Goal: Task Accomplishment & Management: Manage account settings

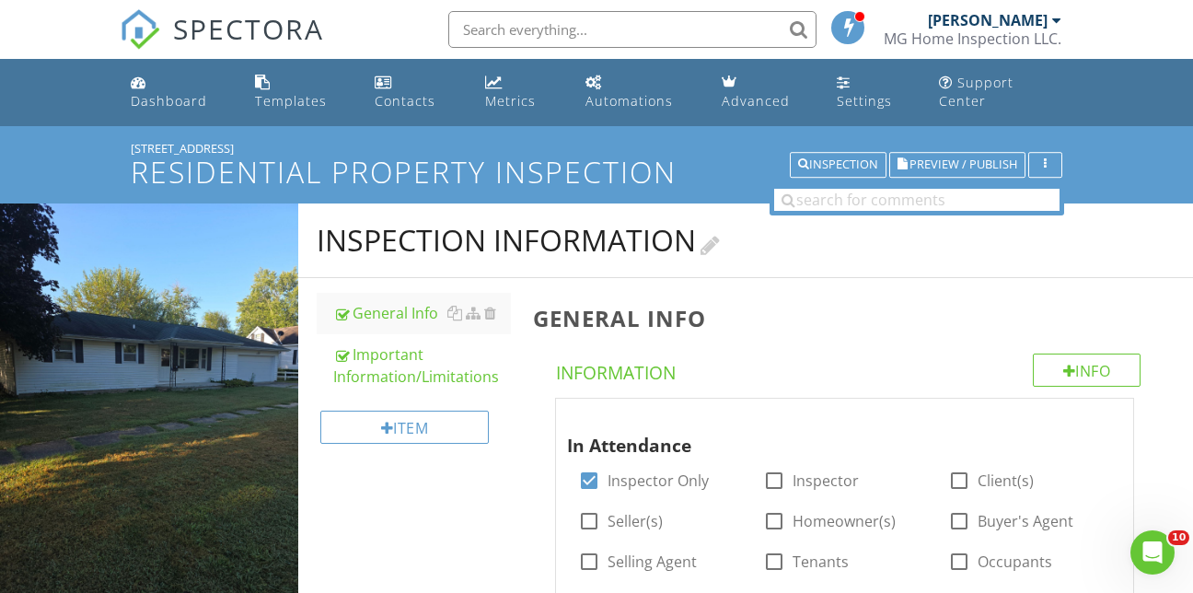
scroll to position [81, 0]
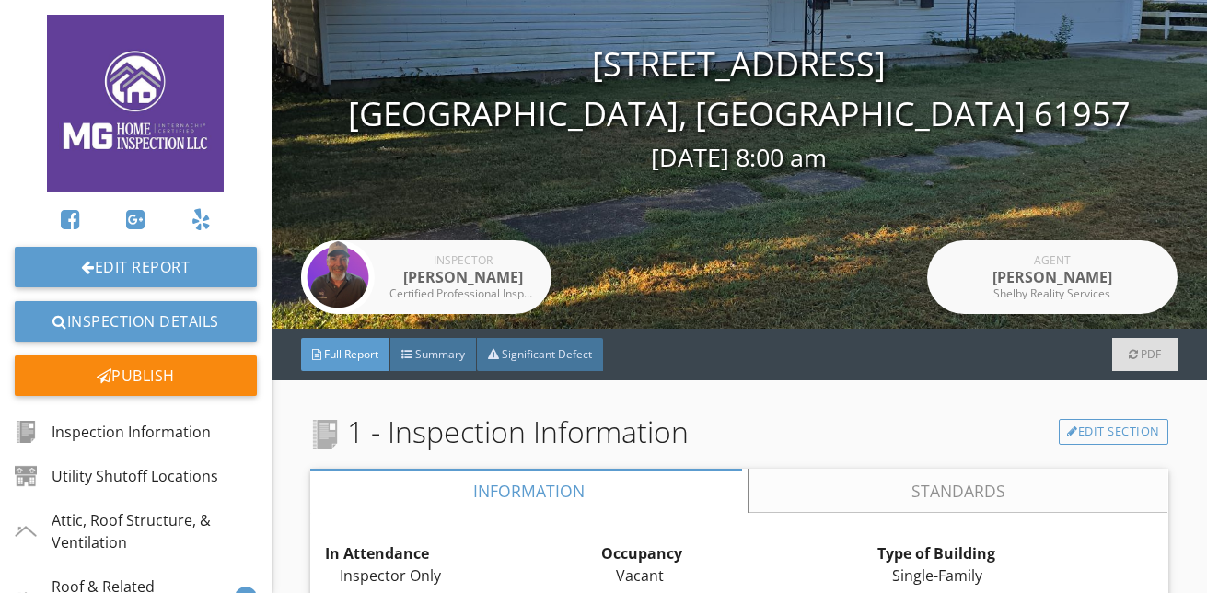
scroll to position [92, 0]
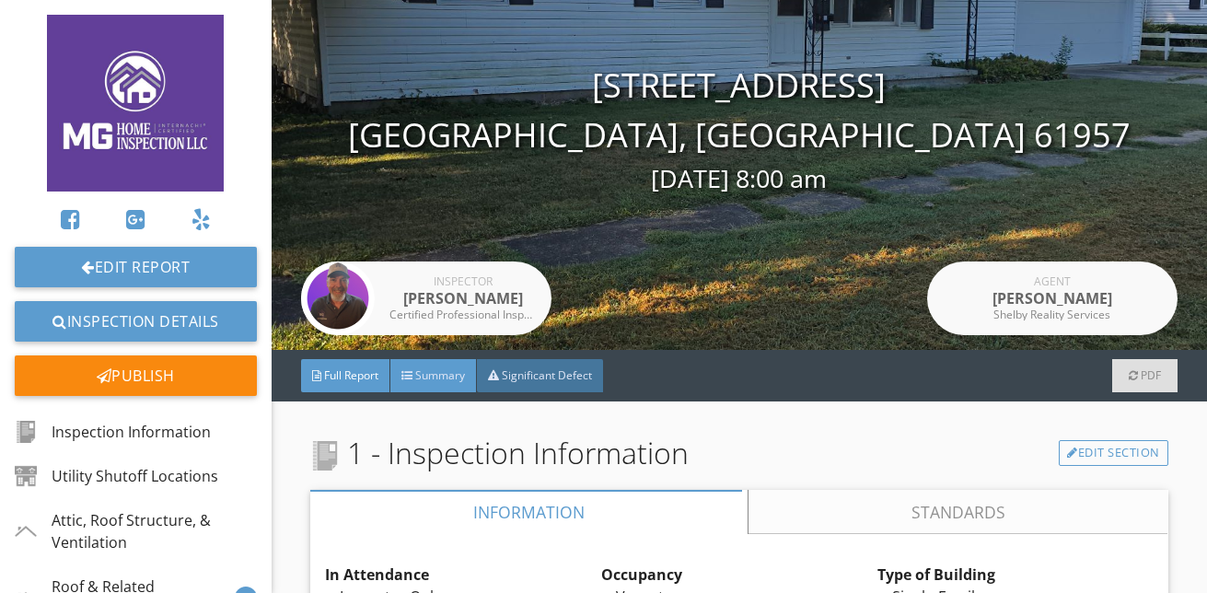
click at [429, 379] on span "Summary" at bounding box center [440, 375] width 50 height 16
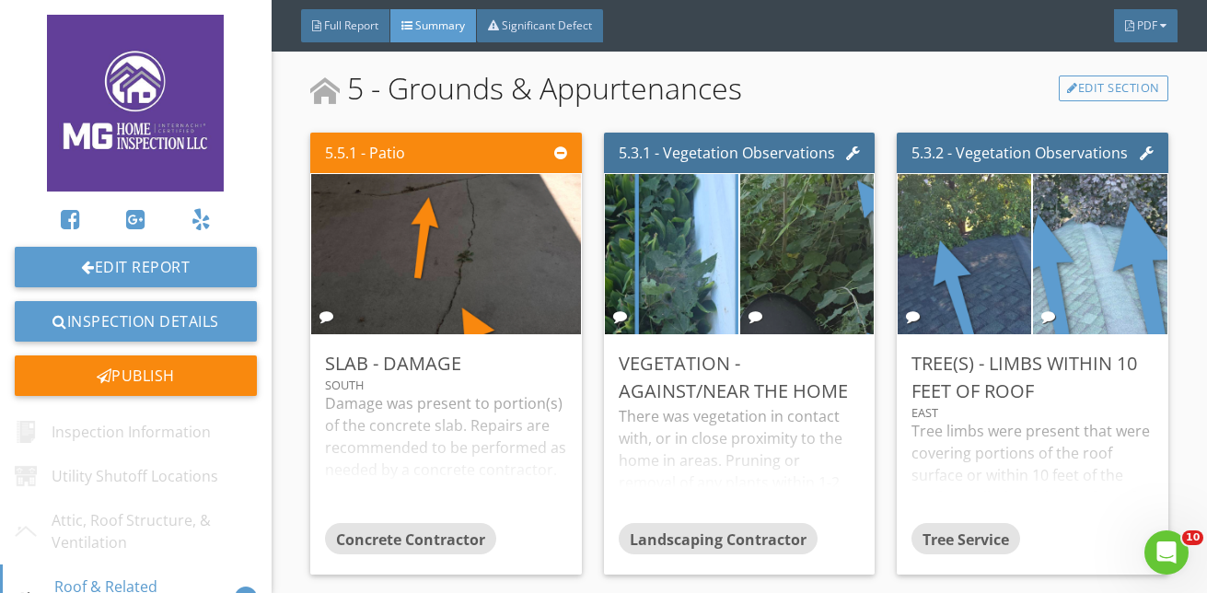
scroll to position [0, 0]
click at [555, 155] on div at bounding box center [560, 152] width 13 height 15
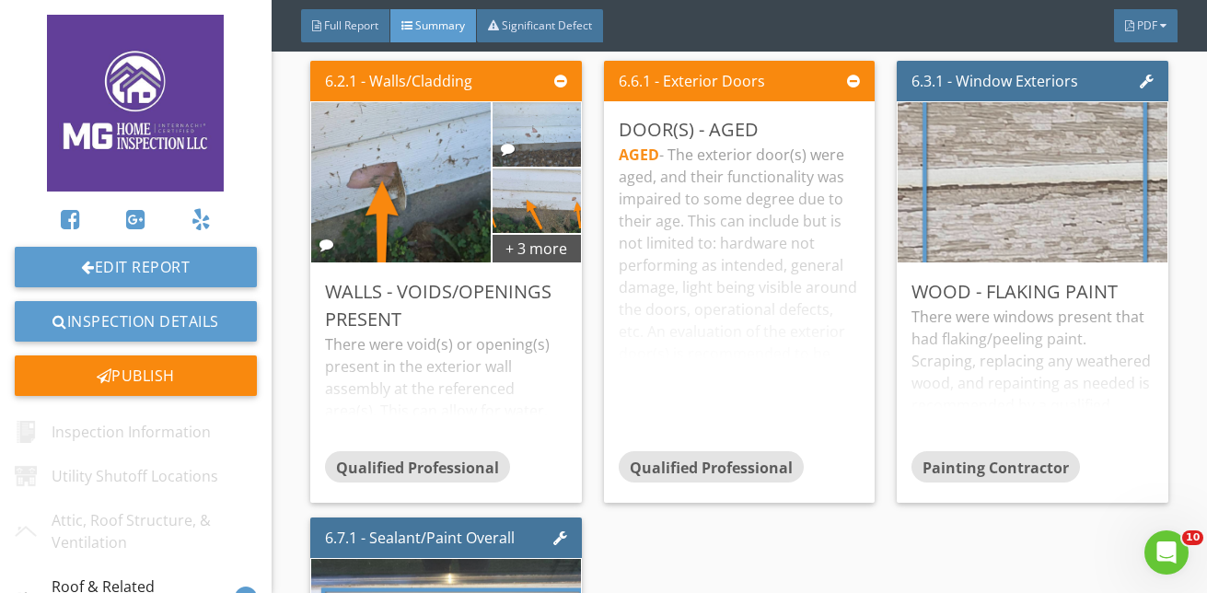
scroll to position [1749, 0]
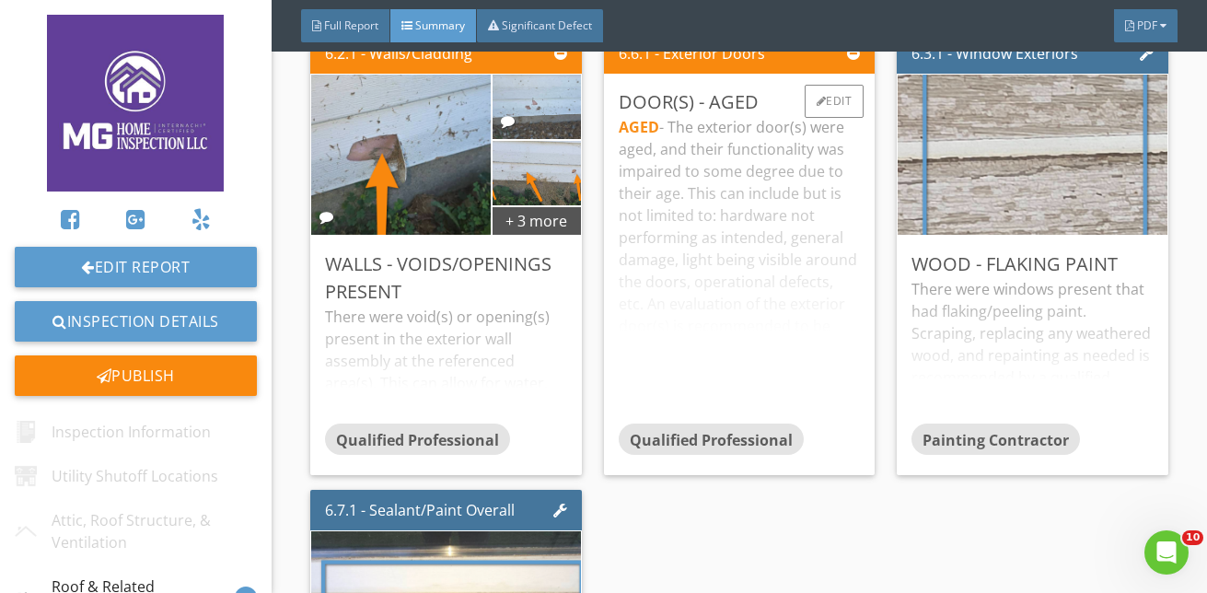
click at [775, 380] on div "AGED - The exterior door(s) were aged, and their functionality was impaired to …" at bounding box center [739, 269] width 241 height 307
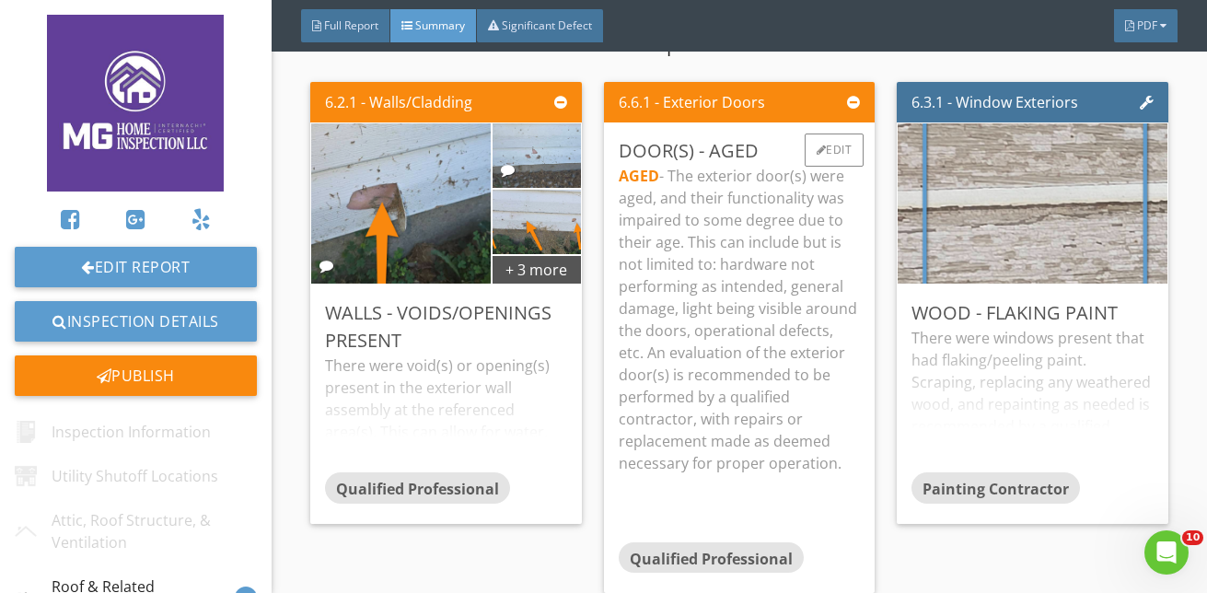
scroll to position [1657, 0]
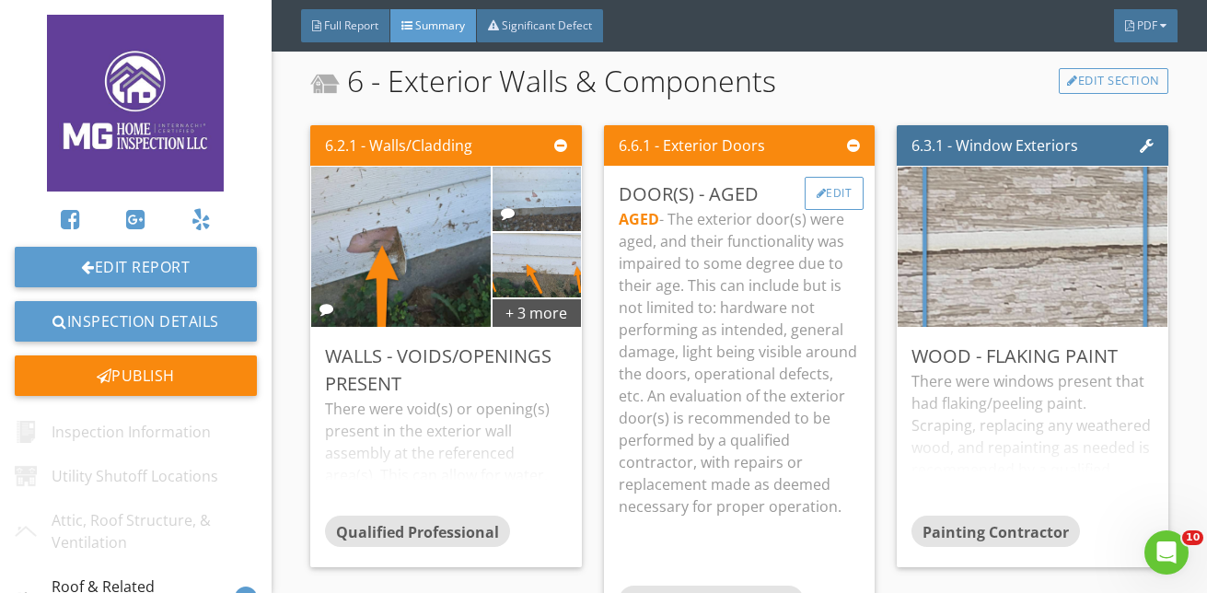
click at [837, 195] on div "Edit" at bounding box center [835, 193] width 60 height 33
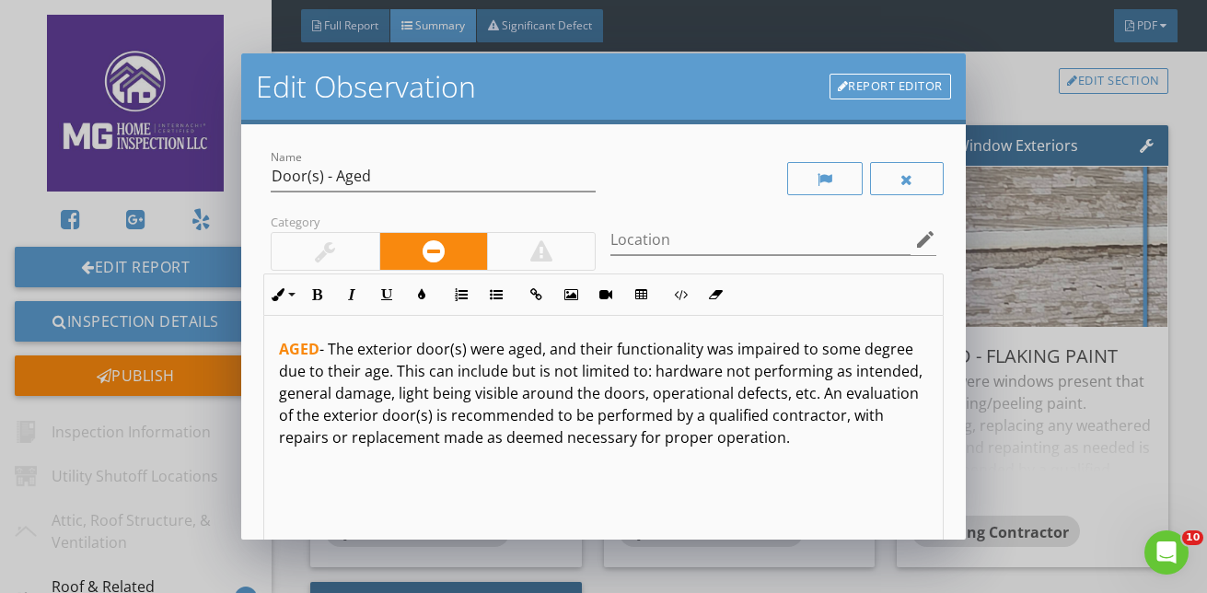
click at [354, 252] on div at bounding box center [325, 251] width 107 height 37
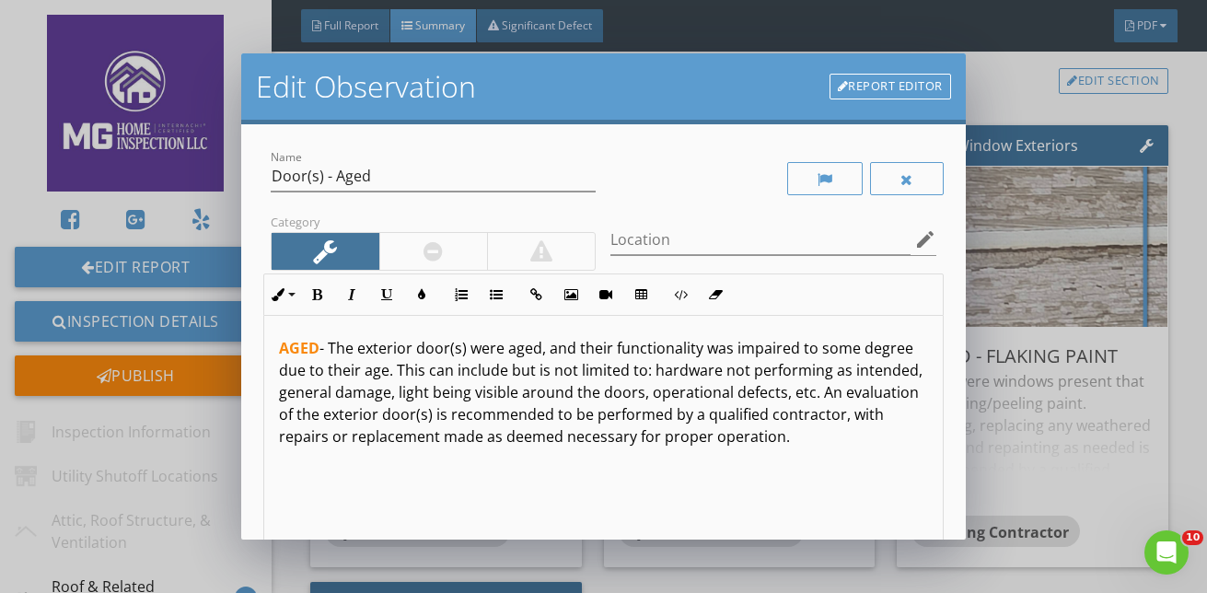
scroll to position [0, 0]
click at [886, 184] on div at bounding box center [907, 178] width 74 height 33
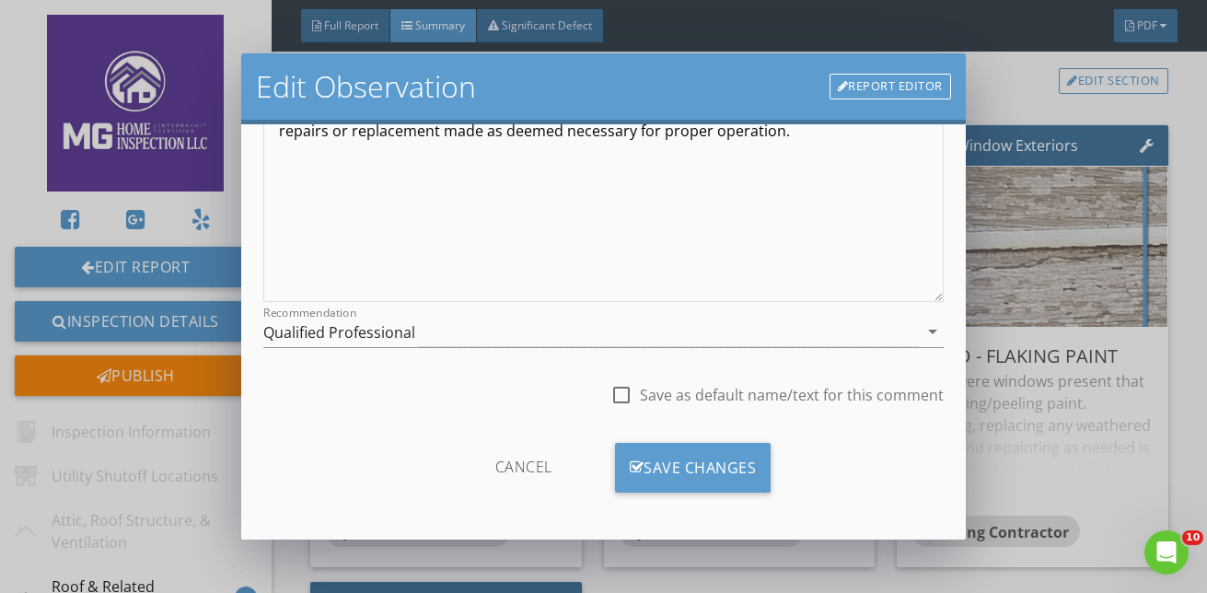
scroll to position [309, 0]
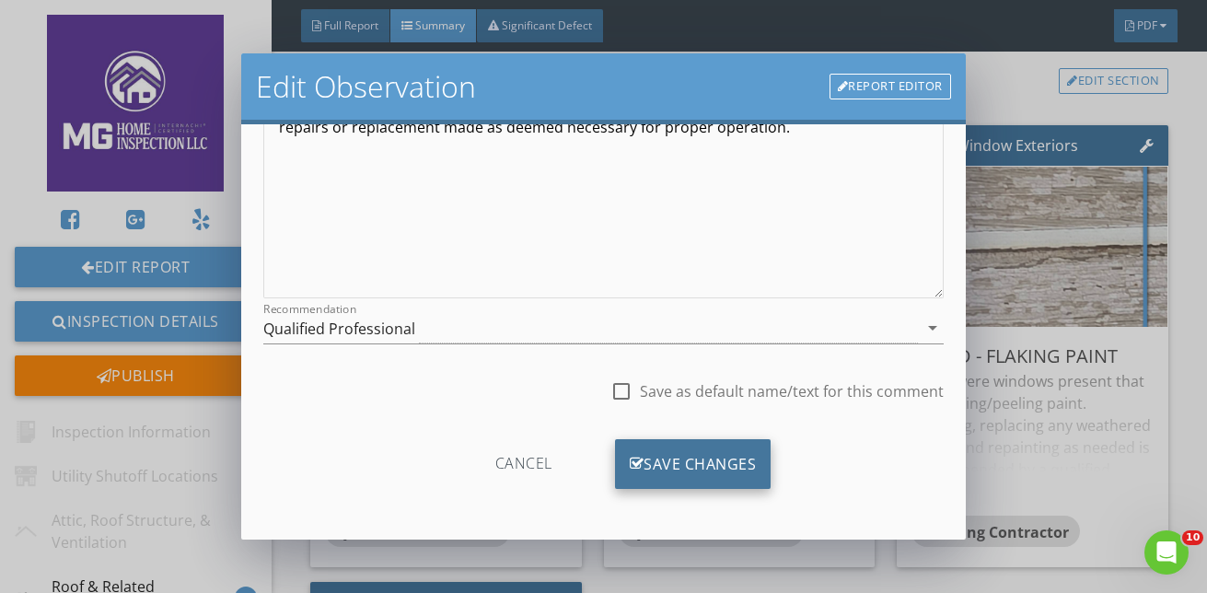
click at [646, 455] on div "Save Changes" at bounding box center [693, 464] width 156 height 50
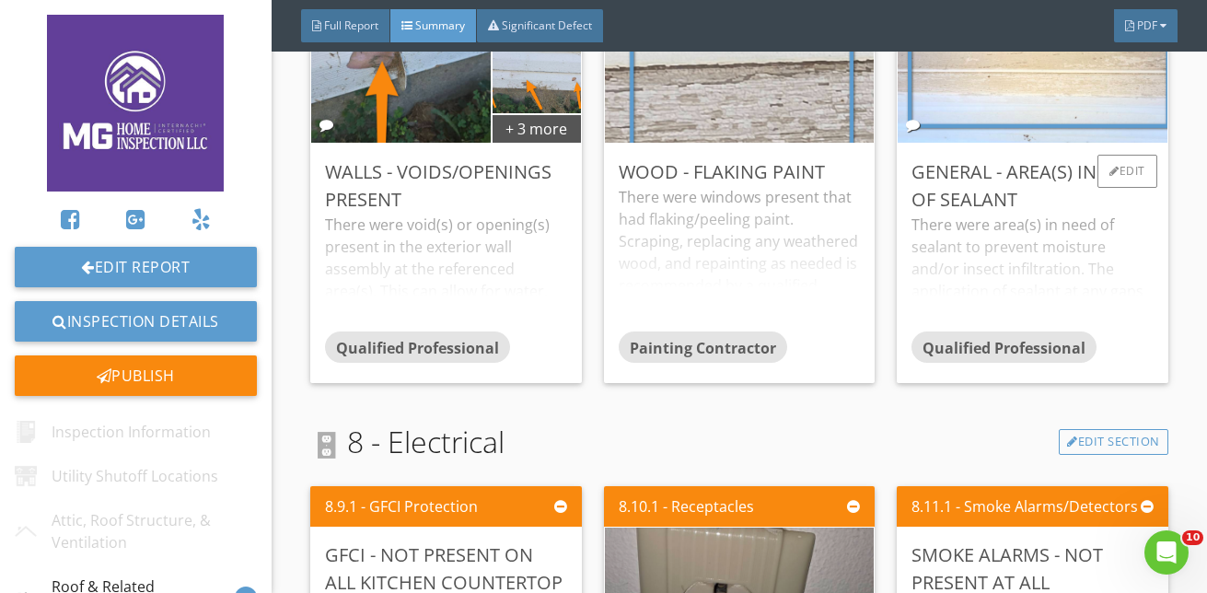
scroll to position [1749, 0]
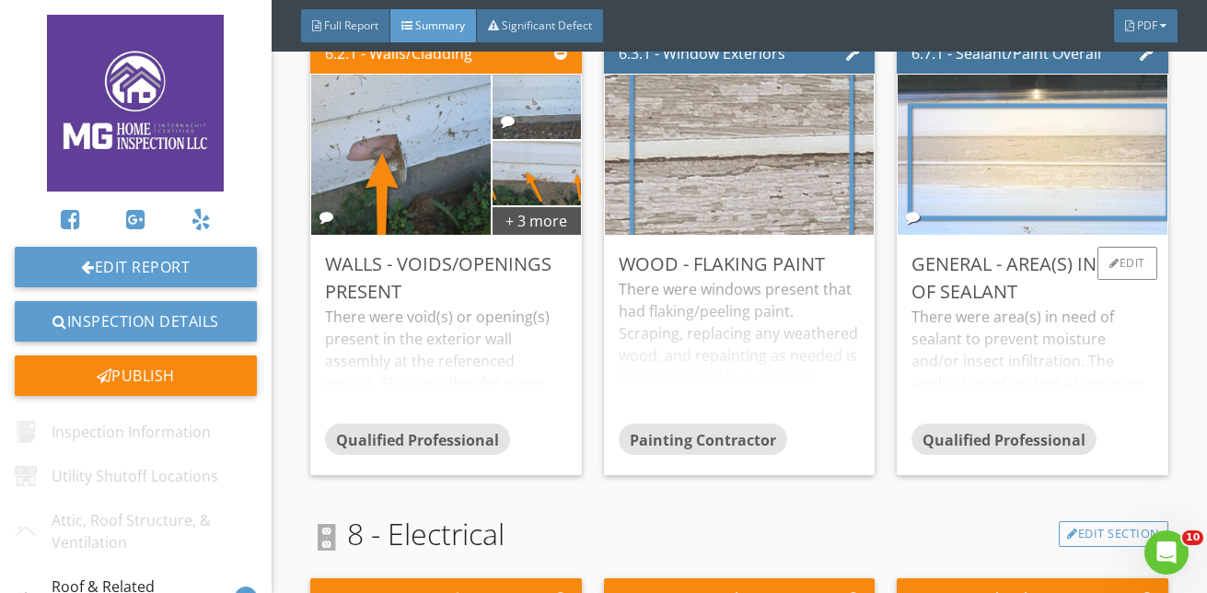
click at [1104, 382] on div "There were area(s) in need of sealant to prevent moisture and/or insect infiltr…" at bounding box center [1031, 365] width 241 height 118
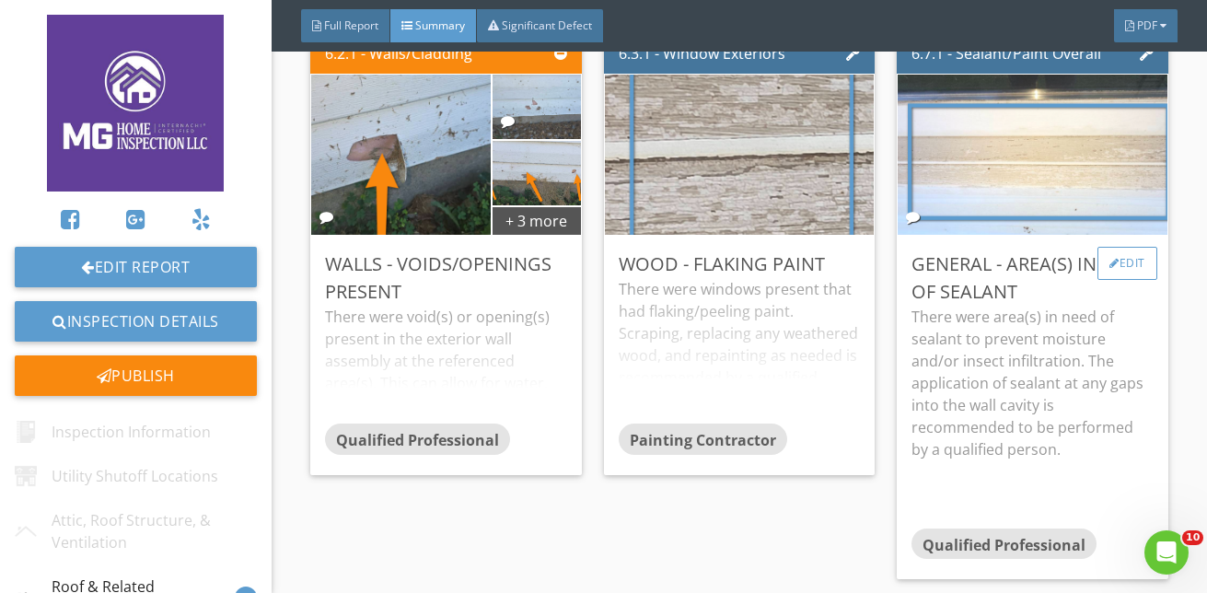
click at [1109, 262] on div at bounding box center [1114, 263] width 10 height 11
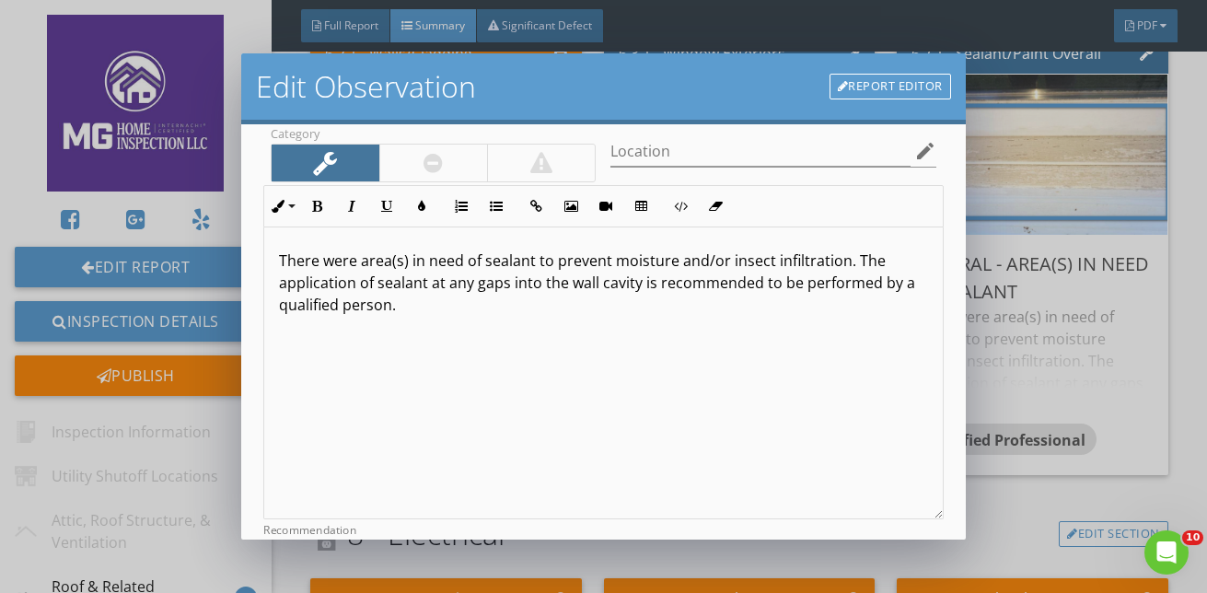
scroll to position [0, 0]
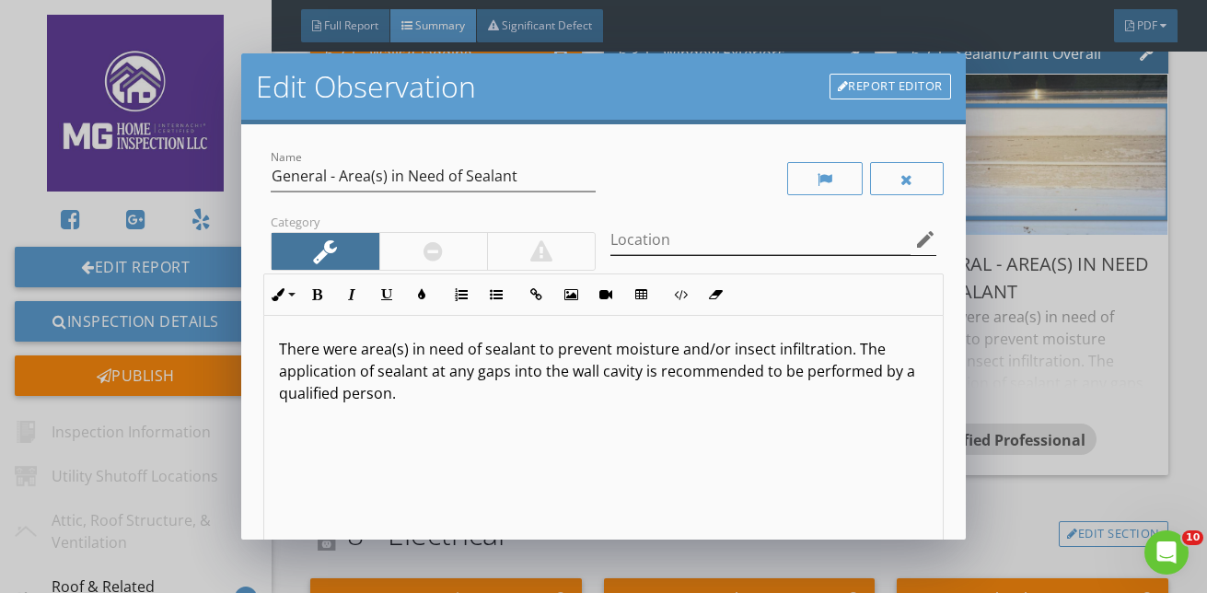
click at [914, 238] on icon "edit" at bounding box center [925, 239] width 22 height 22
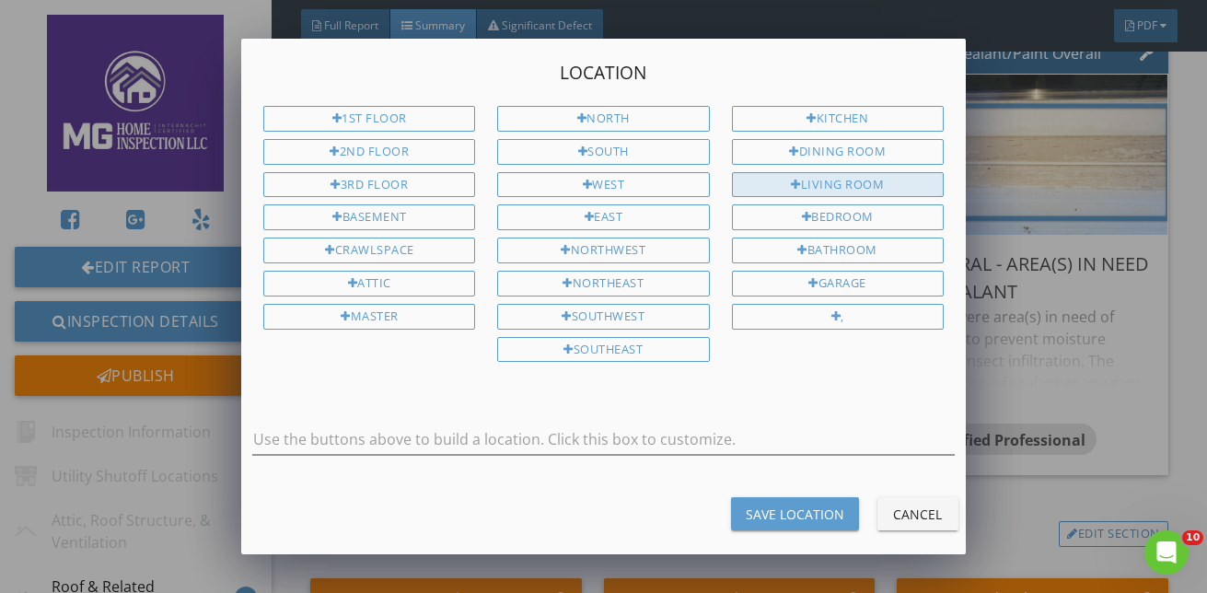
click at [759, 181] on div "Living Room" at bounding box center [838, 185] width 212 height 26
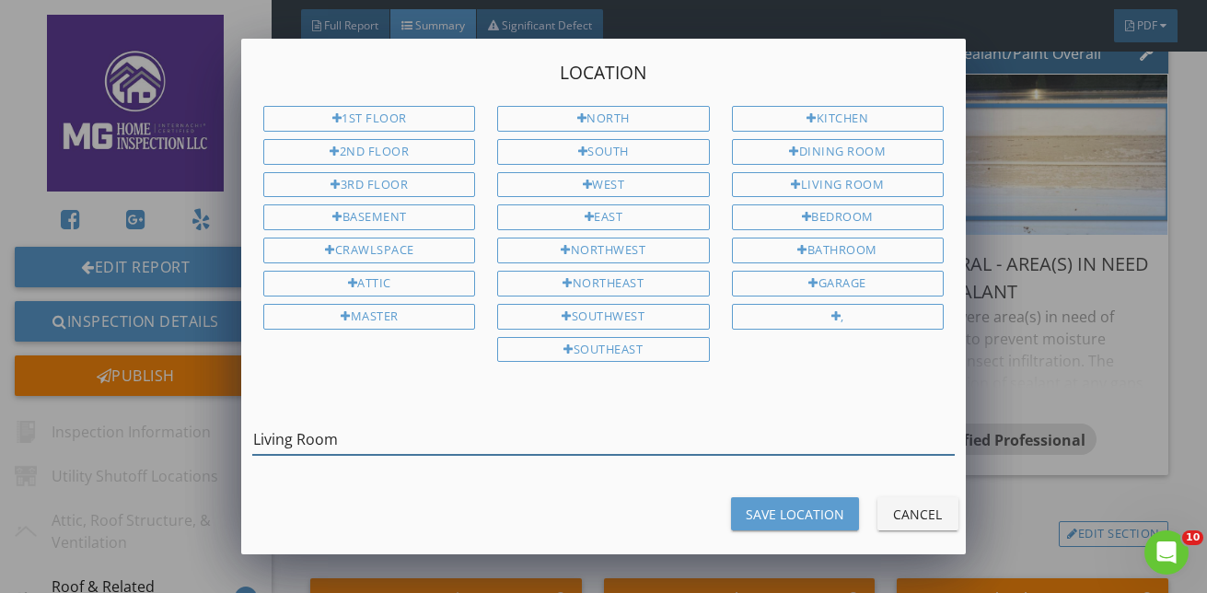
click at [469, 440] on input "Living Room" at bounding box center [603, 439] width 702 height 30
type input "Living Room Window"
click at [803, 523] on div "Save Location" at bounding box center [795, 513] width 98 height 19
type input "Living Room Window"
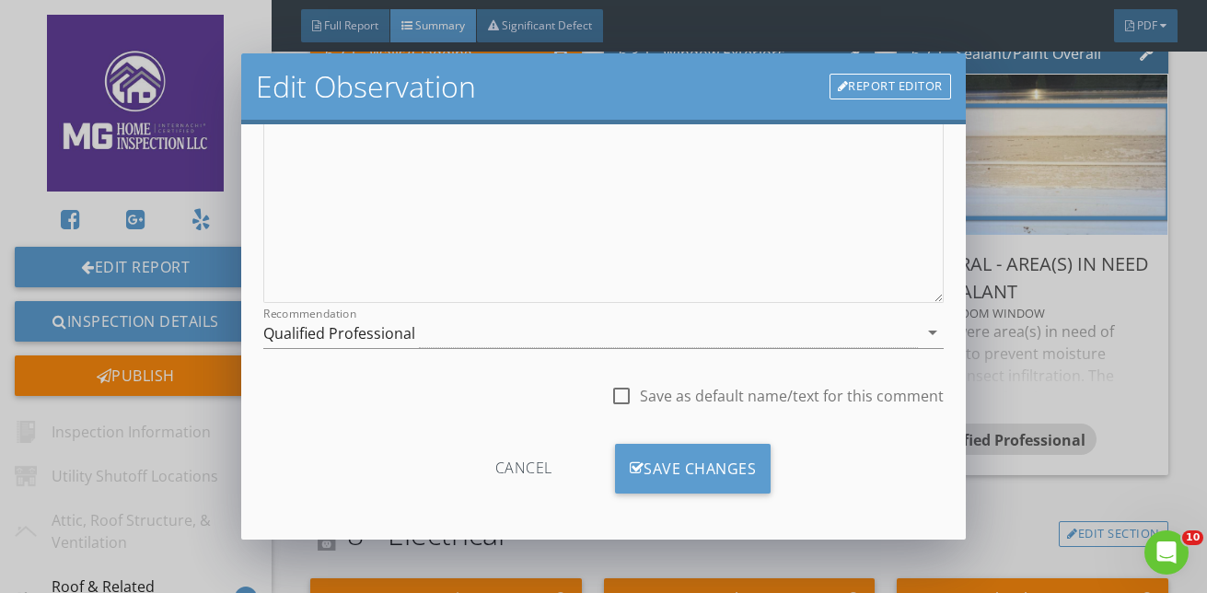
scroll to position [309, 0]
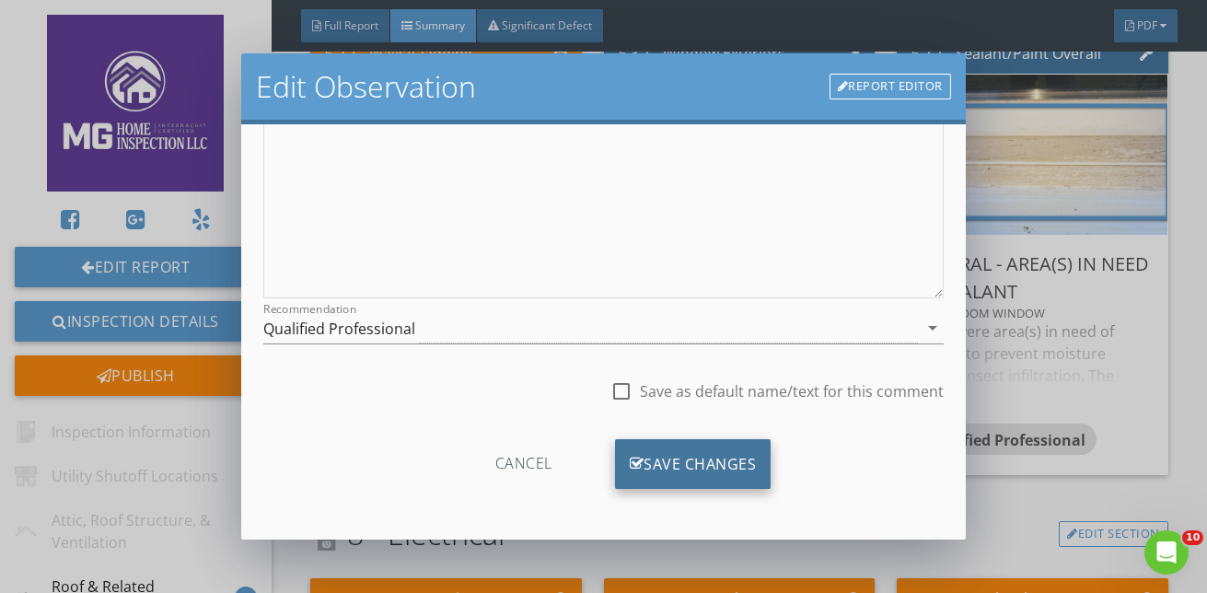
click at [687, 471] on div "Save Changes" at bounding box center [693, 464] width 156 height 50
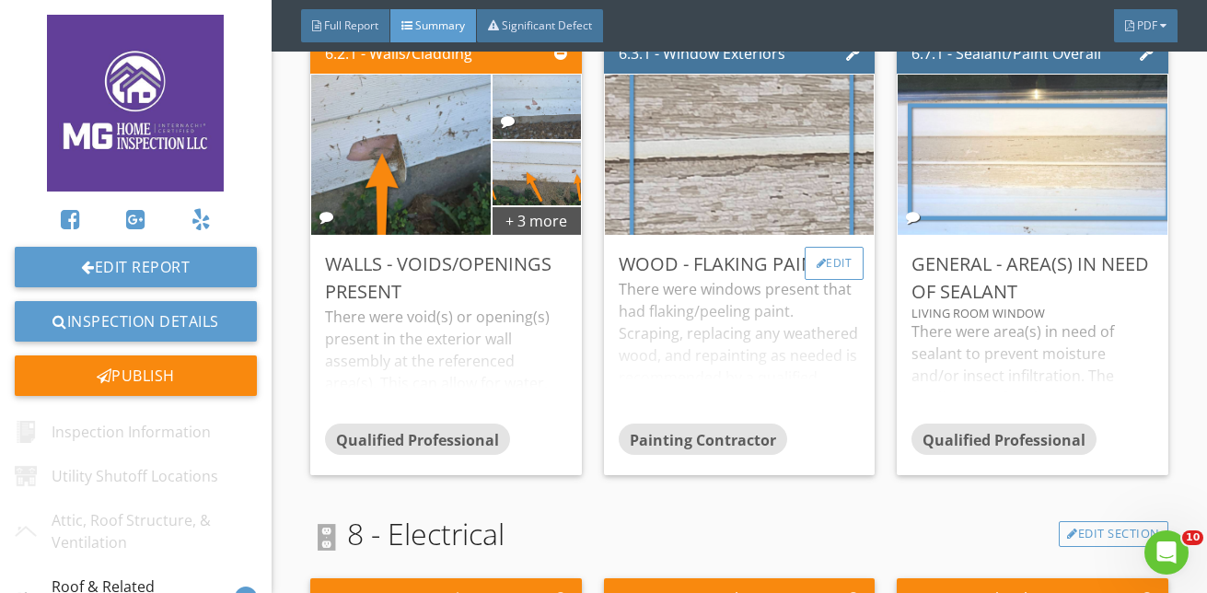
click at [816, 268] on div "Edit" at bounding box center [835, 263] width 60 height 33
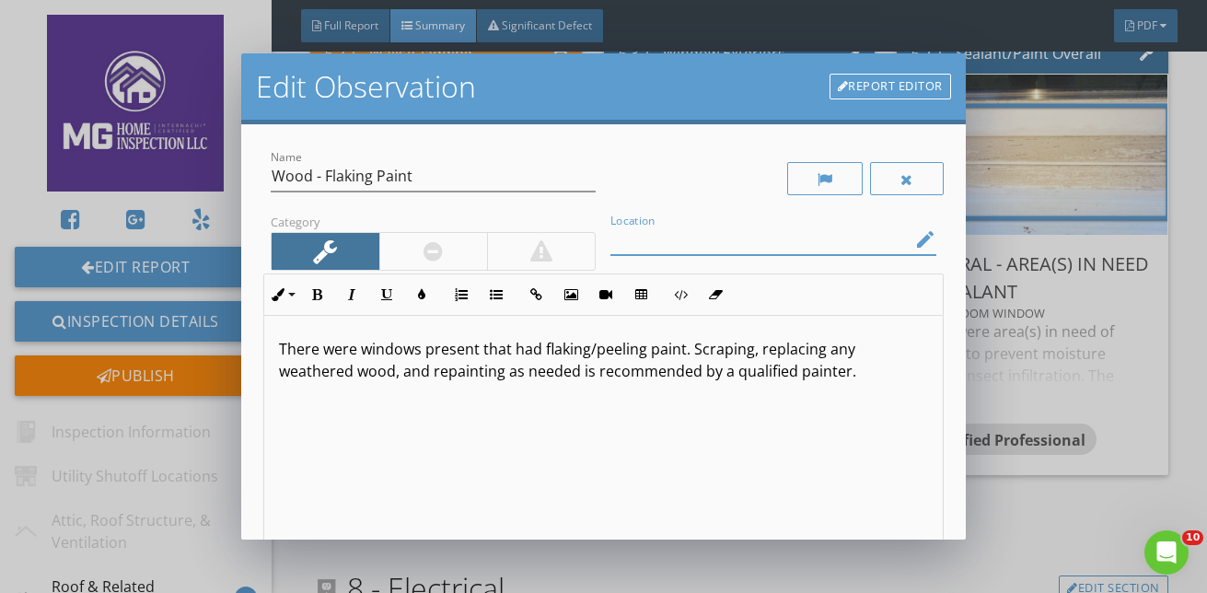
click at [678, 230] on input "Location" at bounding box center [759, 240] width 299 height 30
click at [914, 234] on icon "edit" at bounding box center [925, 239] width 22 height 22
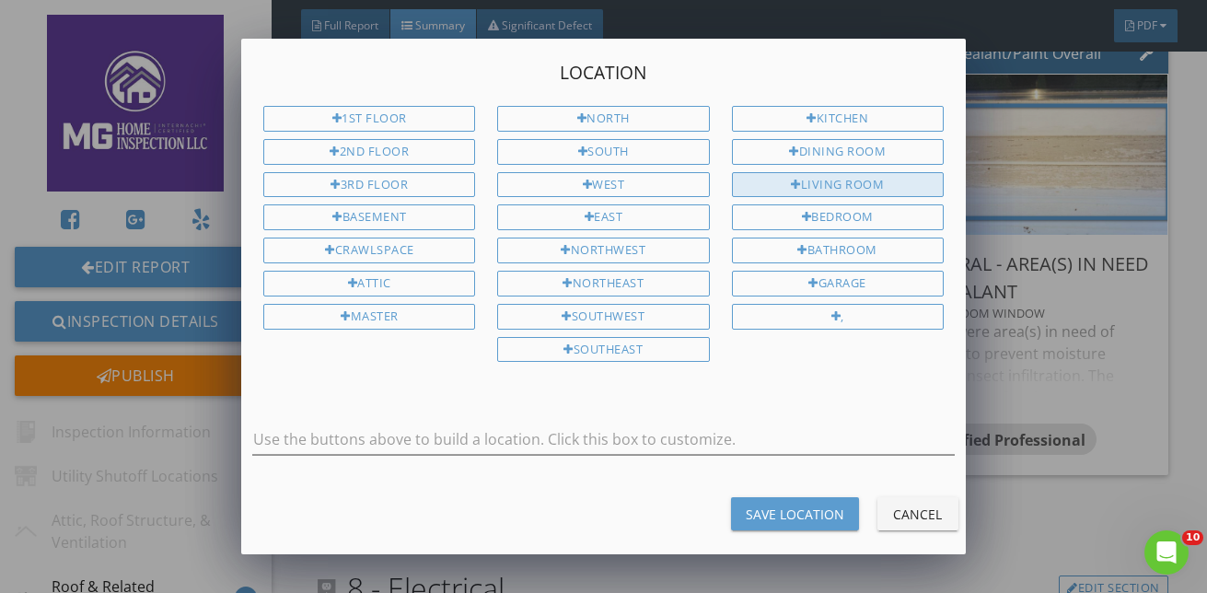
click at [770, 188] on div "Living Room" at bounding box center [838, 185] width 212 height 26
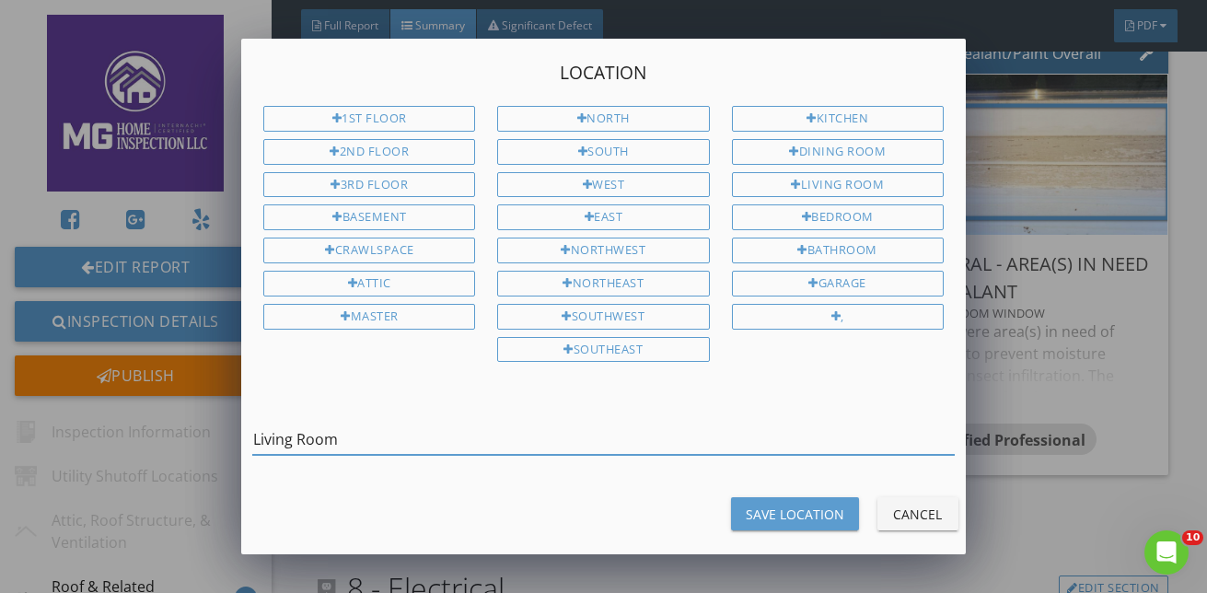
click at [407, 443] on input "Living Room" at bounding box center [603, 439] width 702 height 30
type input "Living Room Window"
click at [808, 513] on div "Save Location" at bounding box center [795, 513] width 98 height 19
type input "Living Room Window"
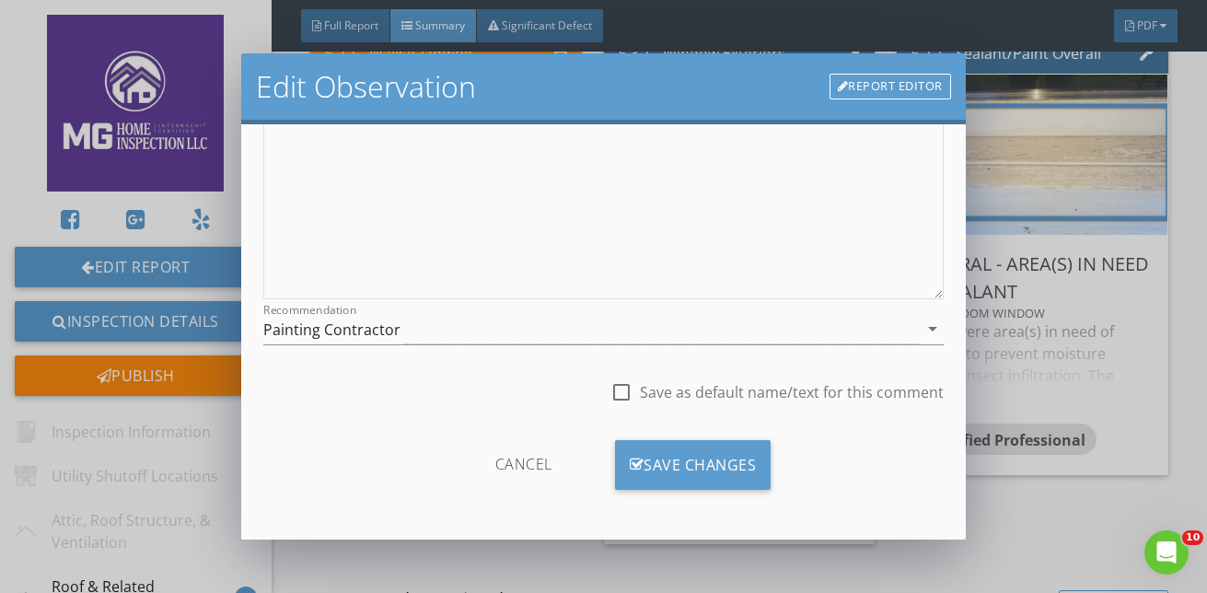
scroll to position [309, 0]
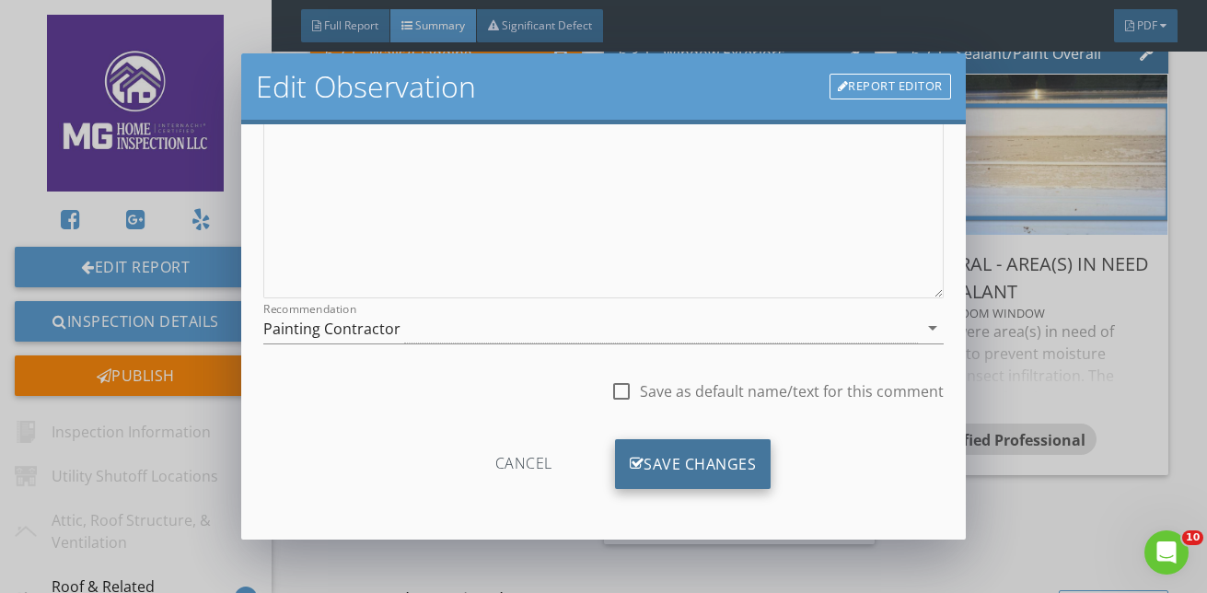
click at [680, 471] on div "Save Changes" at bounding box center [693, 464] width 156 height 50
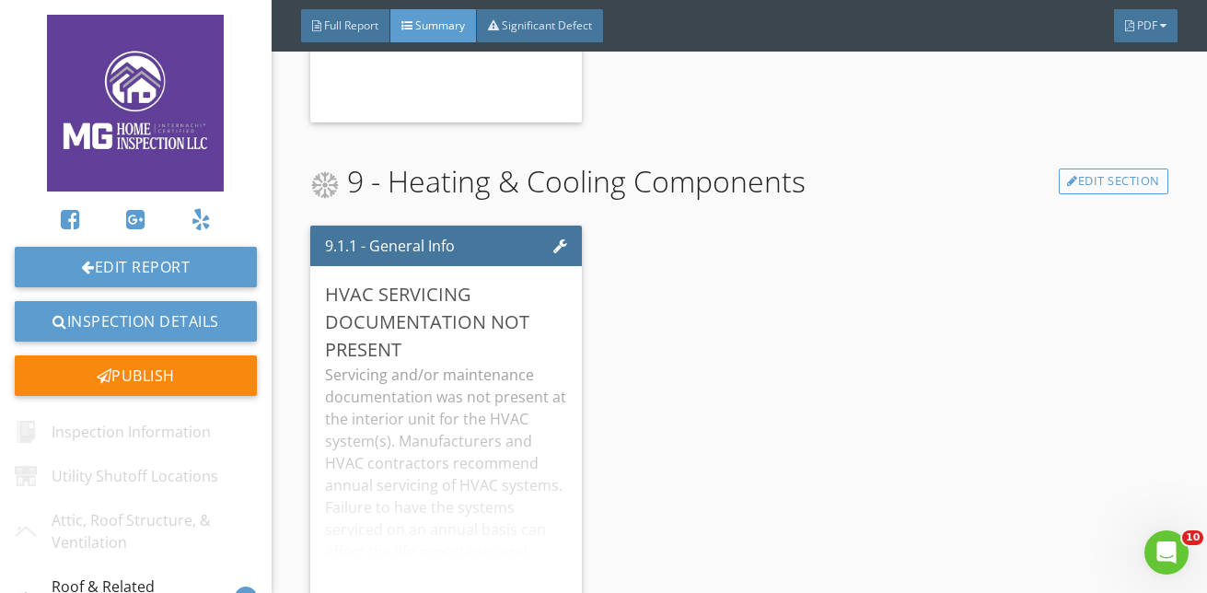
scroll to position [3130, 0]
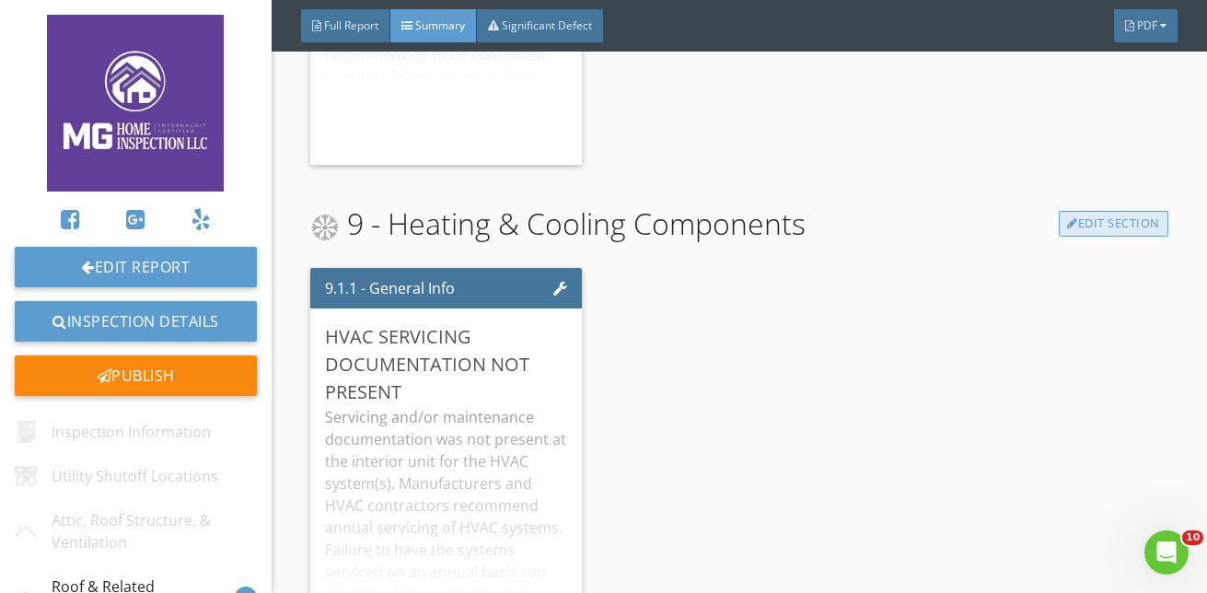
click at [1095, 231] on link "Edit Section" at bounding box center [1114, 224] width 110 height 26
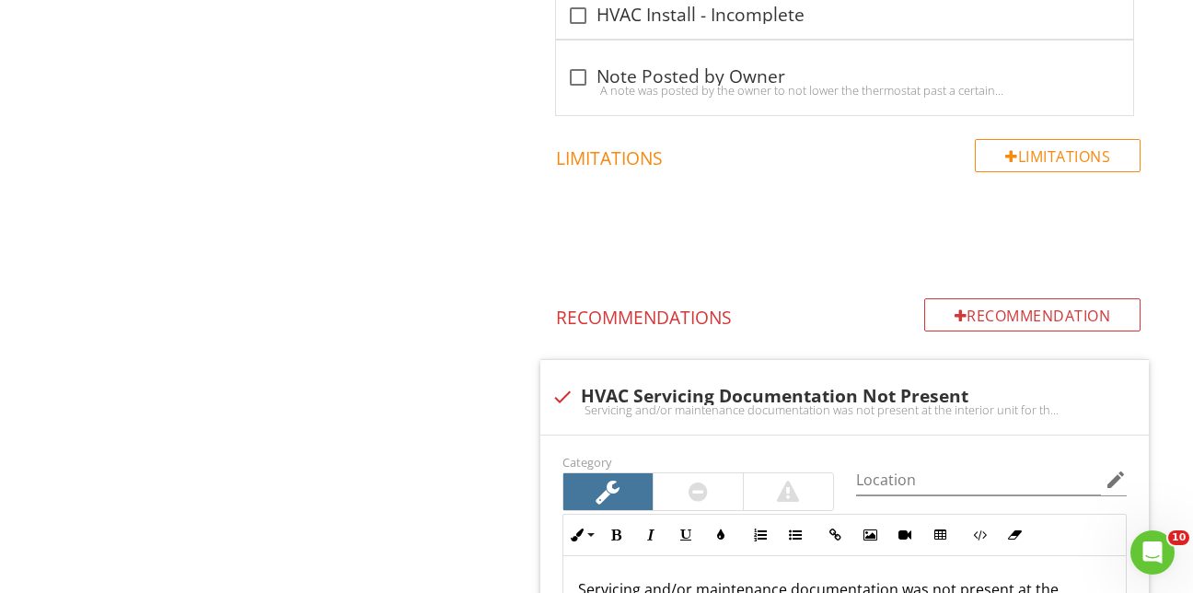
scroll to position [3314, 0]
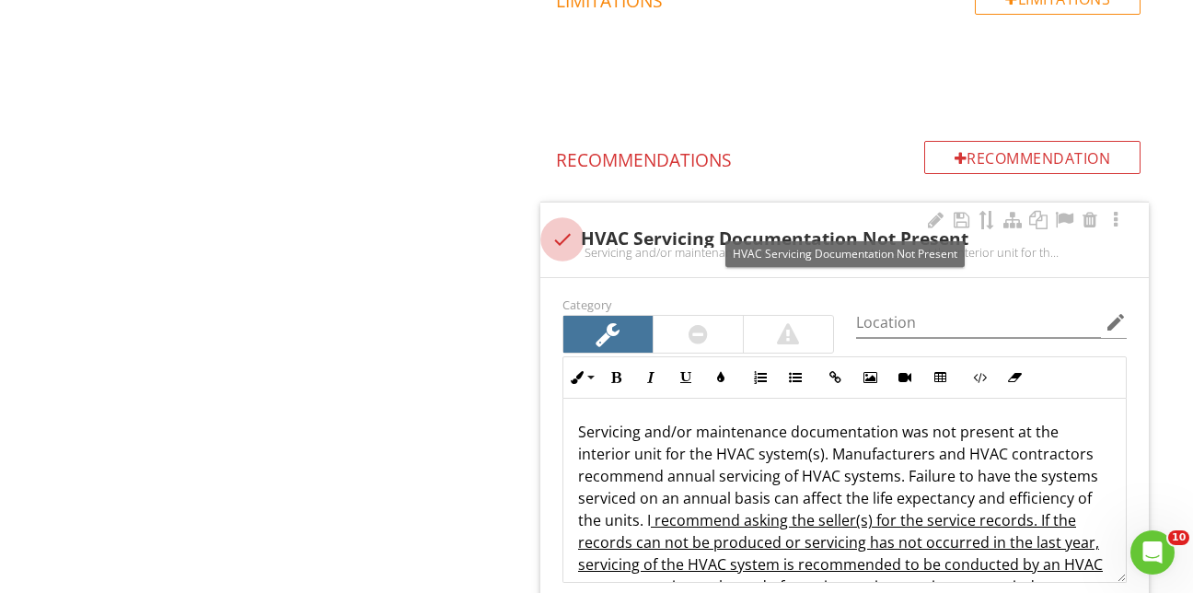
click at [560, 224] on div at bounding box center [562, 239] width 31 height 31
checkbox input "true"
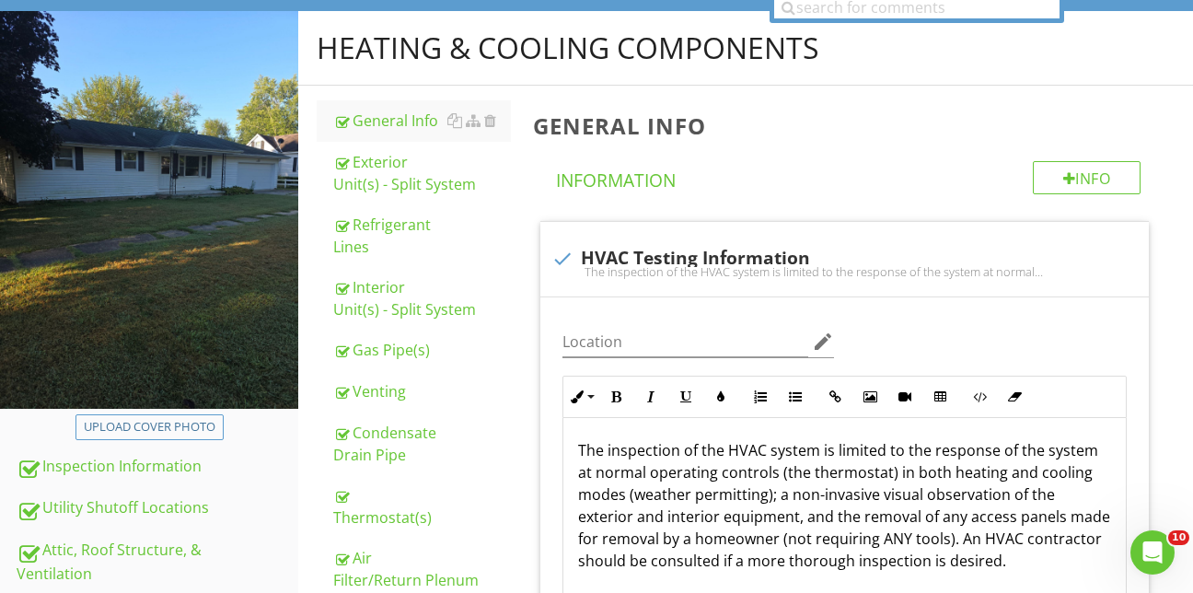
scroll to position [0, 0]
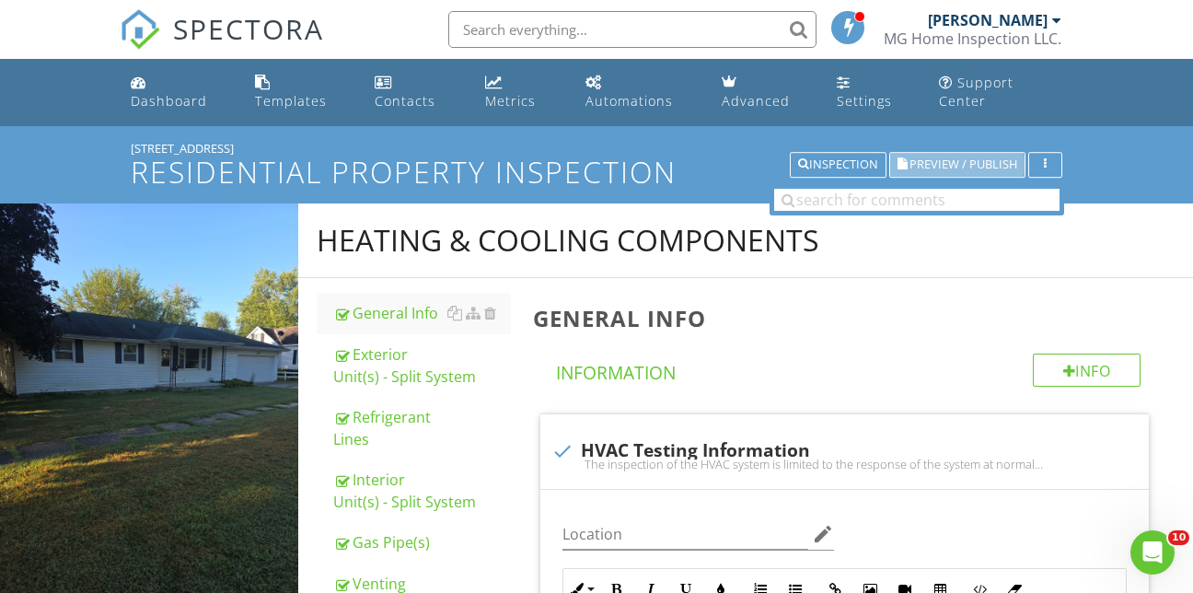
click at [940, 159] on span "Preview / Publish" at bounding box center [963, 165] width 108 height 12
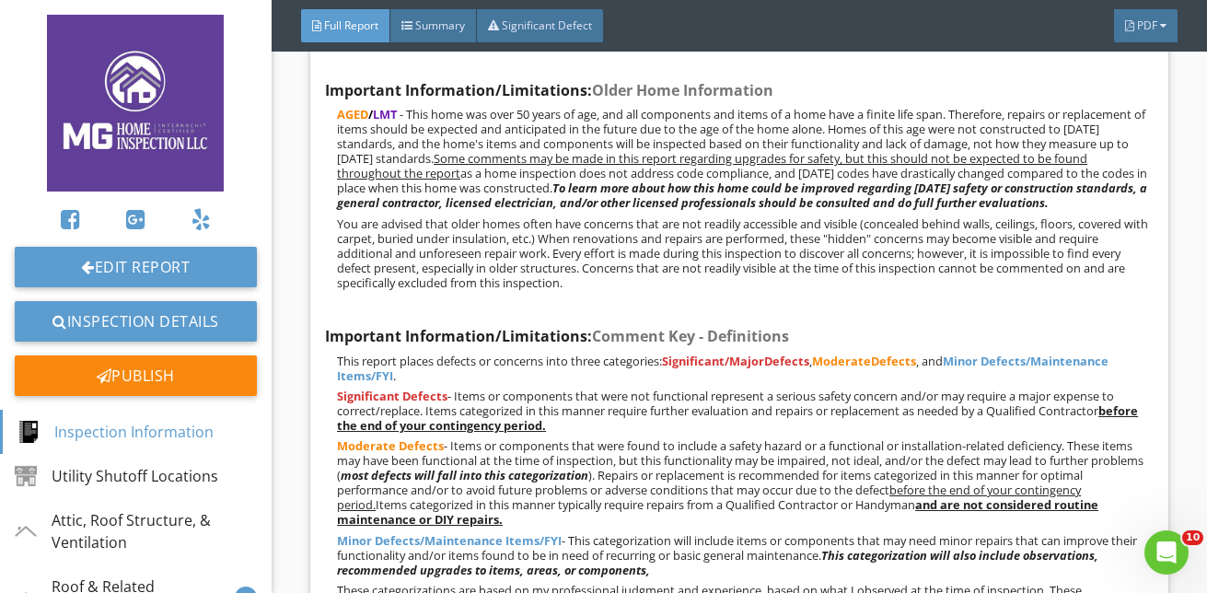
scroll to position [3406, 0]
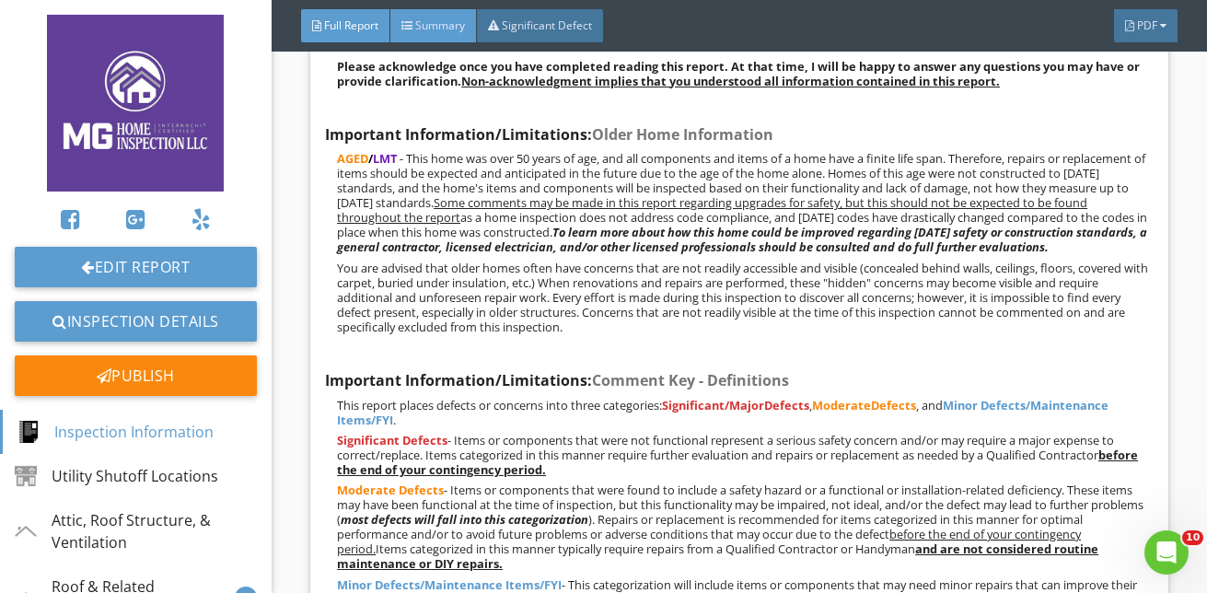
click at [426, 23] on span "Summary" at bounding box center [440, 25] width 50 height 16
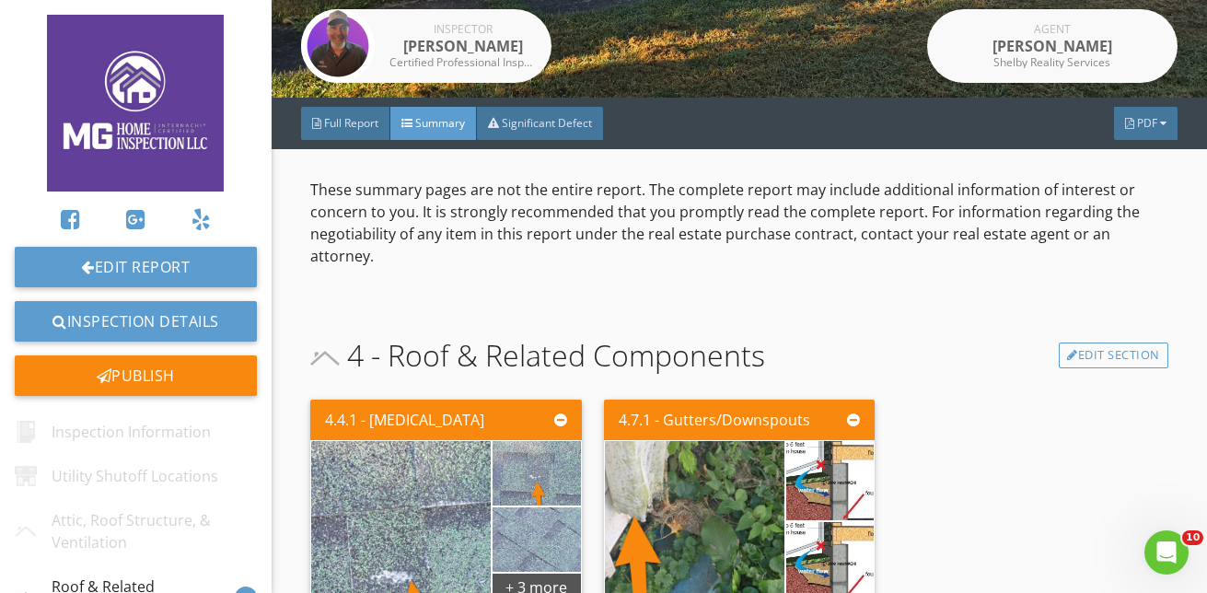
scroll to position [312, 0]
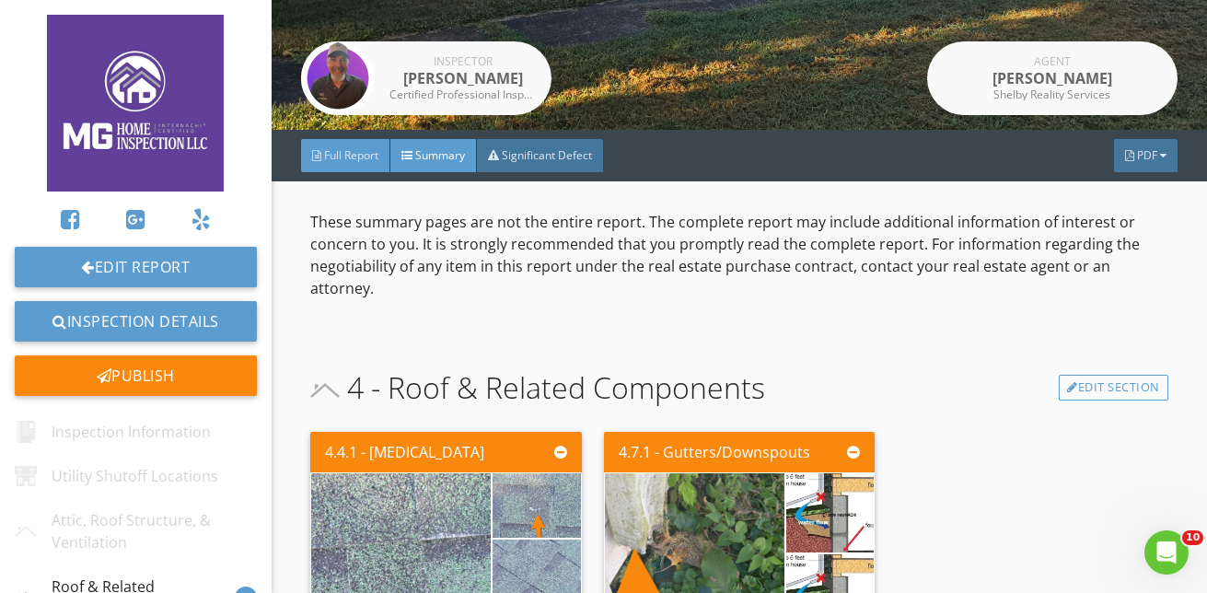
click at [332, 153] on span "Full Report" at bounding box center [351, 155] width 54 height 16
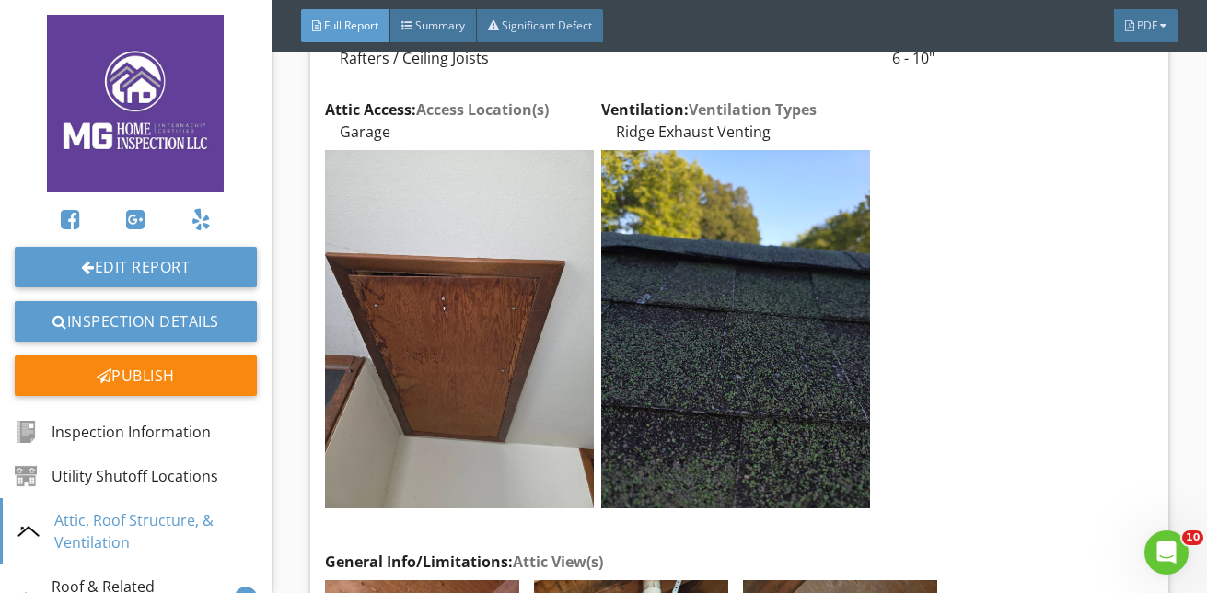
scroll to position [6075, 0]
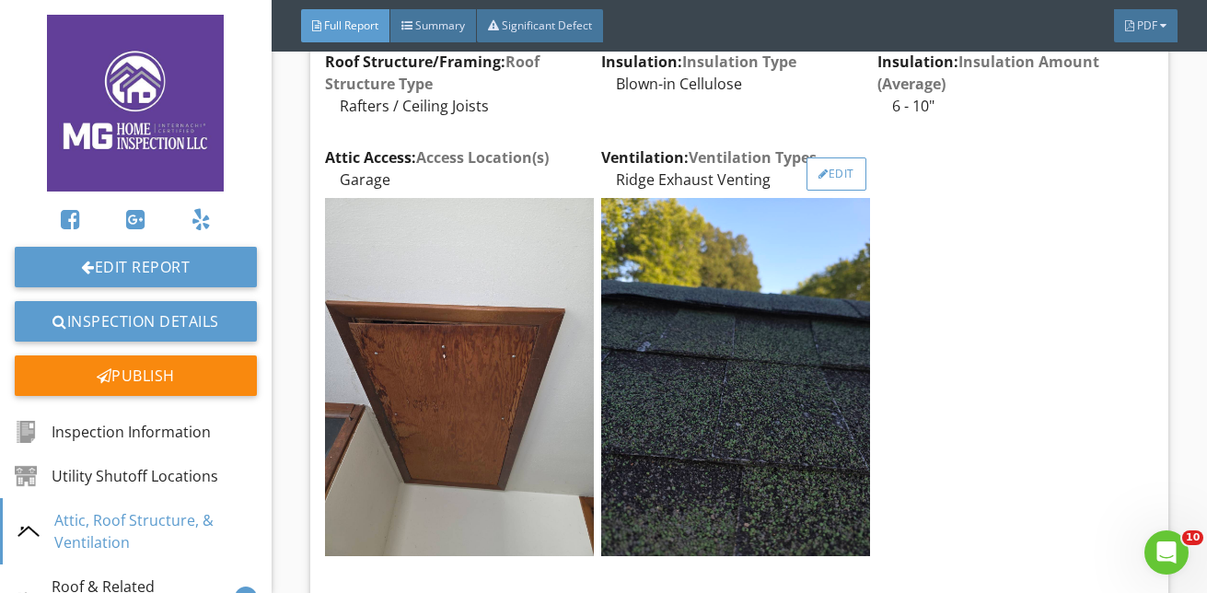
click at [822, 191] on div "Edit" at bounding box center [836, 173] width 60 height 33
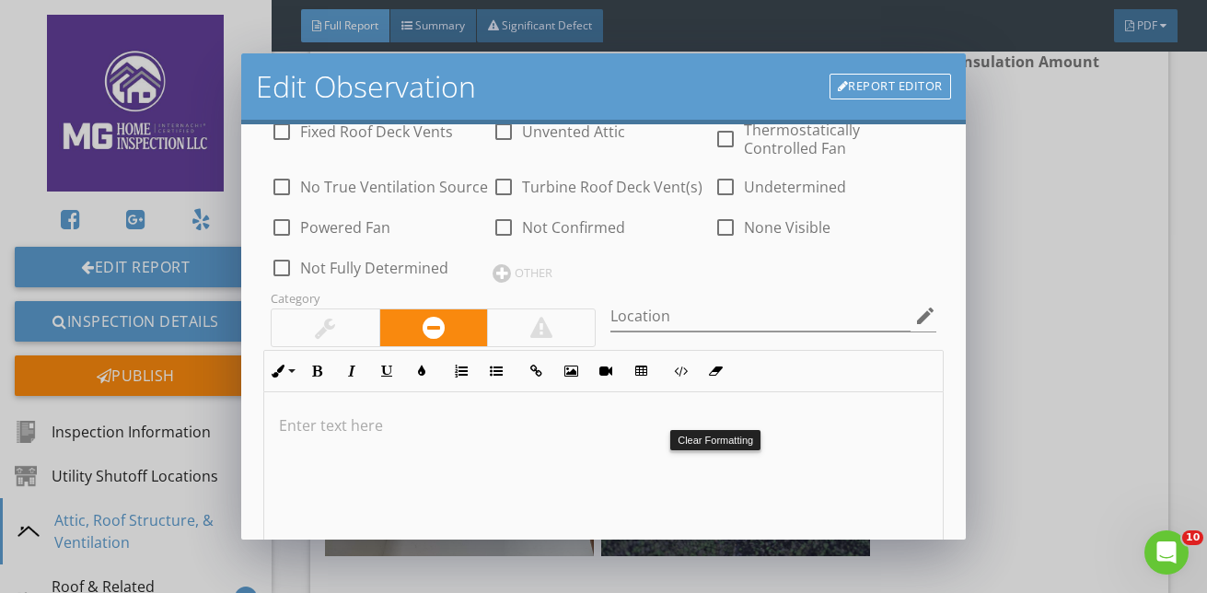
scroll to position [184, 0]
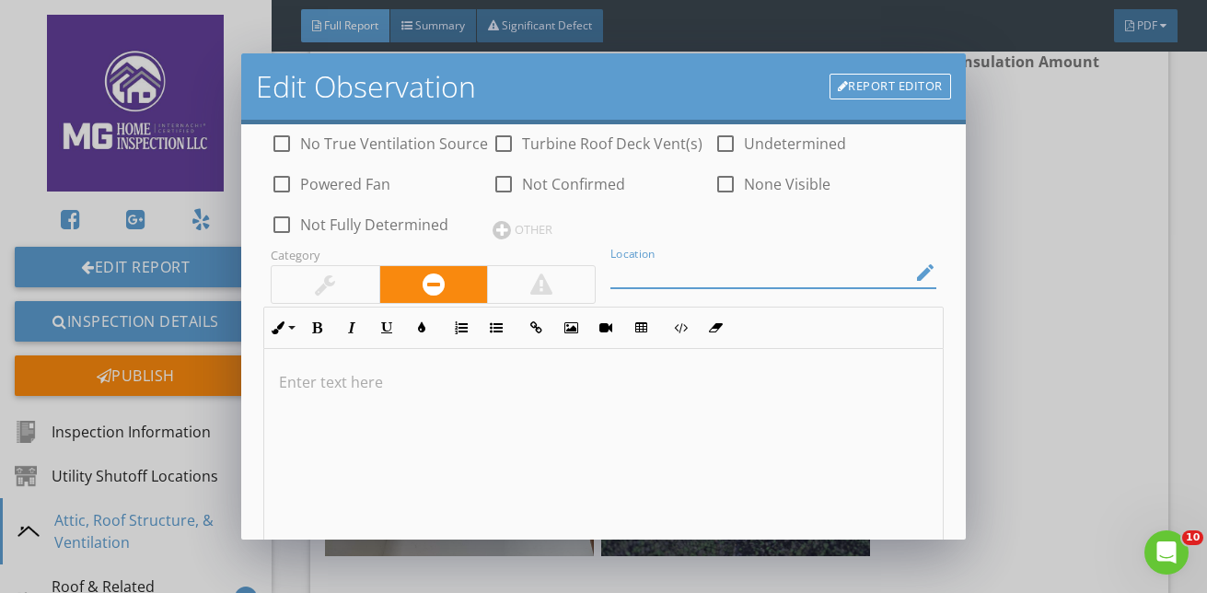
click at [654, 276] on input "Location" at bounding box center [759, 273] width 299 height 30
type input "o"
type input "Roof"
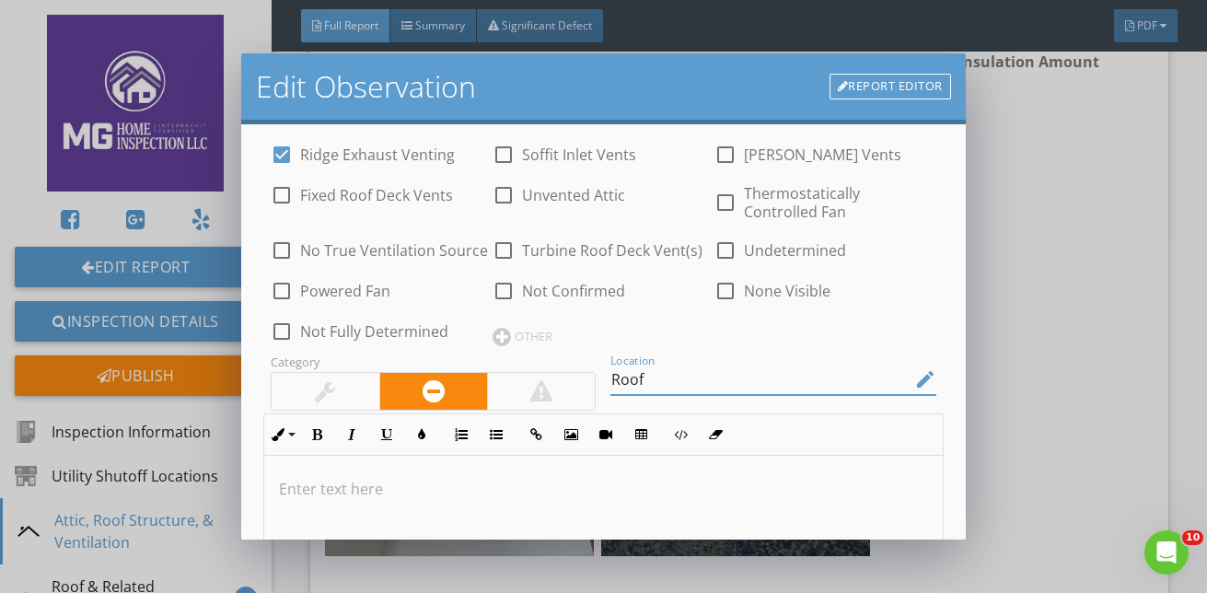
scroll to position [0, 0]
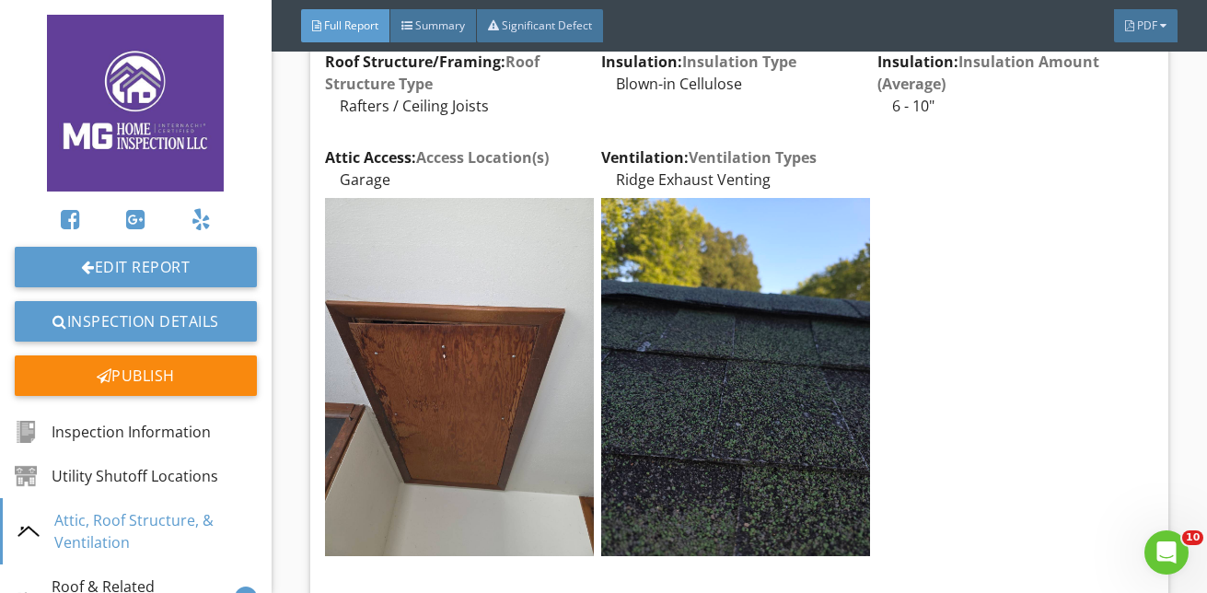
click at [1083, 291] on div at bounding box center [603, 296] width 1207 height 593
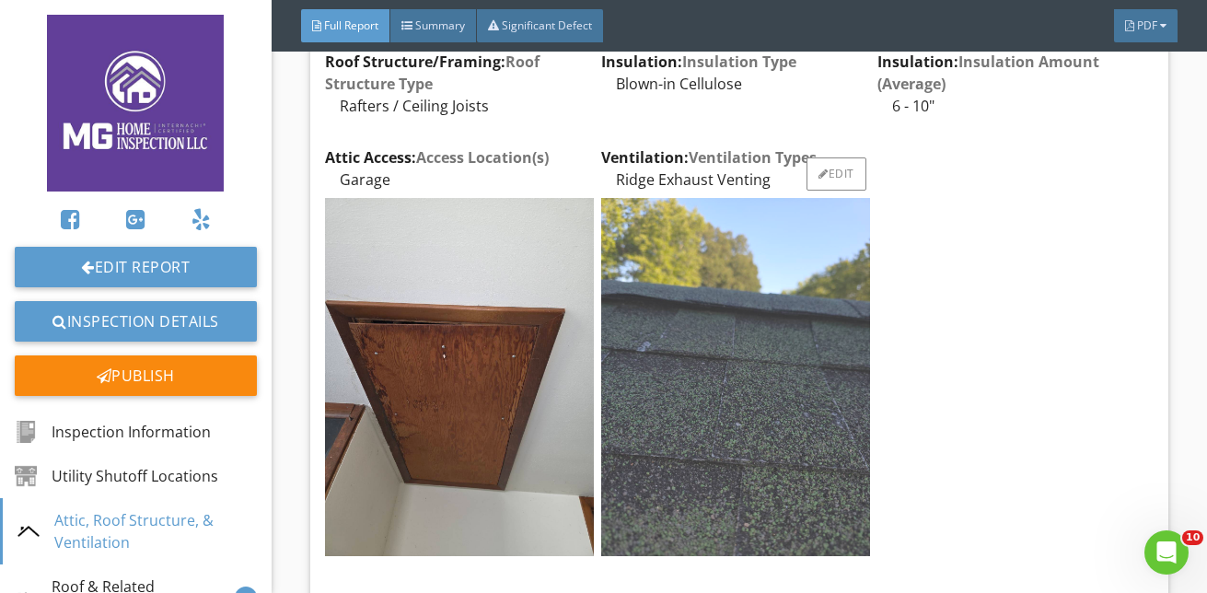
click at [792, 439] on img at bounding box center [735, 377] width 269 height 358
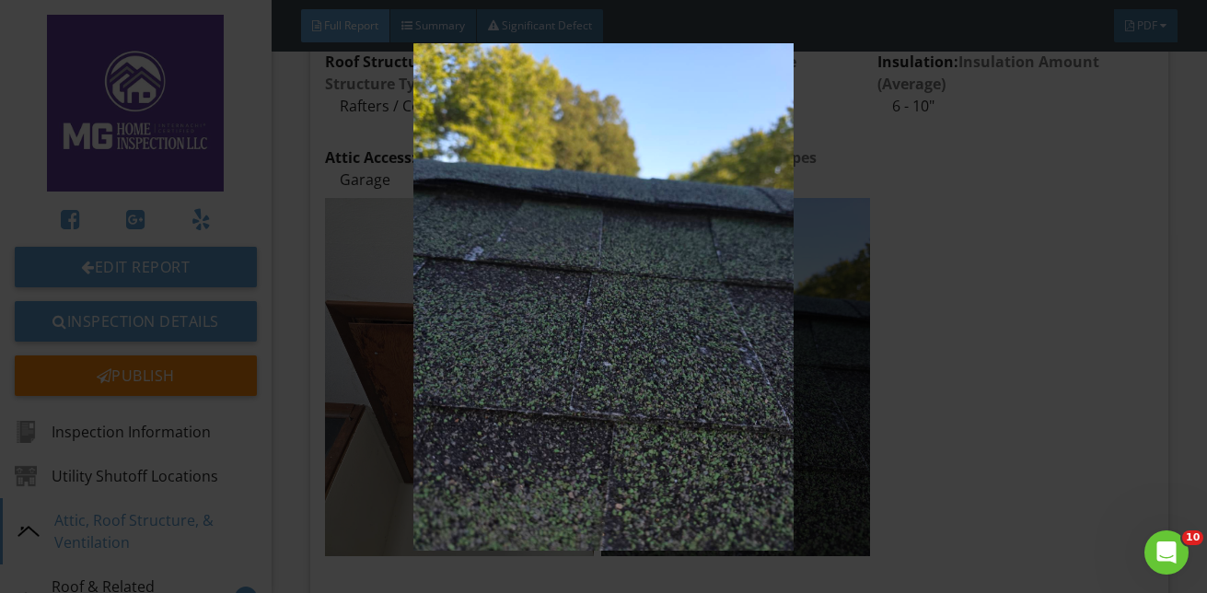
click at [654, 271] on img at bounding box center [603, 296] width 1091 height 507
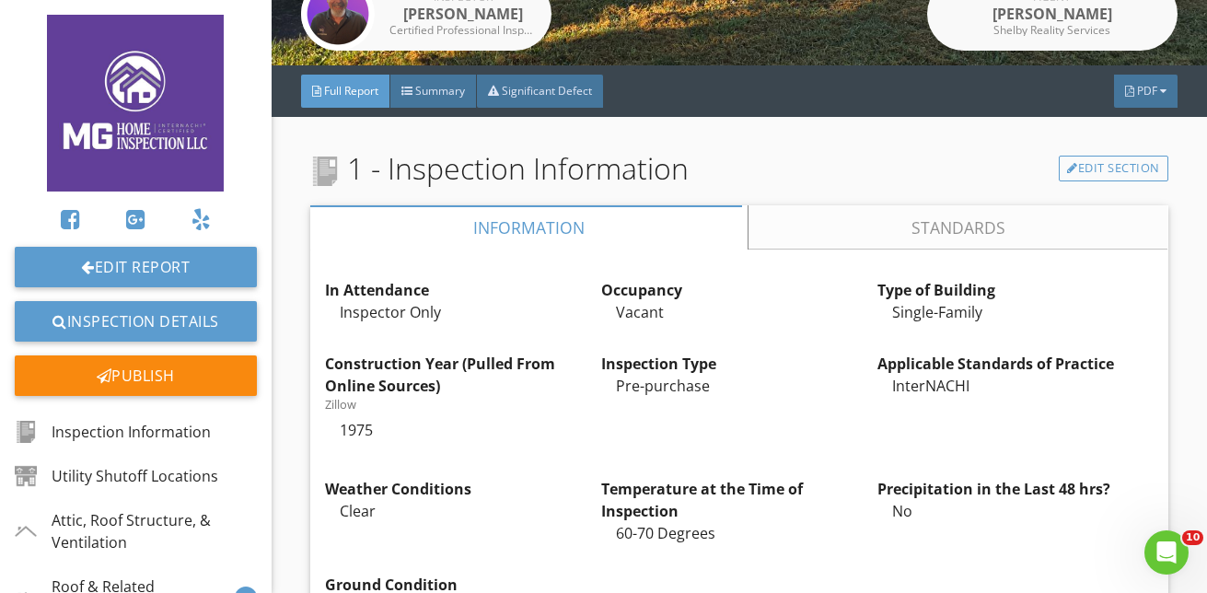
scroll to position [368, 0]
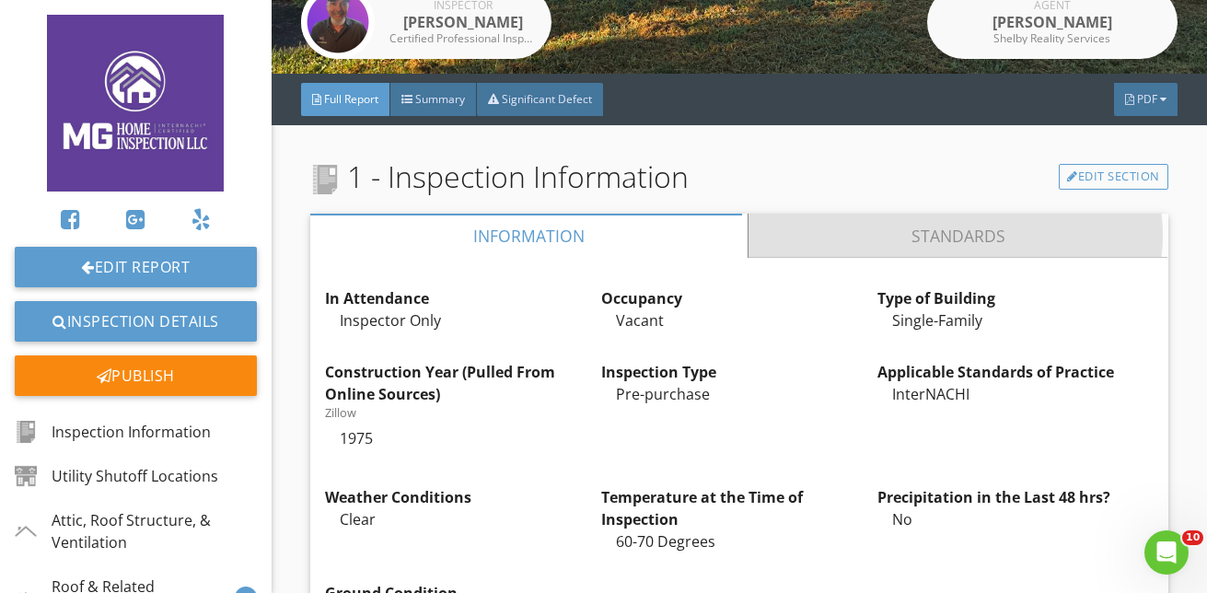
click at [882, 233] on link "Standards" at bounding box center [958, 236] width 420 height 44
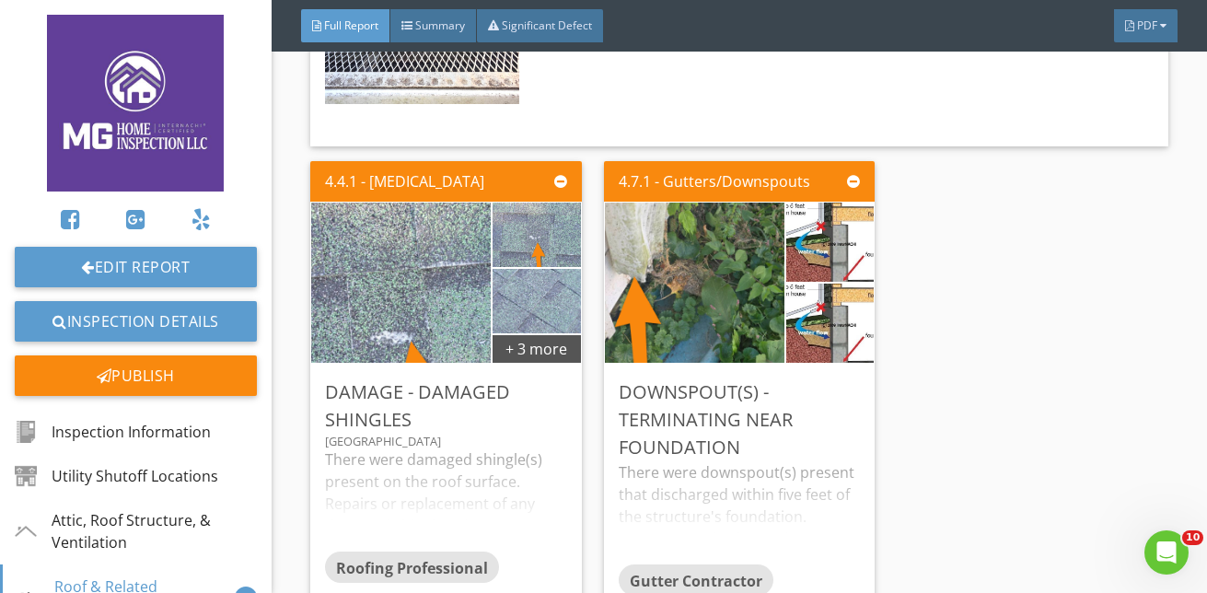
scroll to position [8100, 0]
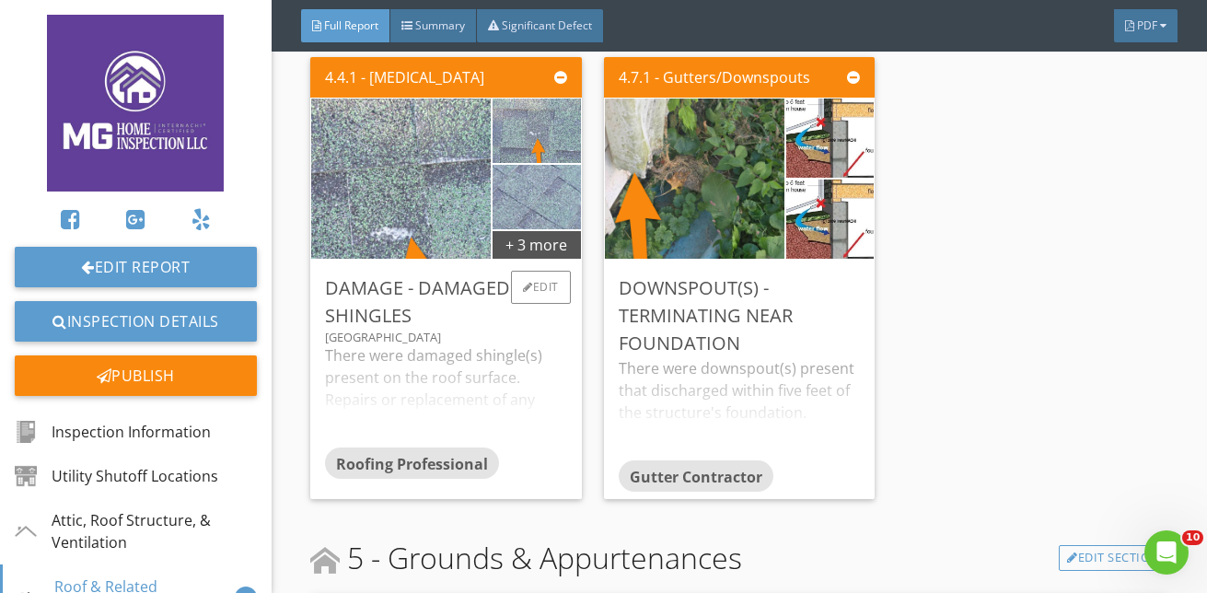
click at [523, 351] on div "There were damaged shingle(s) present on the roof surface. Repairs or replaceme…" at bounding box center [445, 395] width 241 height 103
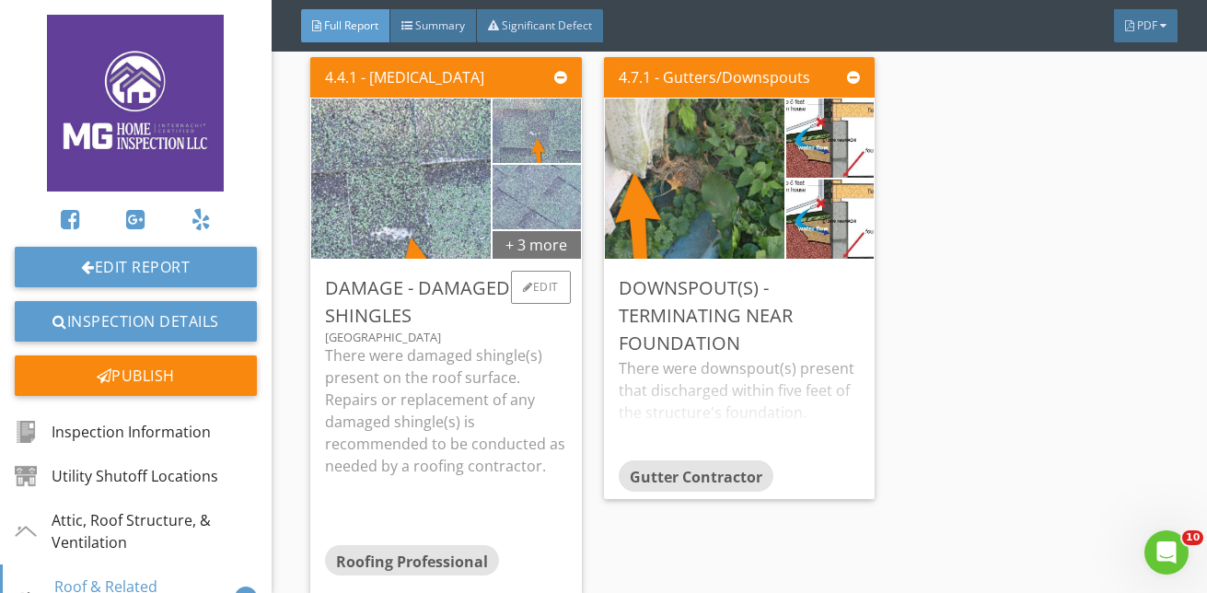
click at [551, 229] on div "+ 3 more" at bounding box center [535, 243] width 87 height 29
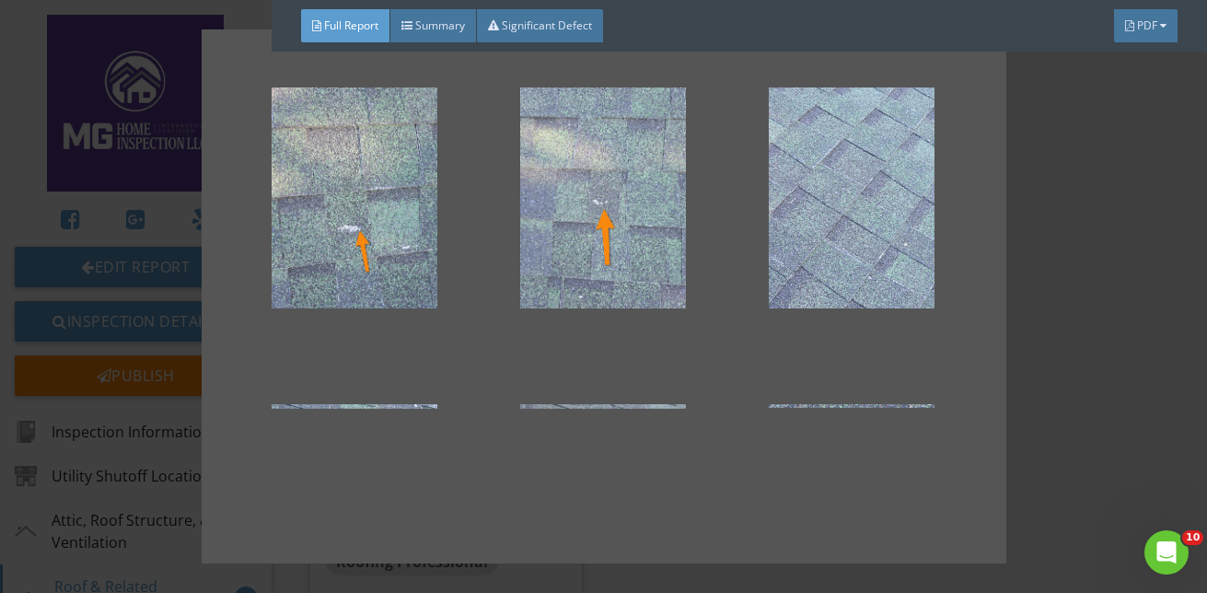
scroll to position [0, 0]
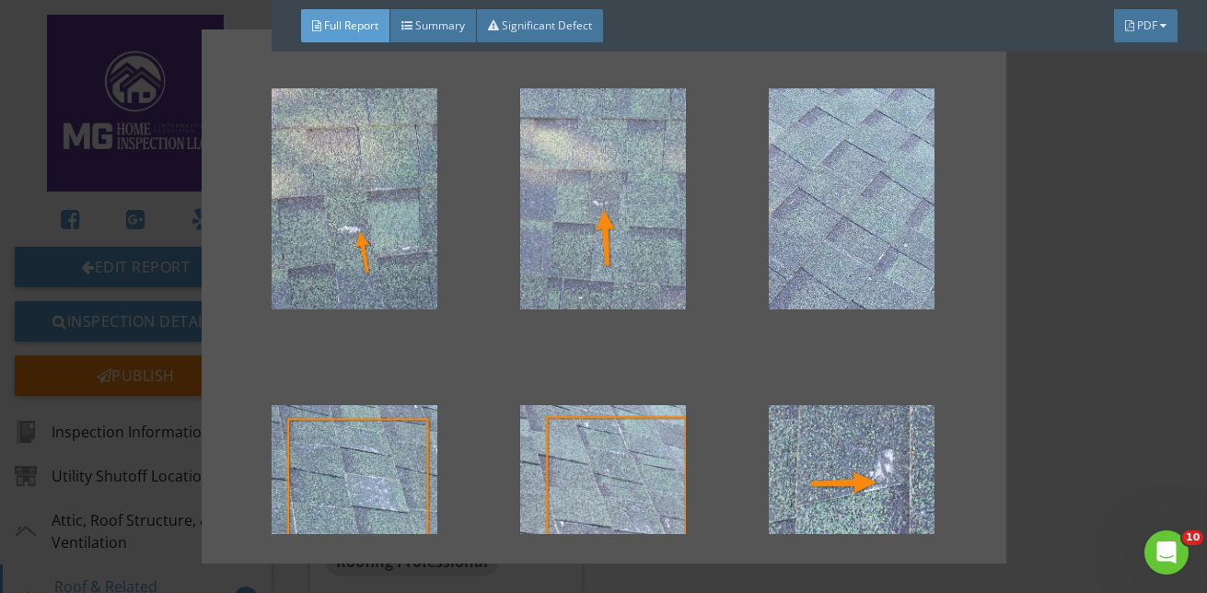
click at [1104, 319] on div at bounding box center [603, 296] width 1207 height 593
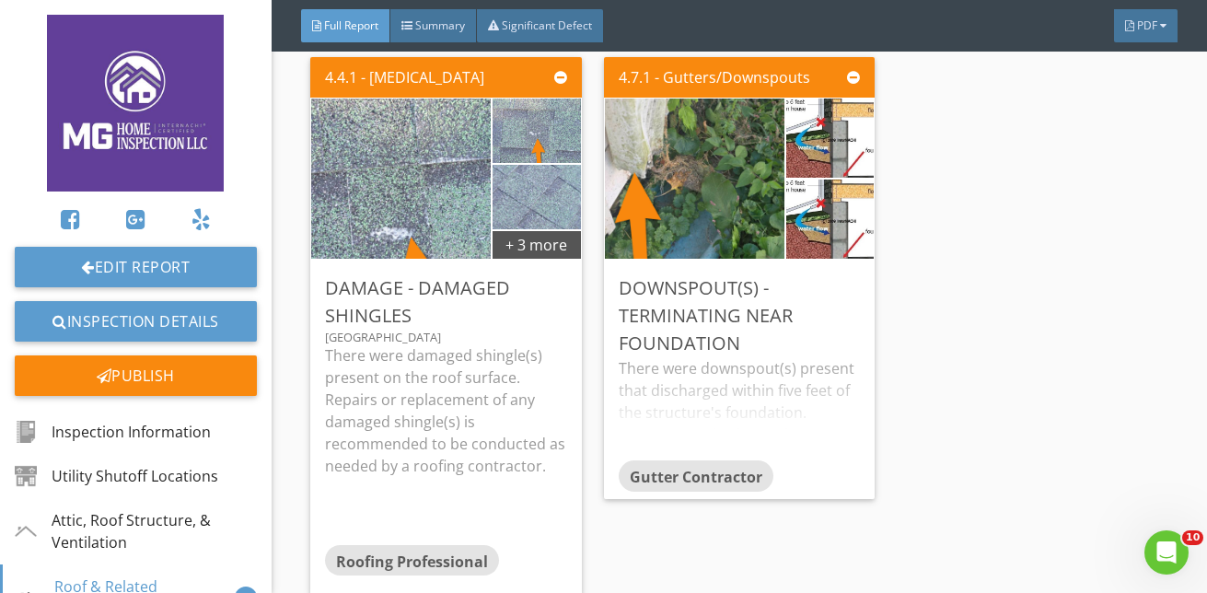
scroll to position [8008, 0]
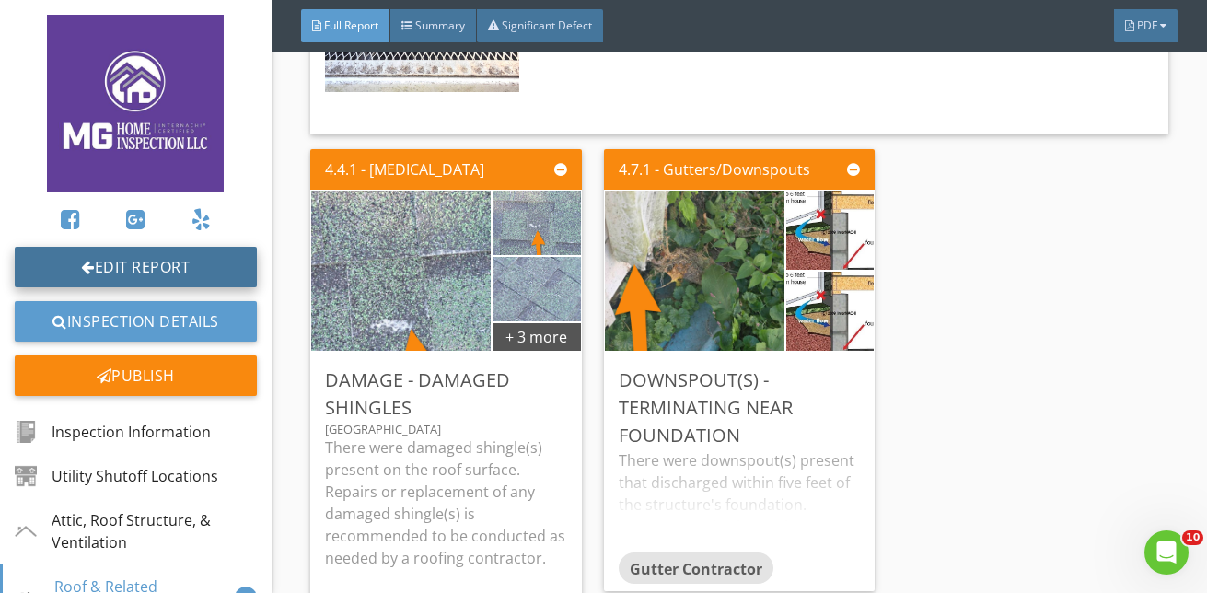
click at [105, 261] on link "Edit Report" at bounding box center [136, 267] width 242 height 41
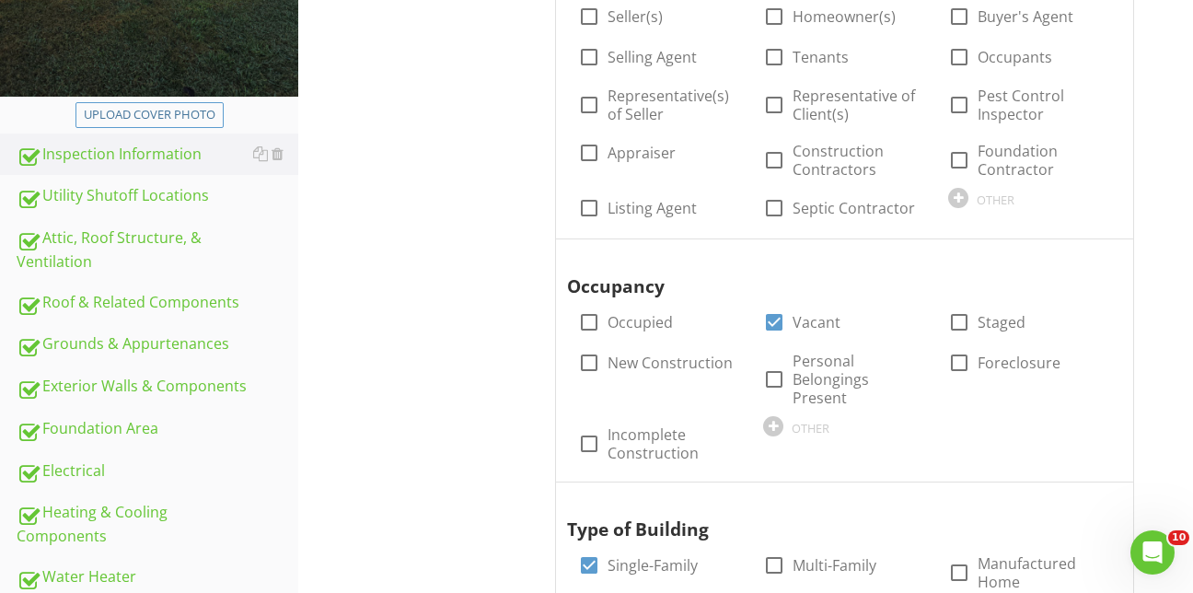
scroll to position [552, 0]
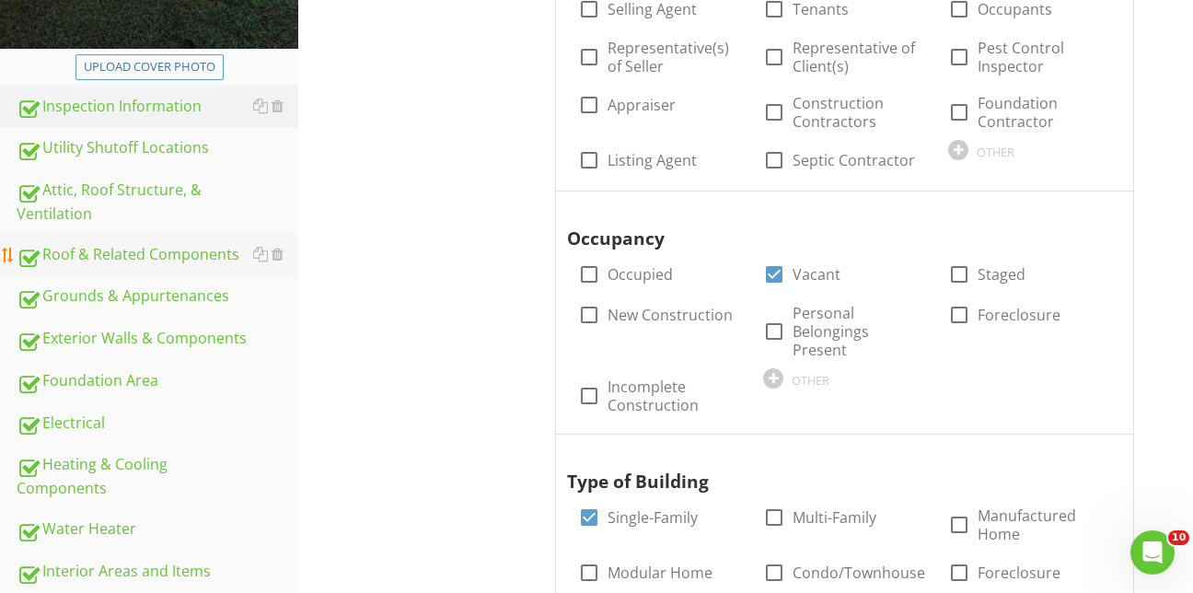
click at [125, 243] on div "Roof & Related Components" at bounding box center [158, 255] width 282 height 24
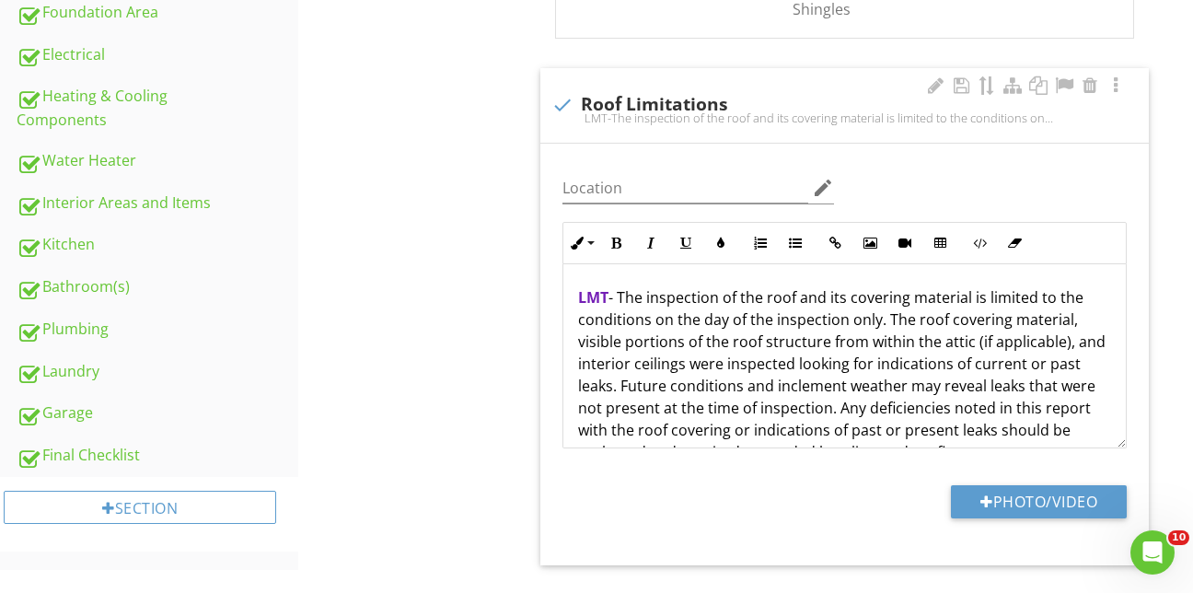
scroll to position [38, 0]
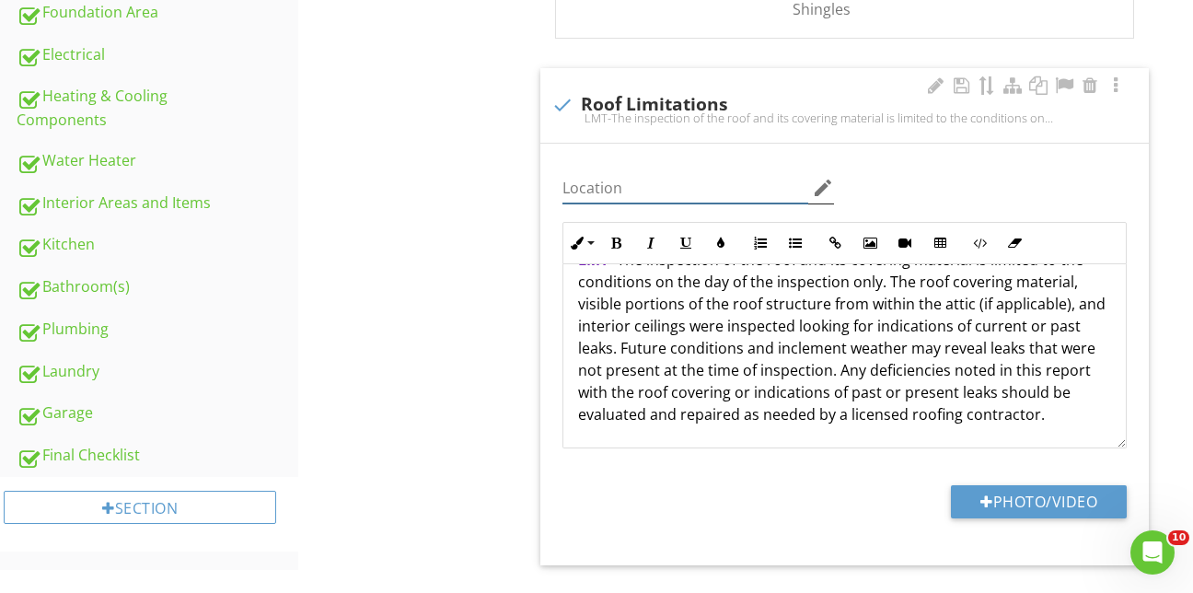
click at [613, 176] on input "Location" at bounding box center [685, 188] width 246 height 30
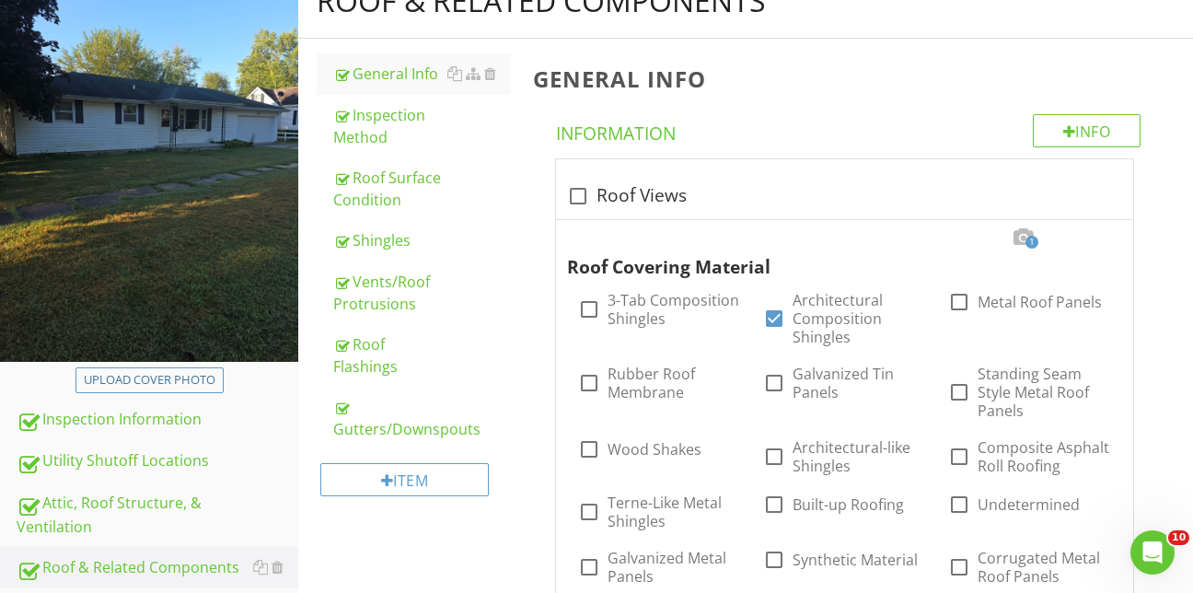
scroll to position [147, 0]
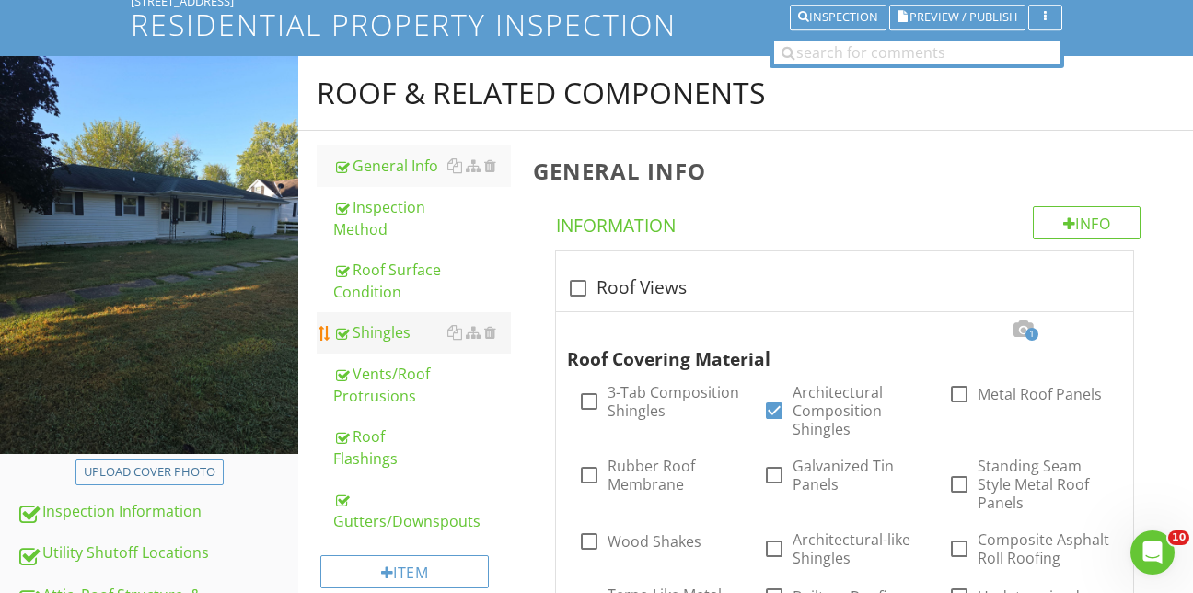
type input "Roof"
click at [375, 321] on div "Shingles" at bounding box center [422, 332] width 178 height 22
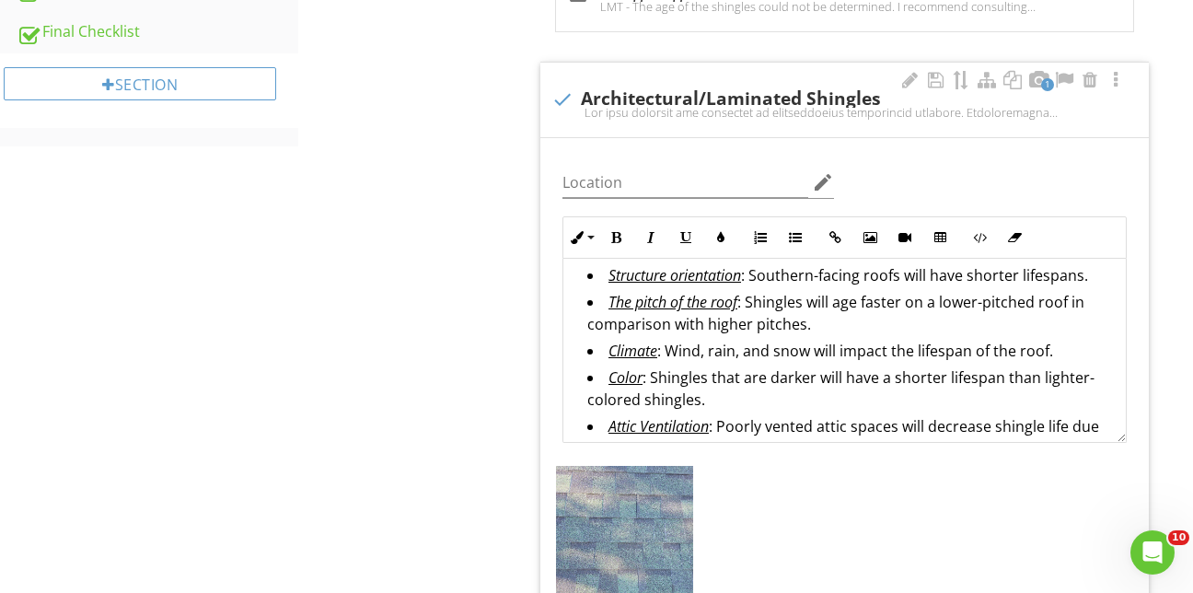
scroll to position [354, 0]
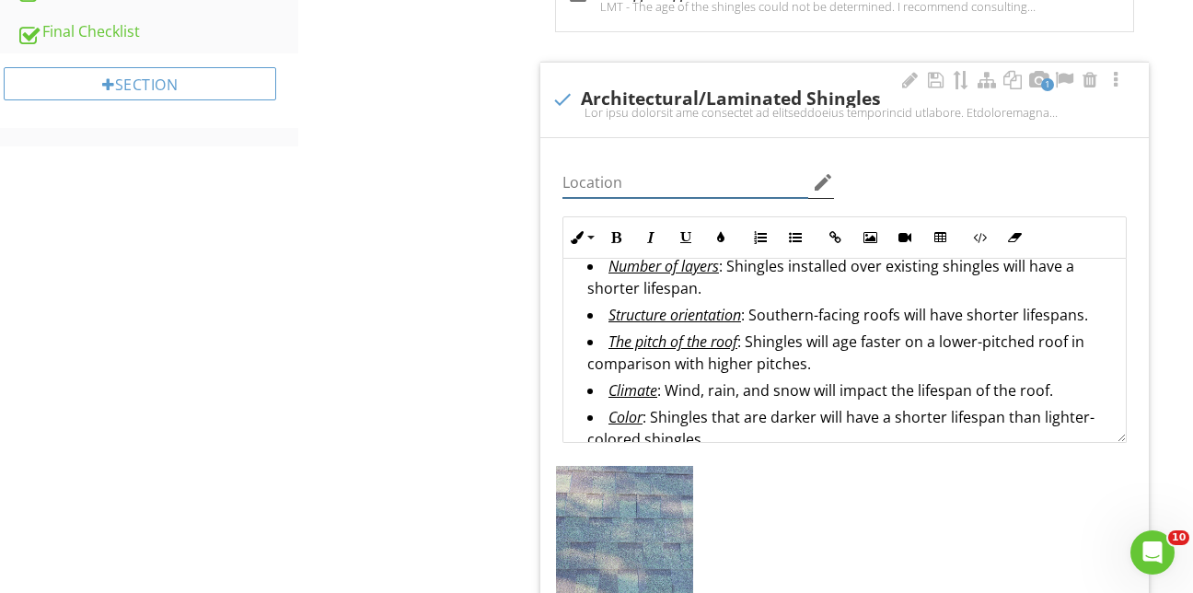
click at [631, 174] on input "Location" at bounding box center [685, 183] width 246 height 30
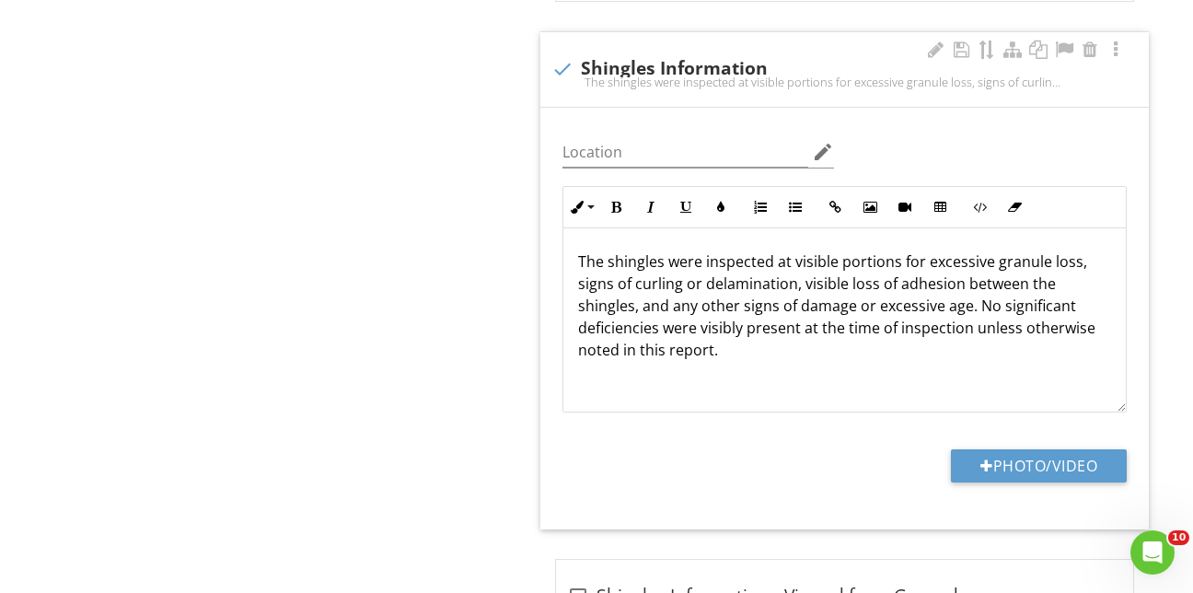
scroll to position [2264, 0]
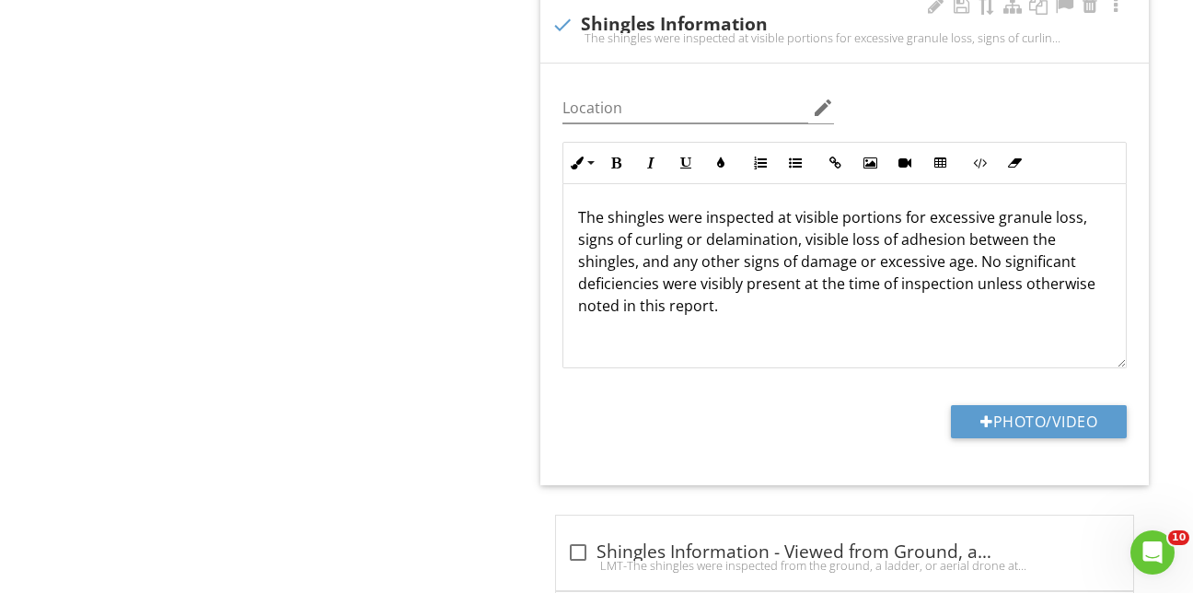
type input "Roof"
click at [565, 9] on div at bounding box center [562, 24] width 31 height 31
checkbox input "true"
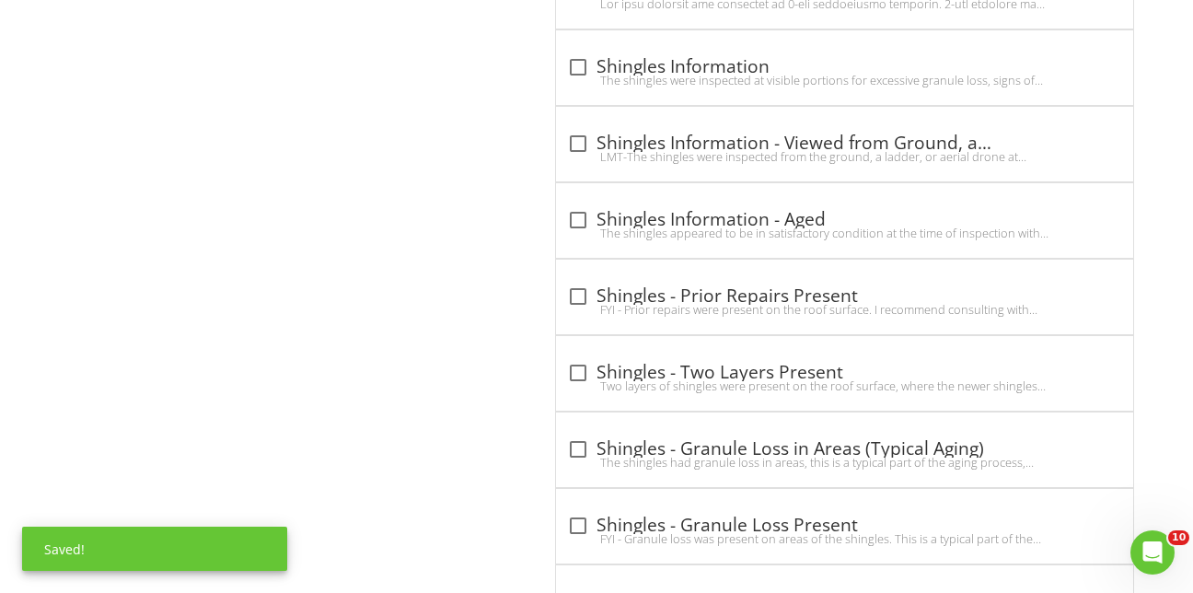
scroll to position [2172, 0]
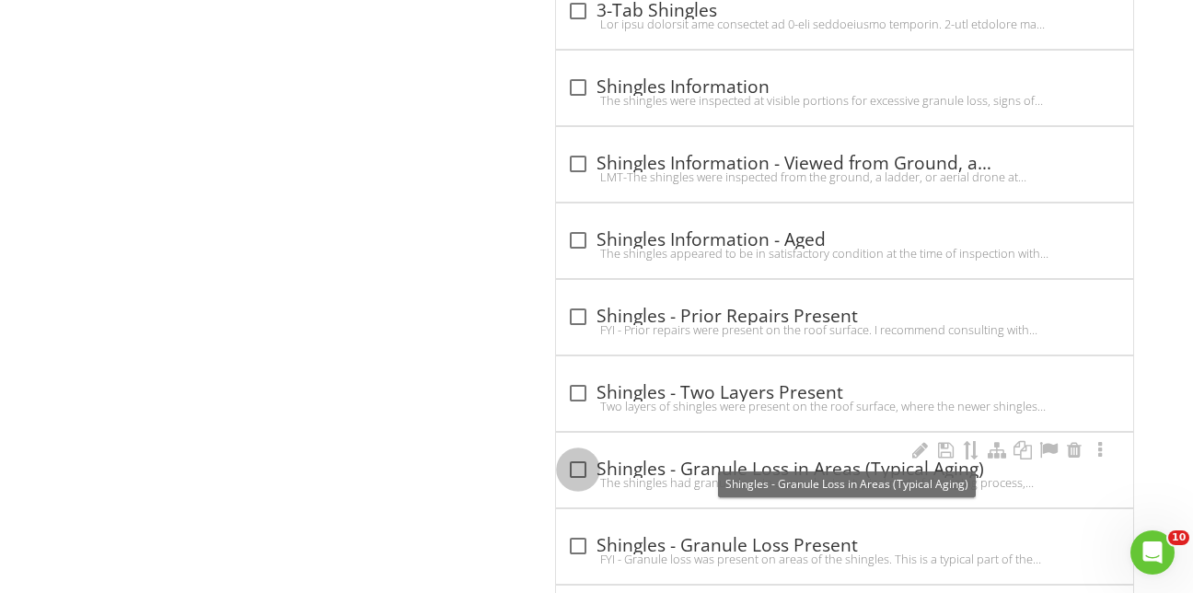
click at [583, 455] on div at bounding box center [577, 469] width 31 height 31
checkbox input "true"
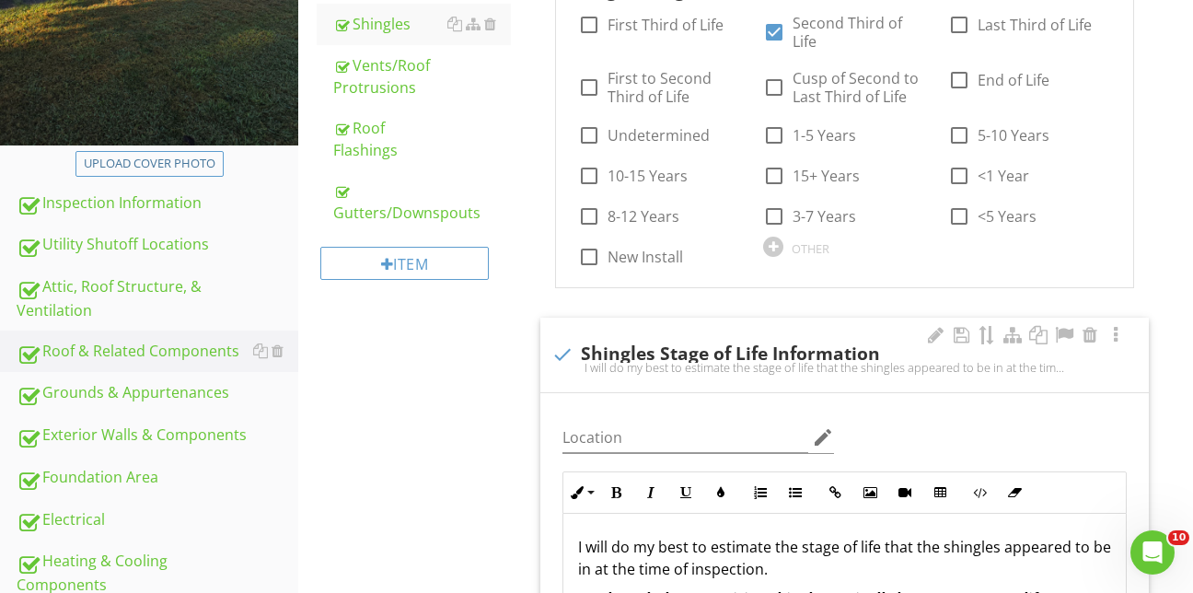
scroll to position [423, 0]
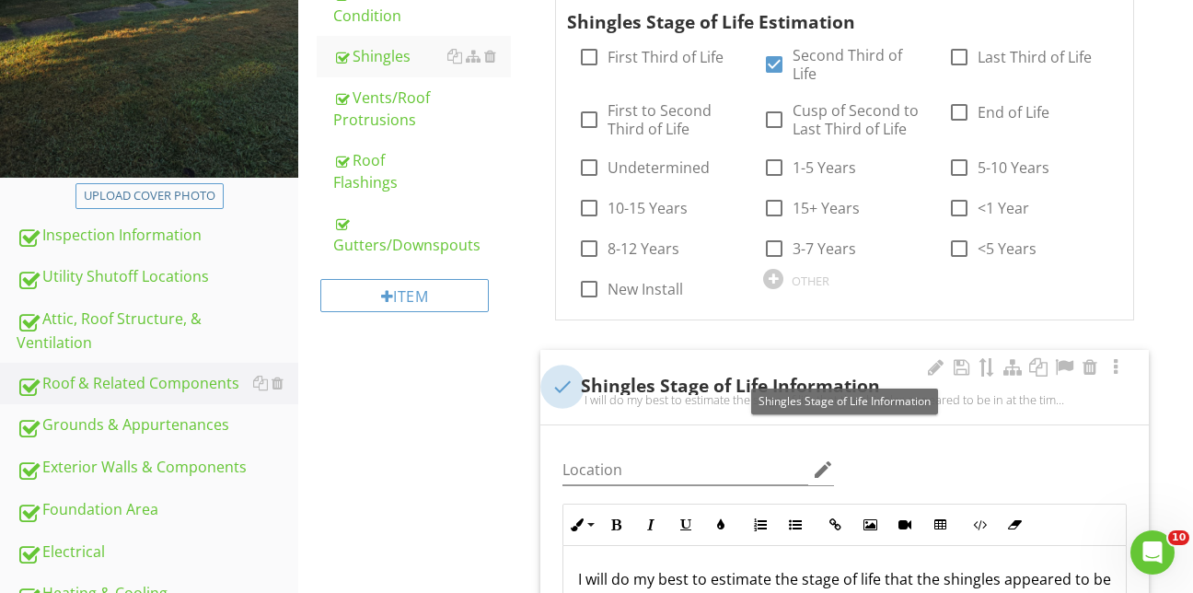
click at [556, 371] on div at bounding box center [562, 386] width 31 height 31
checkbox input "true"
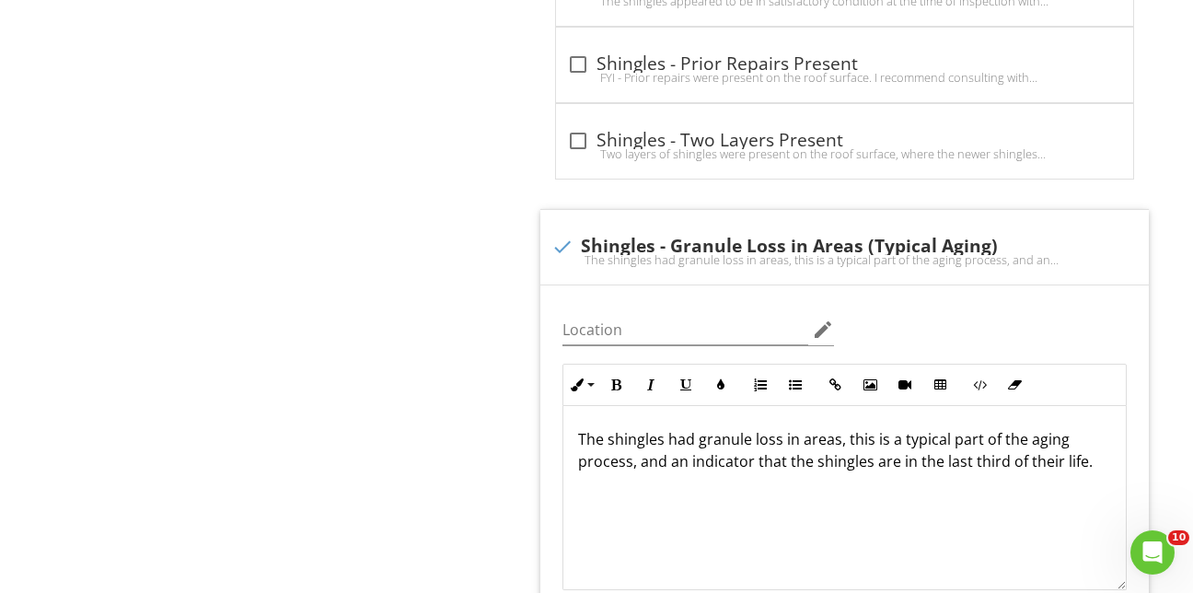
scroll to position [1988, 0]
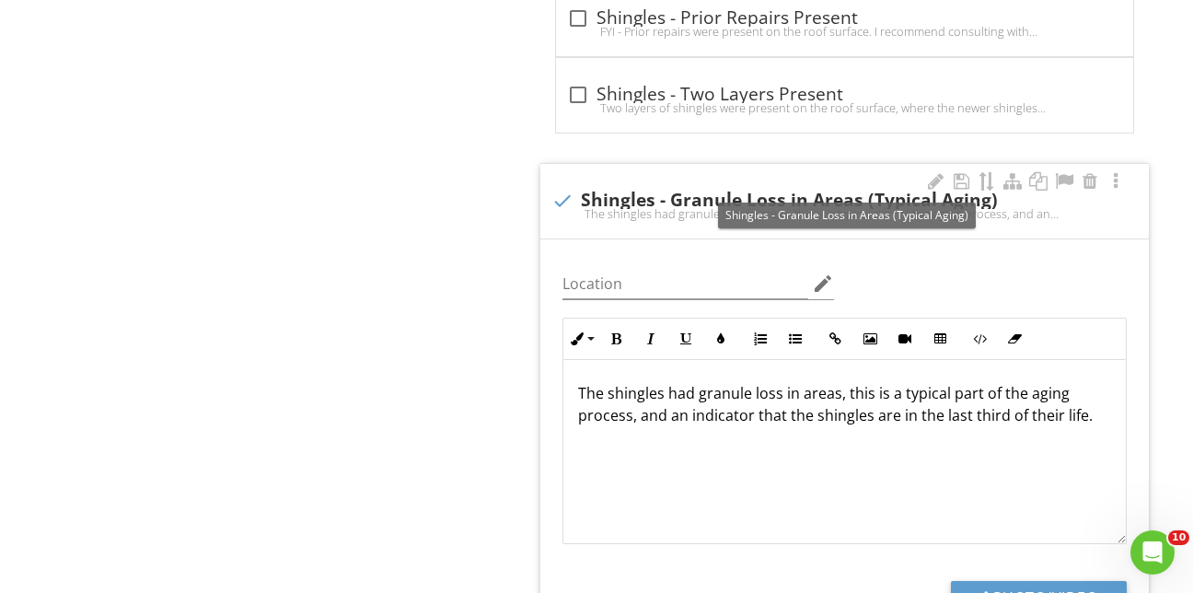
click at [567, 185] on div at bounding box center [562, 200] width 31 height 31
checkbox input "true"
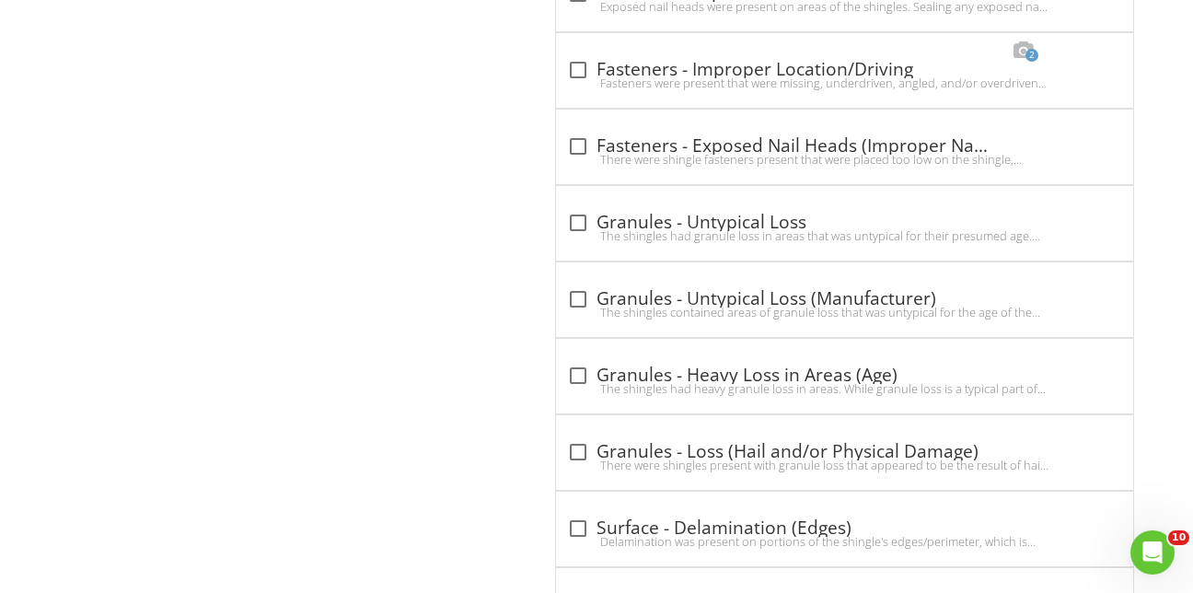
scroll to position [5670, 0]
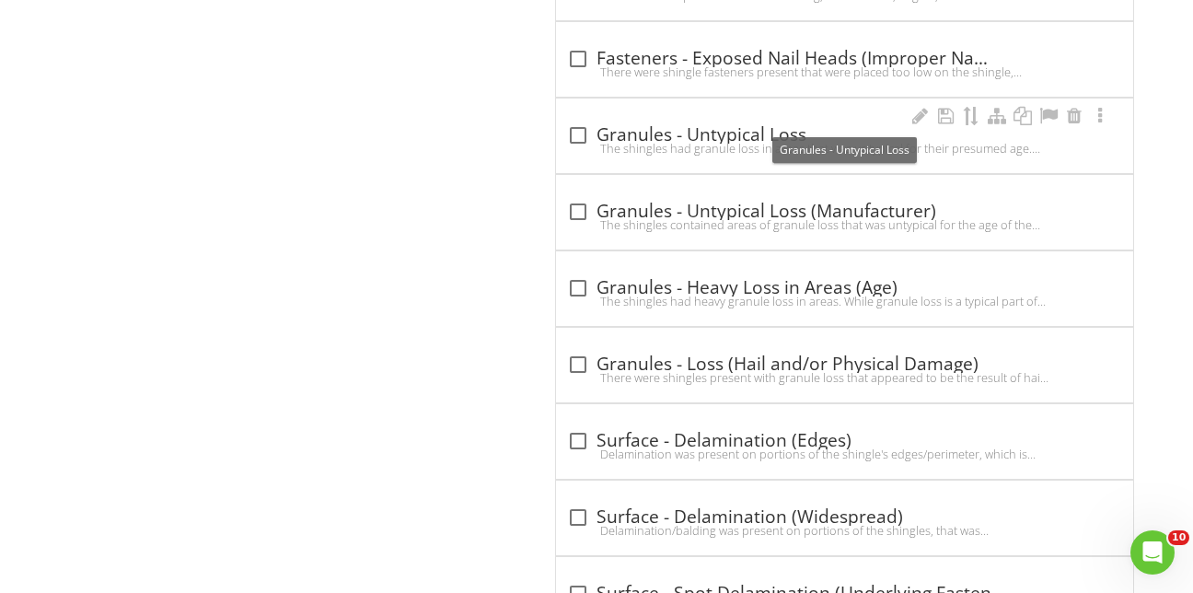
click at [581, 120] on div at bounding box center [577, 135] width 31 height 31
checkbox input "true"
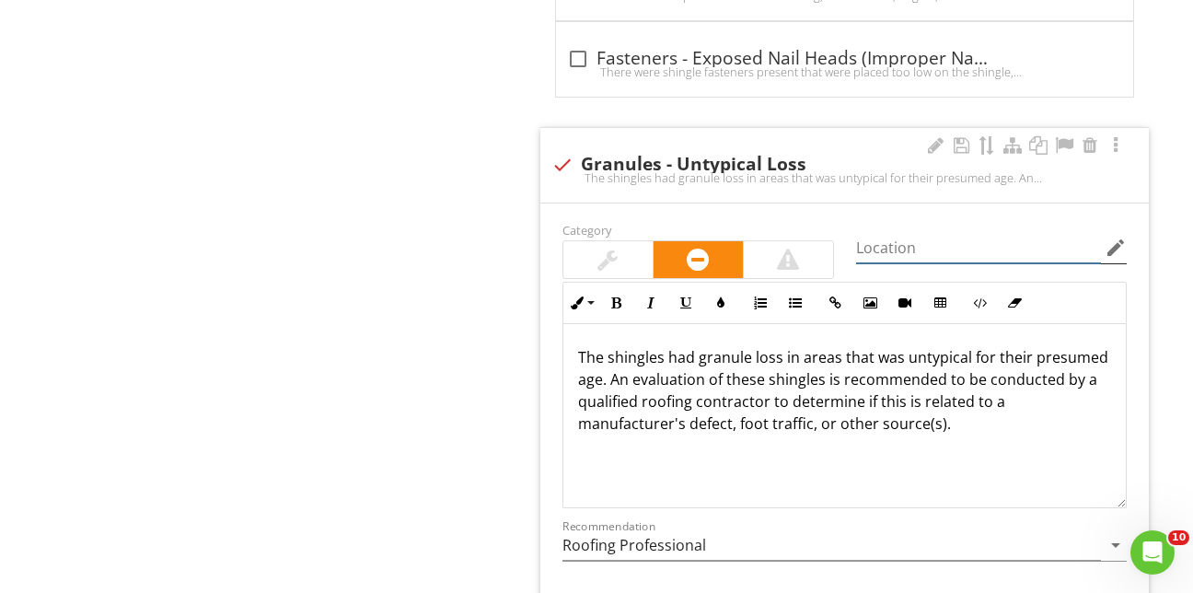
click at [863, 233] on input "Location" at bounding box center [979, 248] width 246 height 30
click at [1119, 237] on icon "edit" at bounding box center [1116, 248] width 22 height 22
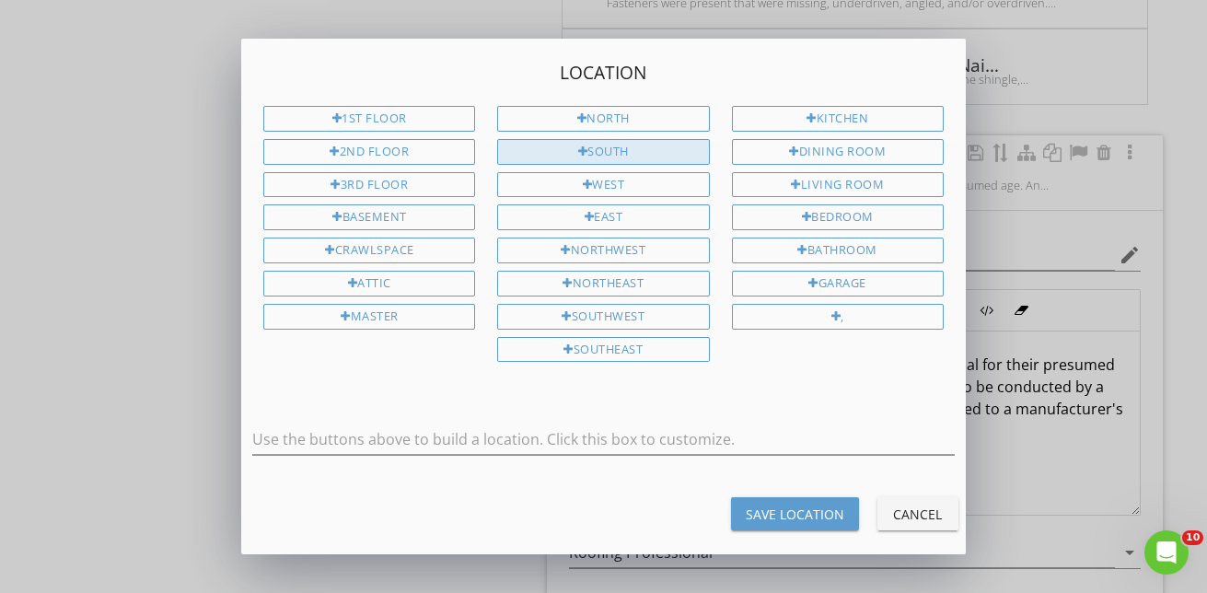
click at [629, 143] on div "South" at bounding box center [603, 152] width 212 height 26
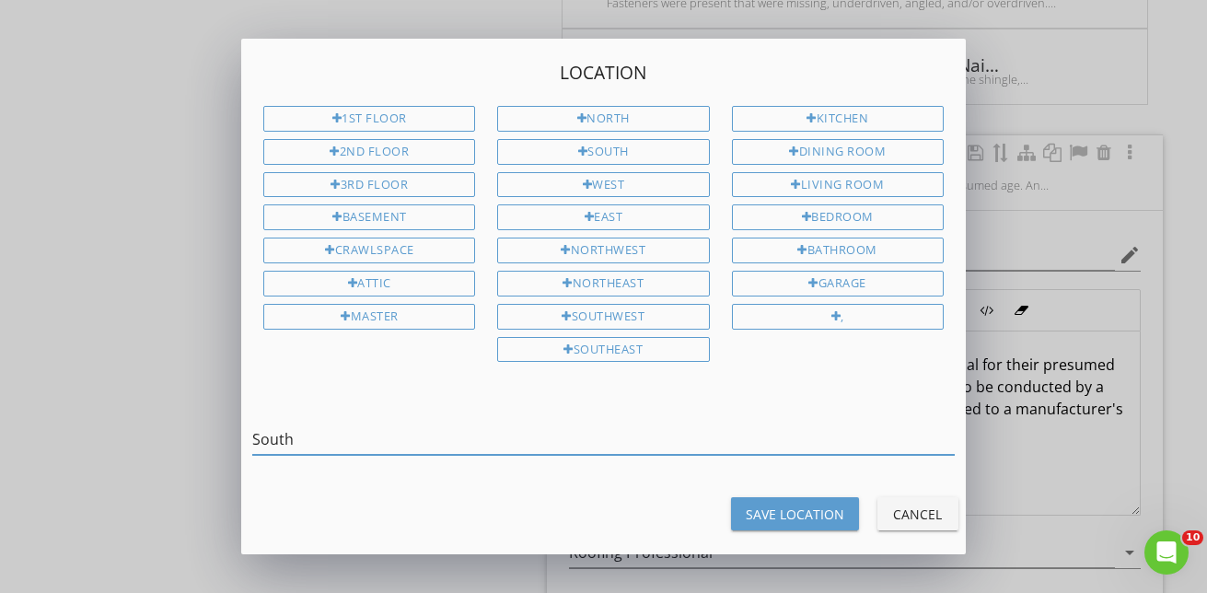
click at [331, 443] on input "South" at bounding box center [603, 439] width 702 height 30
type input "South"
click at [782, 512] on div "Save Location" at bounding box center [795, 513] width 98 height 19
type input "South"
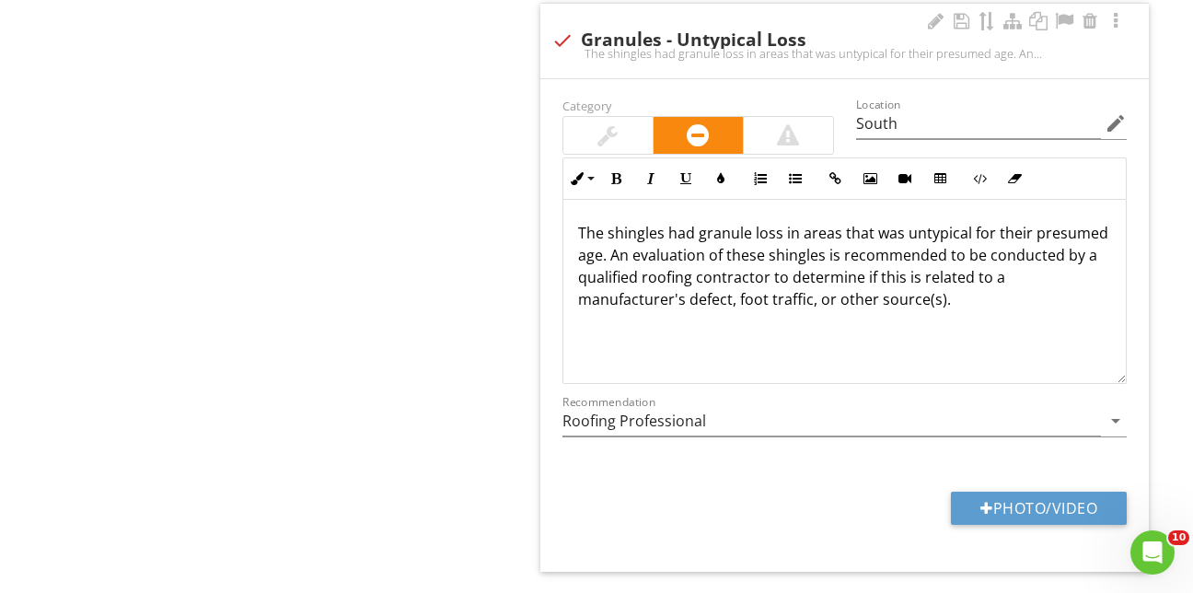
scroll to position [5762, 0]
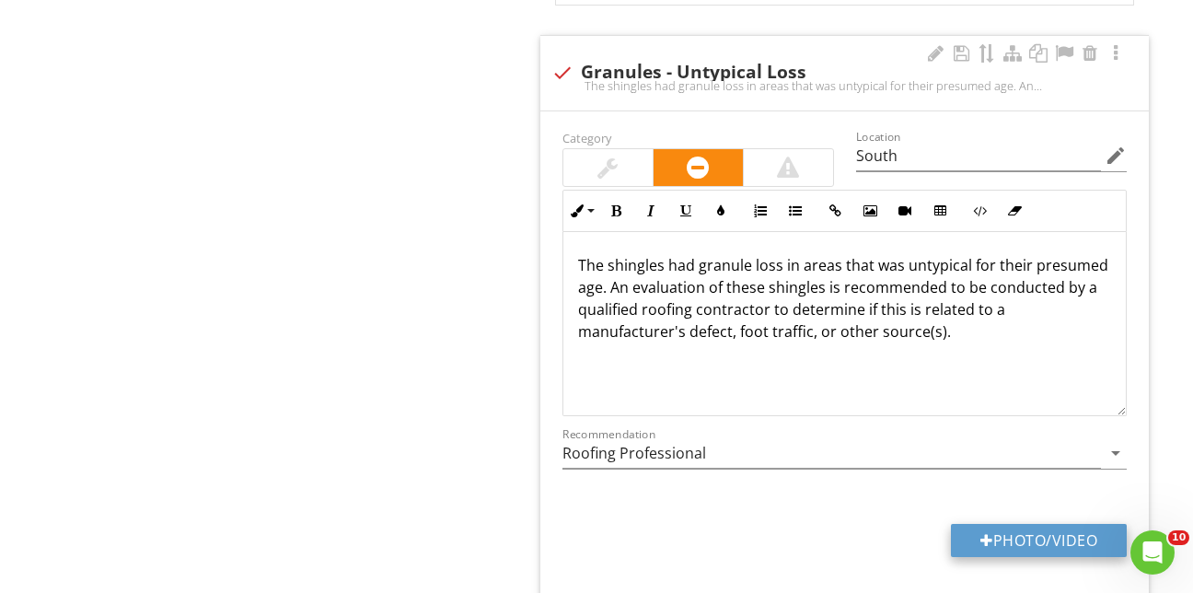
click at [1008, 524] on button "Photo/Video" at bounding box center [1039, 540] width 176 height 33
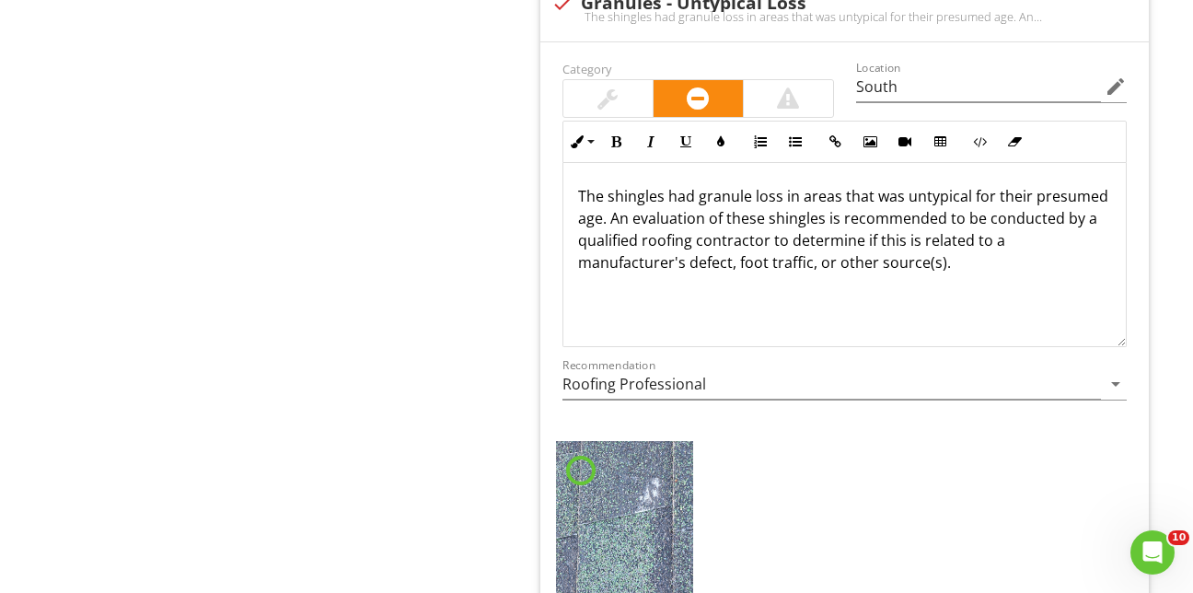
scroll to position [5946, 0]
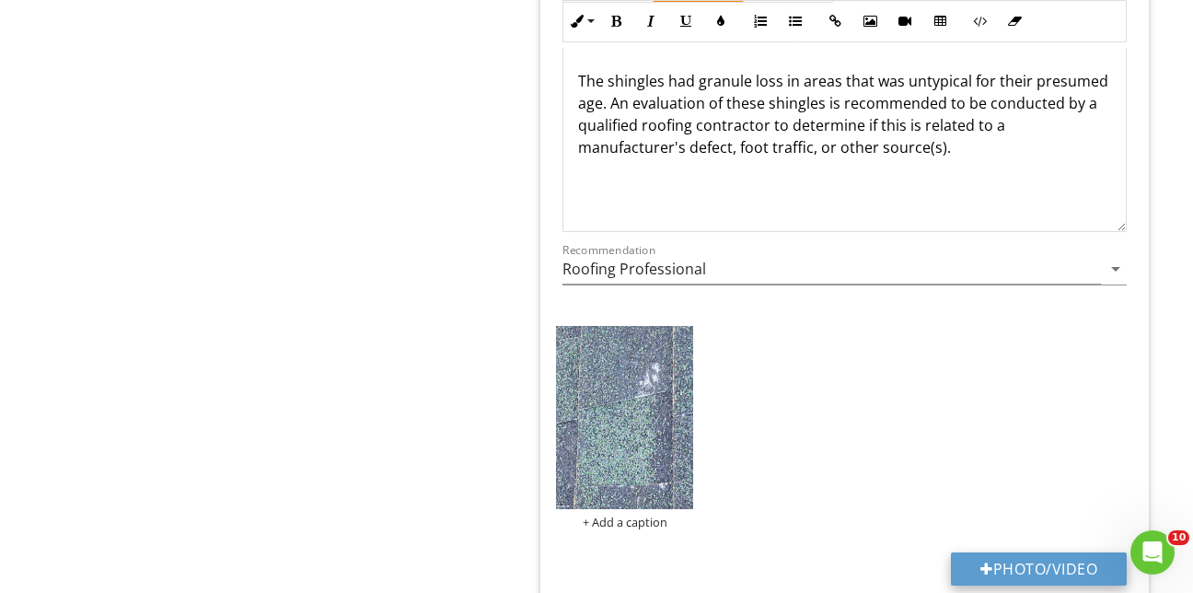
click at [1010, 561] on button "Photo/Video" at bounding box center [1039, 568] width 176 height 33
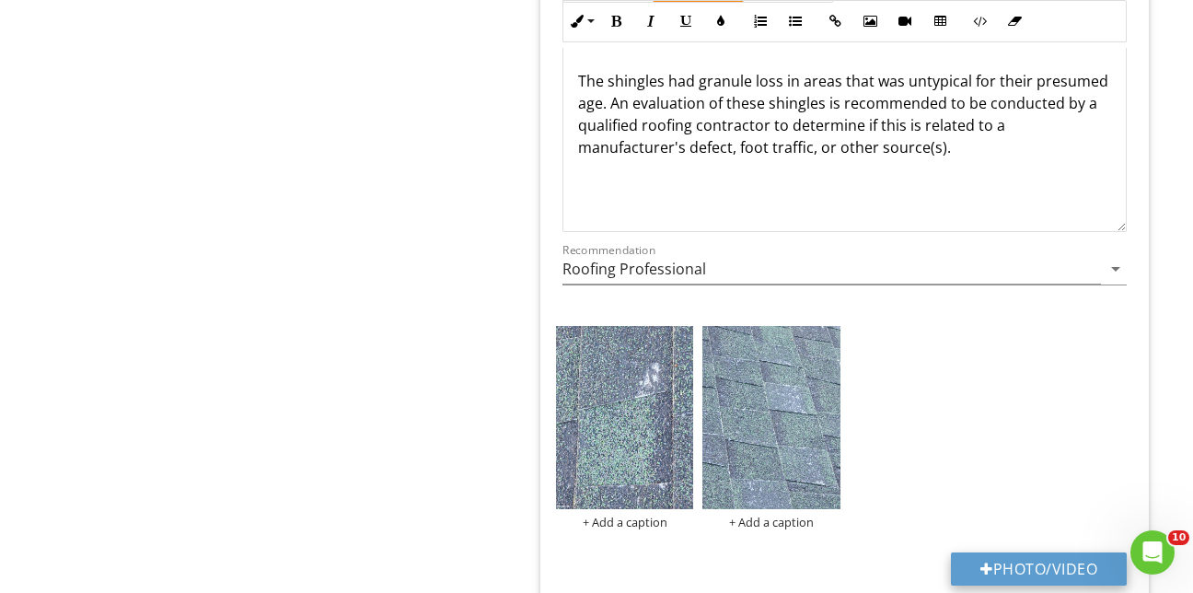
click at [1059, 556] on button "Photo/Video" at bounding box center [1039, 568] width 176 height 33
type input "C:\fakepath\2025-7-27-13.jpg"
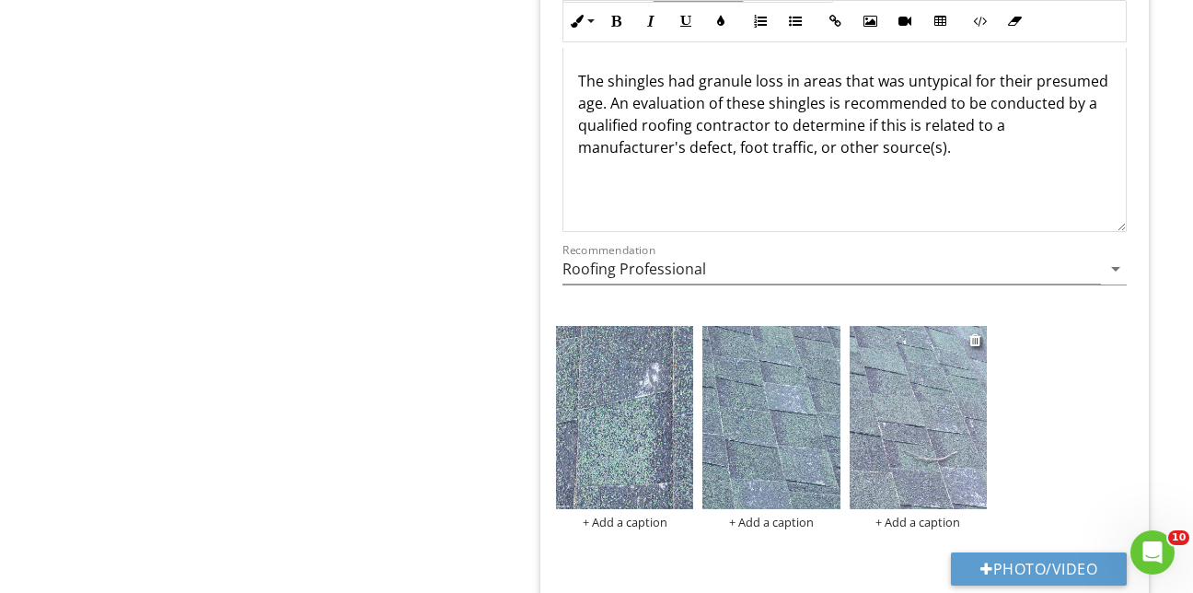
click at [899, 417] on img at bounding box center [918, 417] width 137 height 183
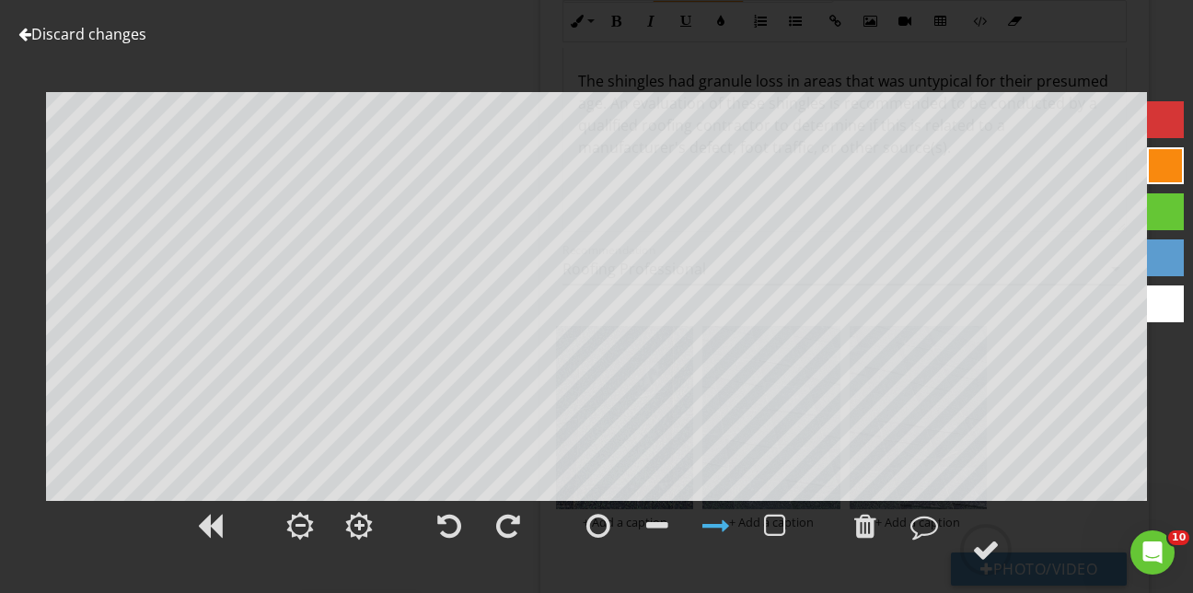
click at [122, 29] on link "Discard changes" at bounding box center [82, 34] width 128 height 20
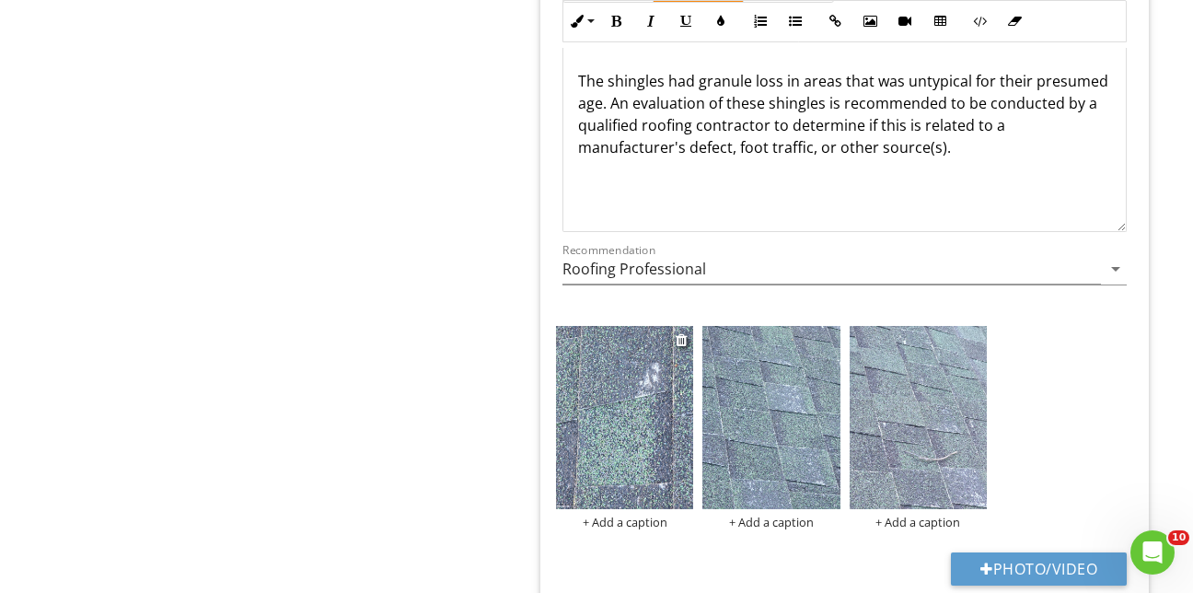
click at [612, 386] on img at bounding box center [624, 417] width 137 height 183
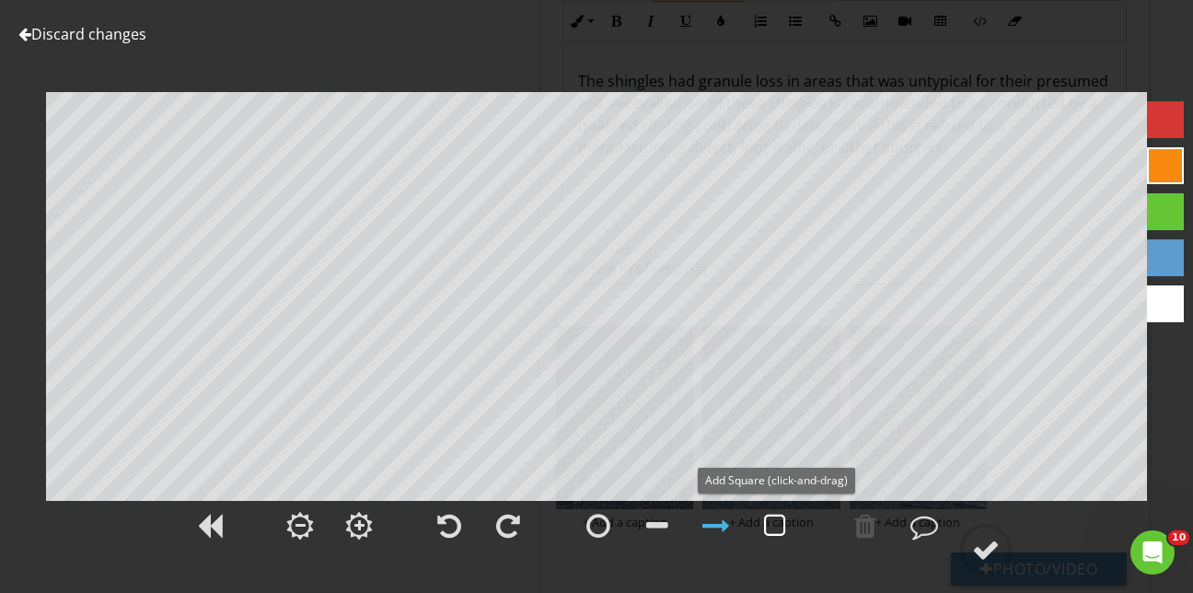
click at [770, 521] on div at bounding box center [775, 526] width 22 height 28
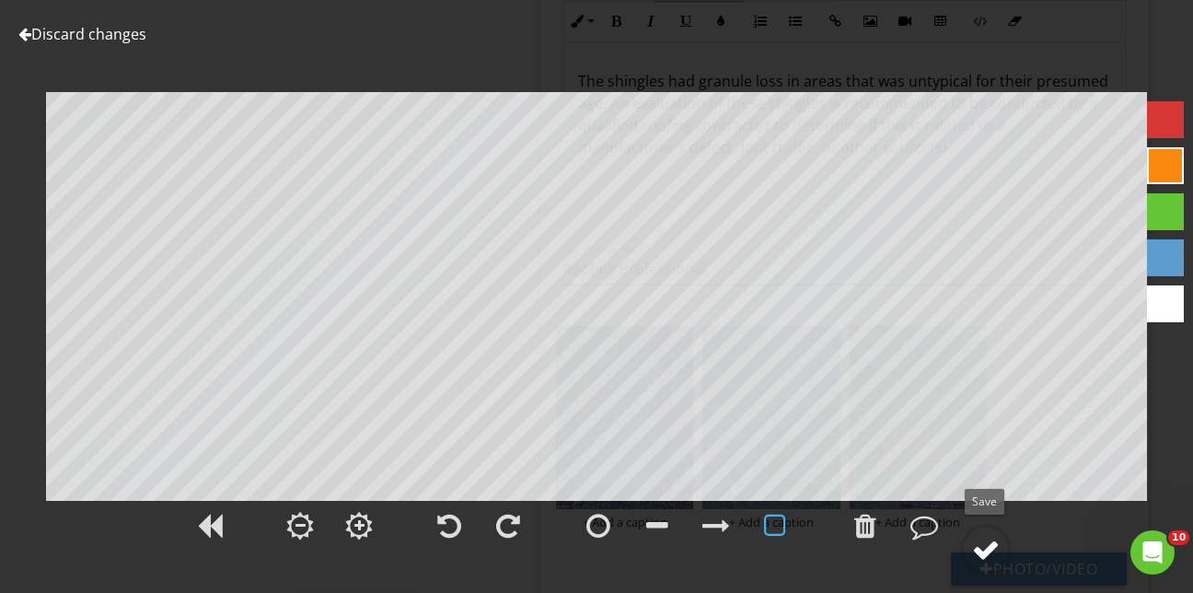
click at [986, 549] on div at bounding box center [986, 550] width 28 height 28
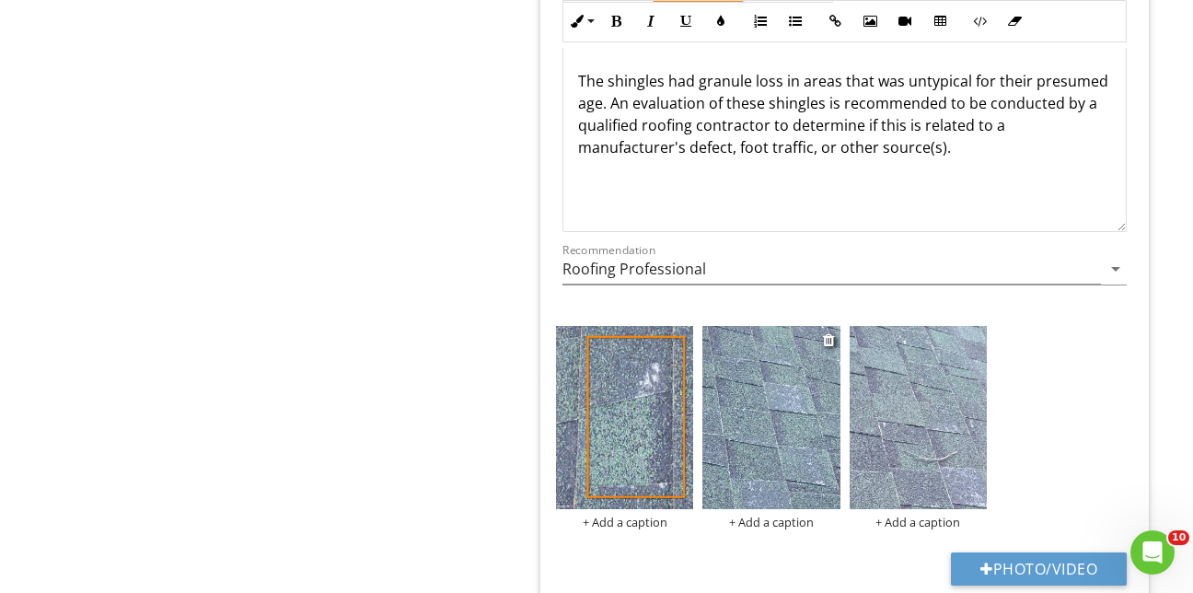
click at [768, 410] on img at bounding box center [770, 417] width 137 height 183
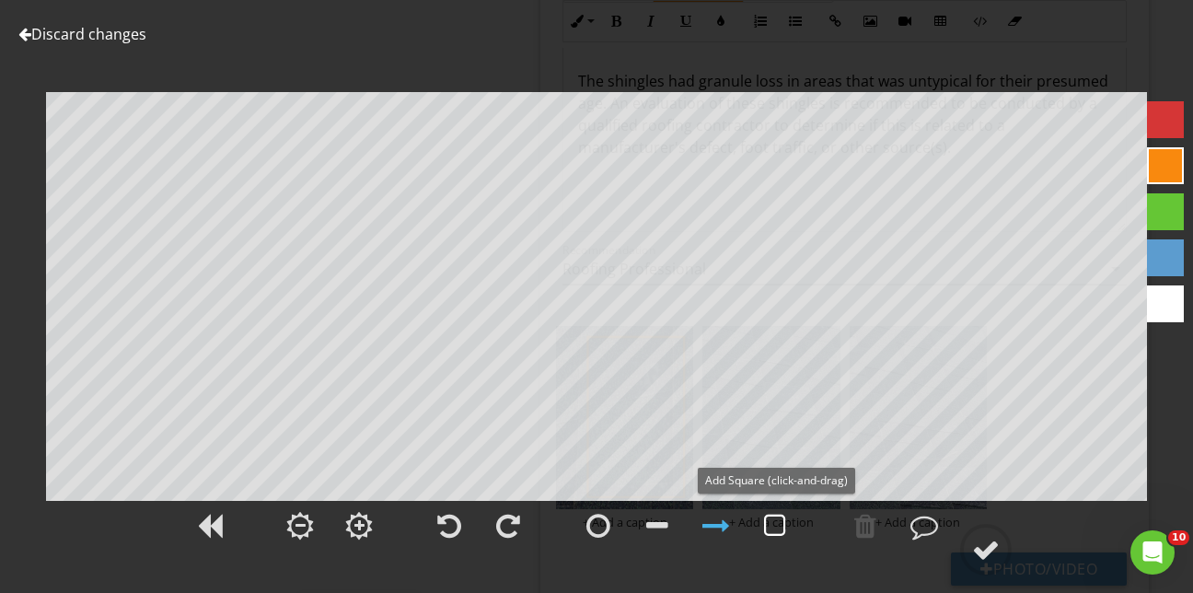
click at [773, 522] on div at bounding box center [775, 526] width 22 height 28
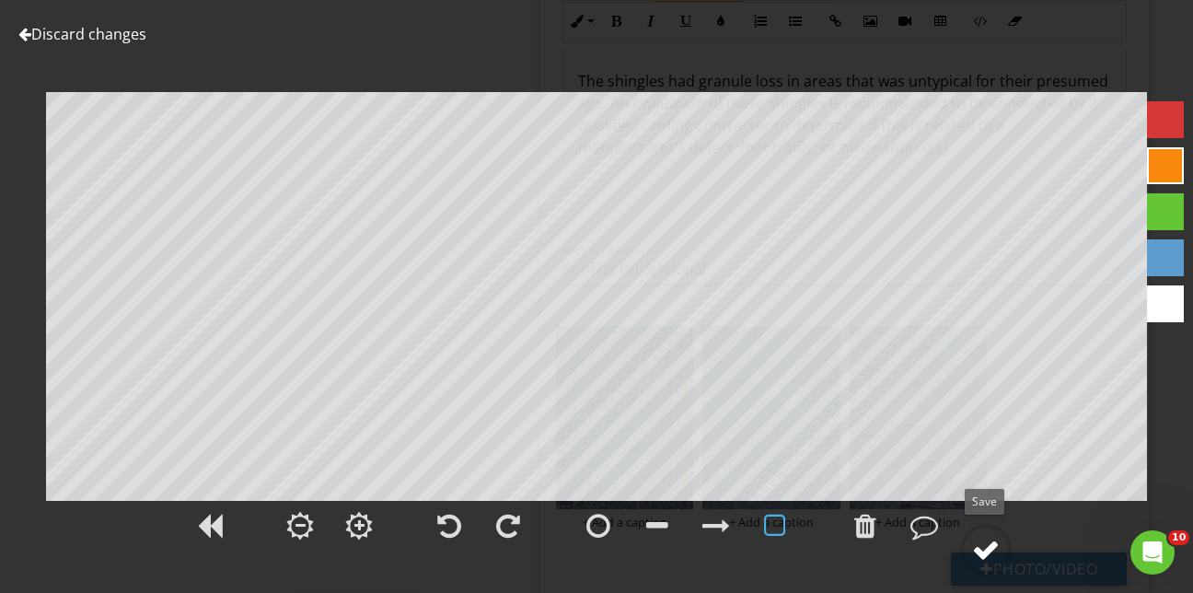
click at [978, 544] on div at bounding box center [986, 550] width 28 height 28
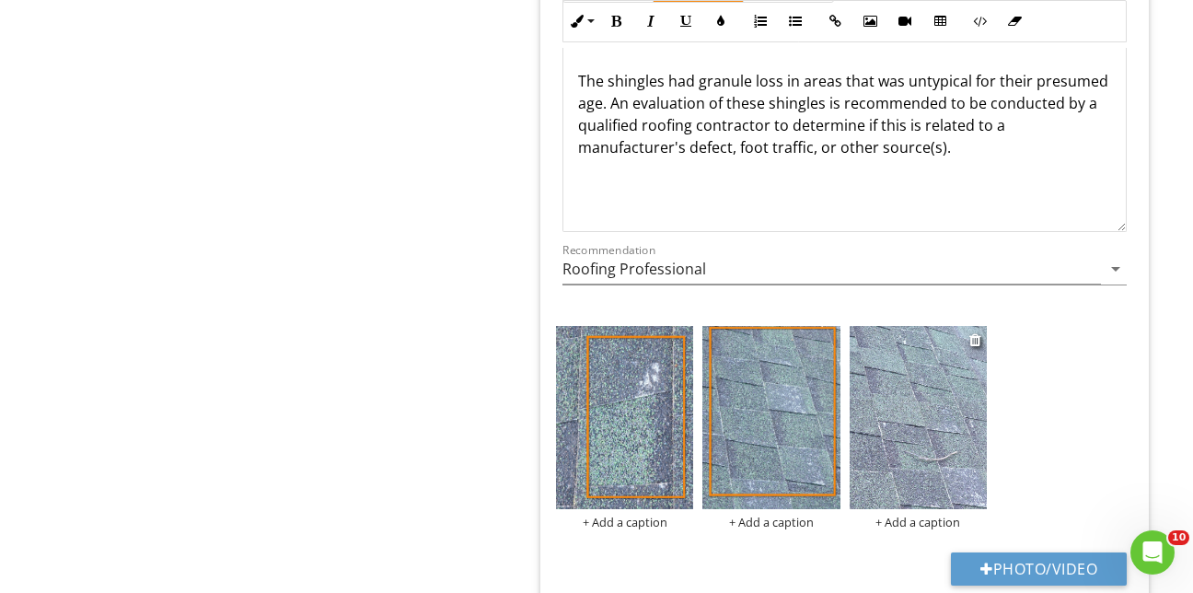
click at [896, 376] on img at bounding box center [918, 417] width 137 height 183
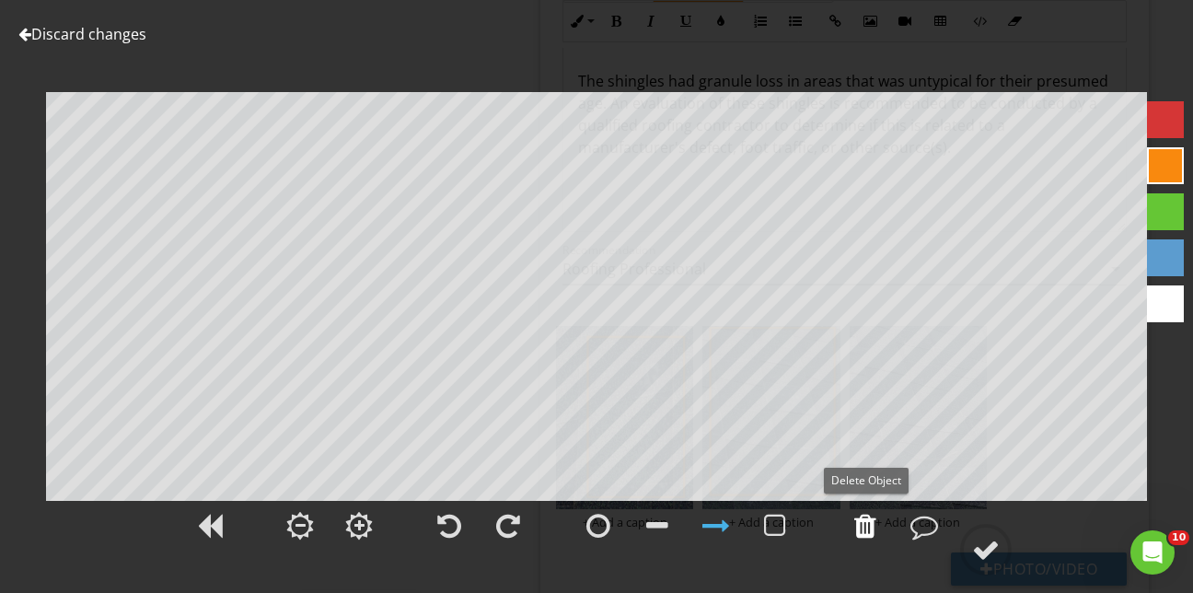
click at [863, 531] on div at bounding box center [865, 526] width 22 height 28
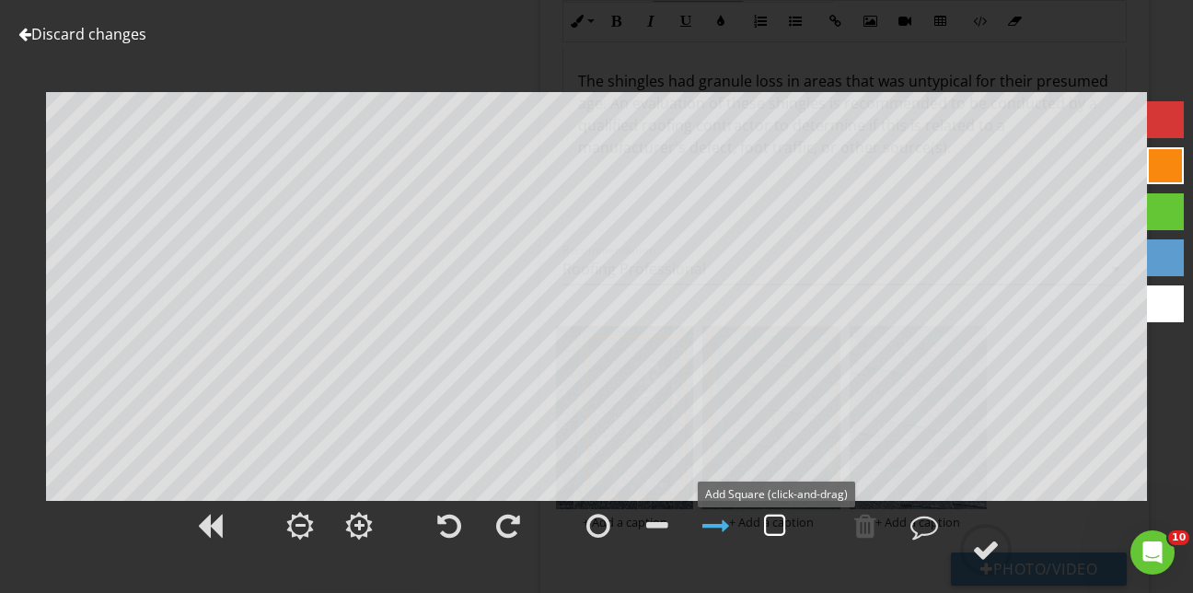
click at [776, 524] on div at bounding box center [775, 526] width 22 height 28
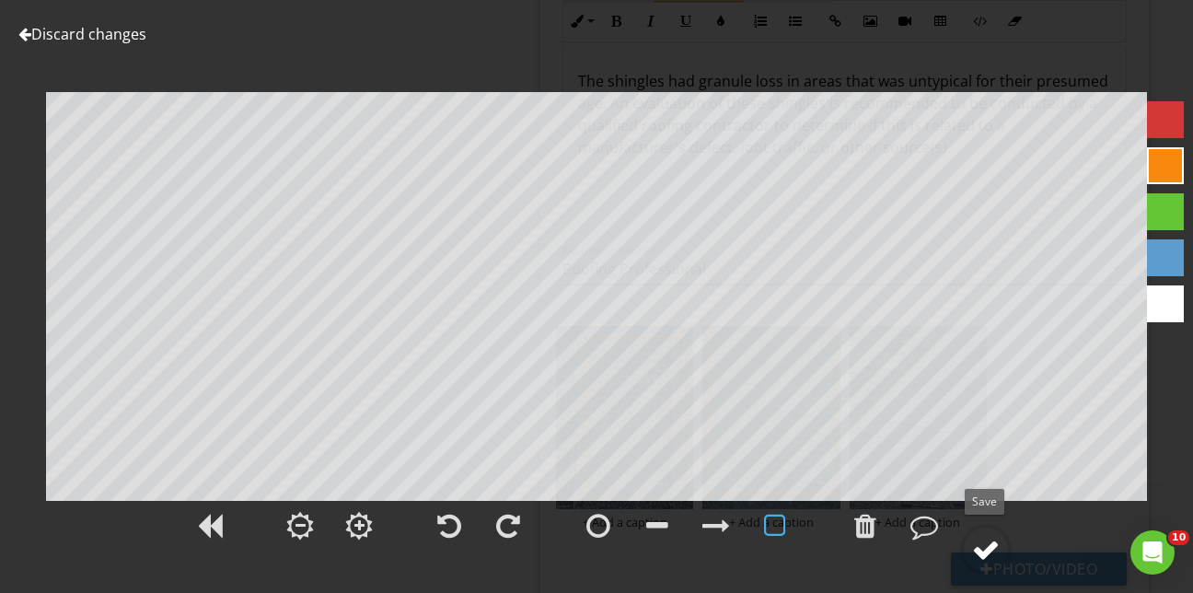
click at [992, 543] on div at bounding box center [986, 550] width 28 height 28
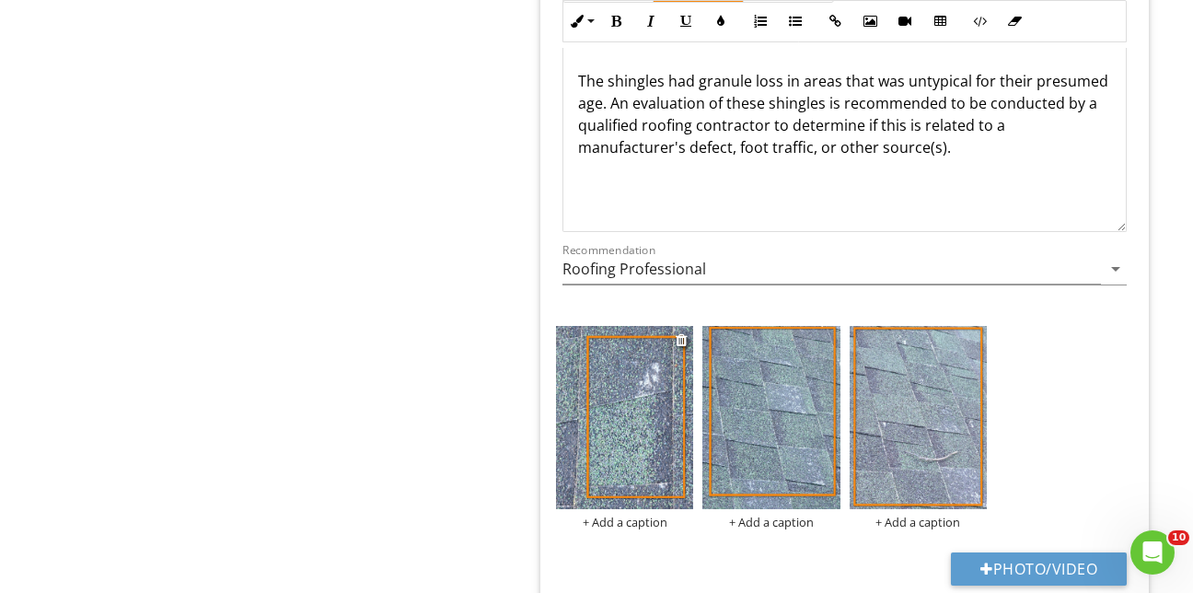
click at [628, 404] on img at bounding box center [624, 417] width 137 height 183
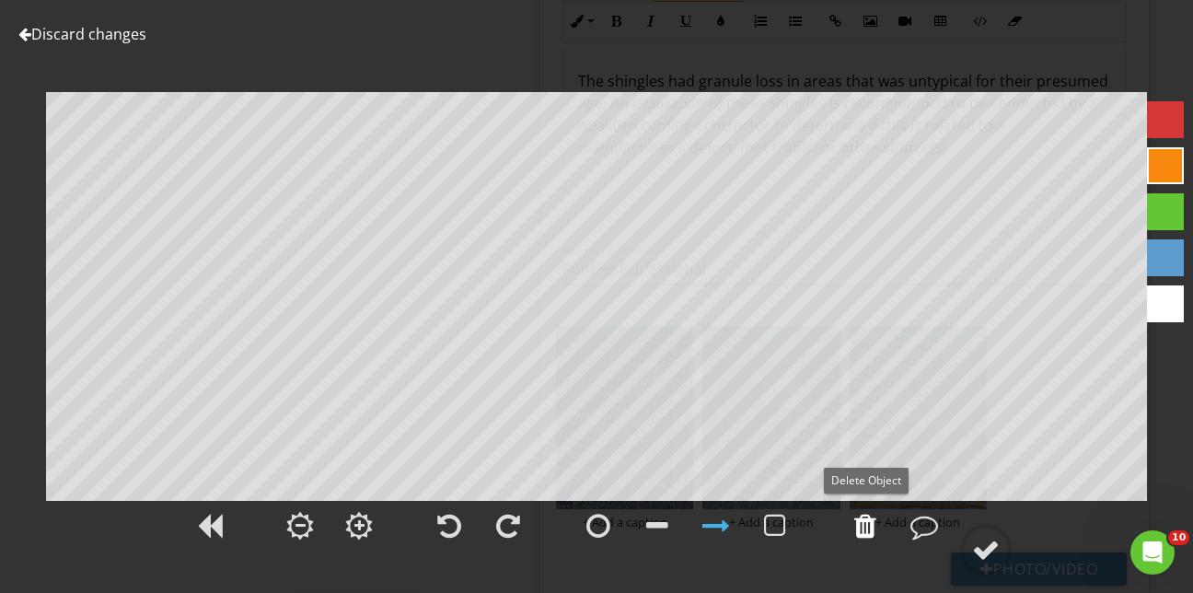
click at [862, 523] on div at bounding box center [865, 526] width 22 height 28
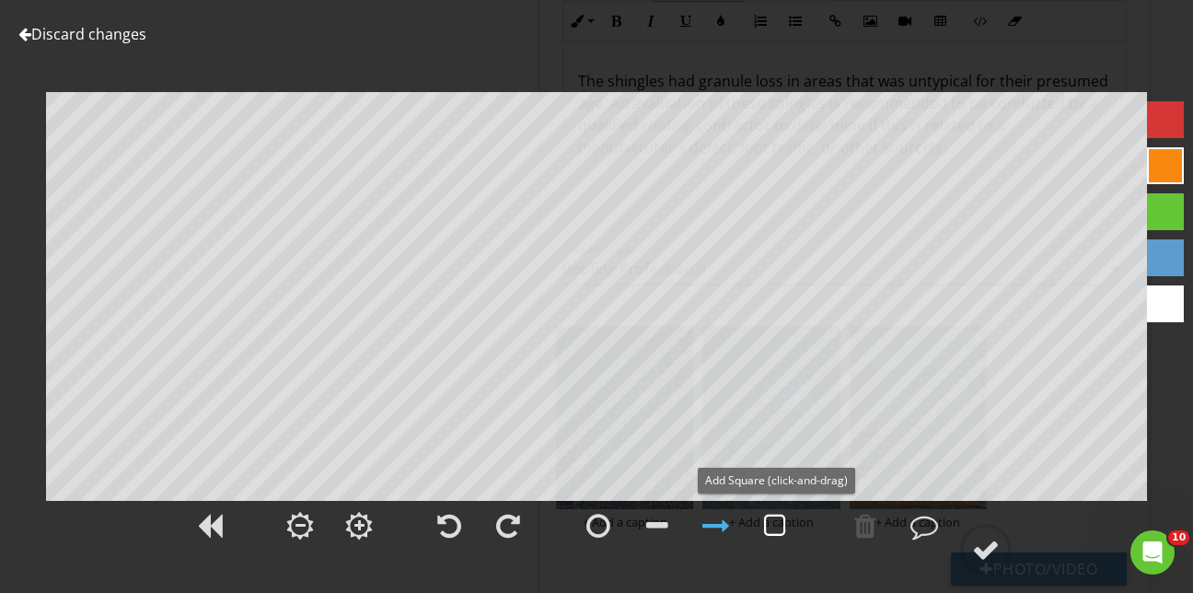
click at [780, 525] on div at bounding box center [775, 526] width 22 height 28
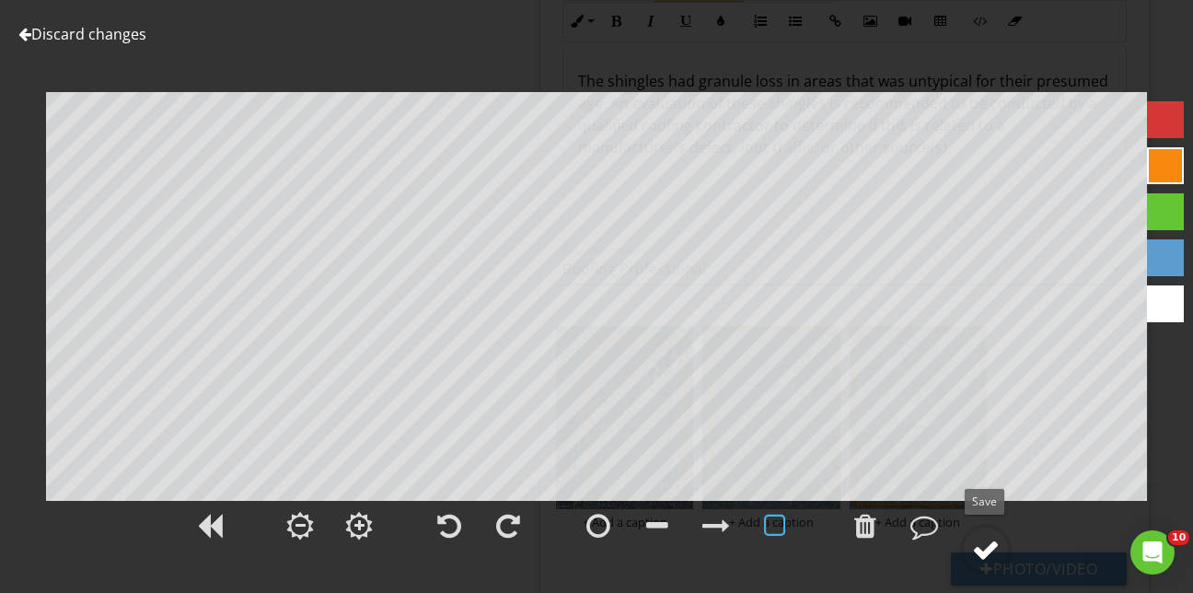
click at [989, 539] on div at bounding box center [986, 550] width 28 height 28
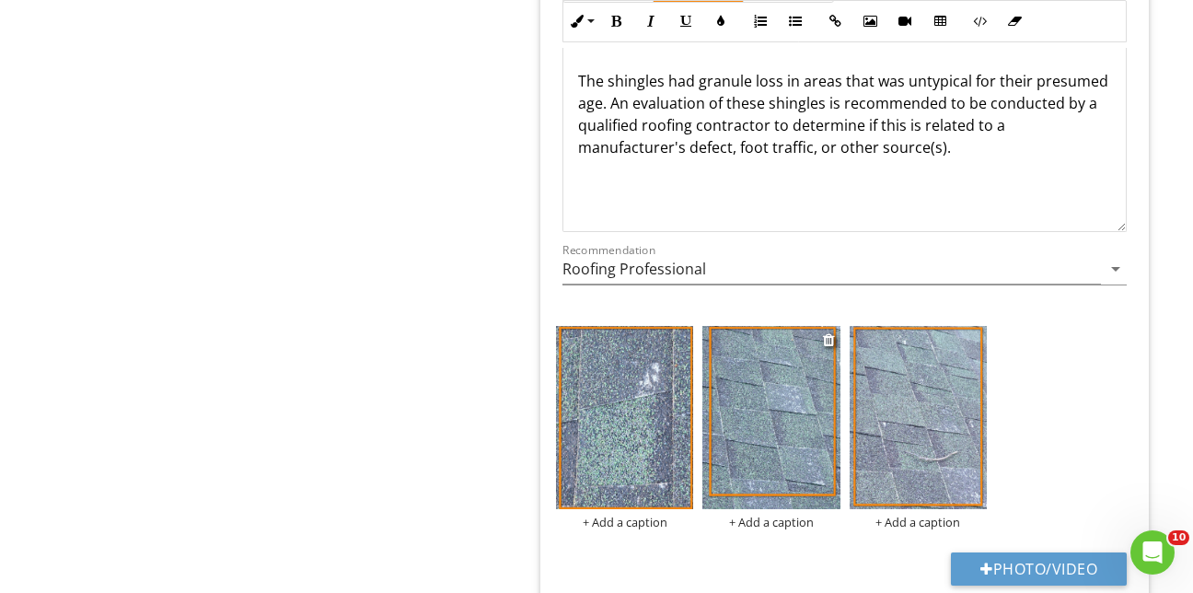
click at [779, 411] on img at bounding box center [770, 417] width 137 height 183
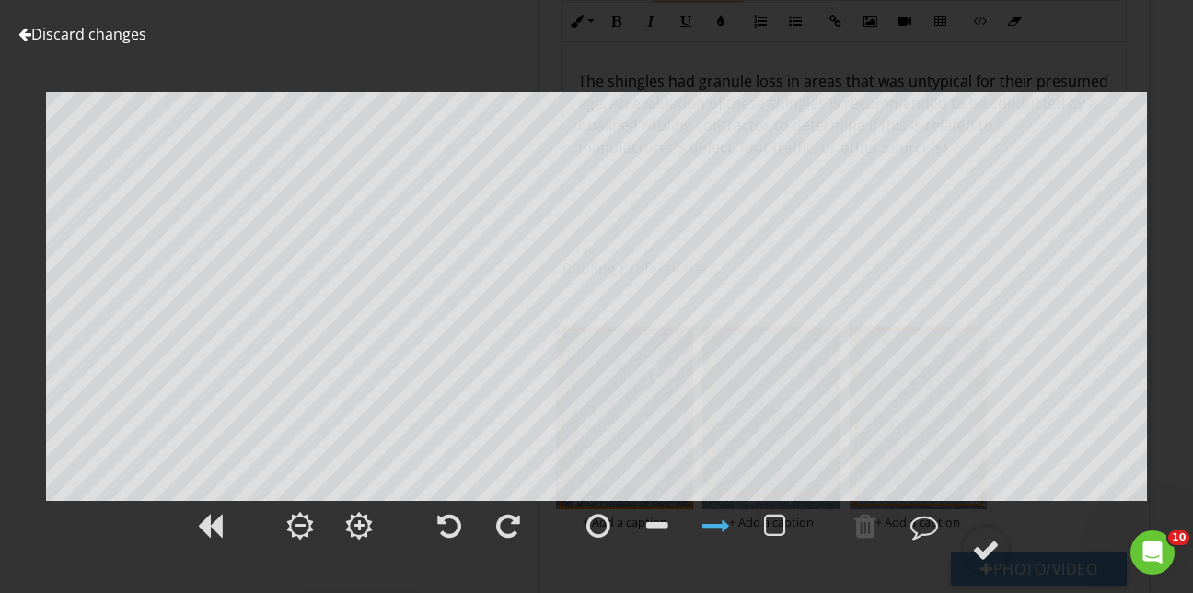
scroll to position [723, 0]
click at [781, 526] on div at bounding box center [775, 526] width 22 height 28
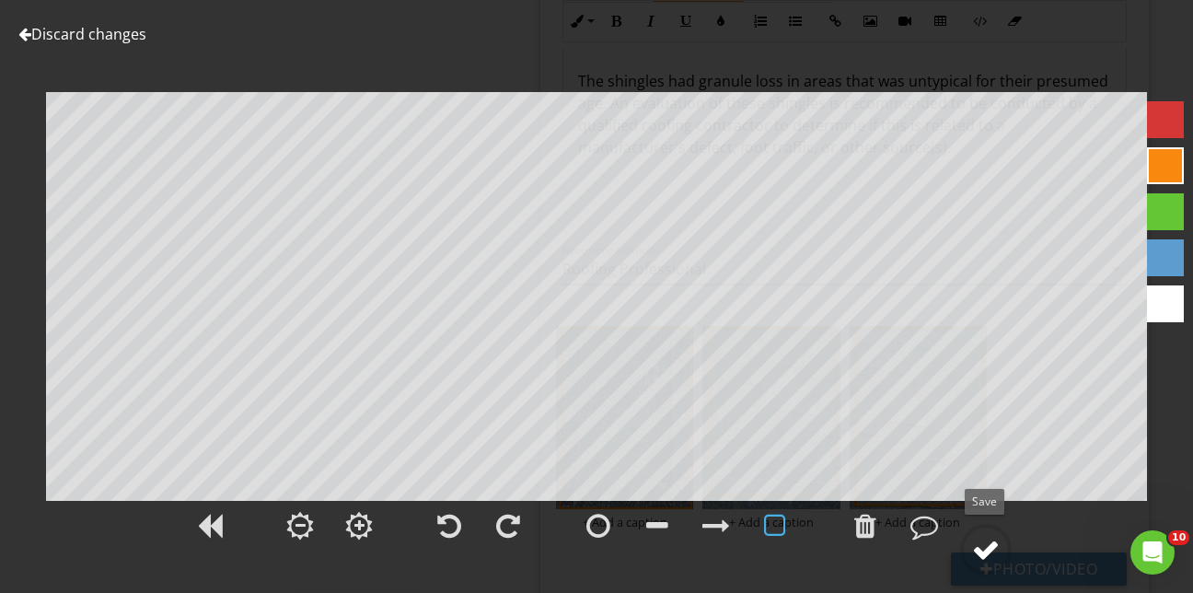
click at [989, 542] on div at bounding box center [986, 550] width 28 height 28
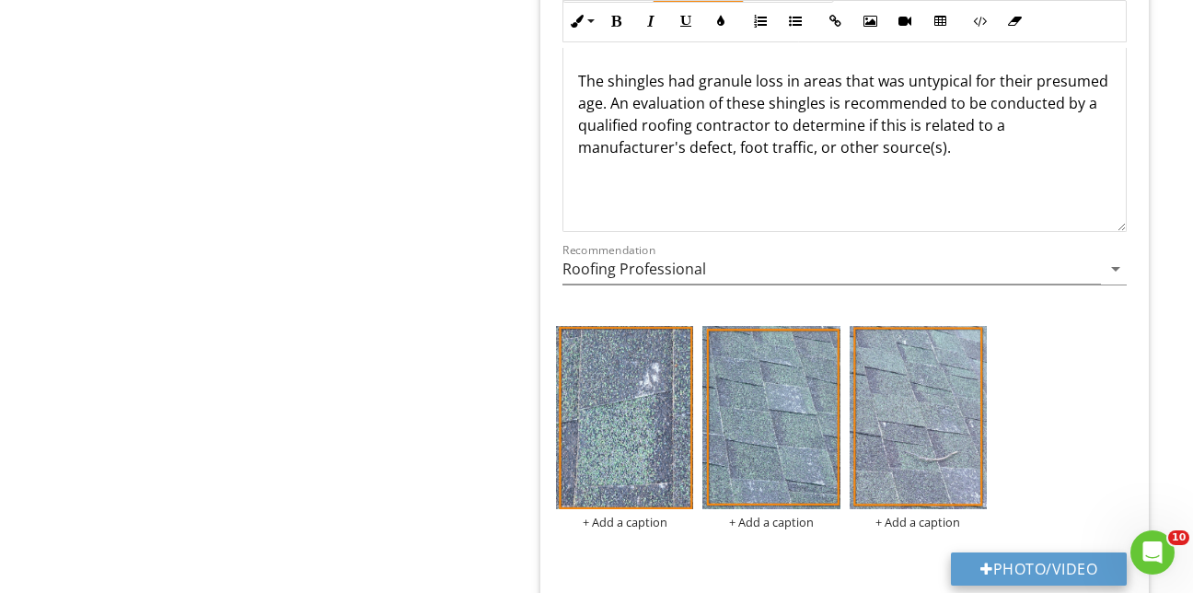
click at [1038, 552] on button "Photo/Video" at bounding box center [1039, 568] width 176 height 33
type input "C:\fakepath\2025-7-27-9.jpg"
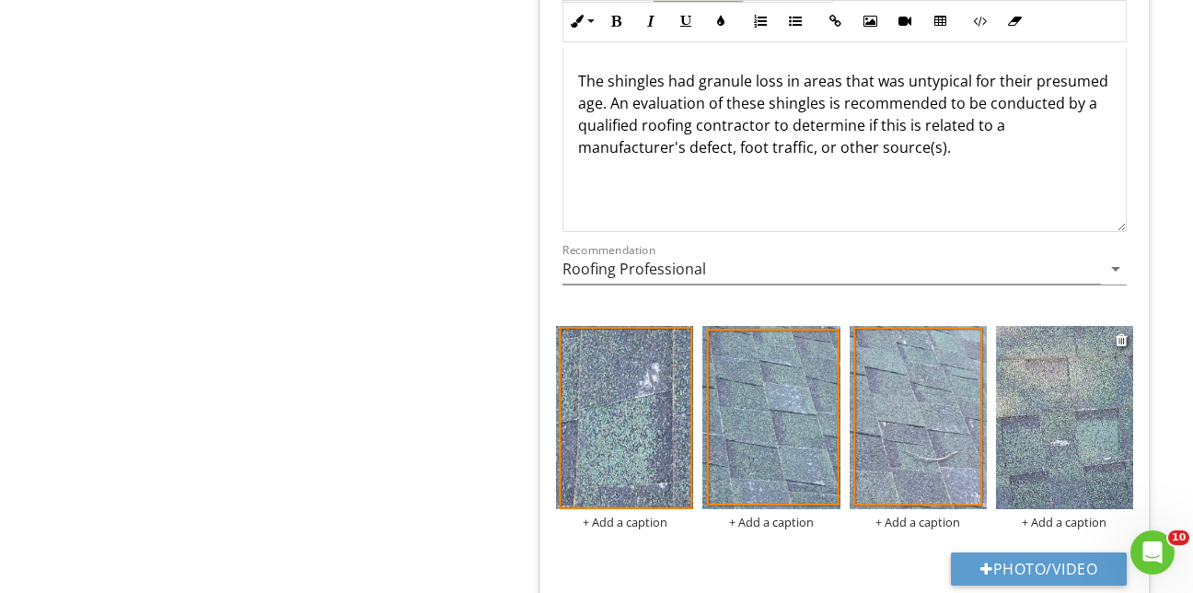
click at [1053, 420] on img at bounding box center [1064, 417] width 137 height 183
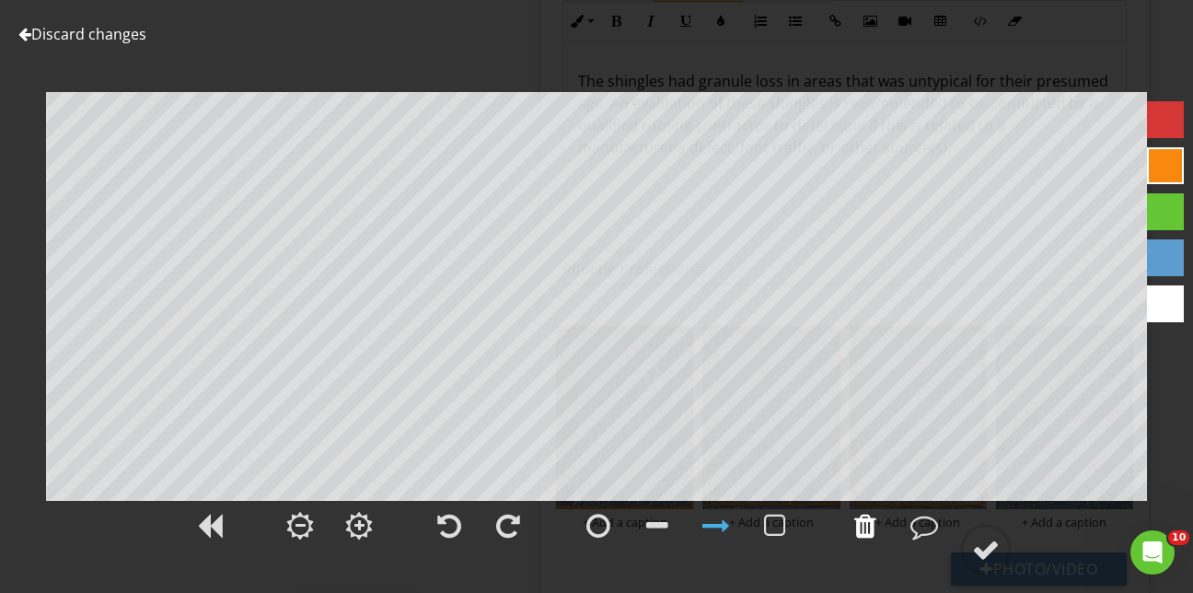
click at [870, 525] on div at bounding box center [865, 526] width 22 height 28
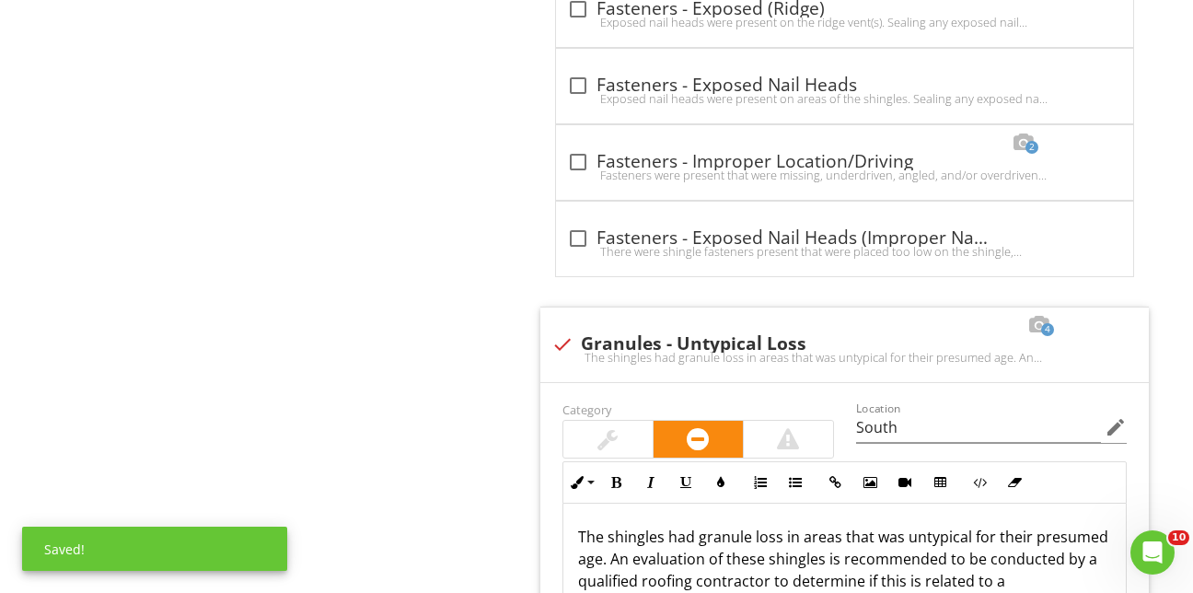
scroll to position [5394, 0]
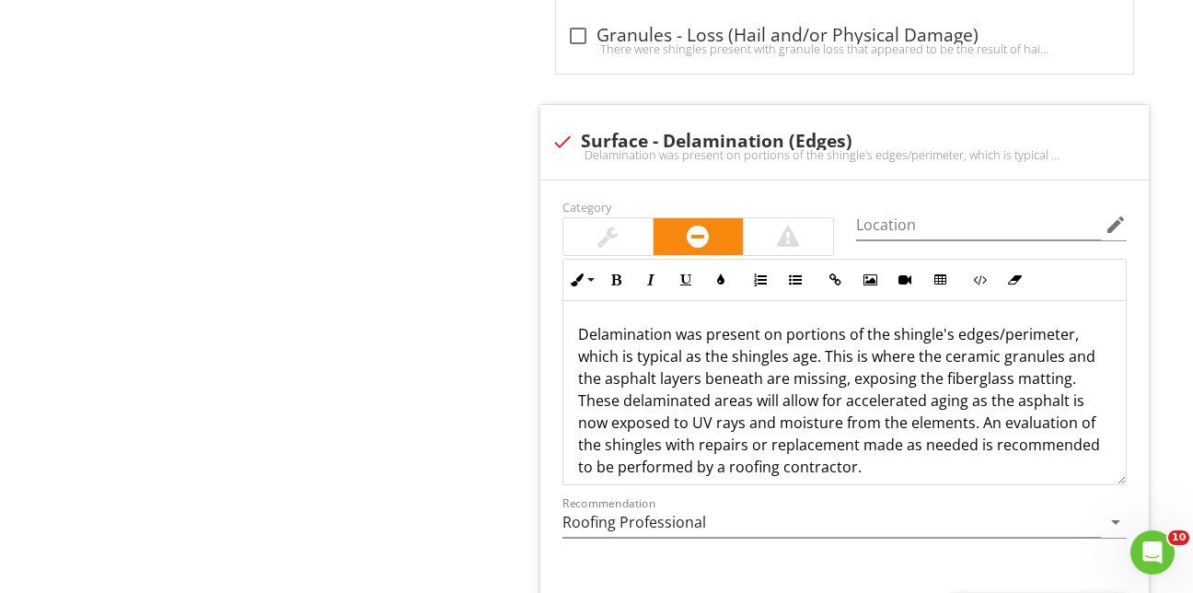
scroll to position [723, 0]
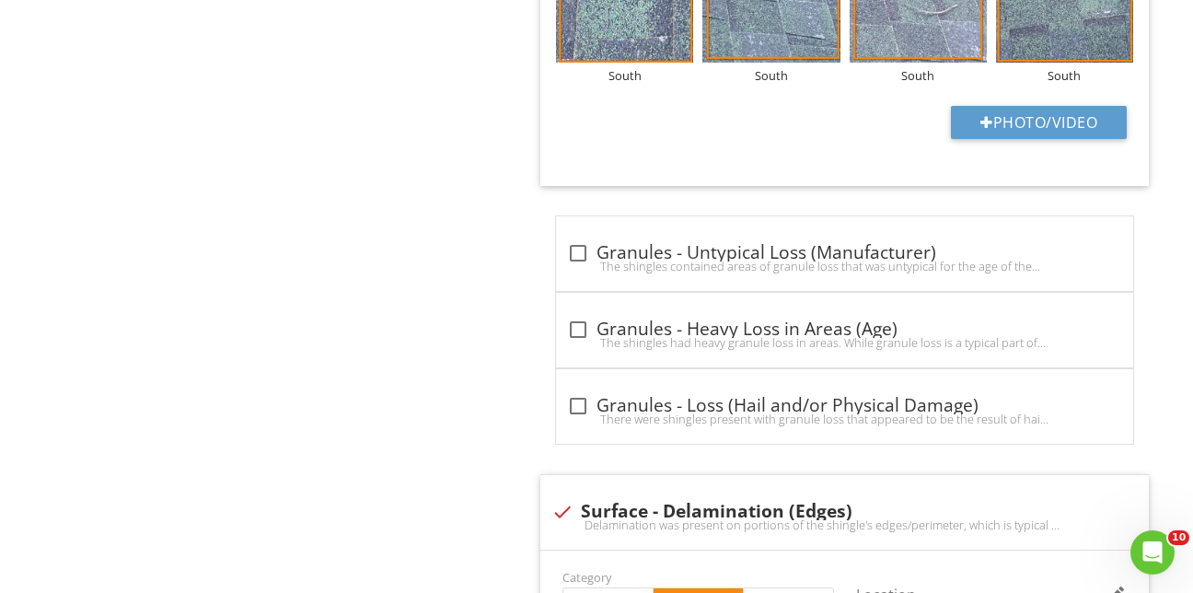
scroll to position [5394, 0]
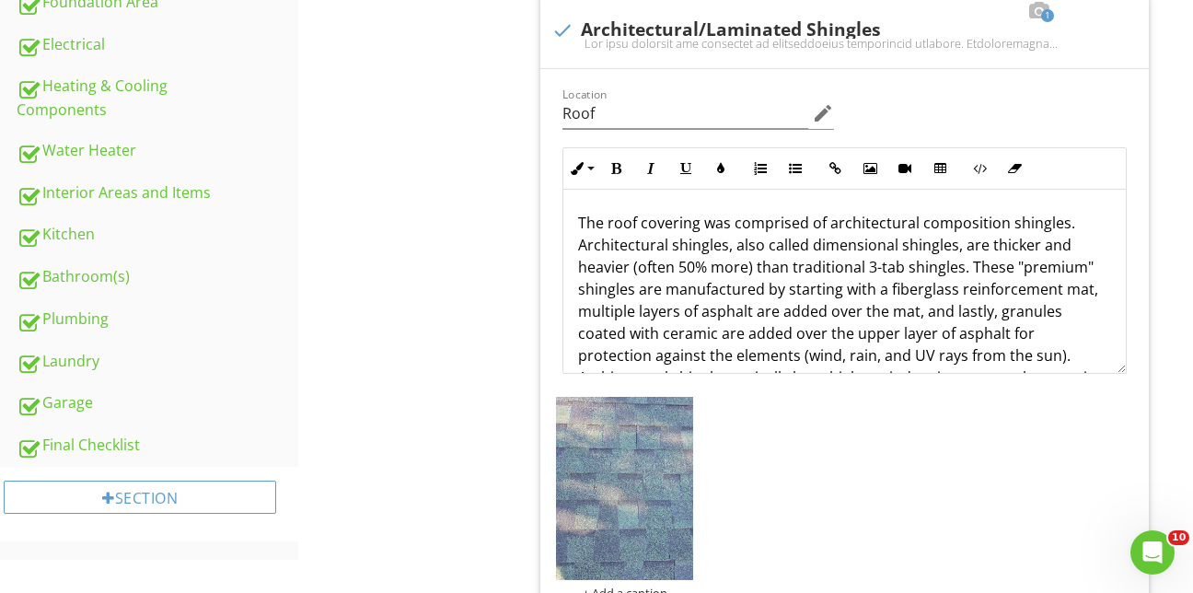
scroll to position [723, 0]
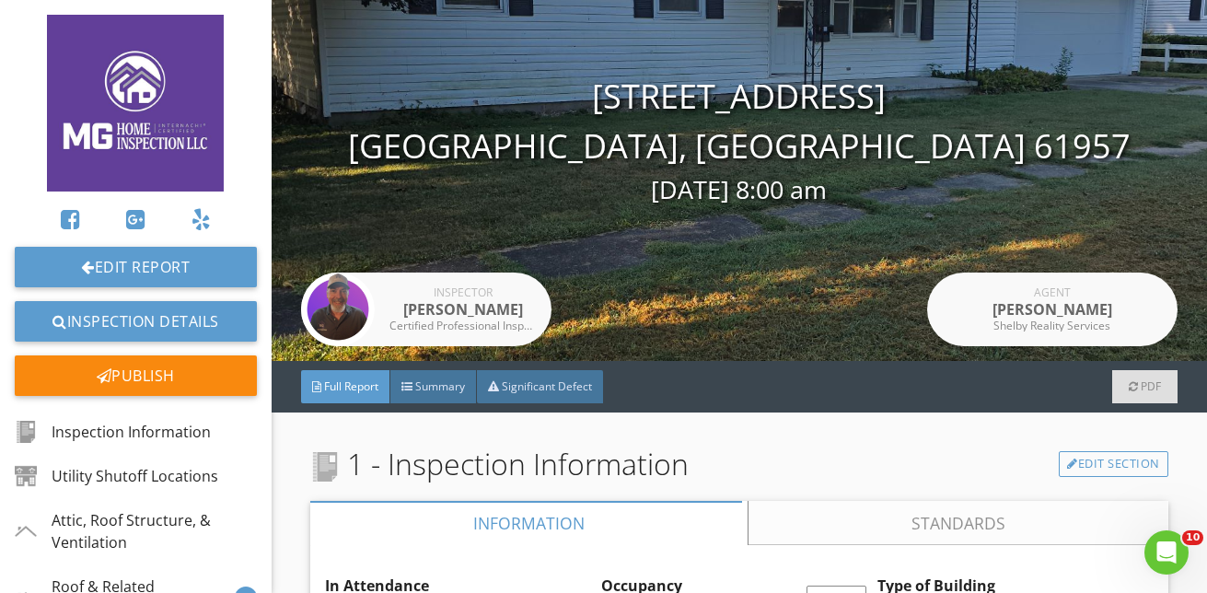
scroll to position [184, 0]
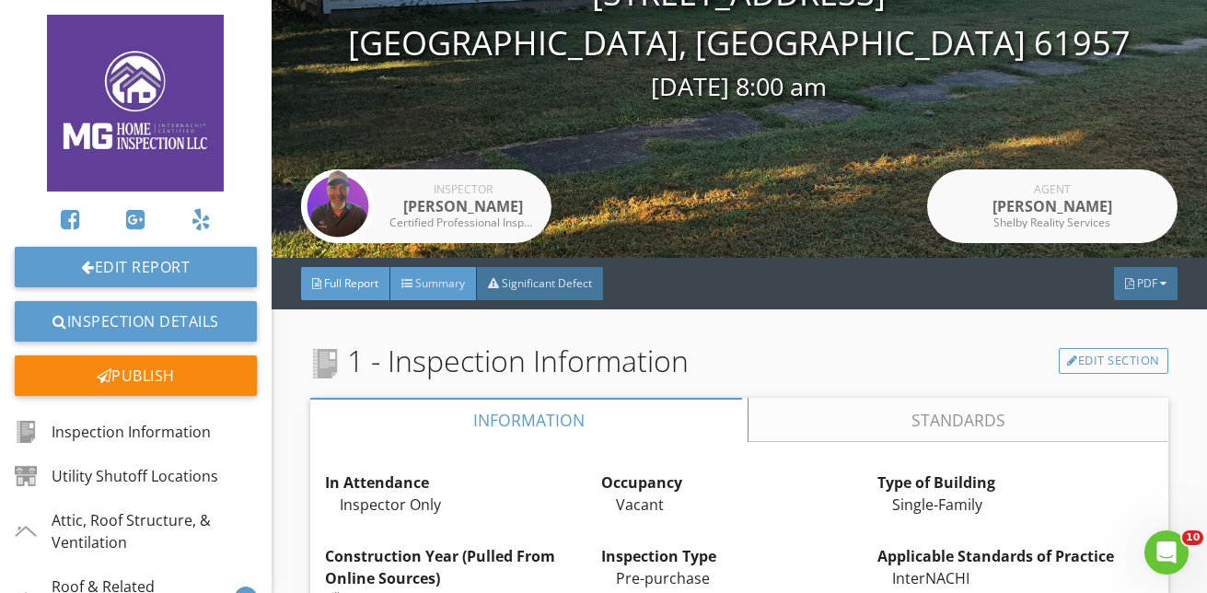
click at [443, 293] on div "Summary" at bounding box center [433, 283] width 87 height 33
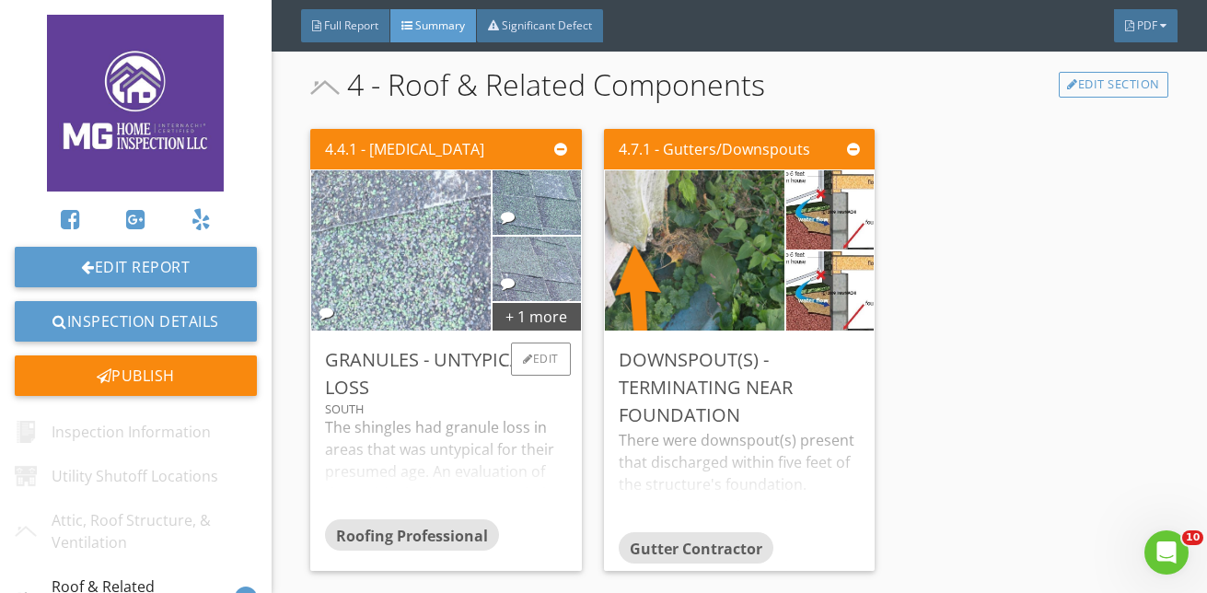
scroll to position [552, 0]
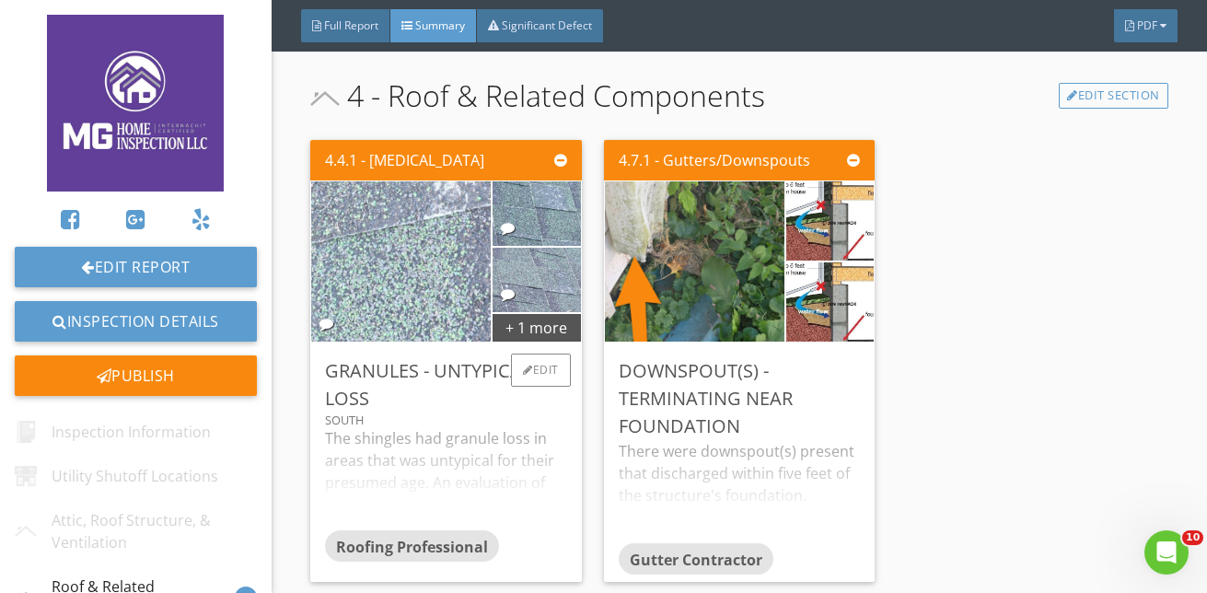
click at [407, 293] on img at bounding box center [401, 262] width 300 height 400
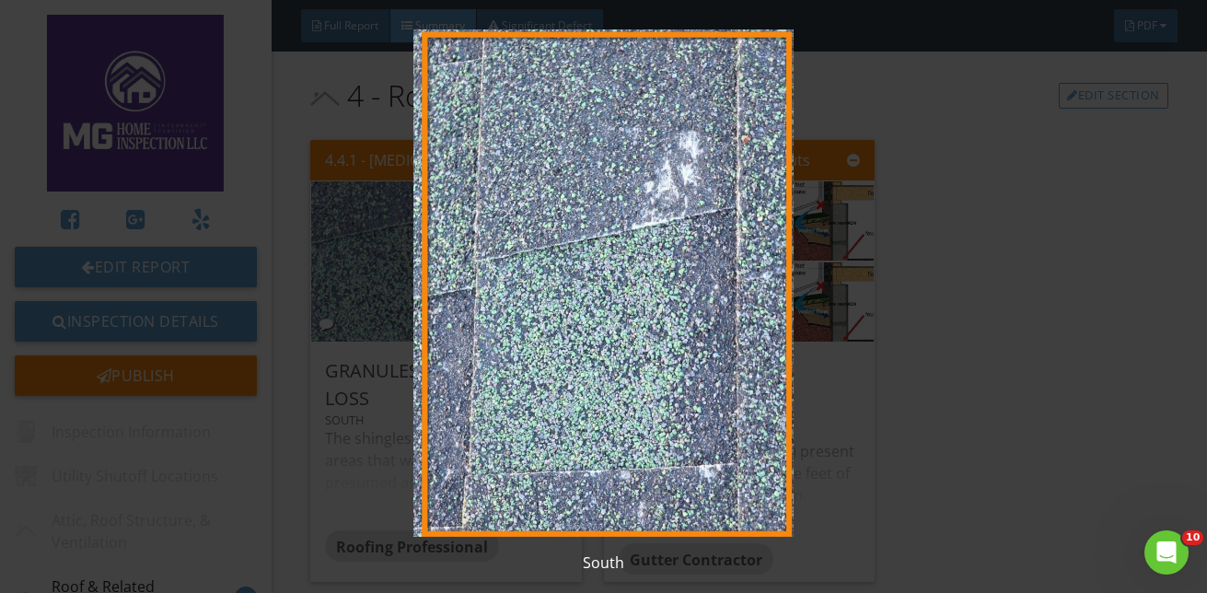
click at [941, 436] on img at bounding box center [603, 282] width 1091 height 507
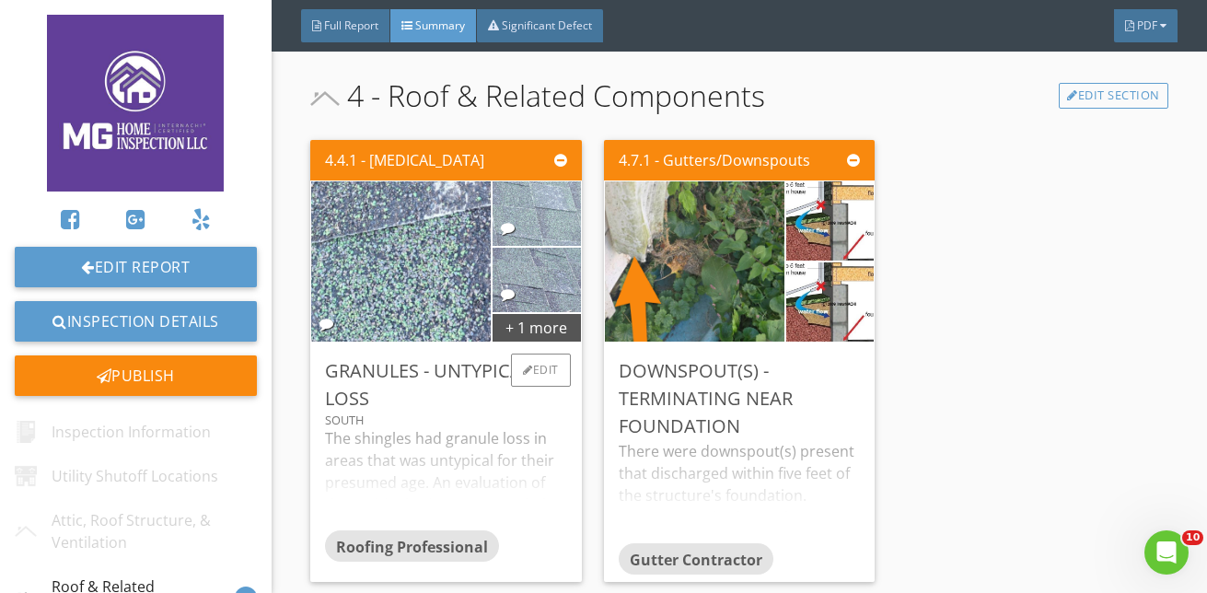
click at [520, 223] on img at bounding box center [536, 213] width 121 height 161
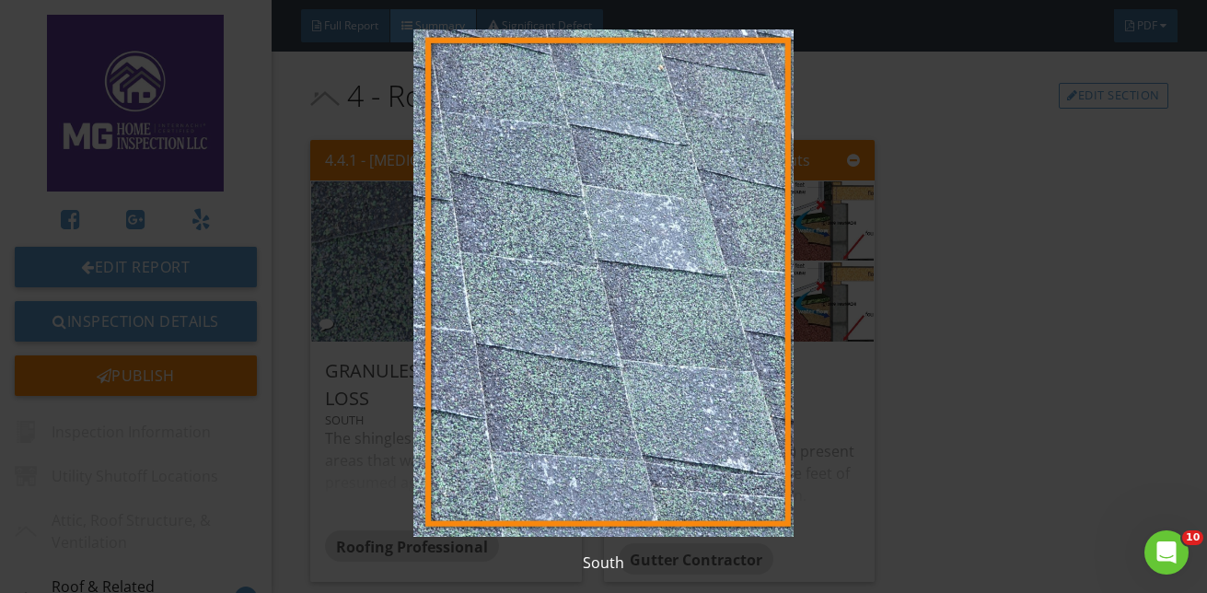
click at [1083, 276] on img at bounding box center [603, 282] width 1091 height 507
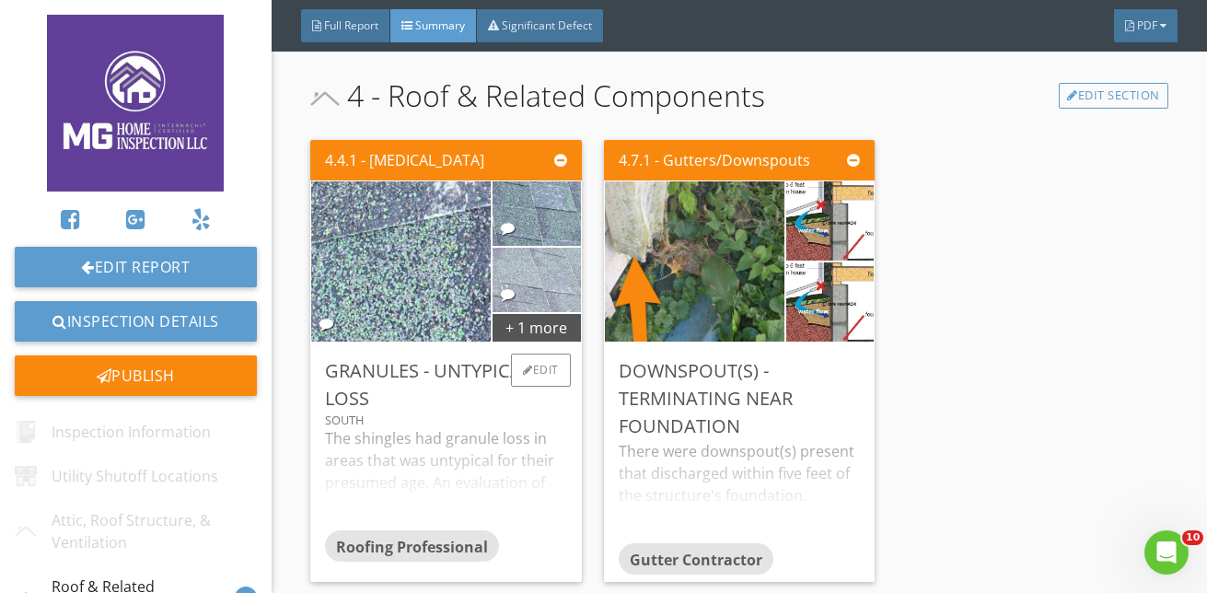
click at [540, 278] on img at bounding box center [536, 280] width 121 height 161
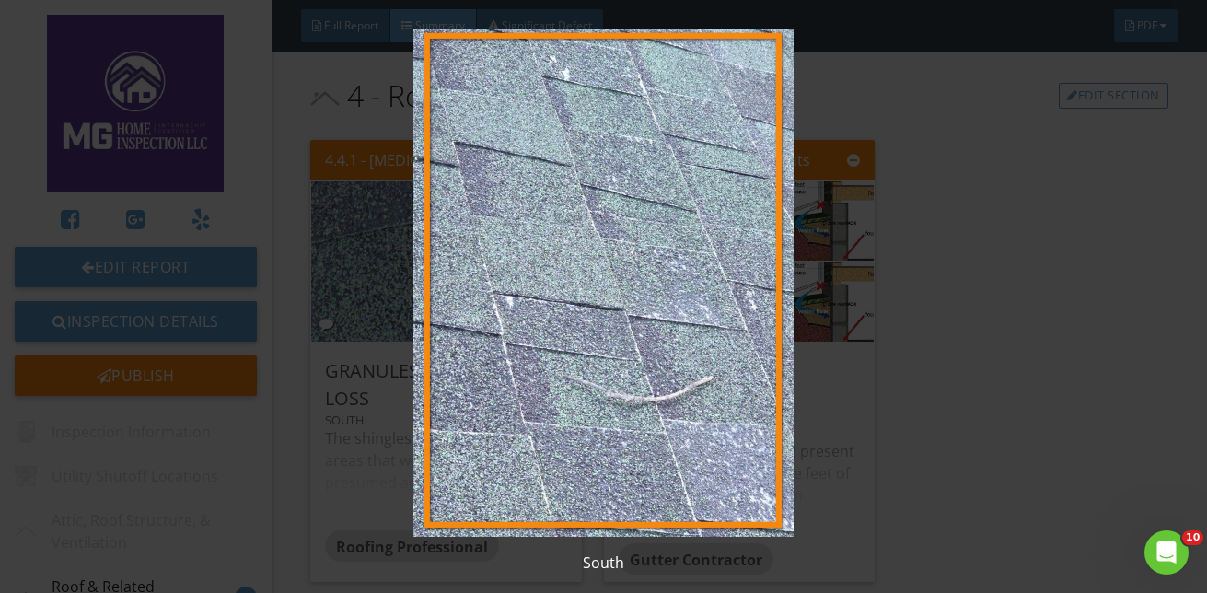
click at [1035, 326] on img at bounding box center [603, 282] width 1091 height 507
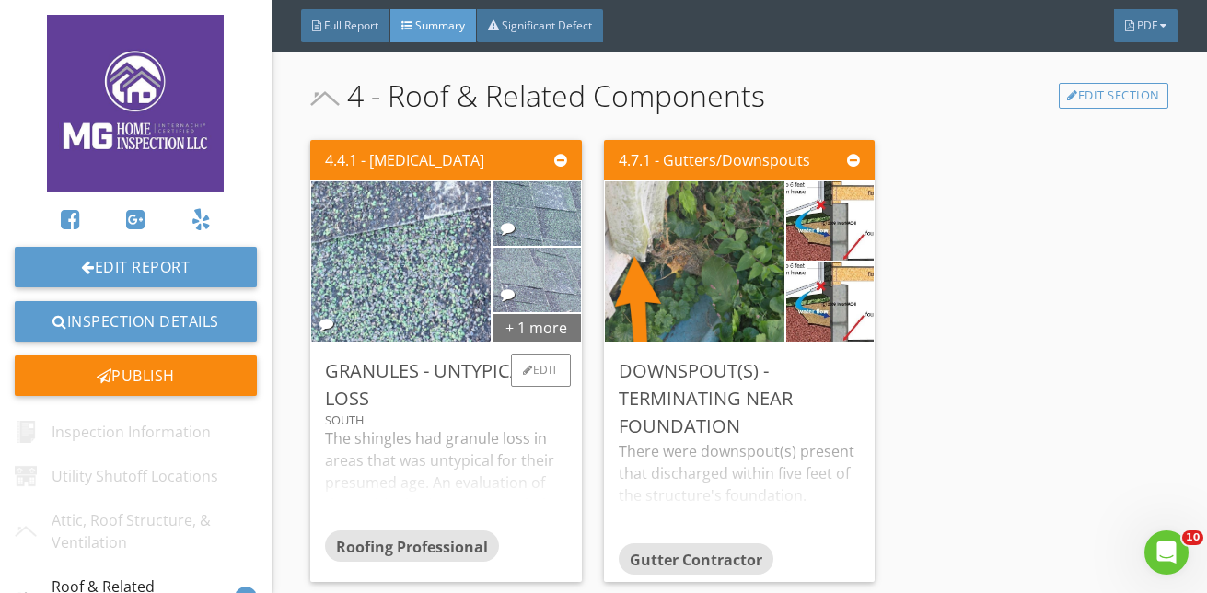
click at [548, 324] on div "+ 1 more" at bounding box center [535, 326] width 87 height 29
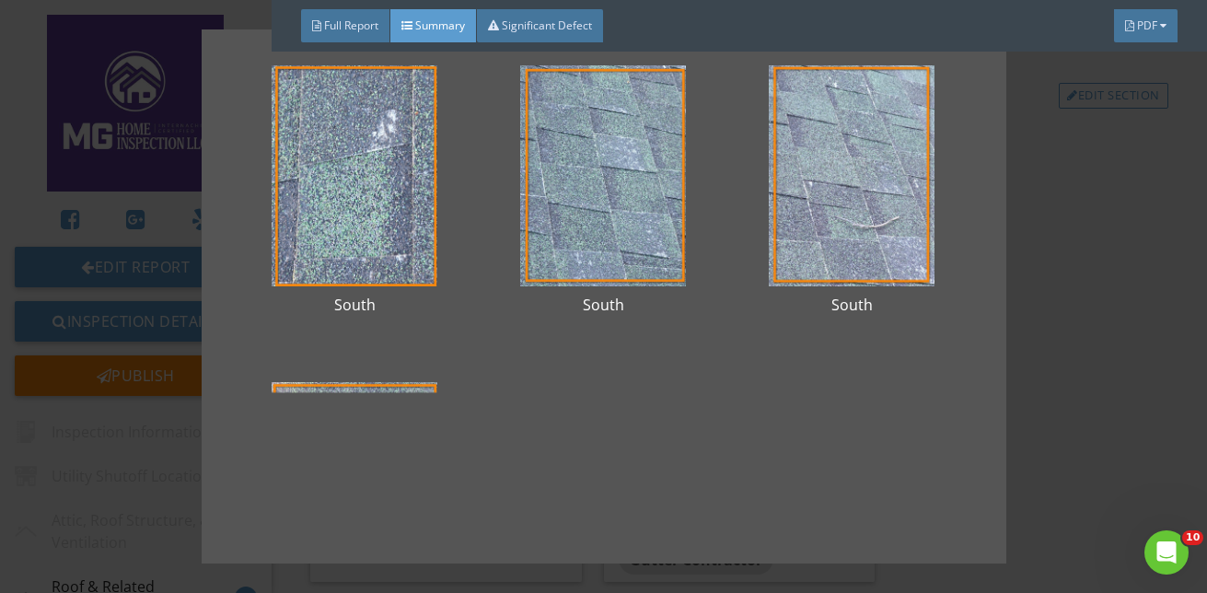
scroll to position [0, 0]
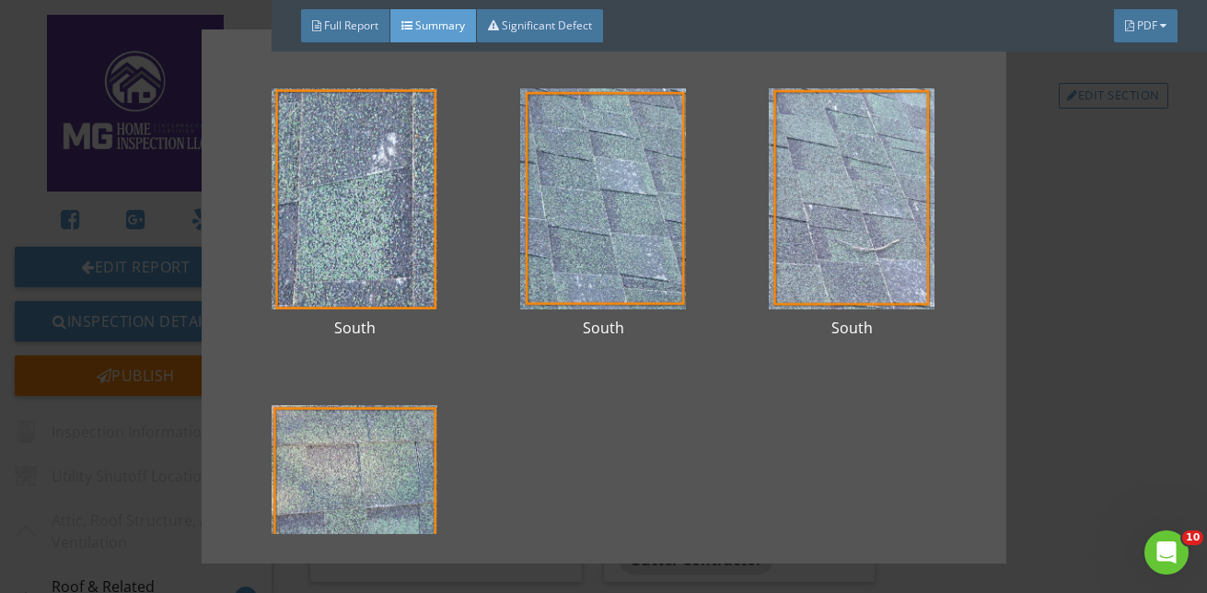
click at [1137, 432] on div "South South South South" at bounding box center [603, 296] width 1207 height 593
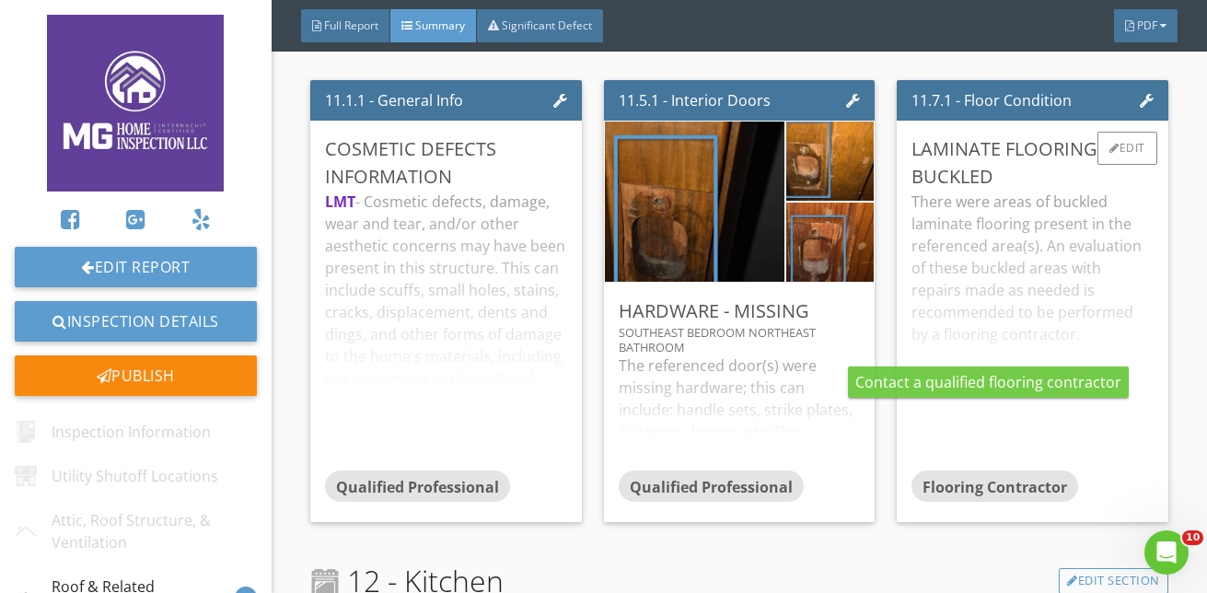
scroll to position [3222, 0]
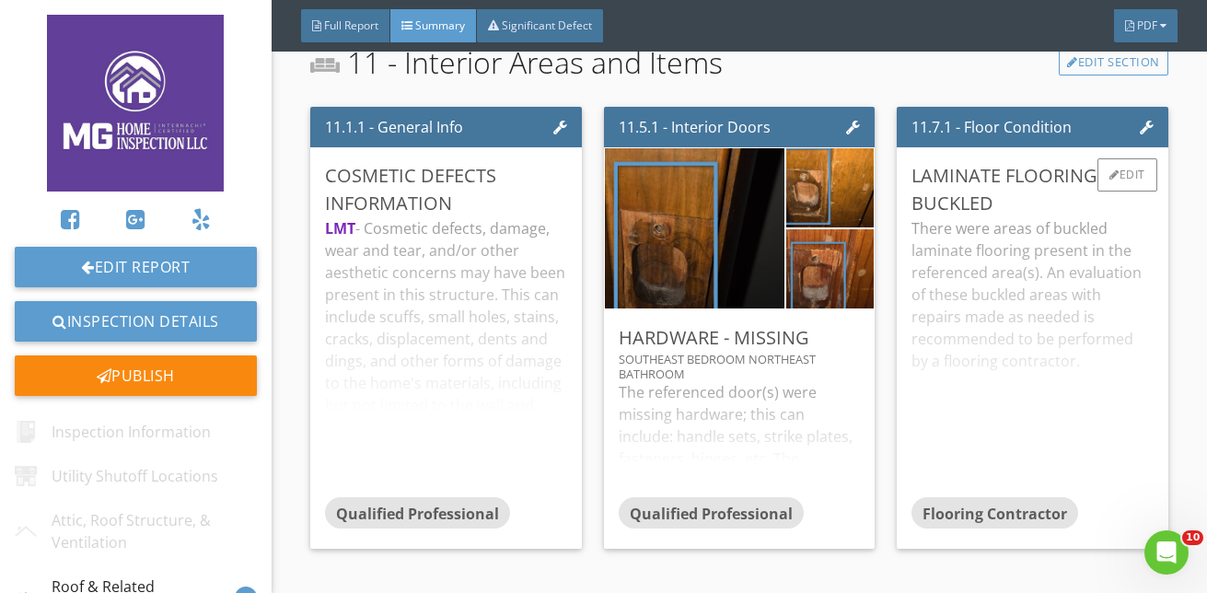
click at [1068, 418] on div "There were areas of buckled laminate flooring present in the referenced area(s)…" at bounding box center [1031, 357] width 241 height 280
click at [1127, 177] on div "Edit" at bounding box center [1127, 174] width 60 height 33
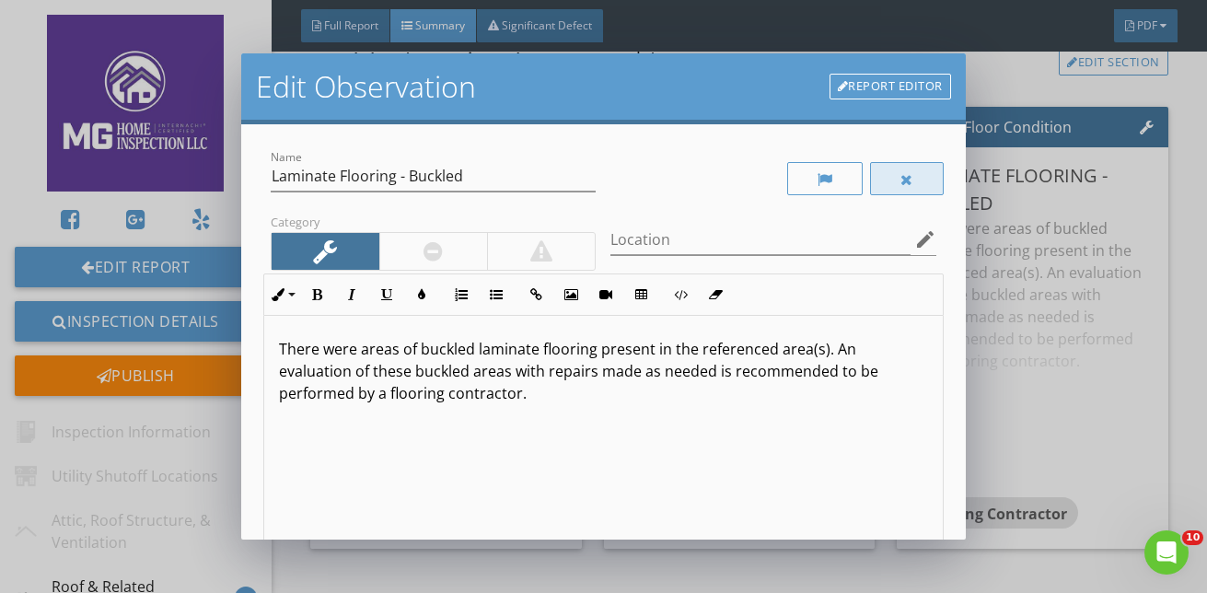
click at [900, 176] on div at bounding box center [906, 179] width 13 height 15
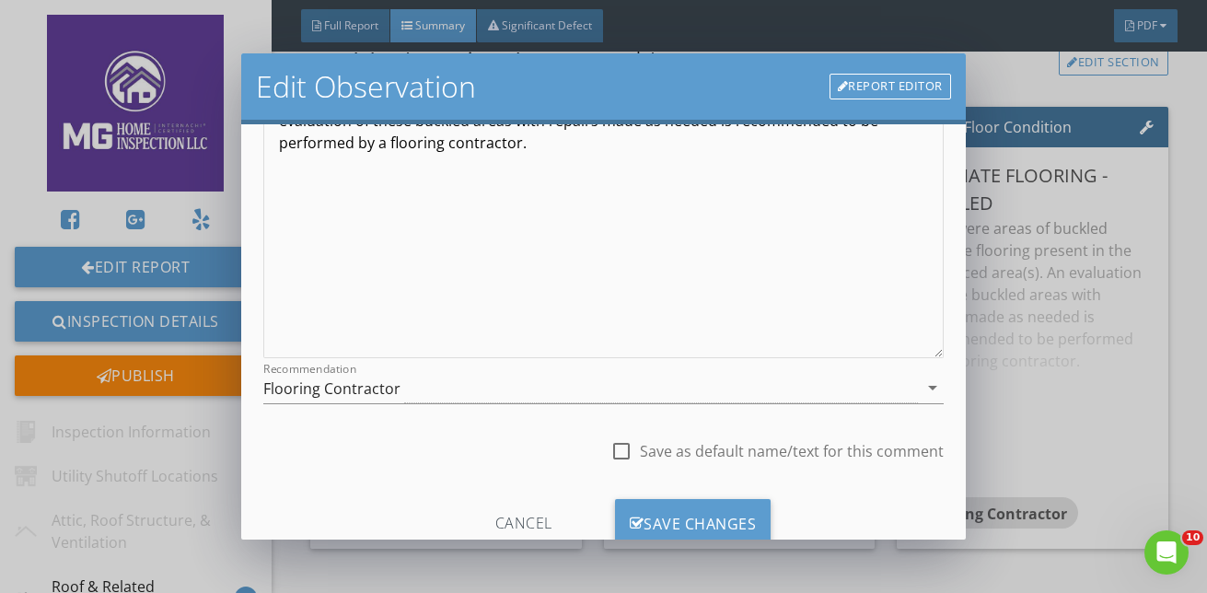
scroll to position [309, 0]
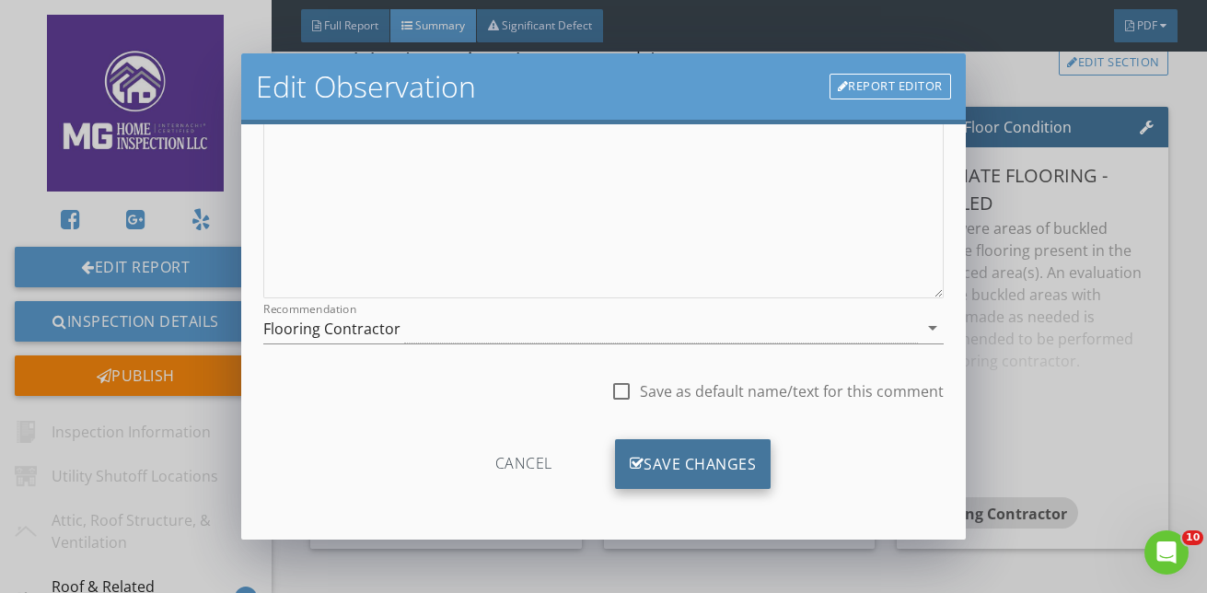
click at [707, 467] on div "Save Changes" at bounding box center [693, 464] width 156 height 50
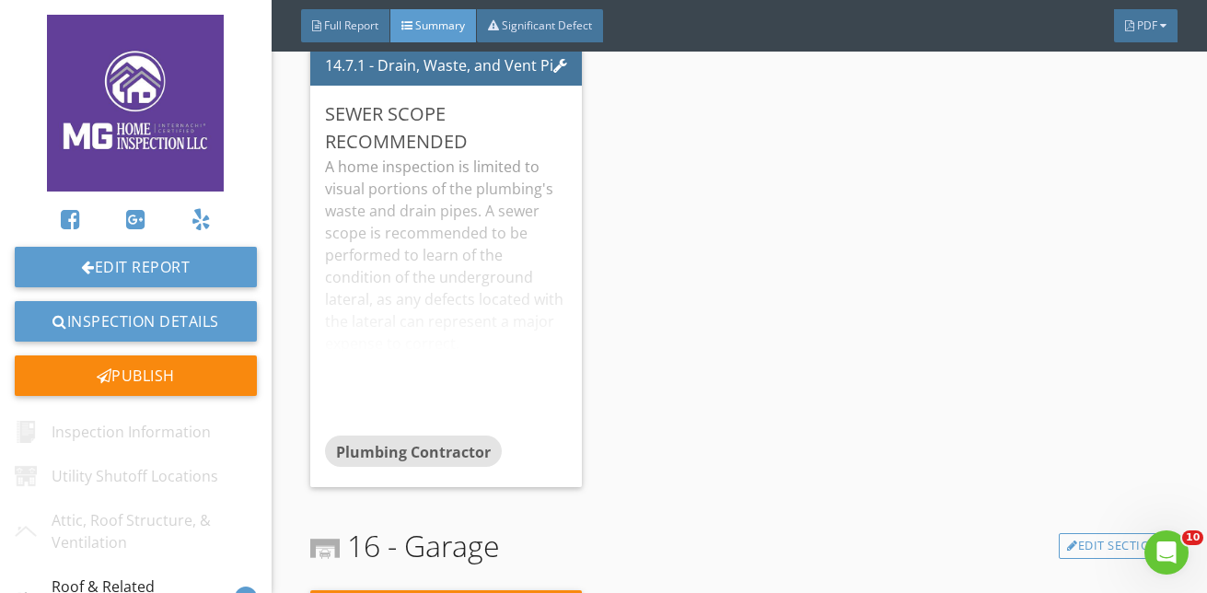
scroll to position [5191, 0]
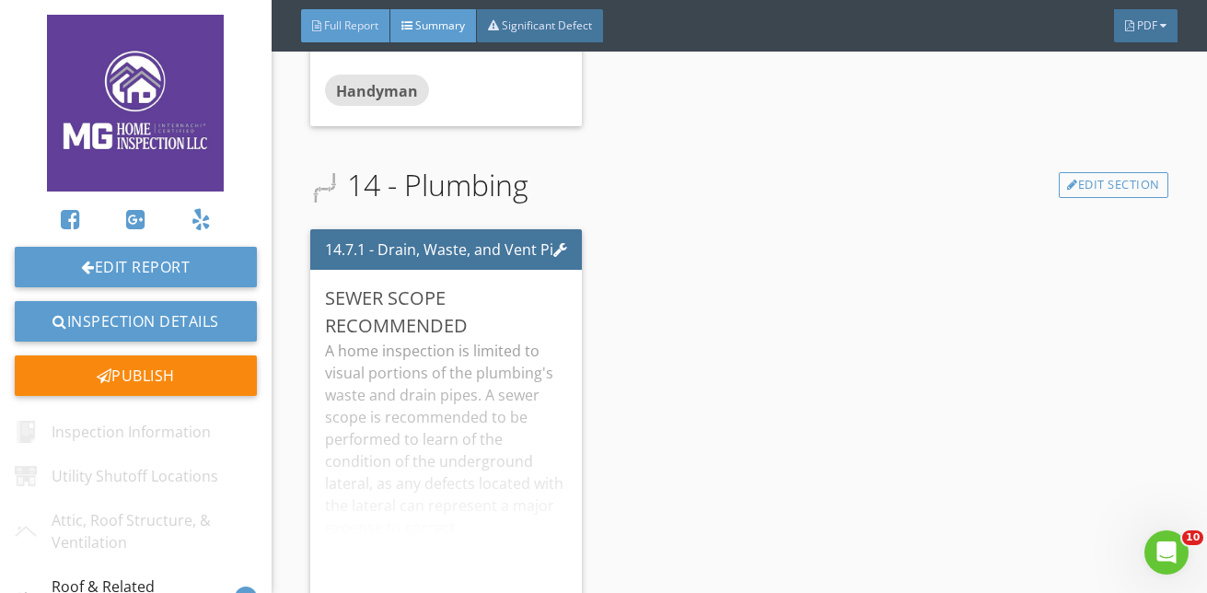
click at [330, 17] on div "Full Report" at bounding box center [345, 25] width 89 height 33
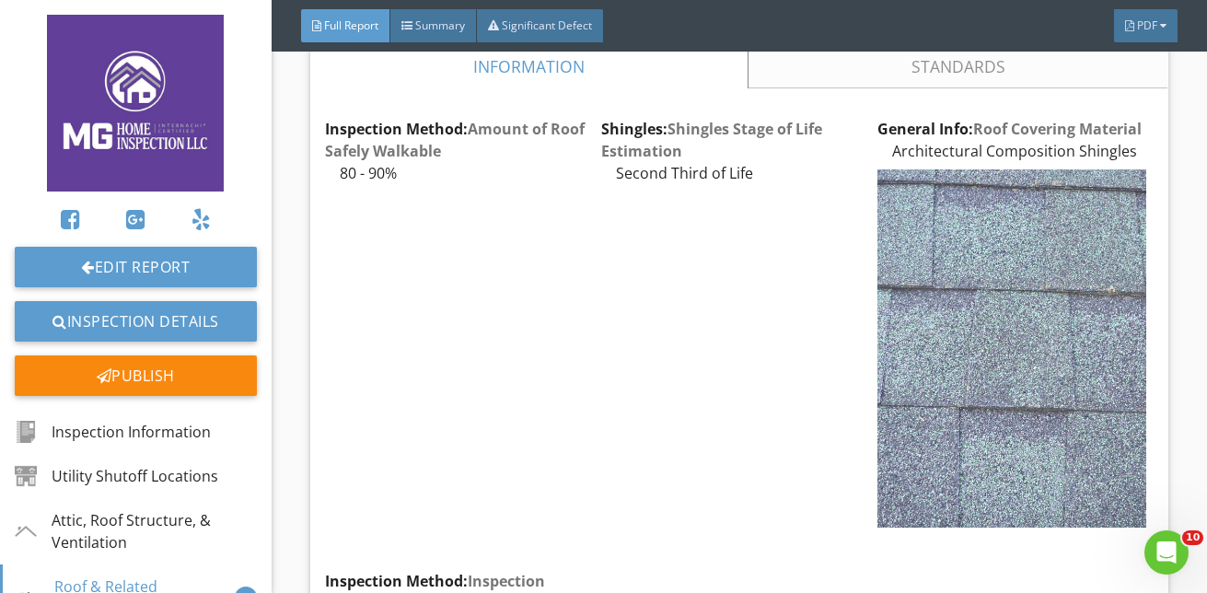
scroll to position [8140, 0]
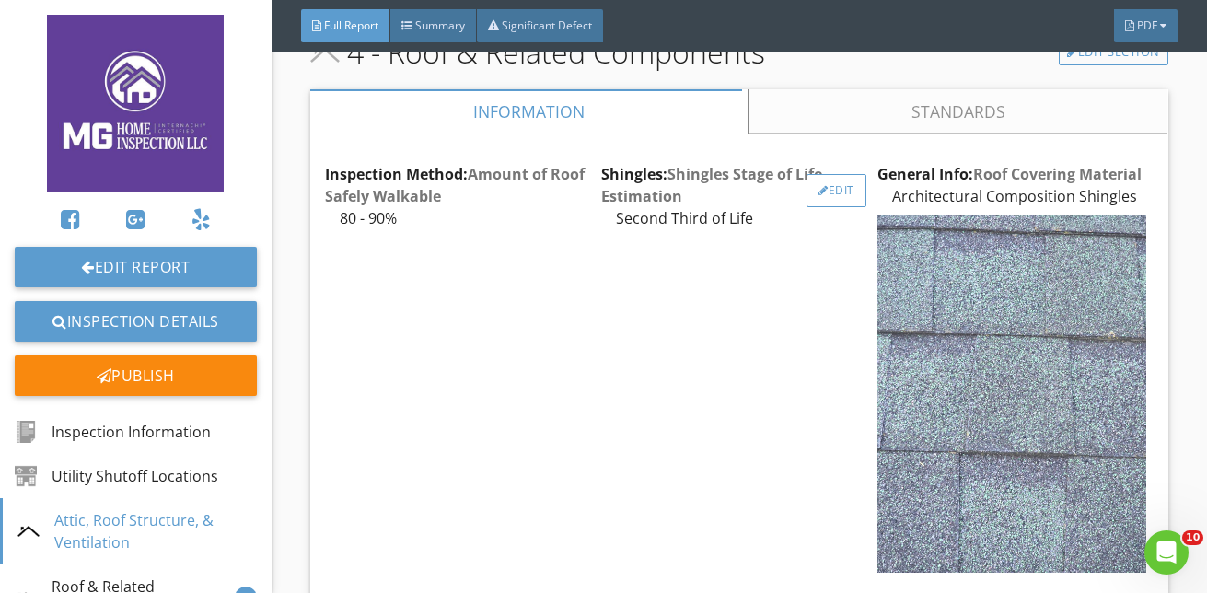
click at [831, 207] on div "Edit" at bounding box center [836, 190] width 60 height 33
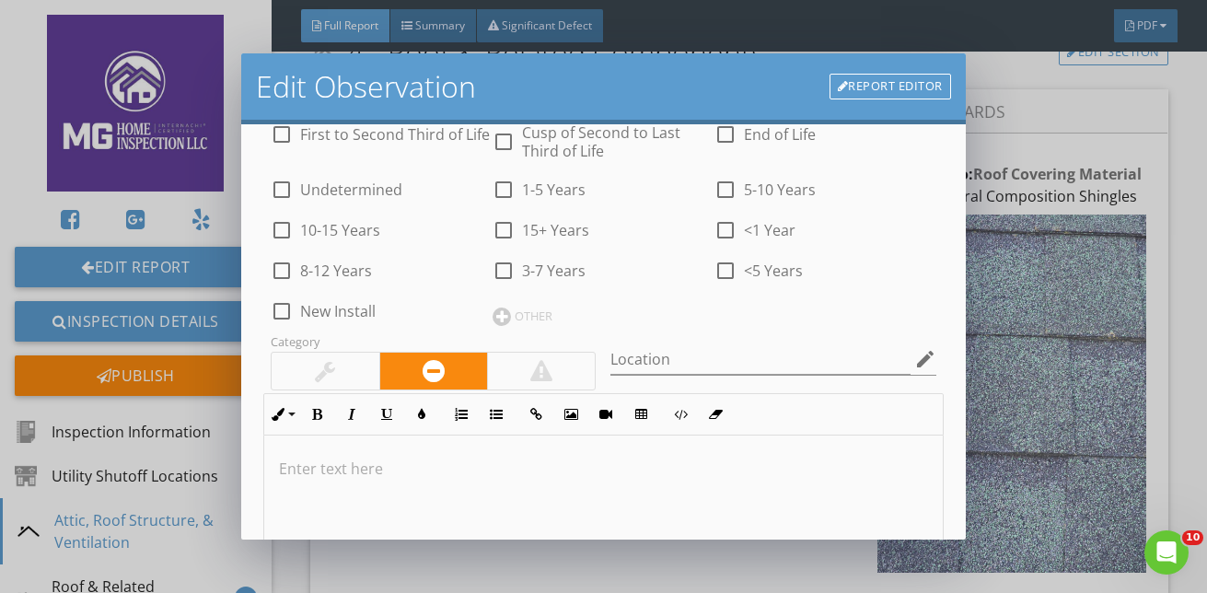
scroll to position [107, 0]
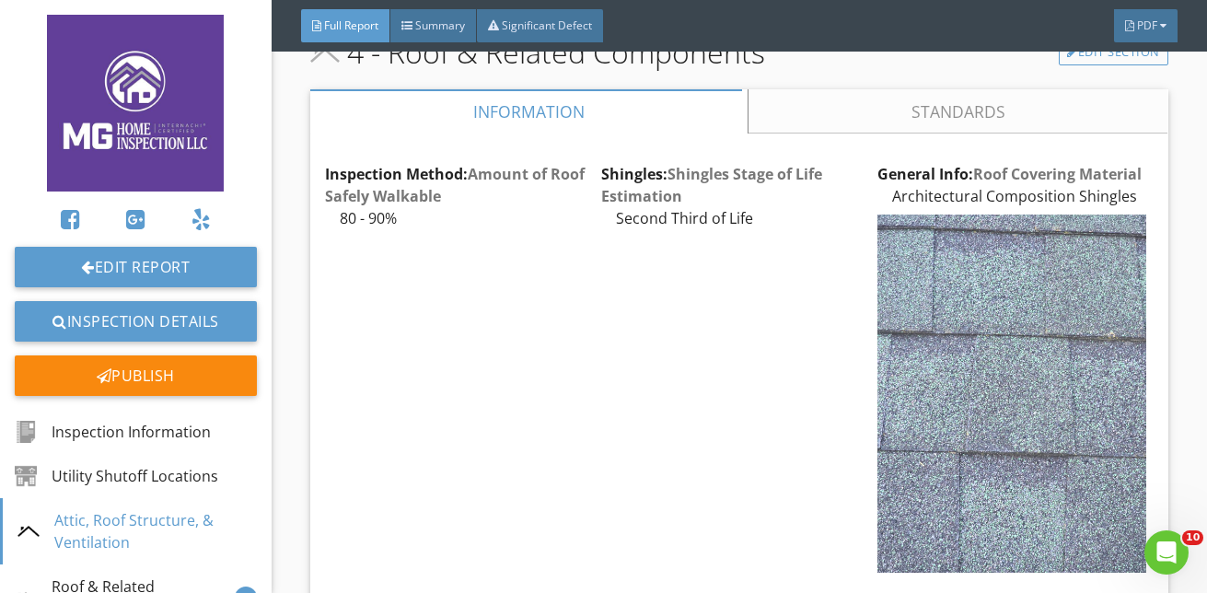
click at [1007, 82] on div at bounding box center [603, 296] width 1207 height 593
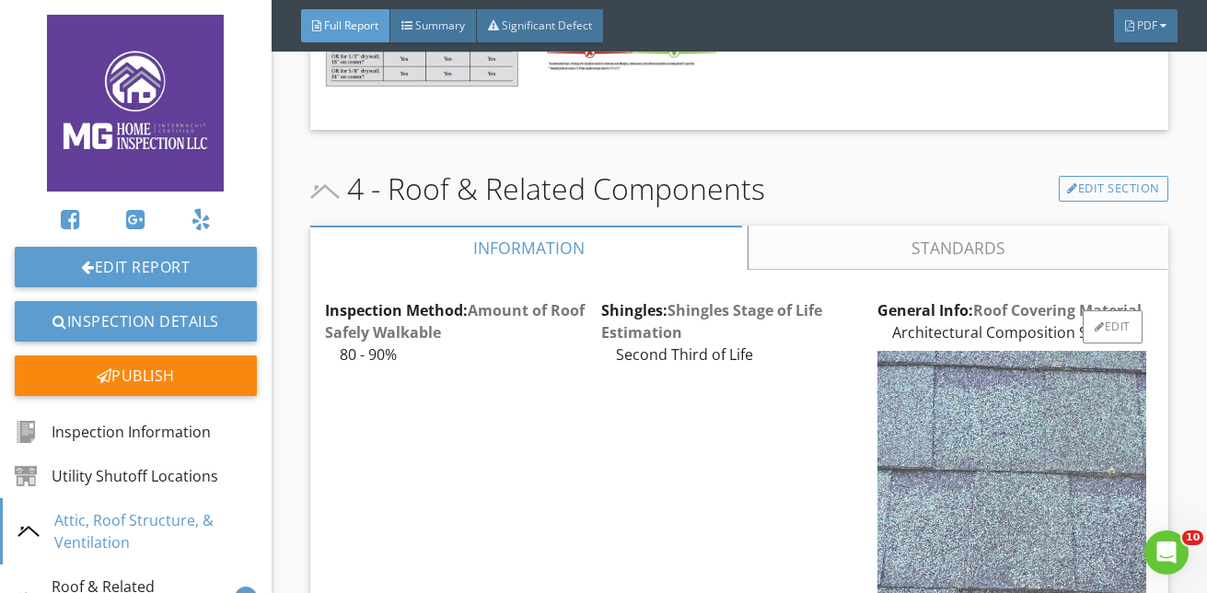
scroll to position [8048, 0]
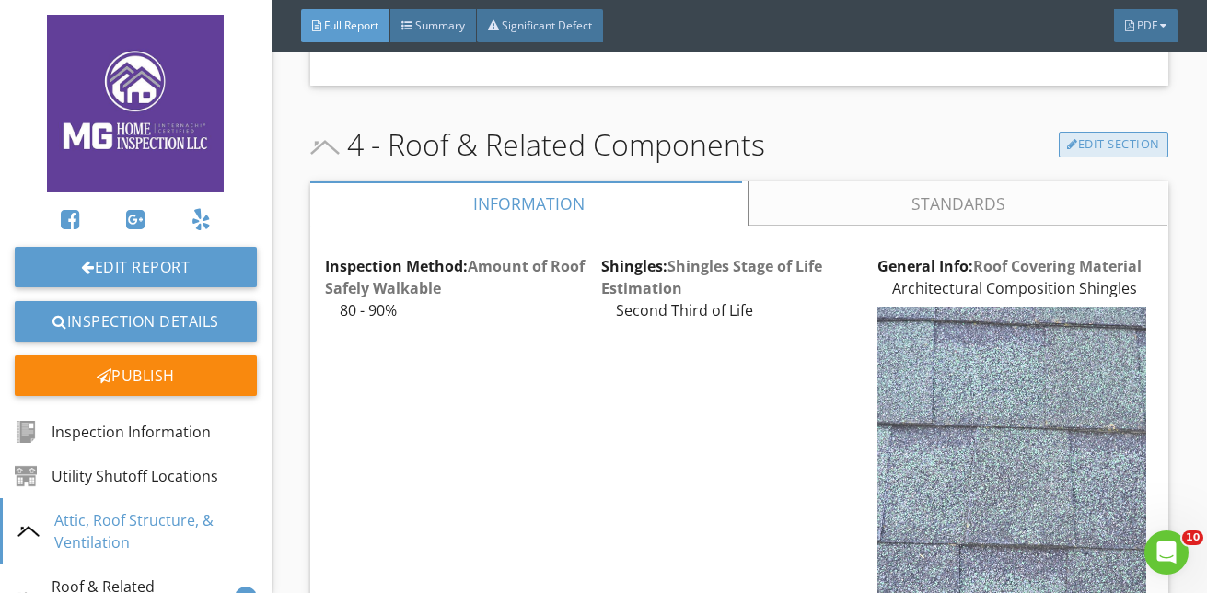
click at [1072, 157] on link "Edit Section" at bounding box center [1114, 145] width 110 height 26
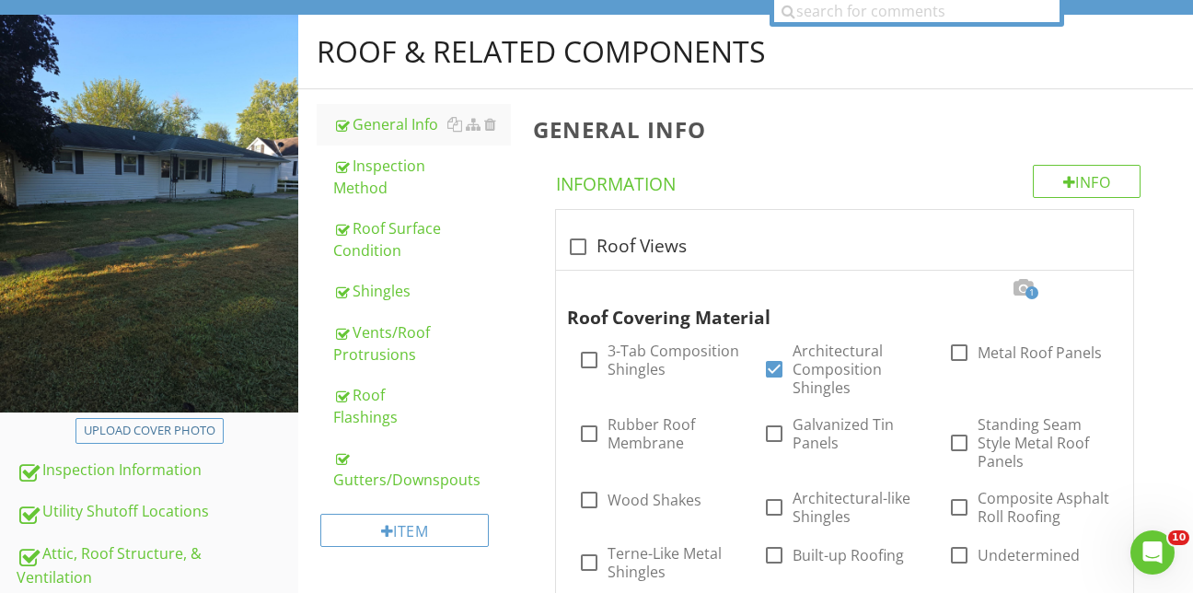
scroll to position [92, 0]
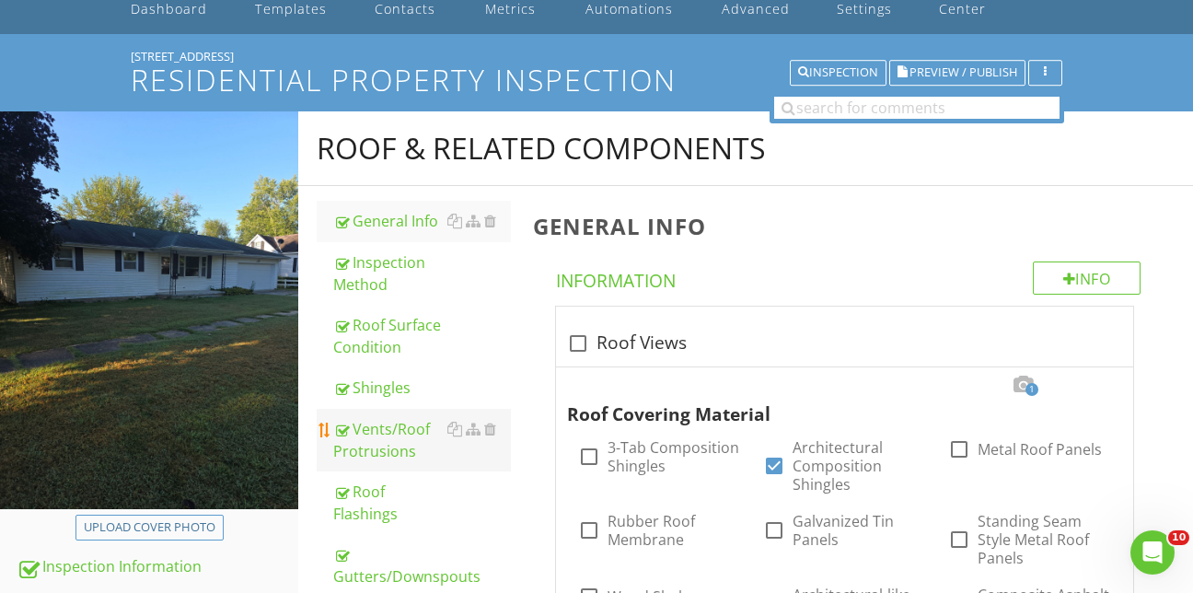
click at [382, 420] on div "Vents/Roof Protrusions" at bounding box center [422, 440] width 178 height 44
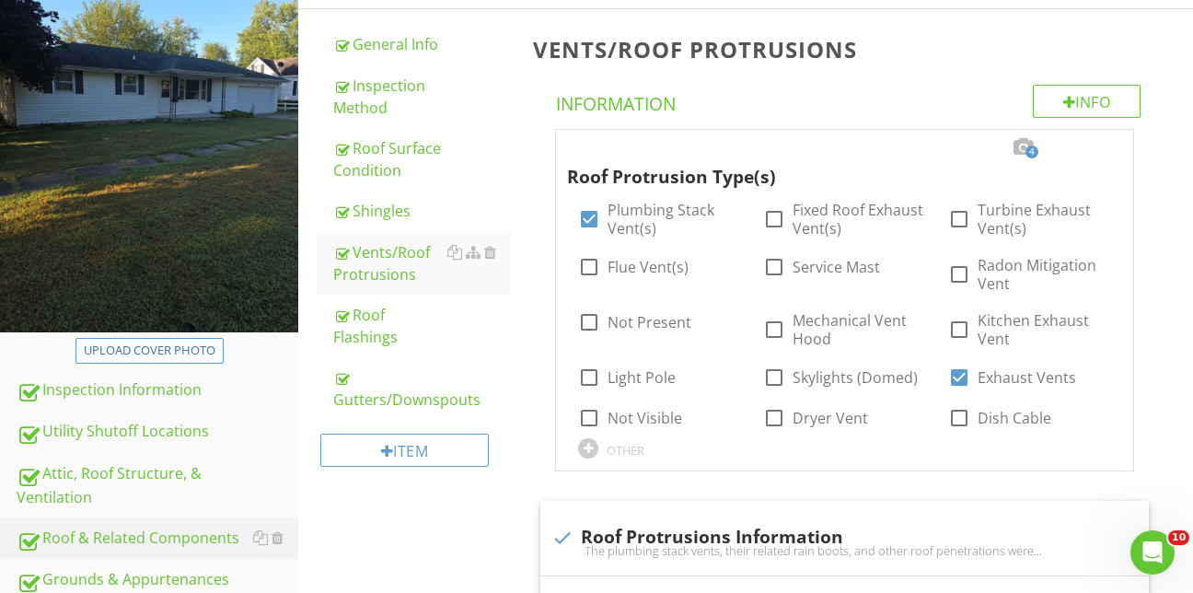
scroll to position [242, 0]
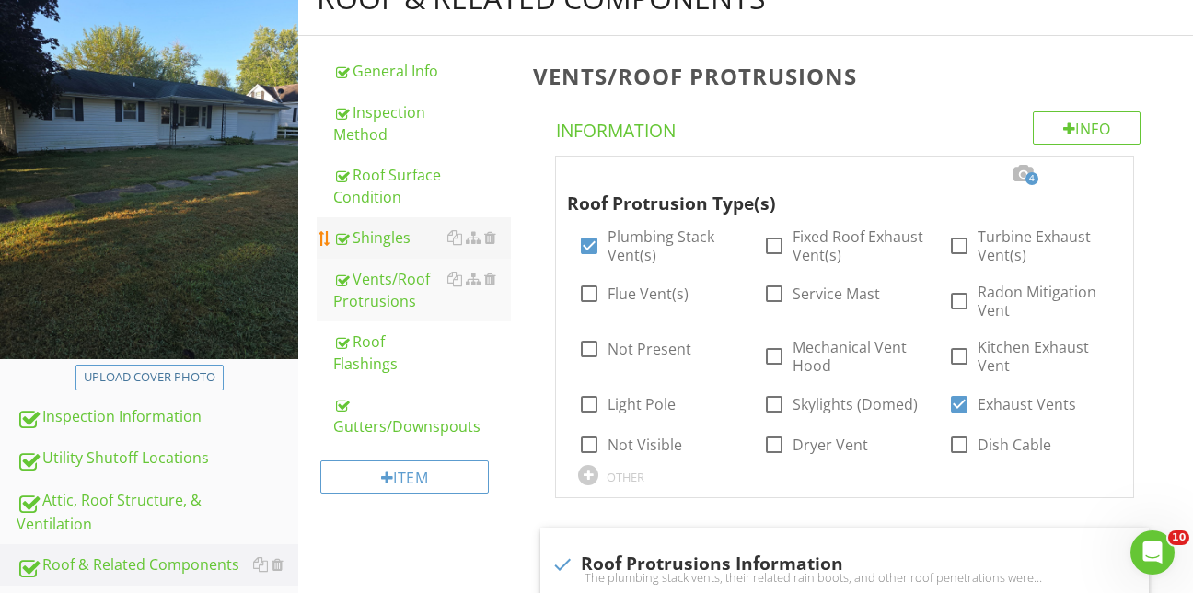
click at [392, 226] on div "Shingles" at bounding box center [422, 237] width 178 height 22
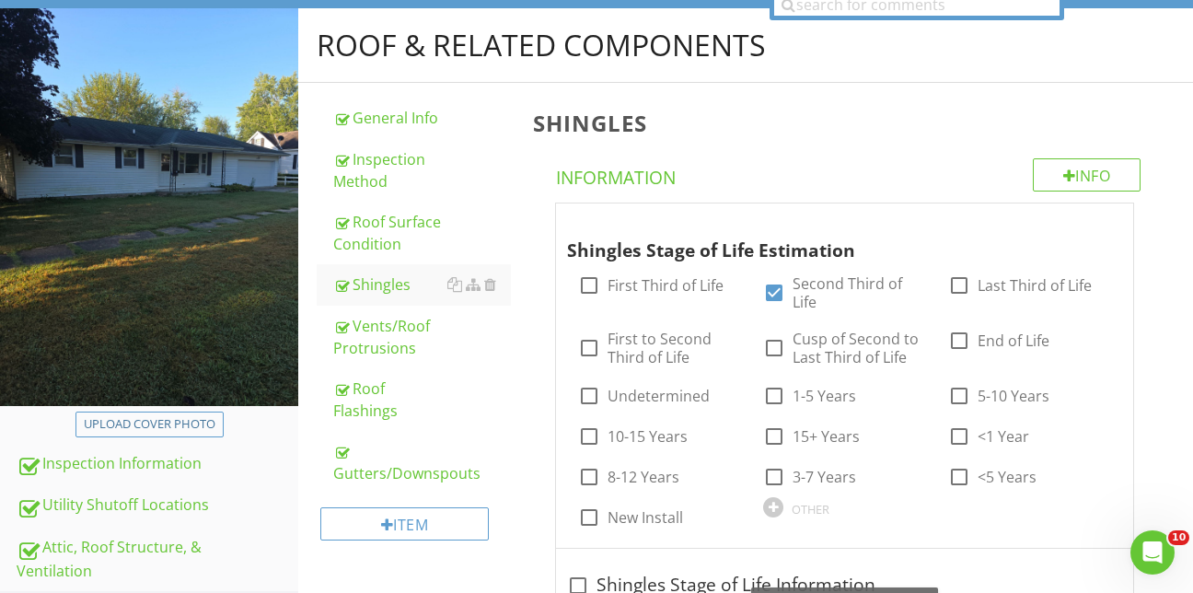
scroll to position [194, 0]
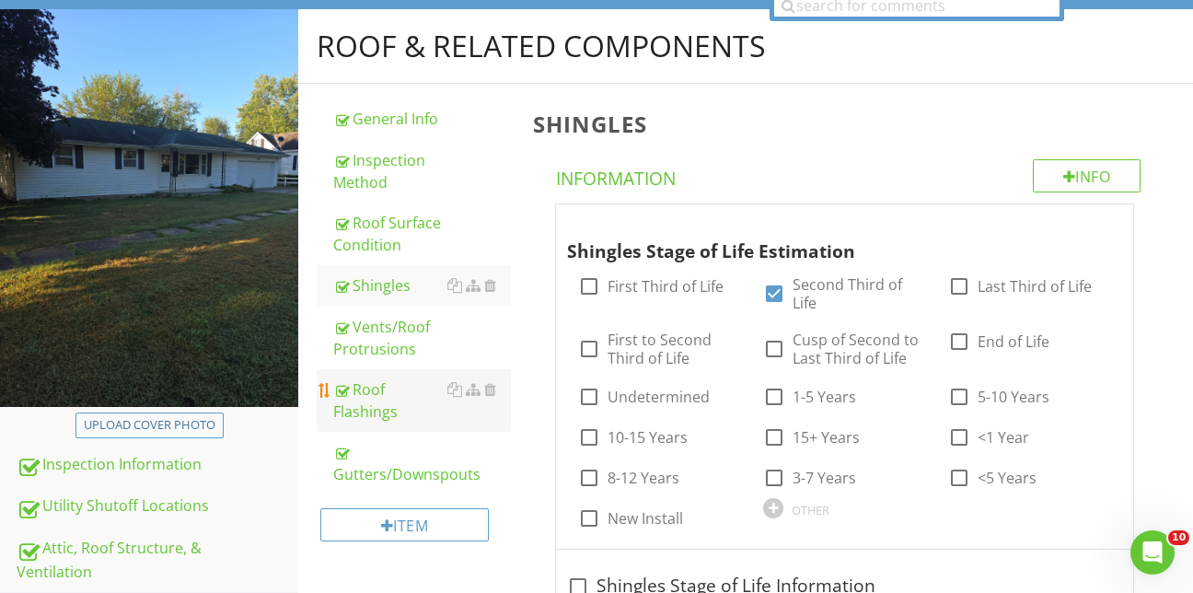
click at [380, 385] on div "Roof Flashings" at bounding box center [422, 400] width 178 height 44
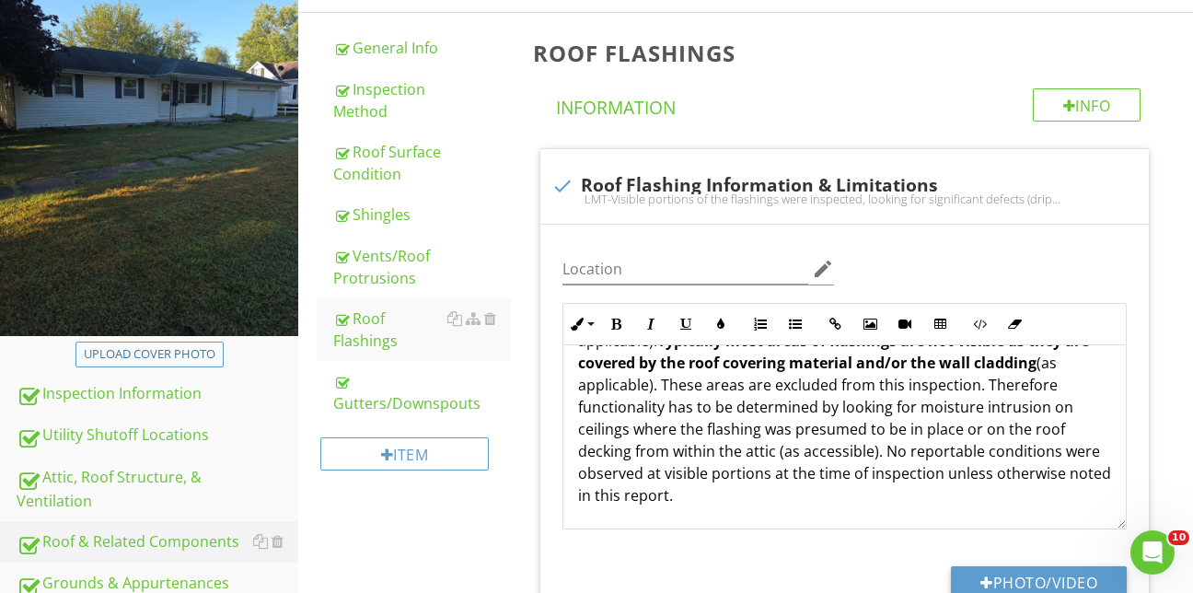
scroll to position [152, 0]
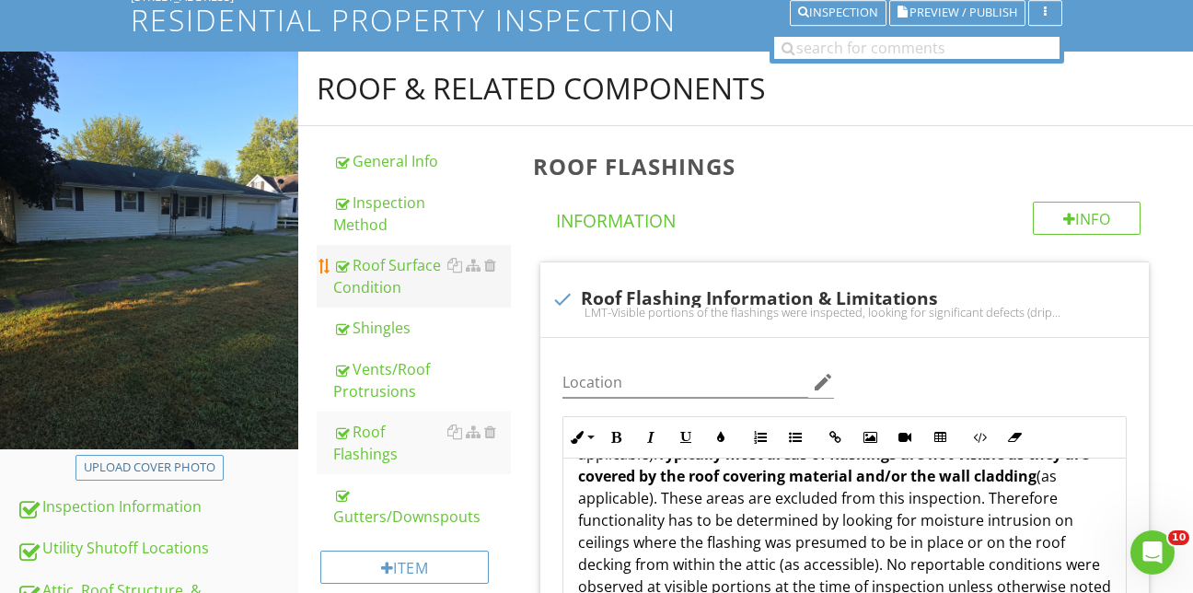
click at [365, 254] on div "Roof Surface Condition" at bounding box center [422, 276] width 178 height 44
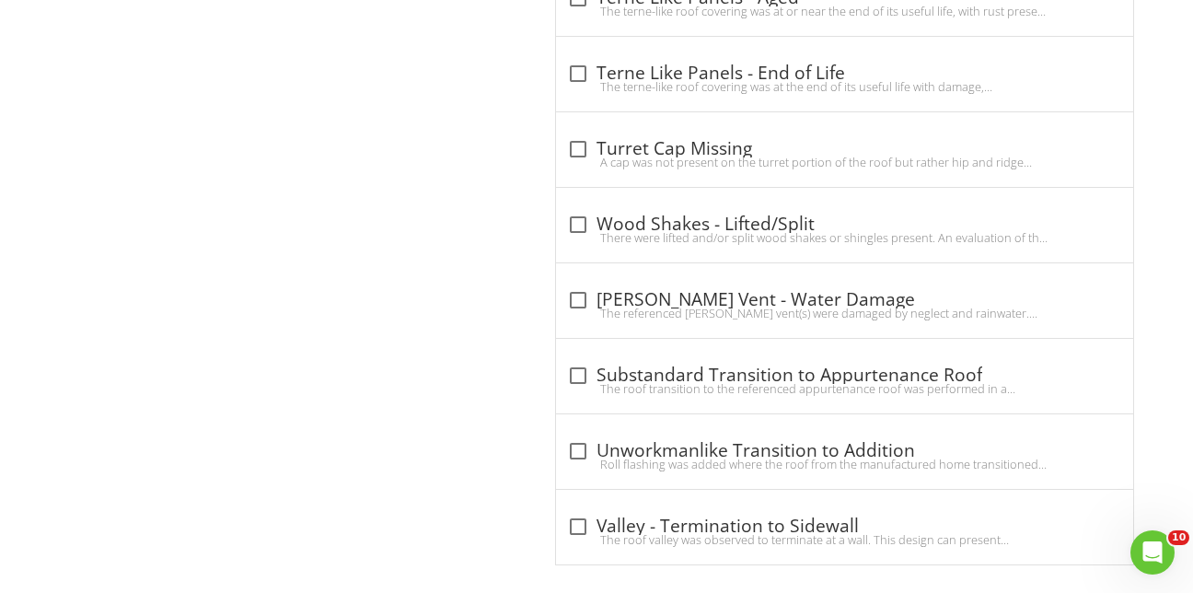
scroll to position [2184, 0]
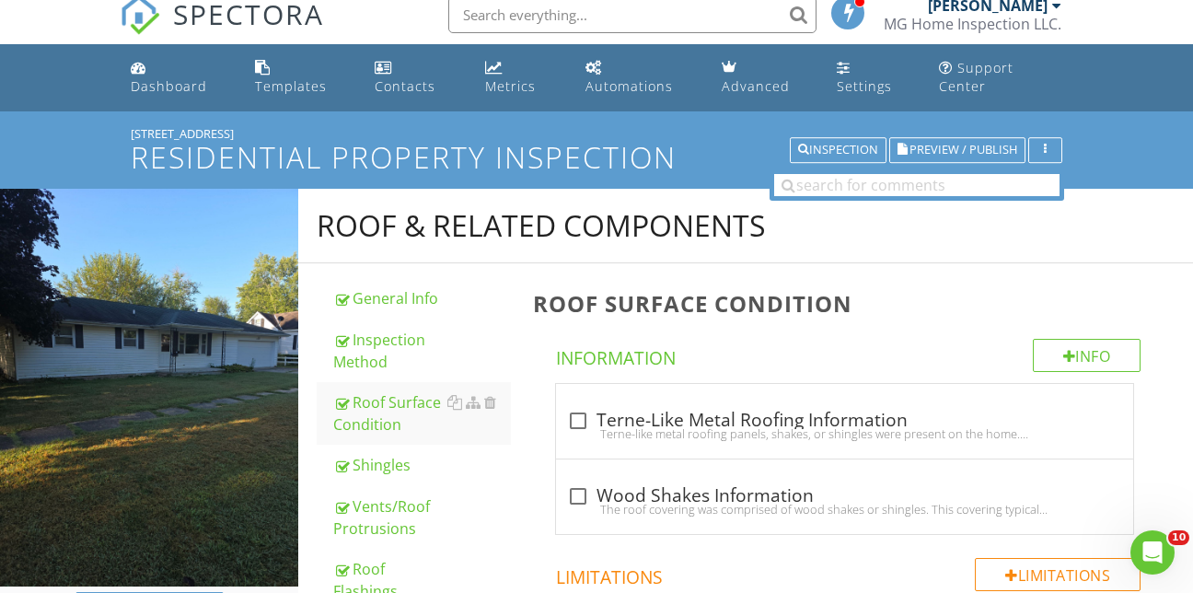
scroll to position [0, 0]
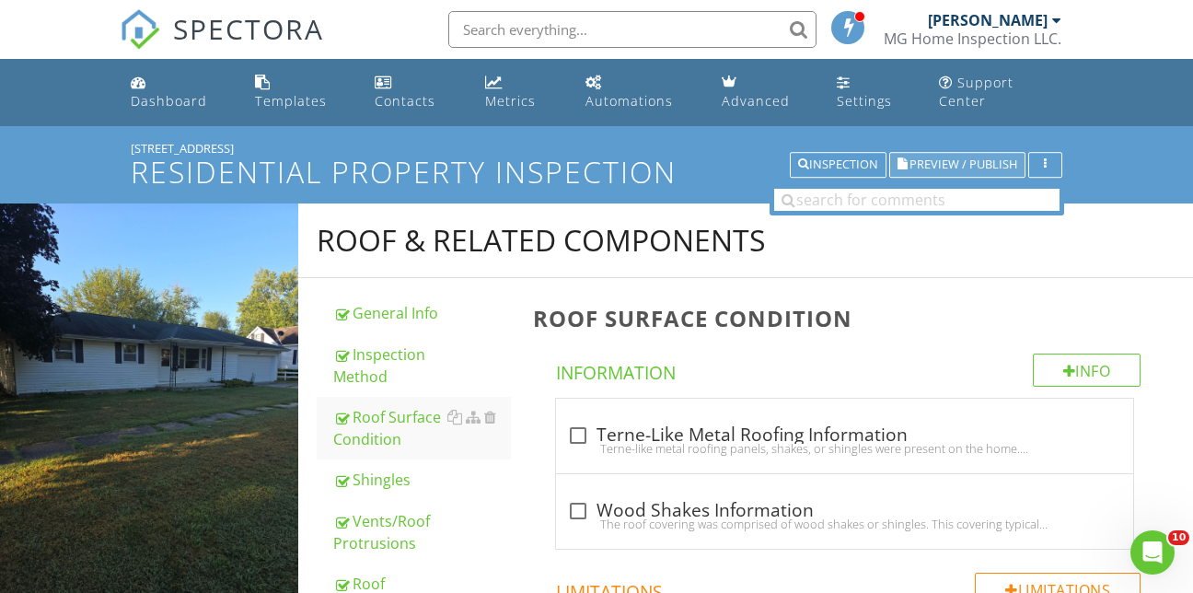
click at [986, 159] on span "Preview / Publish" at bounding box center [963, 165] width 108 height 12
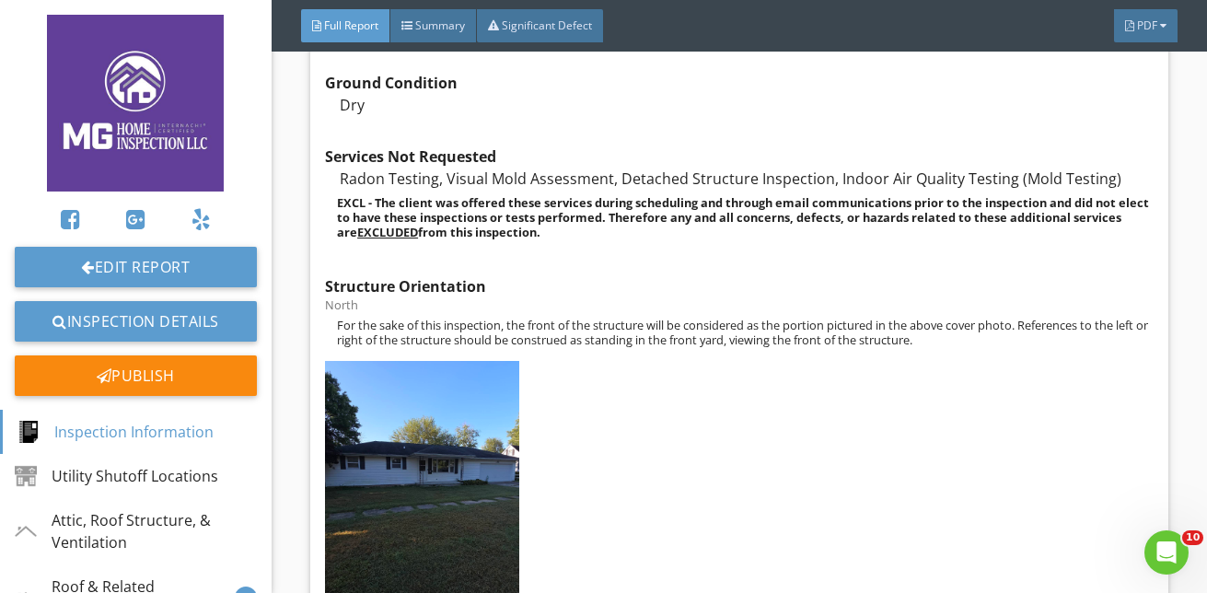
scroll to position [552, 0]
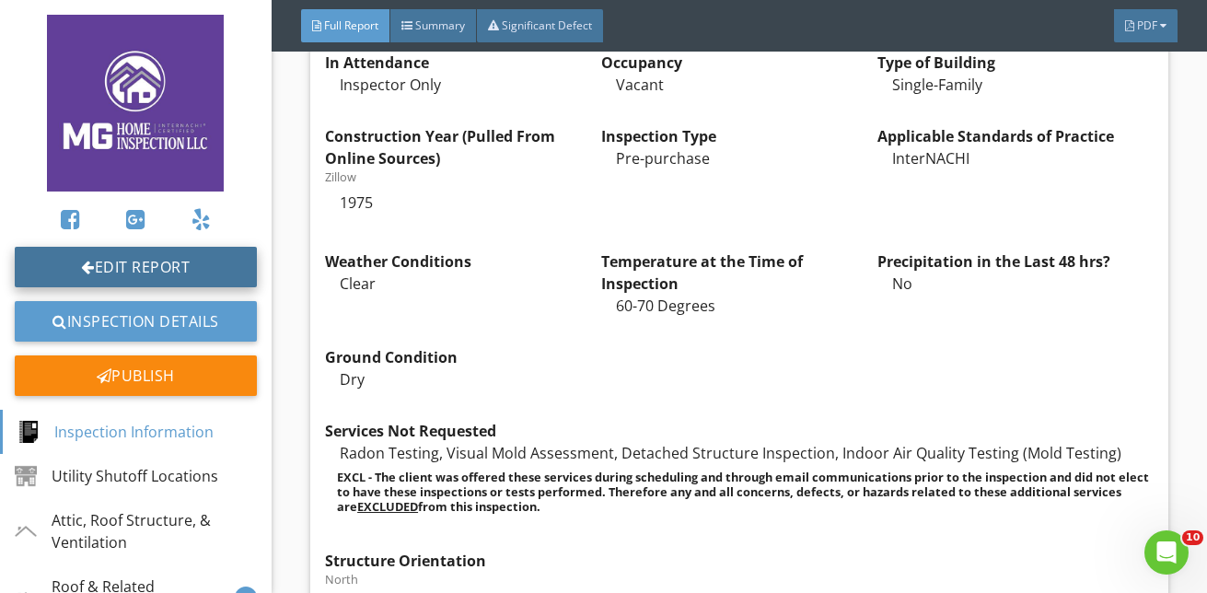
click at [152, 261] on link "Edit Report" at bounding box center [136, 267] width 242 height 41
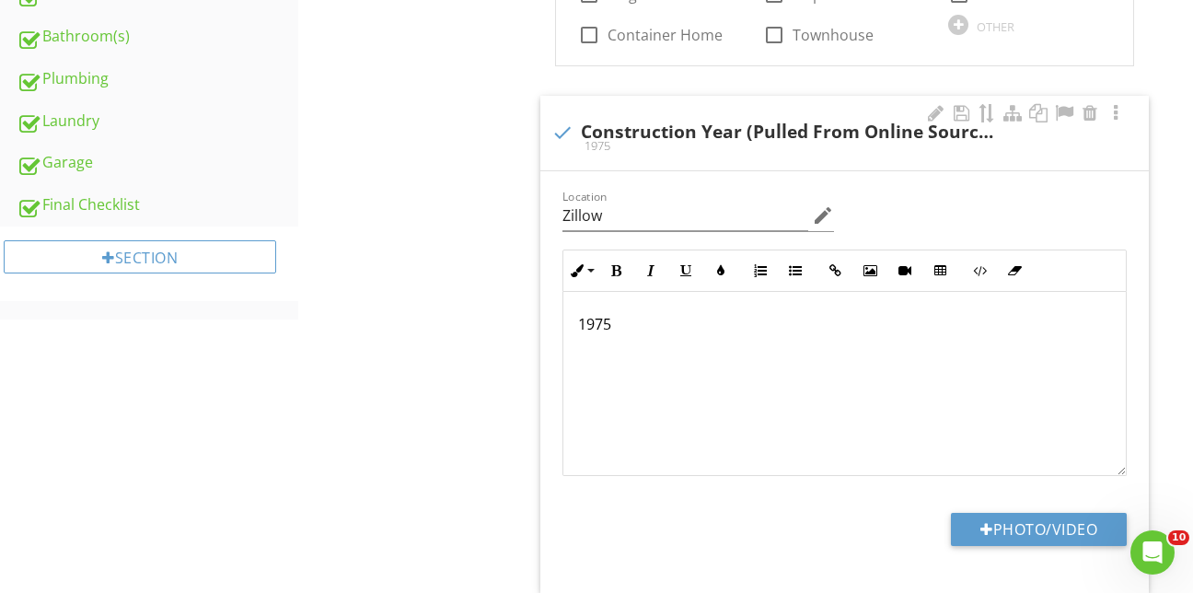
scroll to position [1197, 0]
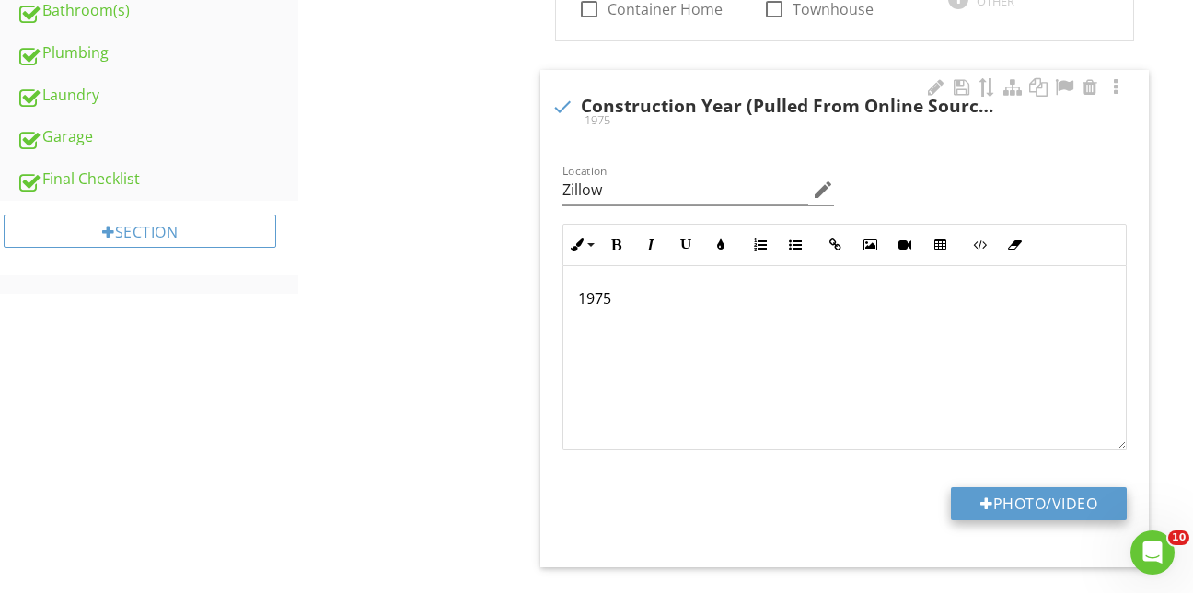
click at [1031, 487] on button "Photo/Video" at bounding box center [1039, 503] width 176 height 33
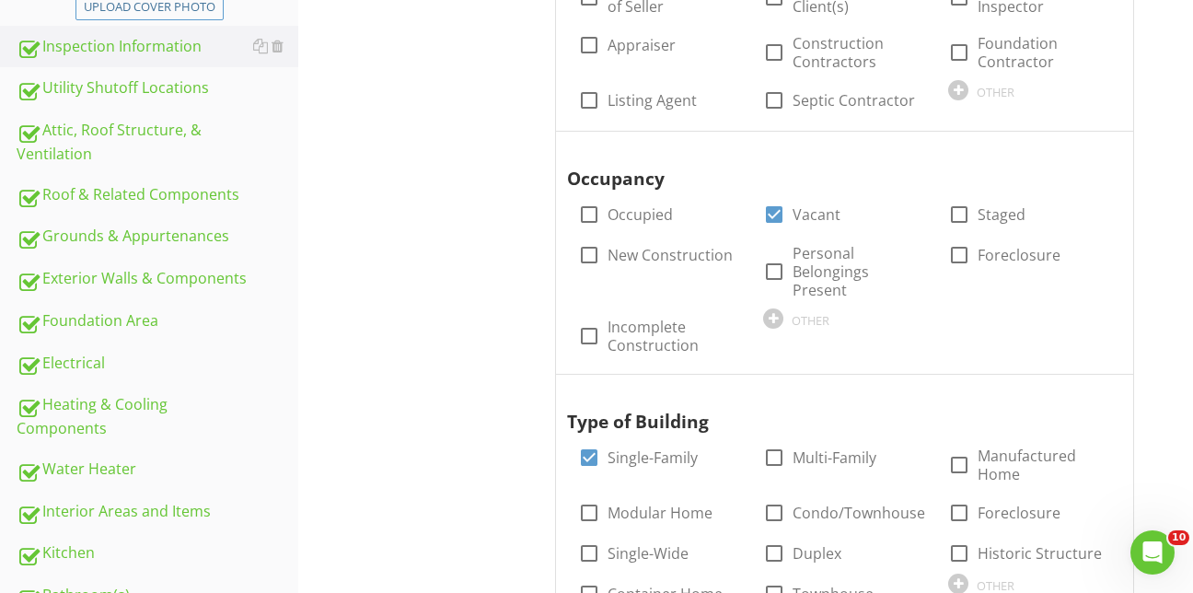
scroll to position [644, 0]
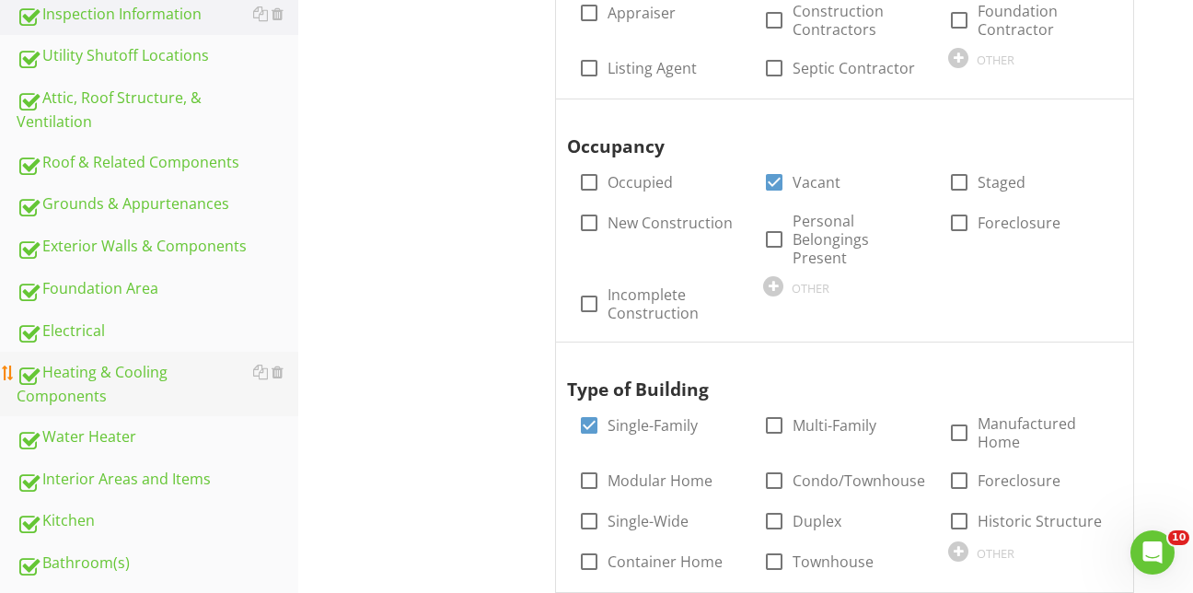
click at [89, 361] on div "Heating & Cooling Components" at bounding box center [158, 384] width 282 height 46
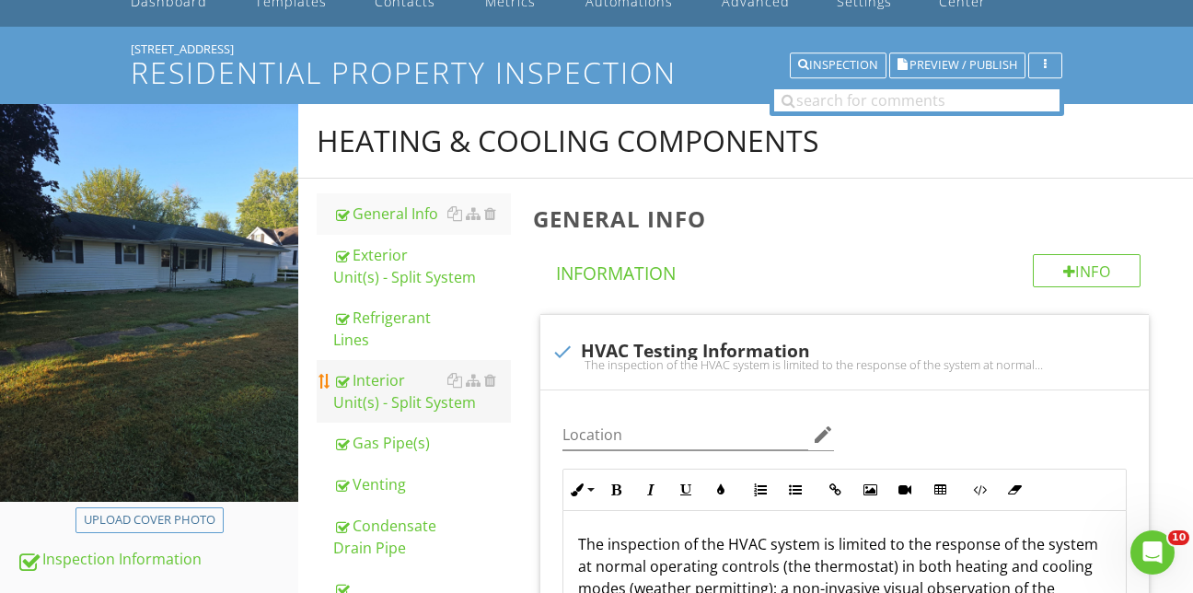
scroll to position [92, 0]
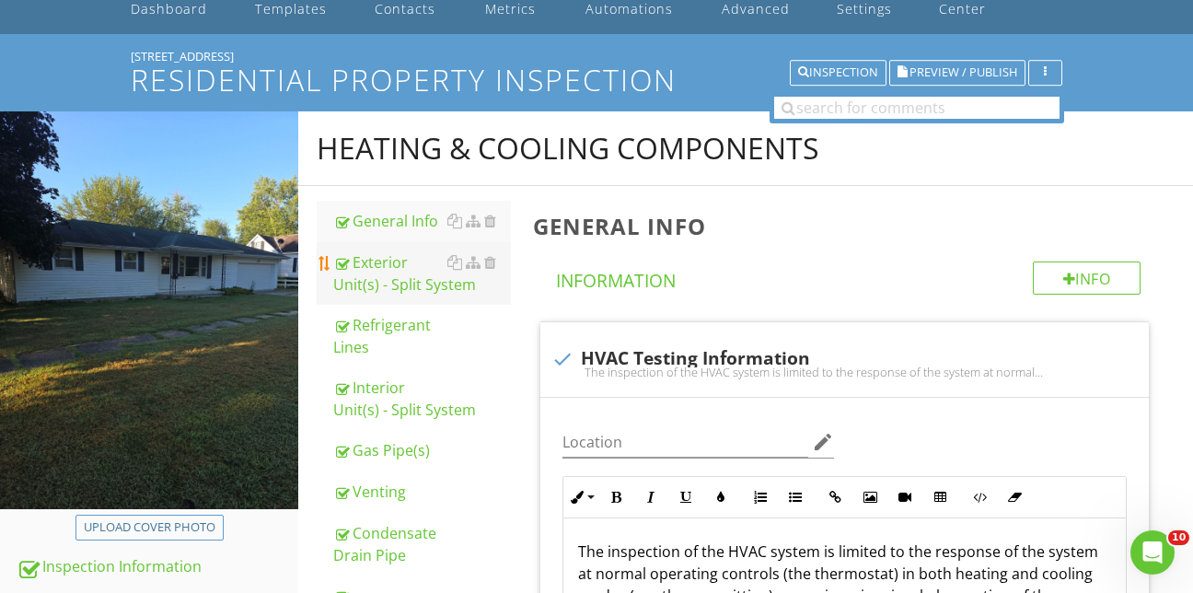
click at [382, 256] on div "Exterior Unit(s) - Split System" at bounding box center [422, 273] width 178 height 44
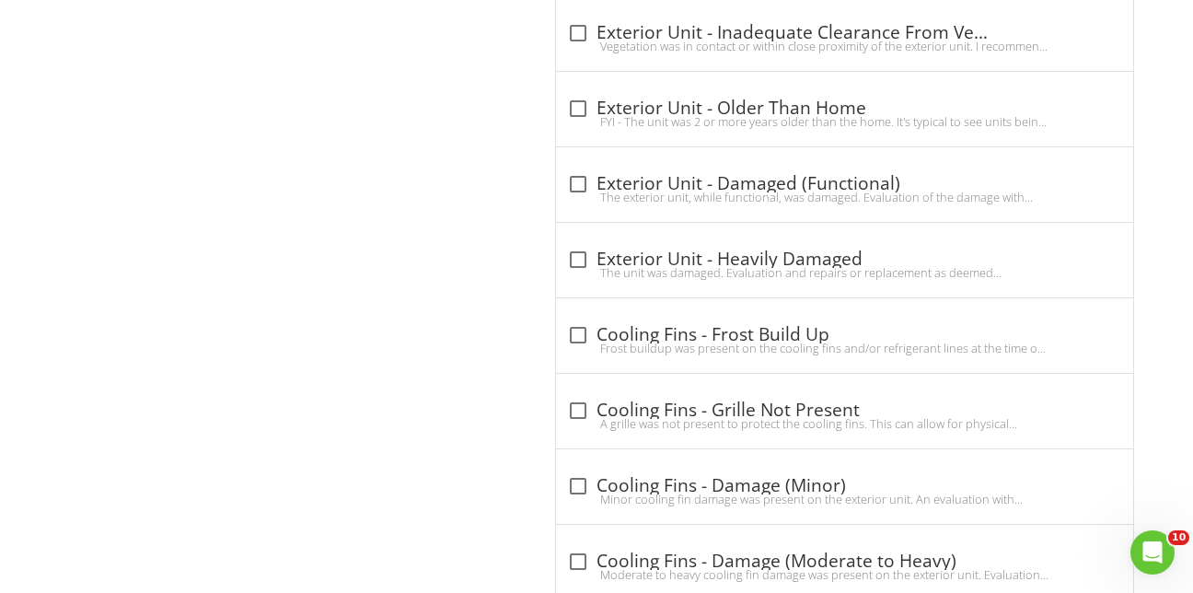
scroll to position [4590, 0]
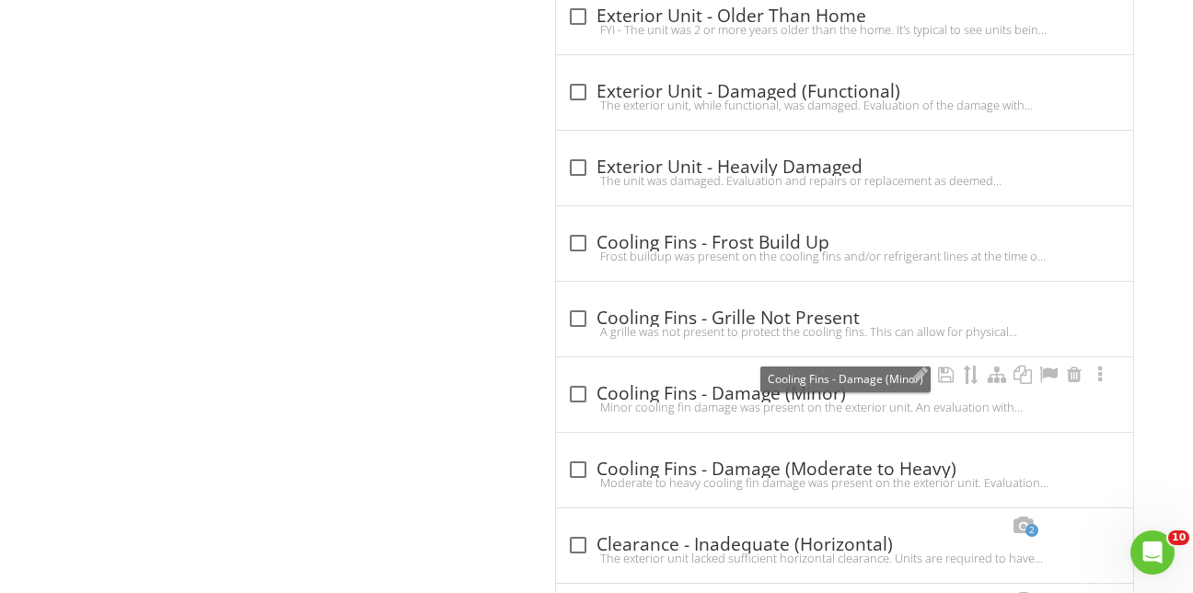
click at [576, 378] on div at bounding box center [577, 393] width 31 height 31
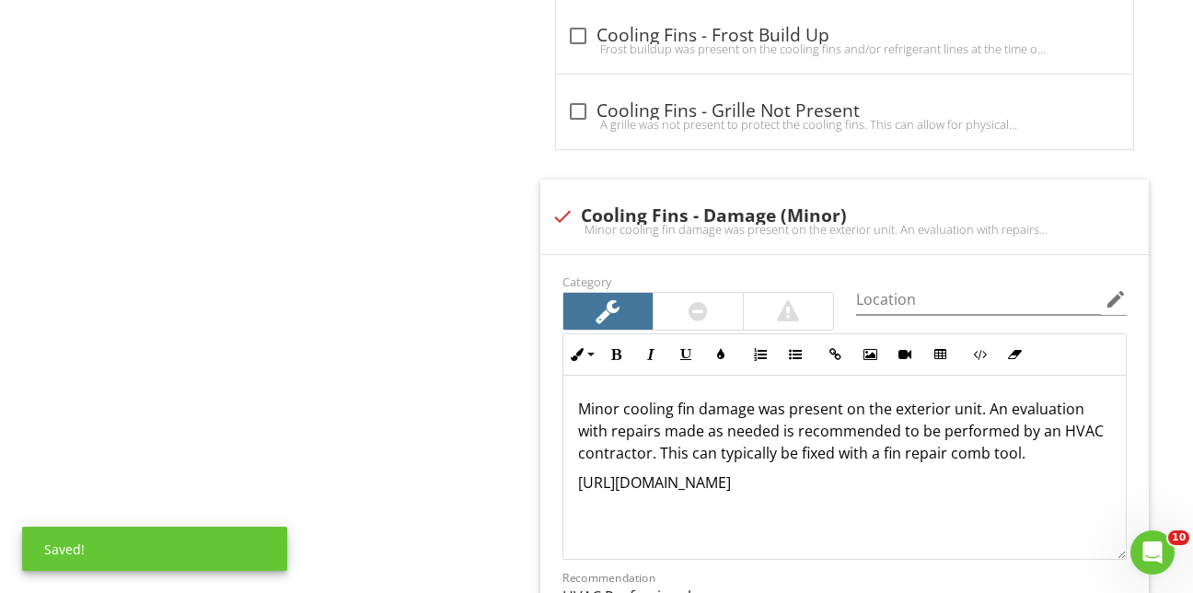
scroll to position [4866, 0]
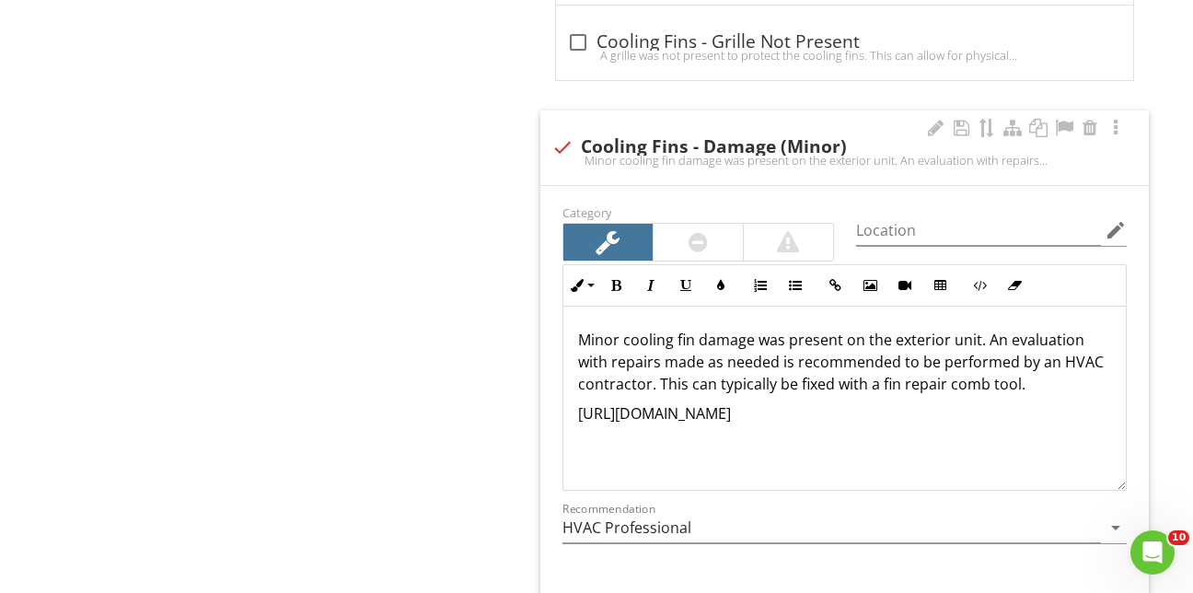
click at [562, 132] on div at bounding box center [562, 147] width 31 height 31
checkbox input "true"
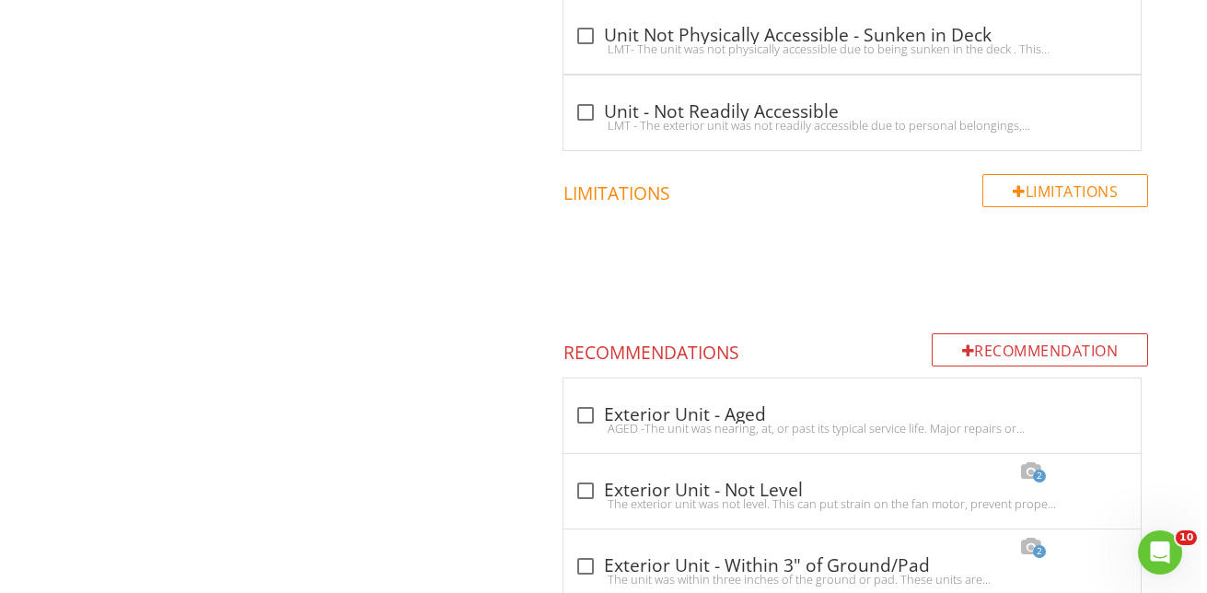
scroll to position [3761, 0]
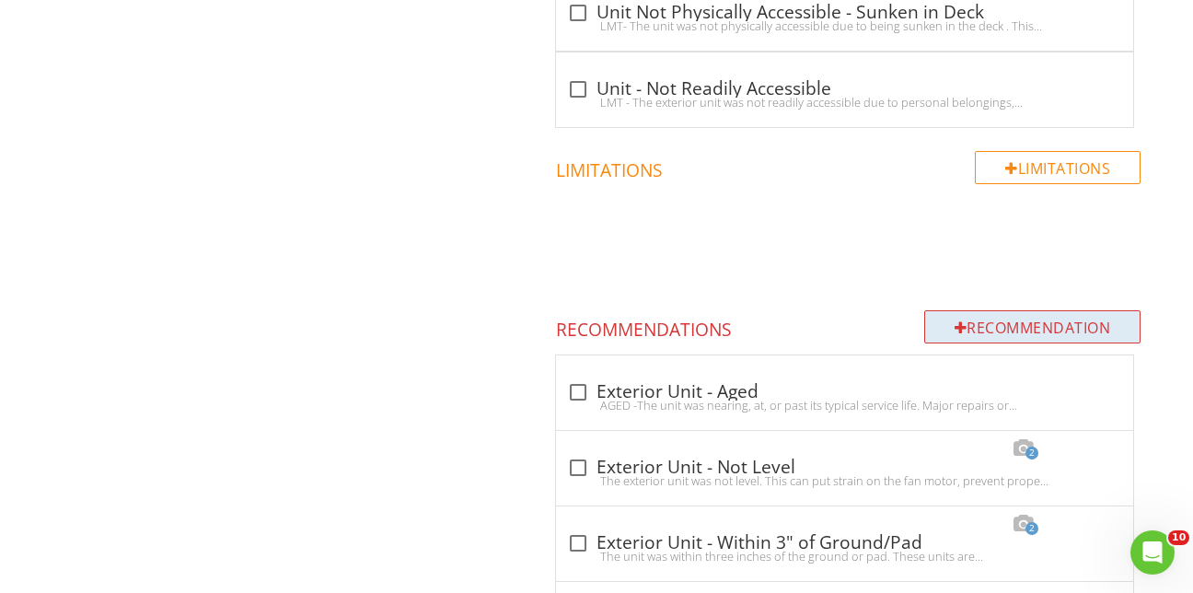
click at [981, 310] on div "Recommendation" at bounding box center [1032, 326] width 217 height 33
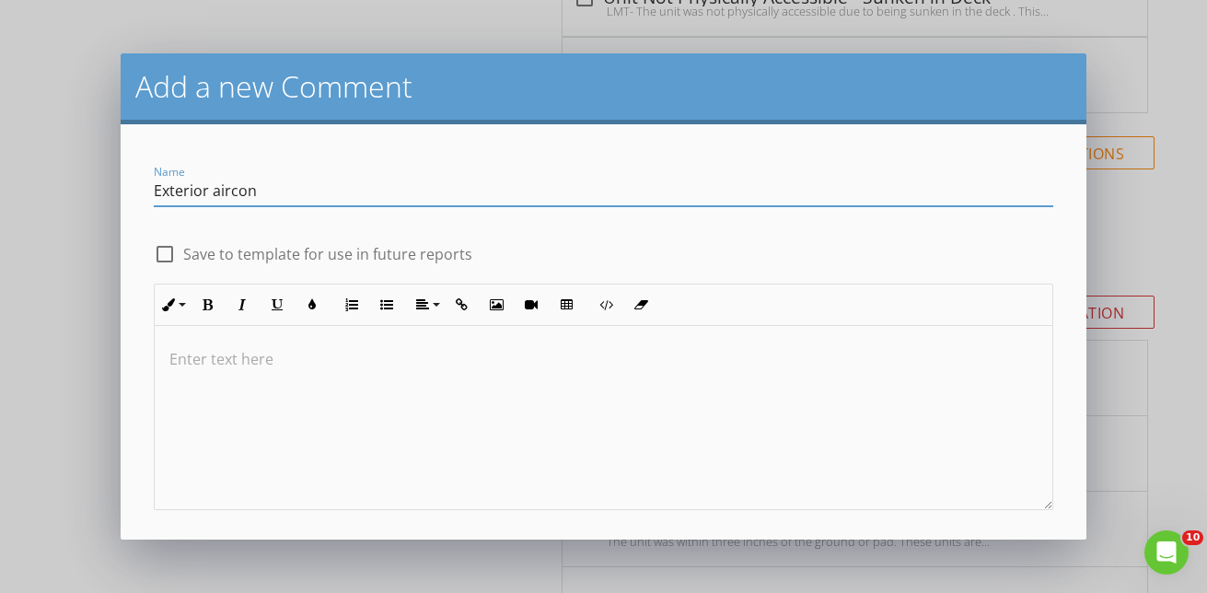
click at [229, 191] on input "Exterior aircon" at bounding box center [603, 191] width 899 height 30
click at [276, 184] on input "Exterior aircon" at bounding box center [603, 191] width 899 height 30
click at [228, 189] on input "Exterior air condit" at bounding box center [603, 191] width 899 height 30
type input "Exterior unit"
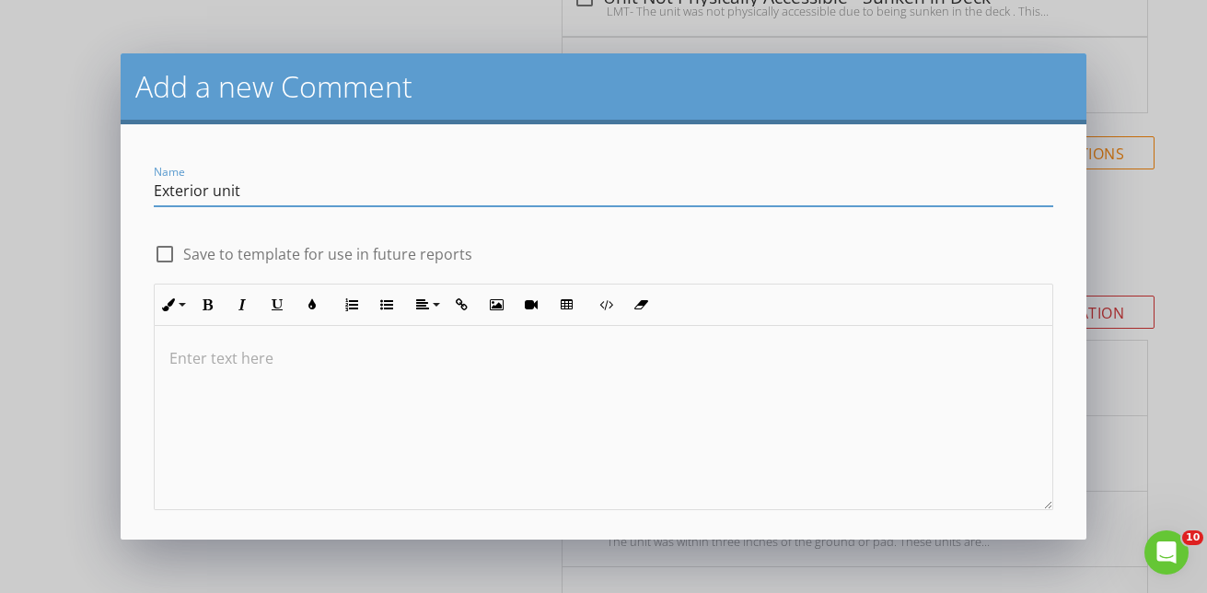
click at [172, 341] on div at bounding box center [603, 417] width 897 height 184
click at [386, 359] on p "Recommend have aircon" at bounding box center [603, 358] width 868 height 22
click at [435, 362] on p "Recommend have air conditioner unit c" at bounding box center [603, 358] width 868 height 22
click at [165, 253] on div at bounding box center [164, 253] width 31 height 31
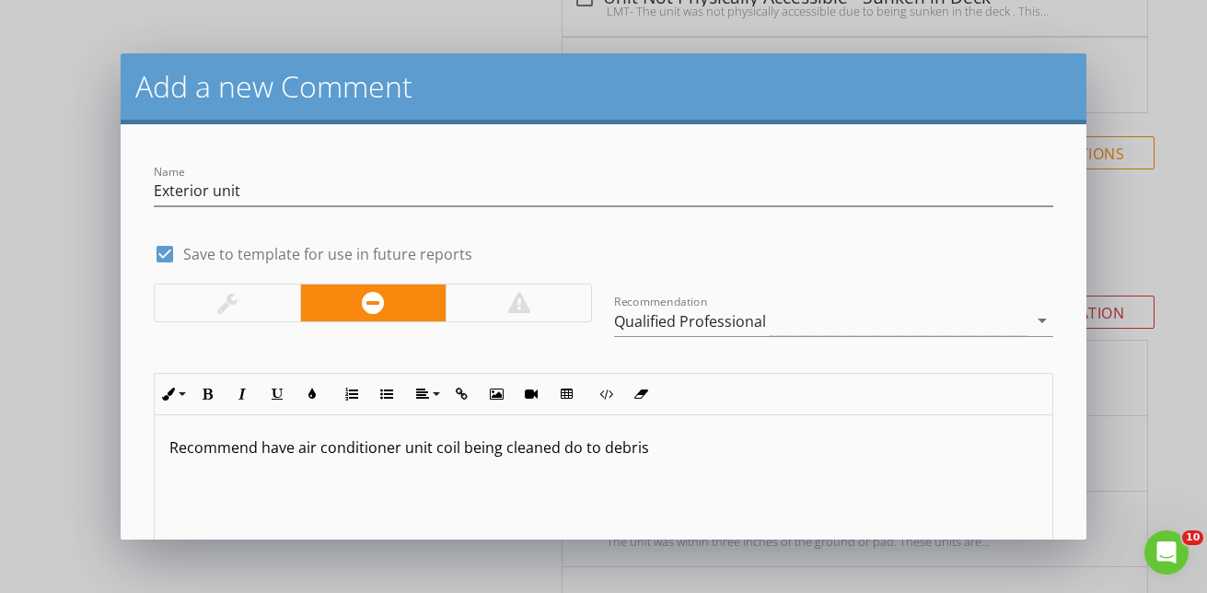
scroll to position [92, 0]
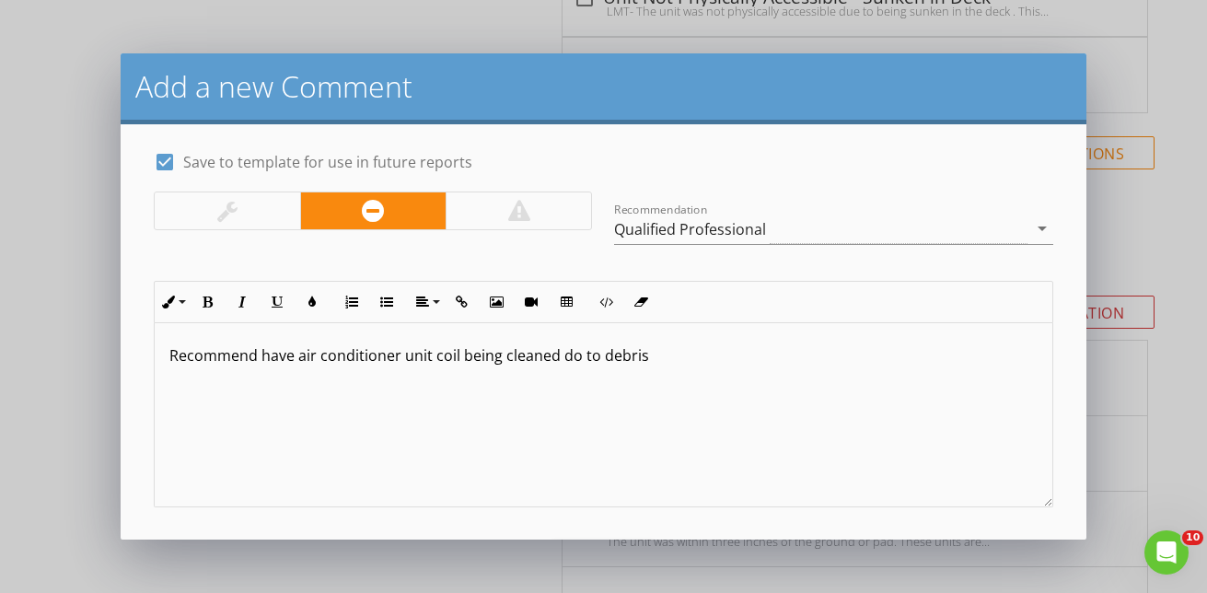
click at [644, 360] on p "Recommend have air conditioner unit coil being cleaned do to debris" at bounding box center [603, 355] width 868 height 22
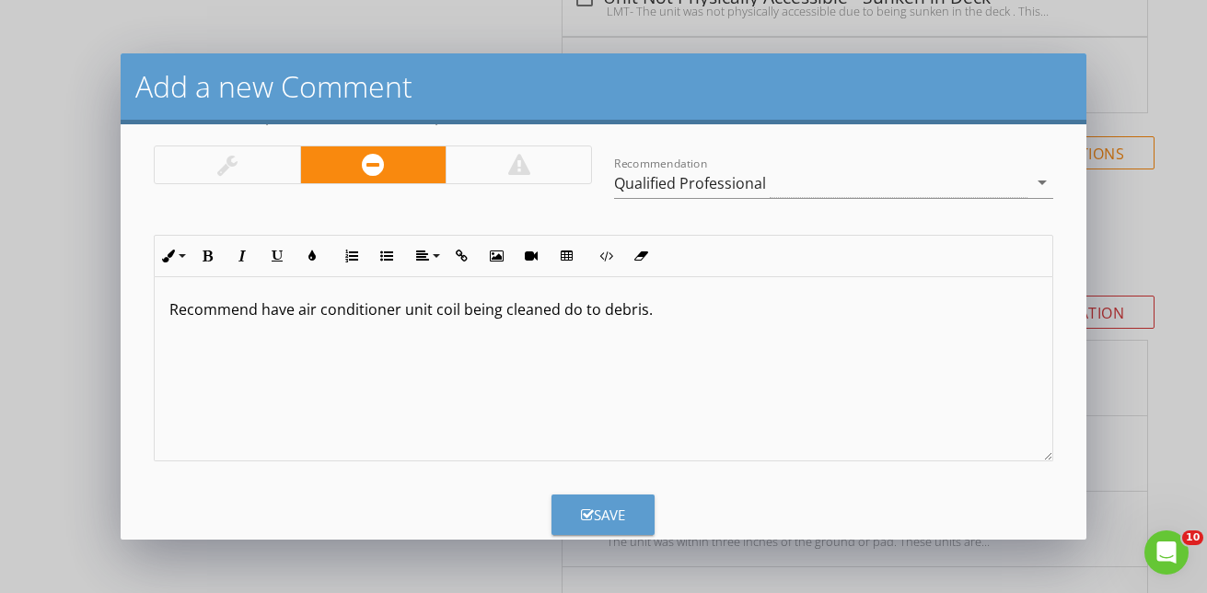
scroll to position [174, 0]
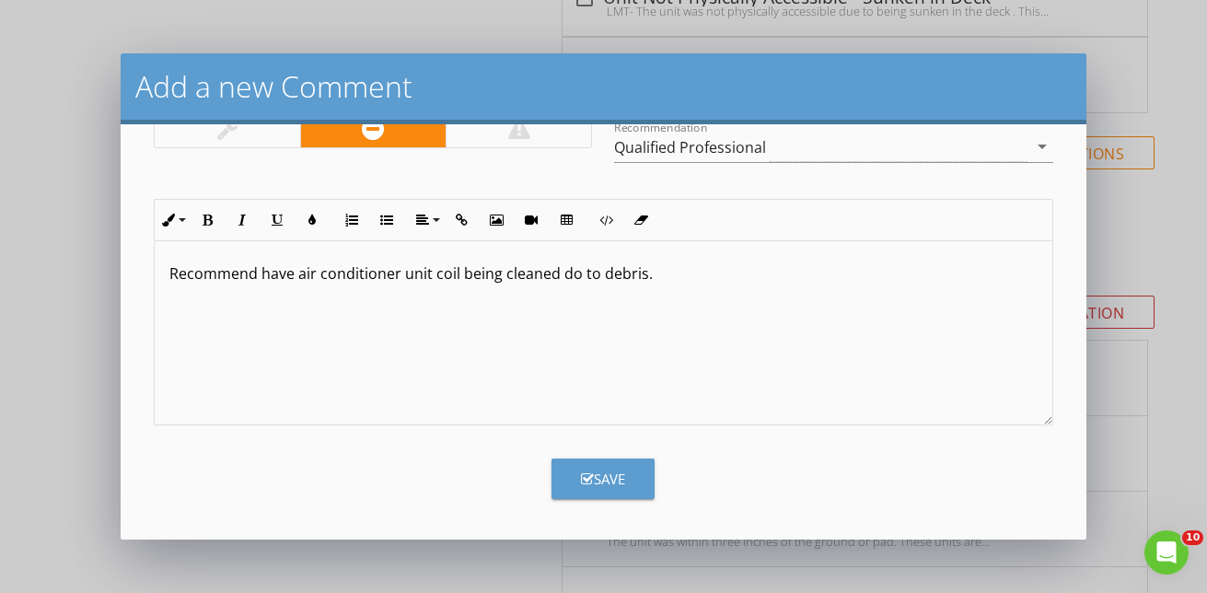
click at [581, 483] on icon "button" at bounding box center [587, 479] width 13 height 14
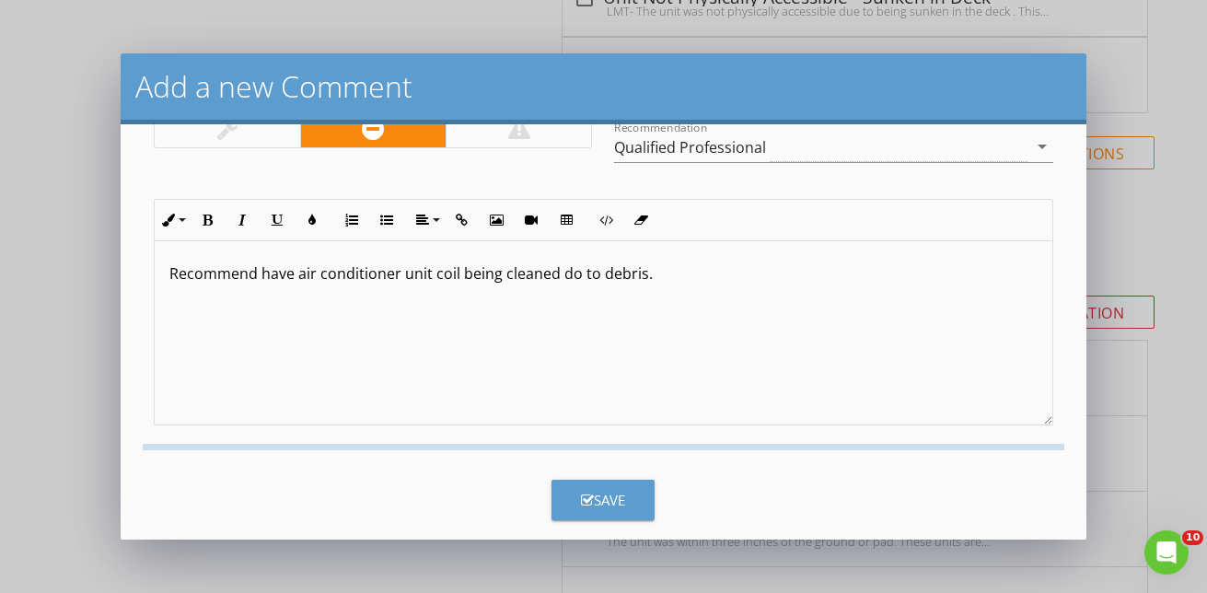
checkbox input "false"
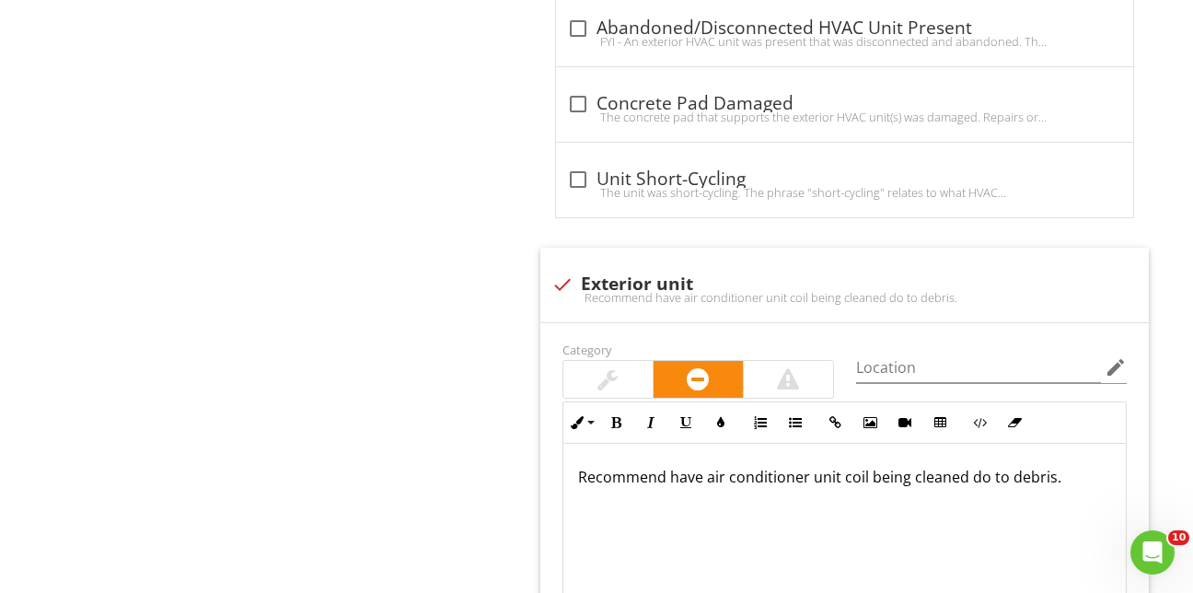
scroll to position [6137, 0]
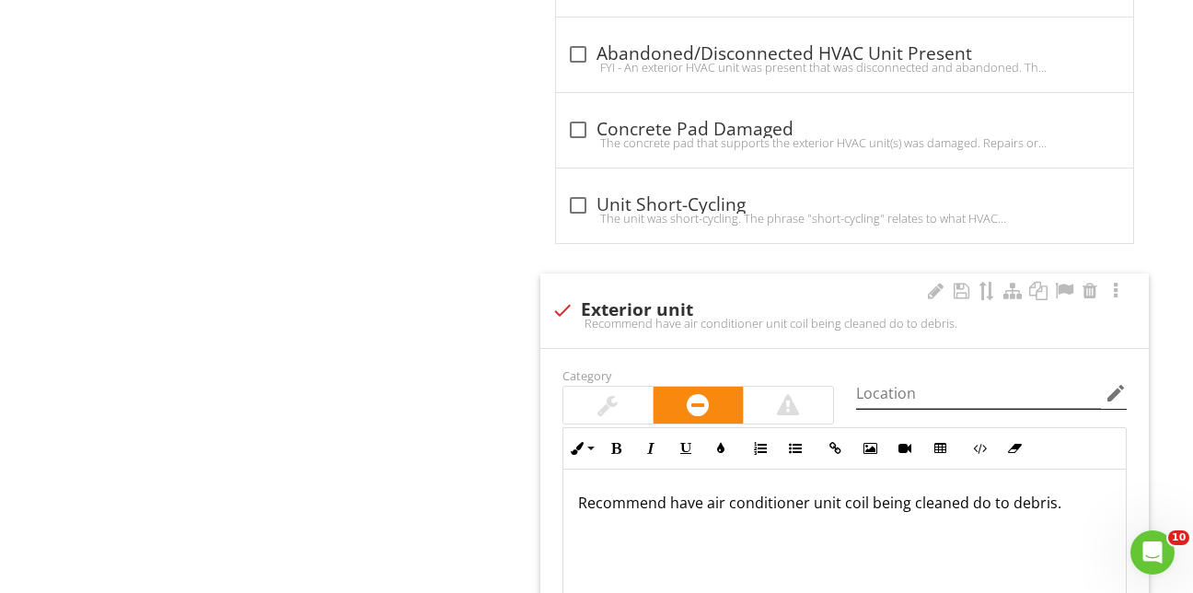
click at [1116, 382] on icon "edit" at bounding box center [1116, 393] width 22 height 22
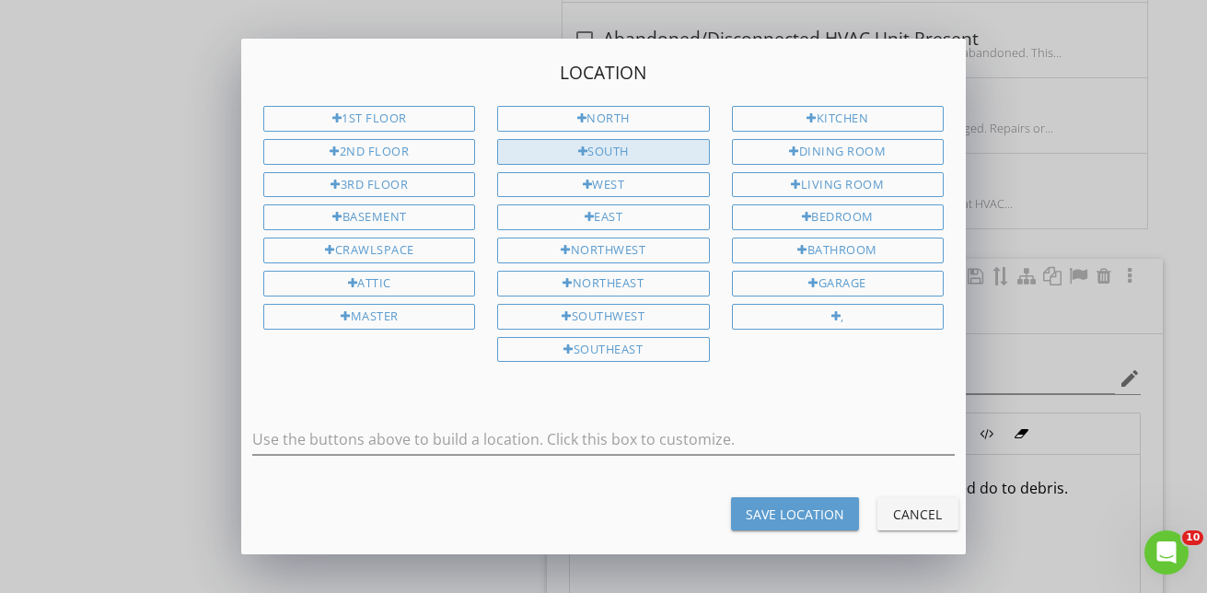
click at [582, 146] on div at bounding box center [583, 152] width 10 height 12
type input "South"
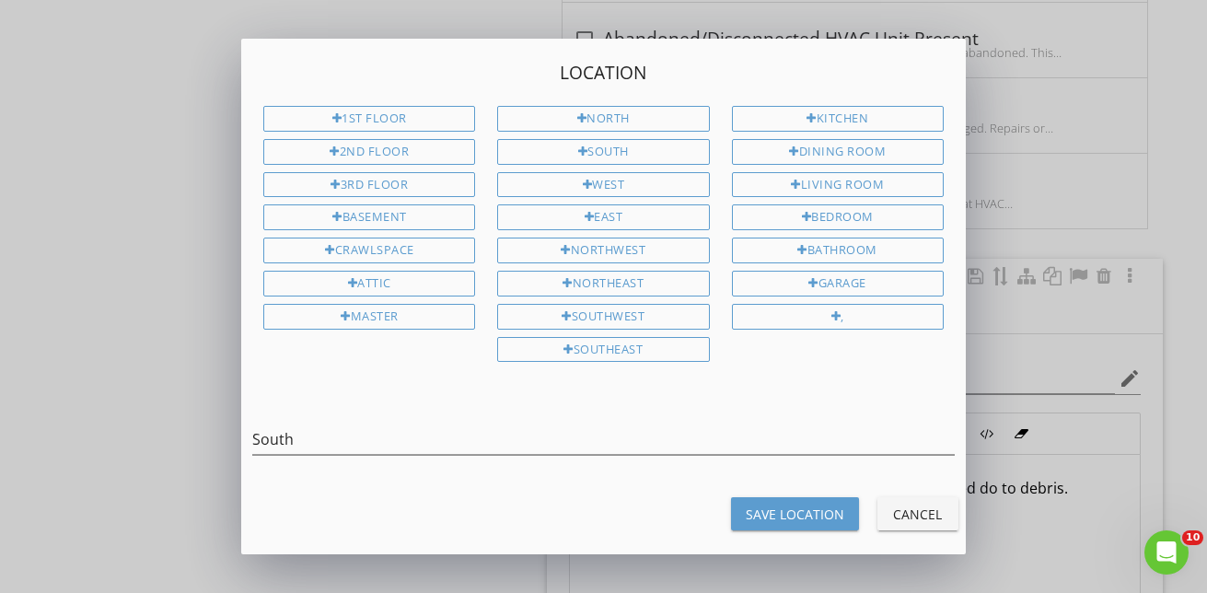
click at [807, 517] on div "Save Location" at bounding box center [795, 513] width 98 height 19
type input "South"
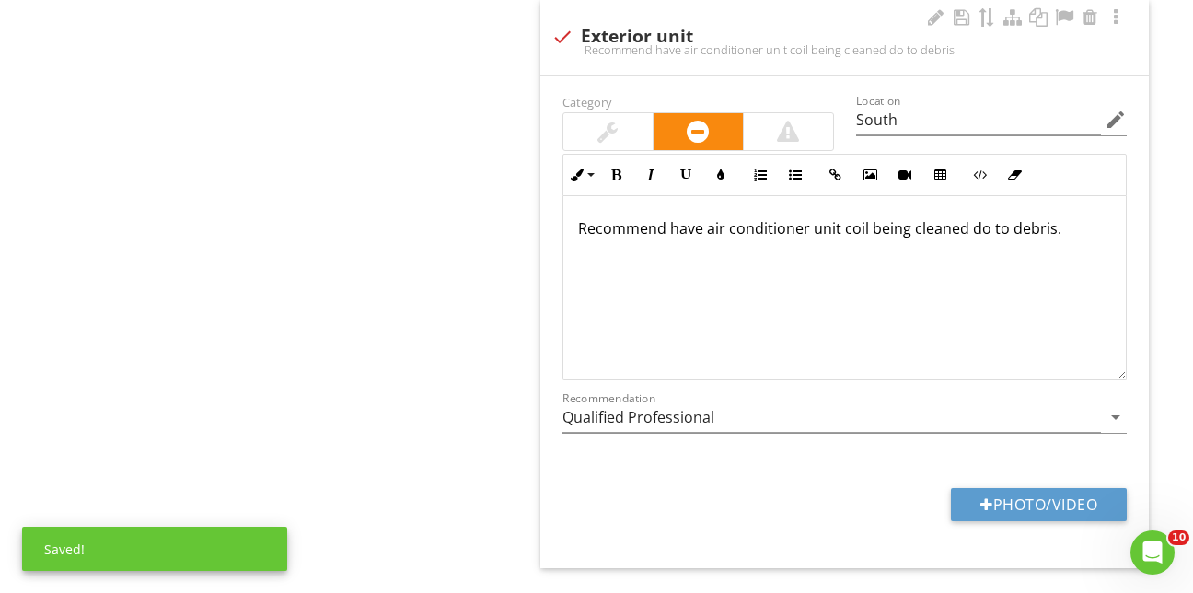
scroll to position [6413, 0]
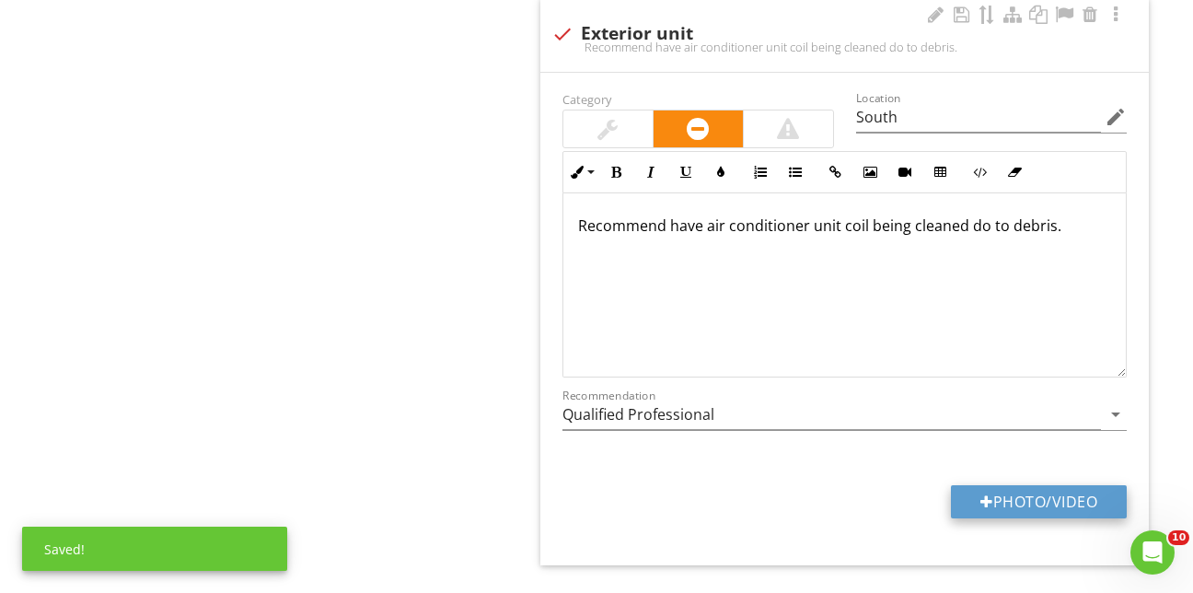
click at [1070, 485] on button "Photo/Video" at bounding box center [1039, 501] width 176 height 33
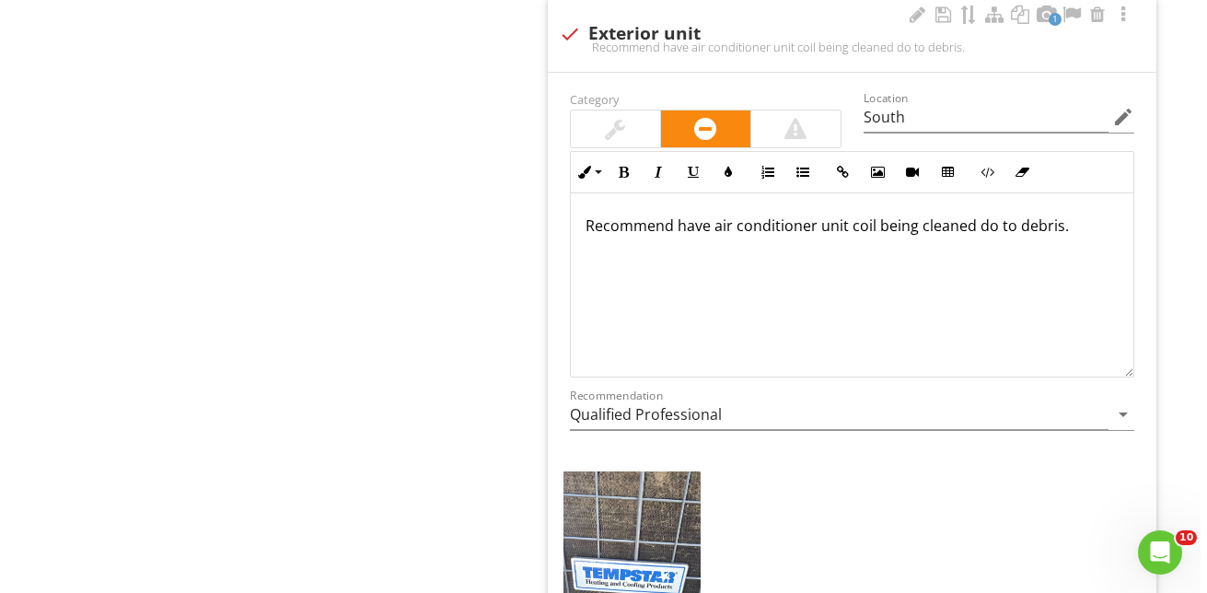
scroll to position [6459, 0]
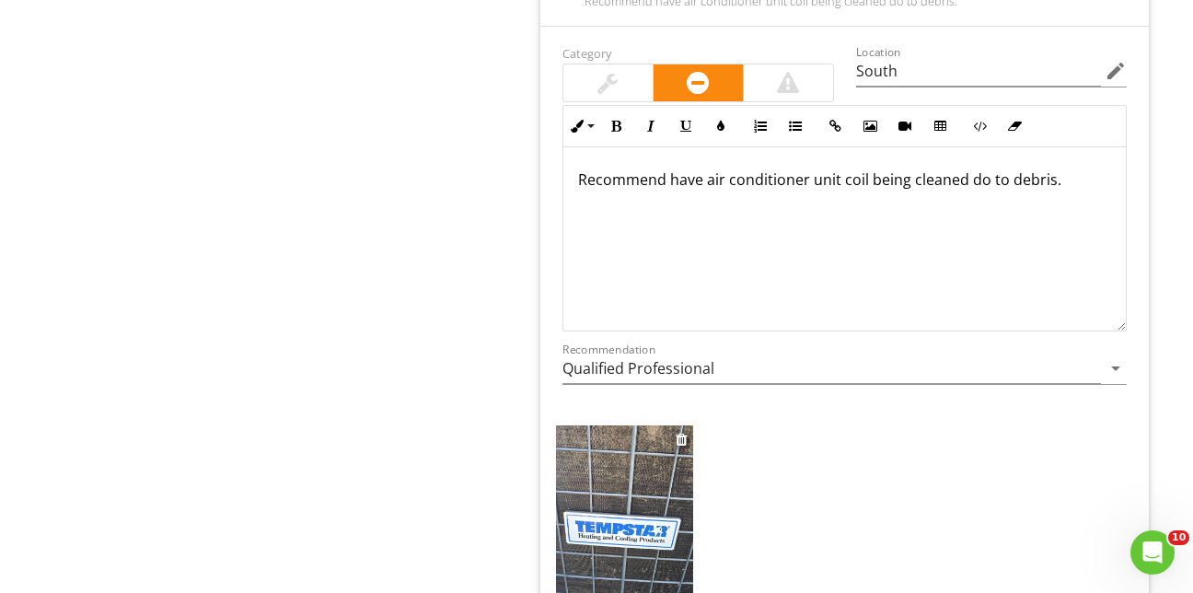
click at [675, 448] on img at bounding box center [624, 516] width 137 height 183
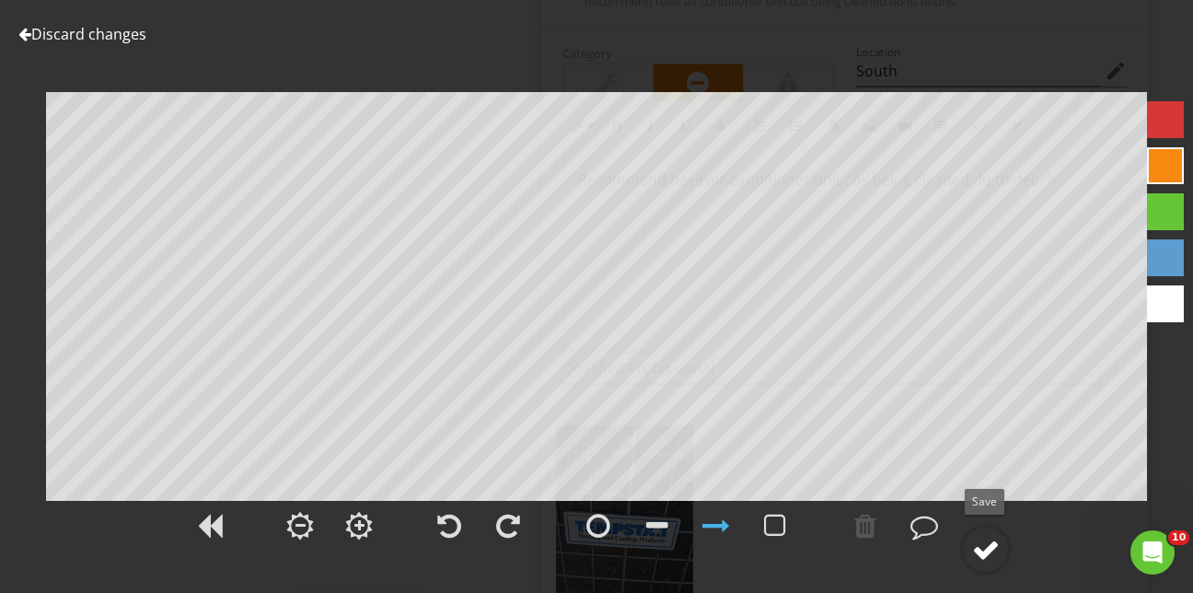
click at [991, 551] on div at bounding box center [986, 550] width 28 height 28
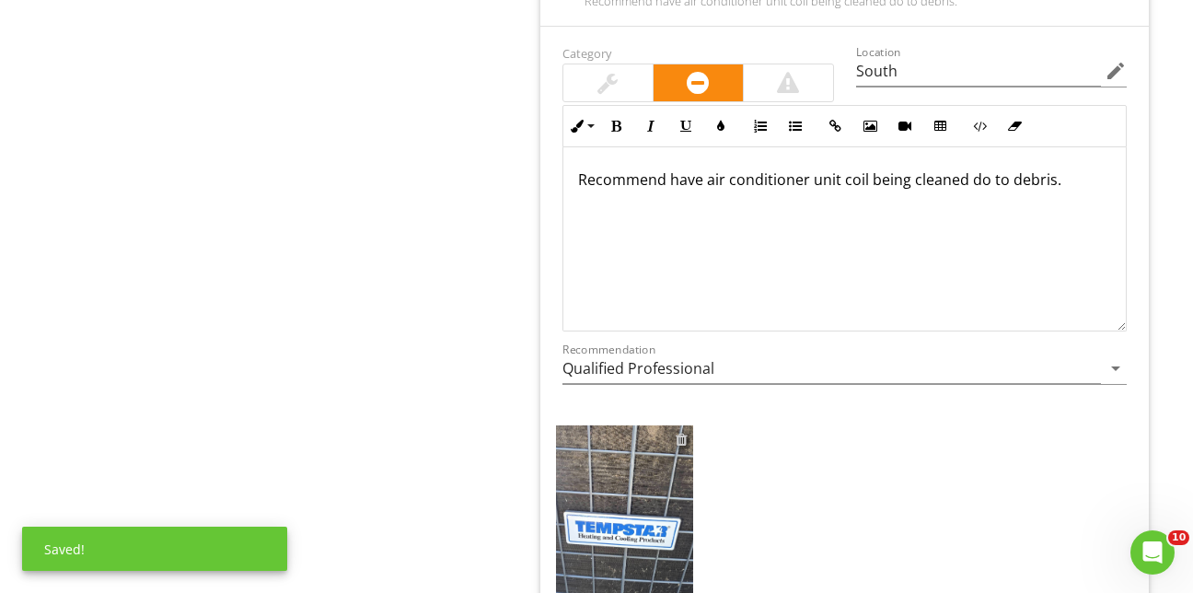
click at [683, 432] on div at bounding box center [682, 439] width 12 height 15
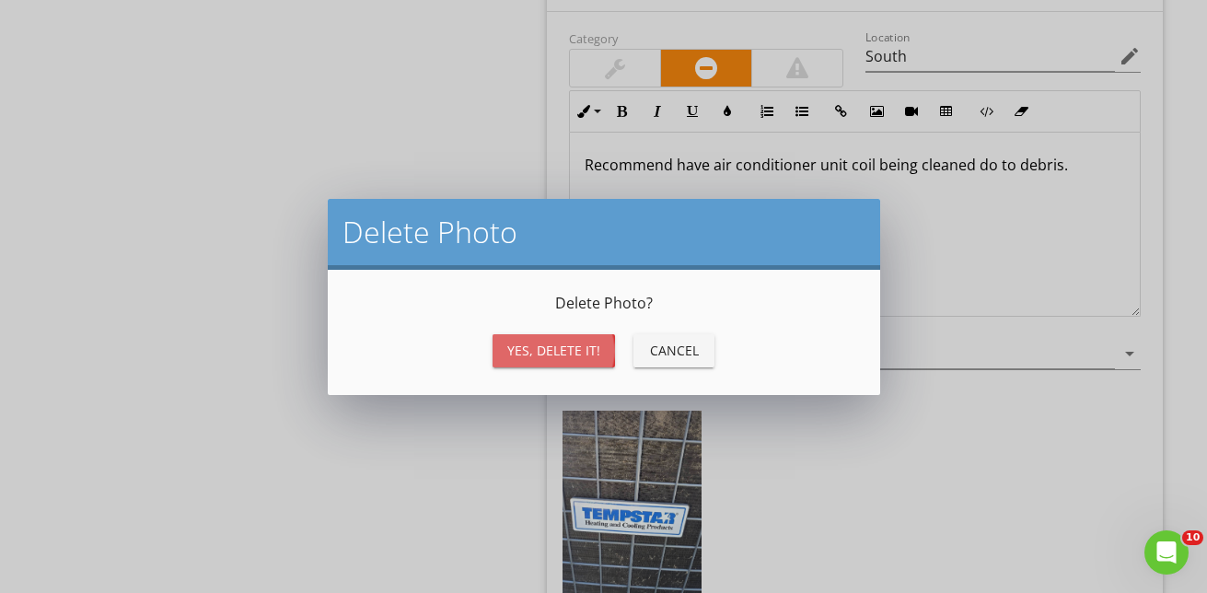
click at [564, 342] on div "Yes, Delete it!" at bounding box center [553, 350] width 93 height 19
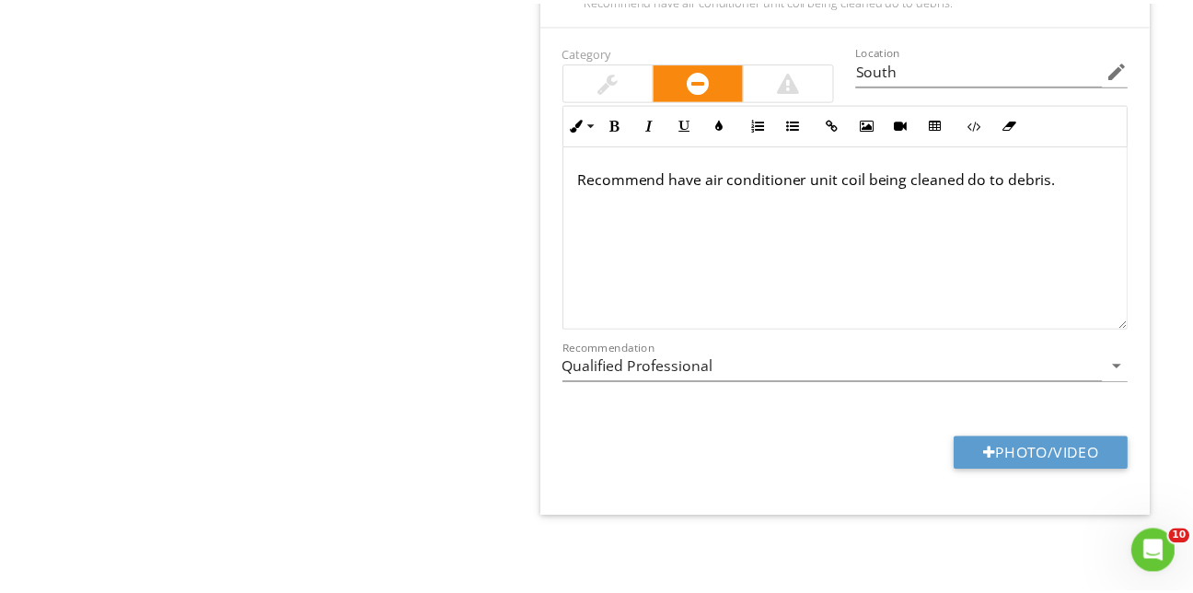
scroll to position [6413, 0]
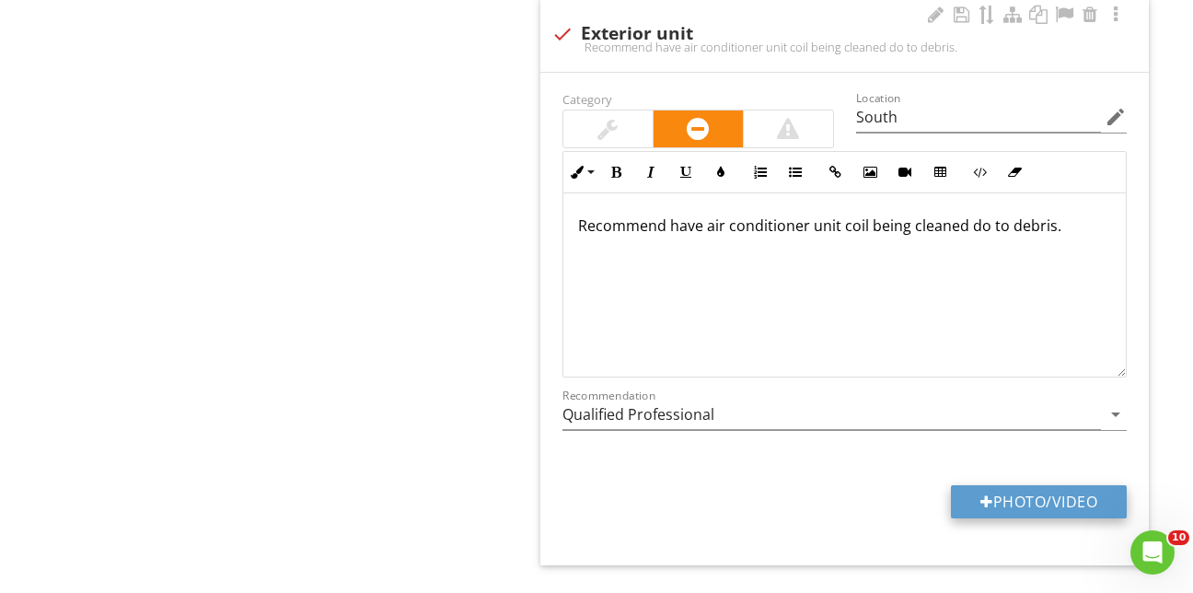
click at [1026, 485] on button "Photo/Video" at bounding box center [1039, 501] width 176 height 33
type input "C:\fakepath\20250827_085556.jpg"
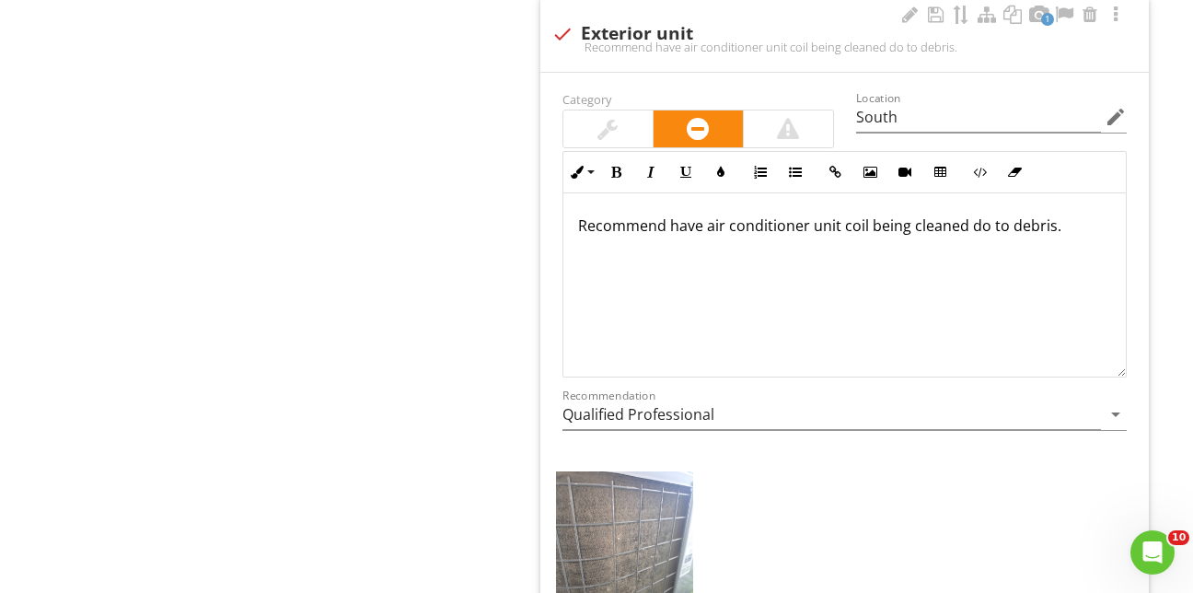
click at [636, 545] on img at bounding box center [624, 562] width 137 height 183
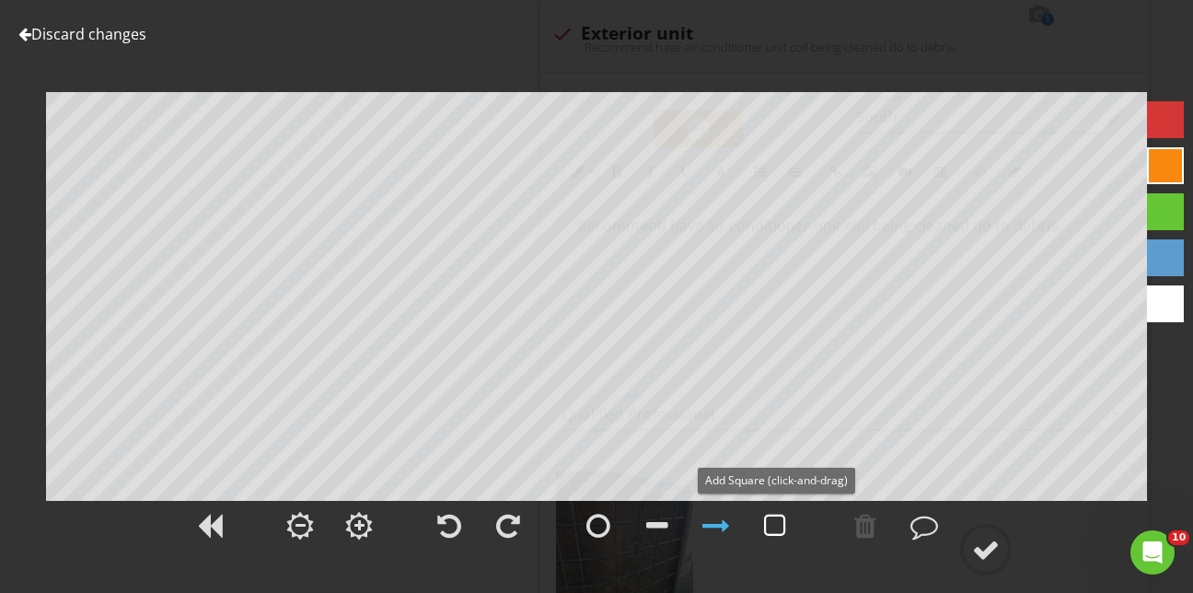
click at [774, 523] on div at bounding box center [775, 526] width 22 height 28
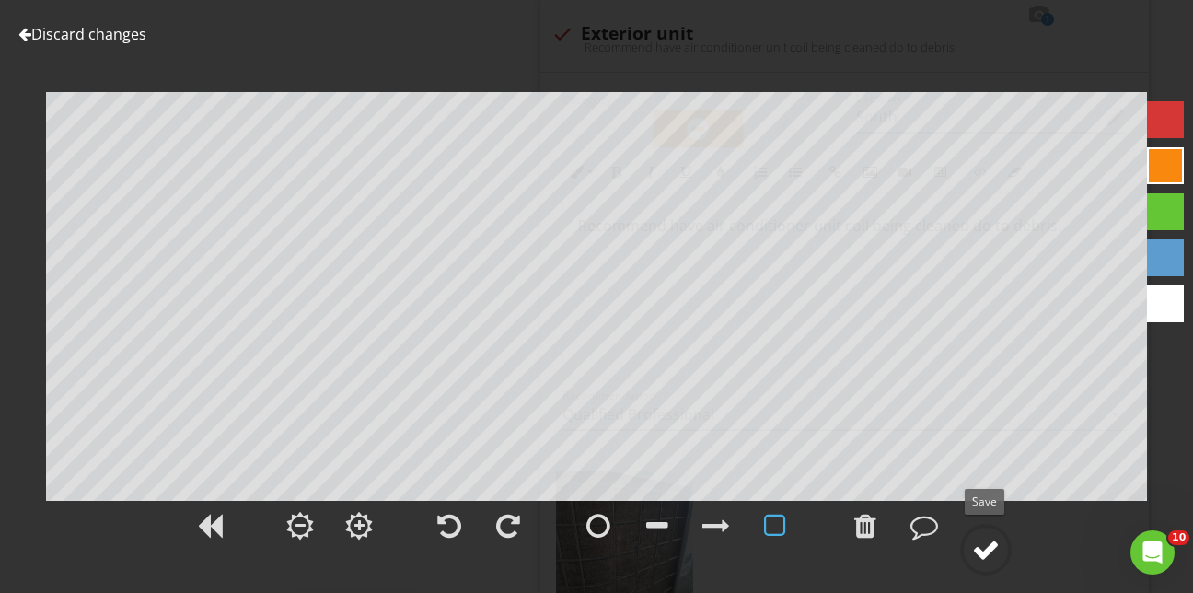
click at [989, 545] on div at bounding box center [986, 550] width 28 height 28
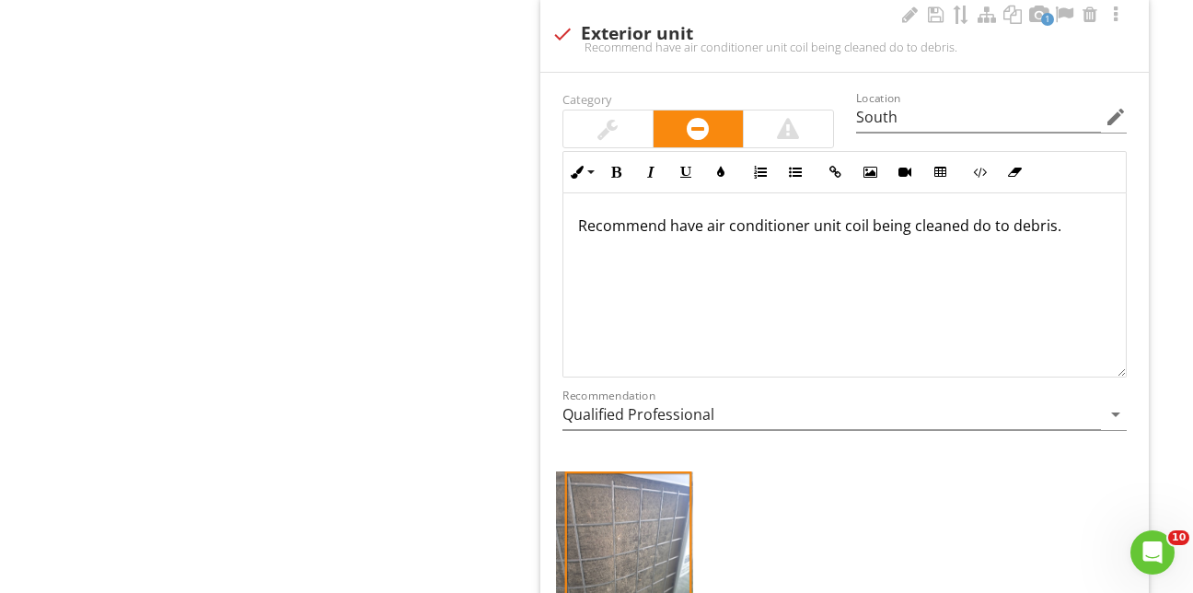
click at [694, 214] on p "Recommend have air conditioner unit coil being cleaned do to debris." at bounding box center [844, 225] width 533 height 22
click at [874, 264] on div "Recommend having air conditioner unit coil being cleaned do to debris." at bounding box center [844, 284] width 562 height 184
click at [618, 297] on div "Recommend having air conditioner unit coil being cleaned do to debris." at bounding box center [844, 284] width 562 height 184
click at [577, 193] on div "Recommend having air conditioner unit coil being cleaned due to debris." at bounding box center [844, 284] width 562 height 184
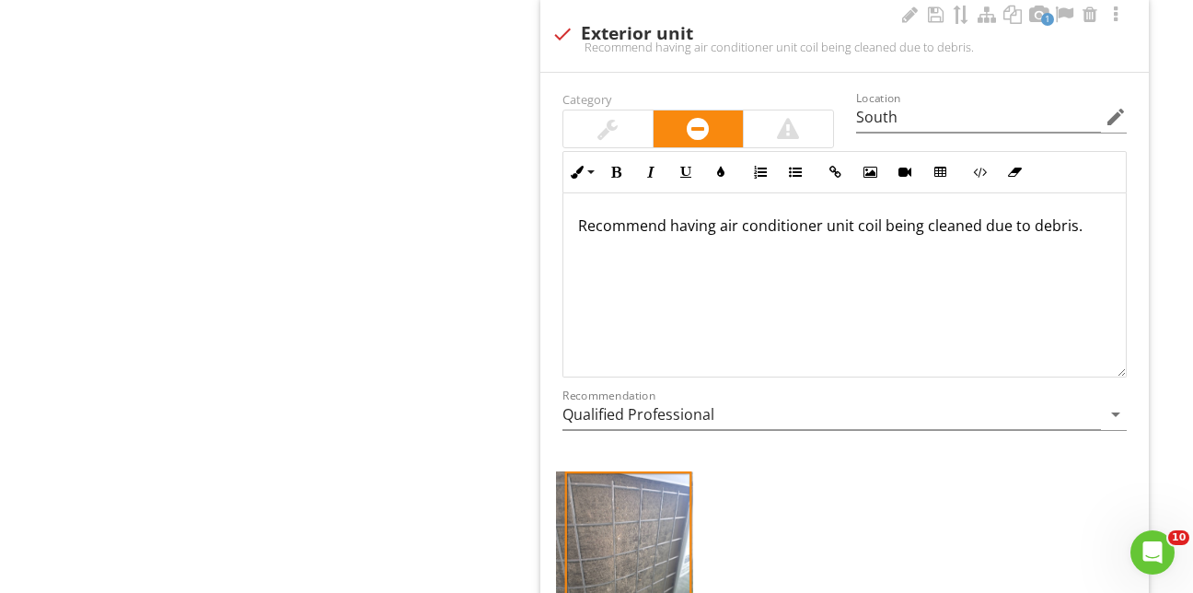
click at [587, 204] on div "Recommend having air conditioner unit coil being cleaned due to debris." at bounding box center [844, 284] width 562 height 184
click at [1084, 214] on p "Recommend having air conditioner unit coil being cleaned due to debris." at bounding box center [844, 225] width 533 height 22
click at [825, 214] on p "Recommend having air conditioner unit coil being cleaned due to debris. This wi…" at bounding box center [844, 236] width 533 height 44
click at [839, 214] on p "Recommend having air conditioner unit coil being cleaned due to debris. This wi…" at bounding box center [844, 236] width 533 height 44
click at [620, 110] on div at bounding box center [607, 128] width 89 height 37
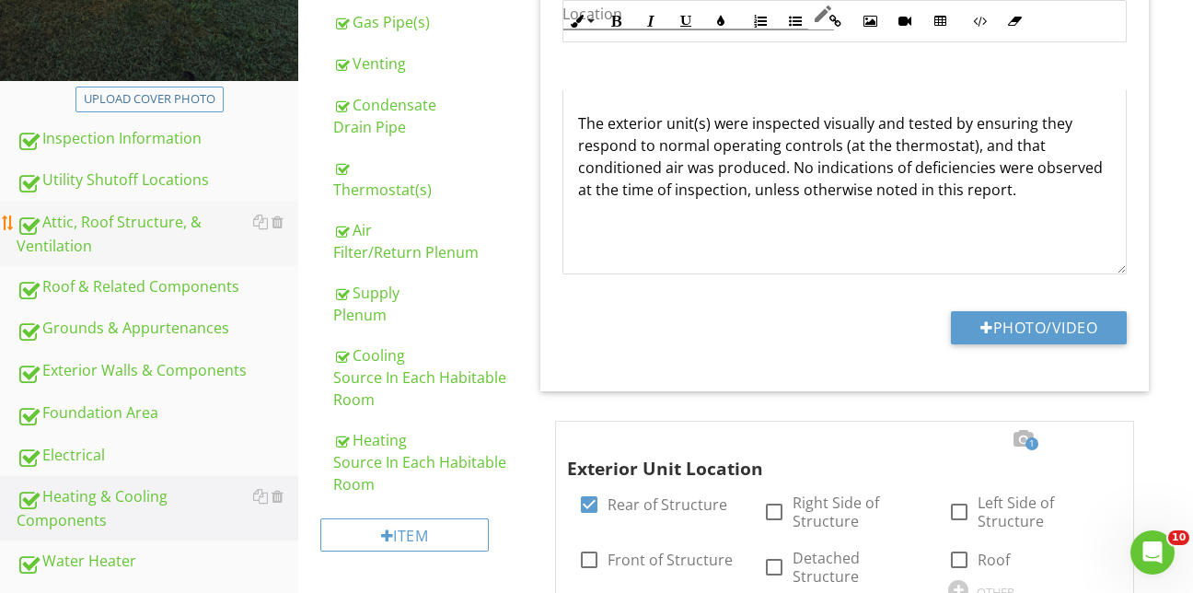
scroll to position [552, 0]
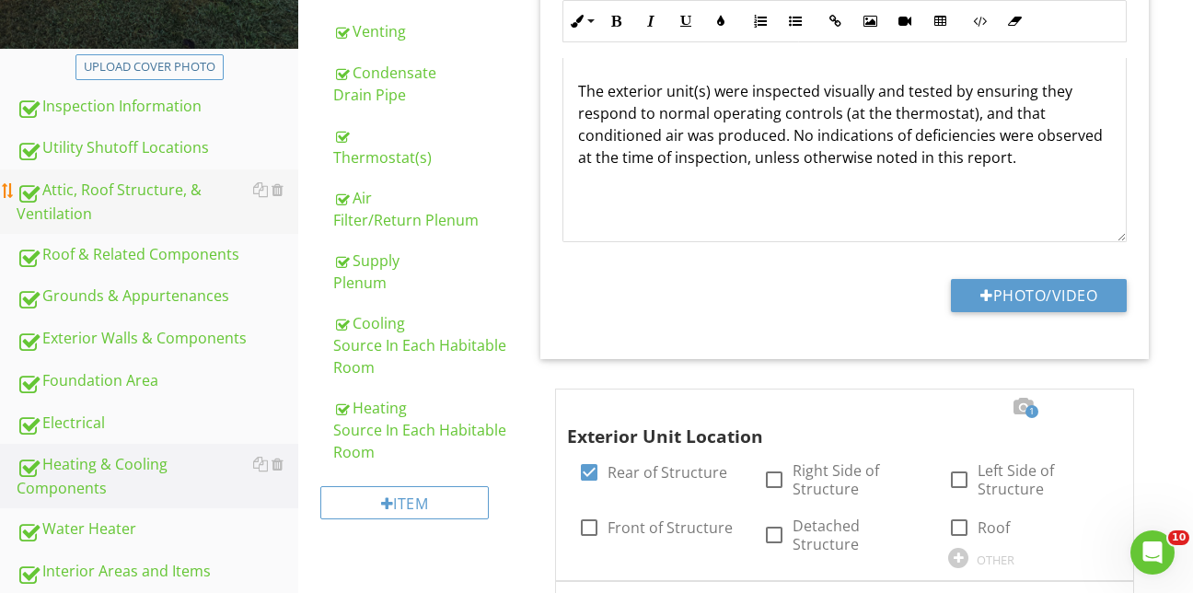
click at [123, 179] on div "Attic, Roof Structure, & Ventilation" at bounding box center [158, 202] width 282 height 46
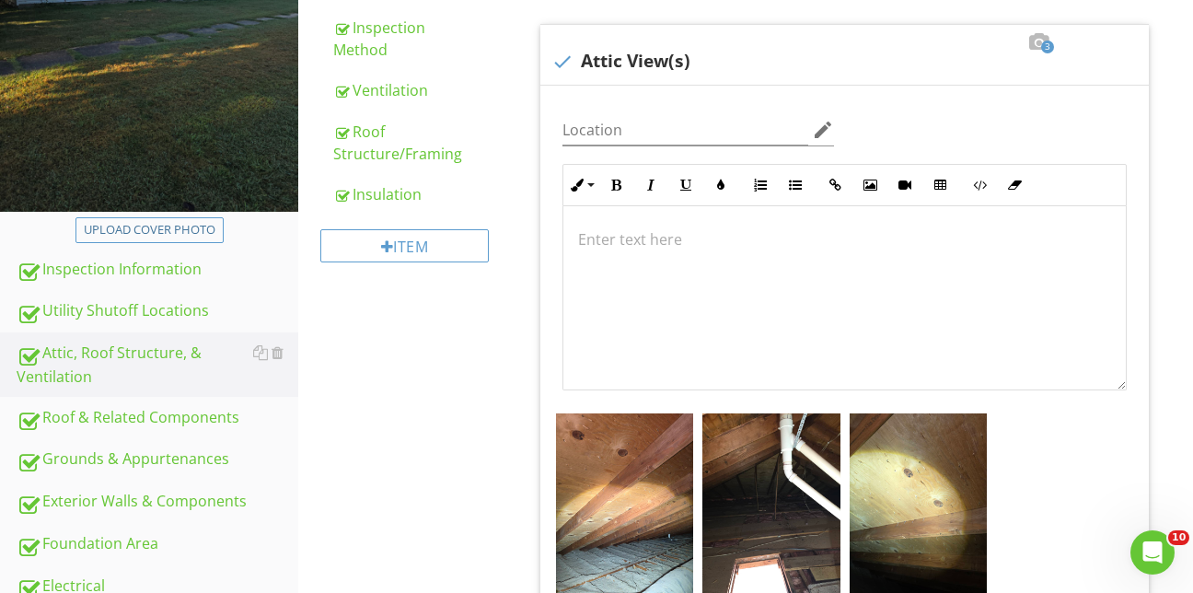
scroll to position [368, 0]
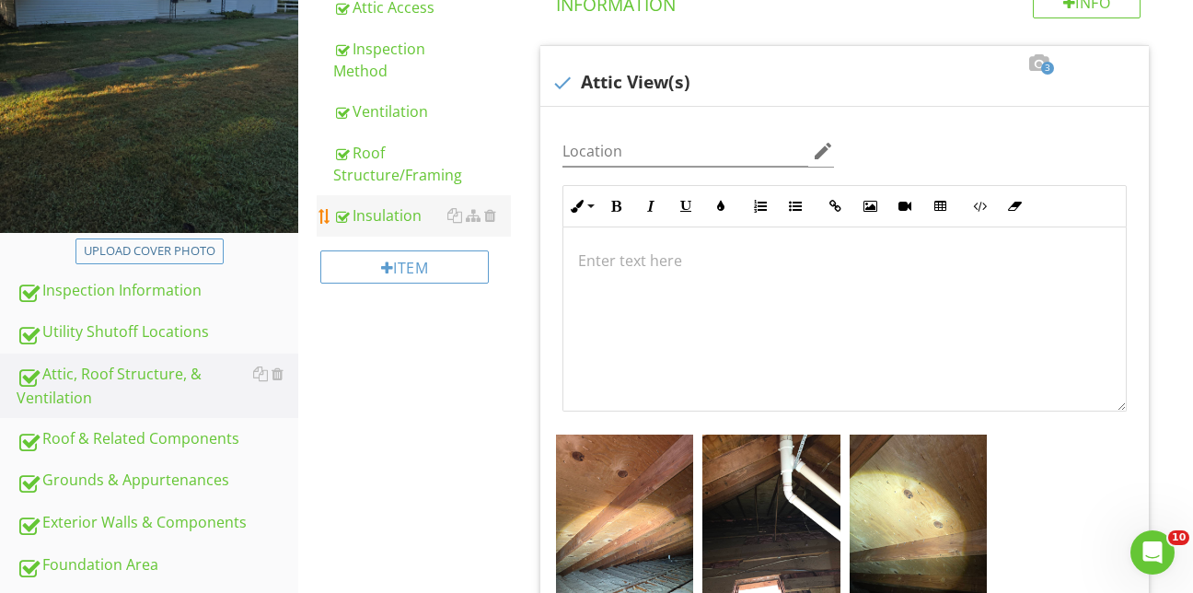
click at [393, 204] on div "Insulation" at bounding box center [422, 215] width 178 height 22
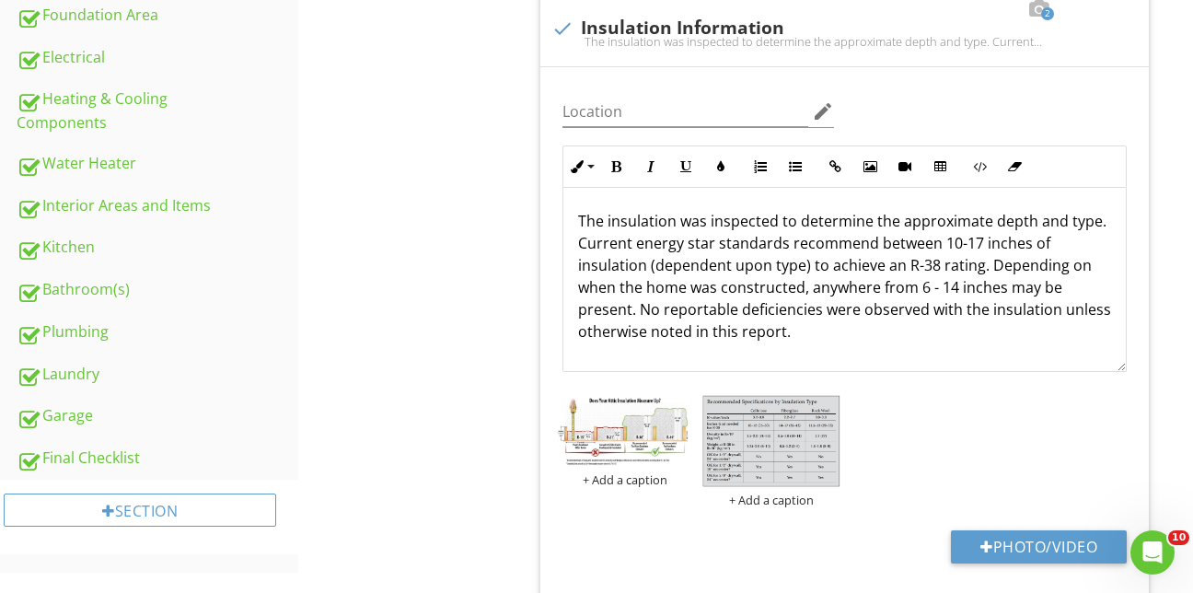
scroll to position [921, 0]
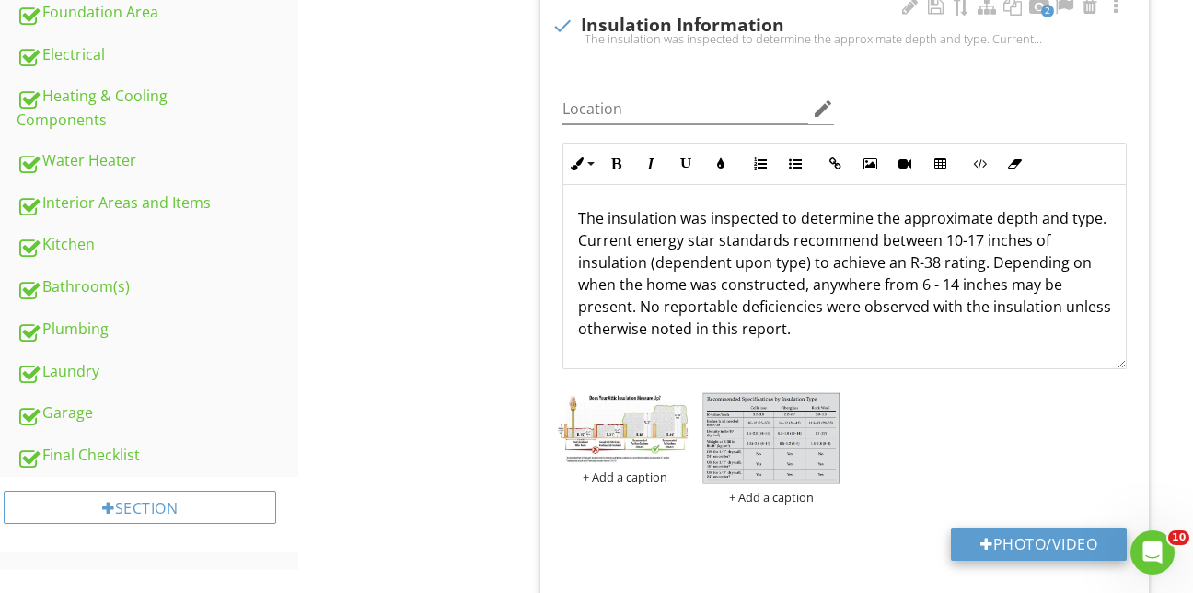
click at [1059, 527] on button "Photo/Video" at bounding box center [1039, 543] width 176 height 33
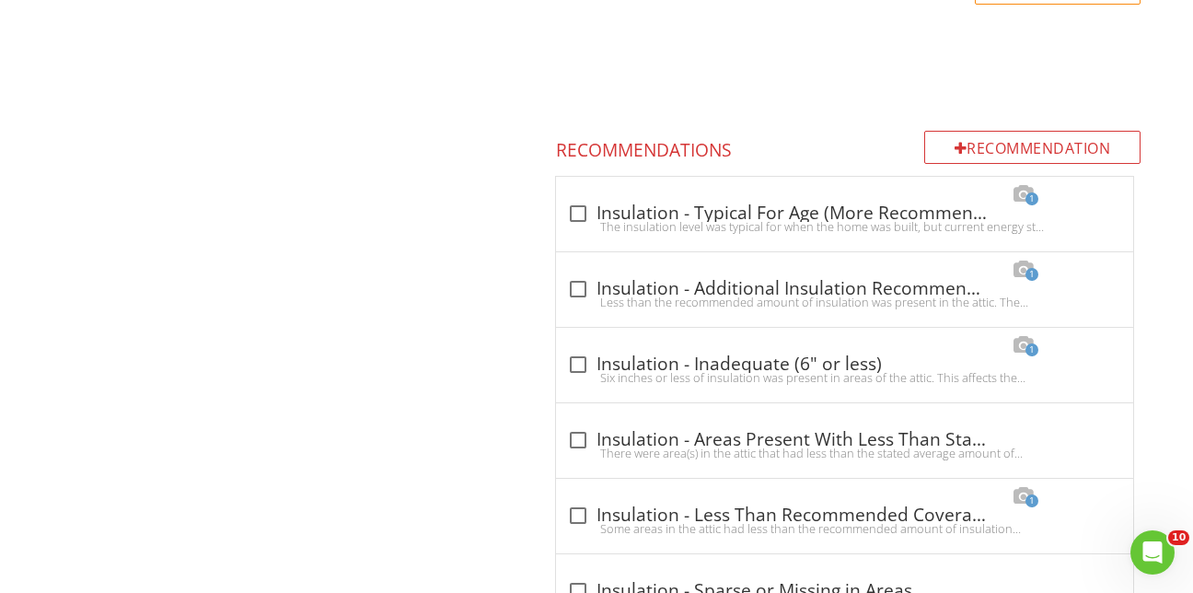
scroll to position [1841, 0]
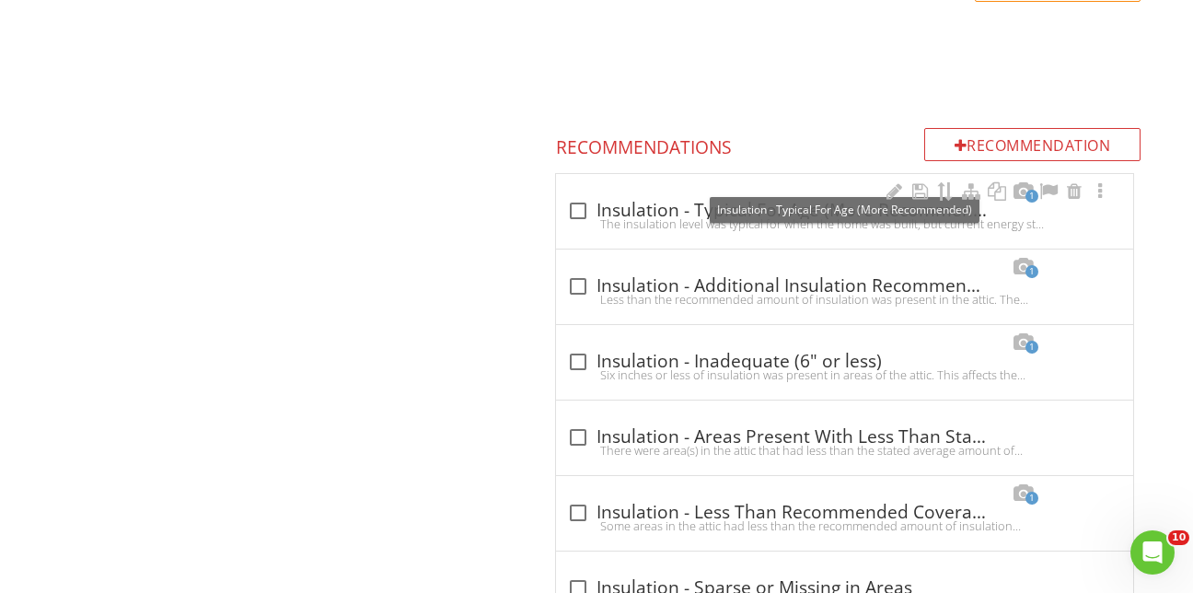
click at [580, 195] on div at bounding box center [577, 210] width 31 height 31
checkbox input "true"
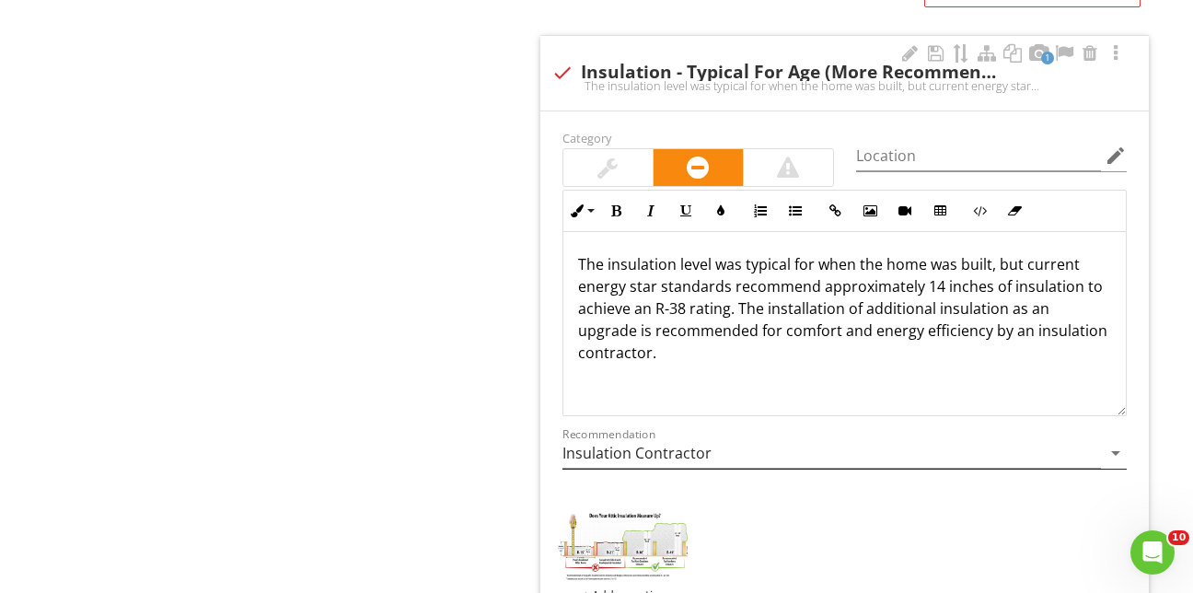
scroll to position [1933, 0]
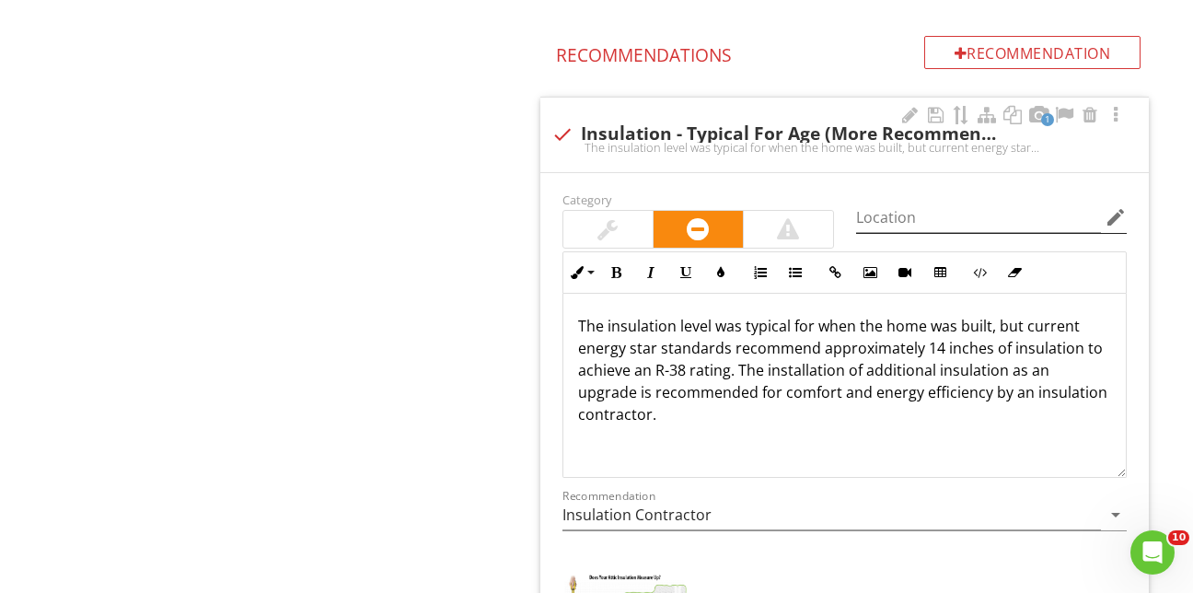
click at [1114, 206] on icon "edit" at bounding box center [1116, 217] width 22 height 22
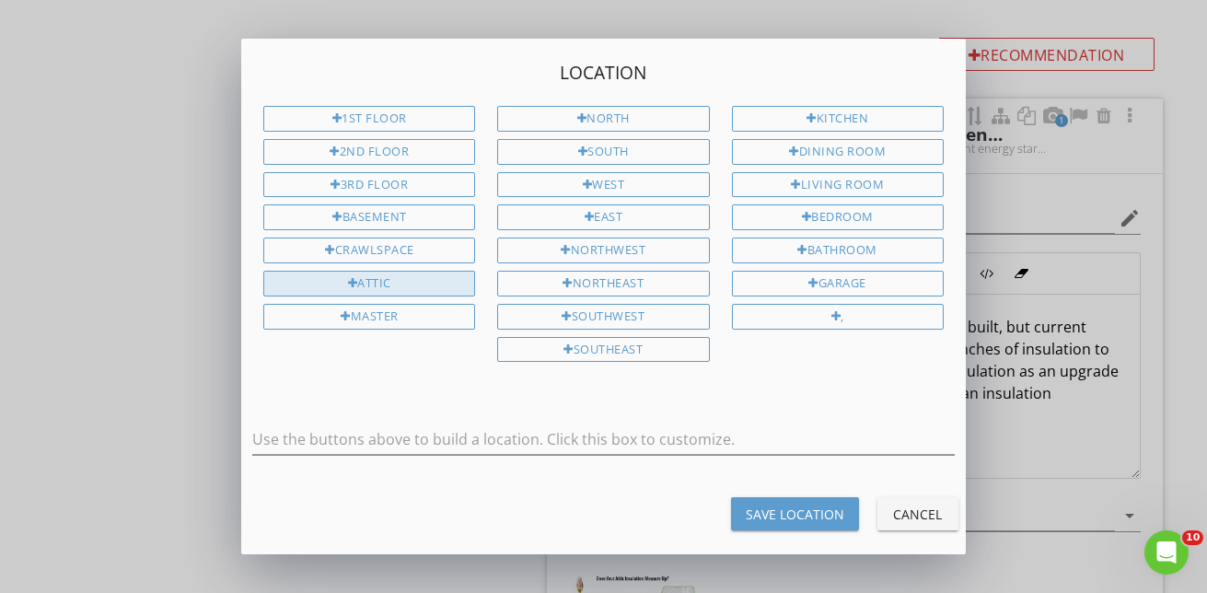
click at [433, 282] on div "Attic" at bounding box center [369, 284] width 212 height 26
type input "Attic"
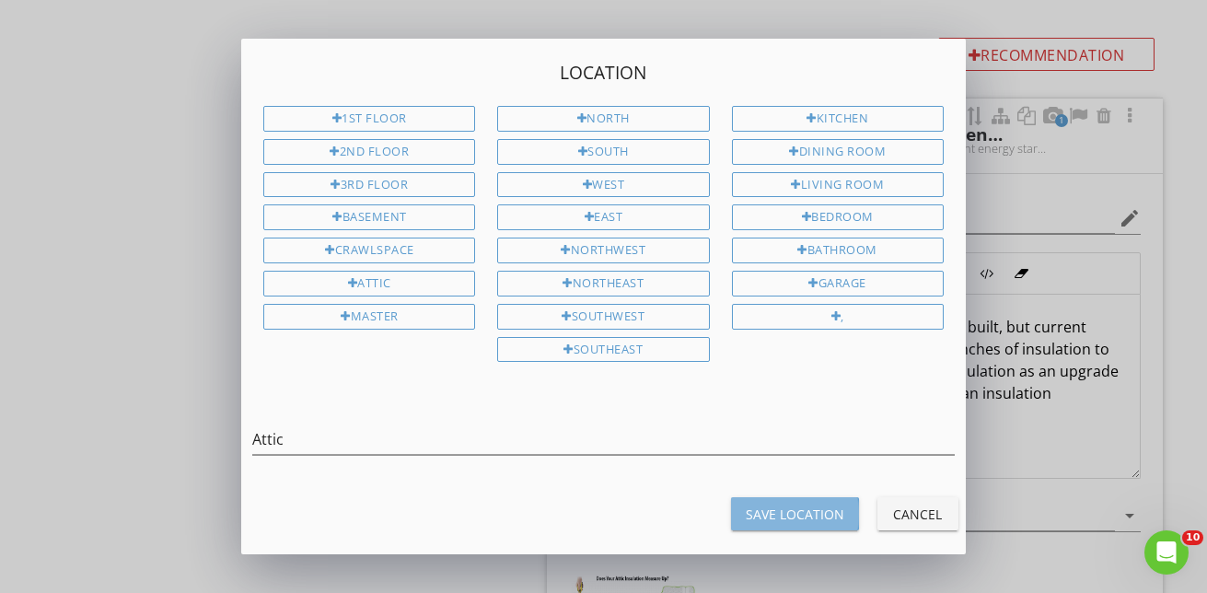
click at [793, 517] on div "Save Location" at bounding box center [795, 513] width 98 height 19
type input "Attic"
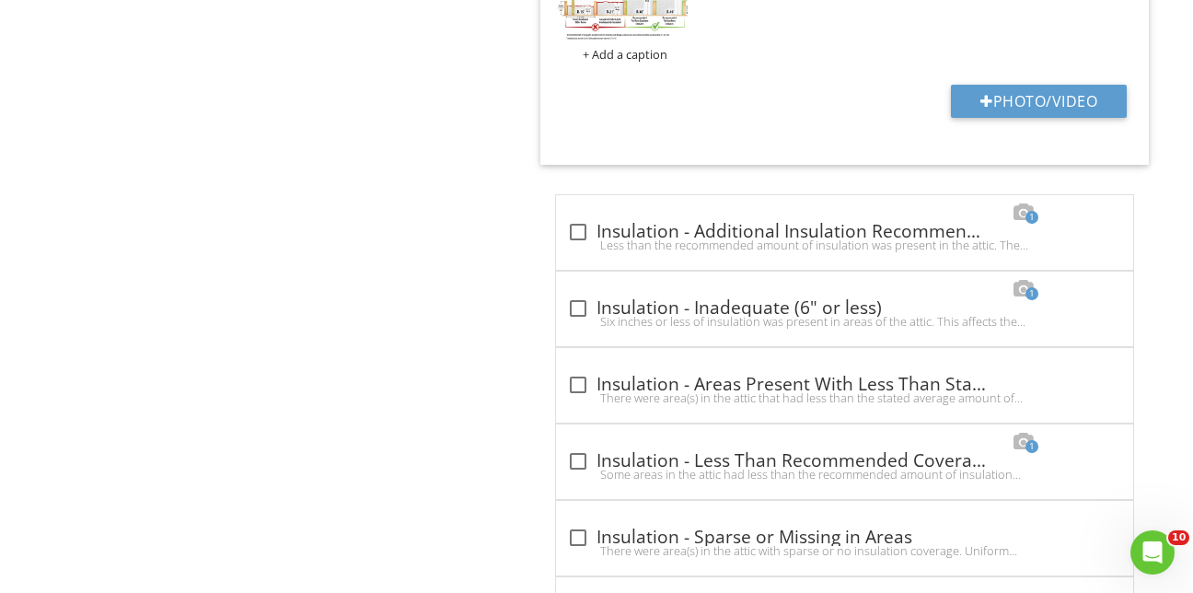
scroll to position [2485, 0]
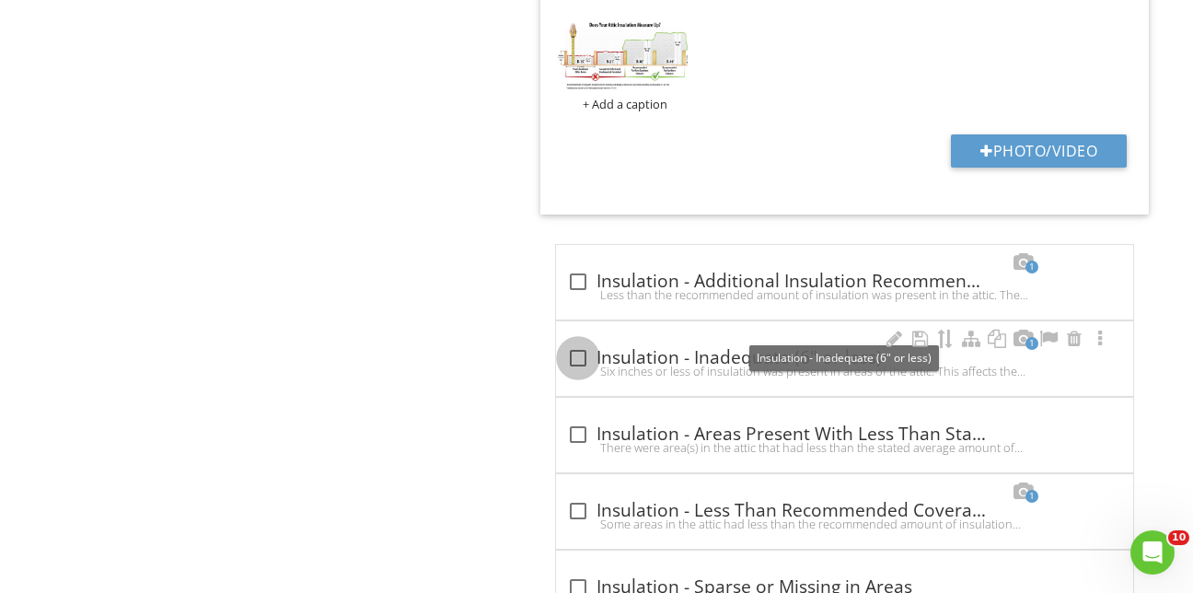
click at [585, 342] on div at bounding box center [577, 357] width 31 height 31
checkbox input "true"
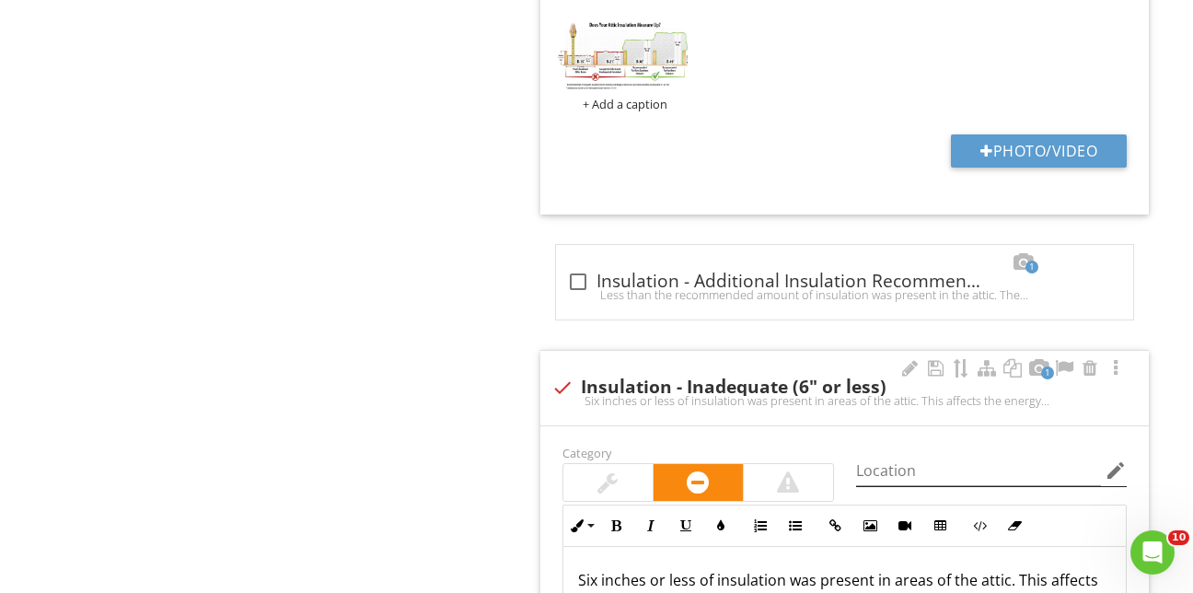
click at [1117, 459] on icon "edit" at bounding box center [1116, 470] width 22 height 22
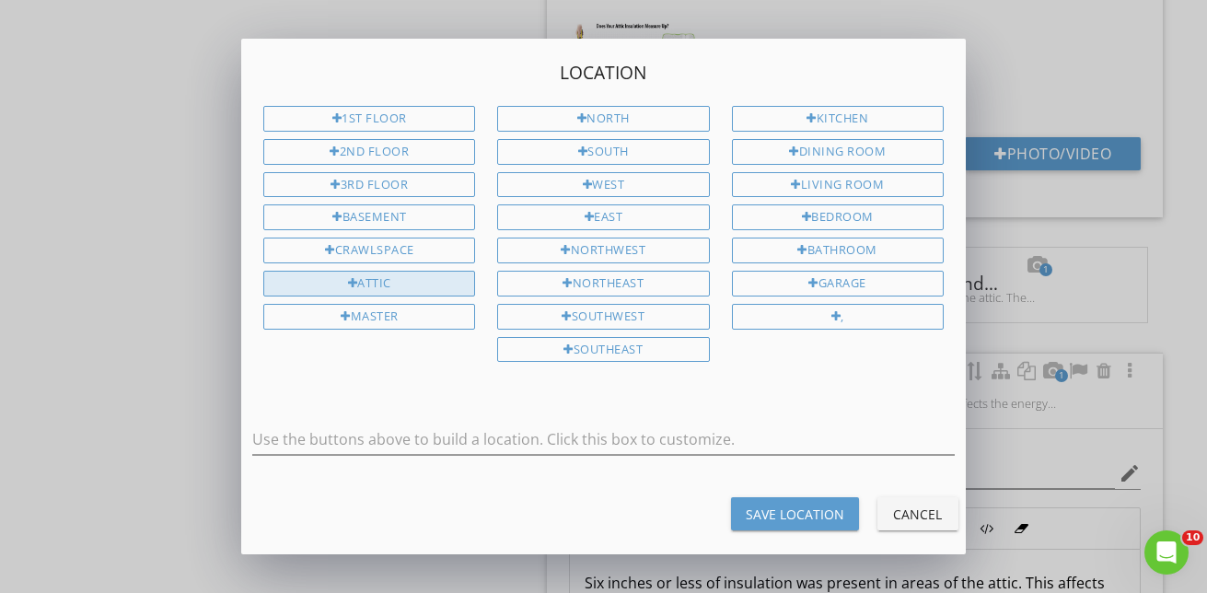
click at [383, 277] on div "Attic" at bounding box center [369, 284] width 212 height 26
type input "Attic"
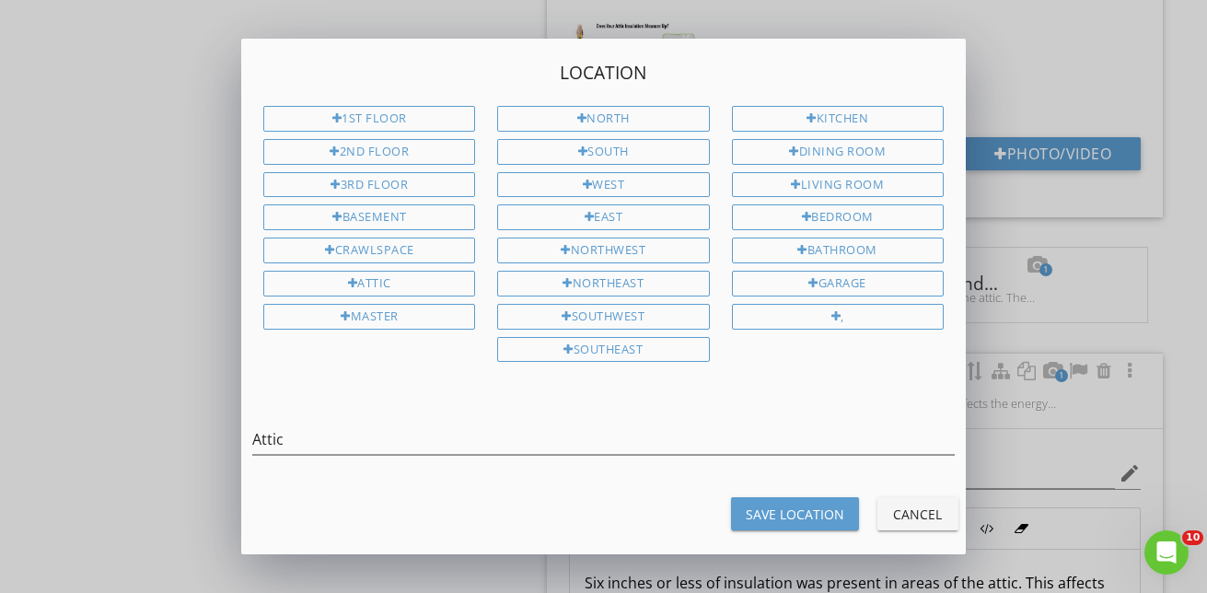
click at [819, 508] on div "Save Location" at bounding box center [795, 513] width 98 height 19
type input "Attic"
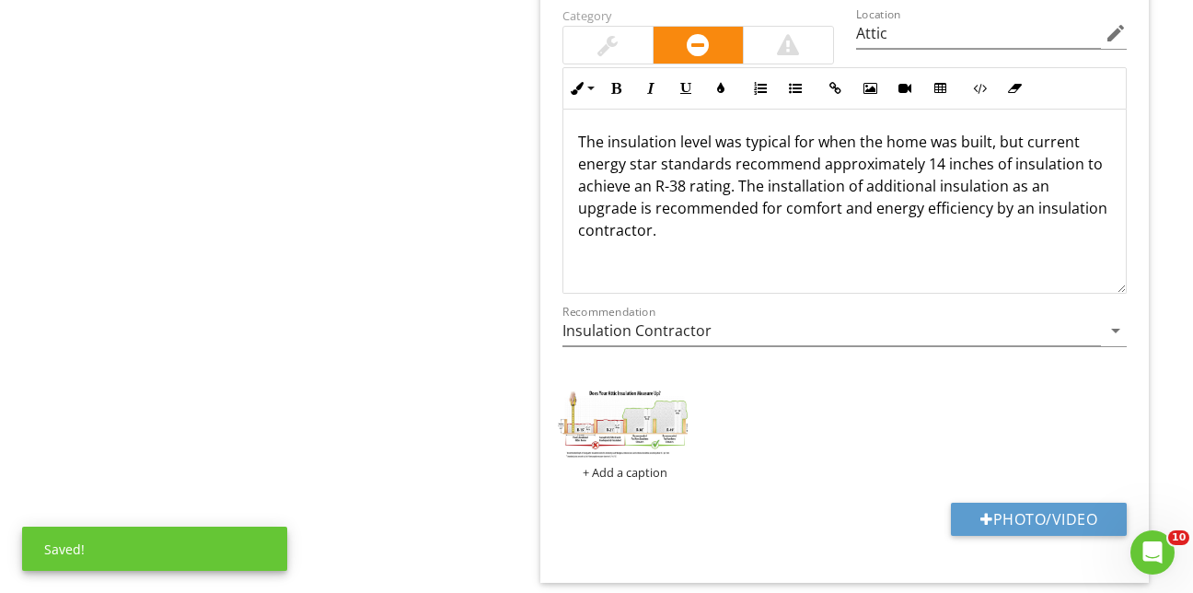
scroll to position [1933, 0]
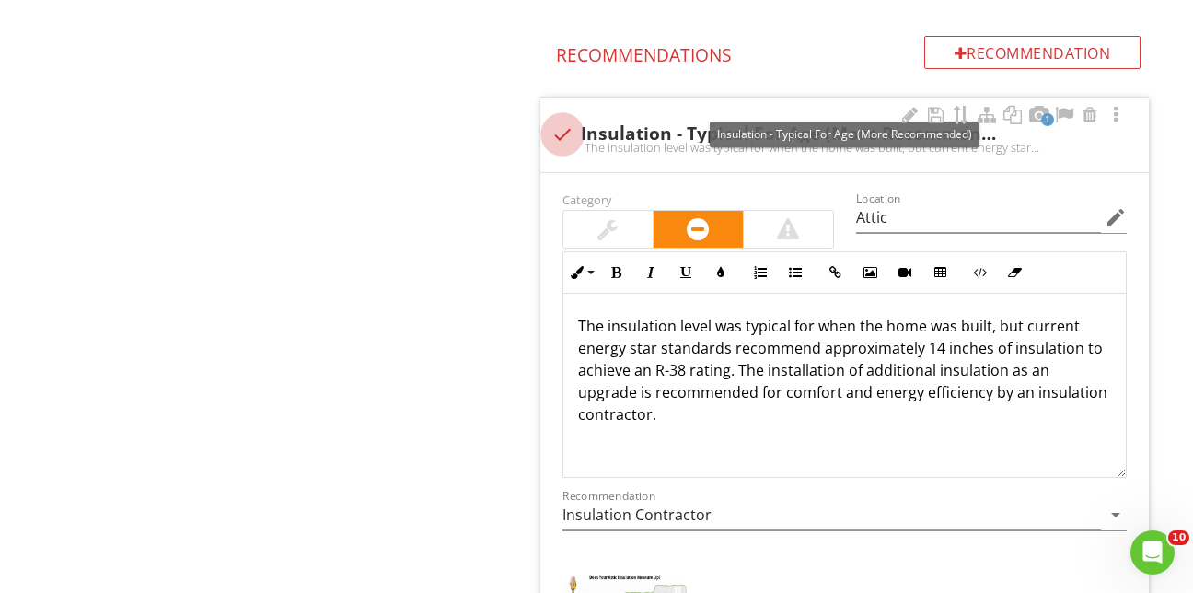
click at [556, 119] on div at bounding box center [562, 134] width 31 height 31
checkbox input "true"
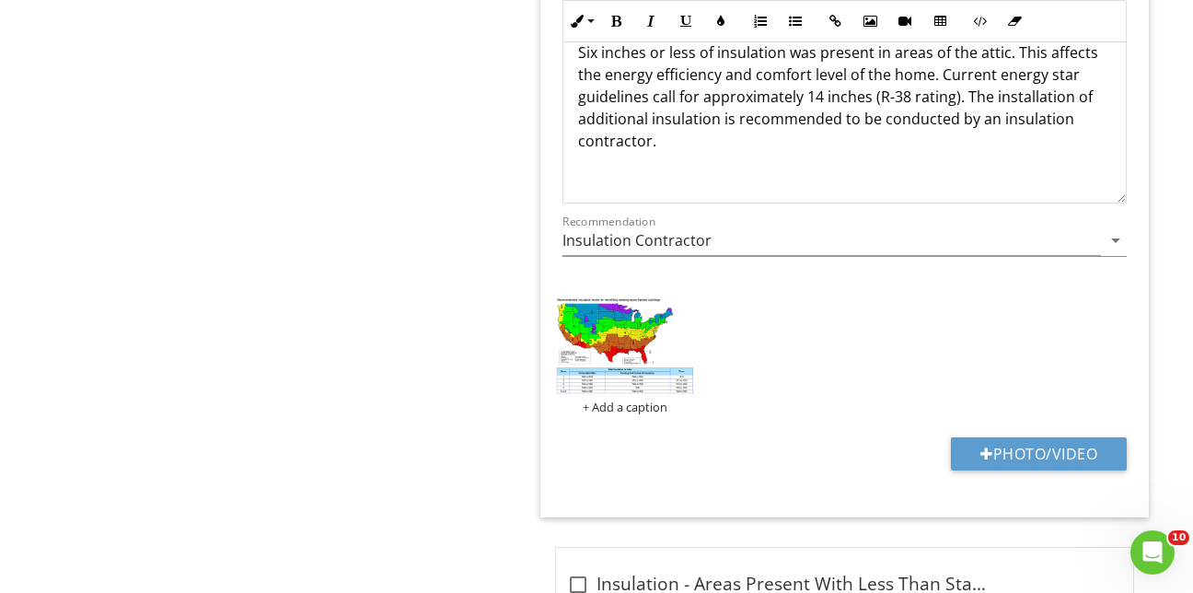
scroll to position [2393, 0]
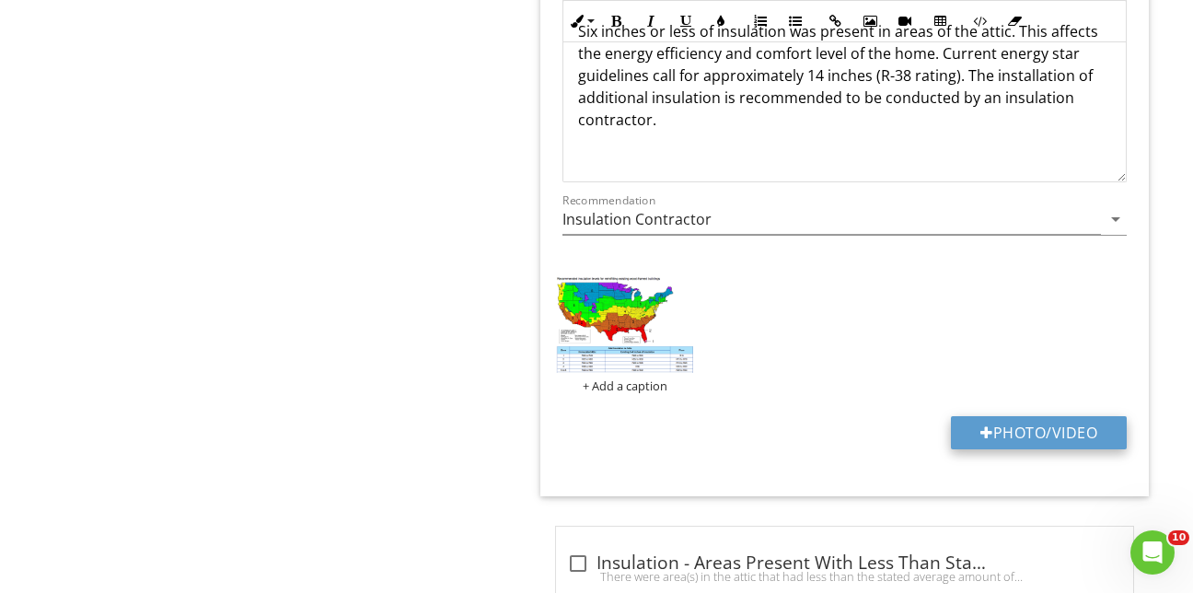
click at [1057, 416] on button "Photo/Video" at bounding box center [1039, 432] width 176 height 33
type input "C:\fakepath\2025-7-27-55.jpg"
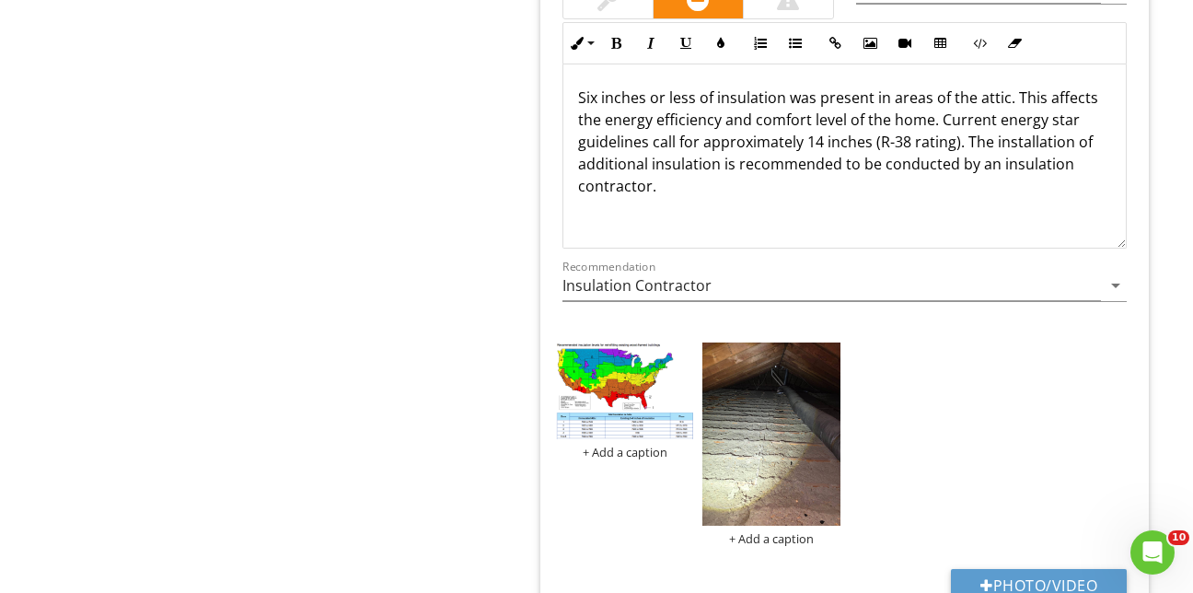
scroll to position [2301, 0]
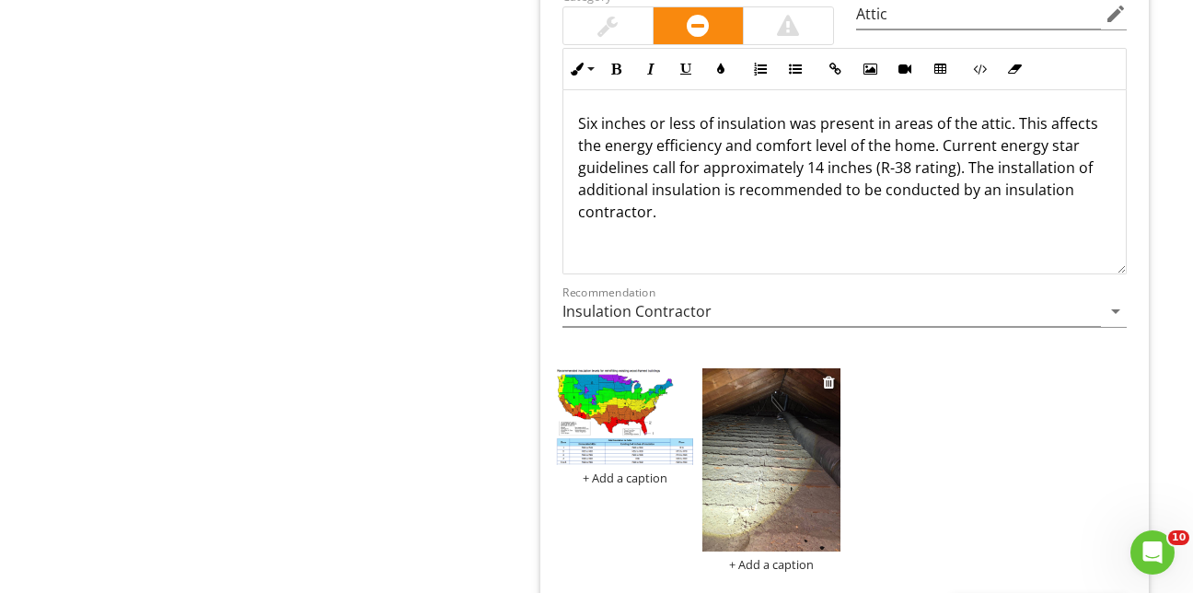
click at [753, 557] on div "+ Add a caption" at bounding box center [770, 564] width 137 height 15
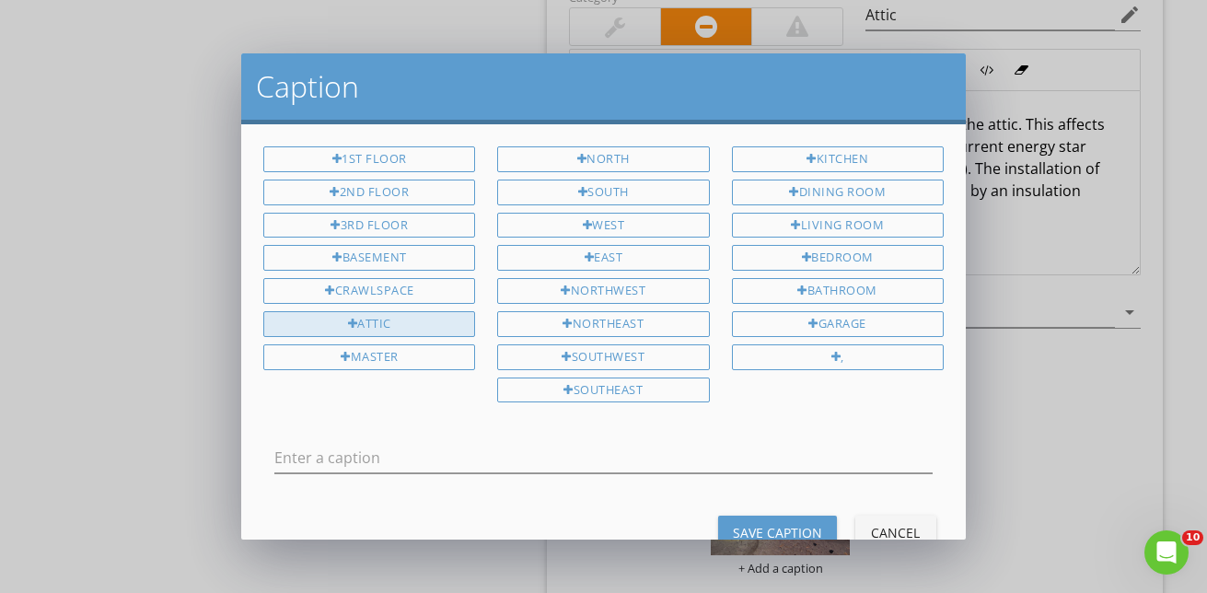
click at [339, 316] on div "Attic" at bounding box center [369, 324] width 212 height 26
type input "Attic"
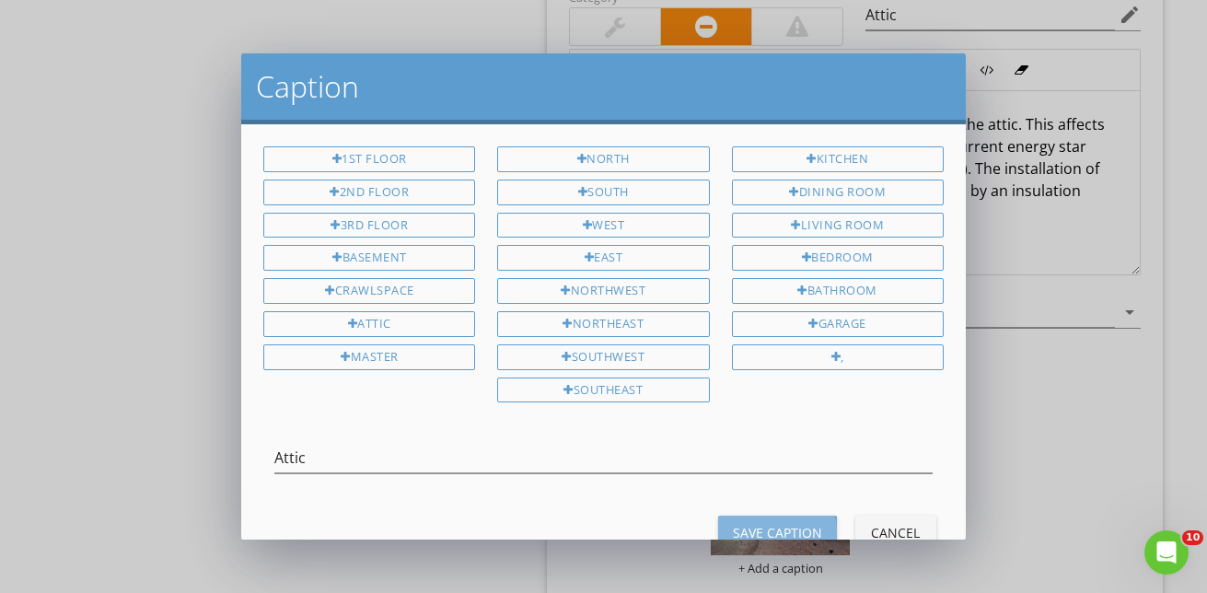
click at [778, 527] on div "Save Caption" at bounding box center [777, 532] width 89 height 19
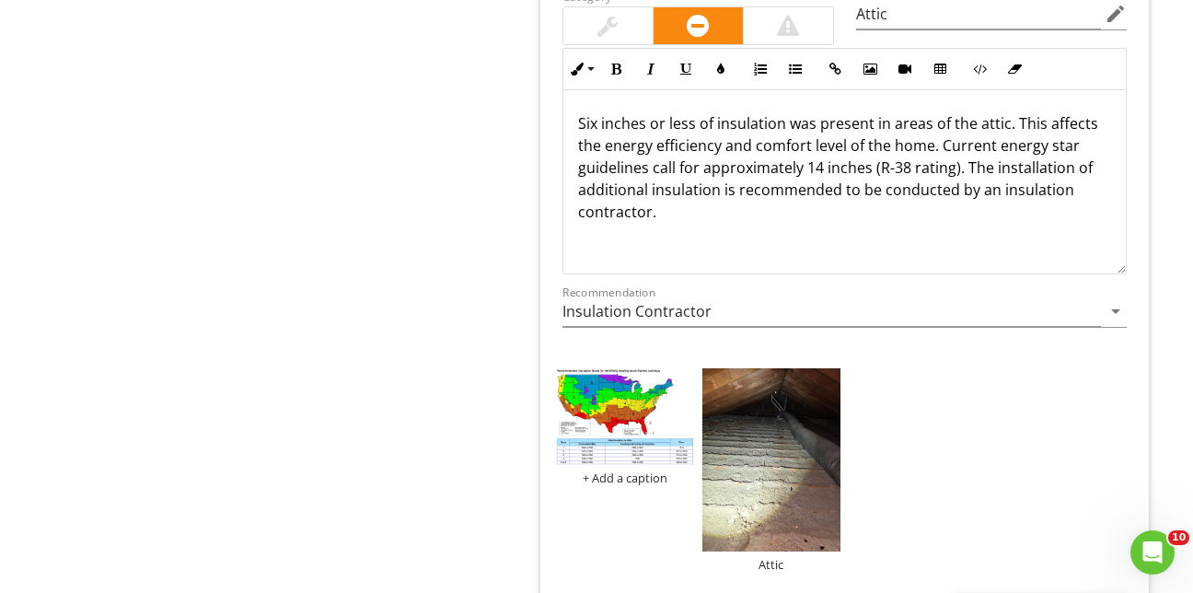
type input "C:\fakepath\2025-7-27-51.jpg"
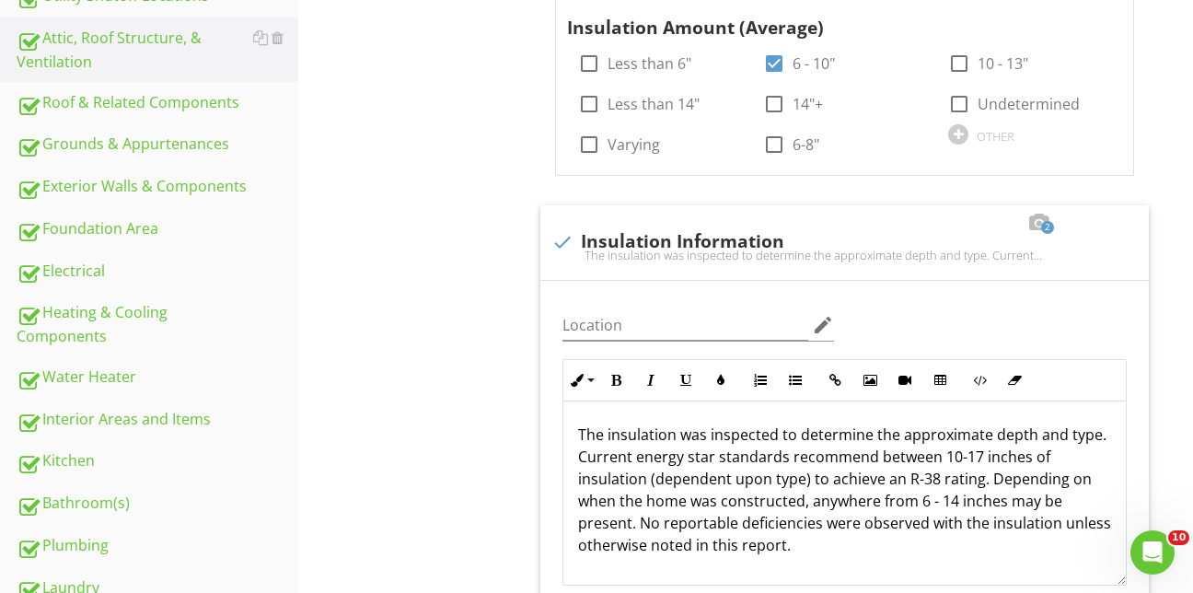
scroll to position [736, 0]
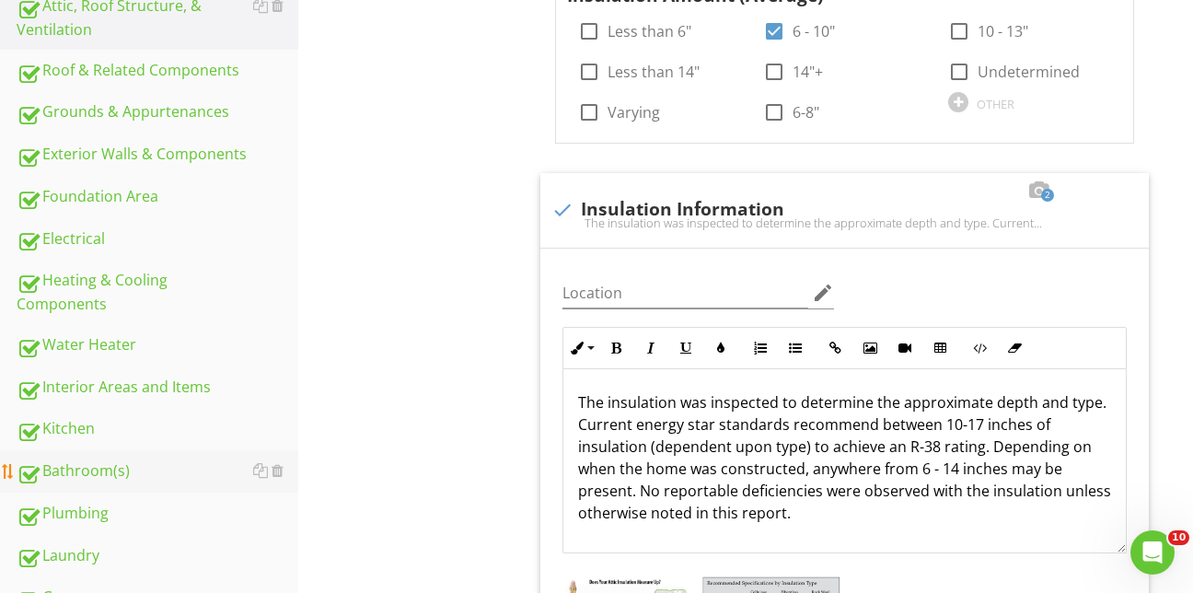
click at [100, 459] on div "Bathroom(s)" at bounding box center [158, 471] width 282 height 24
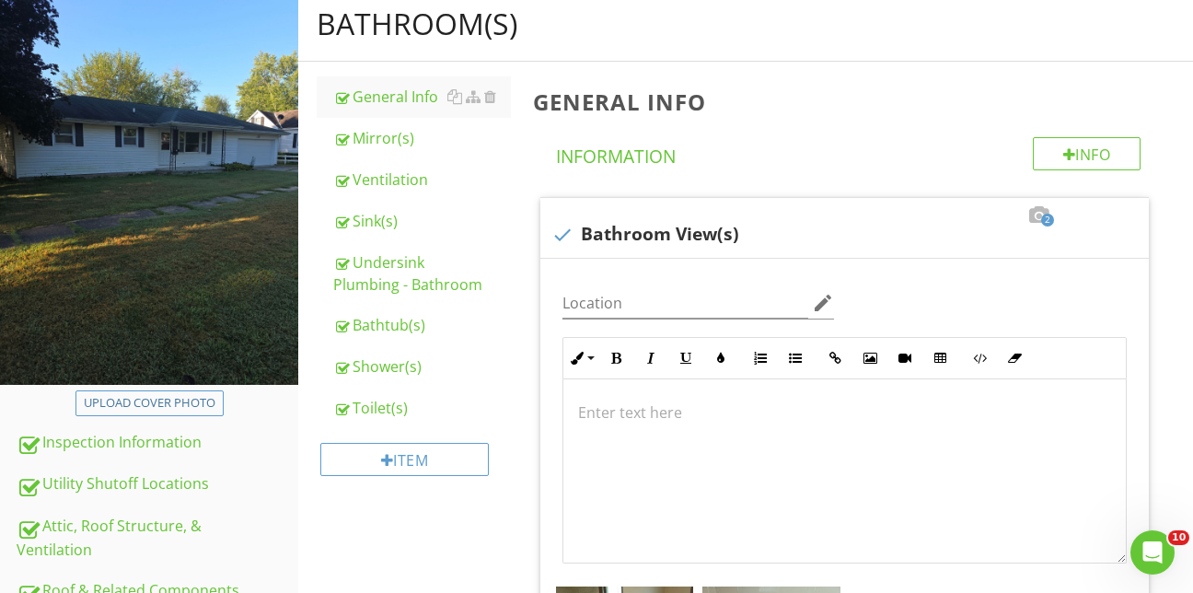
scroll to position [184, 0]
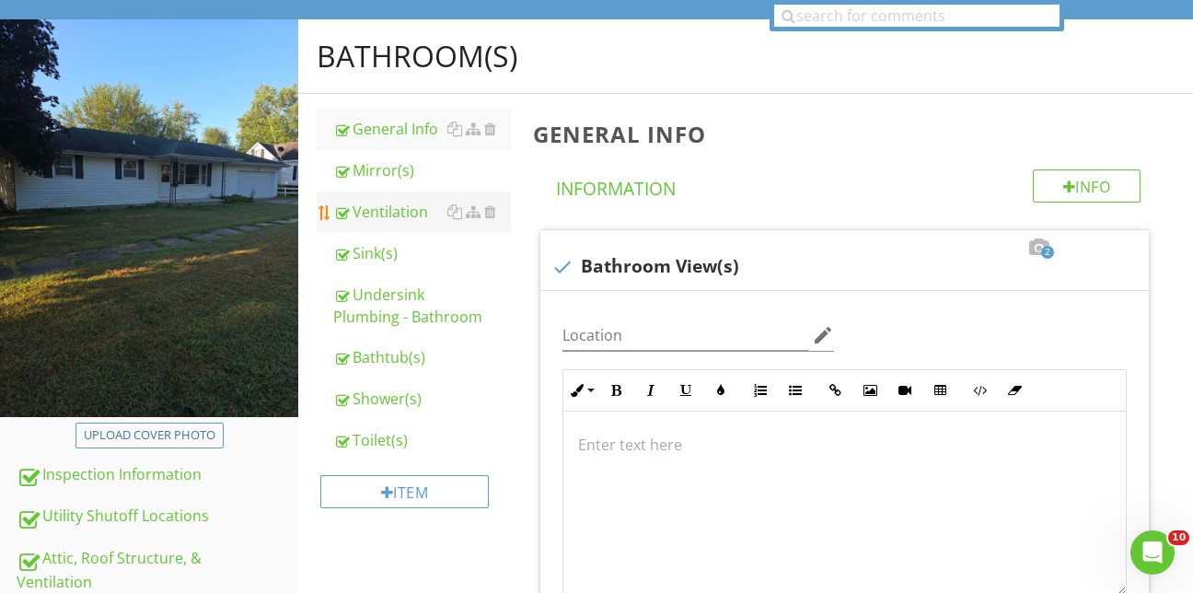
click at [387, 201] on div "Ventilation" at bounding box center [422, 212] width 178 height 22
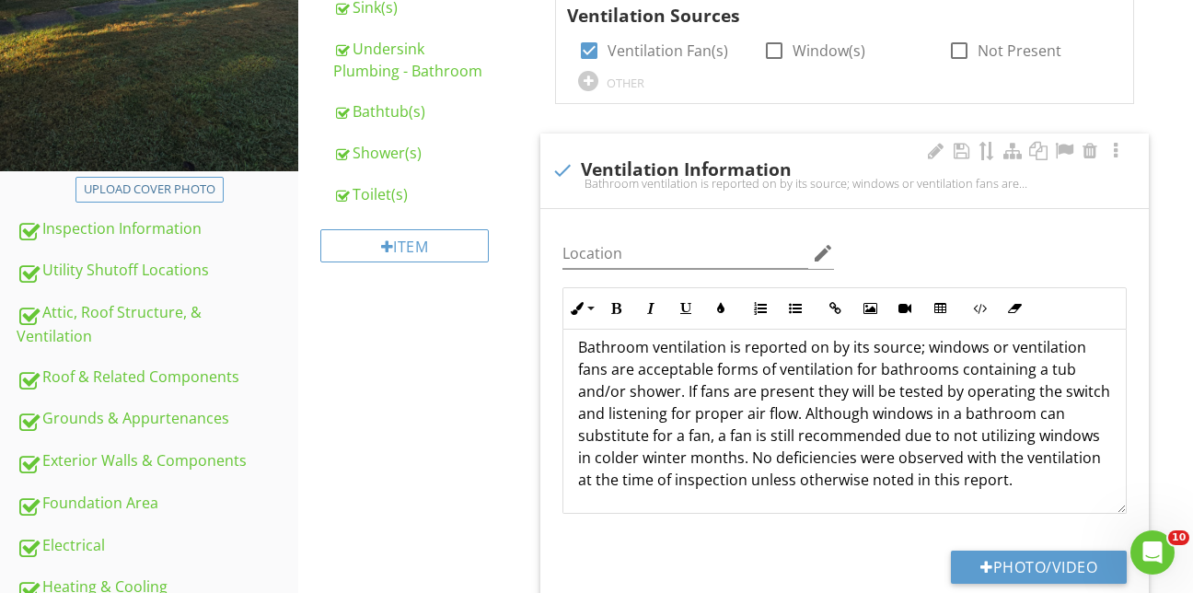
scroll to position [460, 0]
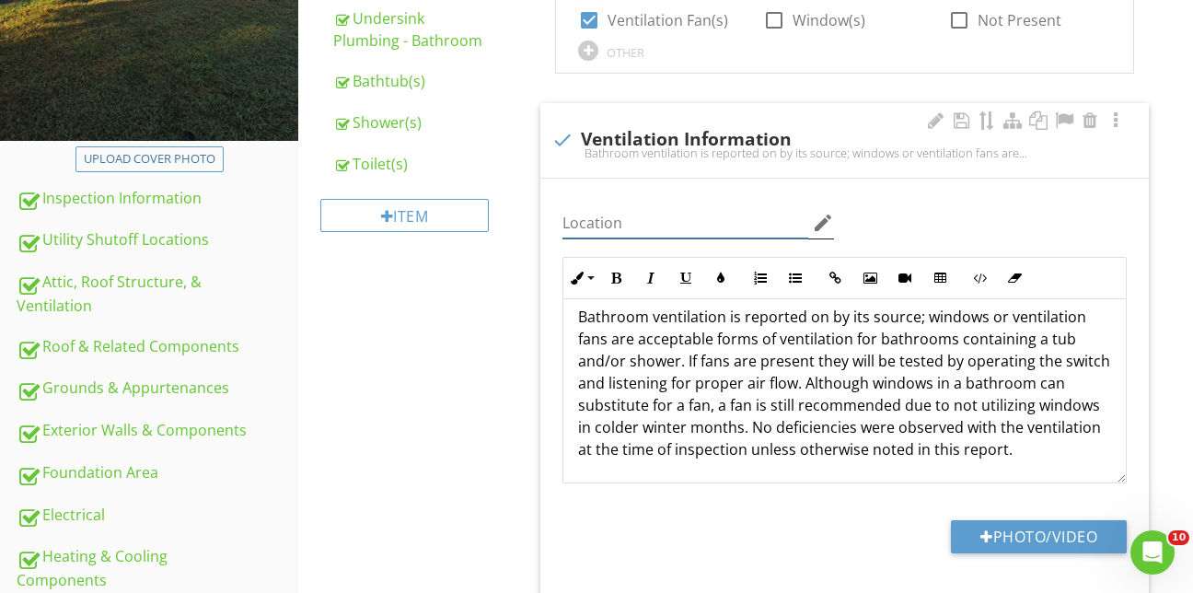
click at [562, 208] on input "Location" at bounding box center [685, 223] width 246 height 30
click at [820, 212] on icon "edit" at bounding box center [823, 223] width 22 height 22
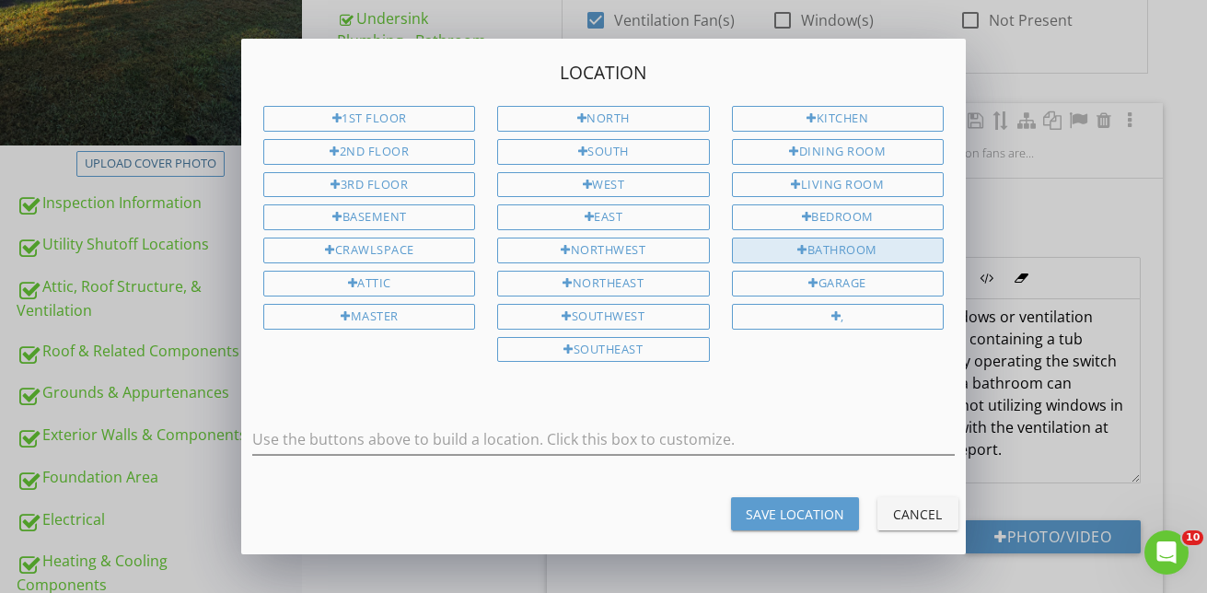
click at [848, 247] on div "Bathroom" at bounding box center [838, 250] width 212 height 26
type input "Bathroom"
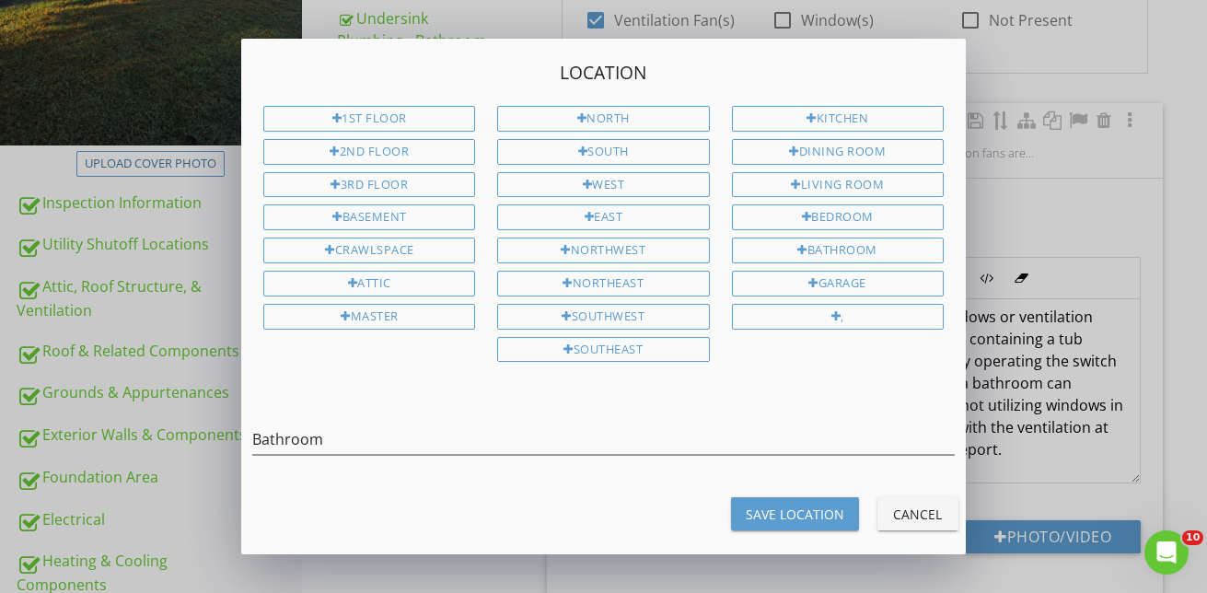
click at [801, 508] on div "Save Location" at bounding box center [795, 513] width 98 height 19
type input "Bathroom"
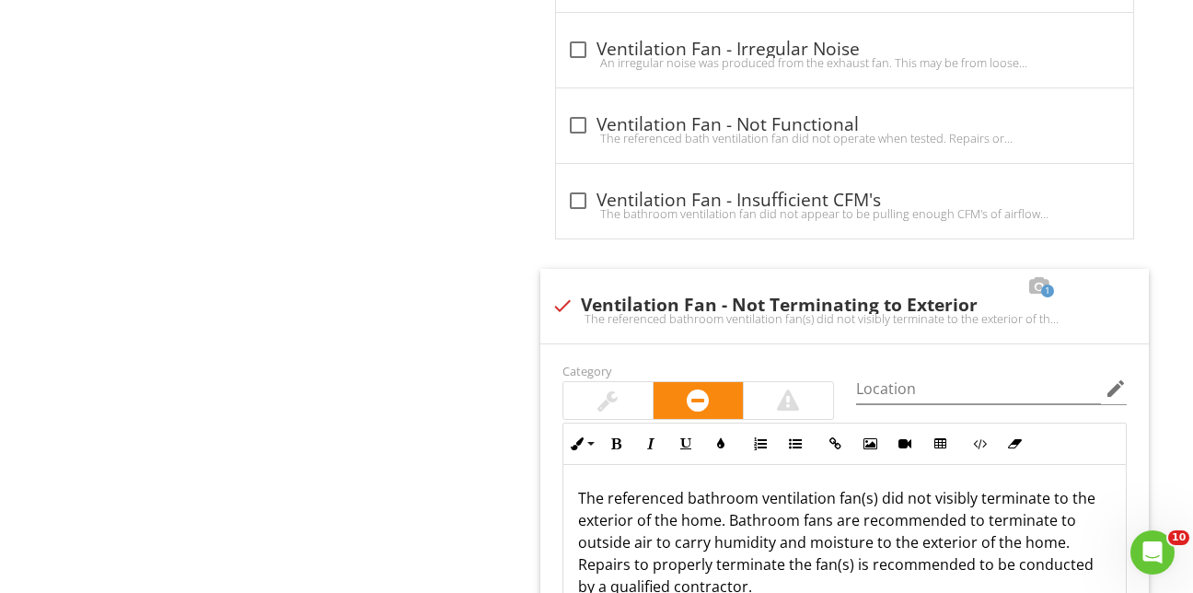
scroll to position [1565, 0]
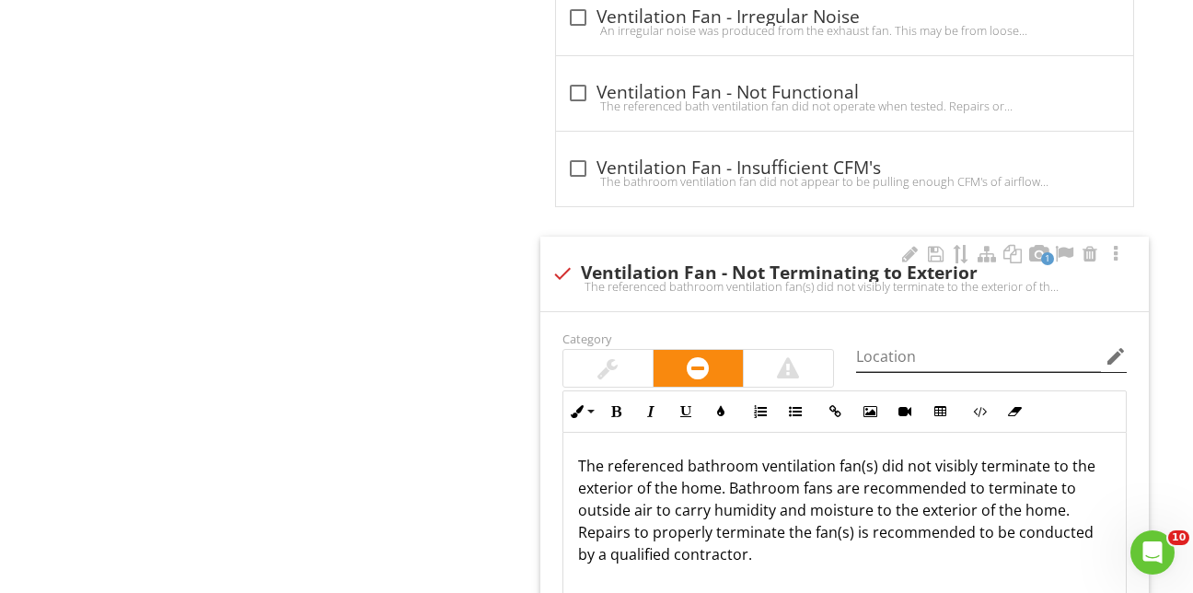
click at [1114, 345] on icon "edit" at bounding box center [1116, 356] width 22 height 22
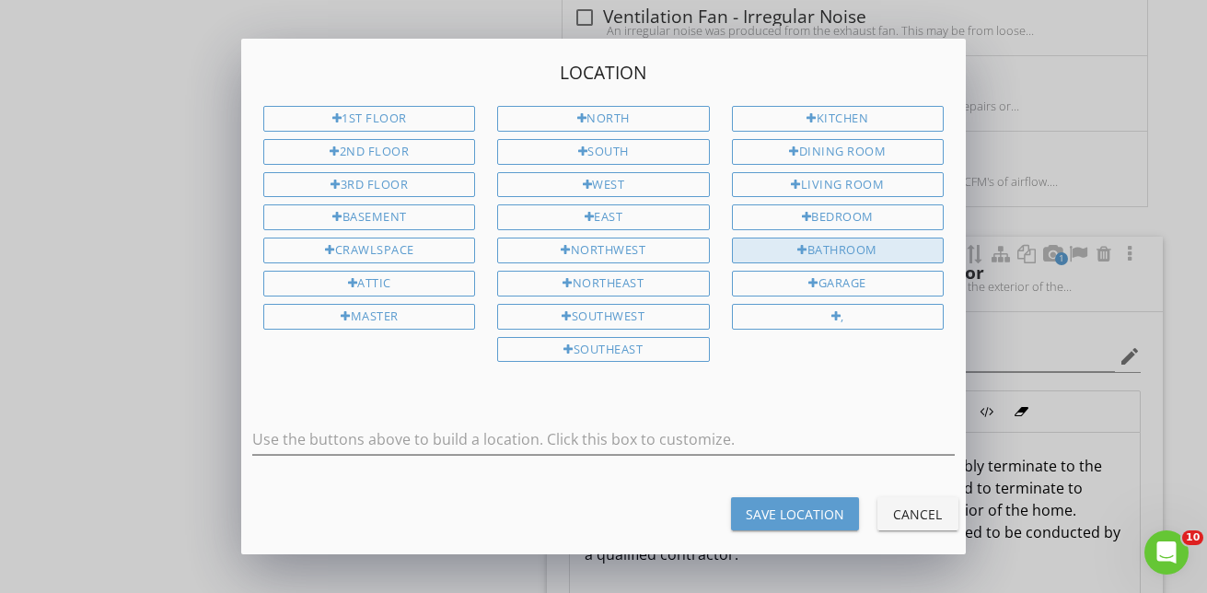
click at [890, 247] on div "Bathroom" at bounding box center [838, 250] width 212 height 26
type input "Bathroom"
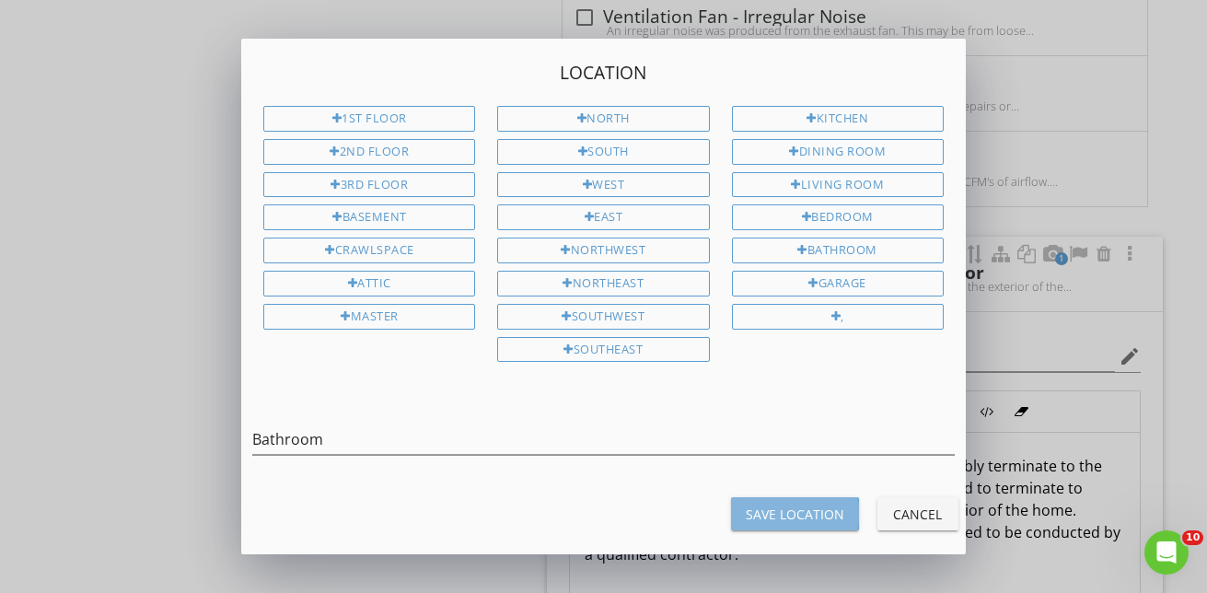
click at [826, 518] on div "Save Location" at bounding box center [795, 513] width 98 height 19
type input "Bathroom"
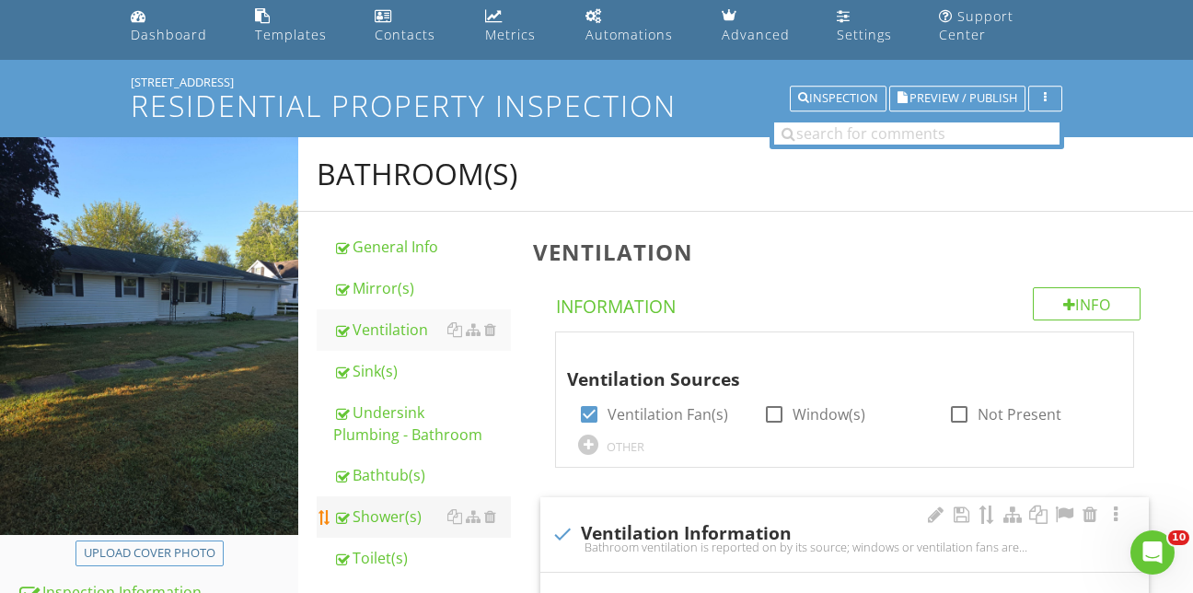
scroll to position [0, 0]
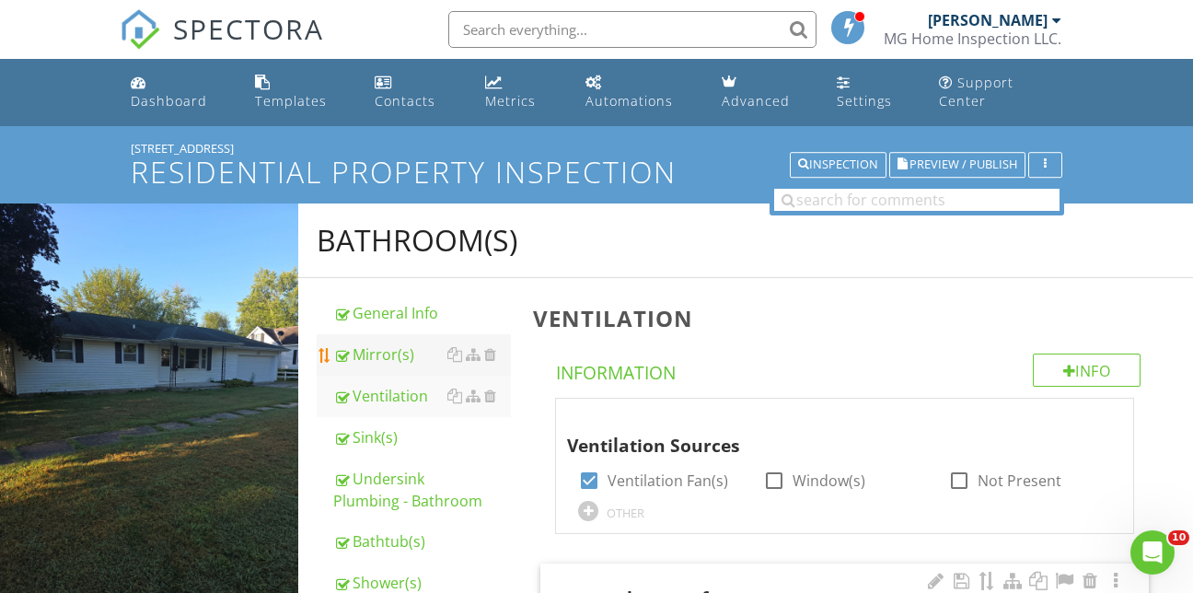
click at [374, 343] on div "Mirror(s)" at bounding box center [422, 354] width 178 height 22
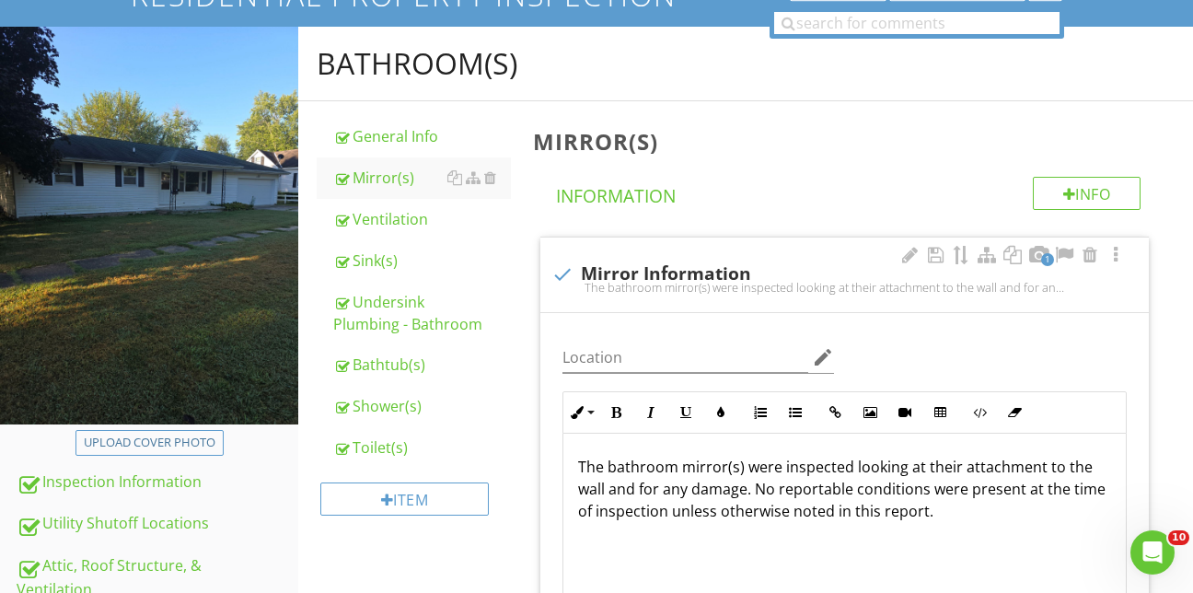
scroll to position [184, 0]
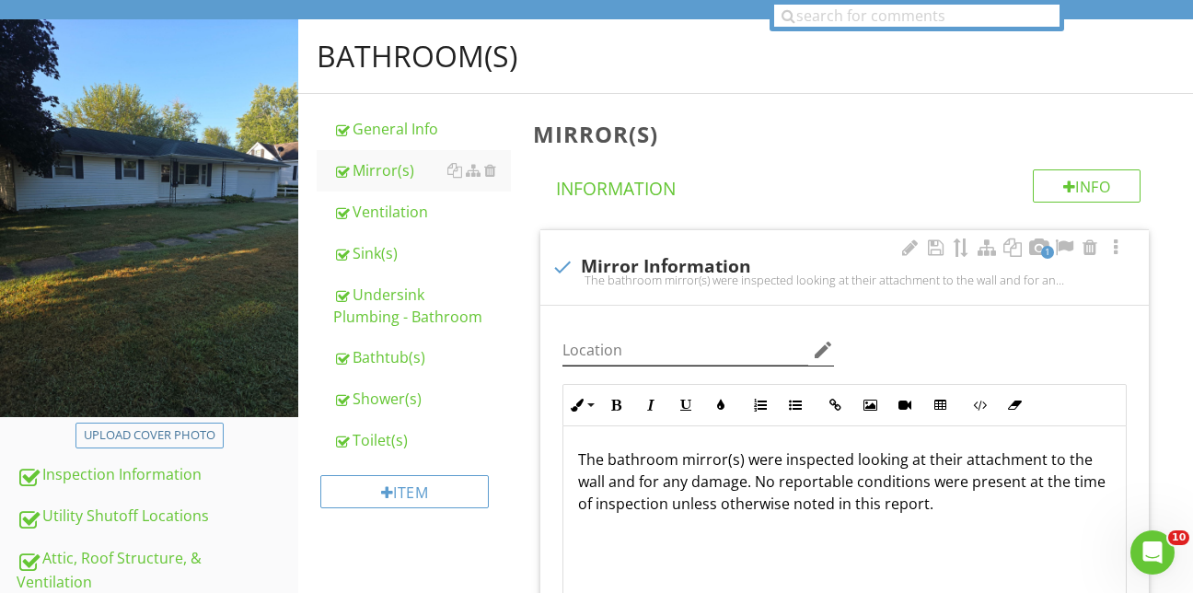
click at [816, 339] on icon "edit" at bounding box center [823, 350] width 22 height 22
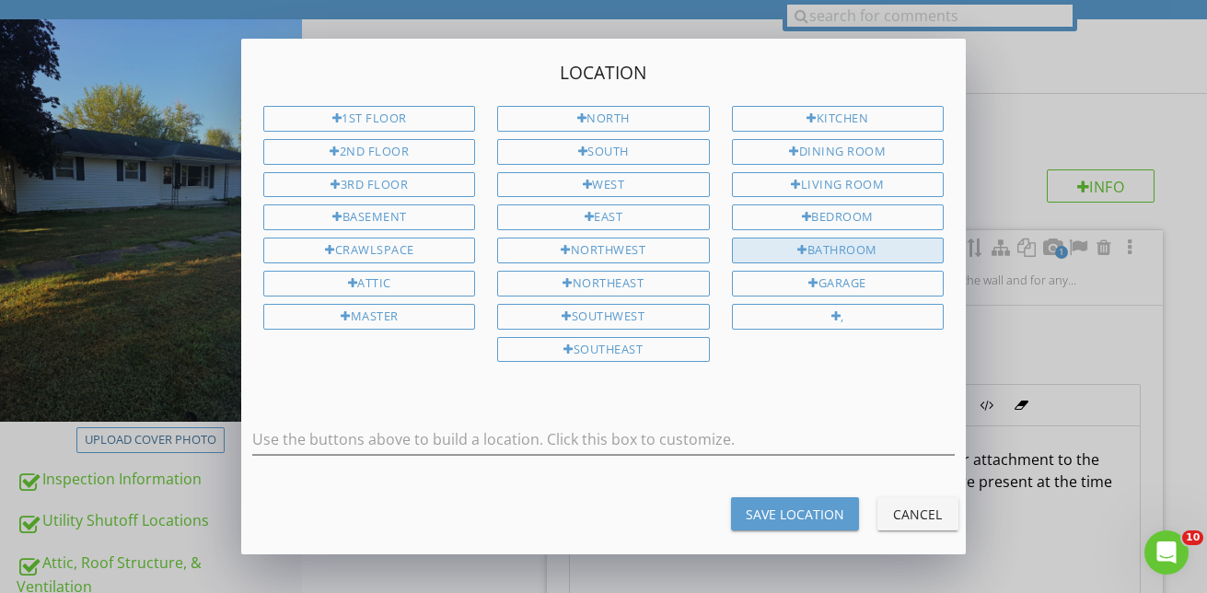
click at [809, 252] on div "Bathroom" at bounding box center [838, 250] width 212 height 26
type input "Bathroom"
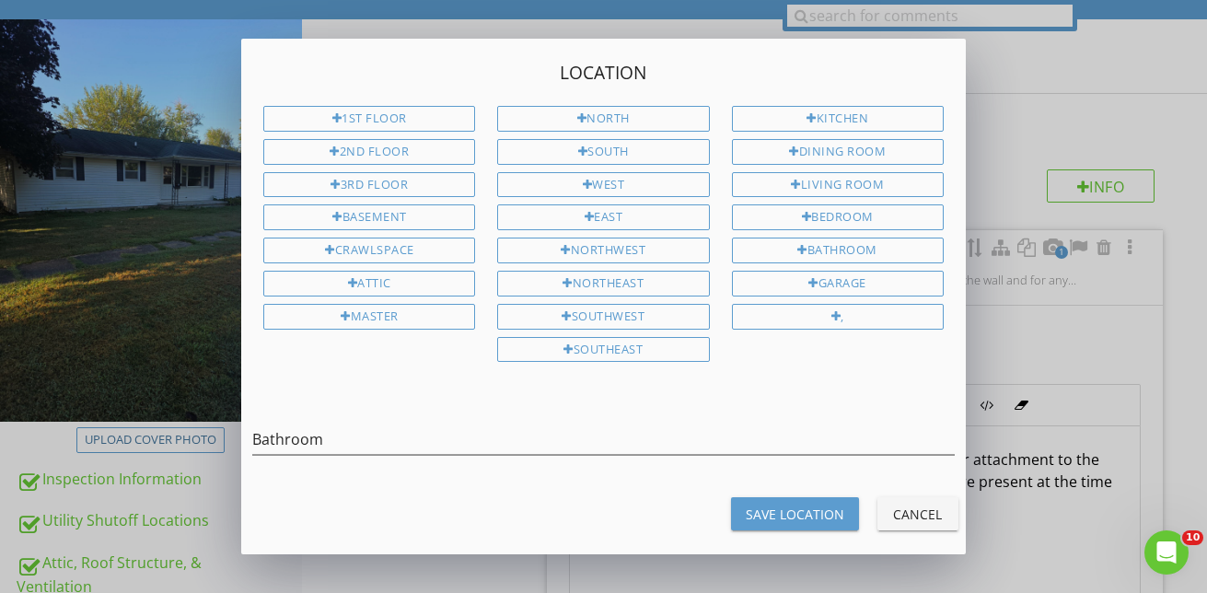
click at [819, 516] on div "Save Location" at bounding box center [795, 513] width 98 height 19
type input "Bathroom"
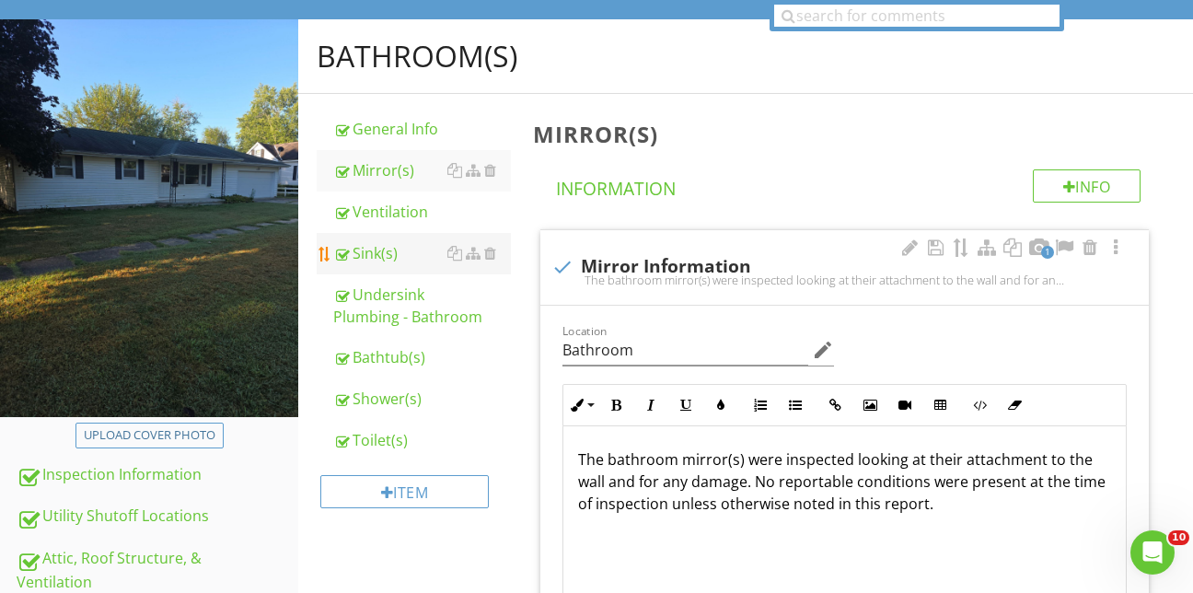
click at [371, 242] on div "Sink(s)" at bounding box center [422, 253] width 178 height 22
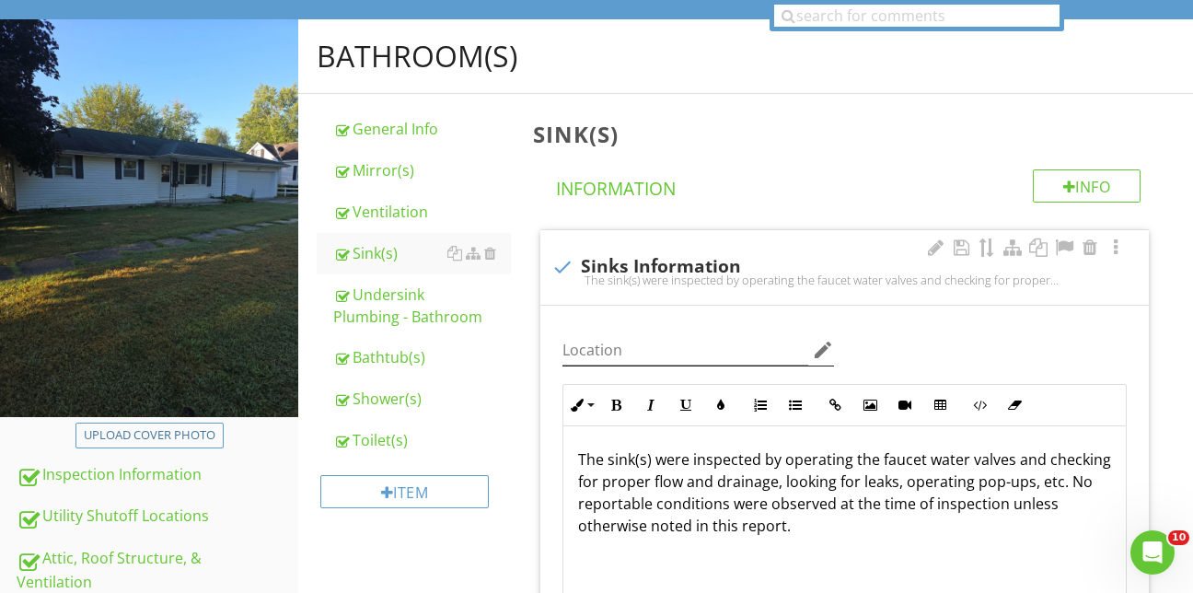
click at [816, 339] on icon "edit" at bounding box center [823, 350] width 22 height 22
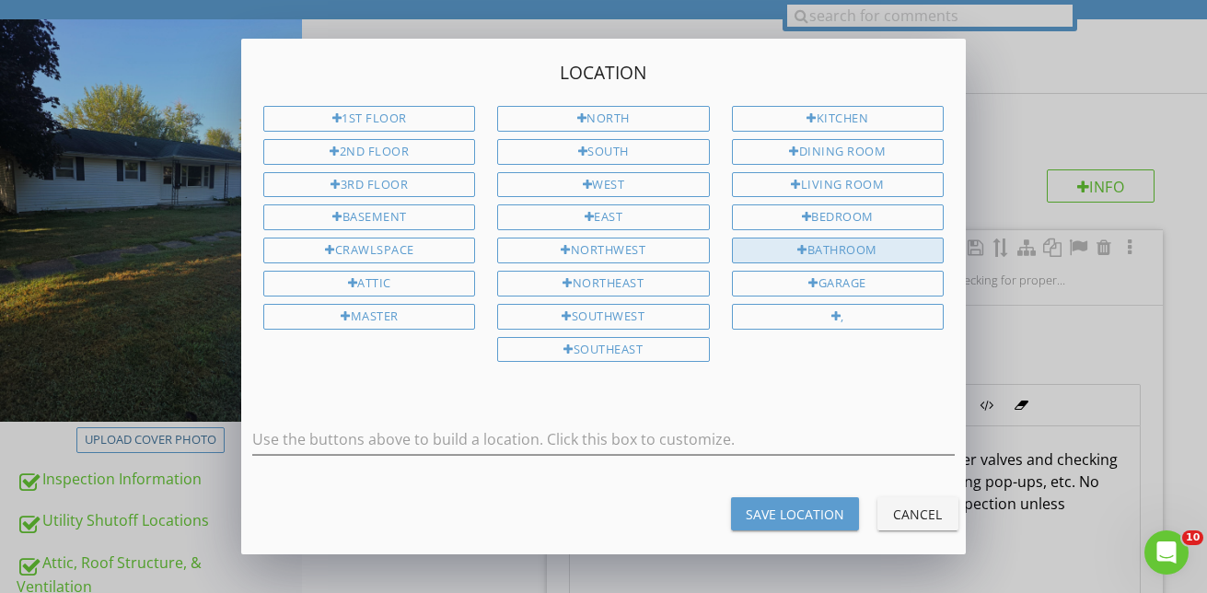
click at [826, 251] on div "Bathroom" at bounding box center [838, 250] width 212 height 26
type input "Bathroom"
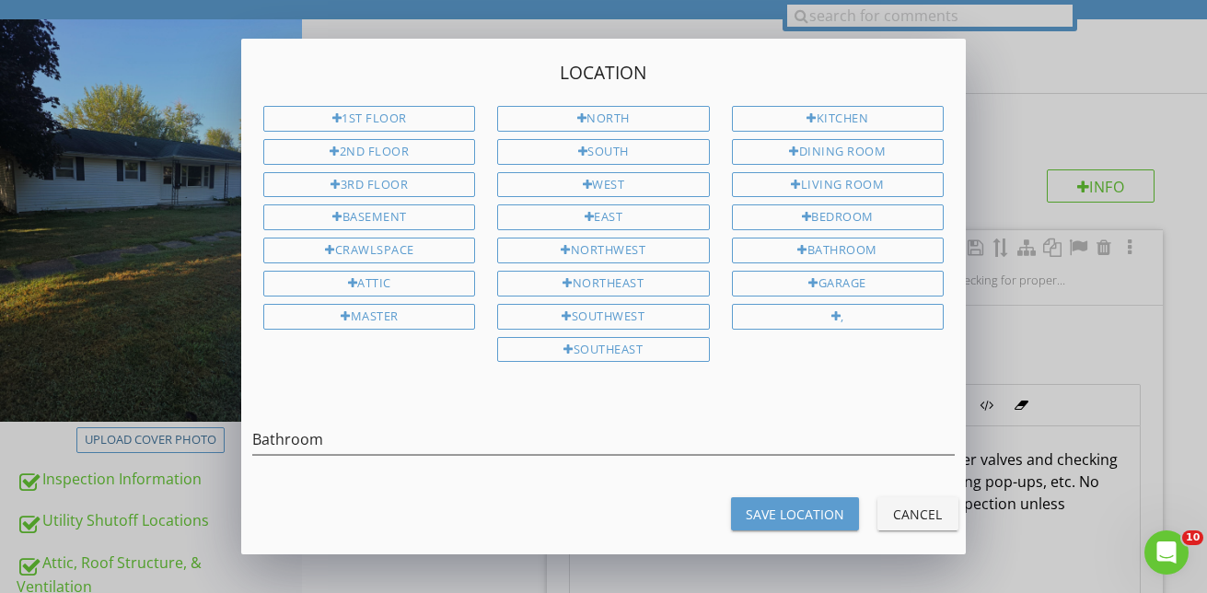
click at [807, 515] on div "Save Location" at bounding box center [795, 513] width 98 height 19
type input "Bathroom"
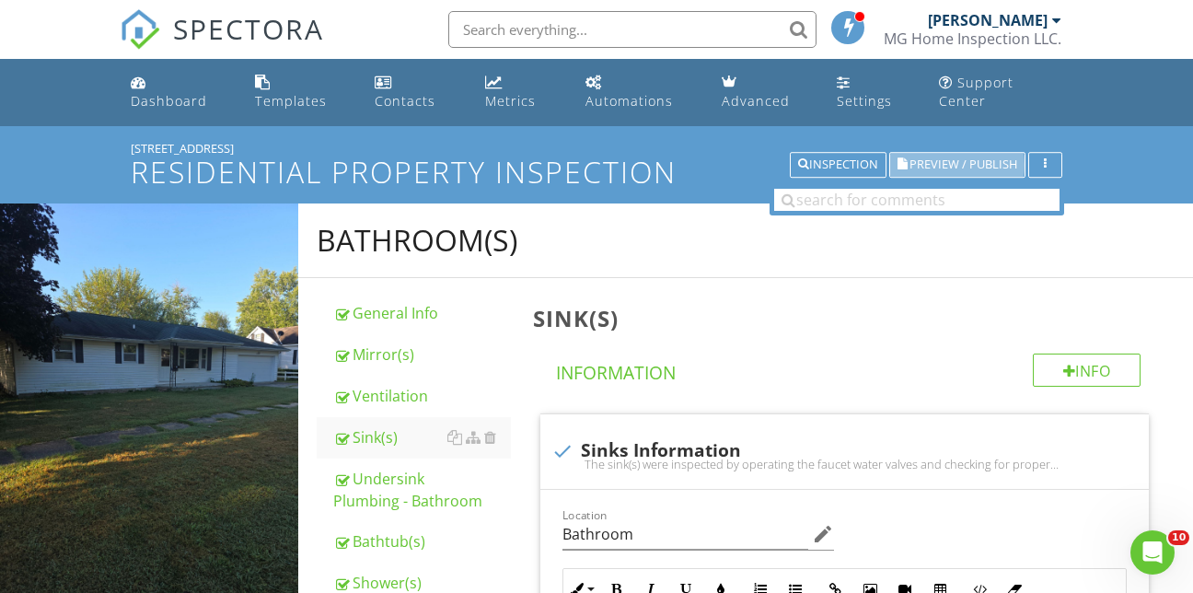
click at [967, 159] on span "Preview / Publish" at bounding box center [963, 165] width 108 height 12
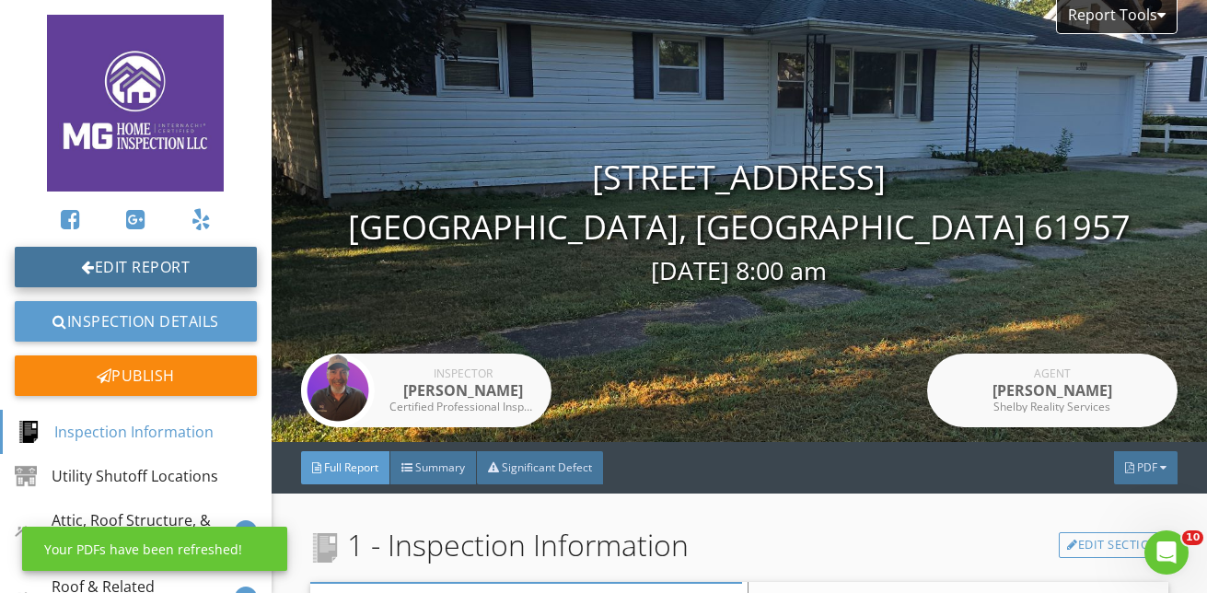
click at [119, 261] on link "Edit Report" at bounding box center [136, 267] width 242 height 41
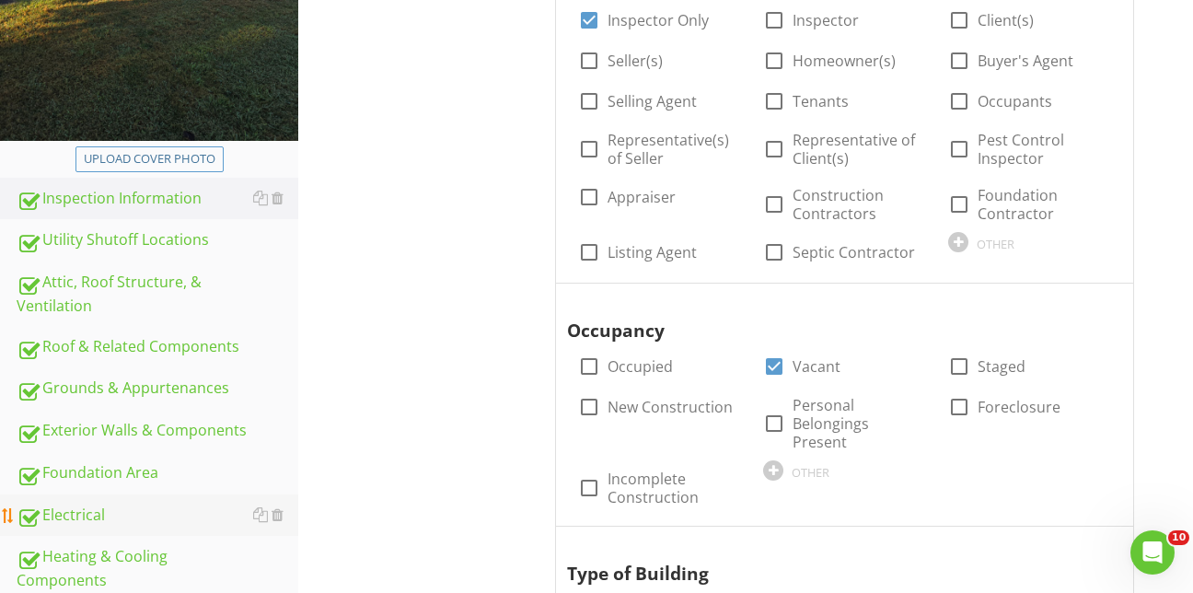
scroll to position [552, 0]
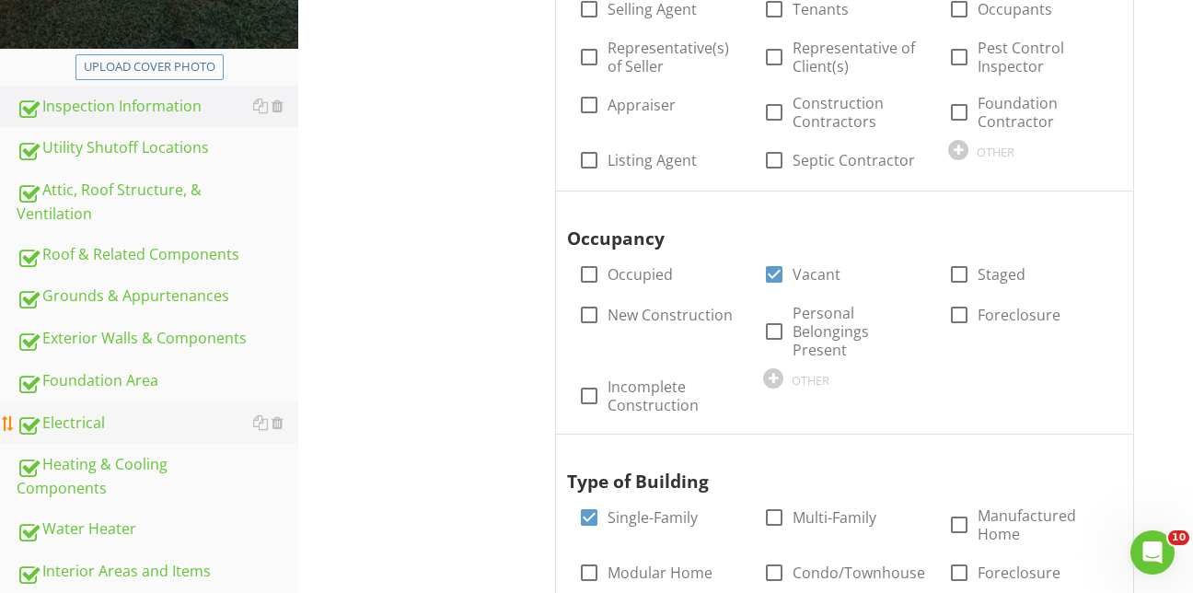
click at [92, 411] on div "Electrical" at bounding box center [158, 423] width 282 height 24
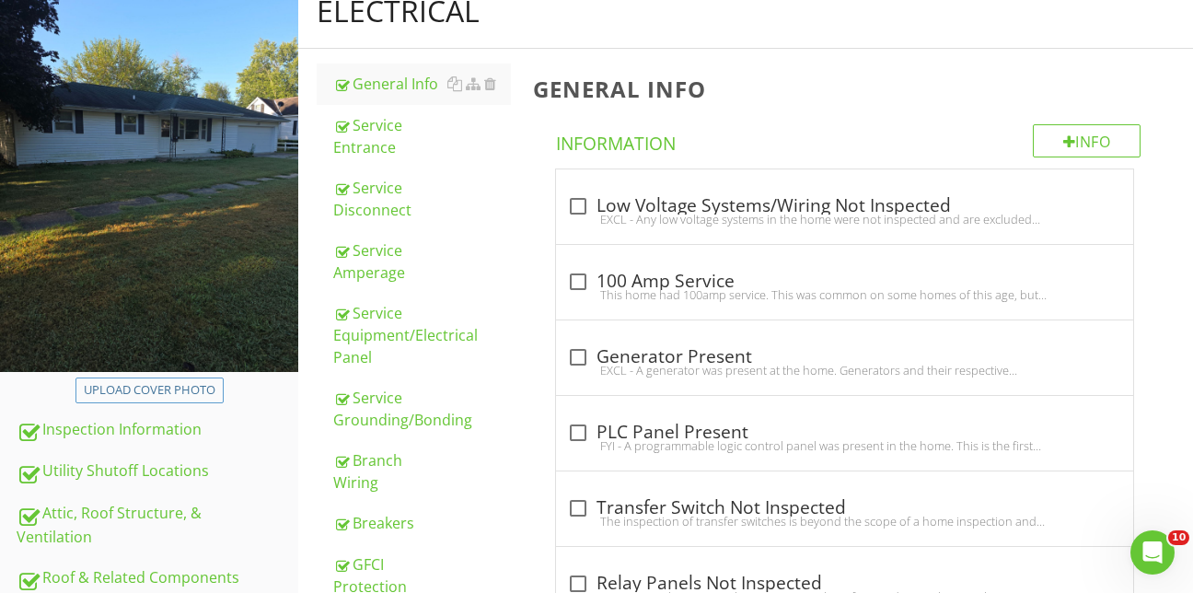
scroll to position [184, 0]
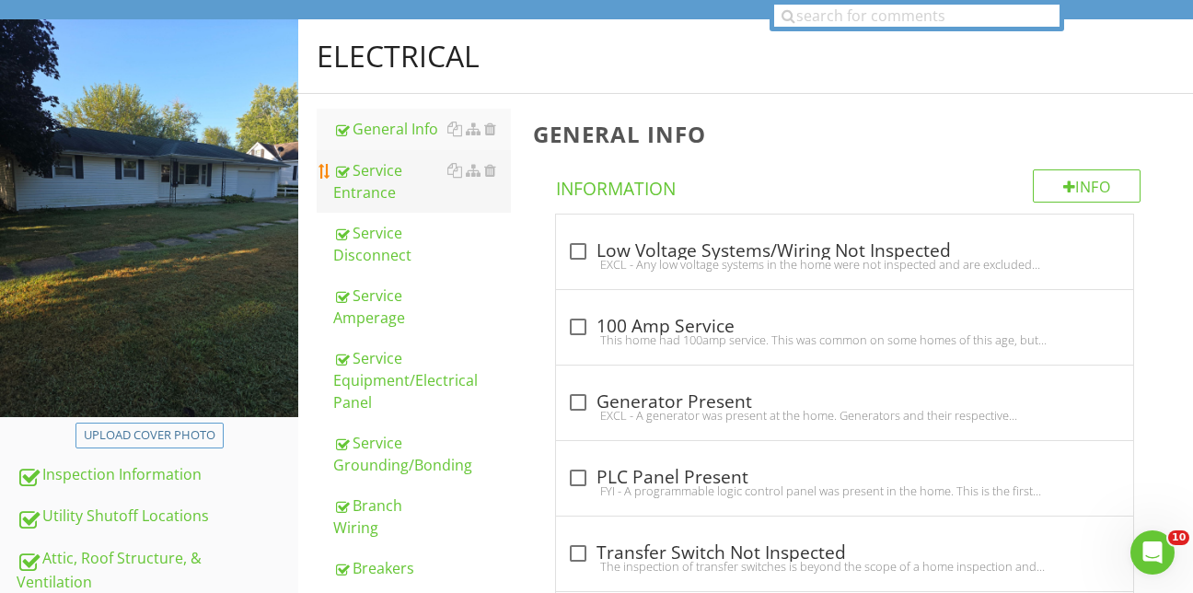
click at [377, 159] on div "Service Entrance" at bounding box center [422, 181] width 178 height 44
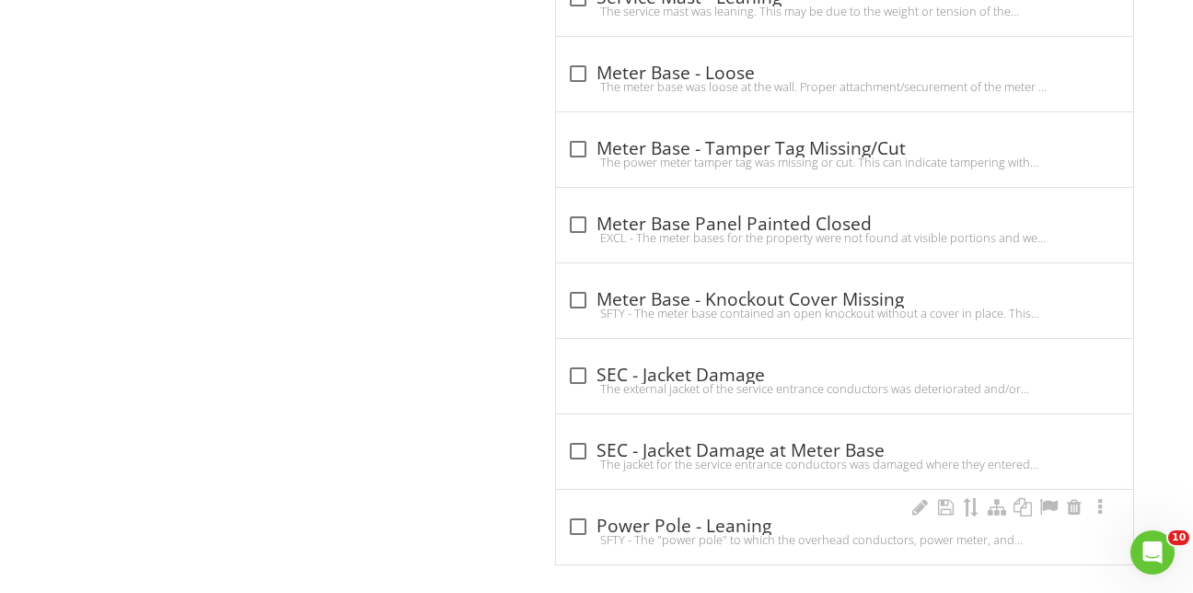
scroll to position [3004, 0]
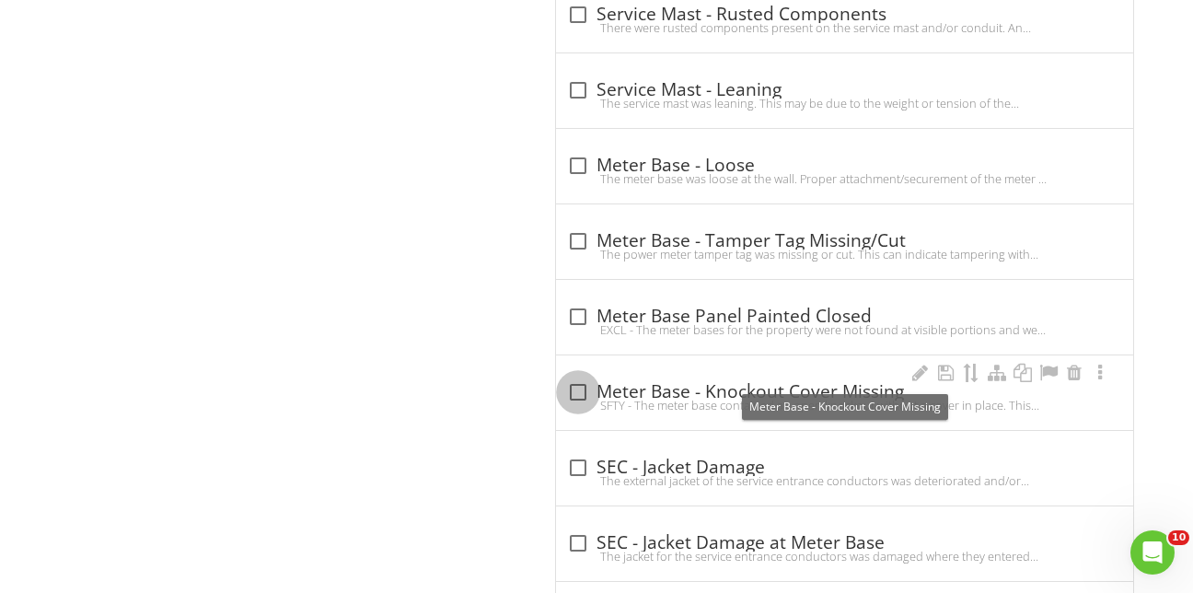
click at [581, 376] on div at bounding box center [577, 391] width 31 height 31
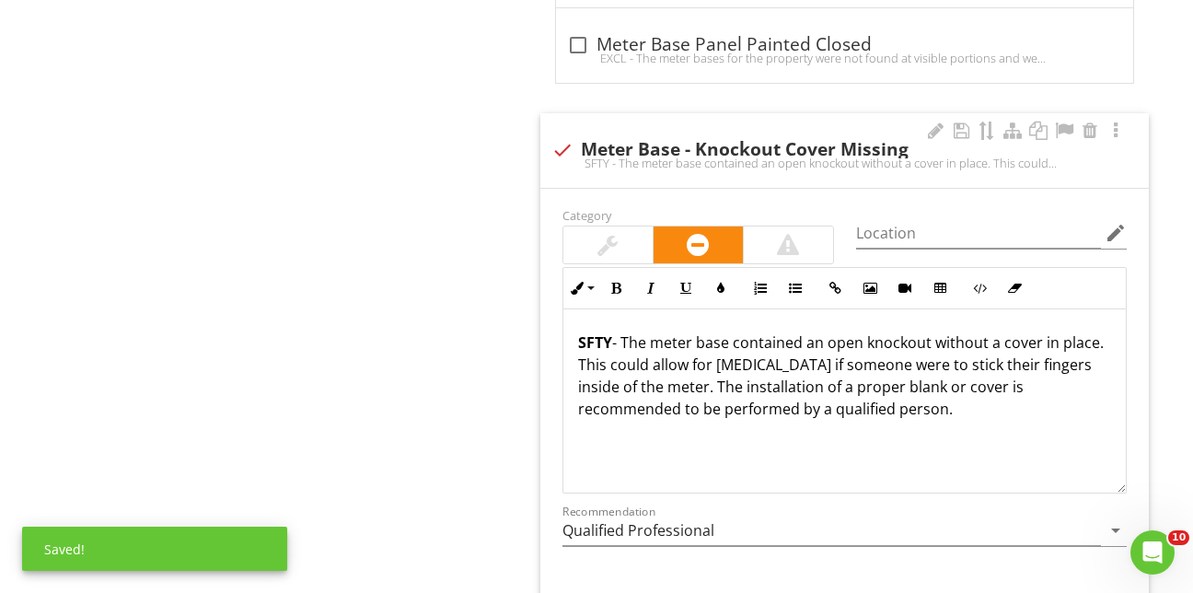
scroll to position [3280, 0]
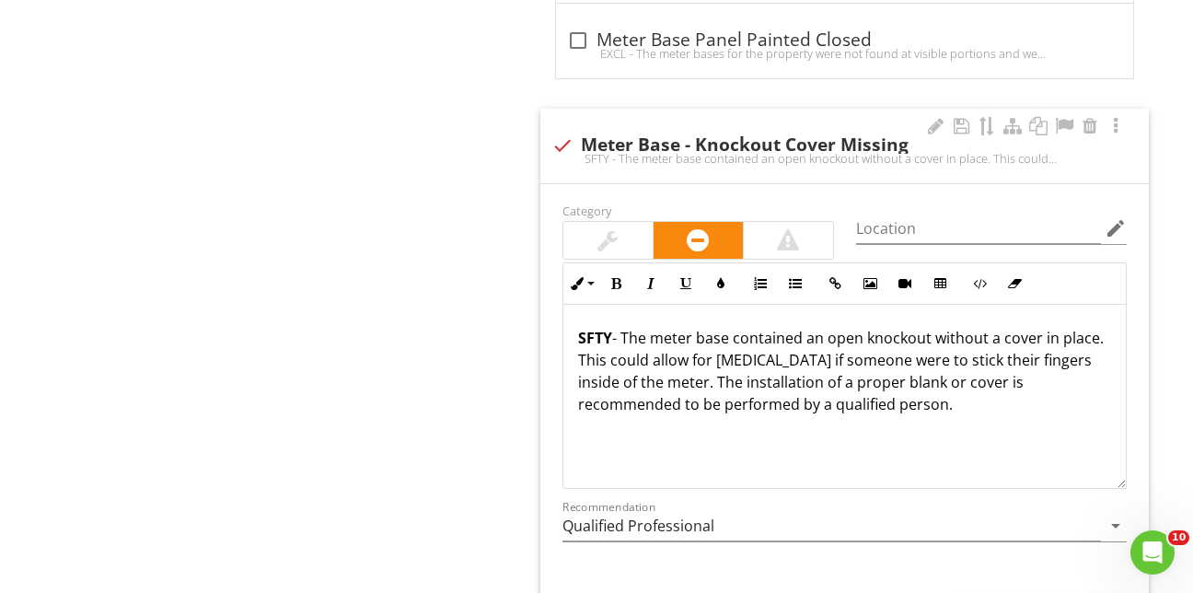
click at [552, 130] on div at bounding box center [562, 145] width 31 height 31
checkbox input "true"
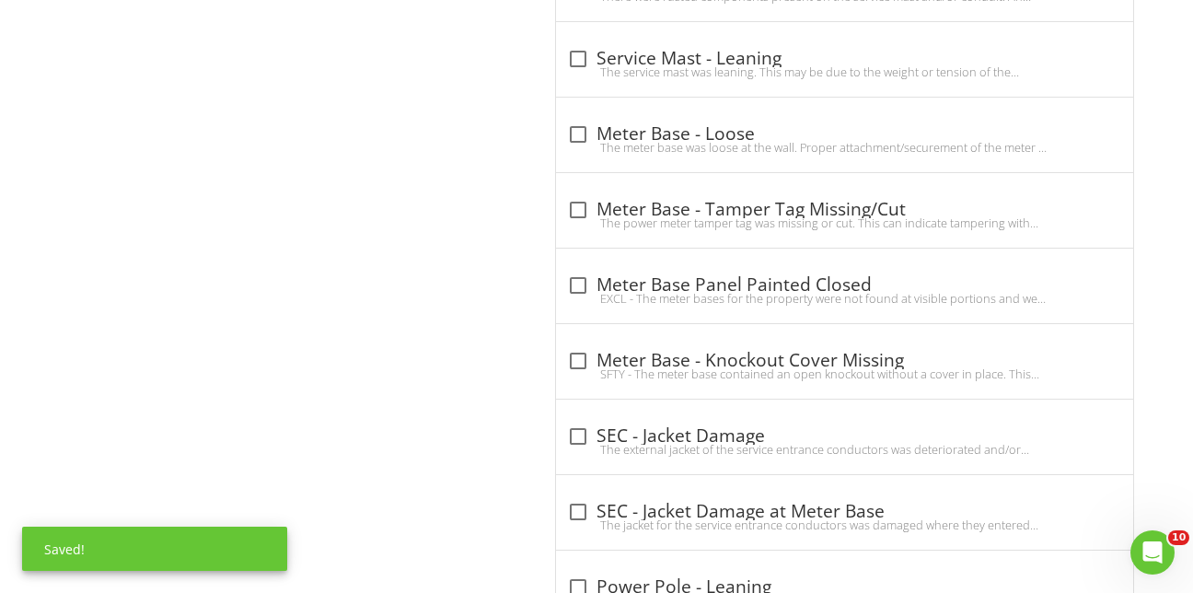
scroll to position [3004, 0]
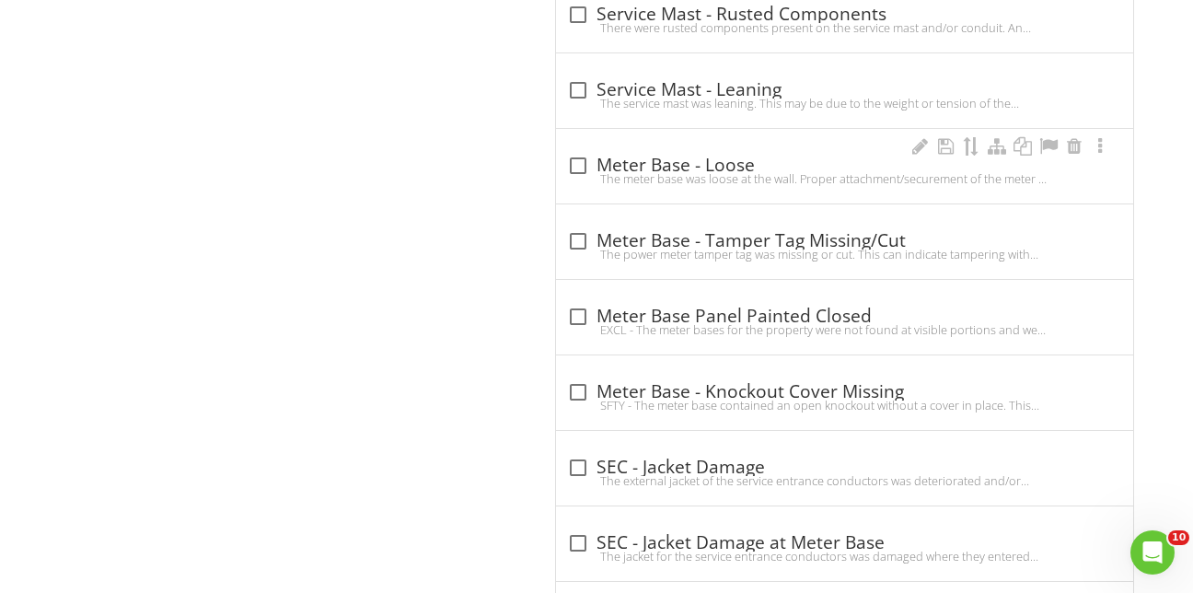
click at [581, 171] on div "The meter base was loose at the wall. Proper attachment/securement of the meter…" at bounding box center [844, 178] width 555 height 15
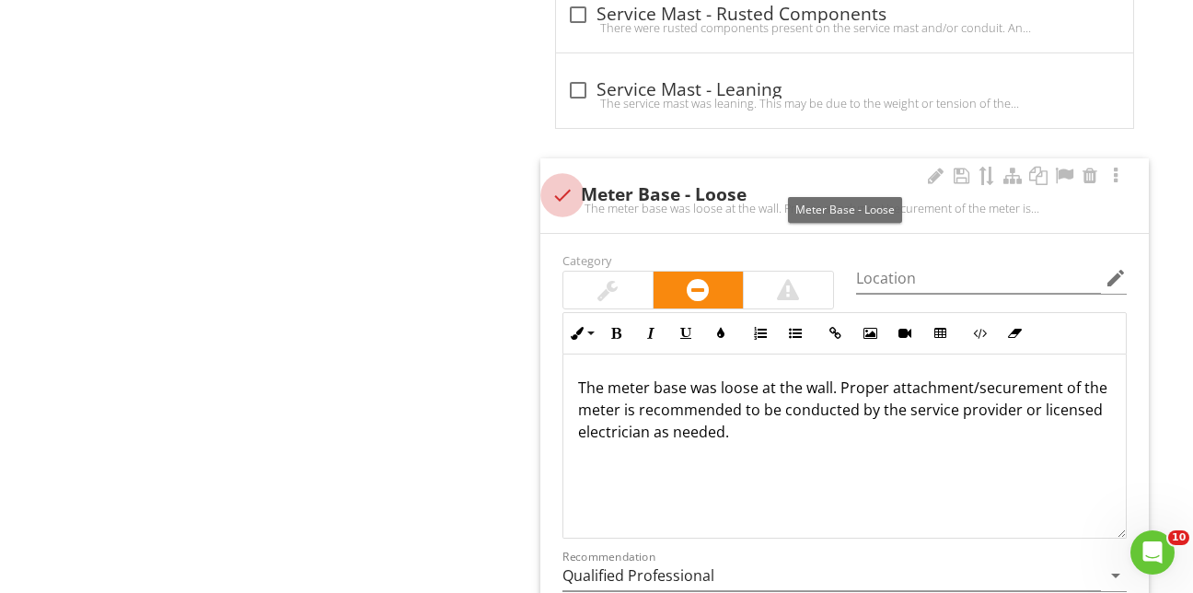
click at [562, 179] on div at bounding box center [562, 194] width 31 height 31
checkbox input "true"
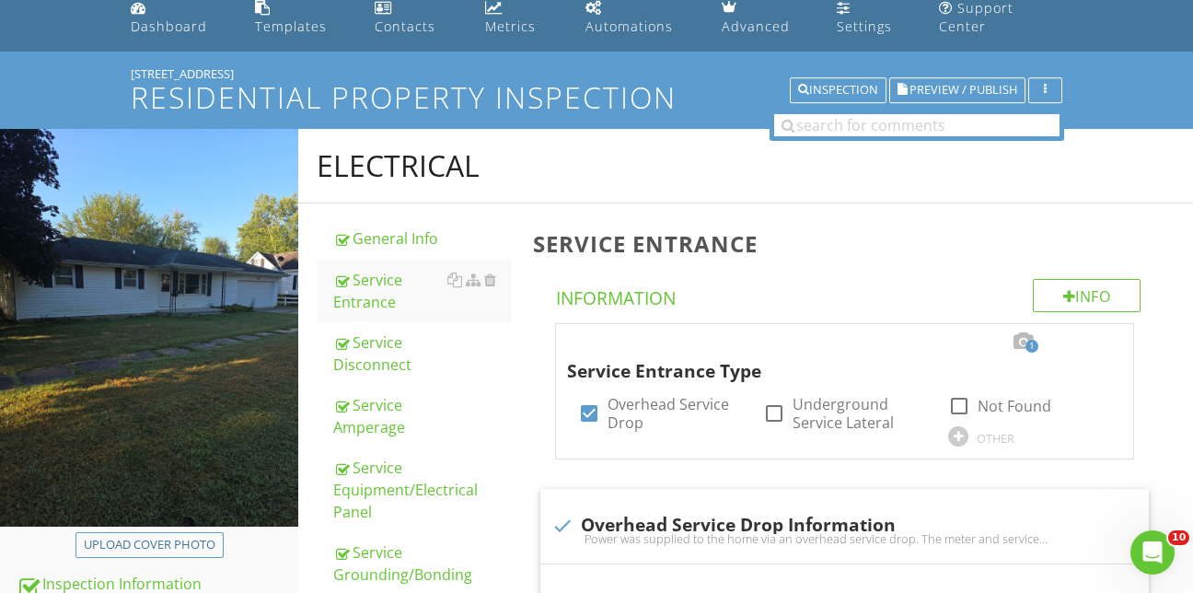
scroll to position [0, 0]
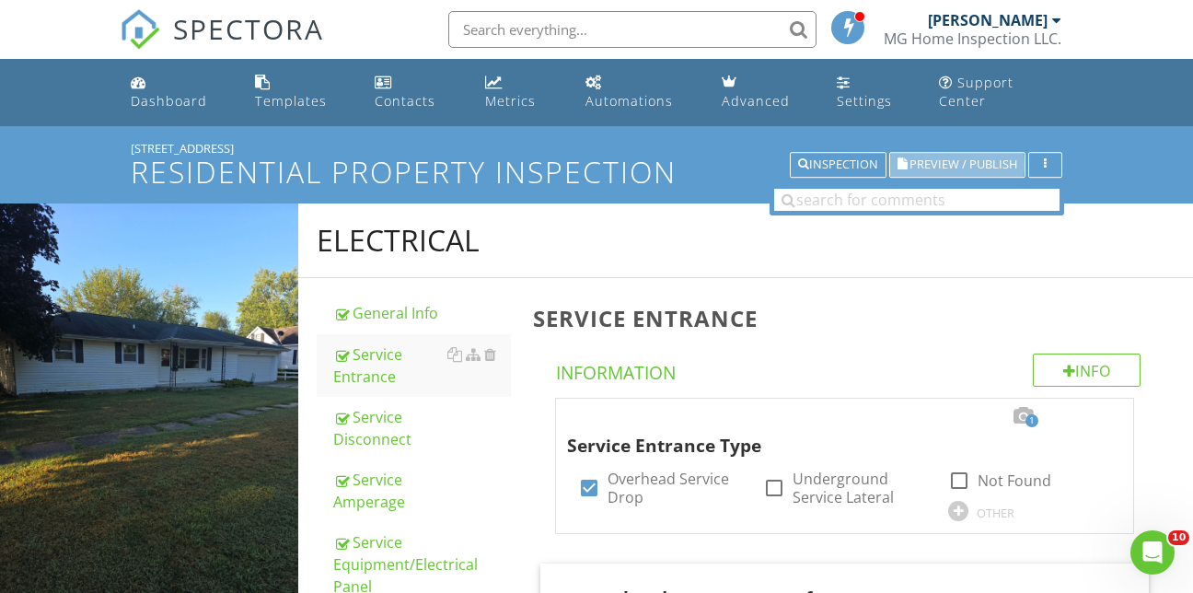
click at [957, 159] on span "Preview / Publish" at bounding box center [963, 165] width 108 height 12
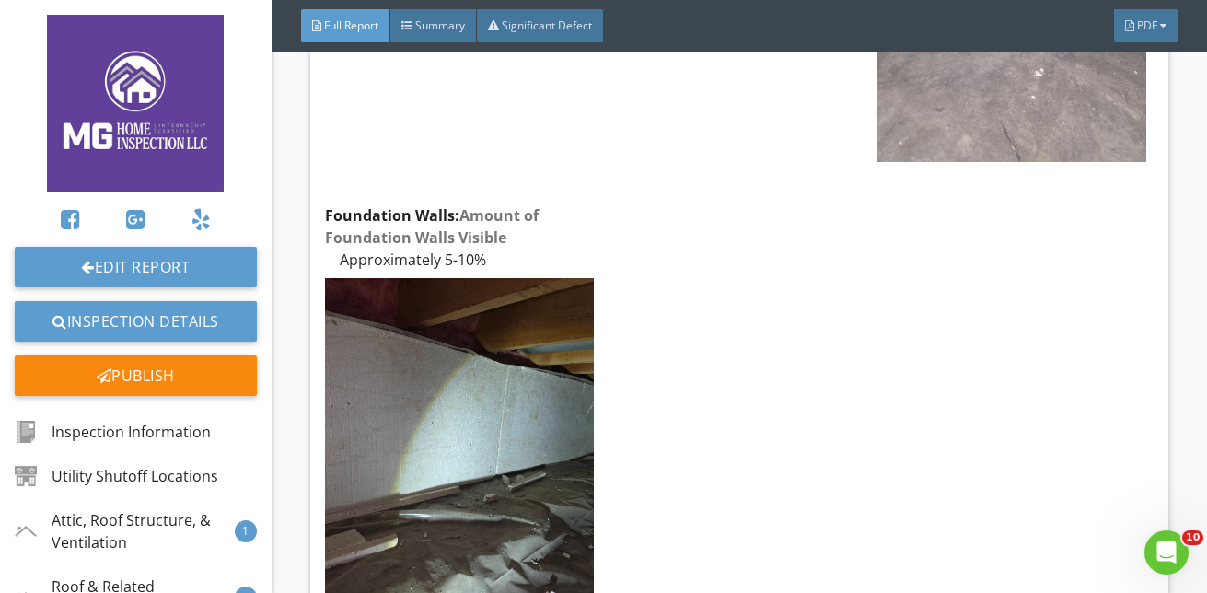
scroll to position [18226, 0]
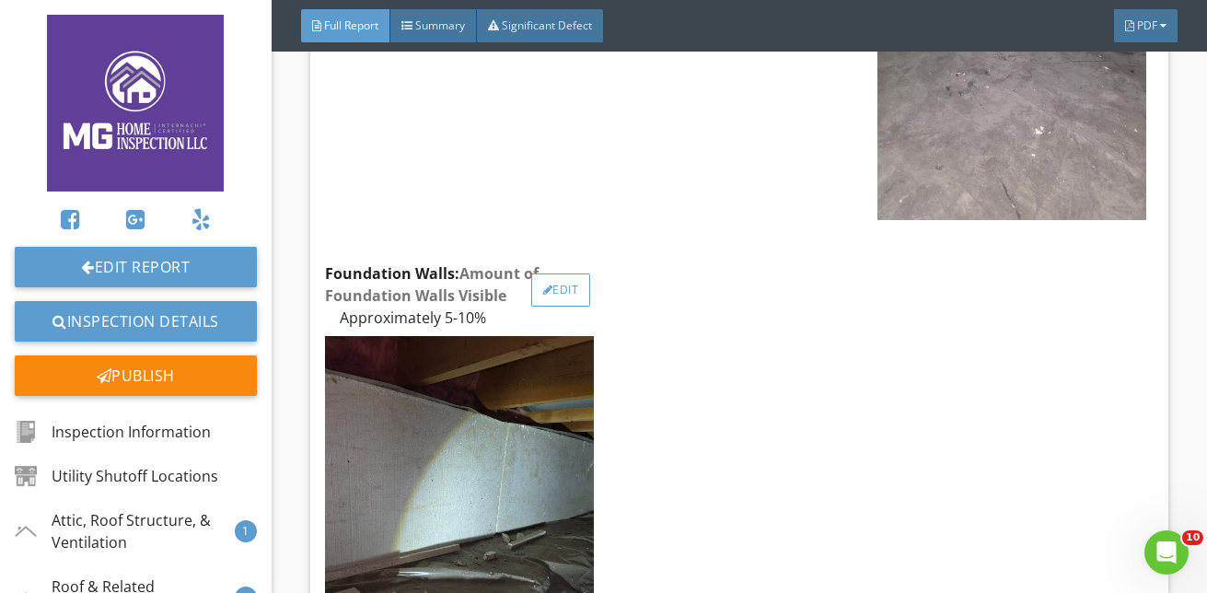
click at [543, 284] on div at bounding box center [548, 289] width 10 height 11
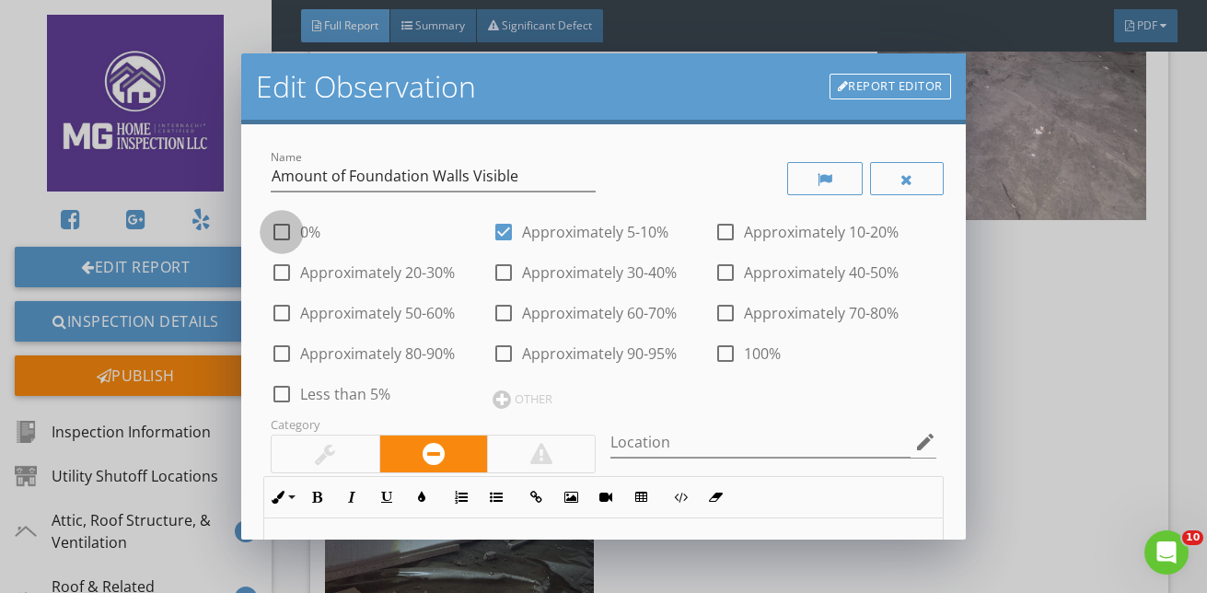
click at [284, 235] on div at bounding box center [281, 231] width 31 height 31
checkbox input "true"
click at [914, 441] on icon "edit" at bounding box center [925, 442] width 22 height 22
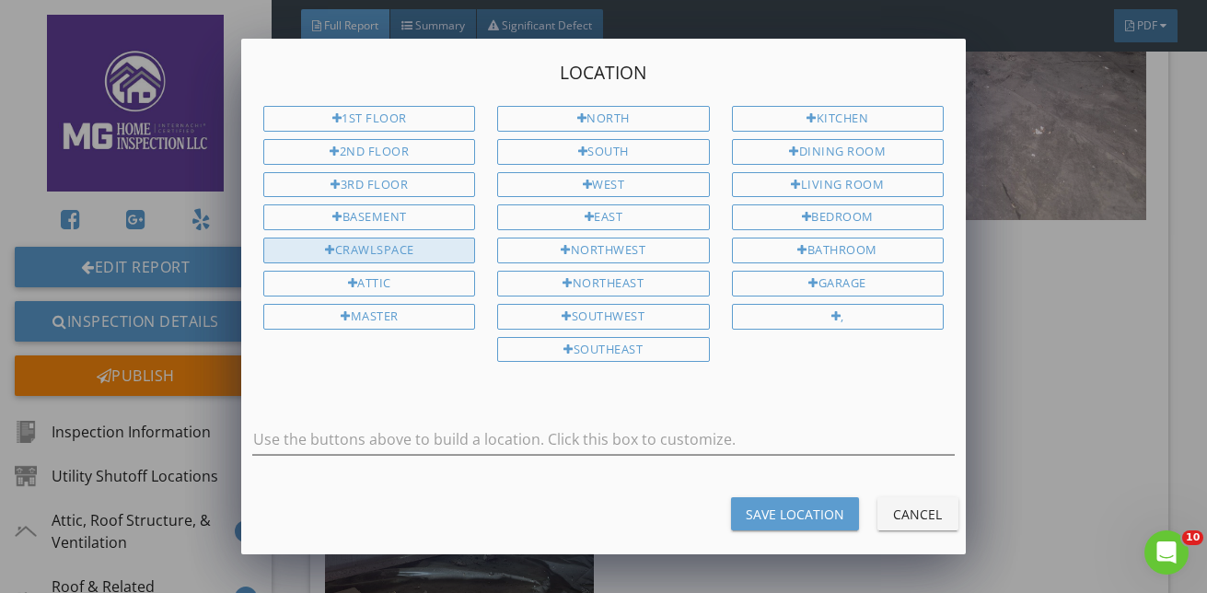
click at [381, 253] on div "Crawlspace" at bounding box center [369, 250] width 212 height 26
type input "Crawlspace"
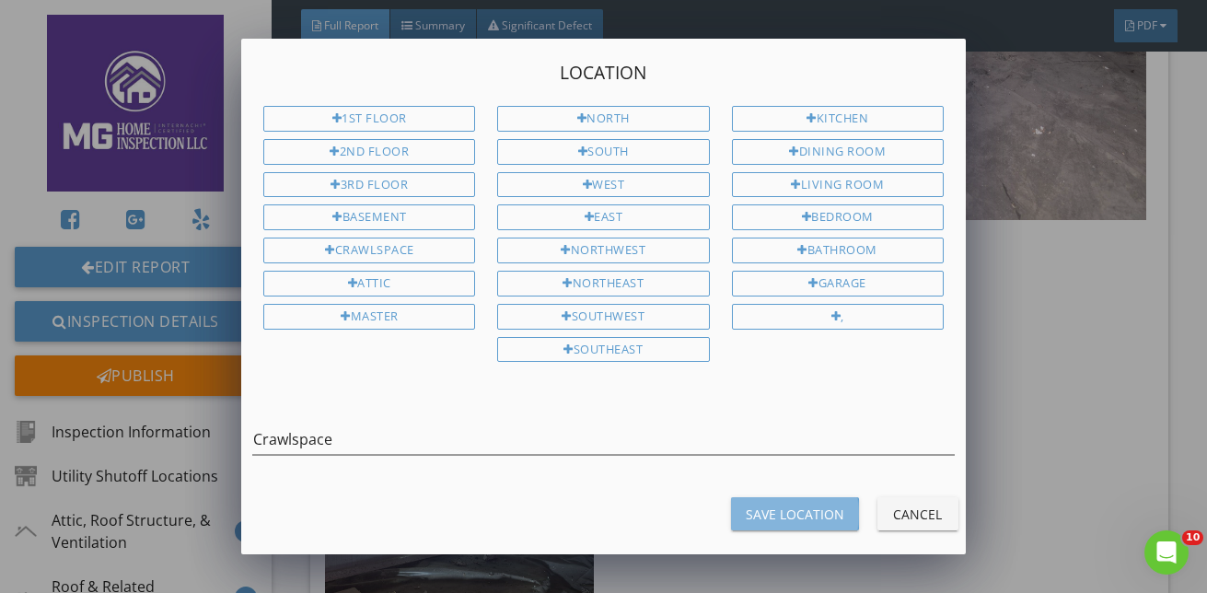
click at [828, 514] on div "Save Location" at bounding box center [795, 513] width 98 height 19
type input "Crawlspace"
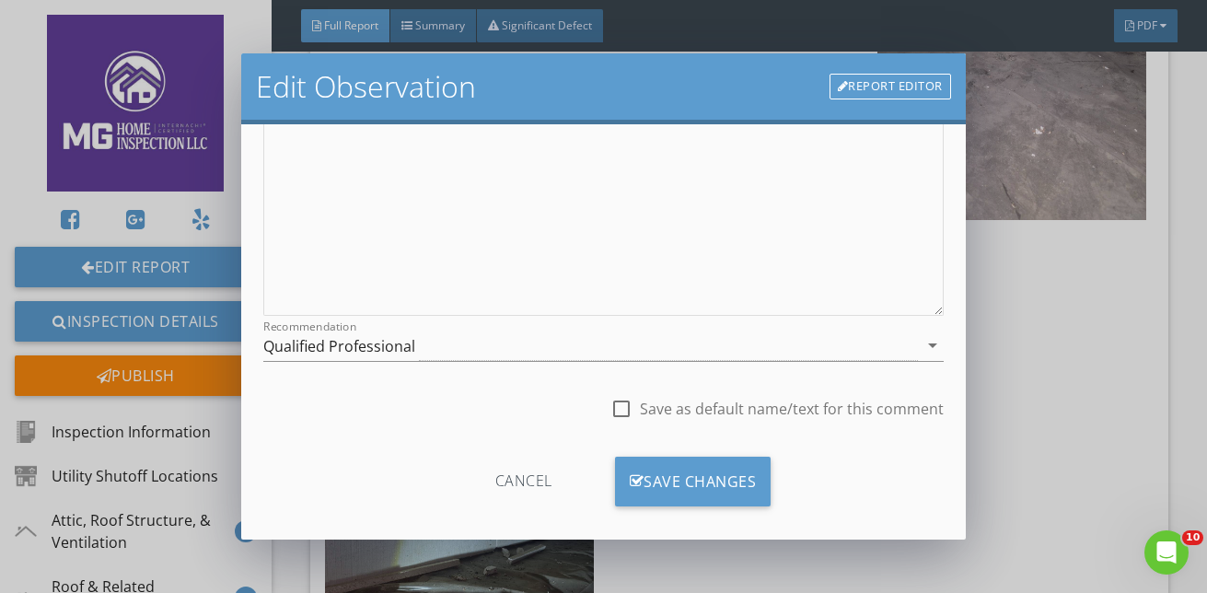
scroll to position [512, 0]
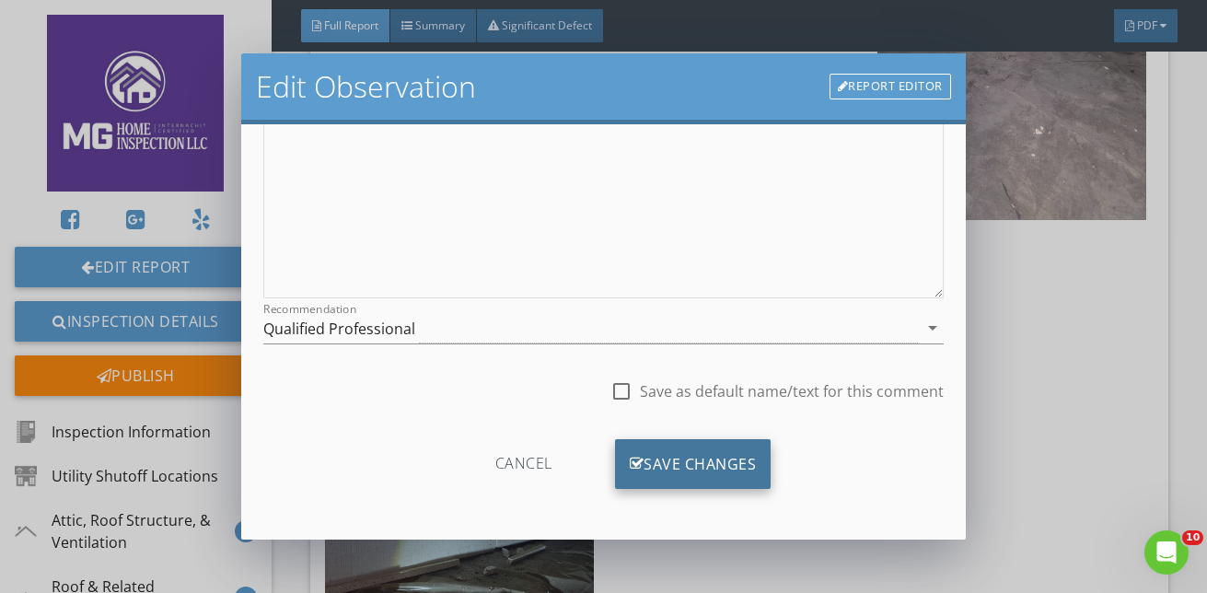
click at [732, 469] on div "Save Changes" at bounding box center [693, 464] width 156 height 50
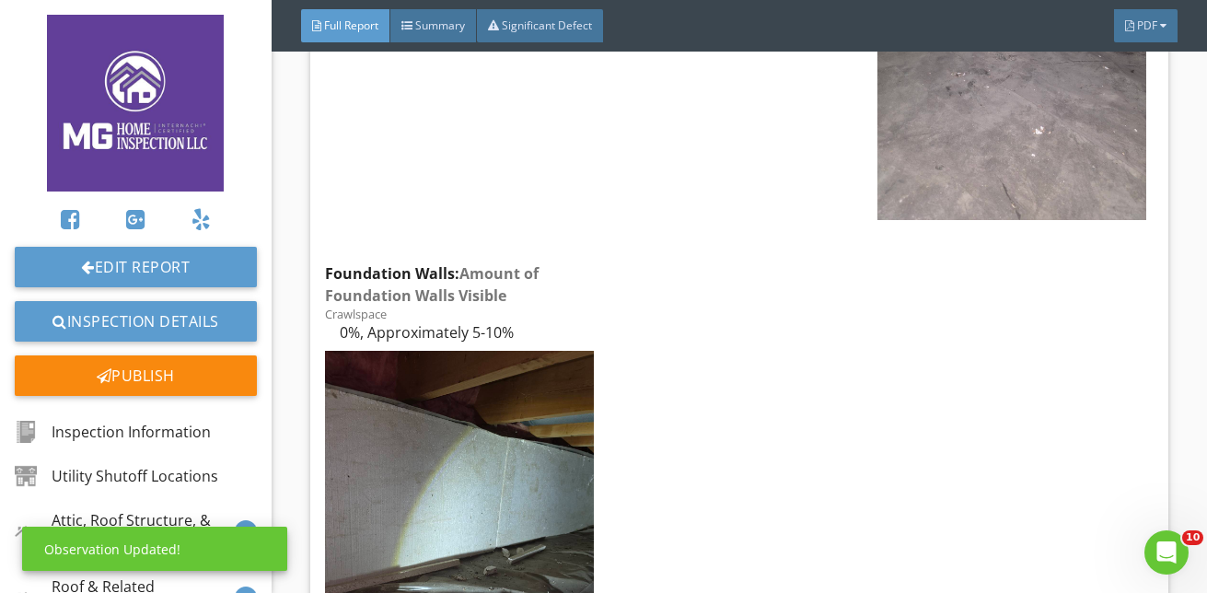
scroll to position [294, 0]
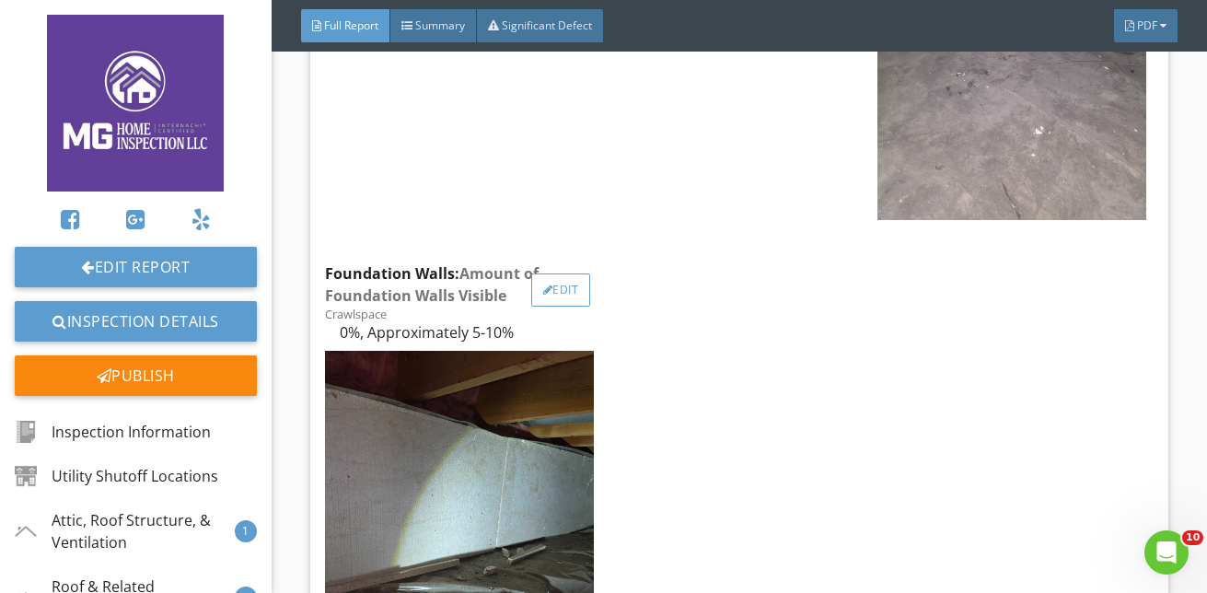
click at [562, 273] on div "Edit" at bounding box center [561, 289] width 60 height 33
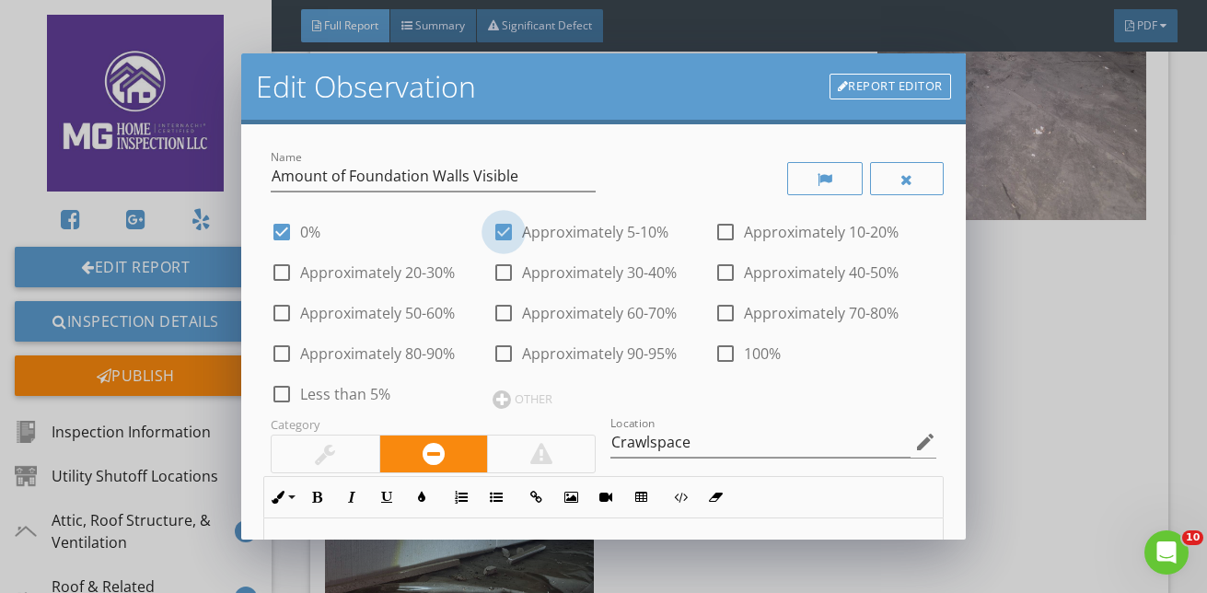
click at [500, 230] on div at bounding box center [503, 231] width 31 height 31
checkbox input "false"
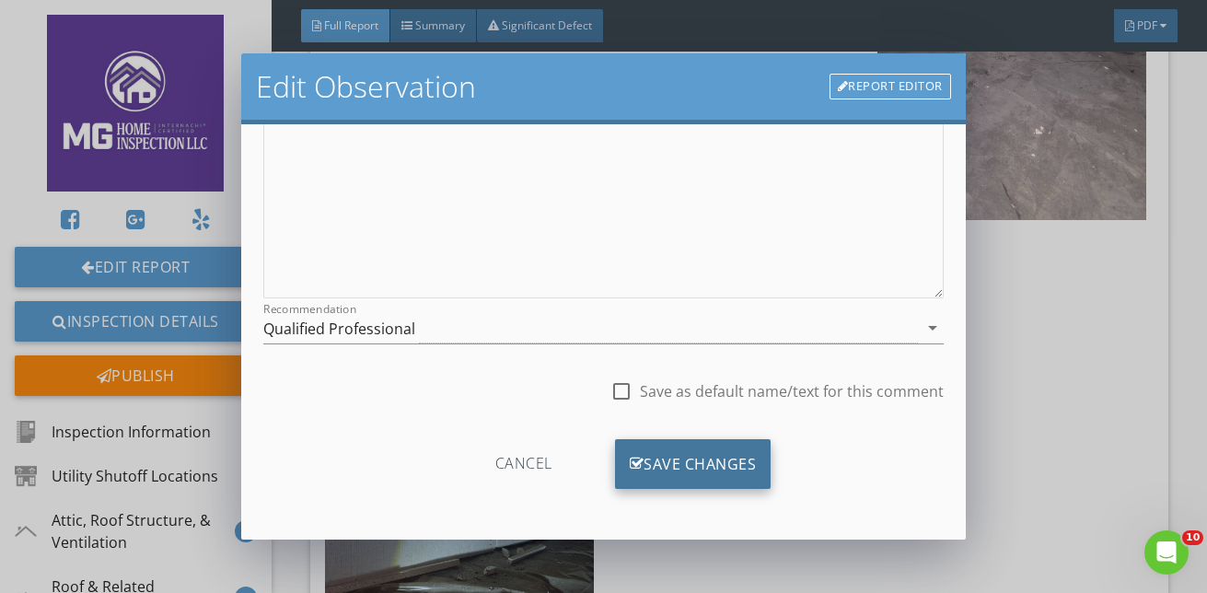
click at [735, 469] on div "Save Changes" at bounding box center [693, 464] width 156 height 50
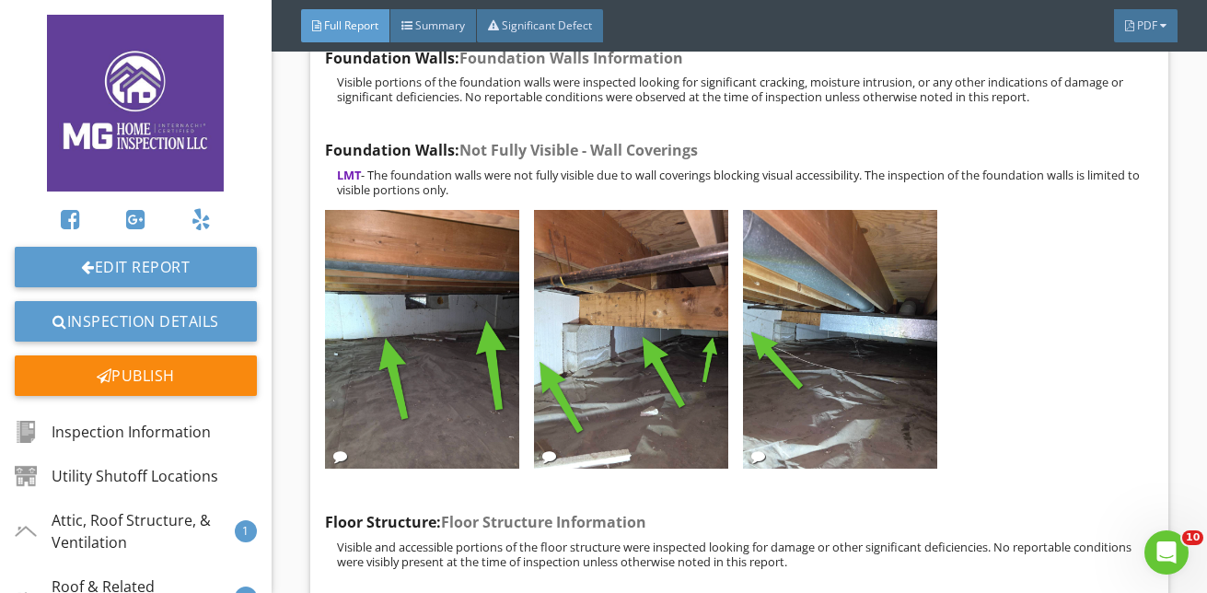
scroll to position [19975, 0]
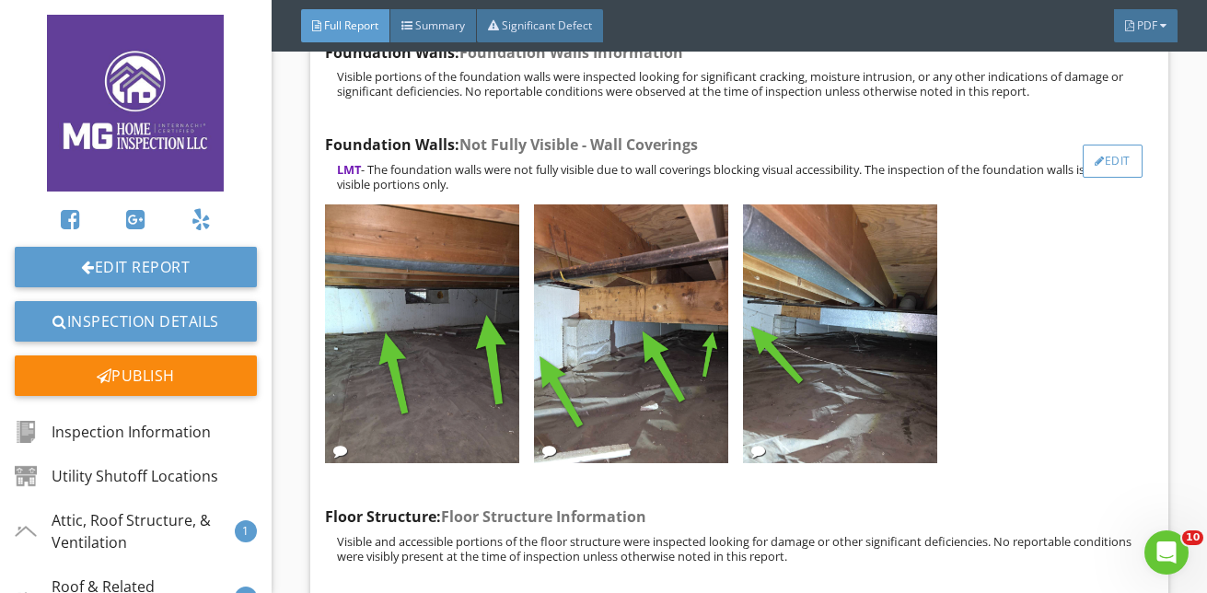
click at [1112, 145] on div "Edit" at bounding box center [1113, 161] width 60 height 33
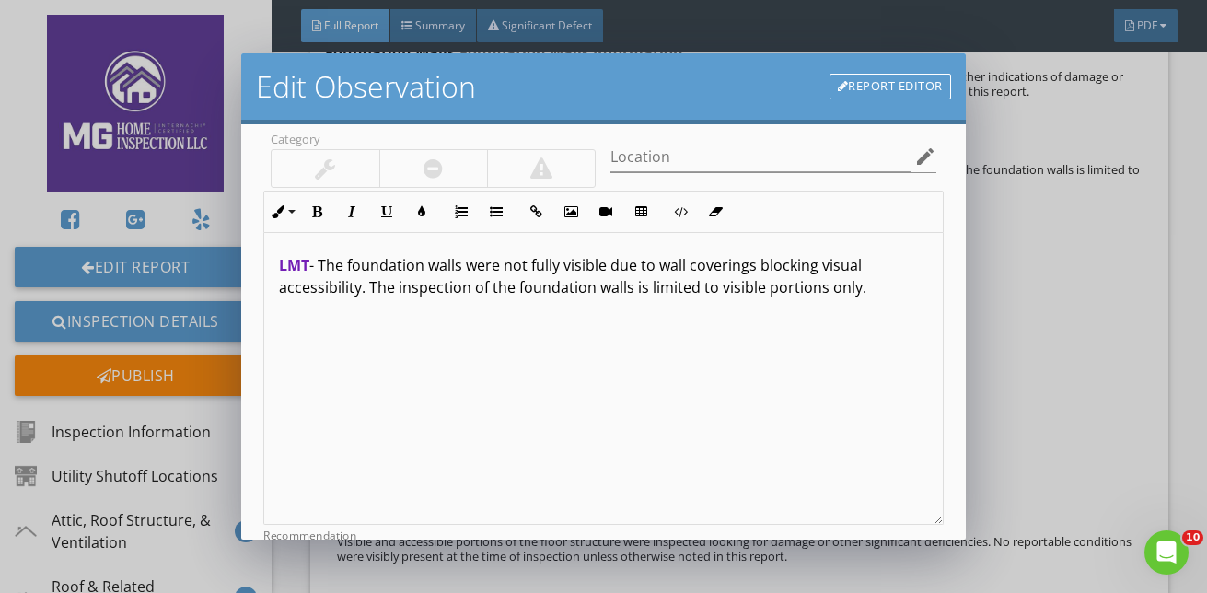
scroll to position [0, 0]
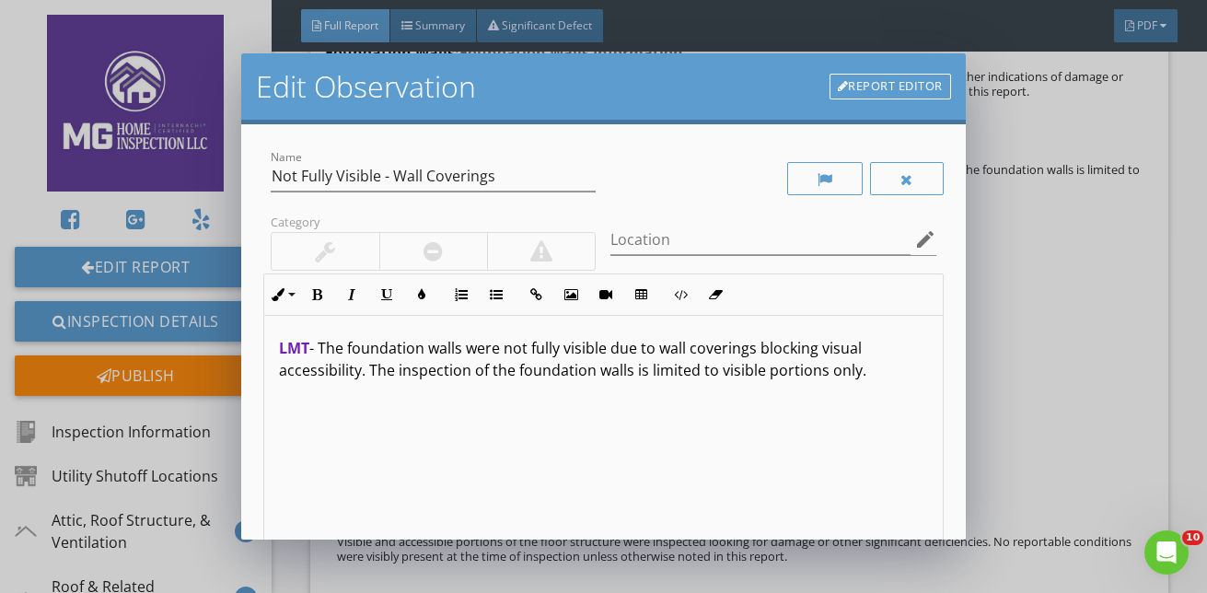
click at [870, 87] on link "Report Editor" at bounding box center [890, 87] width 122 height 26
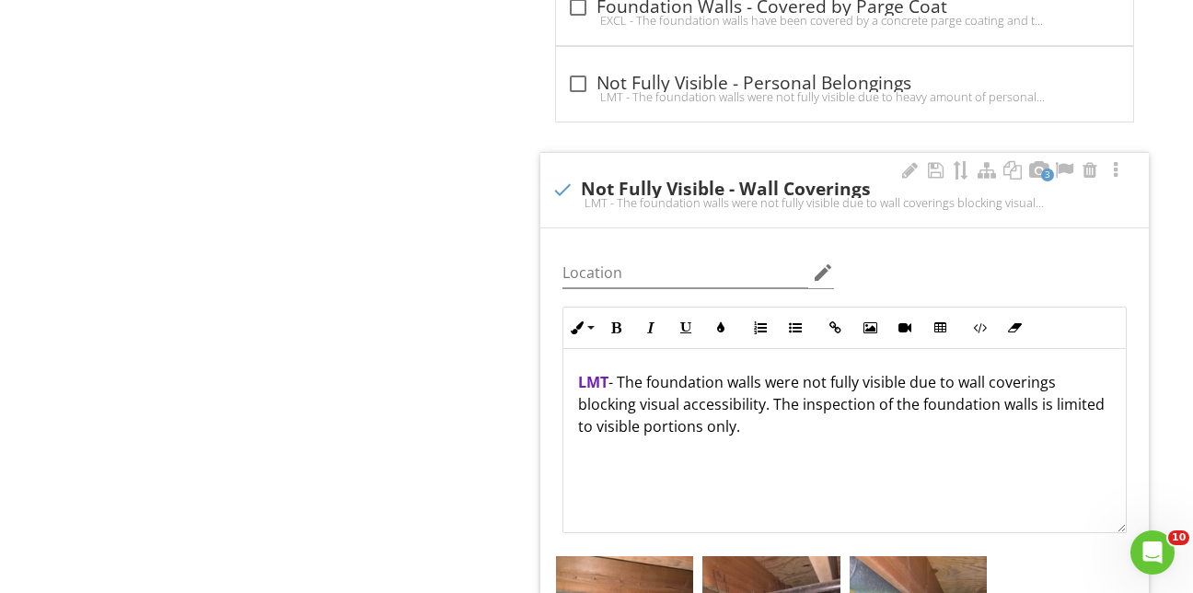
scroll to position [1814, 0]
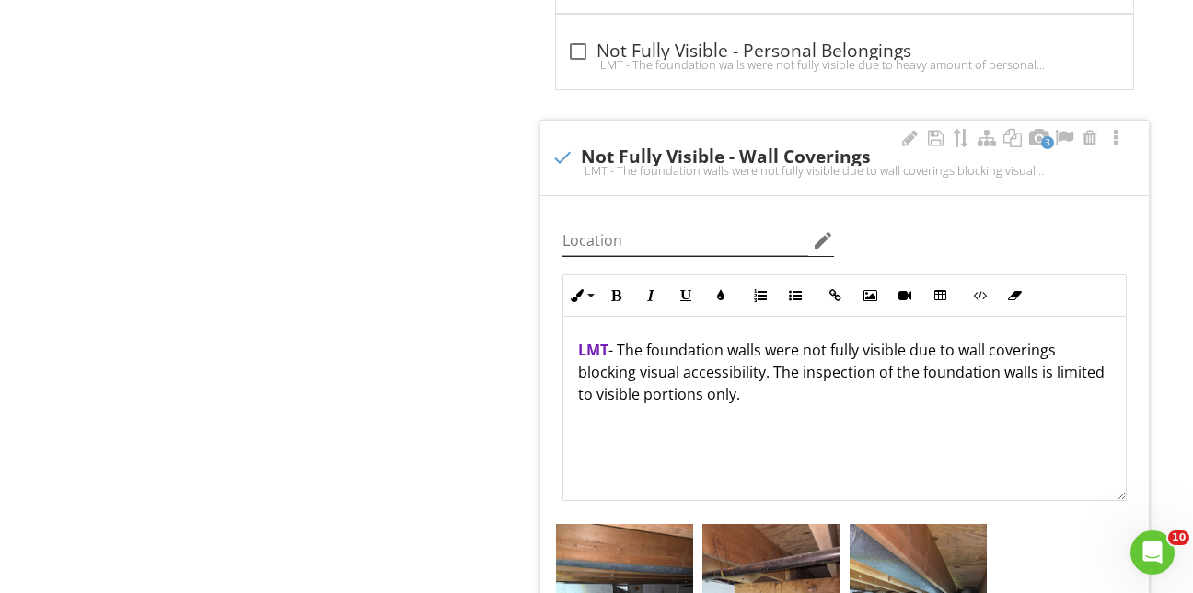
click at [825, 229] on icon "edit" at bounding box center [823, 240] width 22 height 22
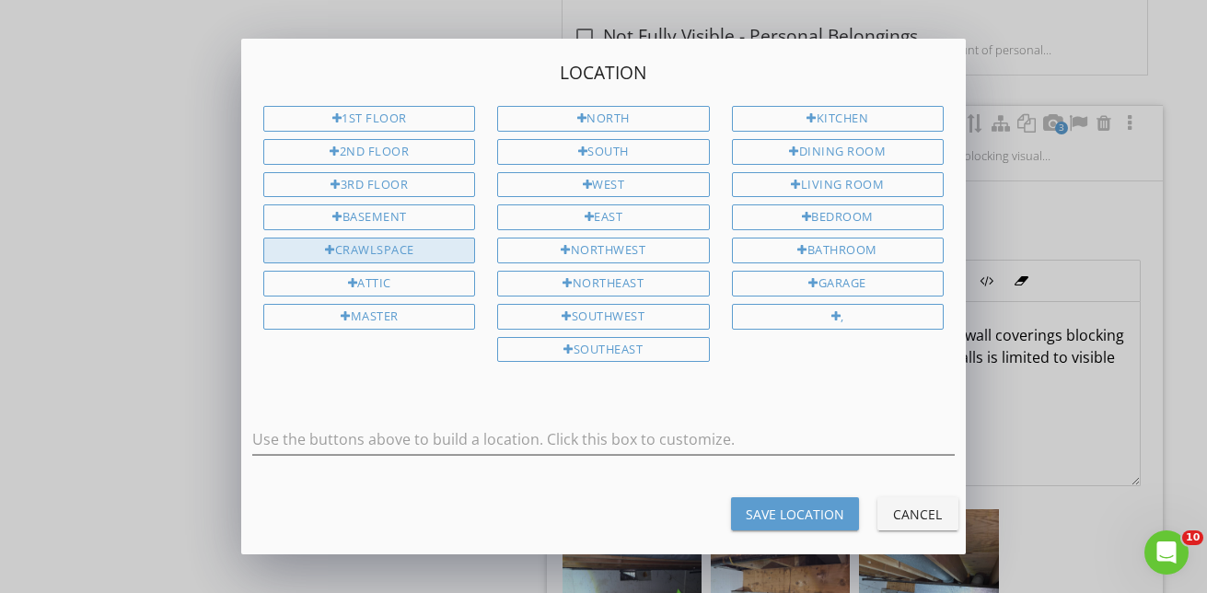
click at [410, 239] on div "Crawlspace" at bounding box center [369, 250] width 212 height 26
type input "Crawlspace"
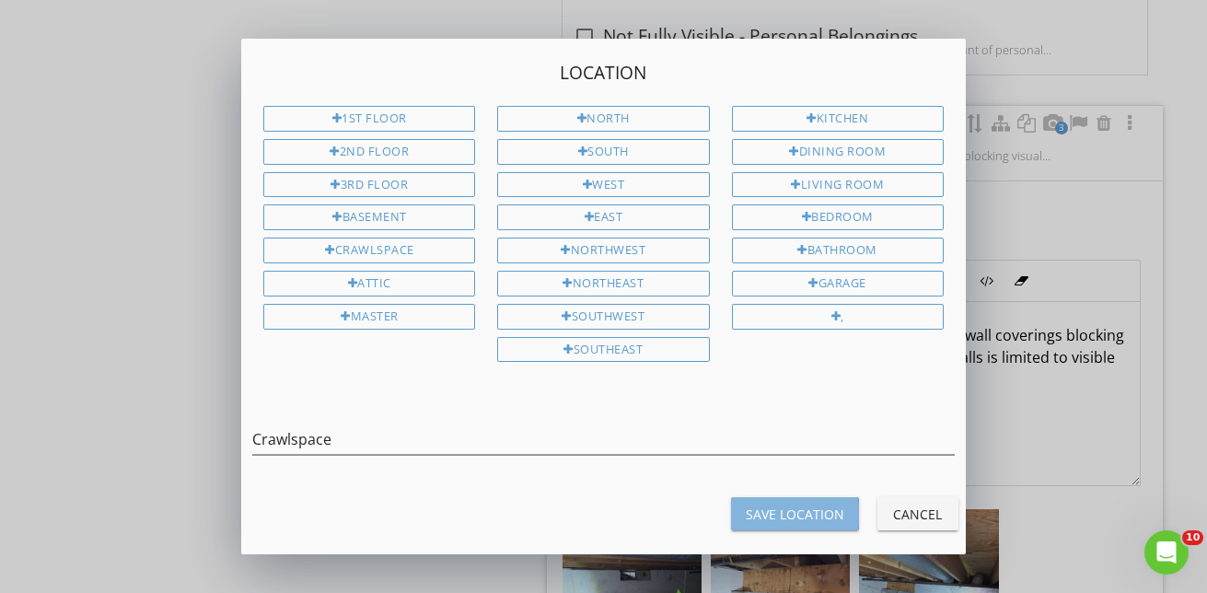
click at [772, 505] on div "Save Location" at bounding box center [795, 513] width 98 height 19
type input "Crawlspace"
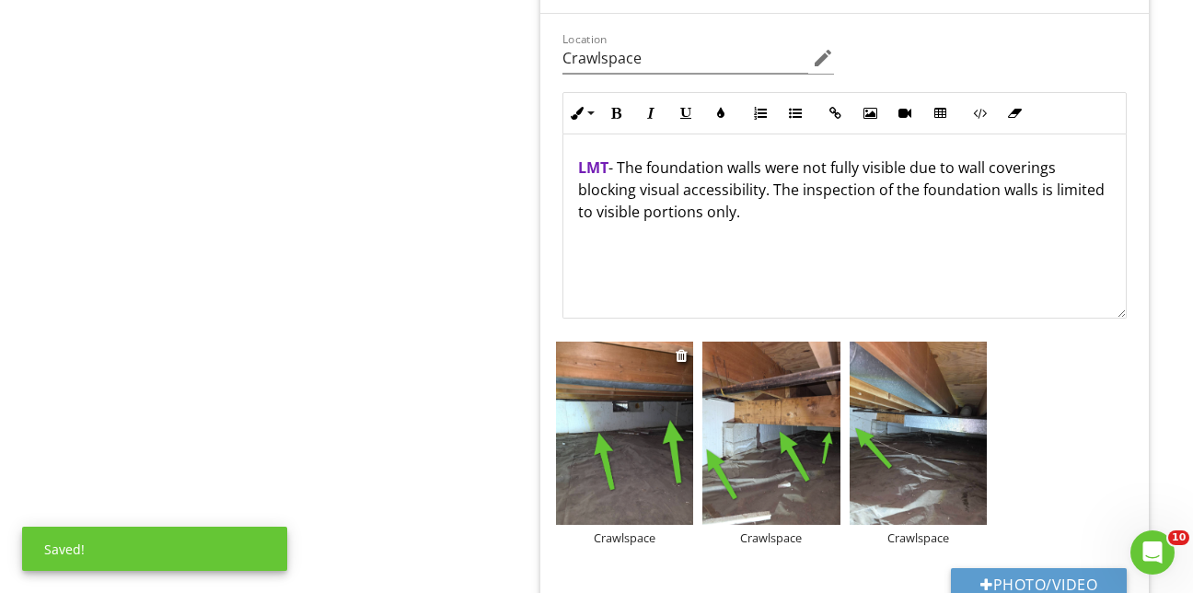
scroll to position [1998, 0]
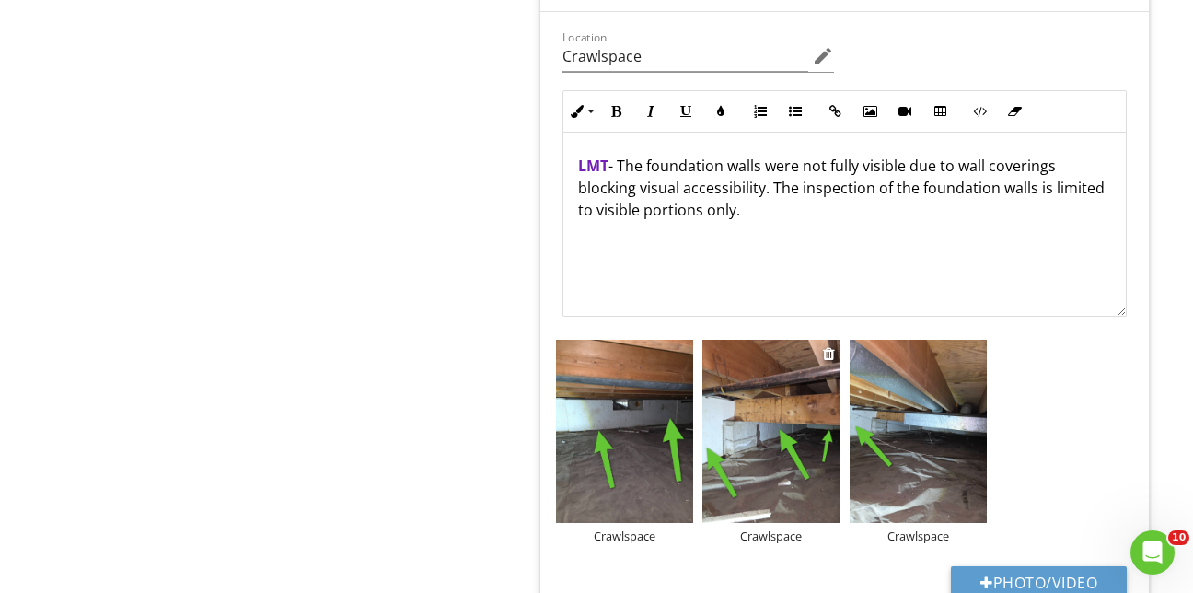
click at [812, 426] on img at bounding box center [770, 431] width 137 height 183
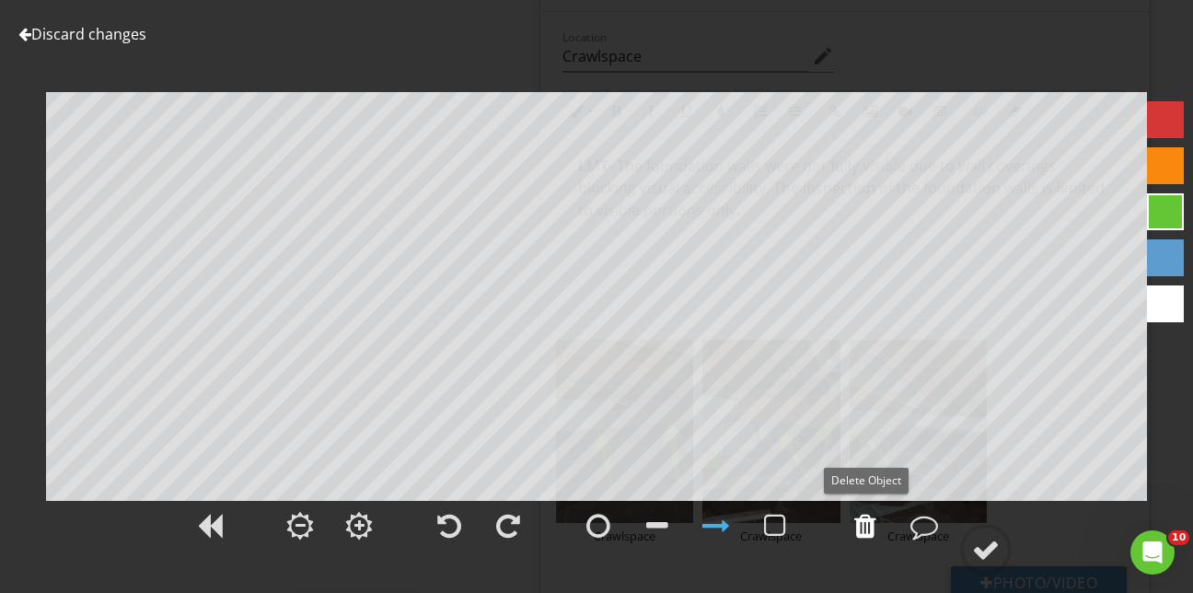
click at [869, 524] on div at bounding box center [865, 526] width 22 height 28
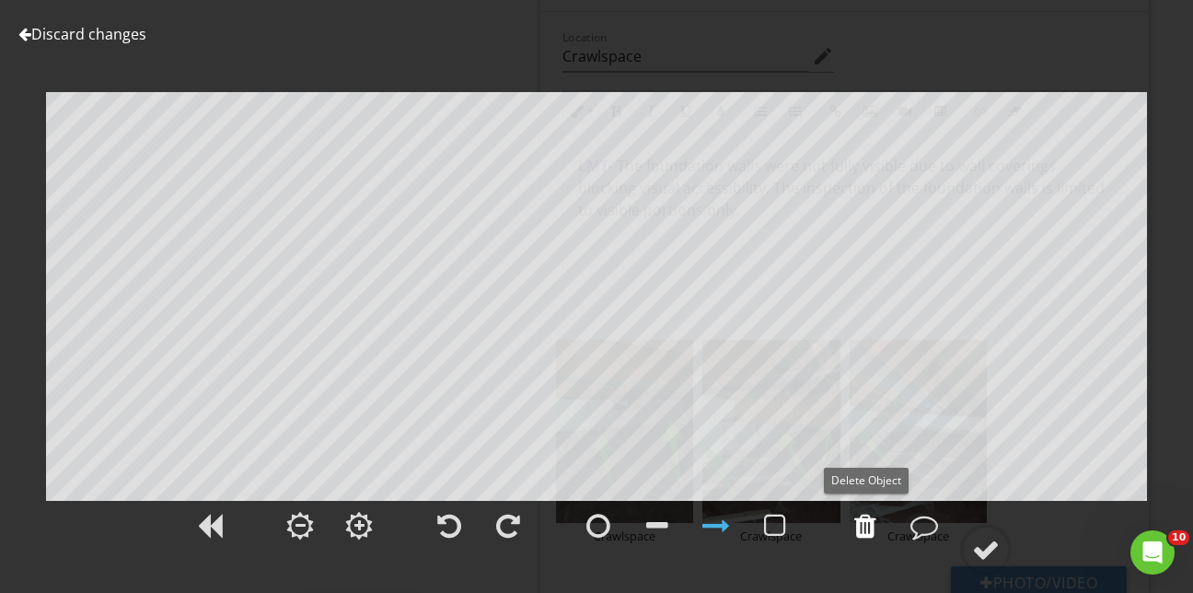
click at [869, 524] on div at bounding box center [865, 526] width 22 height 28
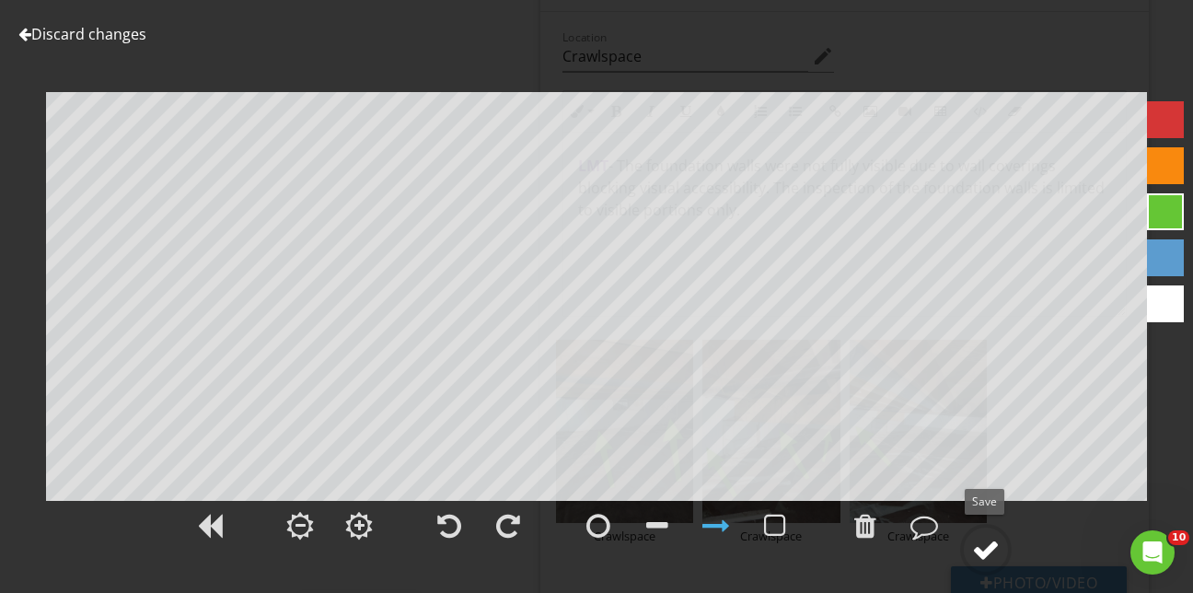
click at [986, 543] on div at bounding box center [986, 550] width 28 height 28
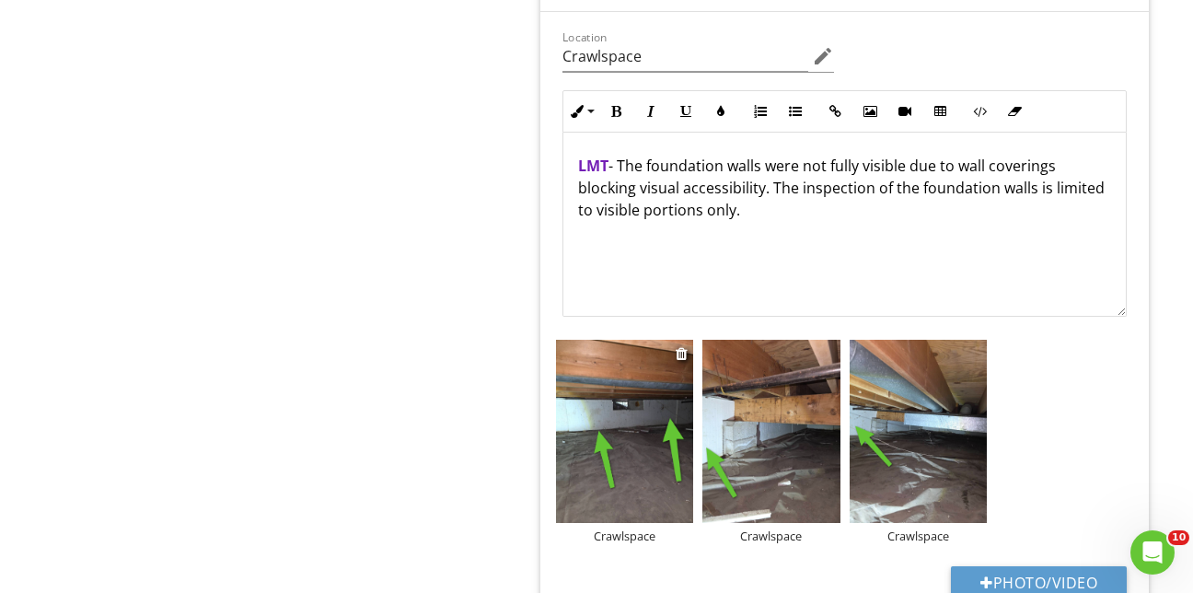
click at [607, 457] on img at bounding box center [624, 431] width 137 height 183
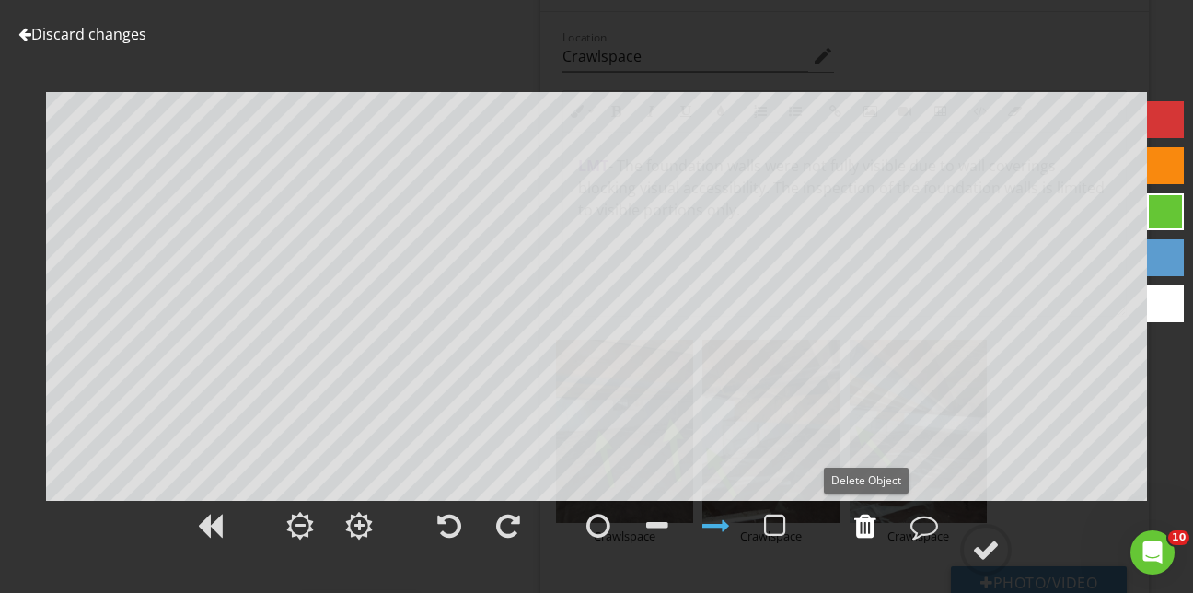
click at [863, 525] on div at bounding box center [865, 526] width 22 height 28
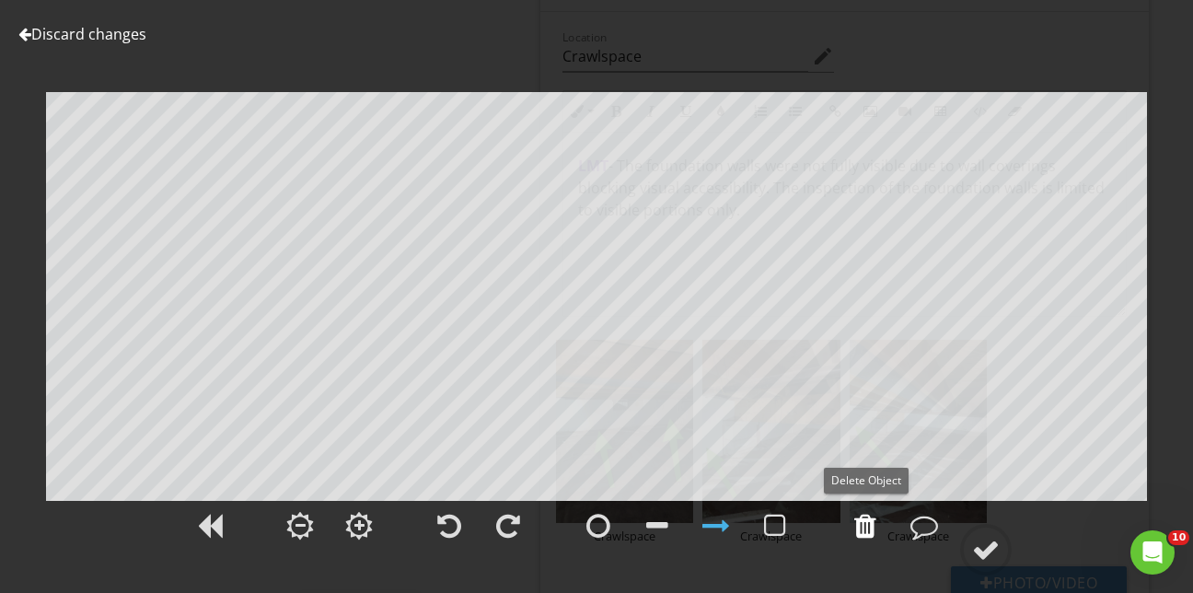
click at [863, 525] on div at bounding box center [865, 526] width 22 height 28
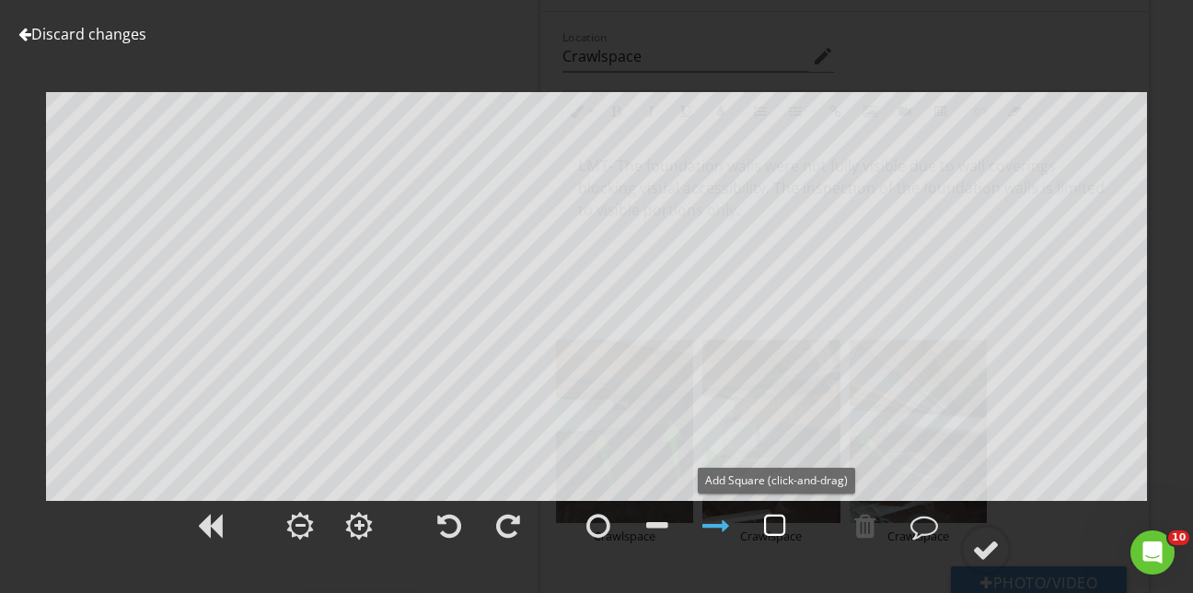
click at [776, 526] on div at bounding box center [775, 526] width 22 height 28
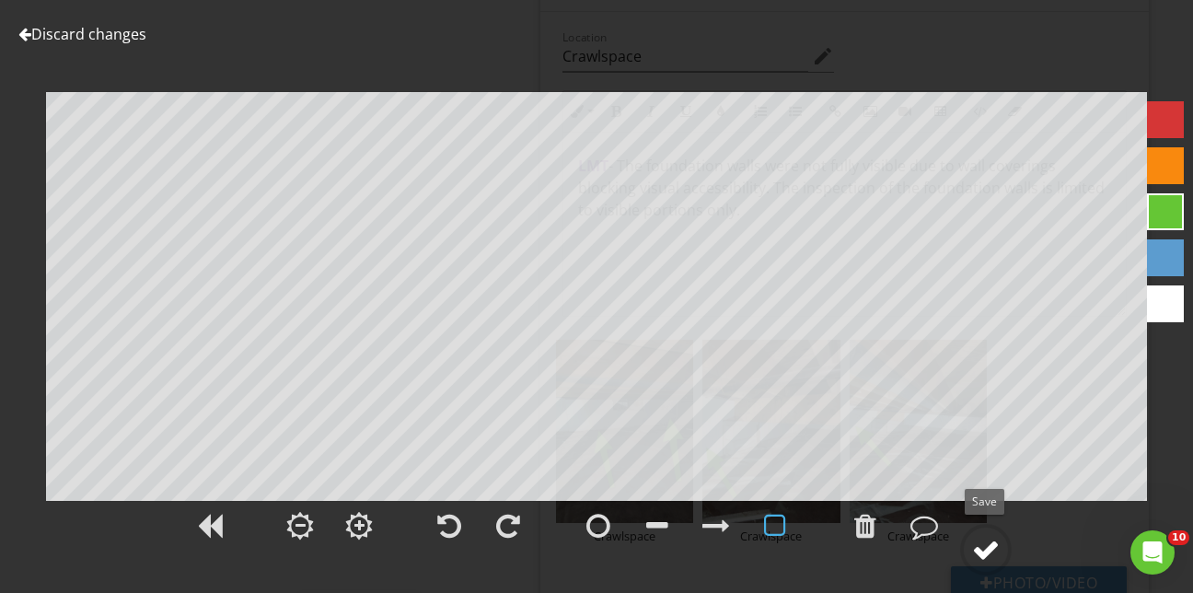
click at [982, 549] on div at bounding box center [986, 550] width 28 height 28
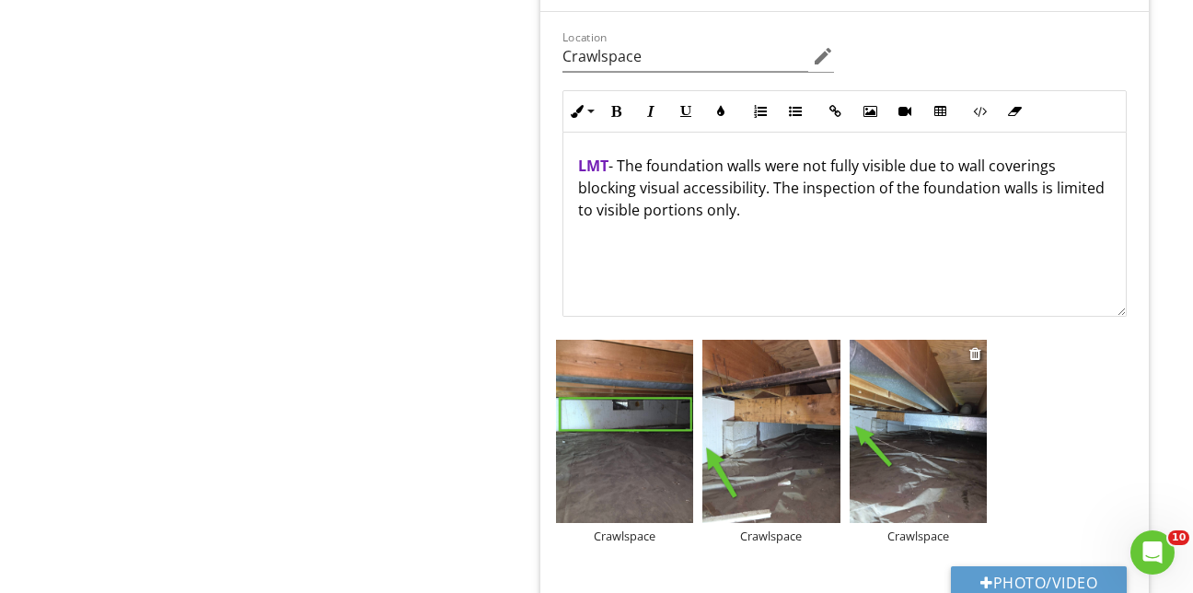
click at [876, 438] on img at bounding box center [918, 431] width 137 height 183
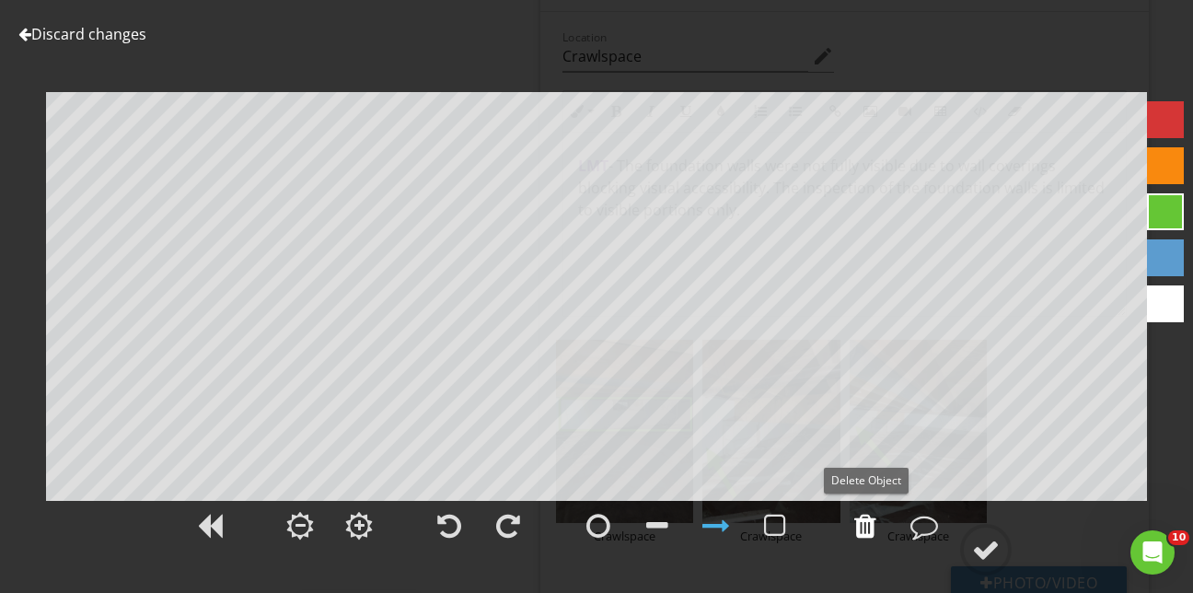
click at [862, 525] on div at bounding box center [865, 526] width 22 height 28
click at [861, 527] on div at bounding box center [865, 526] width 22 height 28
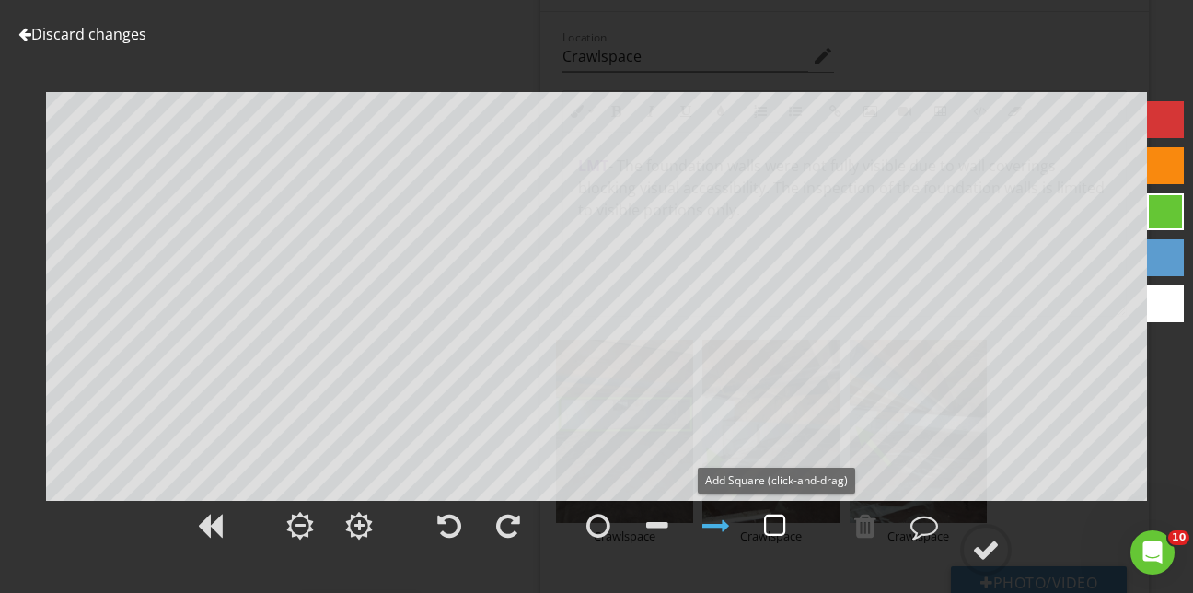
click at [769, 523] on div at bounding box center [775, 526] width 22 height 28
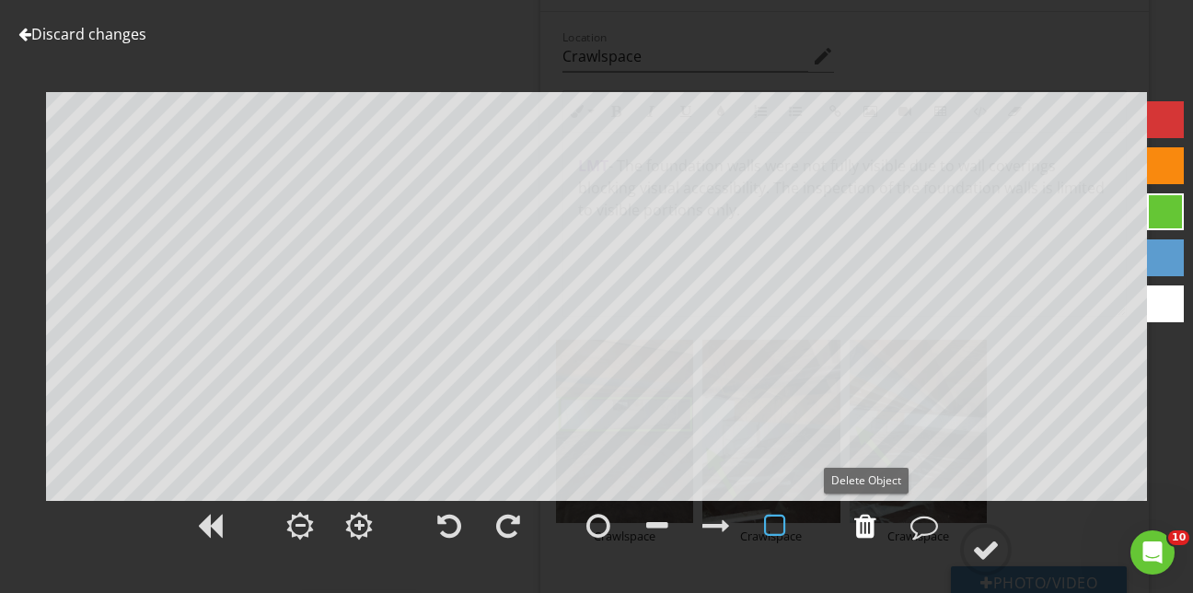
click at [872, 526] on div at bounding box center [865, 526] width 22 height 28
click at [863, 527] on div at bounding box center [865, 526] width 22 height 28
click at [997, 538] on div at bounding box center [986, 550] width 28 height 28
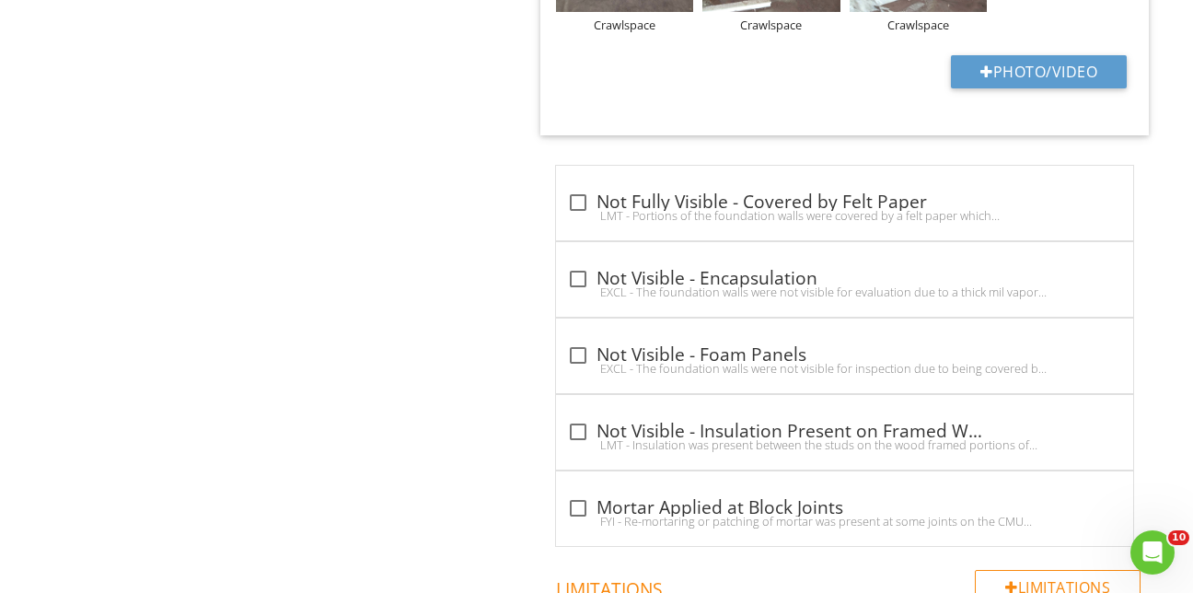
scroll to position [2508, 0]
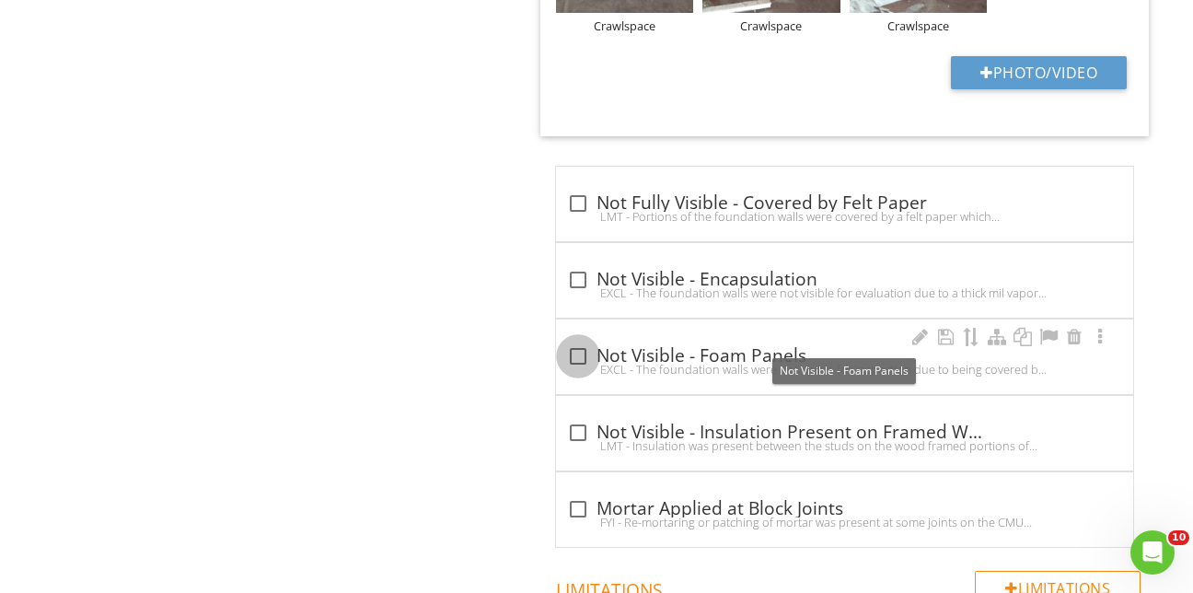
click at [578, 341] on div at bounding box center [577, 356] width 31 height 31
checkbox input "true"
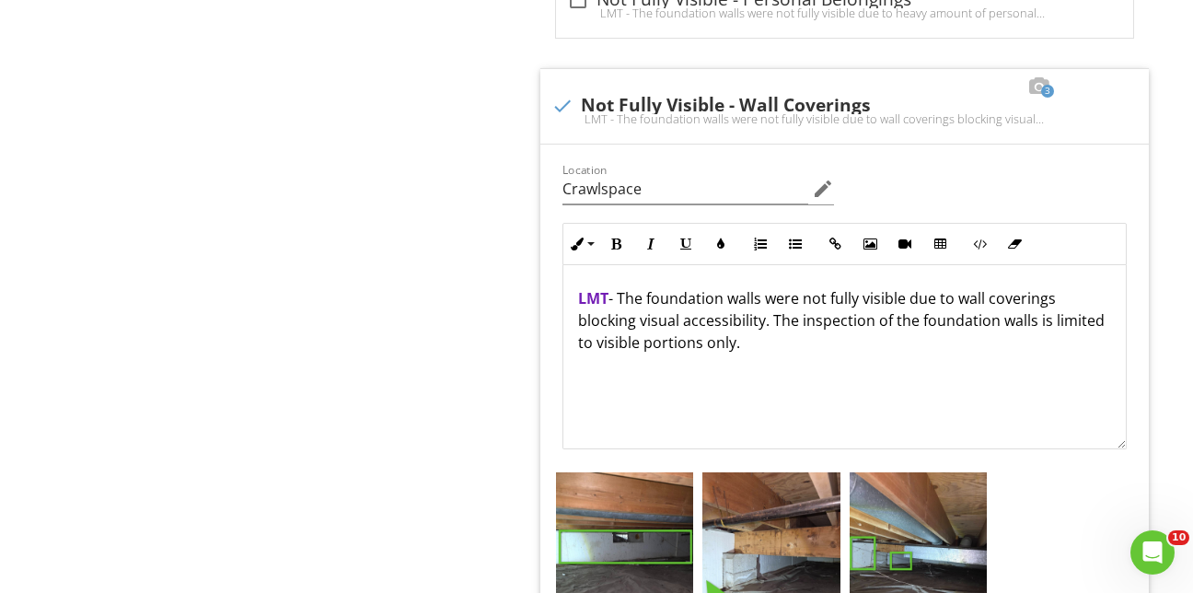
scroll to position [1864, 0]
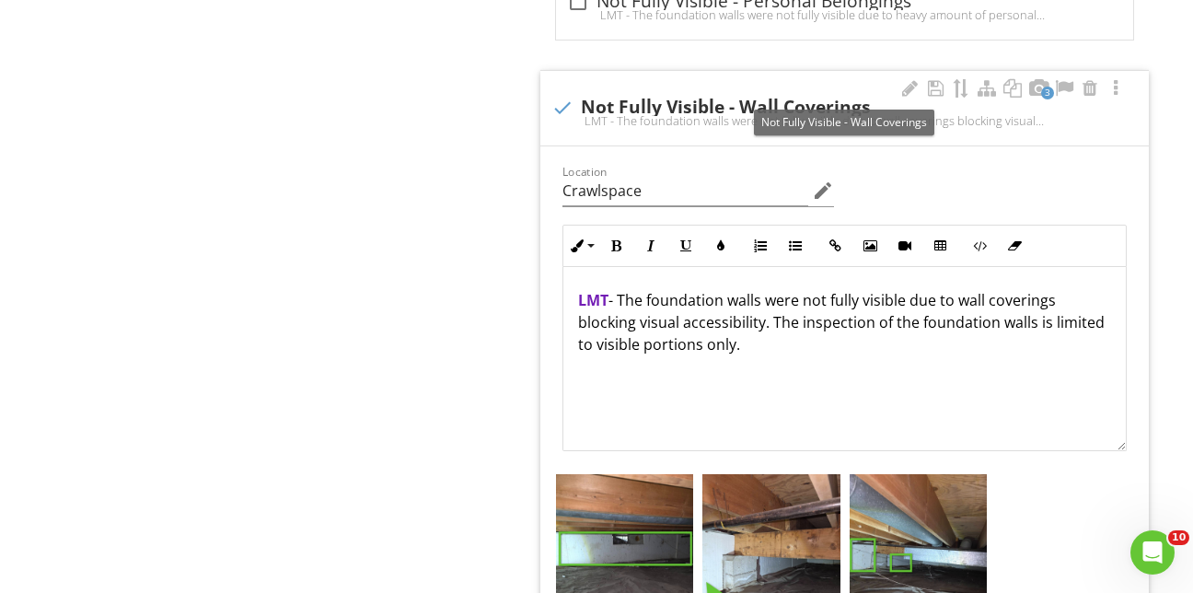
click at [558, 92] on div at bounding box center [562, 107] width 31 height 31
checkbox input "true"
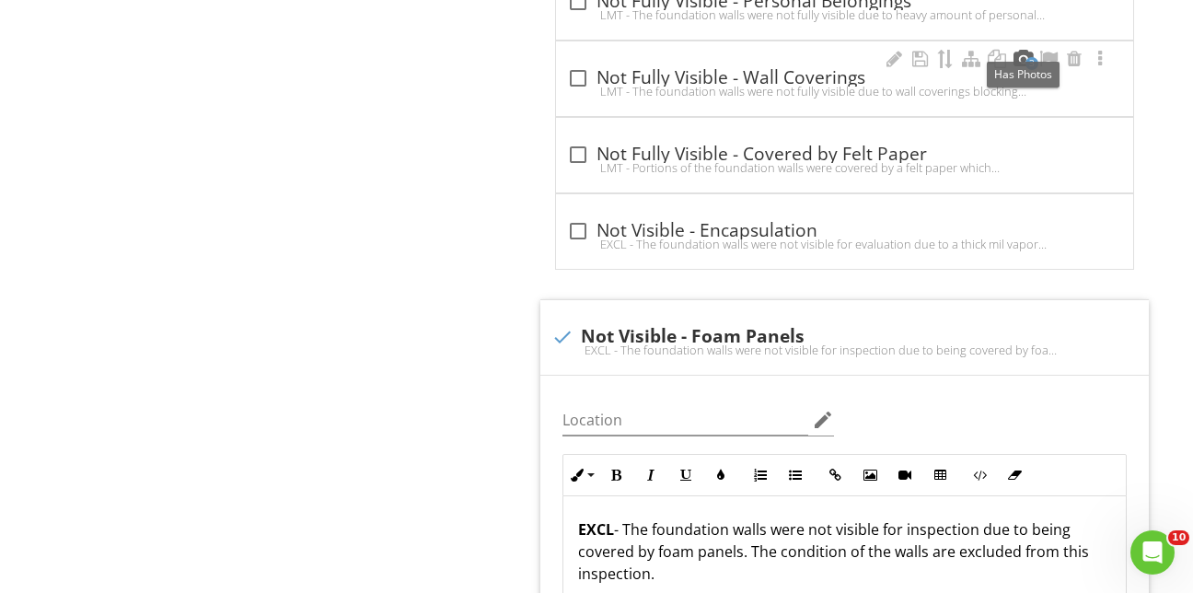
click at [1028, 50] on div at bounding box center [1023, 59] width 22 height 18
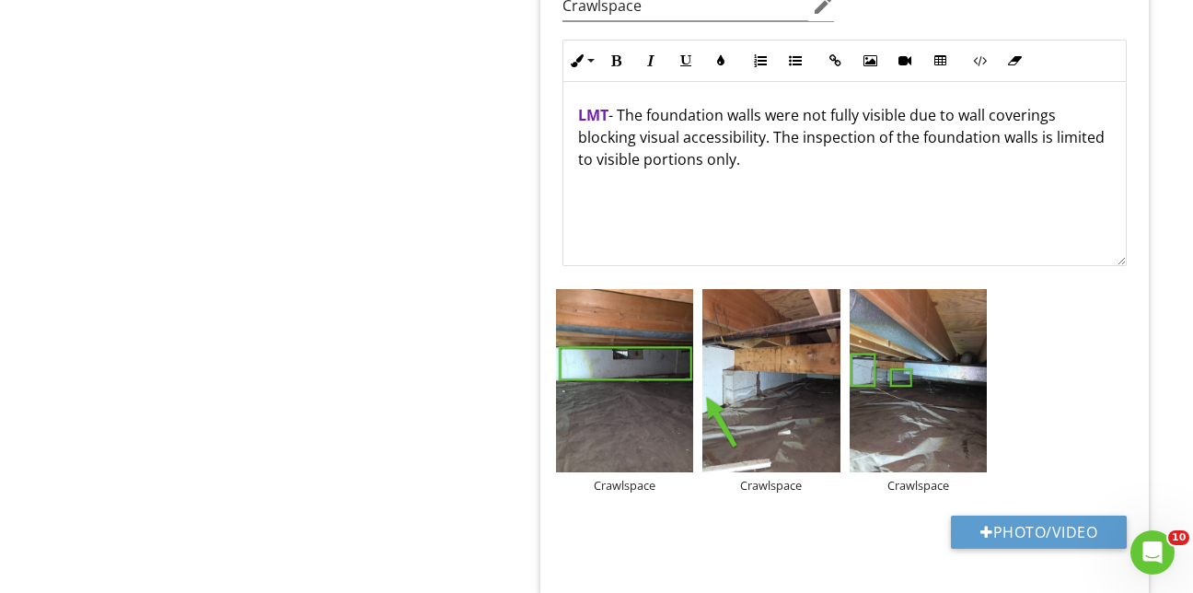
scroll to position [2048, 0]
click at [978, 296] on div at bounding box center [975, 303] width 12 height 15
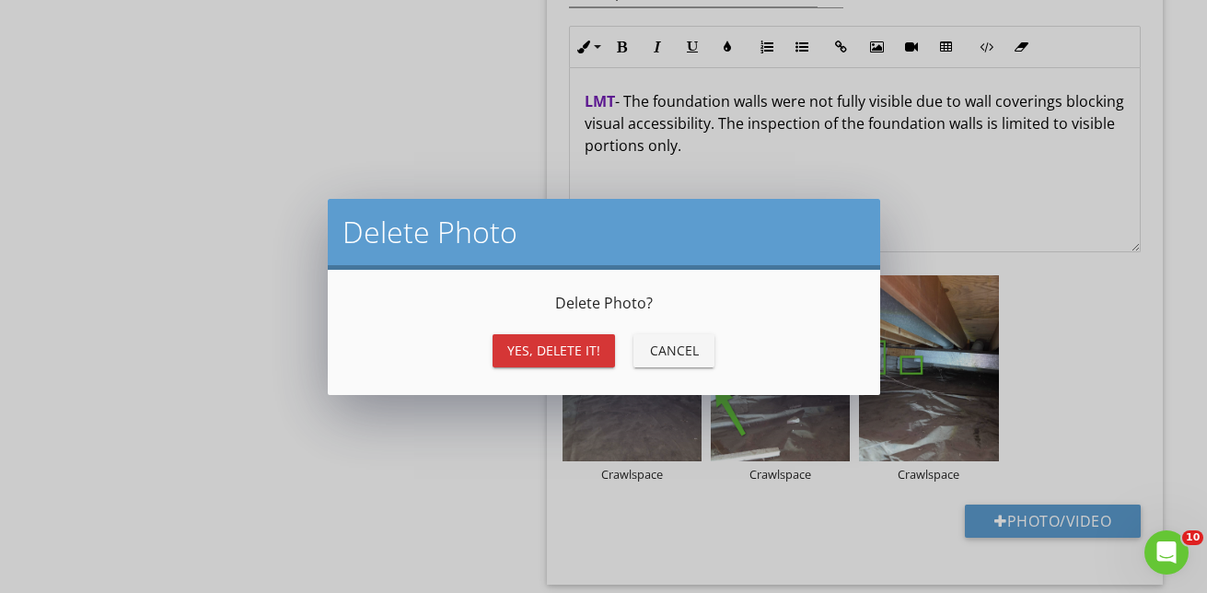
click at [570, 348] on div "Yes, Delete it!" at bounding box center [553, 350] width 93 height 19
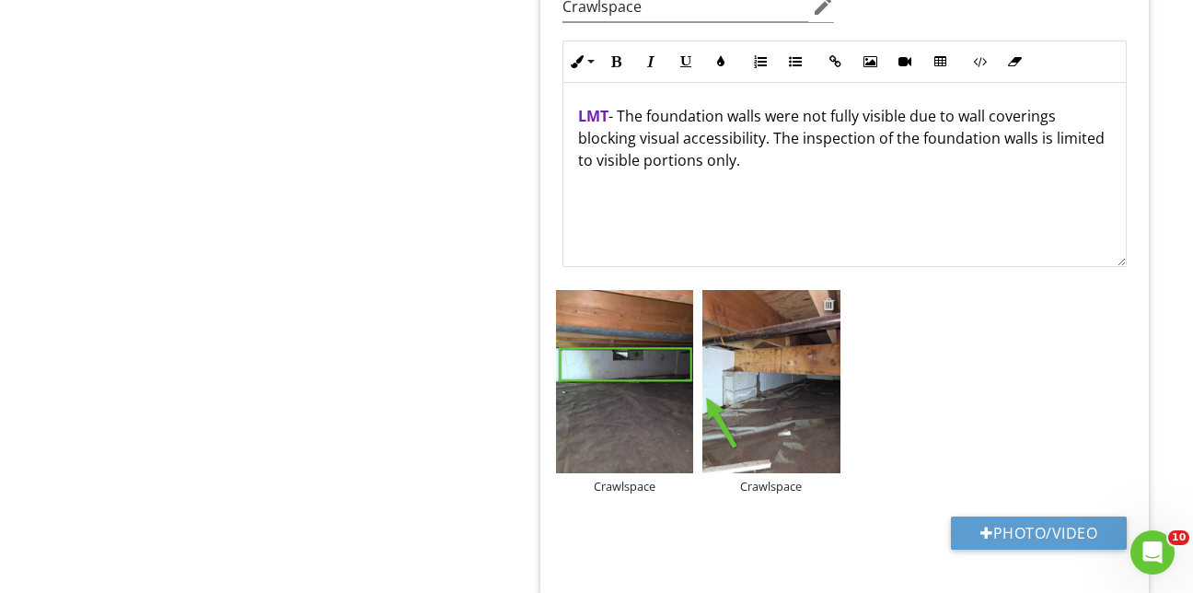
click at [827, 296] on div at bounding box center [829, 303] width 12 height 15
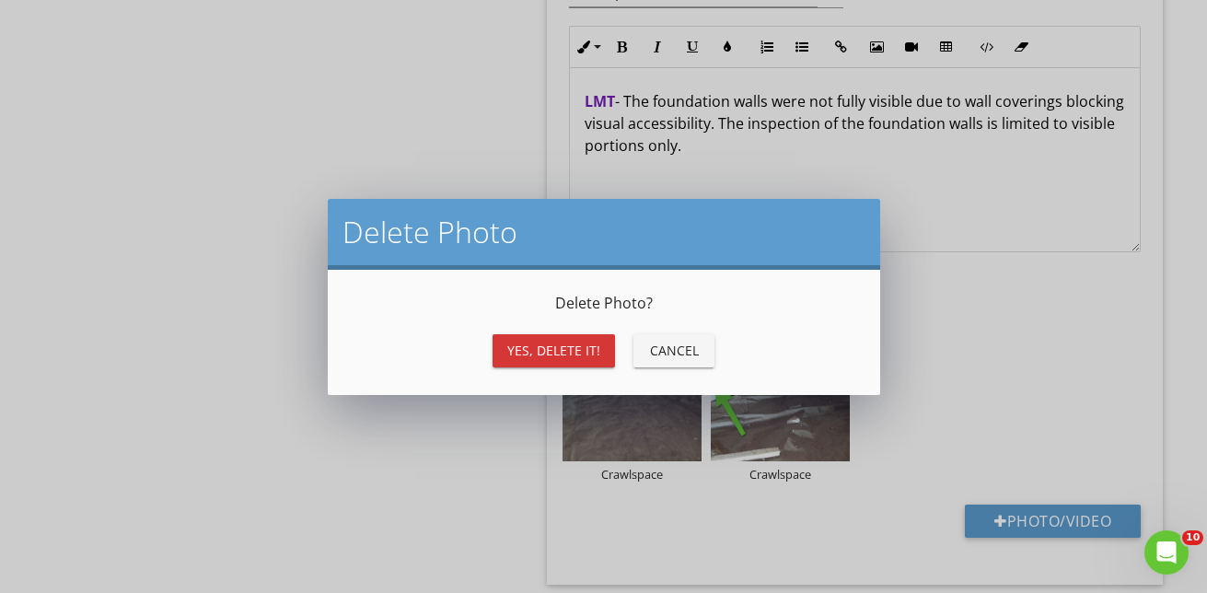
click at [547, 343] on div "Yes, Delete it!" at bounding box center [553, 350] width 93 height 19
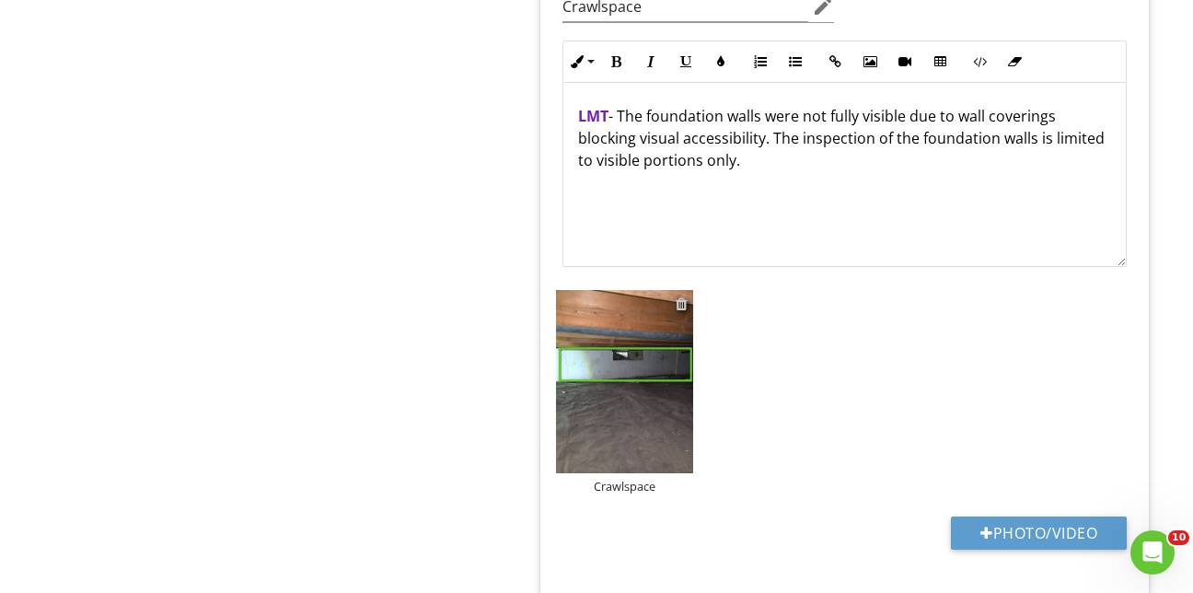
click at [680, 296] on div at bounding box center [682, 303] width 12 height 15
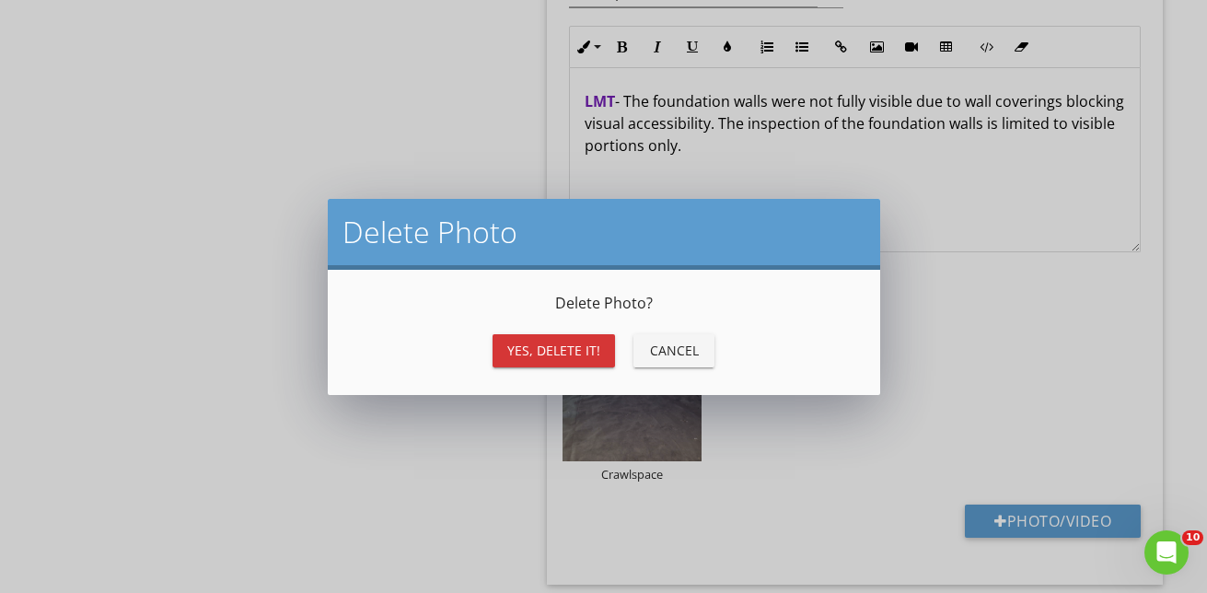
click at [564, 351] on div "Yes, Delete it!" at bounding box center [553, 350] width 93 height 19
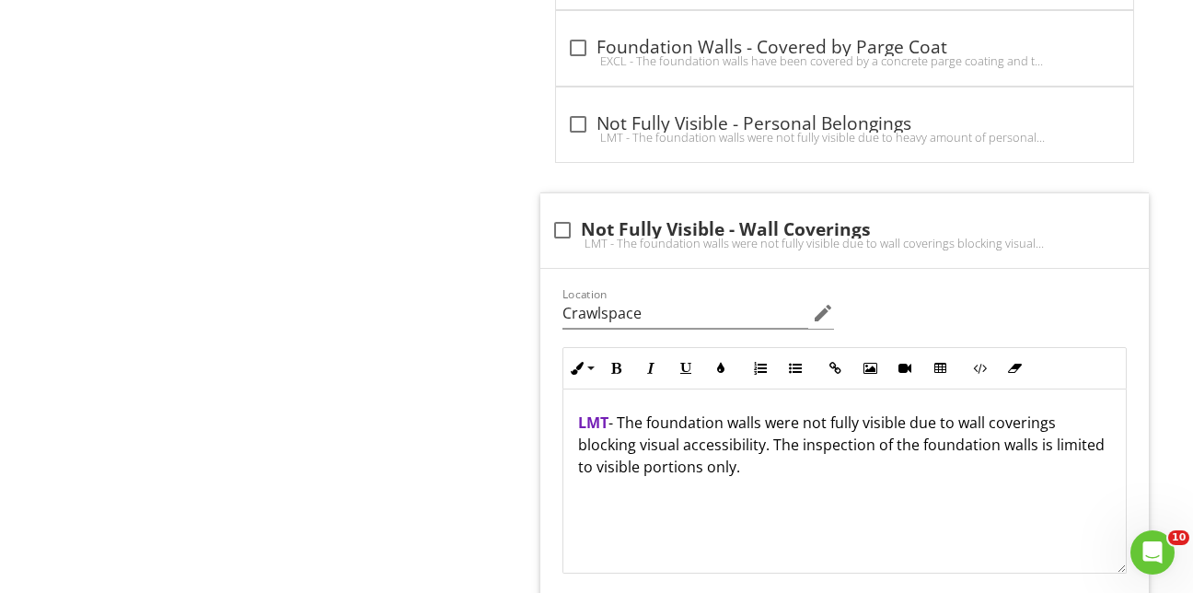
scroll to position [1680, 0]
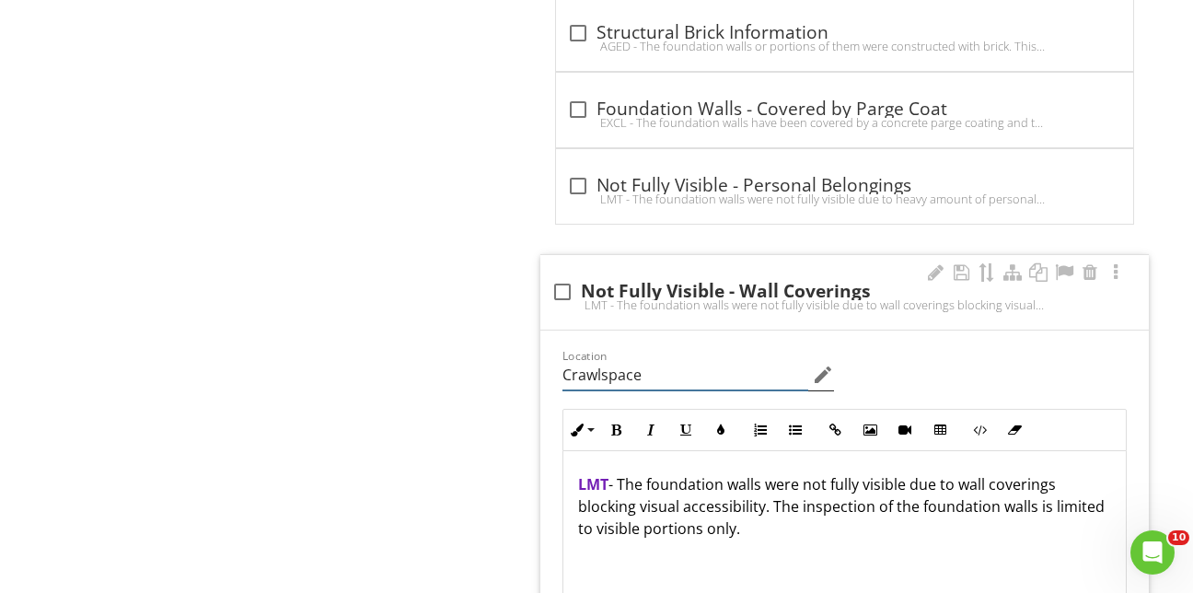
drag, startPoint x: 568, startPoint y: 358, endPoint x: 585, endPoint y: 356, distance: 16.7
click at [573, 360] on input "Crawlspace" at bounding box center [685, 375] width 246 height 30
type input "e"
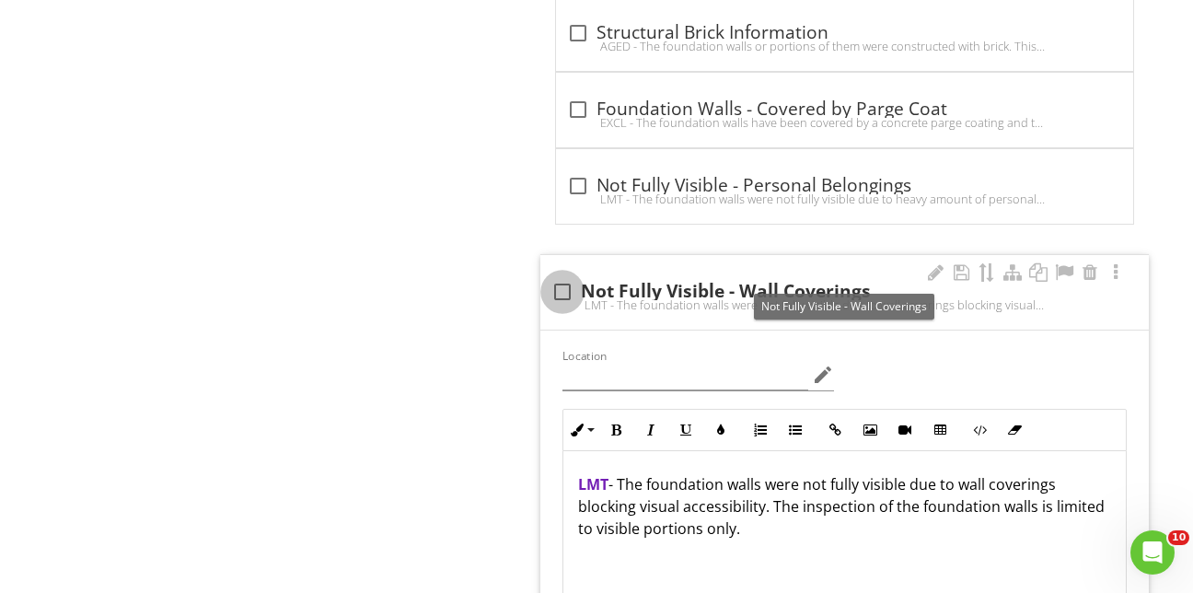
click at [562, 276] on div at bounding box center [562, 291] width 31 height 31
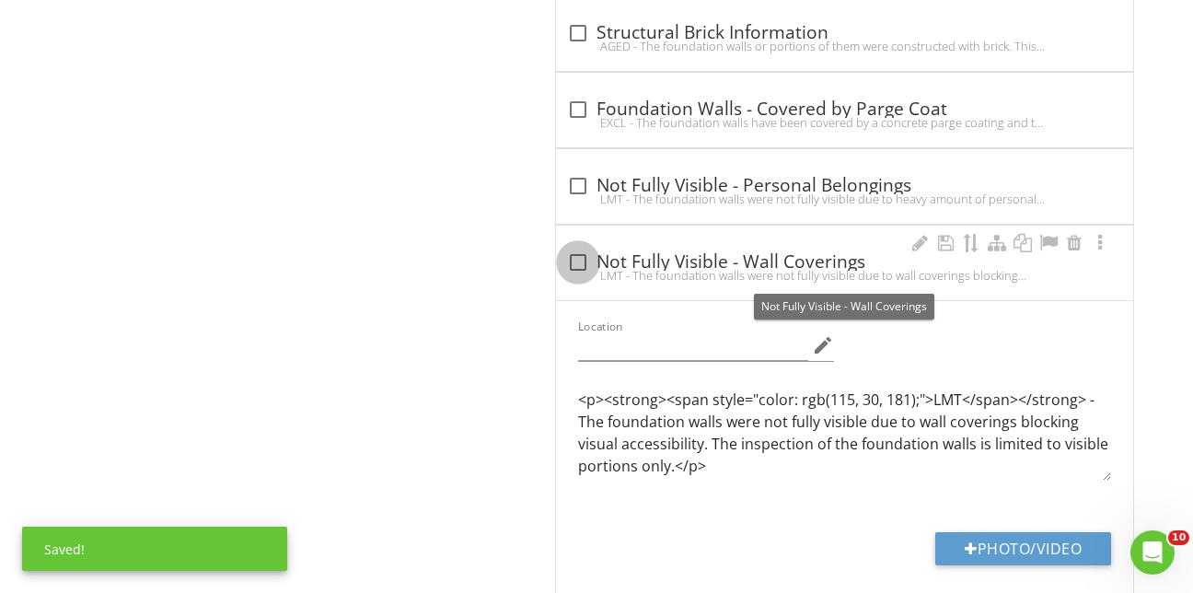
checkbox input "true"
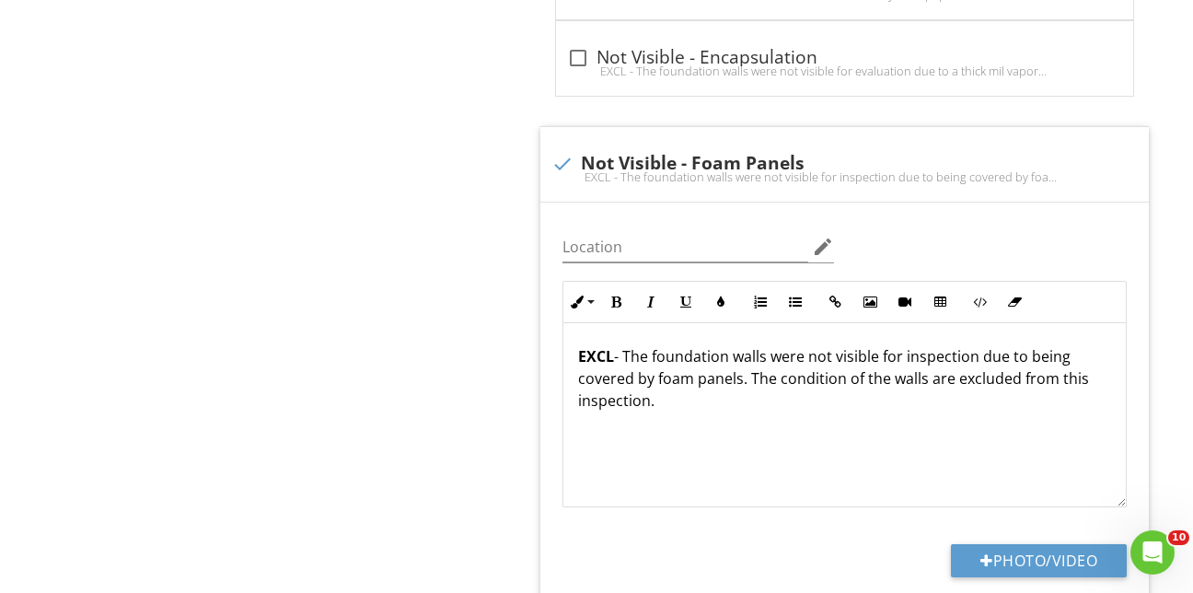
scroll to position [2048, 0]
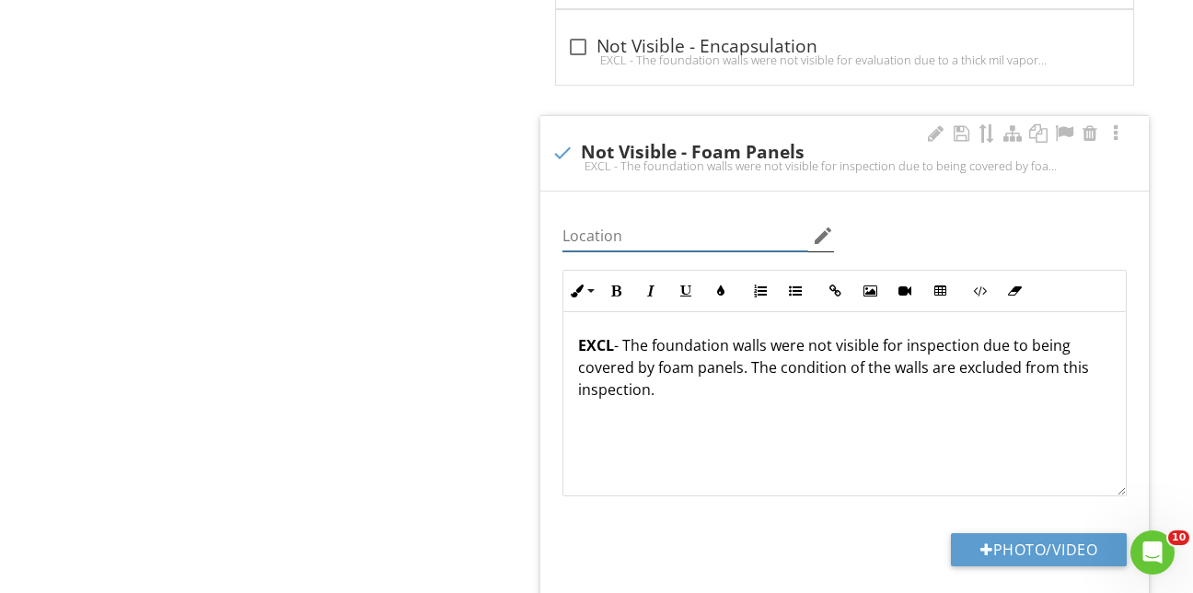
click at [572, 221] on input "Location" at bounding box center [685, 236] width 246 height 30
click at [818, 225] on icon "edit" at bounding box center [823, 236] width 22 height 22
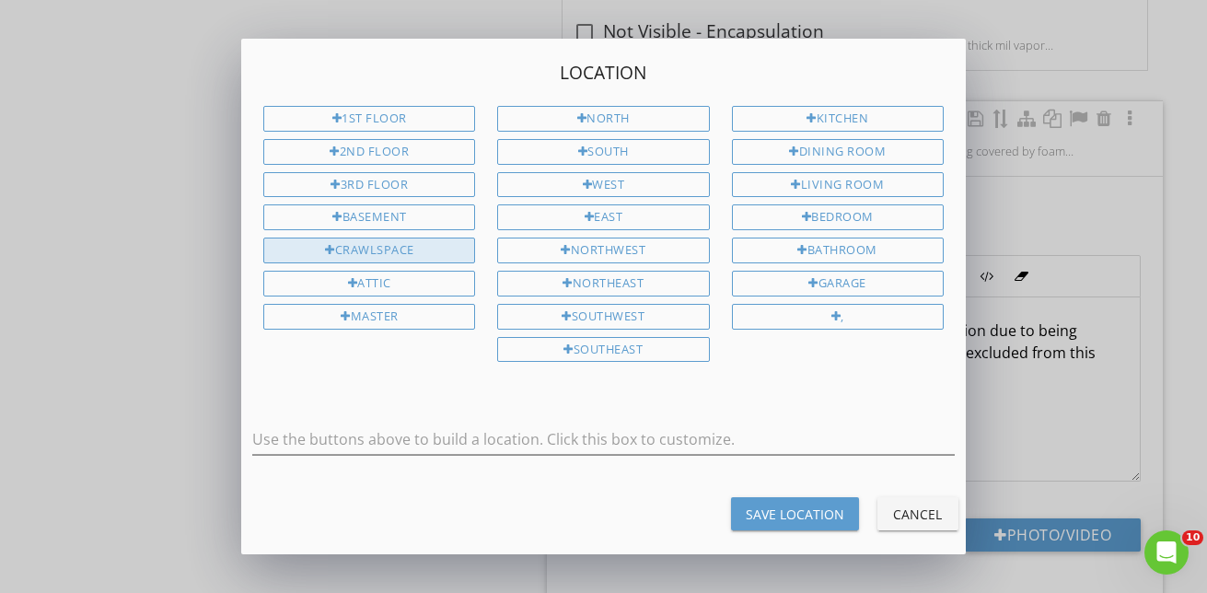
click at [399, 249] on div "Crawlspace" at bounding box center [369, 250] width 212 height 26
type input "Crawlspace"
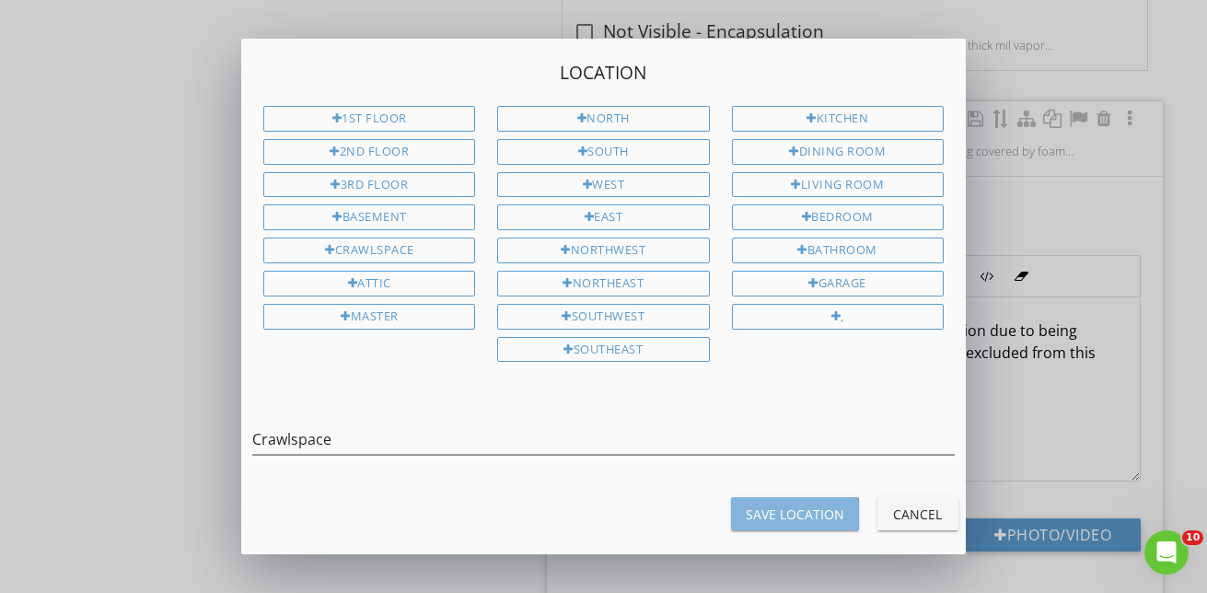
click at [809, 513] on div "Save Location" at bounding box center [795, 513] width 98 height 19
type input "Crawlspace"
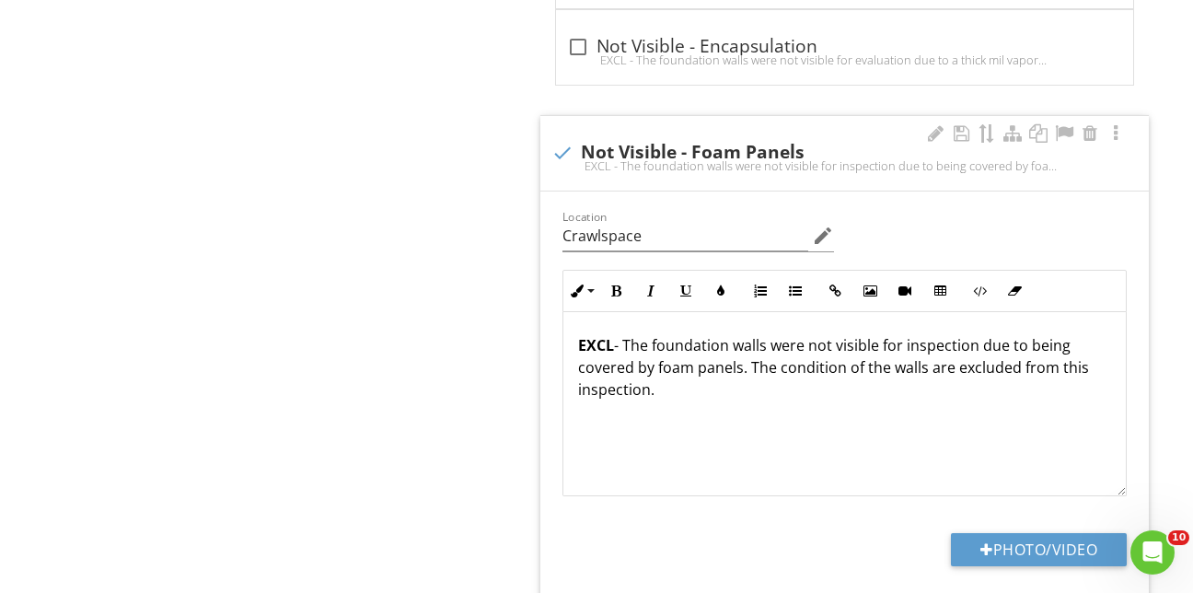
scroll to position [1, 0]
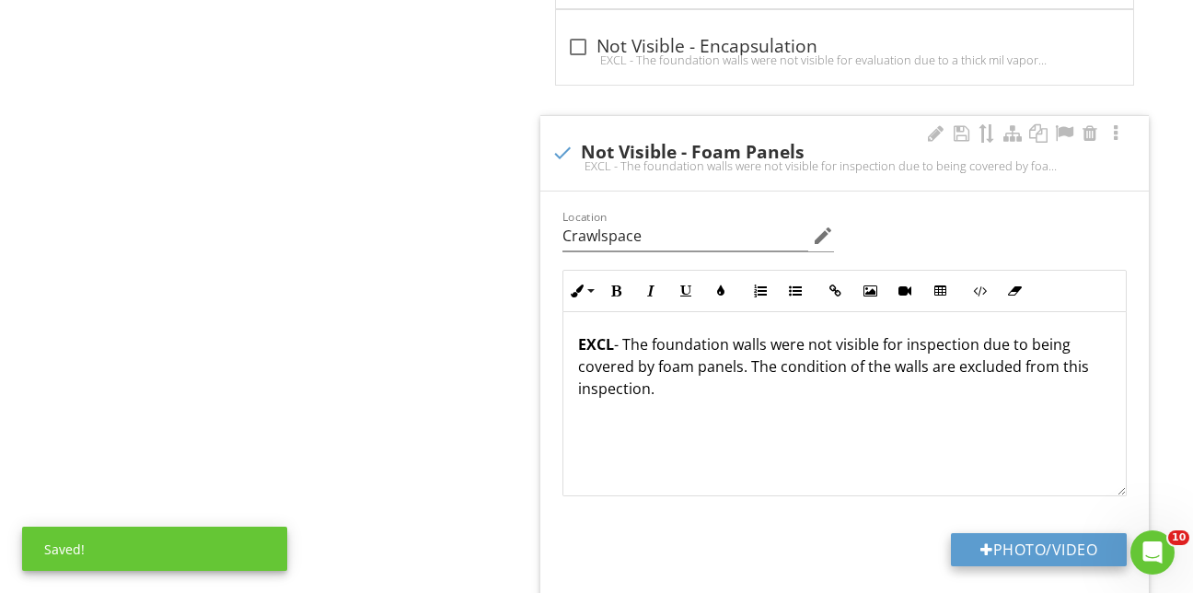
click at [1052, 533] on button "Photo/Video" at bounding box center [1039, 549] width 176 height 33
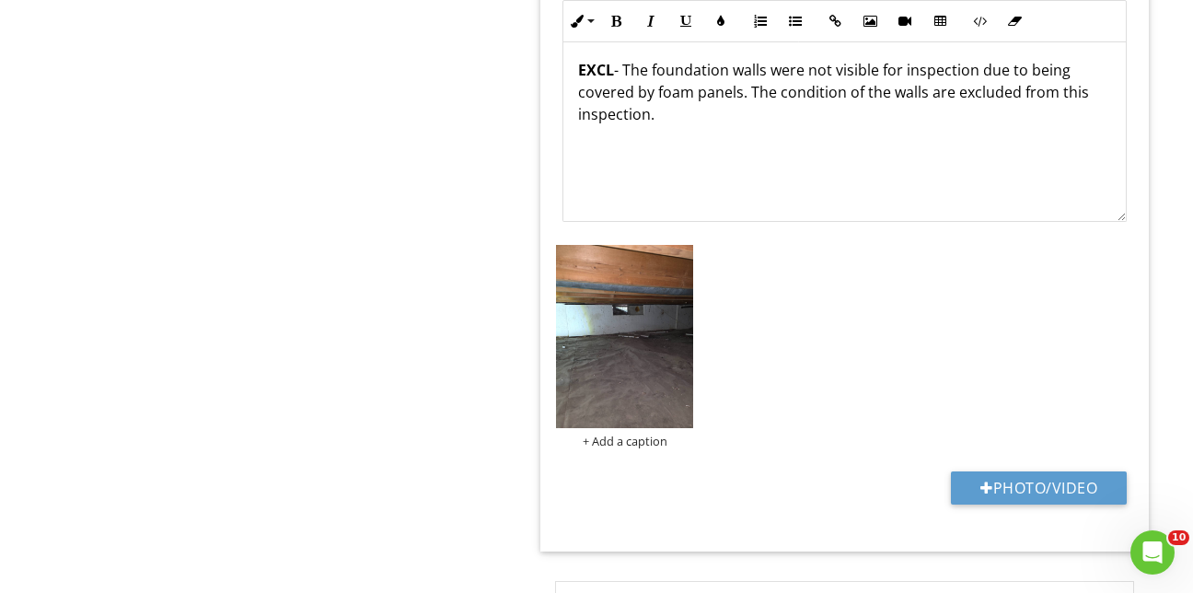
scroll to position [2324, 0]
click at [1036, 469] on button "Photo/Video" at bounding box center [1039, 485] width 176 height 33
type input "C:\fakepath\20250827_101913.jpg"
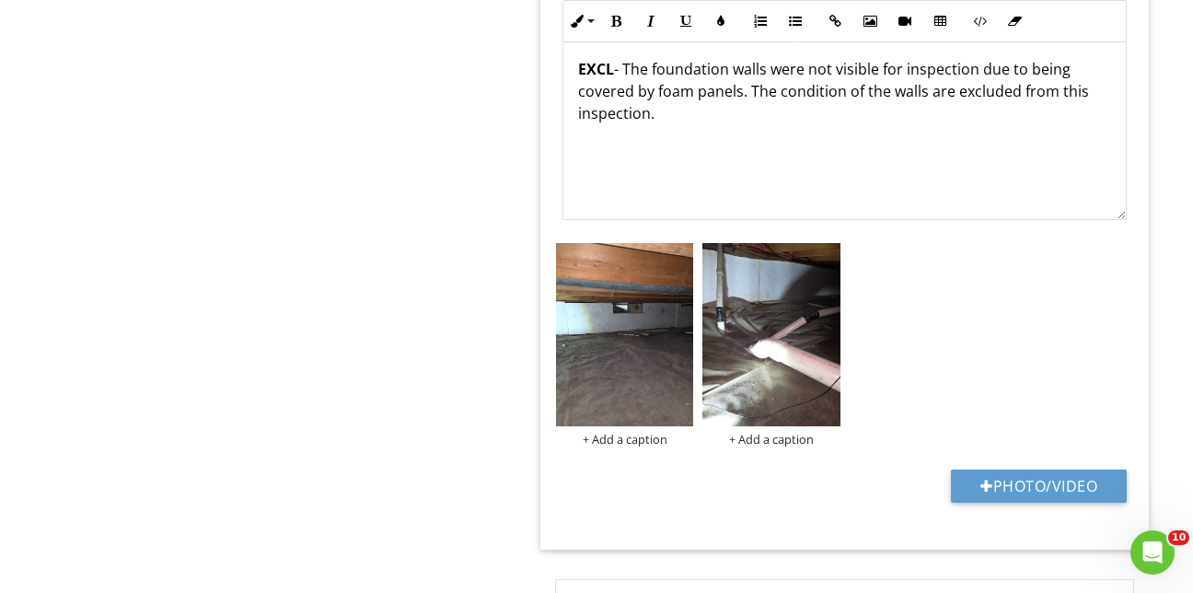
scroll to position [1, 0]
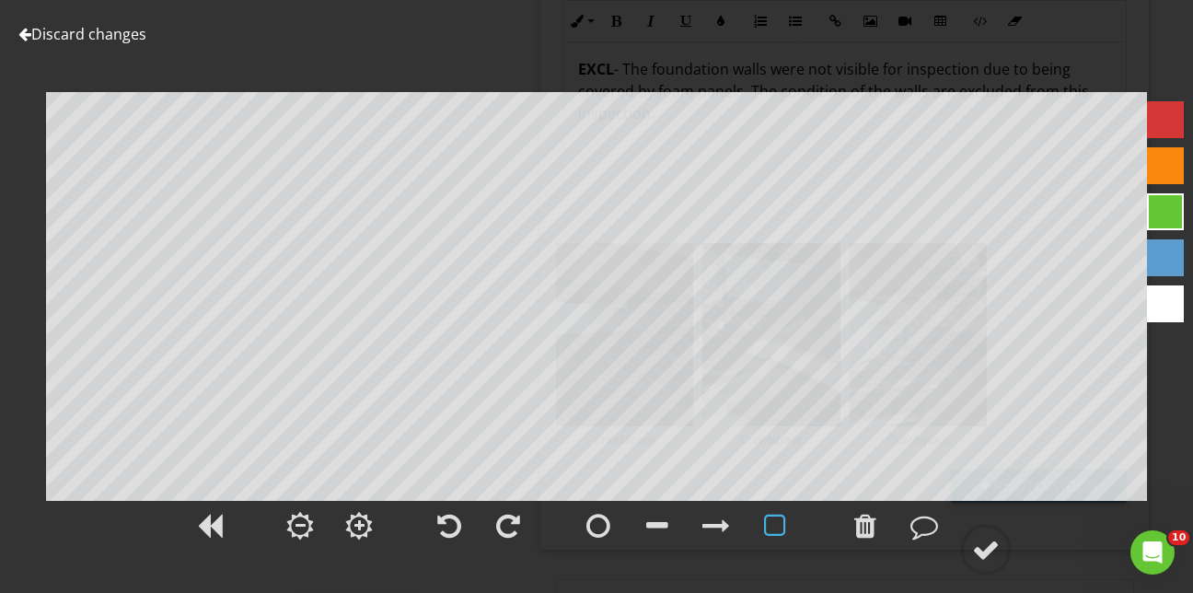
scroll to position [1, 0]
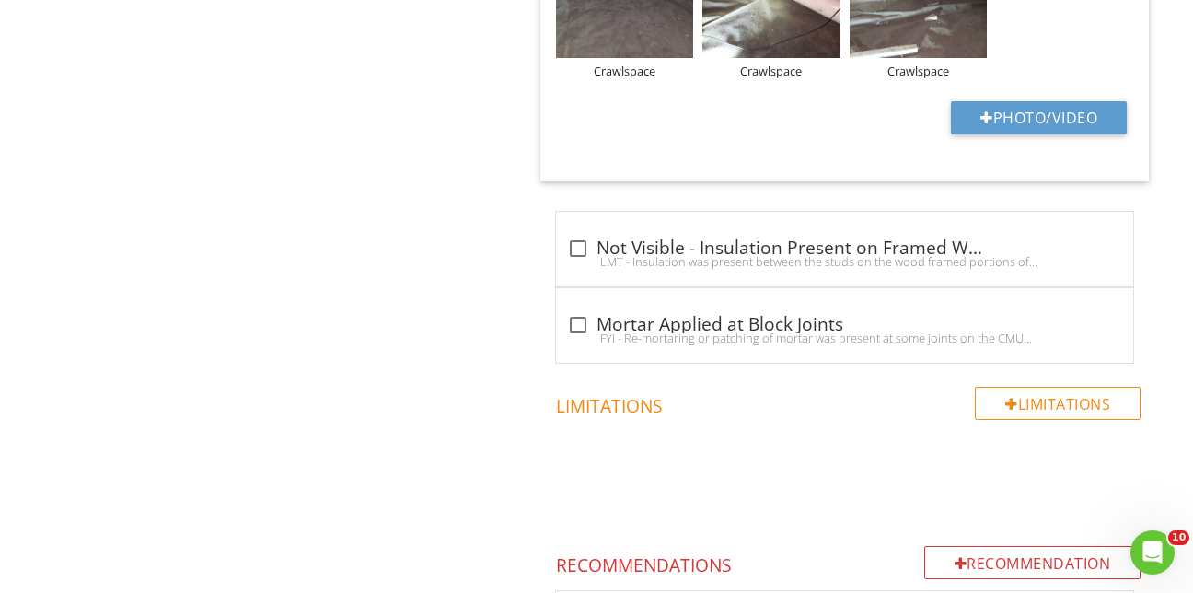
scroll to position [1, 0]
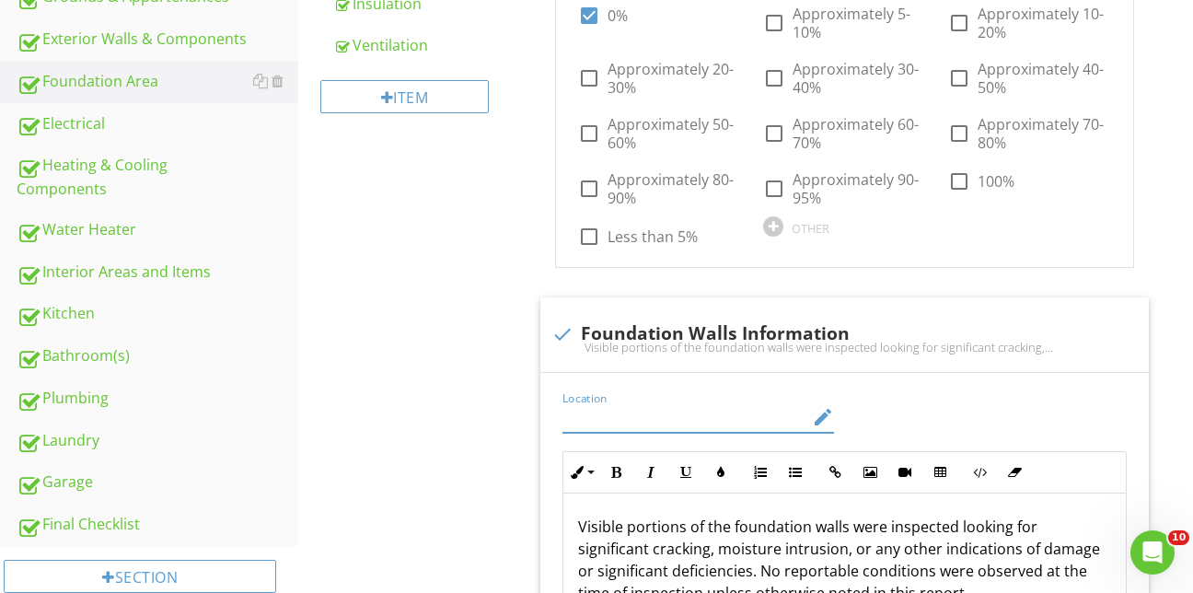
scroll to position [1, 0]
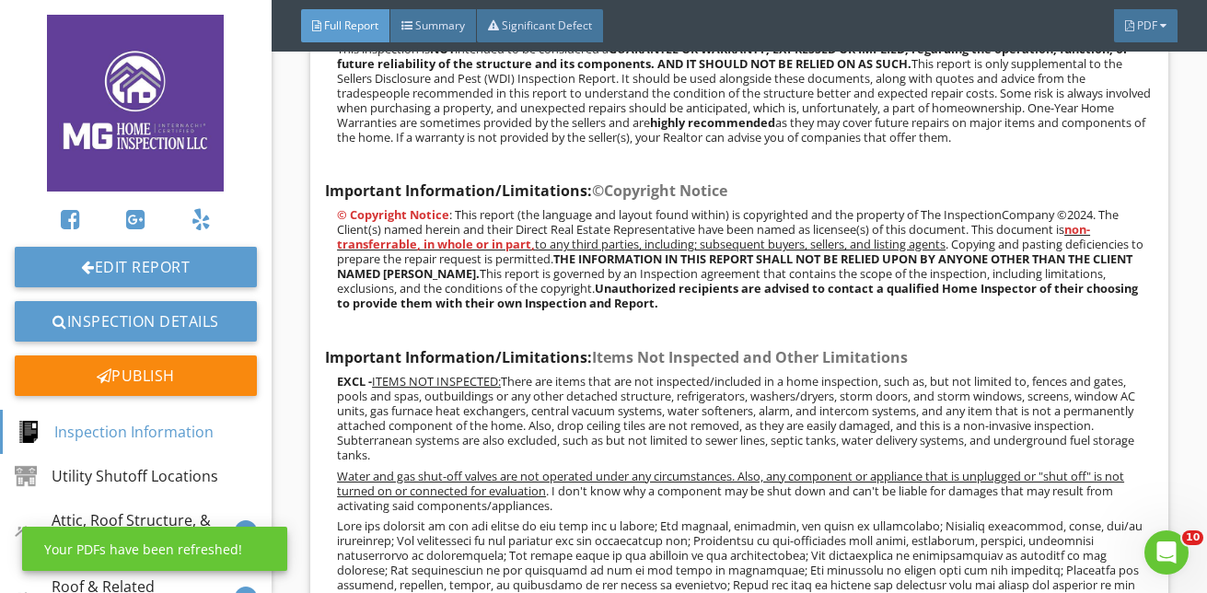
scroll to position [1381, 0]
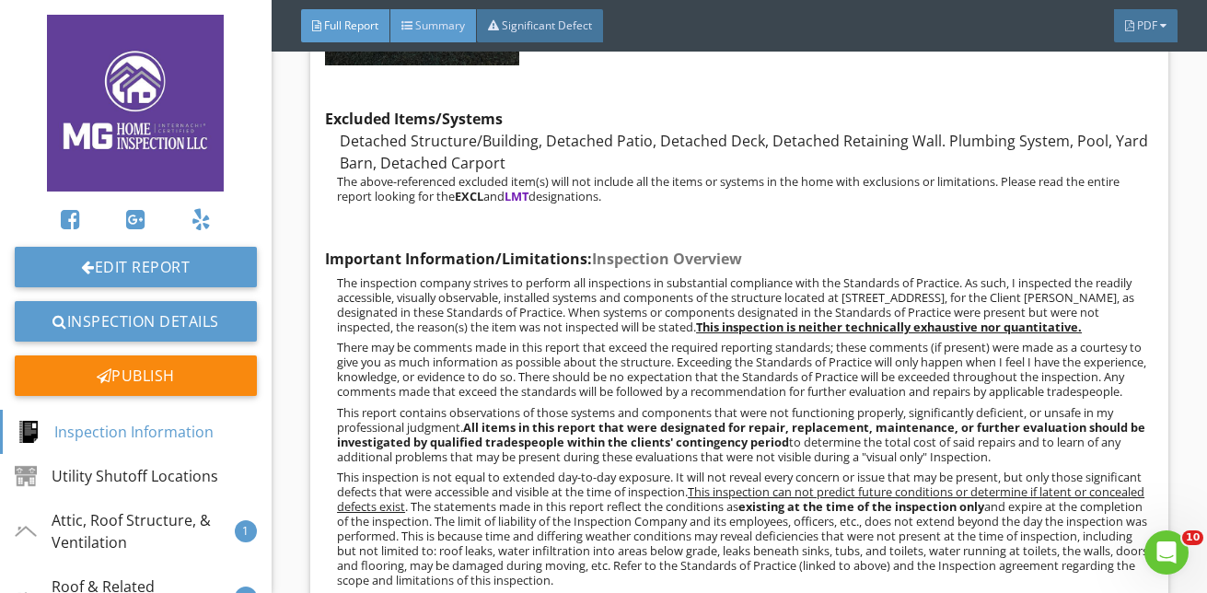
click at [447, 18] on span "Summary" at bounding box center [440, 25] width 50 height 16
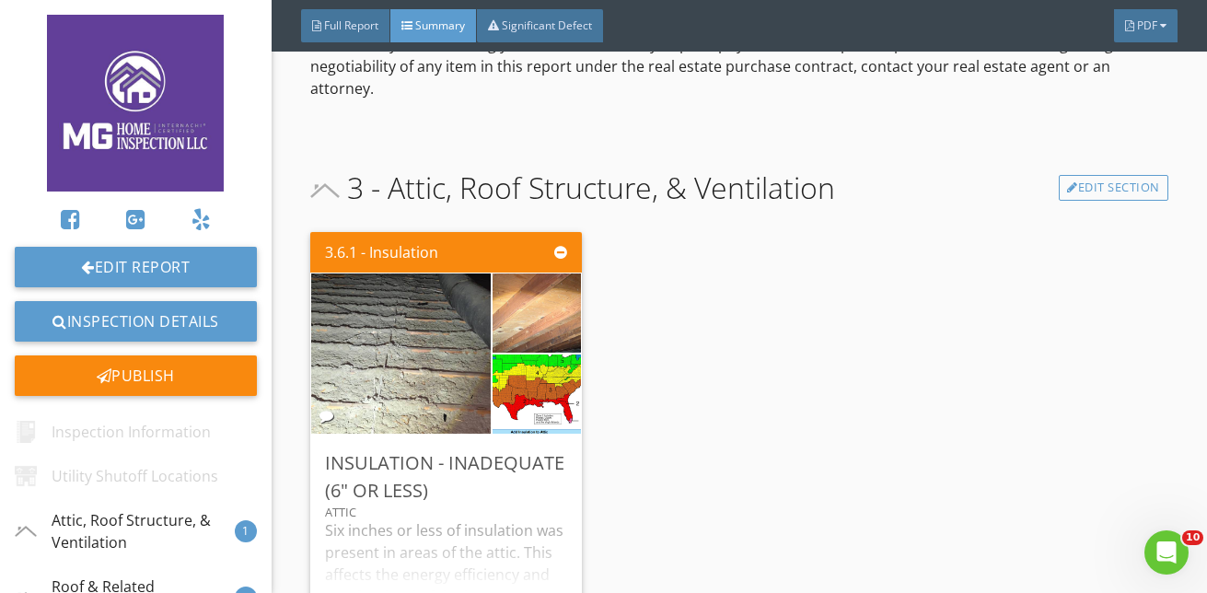
scroll to position [552, 0]
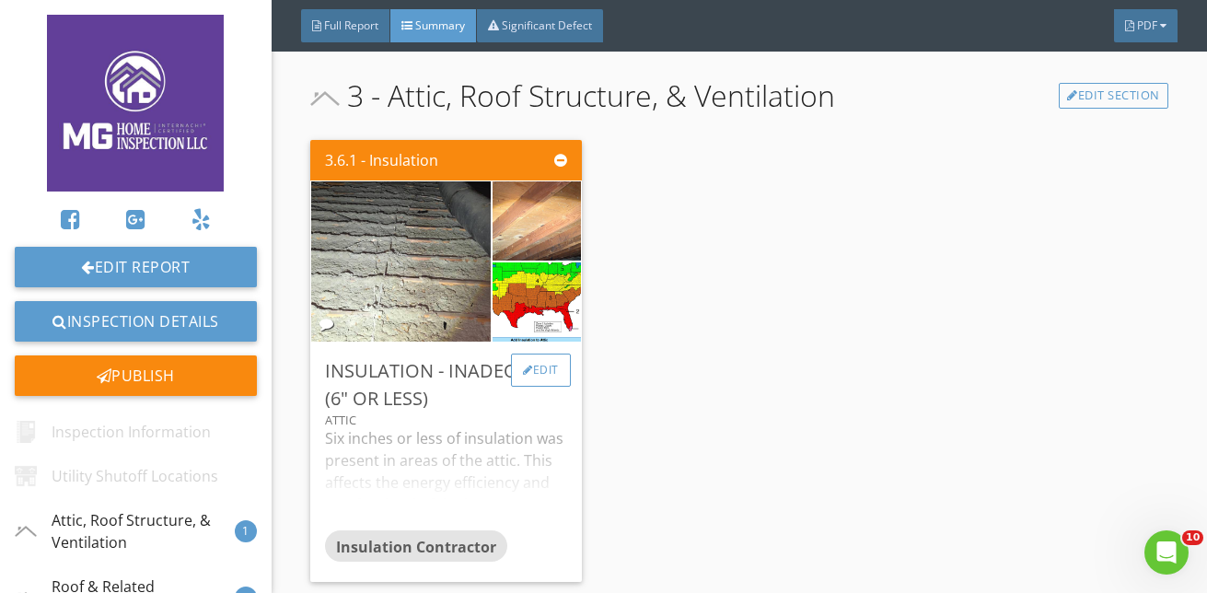
click at [551, 361] on div "Edit" at bounding box center [541, 369] width 60 height 33
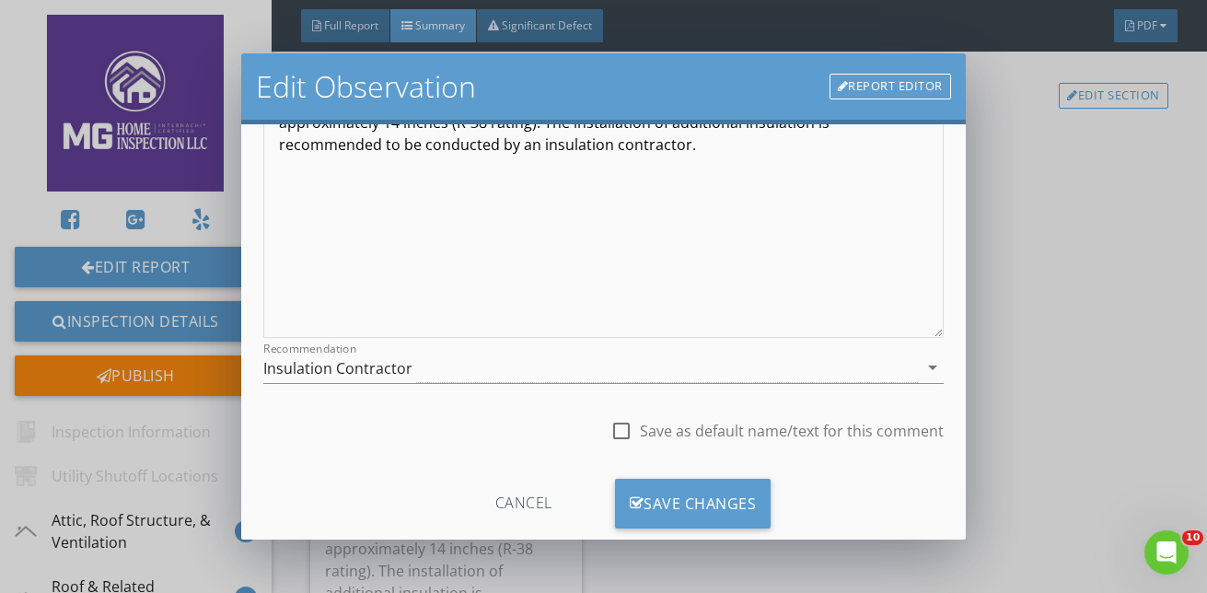
scroll to position [309, 0]
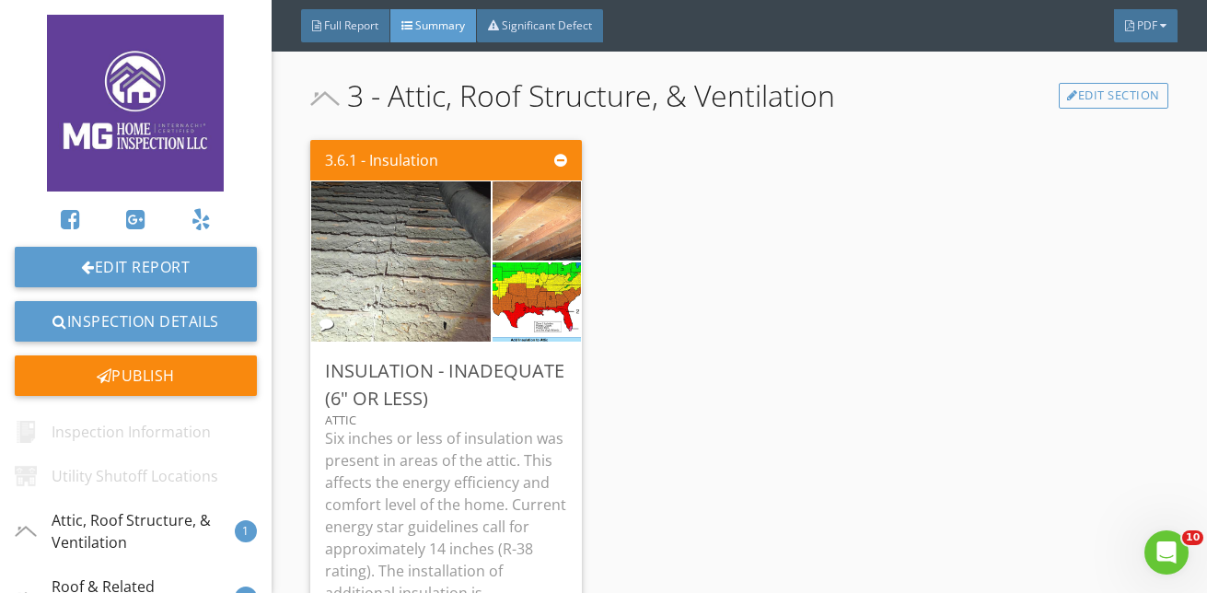
click at [1098, 345] on div at bounding box center [603, 296] width 1207 height 593
click at [1081, 100] on link "Edit Section" at bounding box center [1114, 96] width 110 height 26
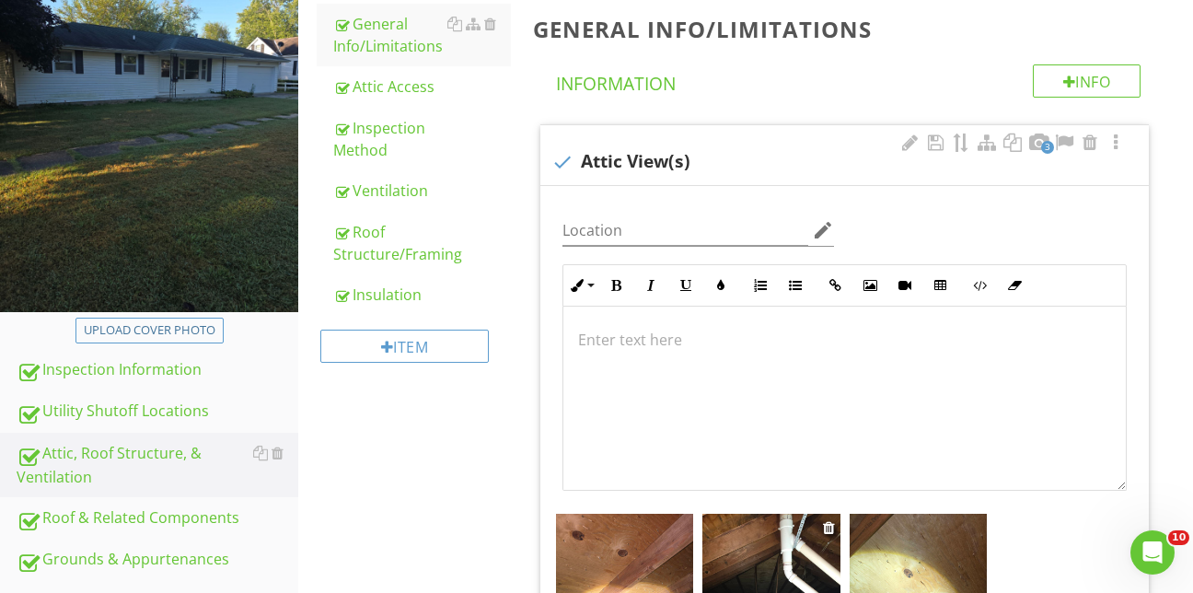
scroll to position [69, 0]
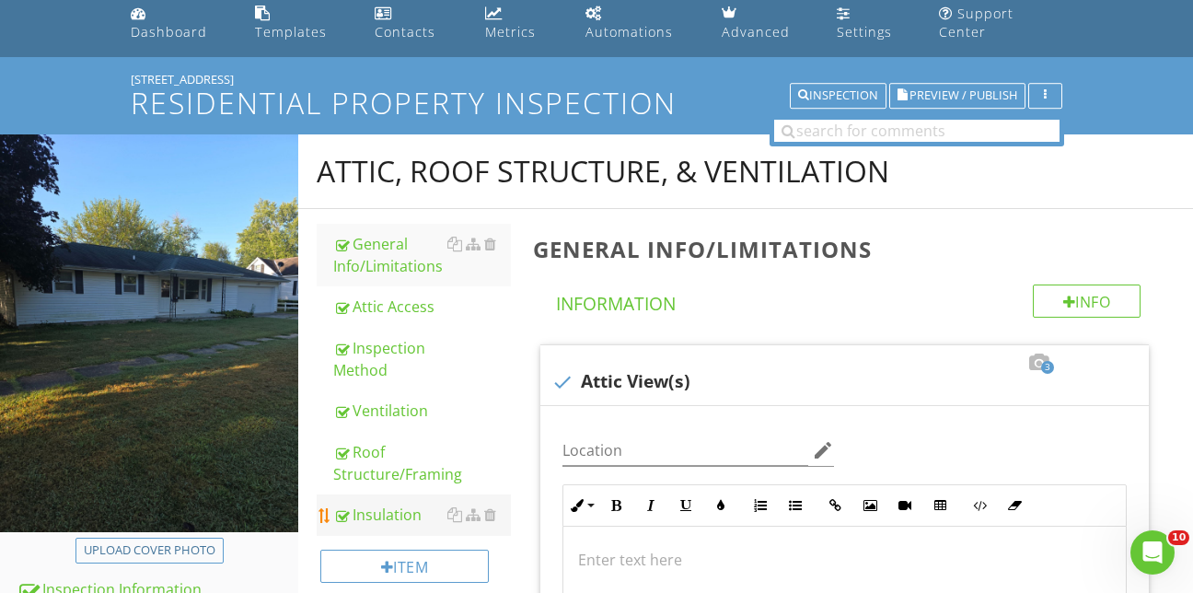
click at [365, 504] on div "Insulation" at bounding box center [422, 515] width 178 height 22
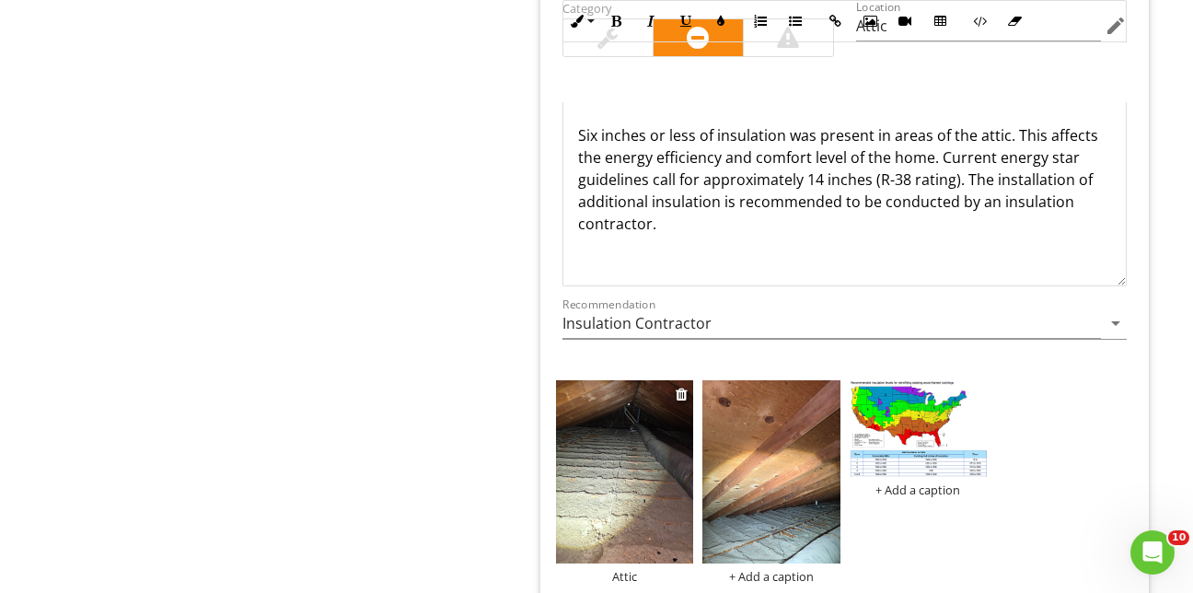
scroll to position [2370, 0]
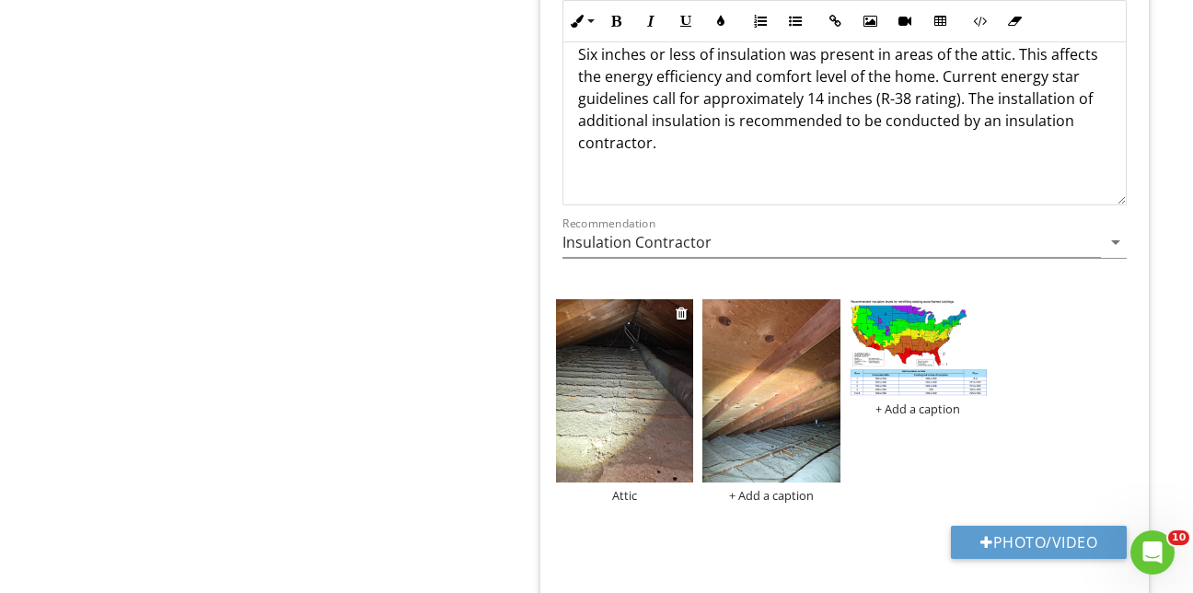
click at [596, 417] on img at bounding box center [624, 390] width 137 height 183
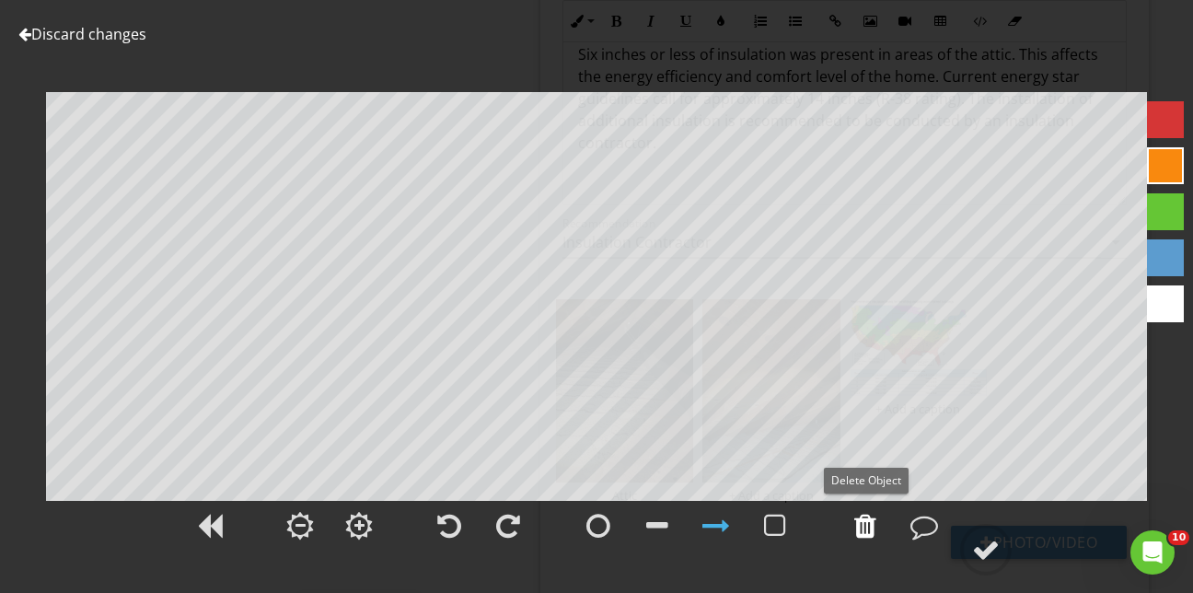
click at [869, 530] on div at bounding box center [865, 526] width 22 height 28
click at [988, 545] on div at bounding box center [986, 550] width 28 height 28
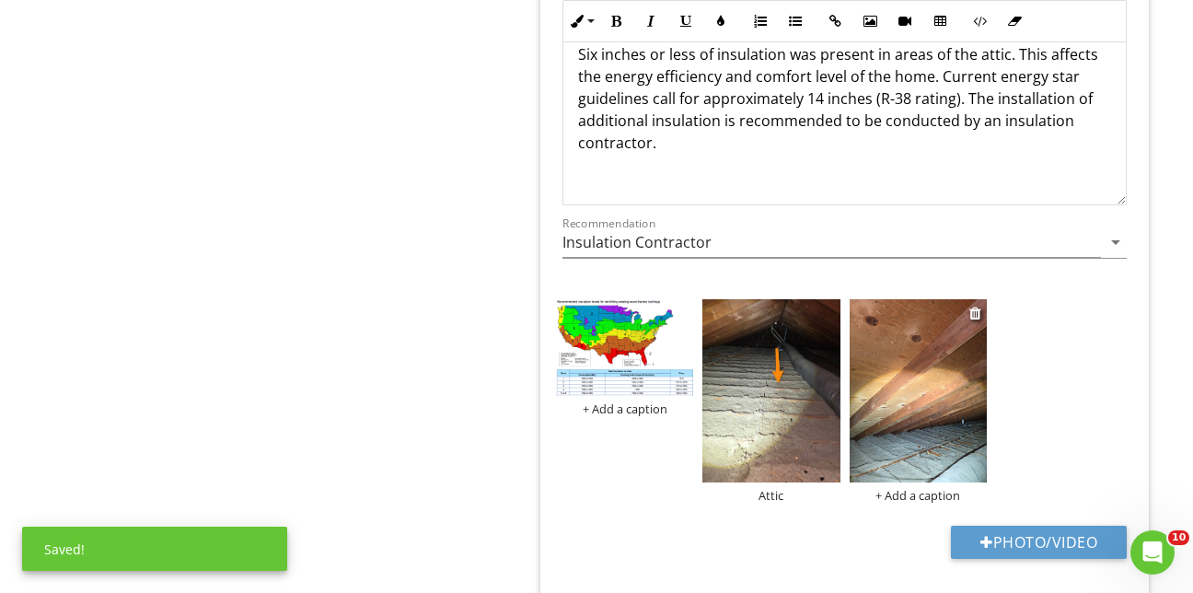
click at [935, 410] on img at bounding box center [918, 390] width 137 height 183
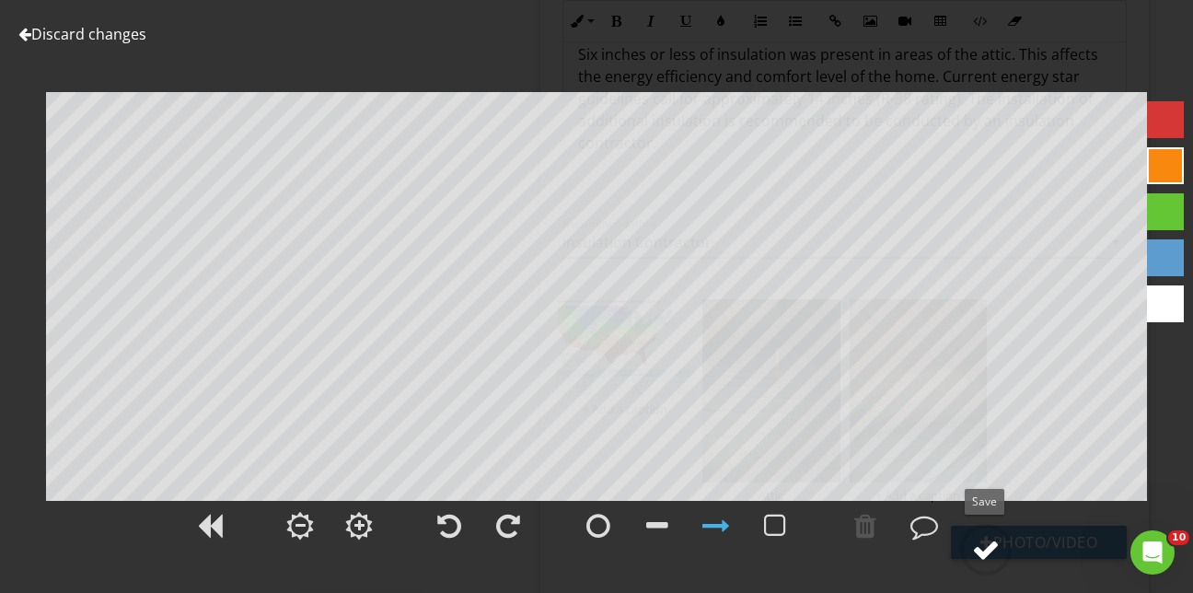
click at [992, 546] on div at bounding box center [986, 550] width 28 height 28
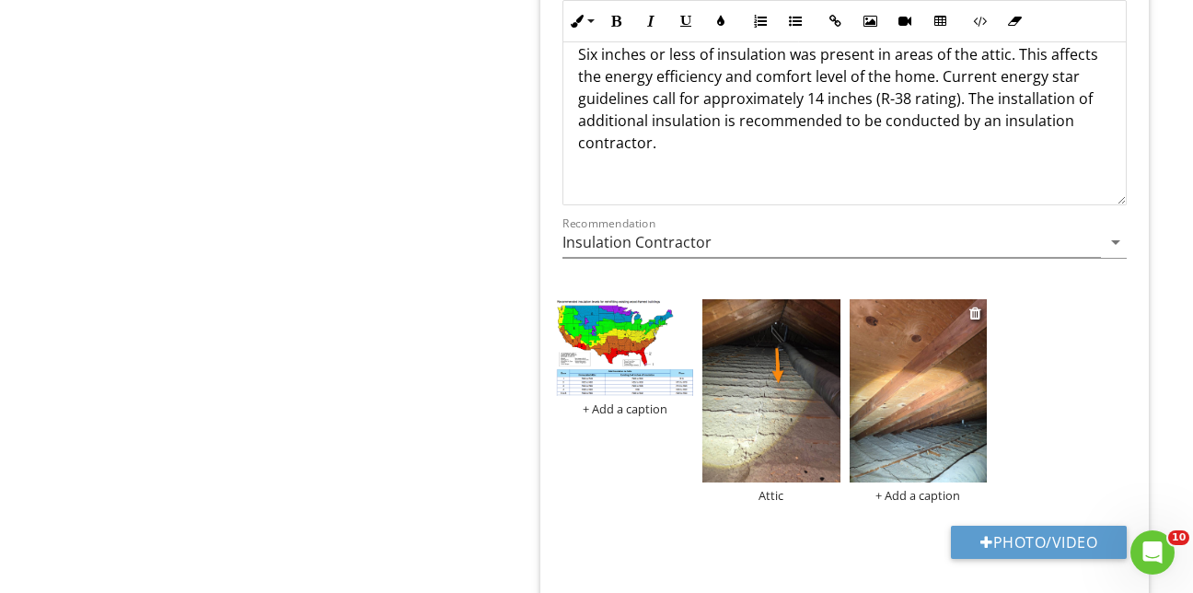
click at [917, 344] on img at bounding box center [918, 390] width 137 height 183
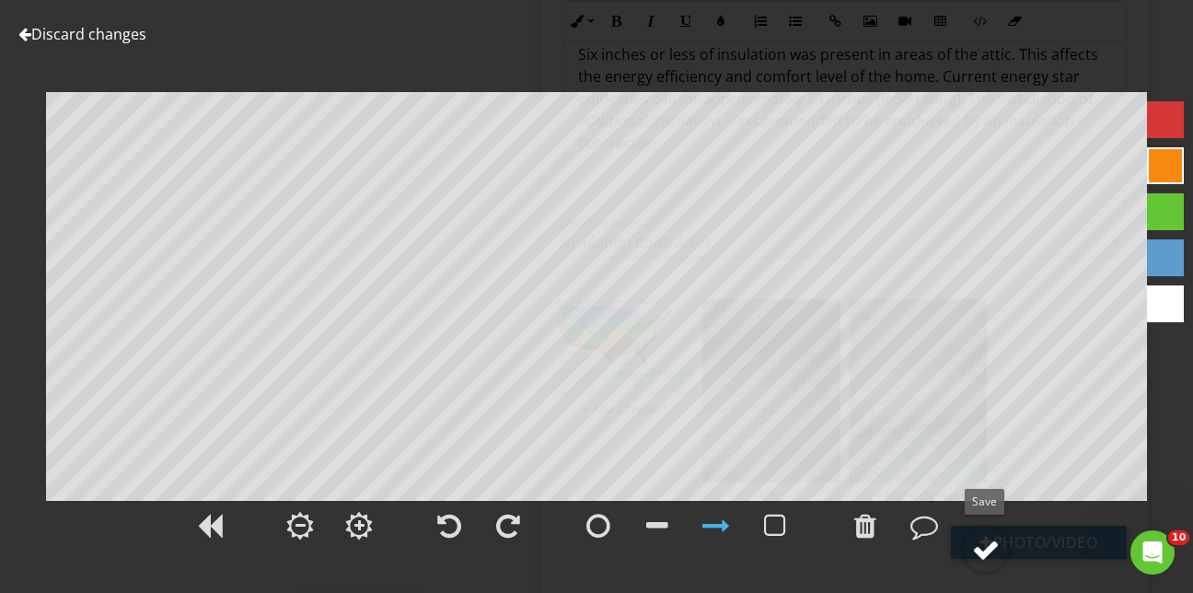
click at [978, 546] on div at bounding box center [986, 550] width 28 height 28
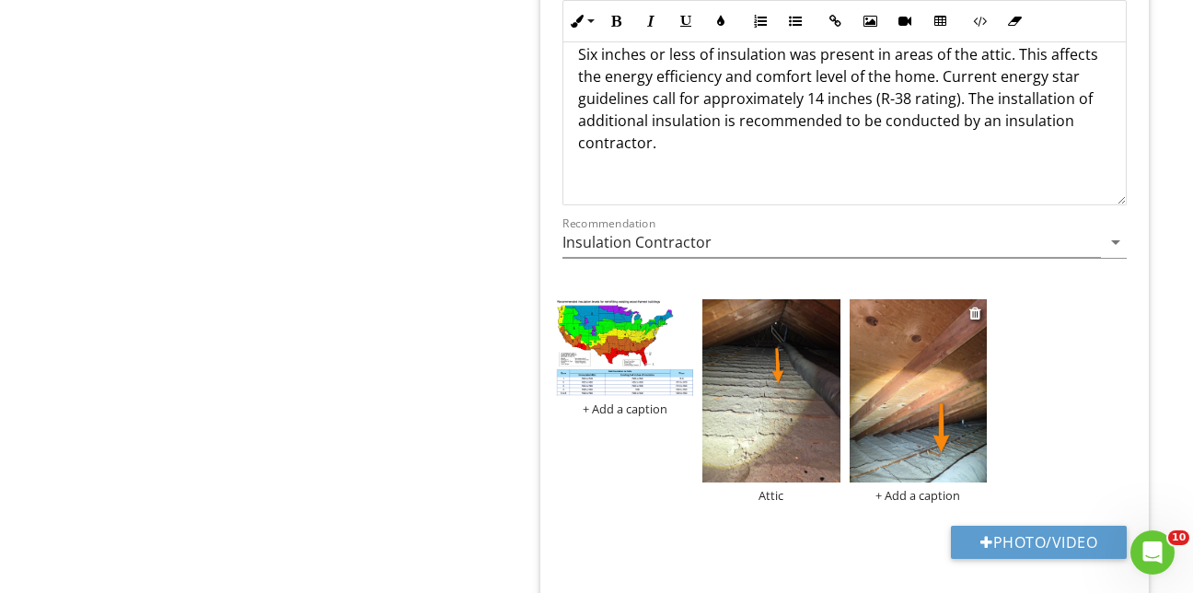
click at [925, 488] on div "+ Add a caption" at bounding box center [918, 495] width 137 height 15
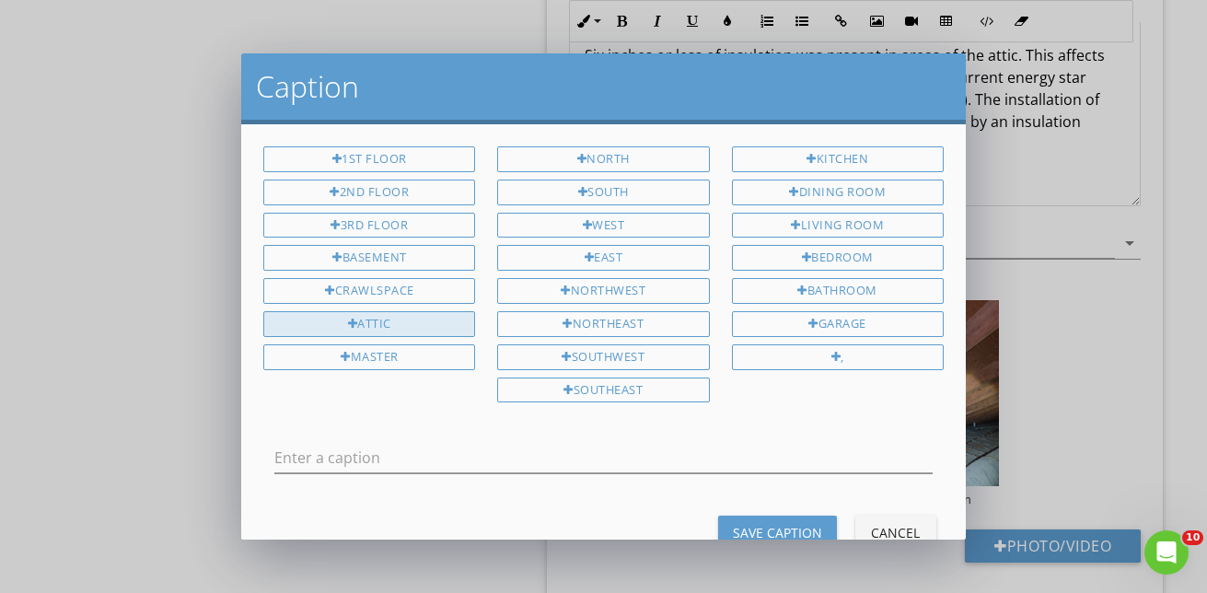
click at [356, 317] on div "Attic" at bounding box center [369, 324] width 212 height 26
type input "Attic"
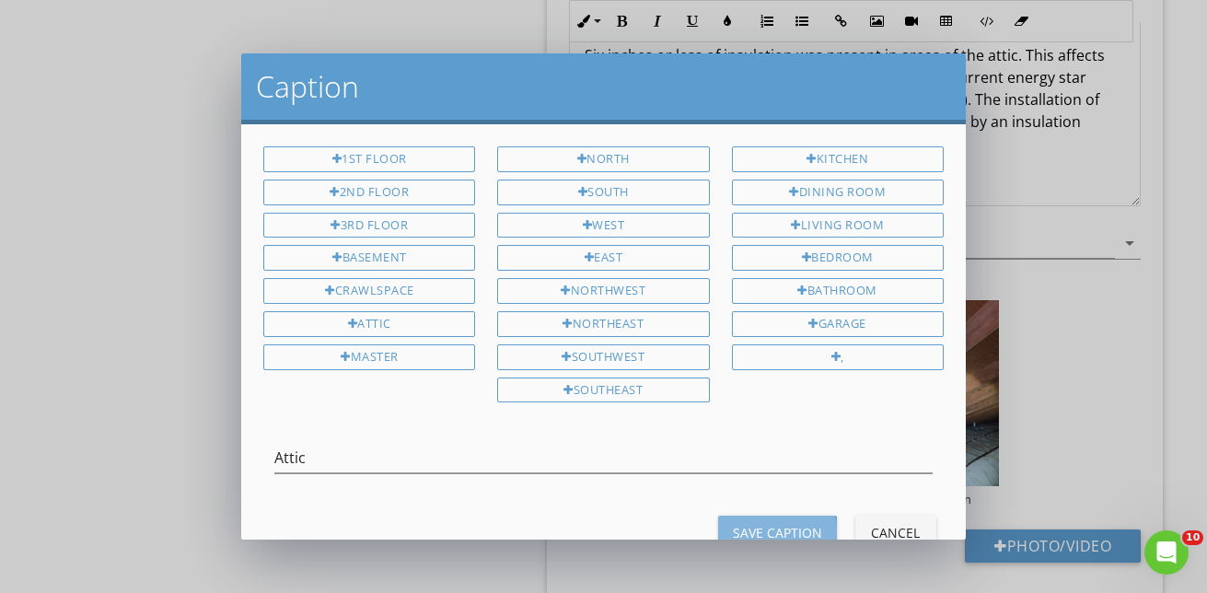
click at [773, 528] on div "Save Caption" at bounding box center [777, 532] width 89 height 19
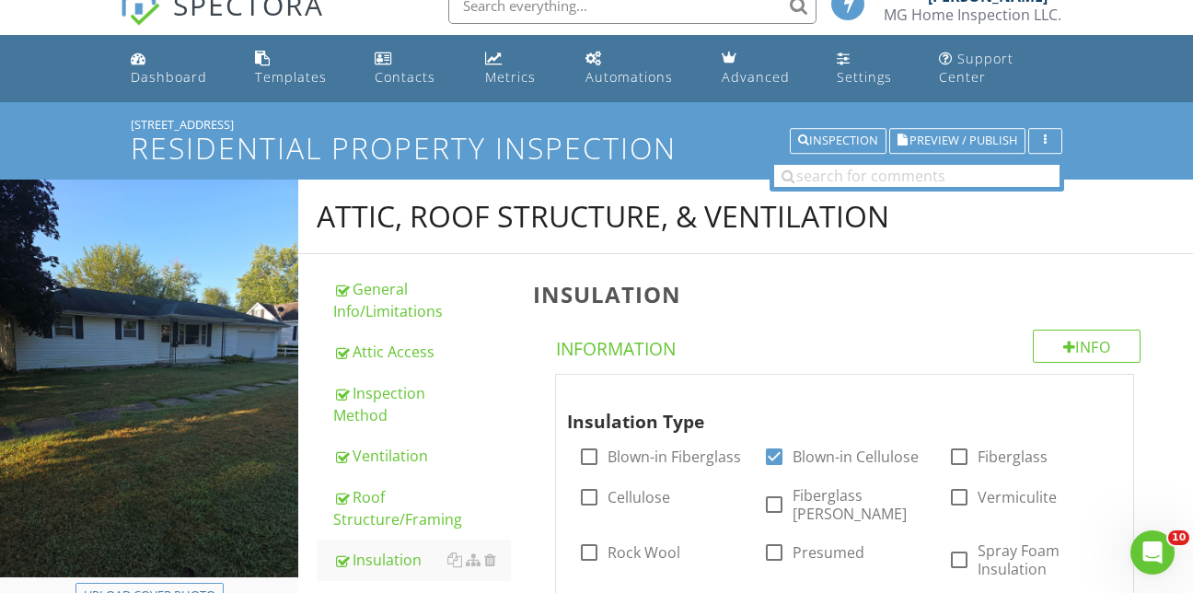
scroll to position [0, 0]
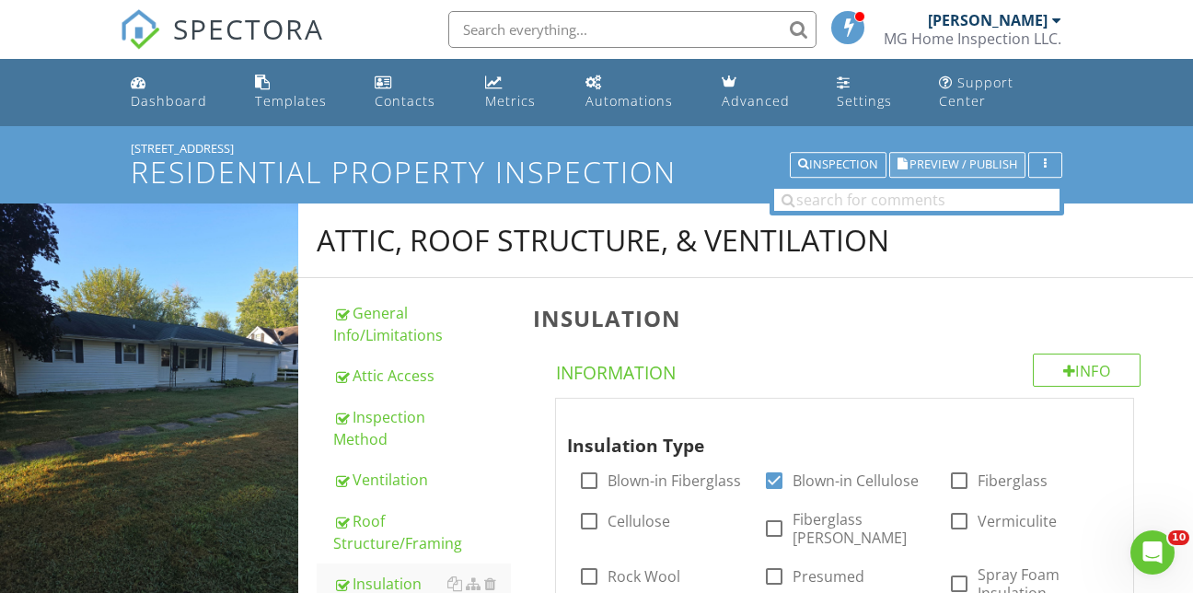
click at [953, 159] on span "Preview / Publish" at bounding box center [963, 165] width 108 height 12
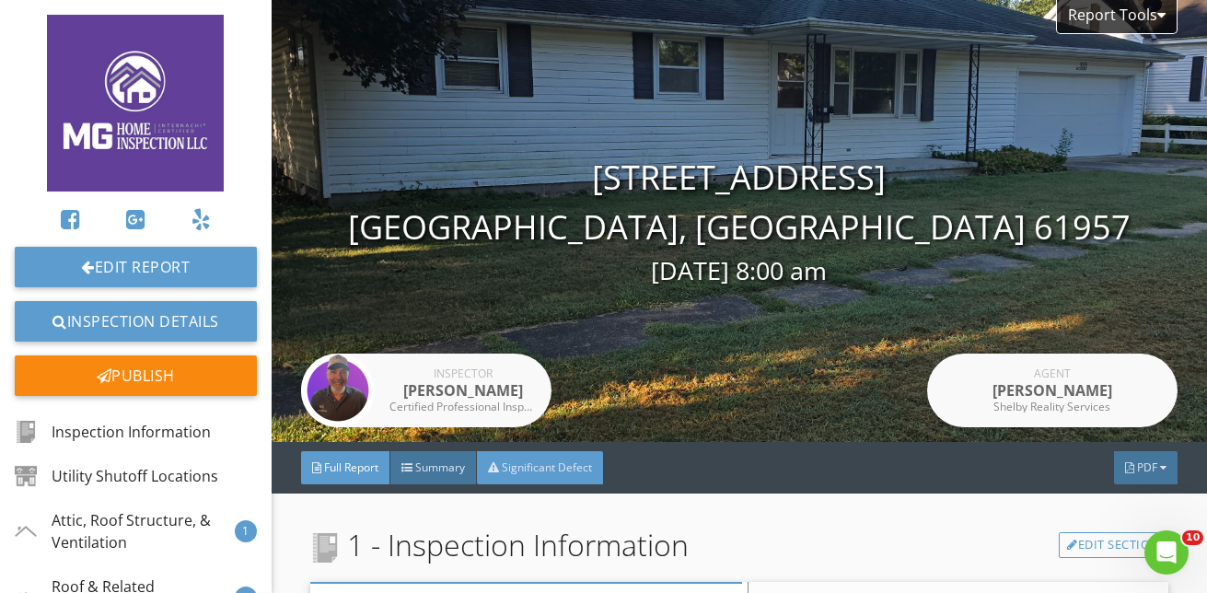
click at [560, 471] on span "Significant Defect" at bounding box center [547, 467] width 90 height 16
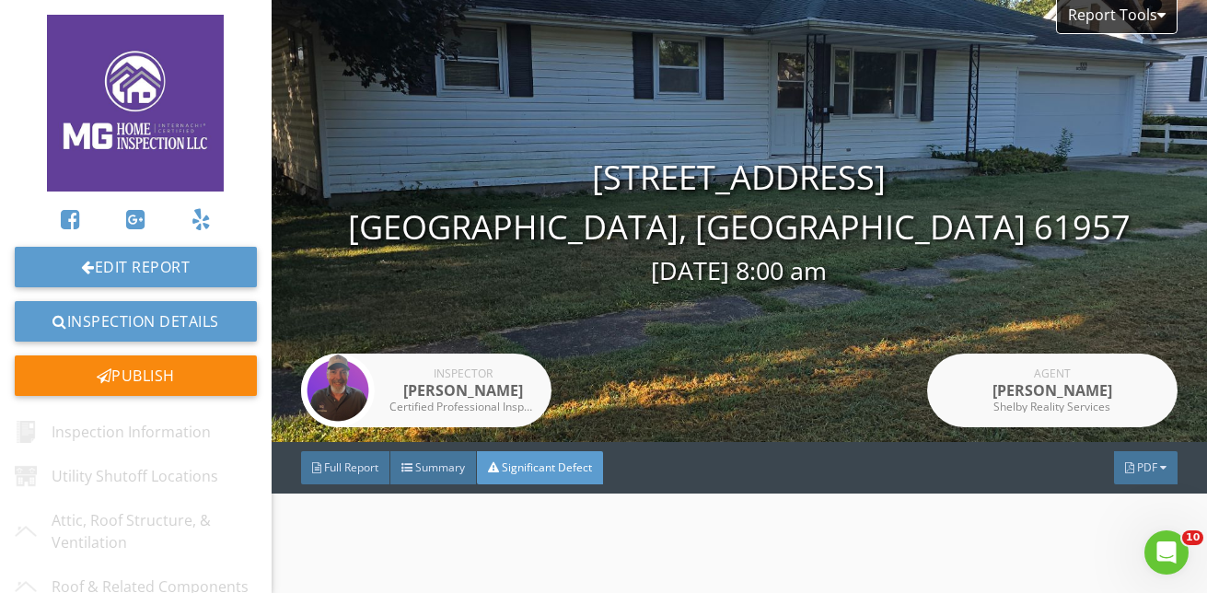
click at [747, 408] on div "Report Tools [STREET_ADDRESS] [GEOGRAPHIC_DATA], [GEOGRAPHIC_DATA] 61957 [DATE]…" at bounding box center [739, 221] width 935 height 442
click at [325, 465] on span "Full Report" at bounding box center [351, 467] width 54 height 16
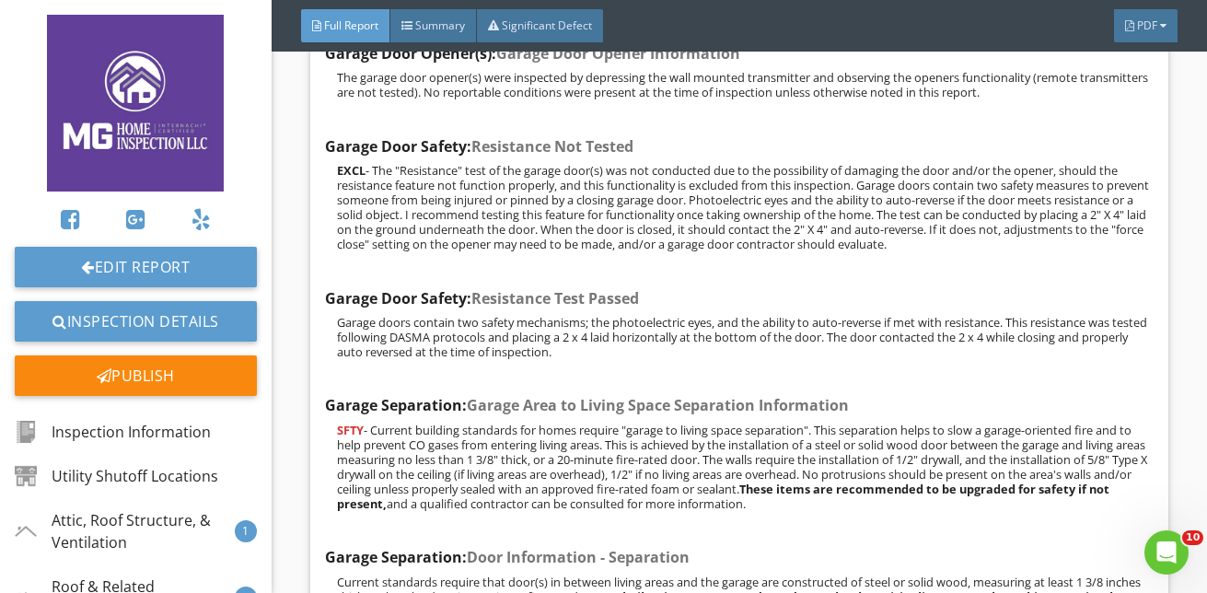
scroll to position [49155, 0]
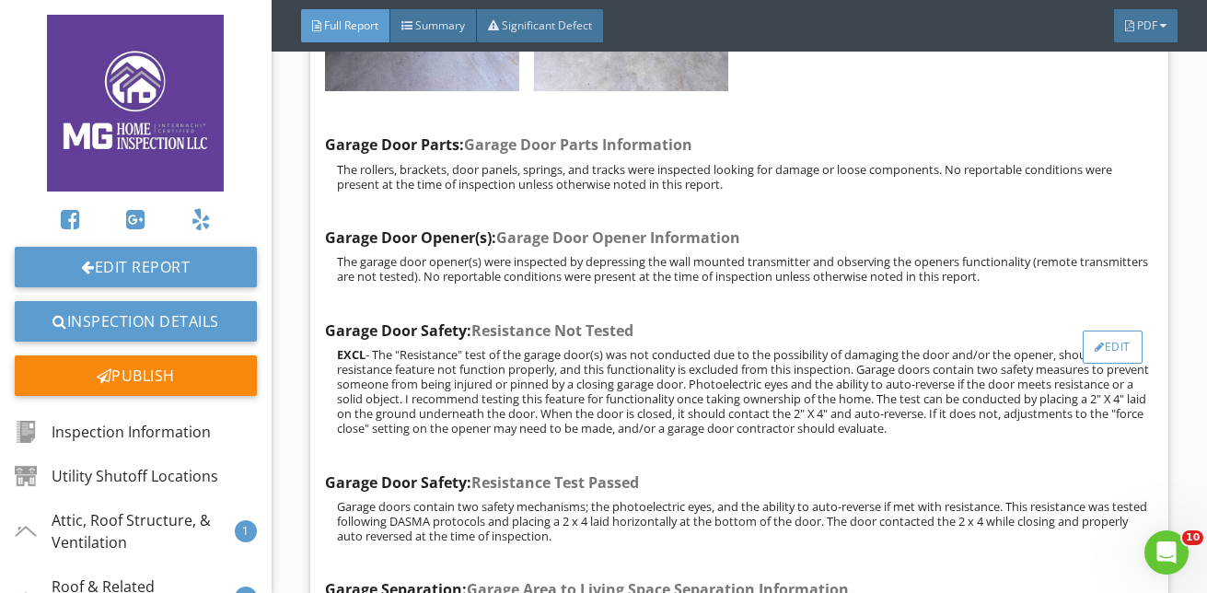
click at [1094, 342] on div at bounding box center [1099, 347] width 10 height 11
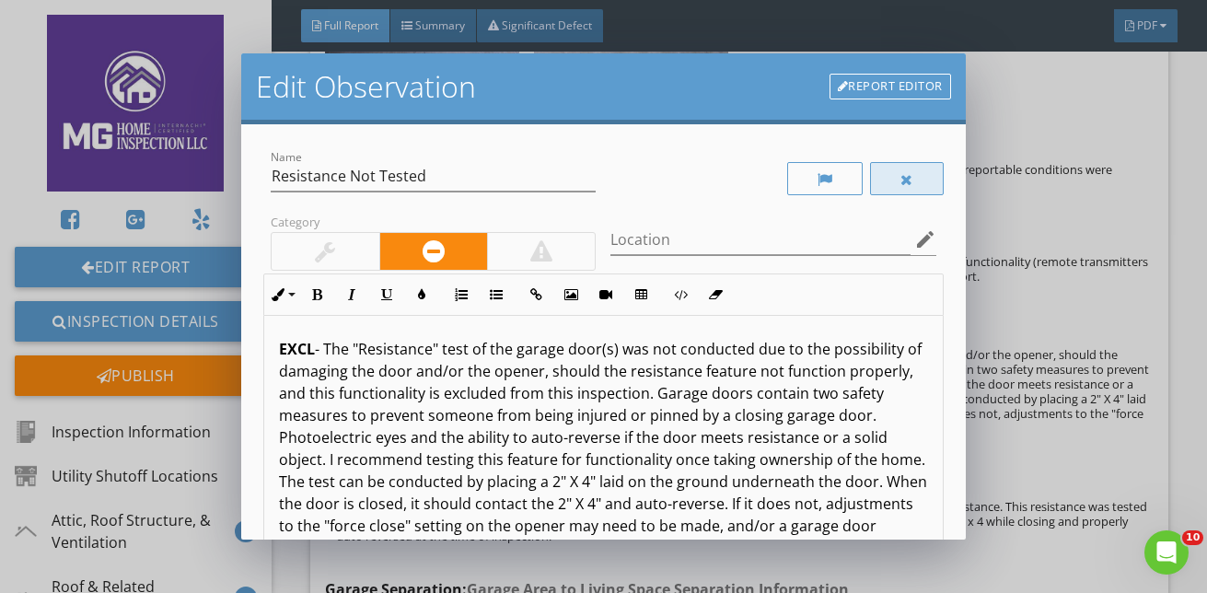
click at [900, 178] on div at bounding box center [906, 179] width 13 height 15
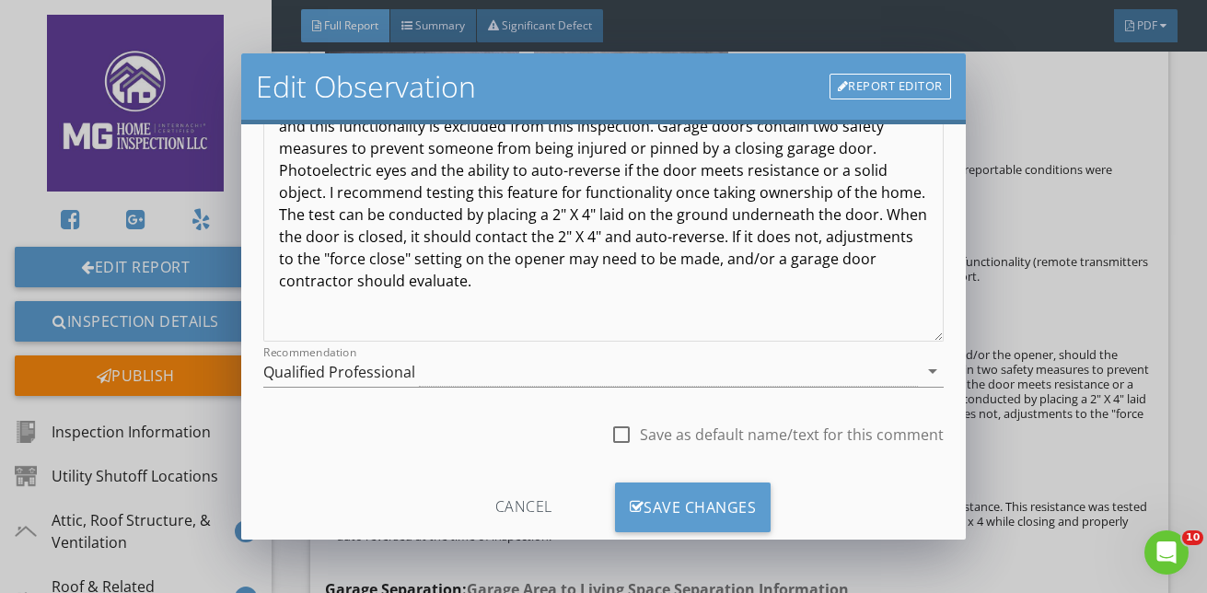
scroll to position [276, 0]
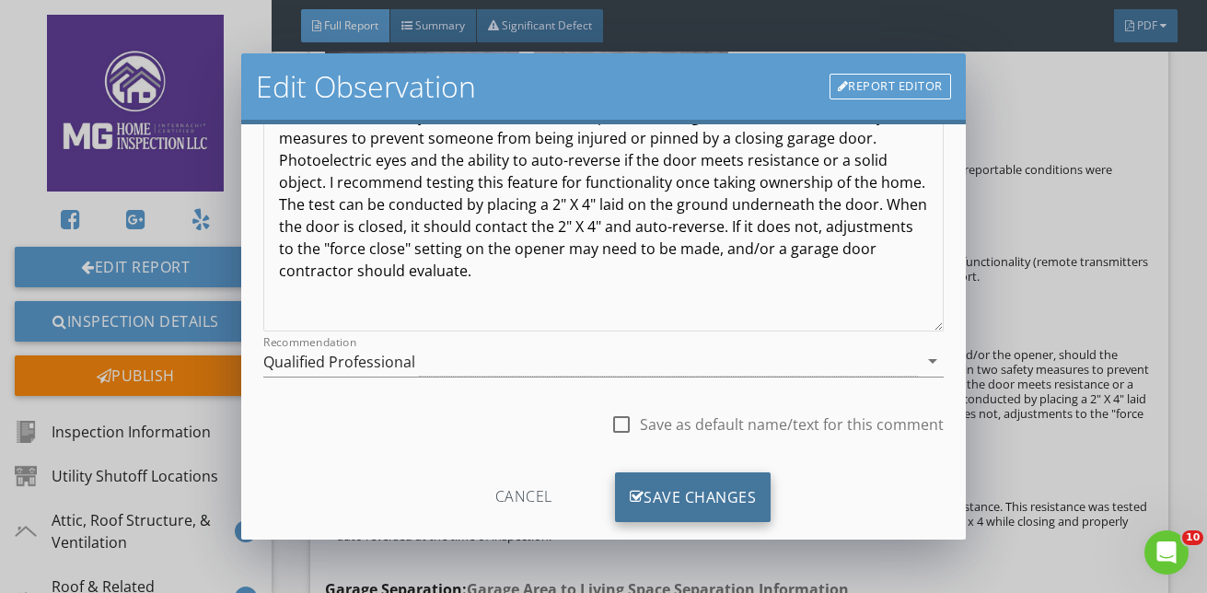
click at [733, 490] on div "Save Changes" at bounding box center [693, 497] width 156 height 50
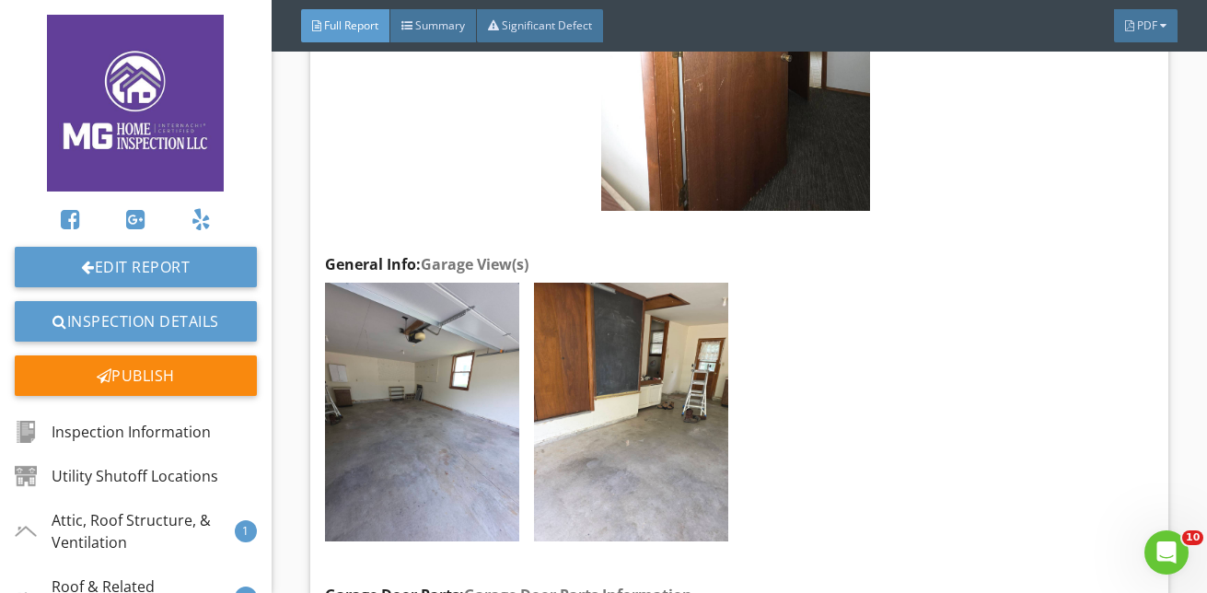
scroll to position [48152, 0]
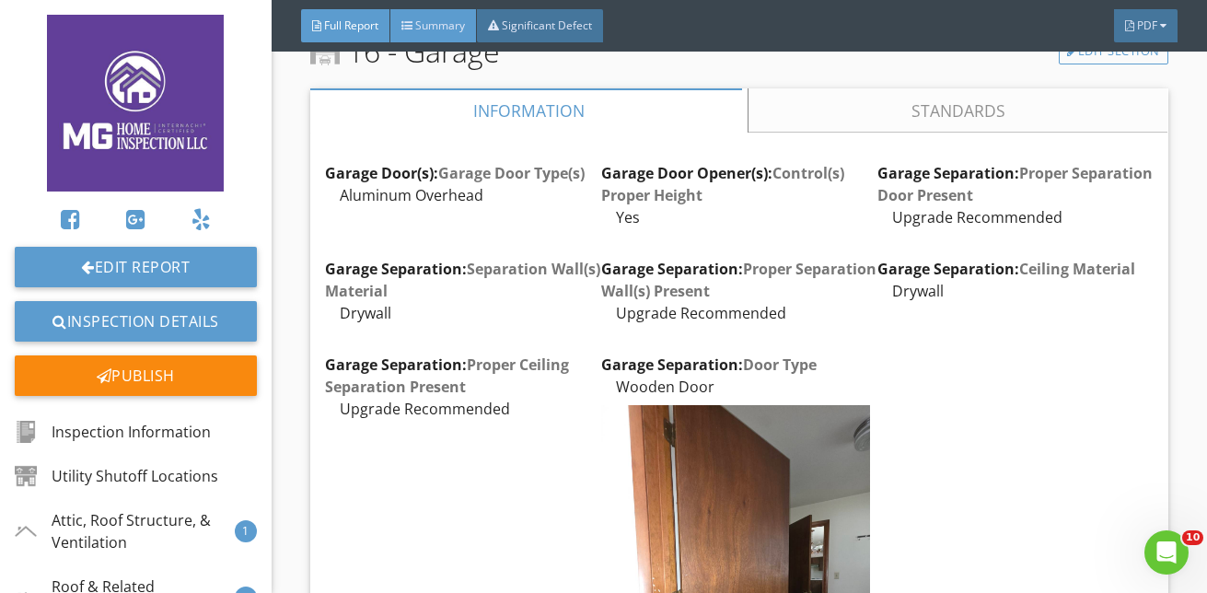
click at [436, 20] on span "Summary" at bounding box center [440, 25] width 50 height 16
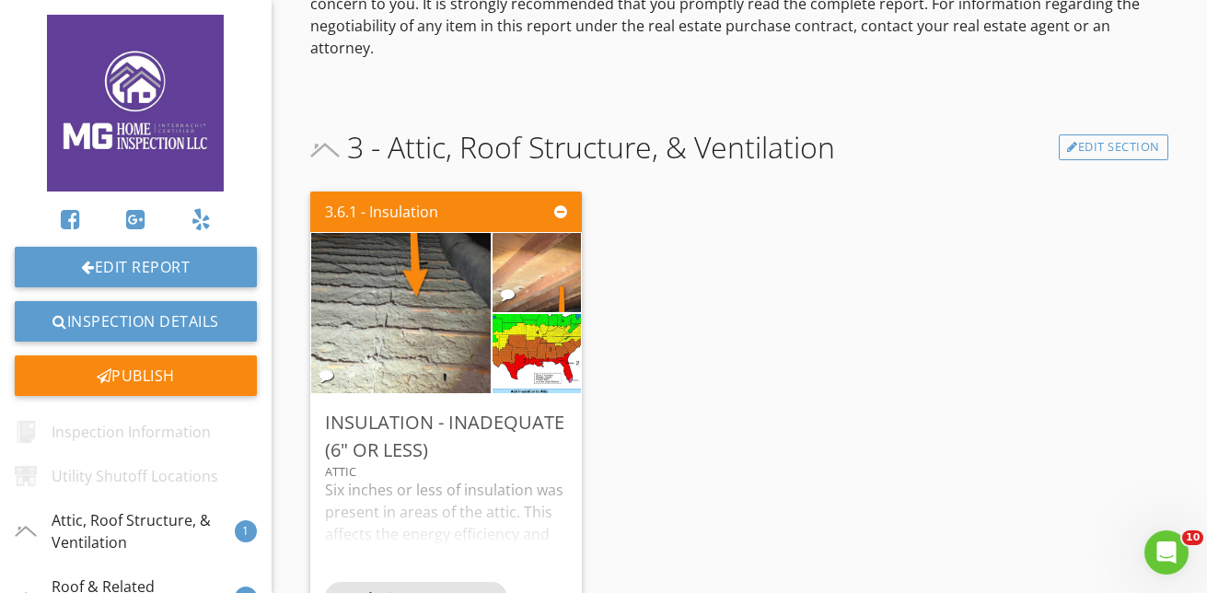
scroll to position [92, 0]
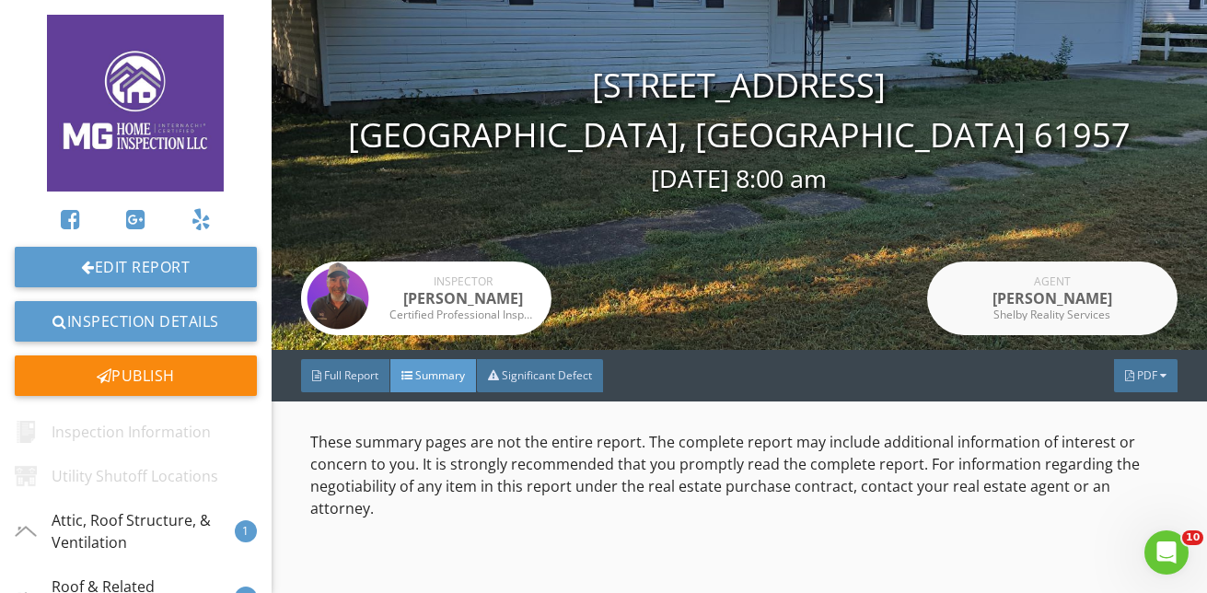
drag, startPoint x: 365, startPoint y: 379, endPoint x: 456, endPoint y: 332, distance: 102.5
click at [364, 380] on span "Full Report" at bounding box center [351, 375] width 54 height 16
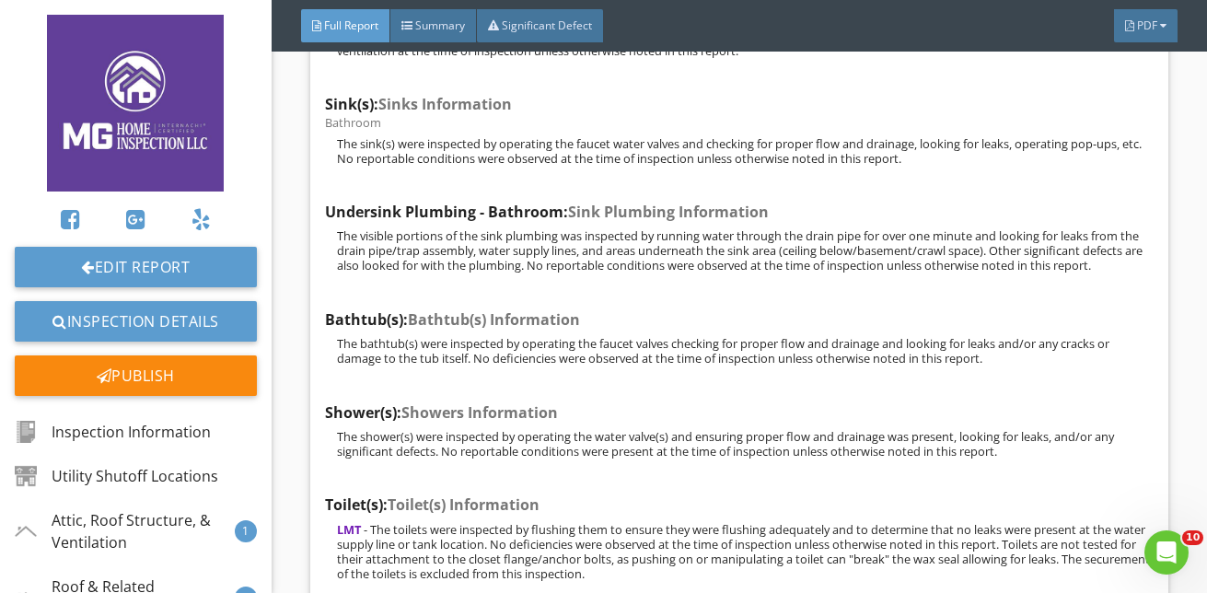
scroll to position [41750, 0]
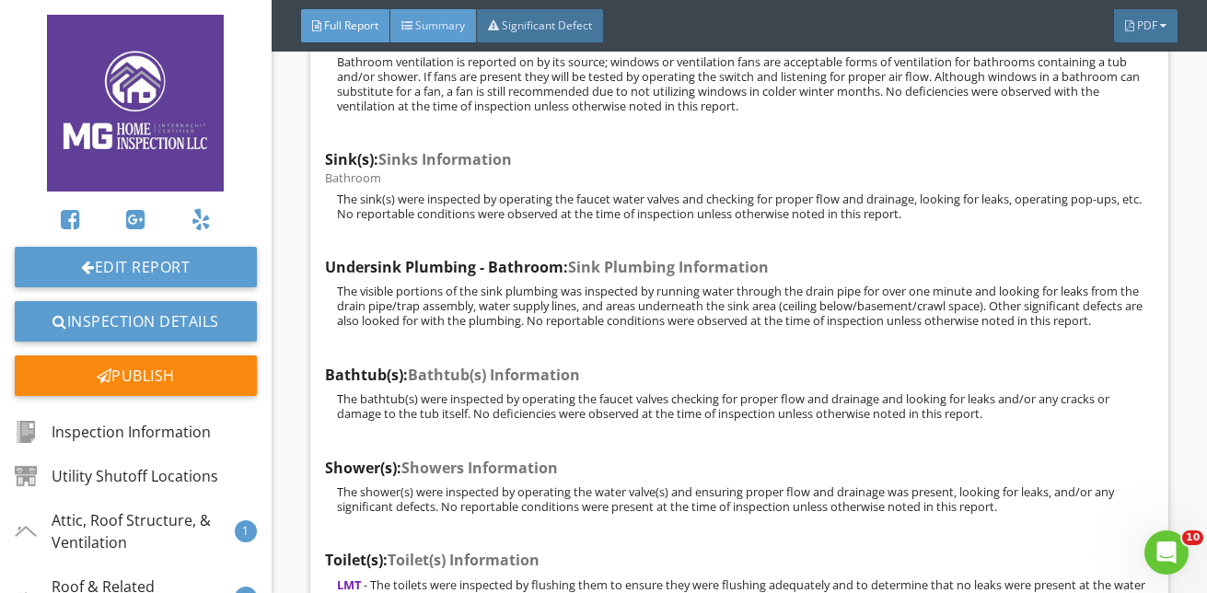
click at [448, 41] on div "Summary" at bounding box center [433, 25] width 87 height 33
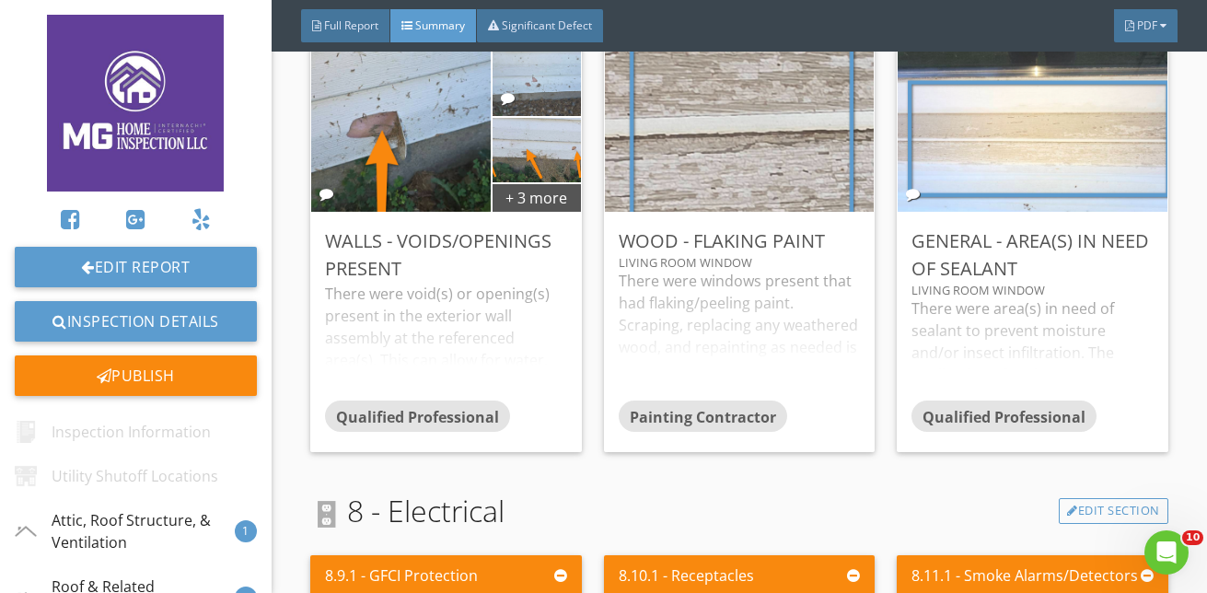
scroll to position [2322, 0]
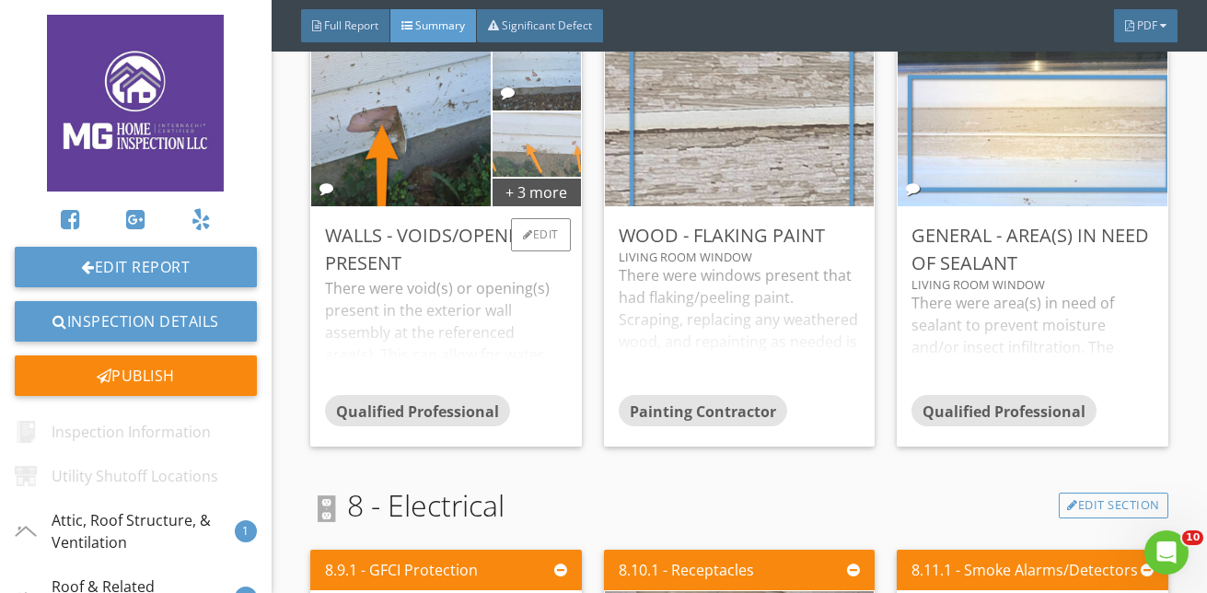
click at [517, 148] on img at bounding box center [536, 144] width 121 height 161
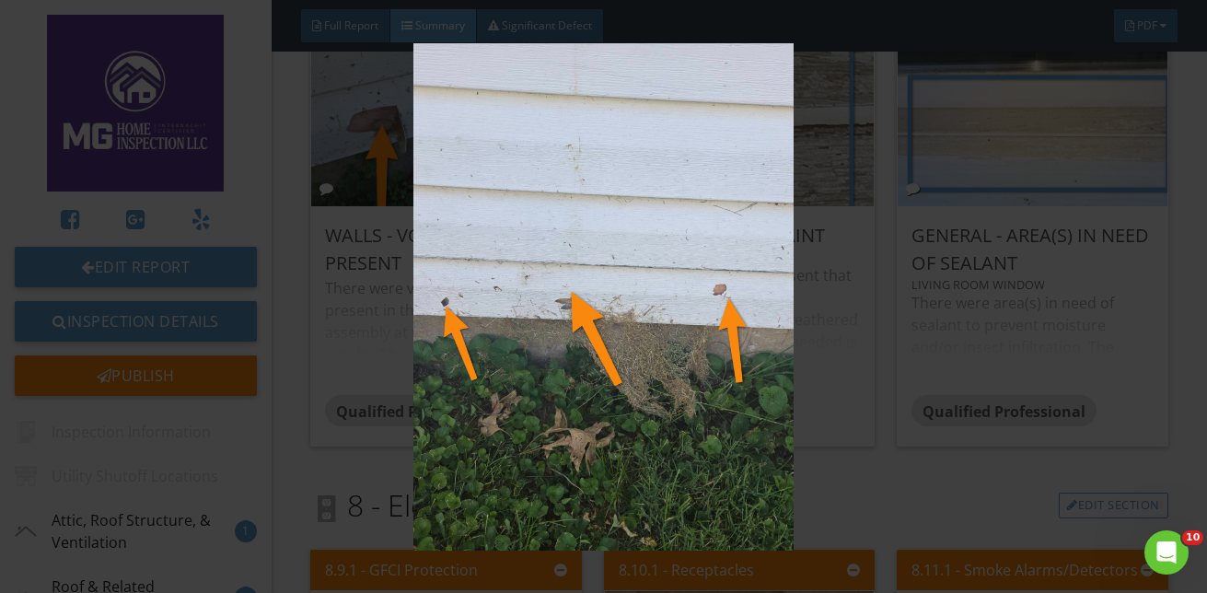
click at [887, 194] on img at bounding box center [603, 296] width 1091 height 507
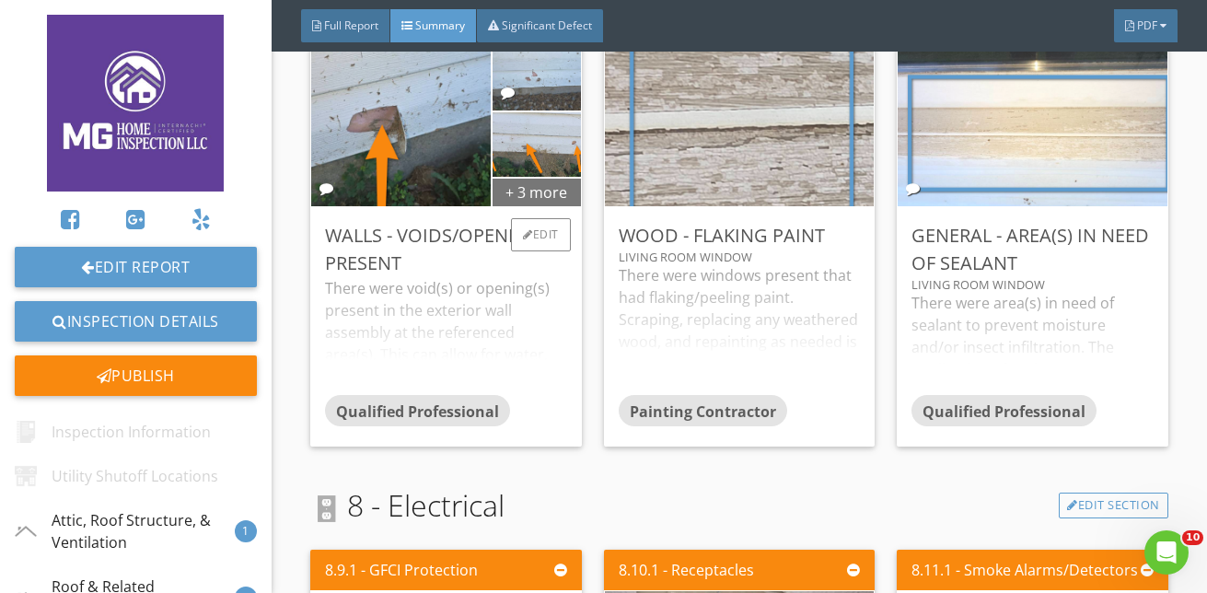
click at [540, 197] on div "+ 3 more" at bounding box center [535, 191] width 87 height 29
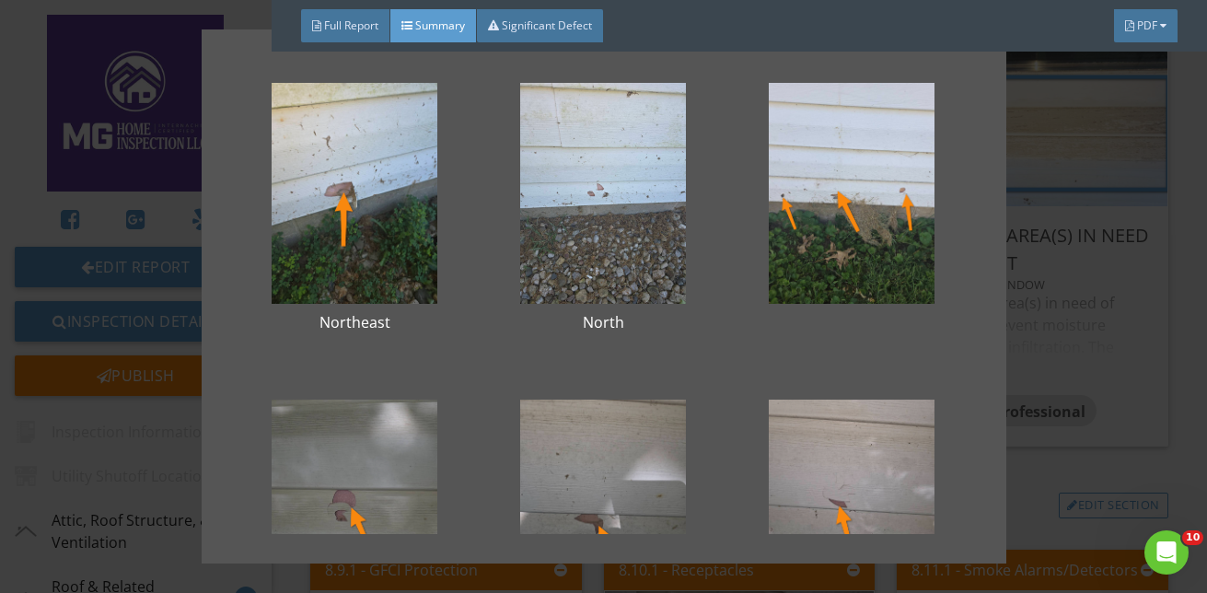
scroll to position [0, 0]
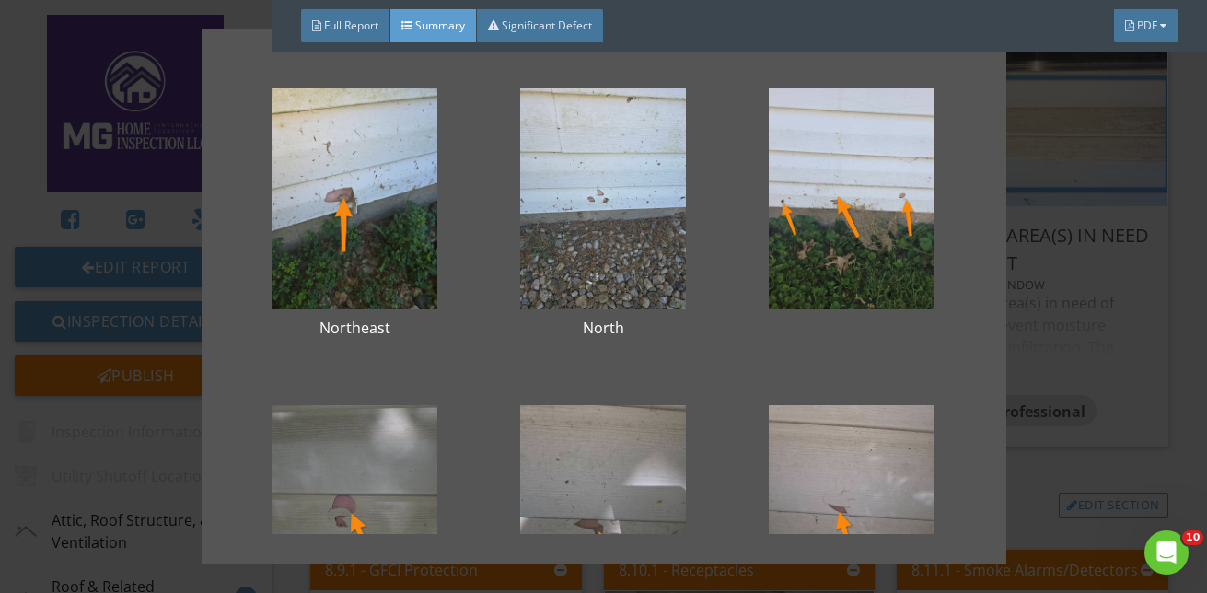
click at [1033, 277] on div "Northeast North East East East" at bounding box center [603, 296] width 1207 height 593
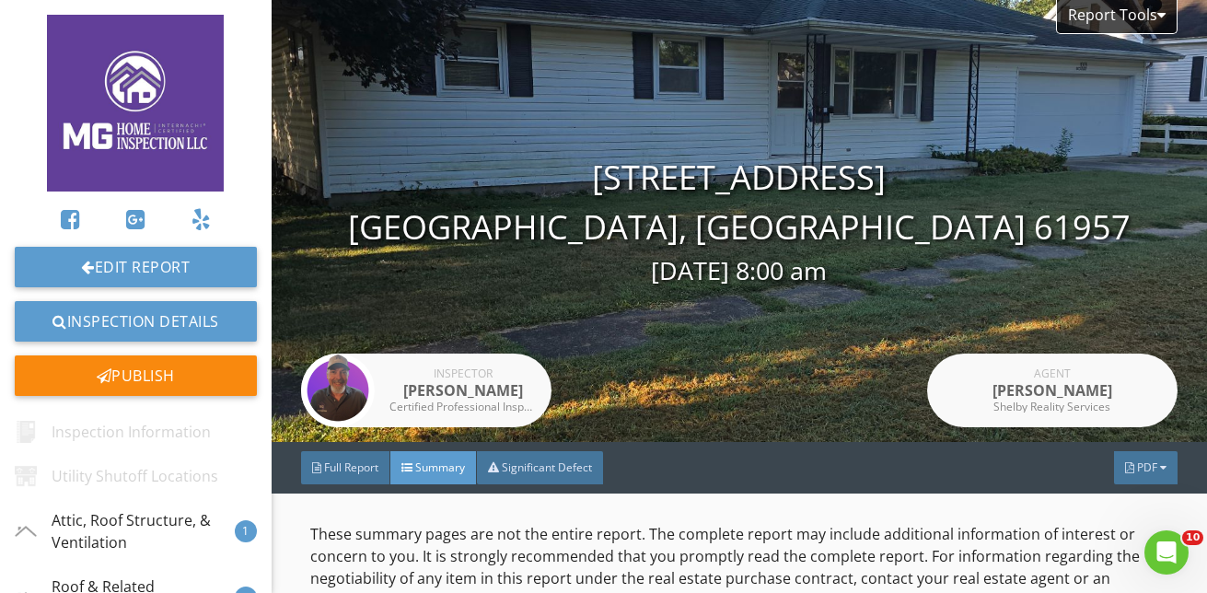
scroll to position [92, 0]
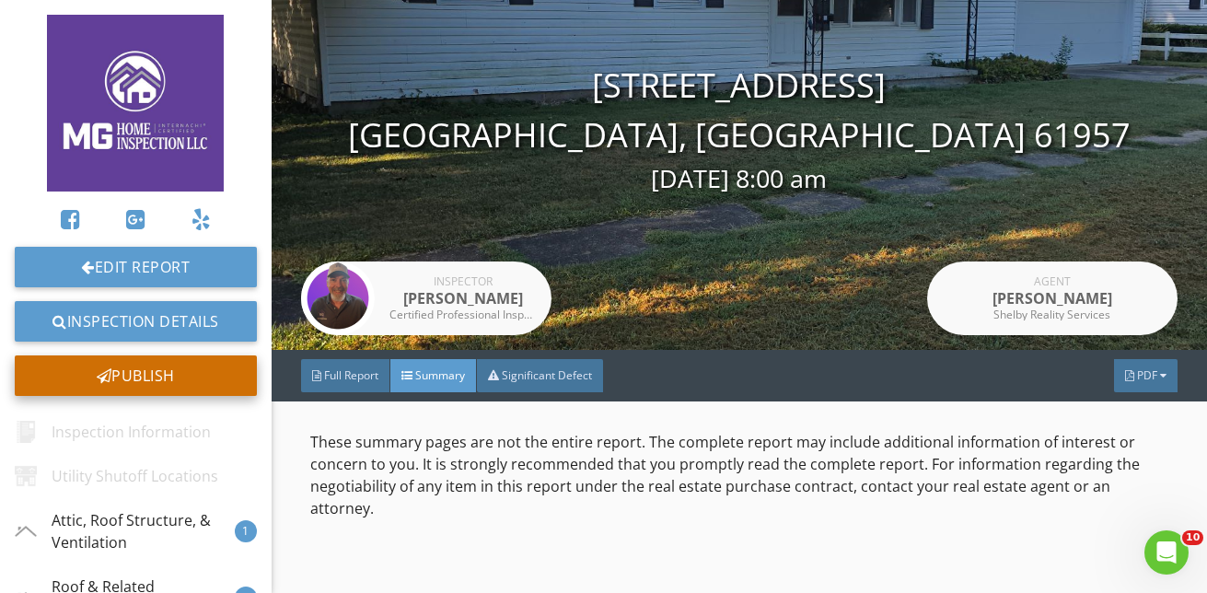
click at [181, 377] on div "Publish" at bounding box center [136, 375] width 242 height 41
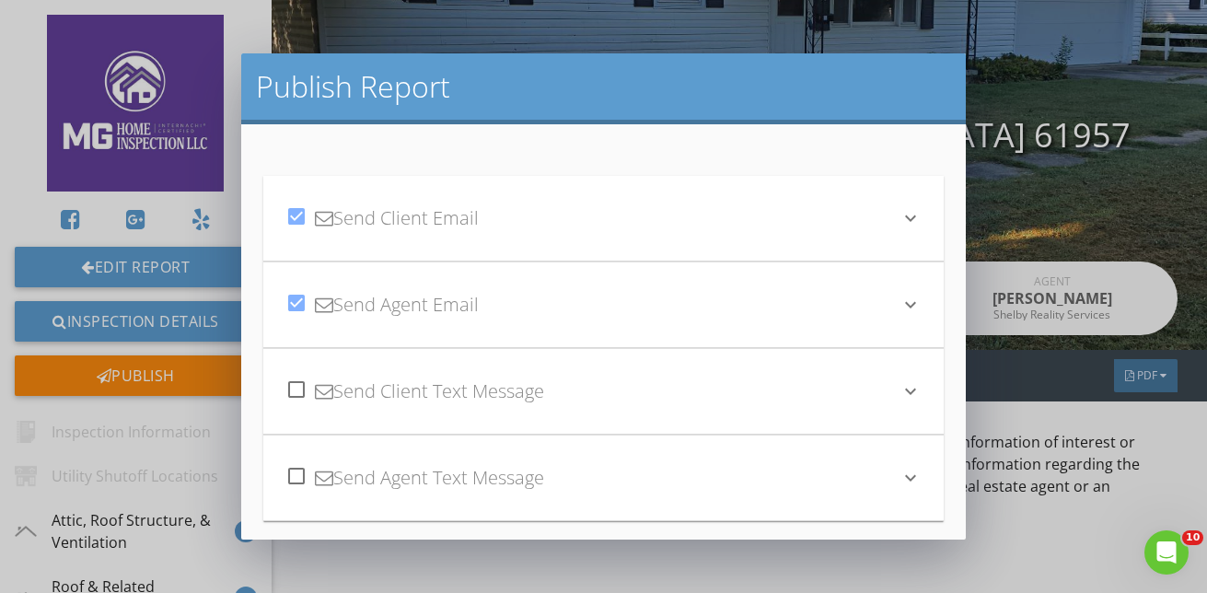
click at [899, 219] on icon "keyboard_arrow_down" at bounding box center [910, 218] width 22 height 22
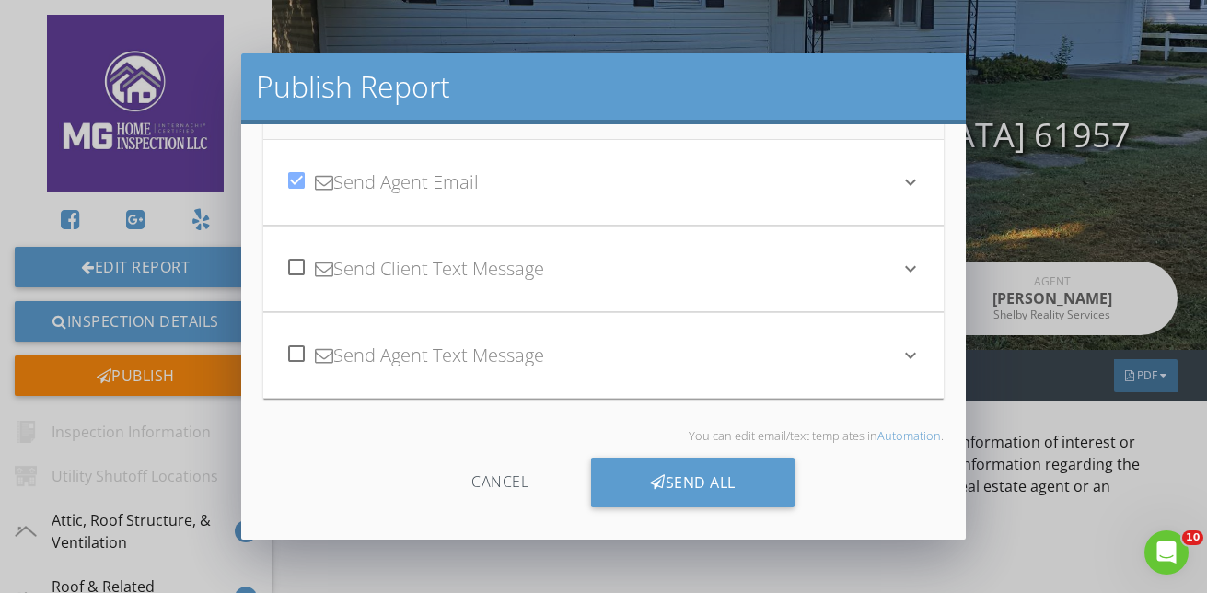
scroll to position [538, 0]
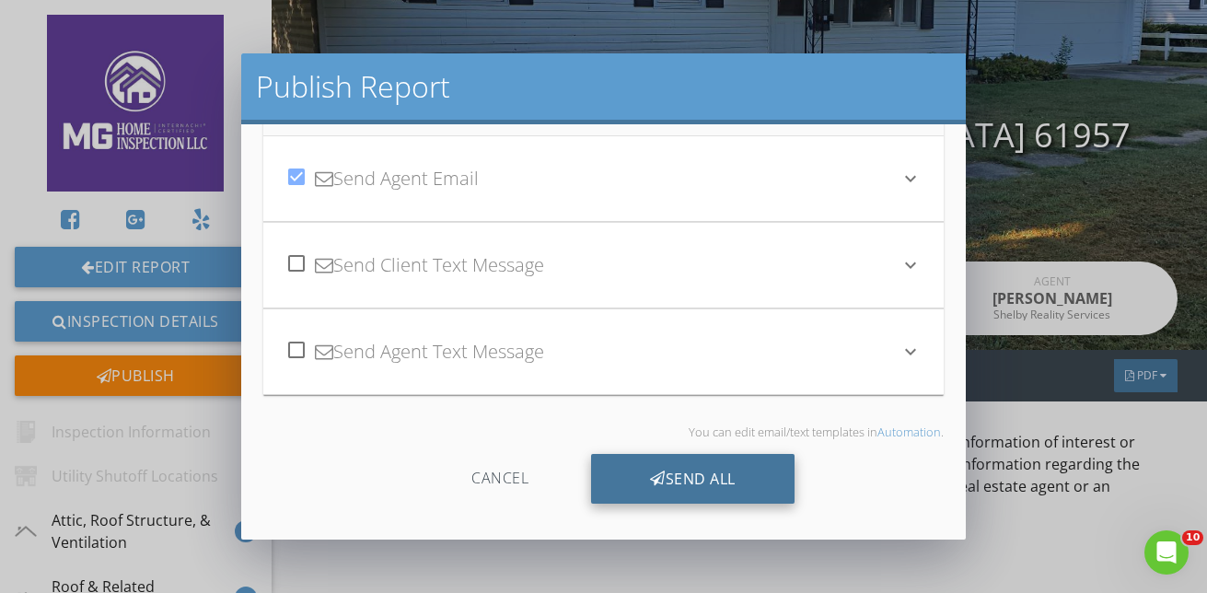
click at [677, 490] on div "Send All" at bounding box center [692, 479] width 203 height 50
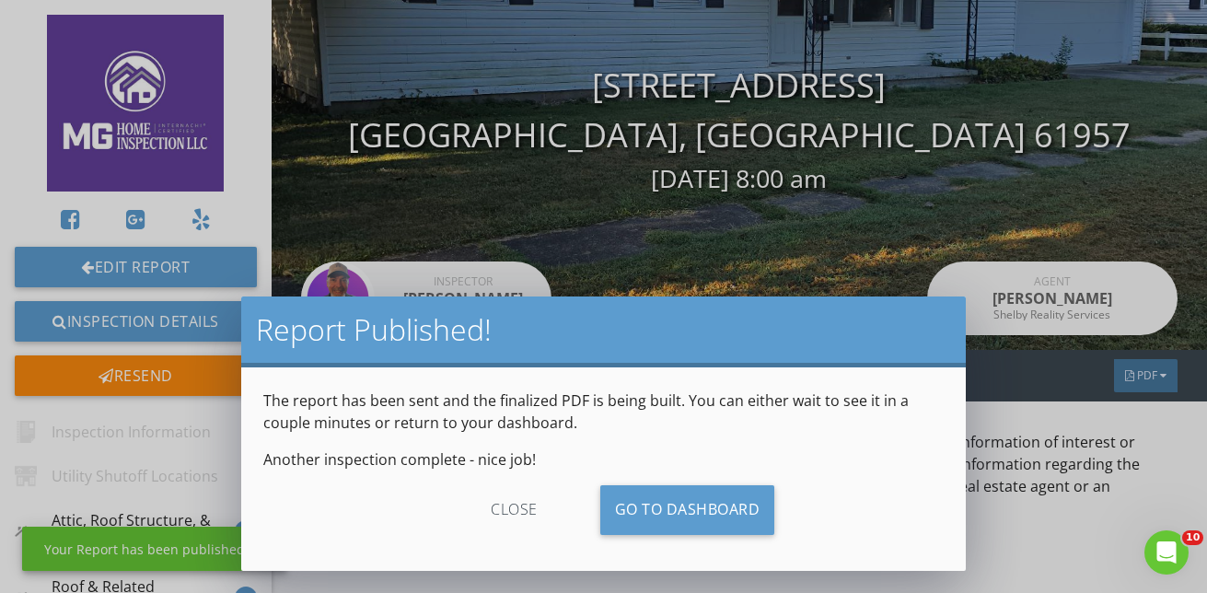
scroll to position [335, 0]
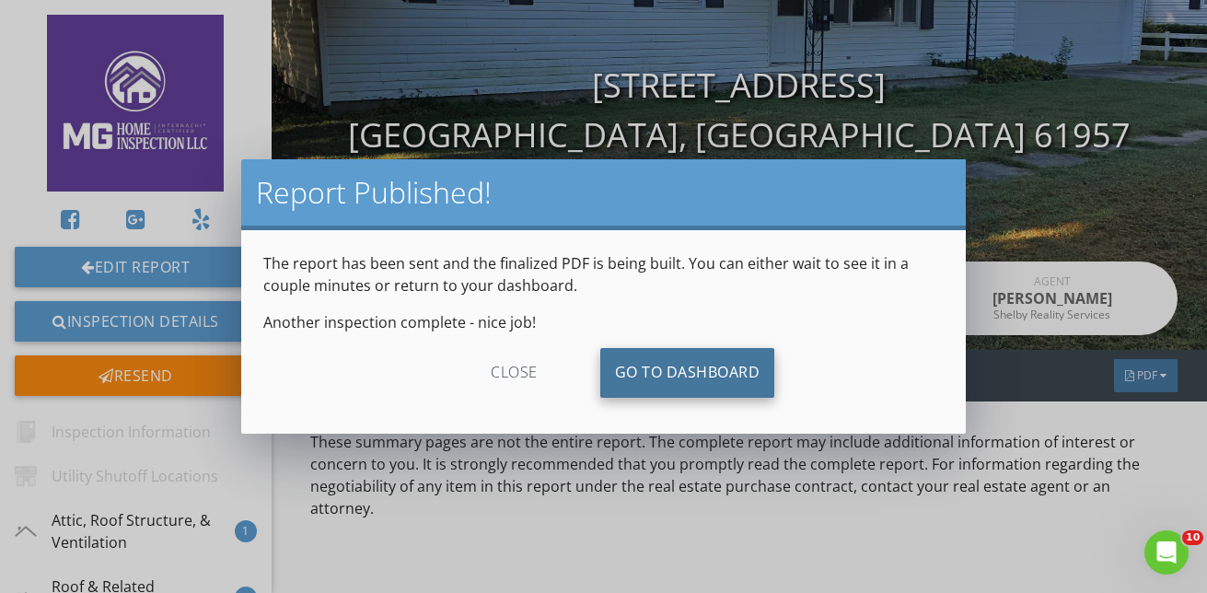
click at [633, 366] on link "Go To Dashboard" at bounding box center [687, 373] width 175 height 50
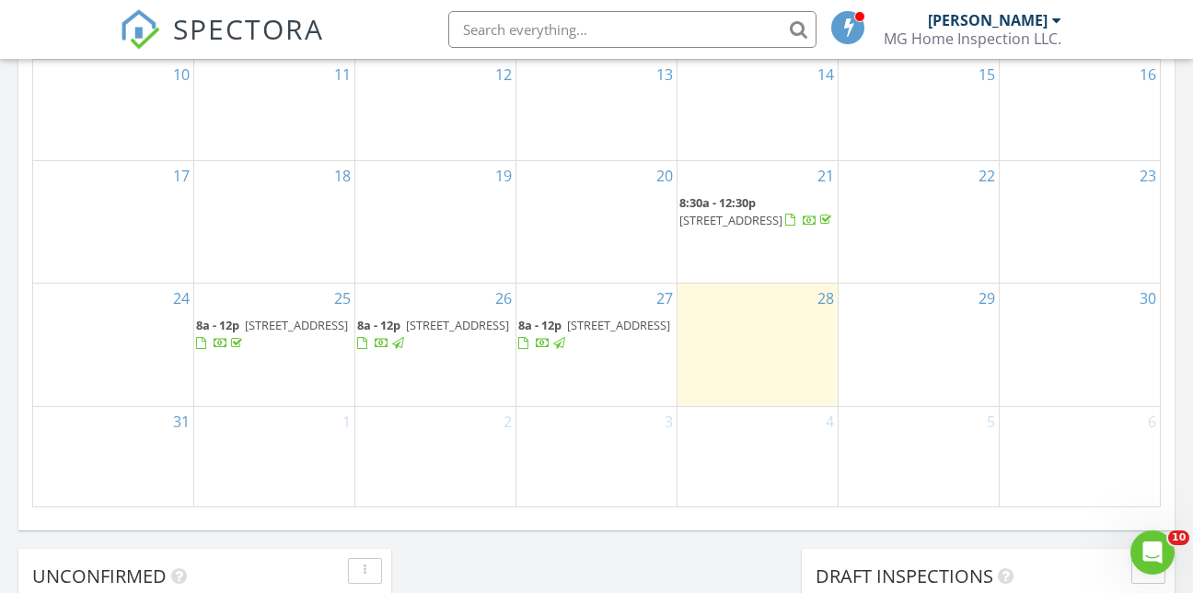
scroll to position [1202, 0]
click at [584, 315] on span "[STREET_ADDRESS]" at bounding box center [618, 323] width 103 height 17
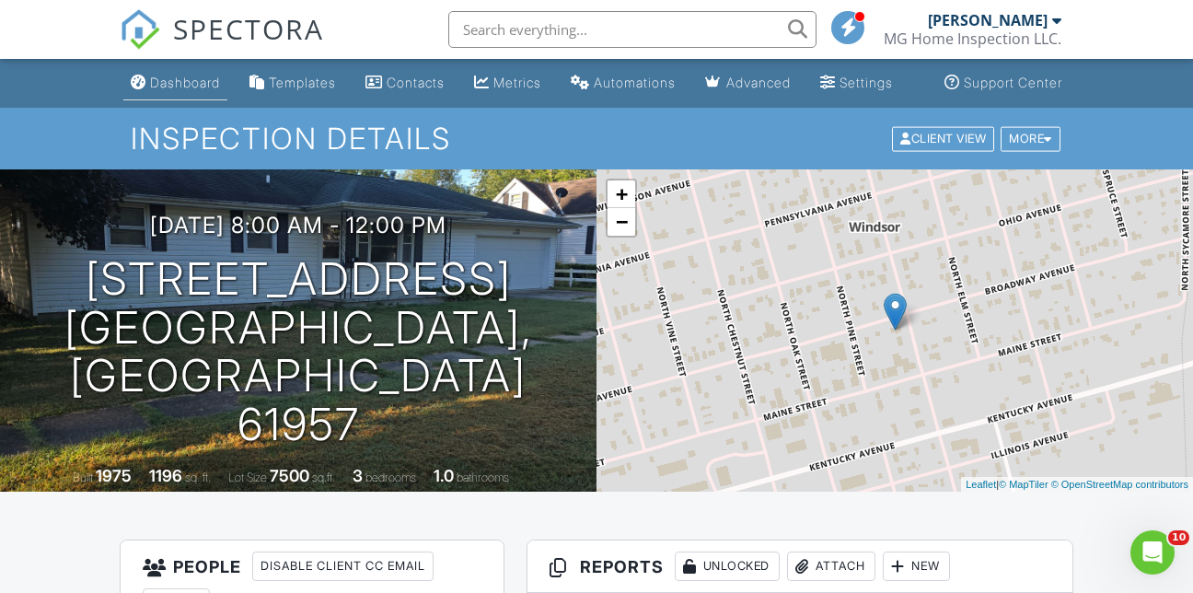
click at [180, 82] on link "Dashboard" at bounding box center [175, 83] width 104 height 34
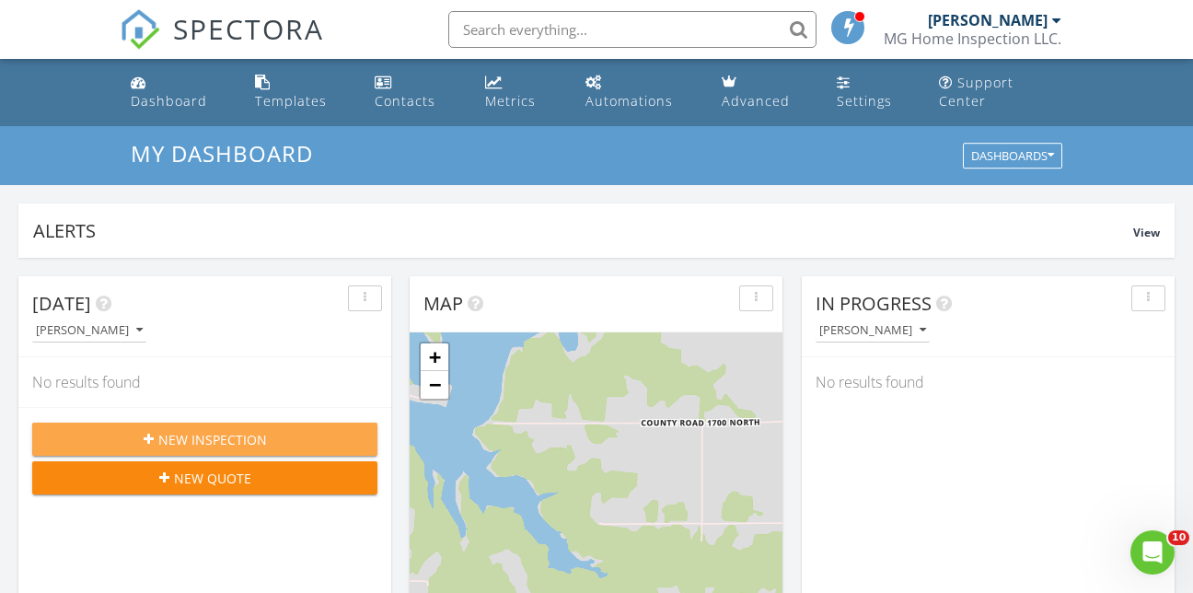
click at [199, 423] on button "New Inspection" at bounding box center [204, 439] width 345 height 33
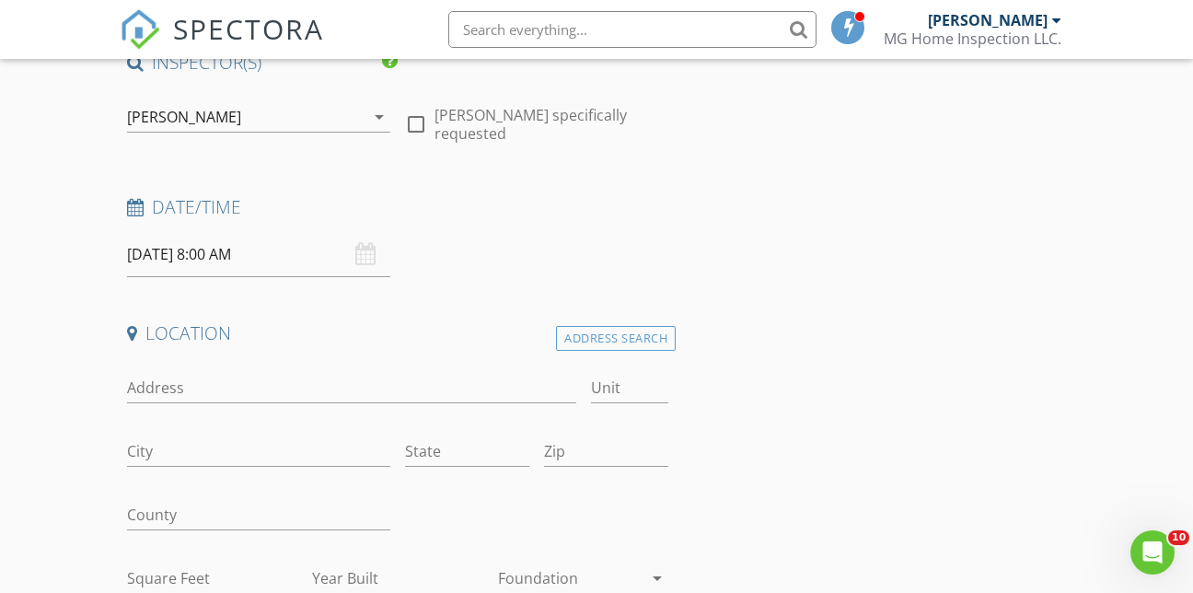
scroll to position [184, 0]
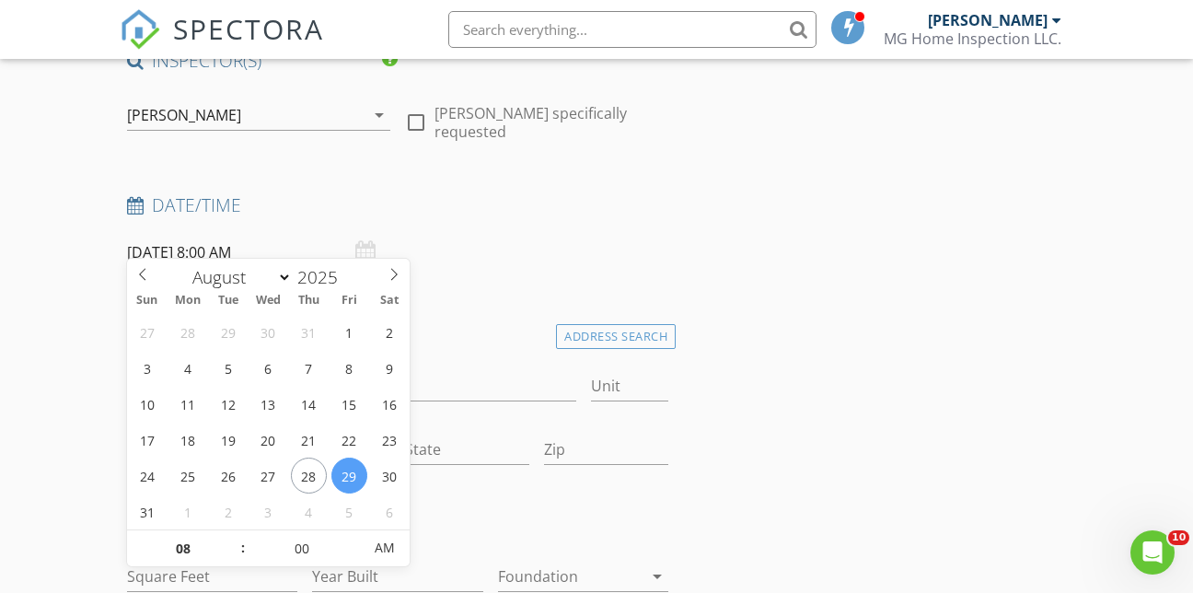
click at [214, 240] on input "[DATE] 8:00 AM" at bounding box center [258, 252] width 263 height 45
select select "8"
click at [387, 273] on span at bounding box center [393, 272] width 31 height 26
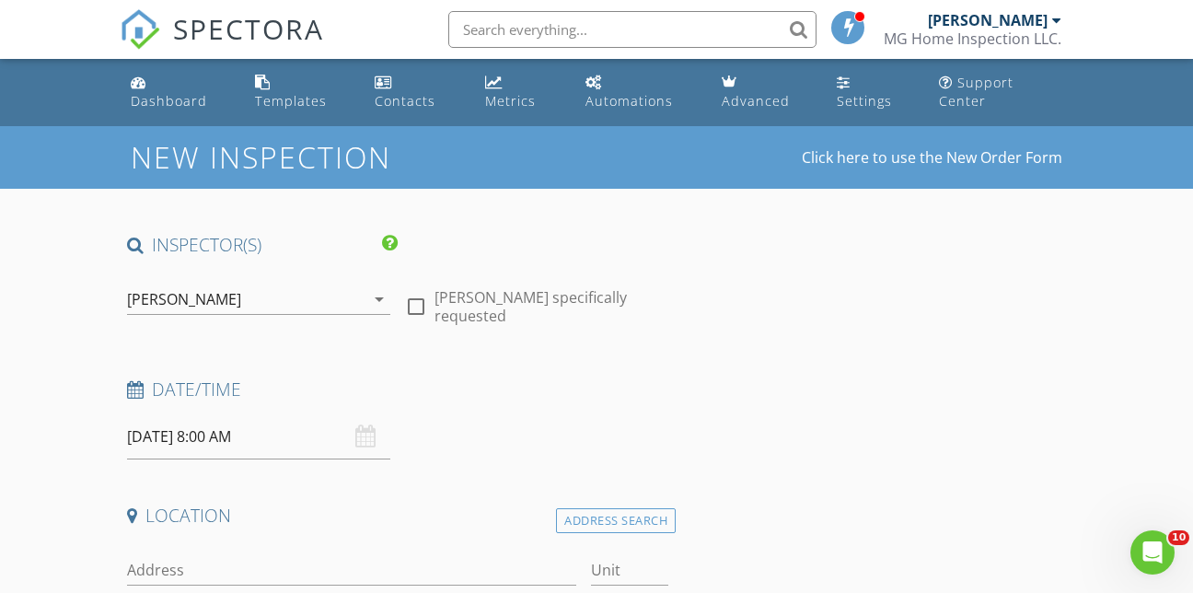
click at [133, 59] on div "SPECTORA" at bounding box center [222, 29] width 204 height 59
click at [141, 75] on div "Dashboard" at bounding box center [139, 82] width 16 height 15
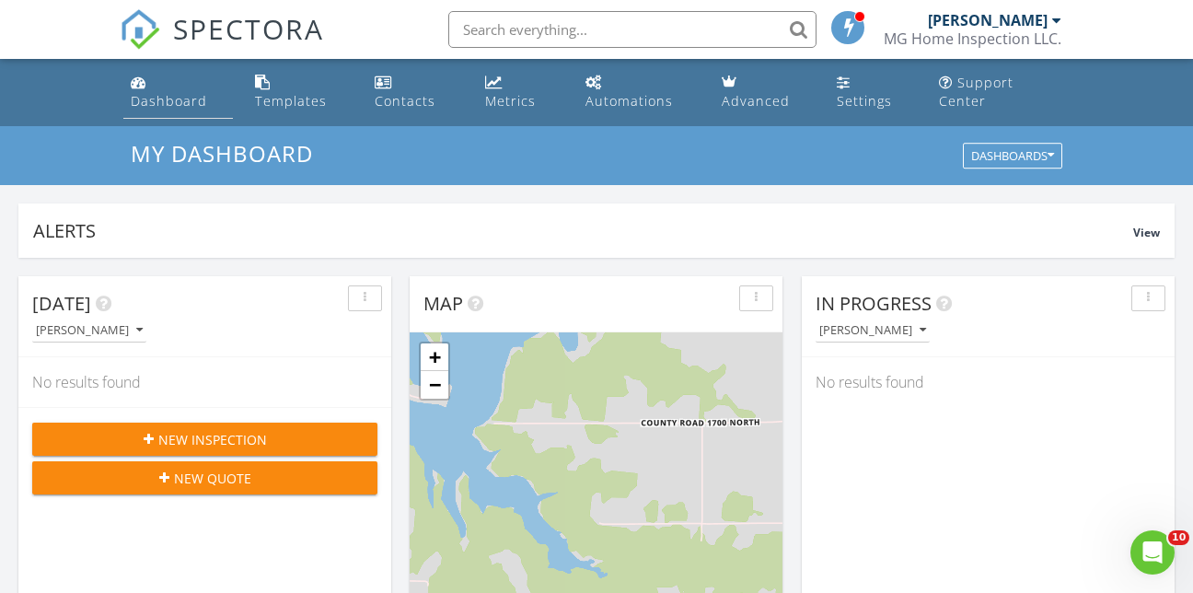
click at [195, 92] on div "Dashboard" at bounding box center [169, 100] width 76 height 17
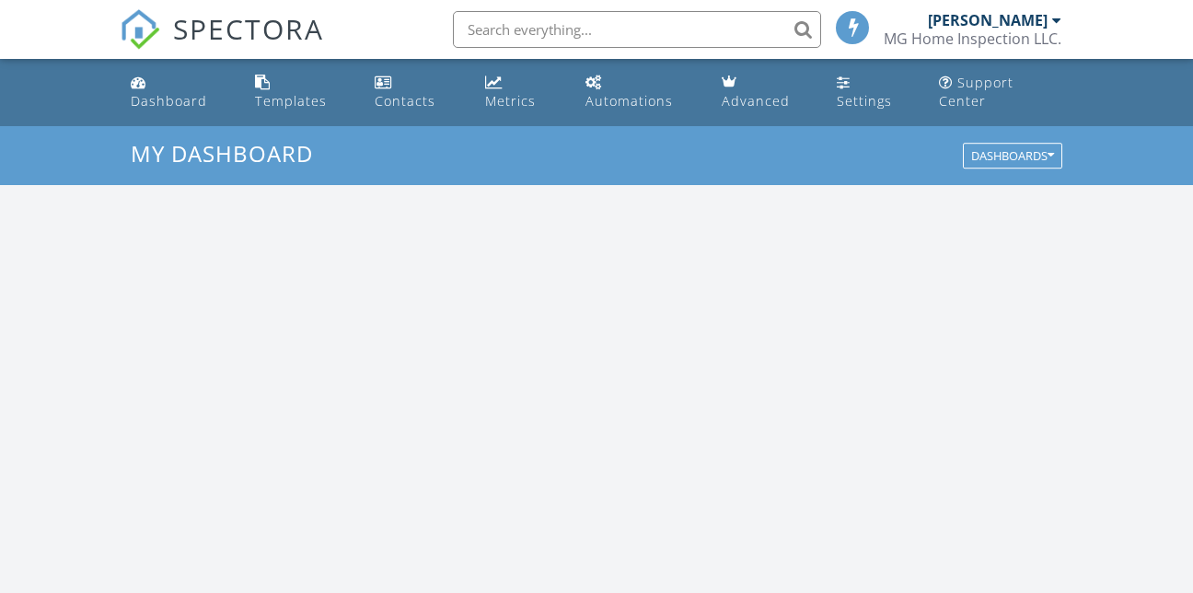
scroll to position [1704, 1222]
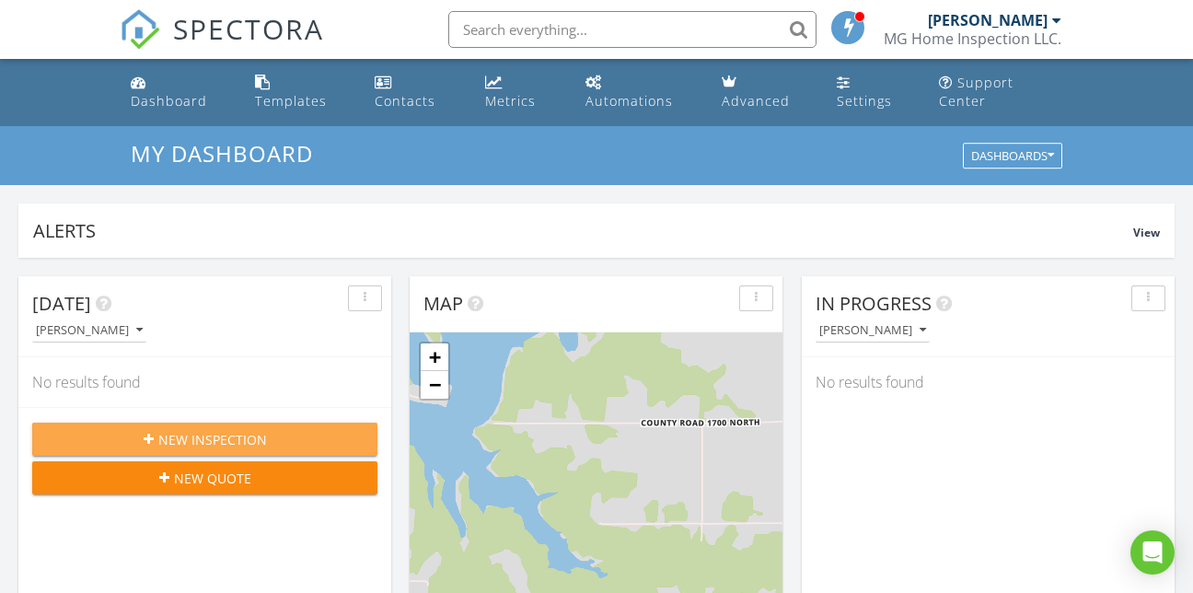
click at [312, 430] on div "New Inspection" at bounding box center [205, 439] width 316 height 19
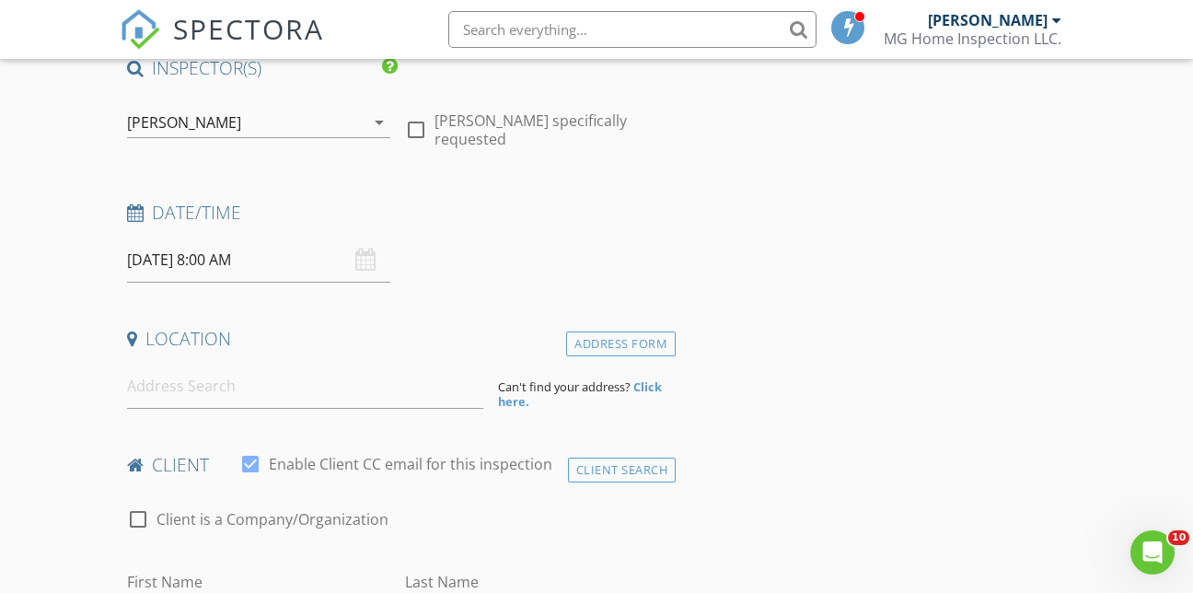
scroll to position [184, 0]
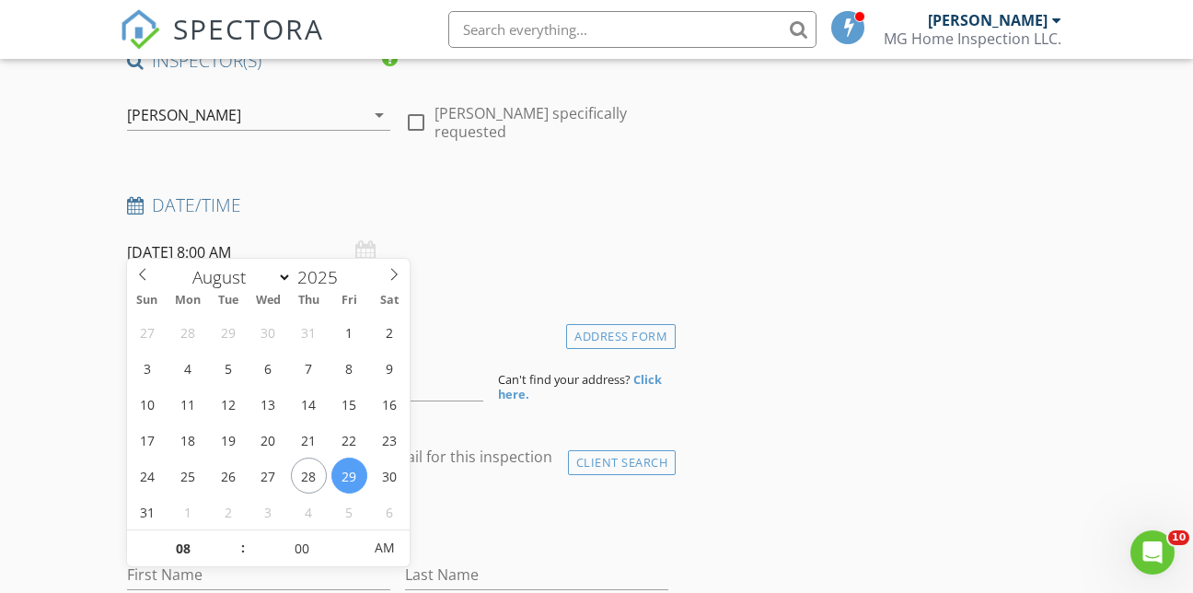
click at [243, 241] on input "08/29/2025 8:00 AM" at bounding box center [258, 252] width 263 height 45
select select "8"
type input "[DATE] 8:00 AM"
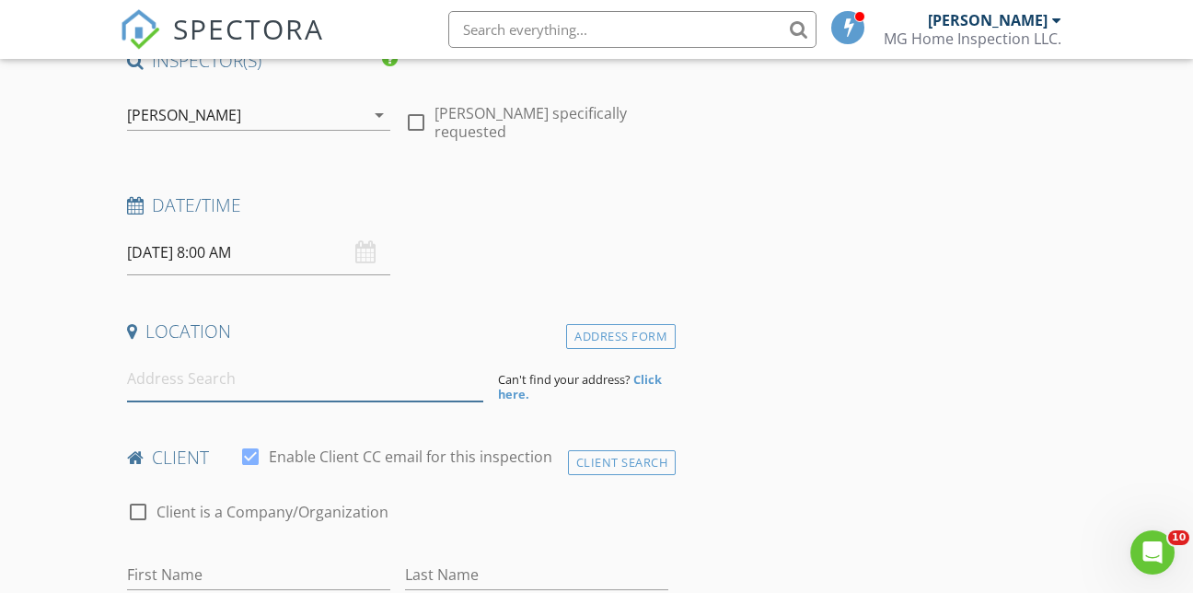
click at [310, 359] on input at bounding box center [305, 378] width 356 height 45
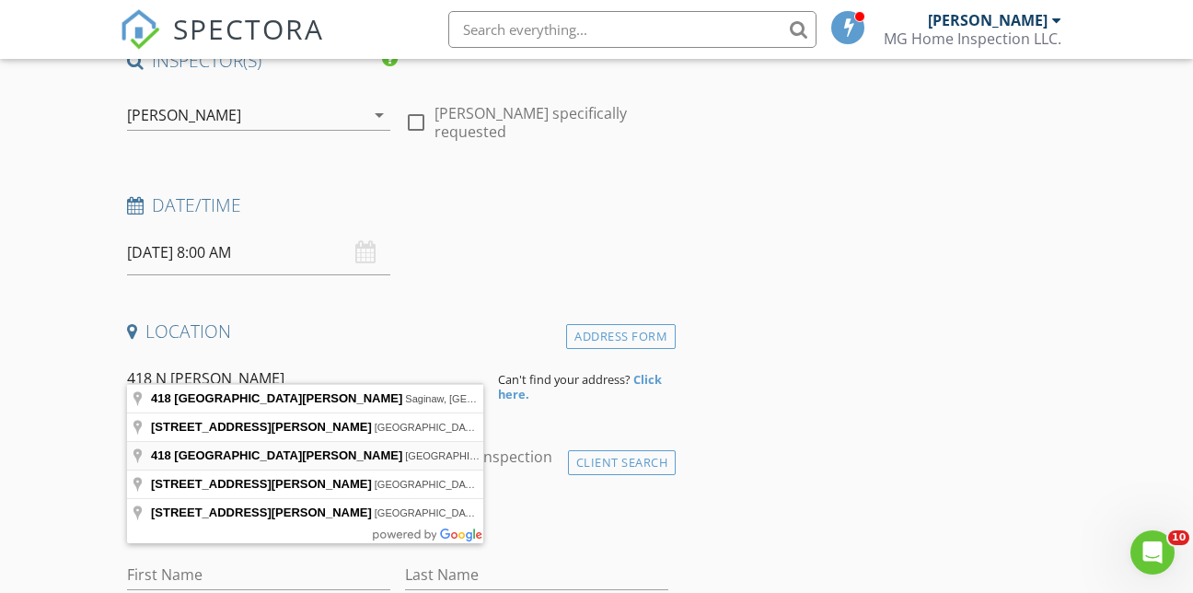
type input "418 North Charles Street, Shelbyville, IL, USA"
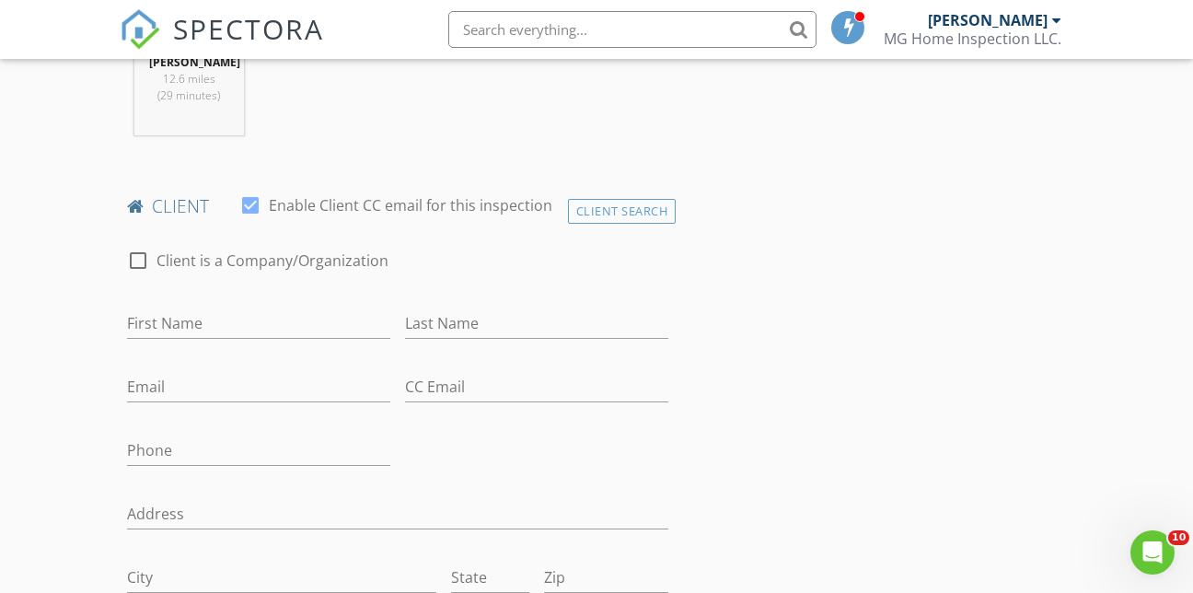
scroll to position [828, 0]
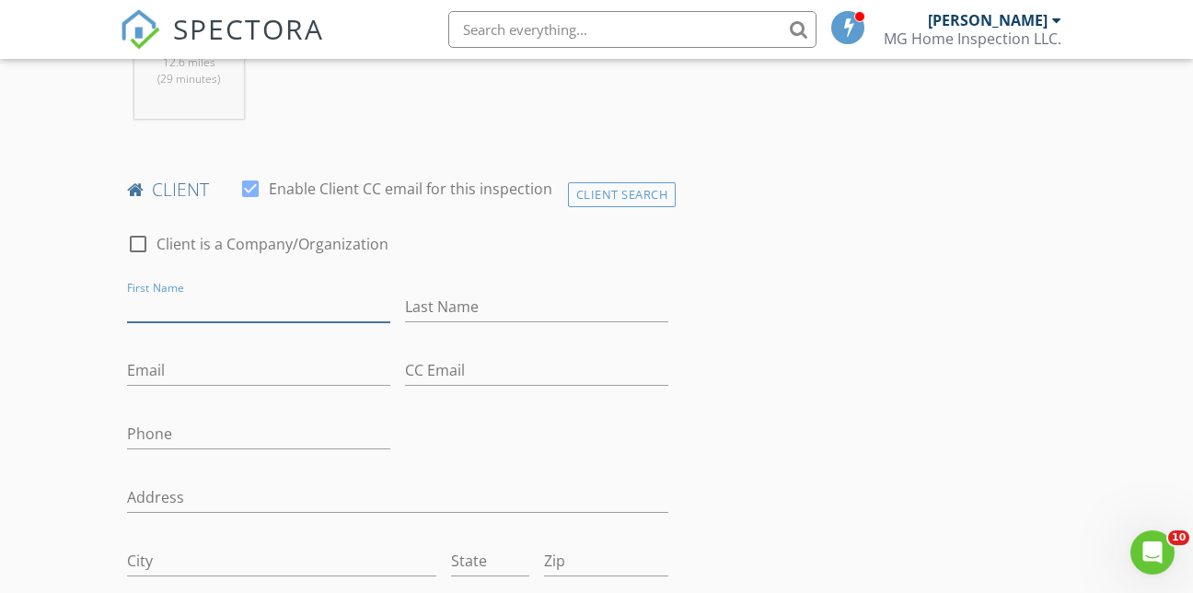
click at [327, 292] on input "First Name" at bounding box center [258, 307] width 263 height 30
type input "[PERSON_NAME]"
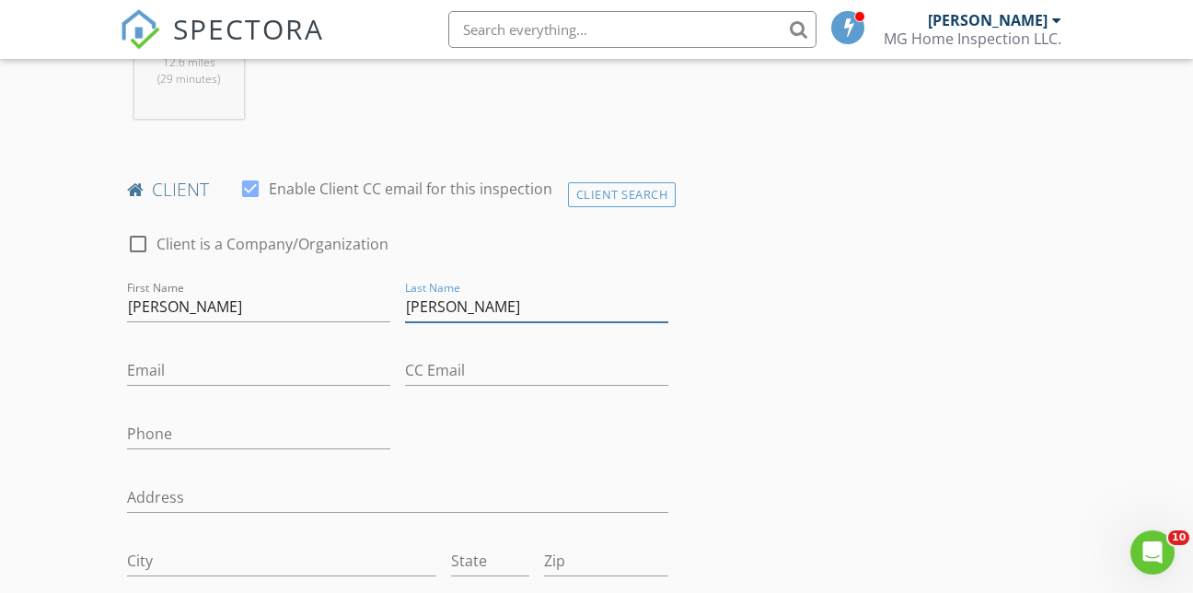
type input "[PERSON_NAME]"
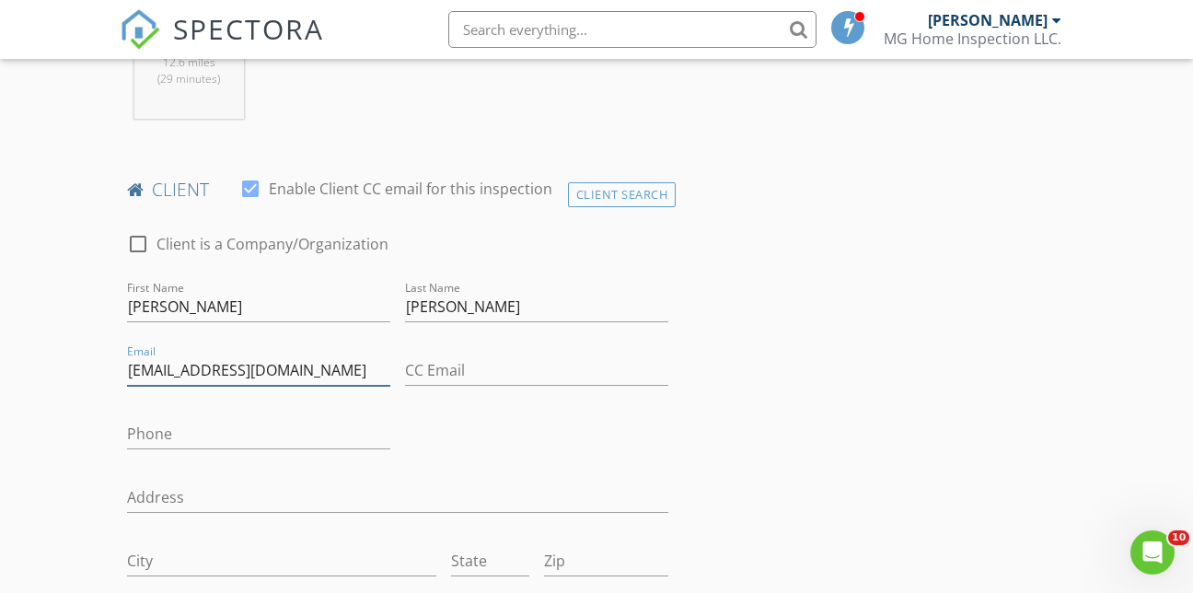
type input "[EMAIL_ADDRESS][DOMAIN_NAME]"
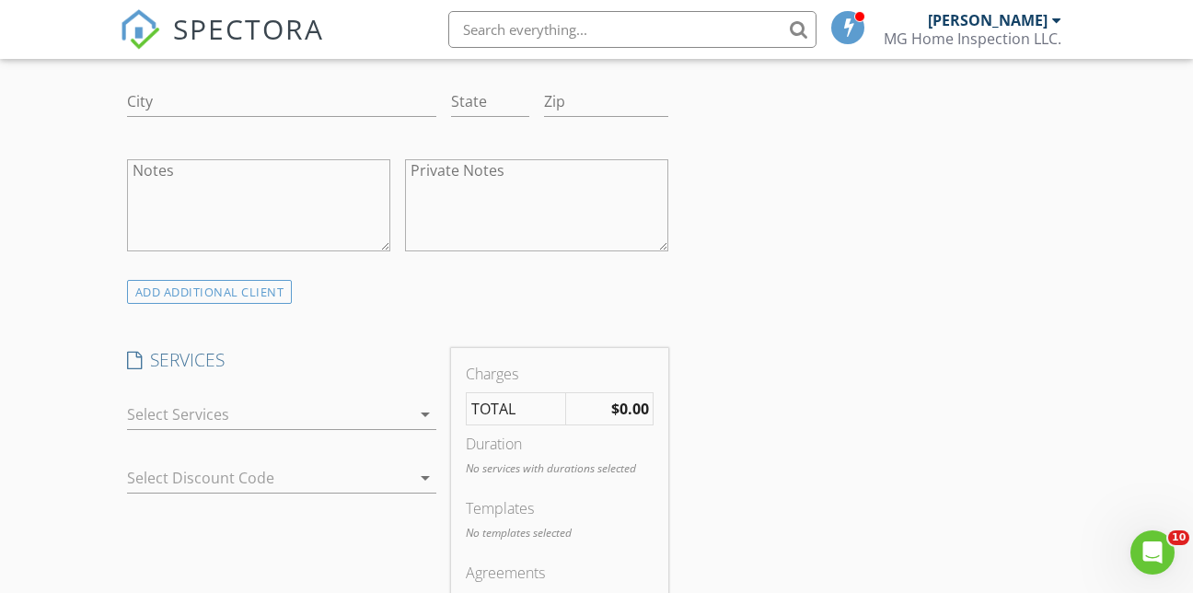
scroll to position [1289, 0]
type input "[PHONE_NUMBER]"
click at [324, 399] on div at bounding box center [269, 413] width 284 height 29
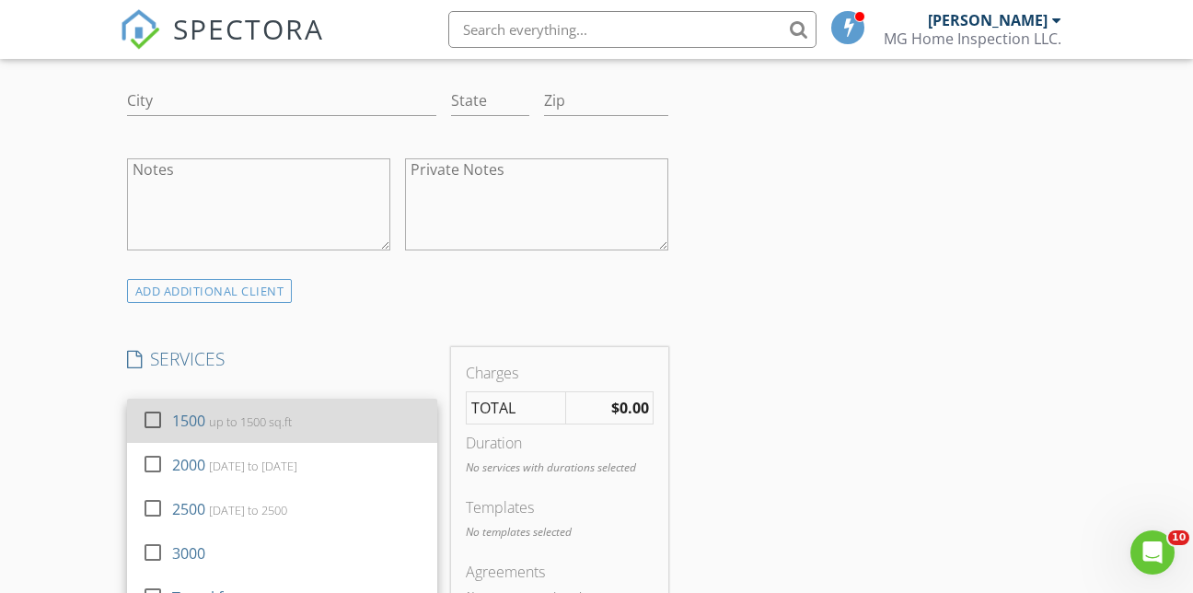
click at [294, 415] on div "1500 up to 1500 sq.ft" at bounding box center [297, 420] width 250 height 37
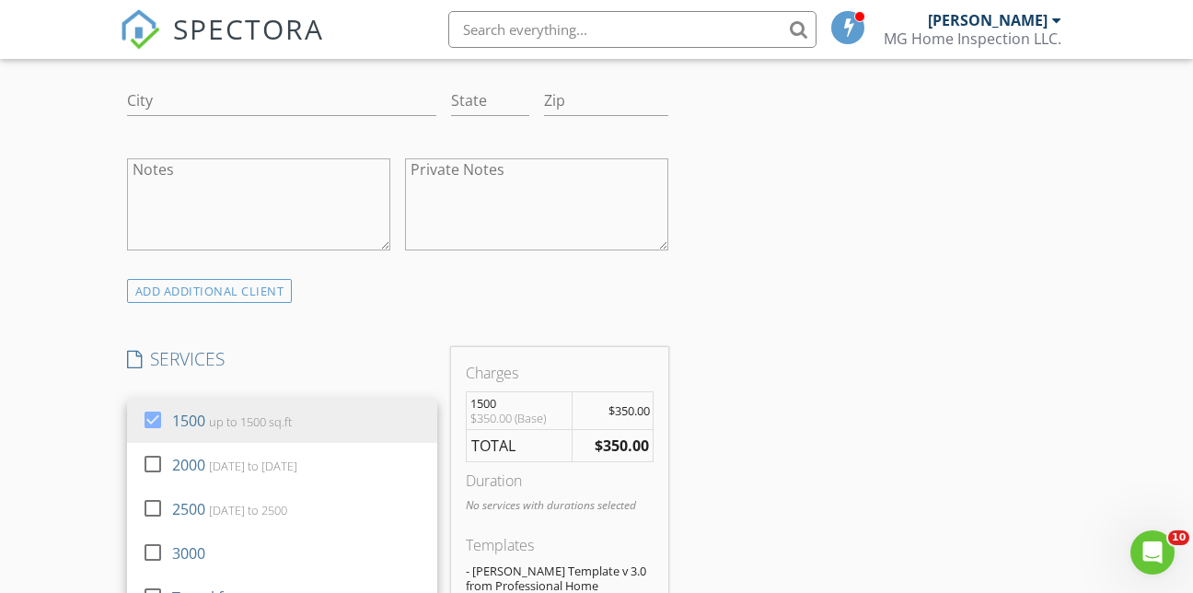
click at [59, 394] on div "New Inspection Click here to use the New Order Form INSPECTOR(S) check_box Mich…" at bounding box center [596, 465] width 1193 height 3256
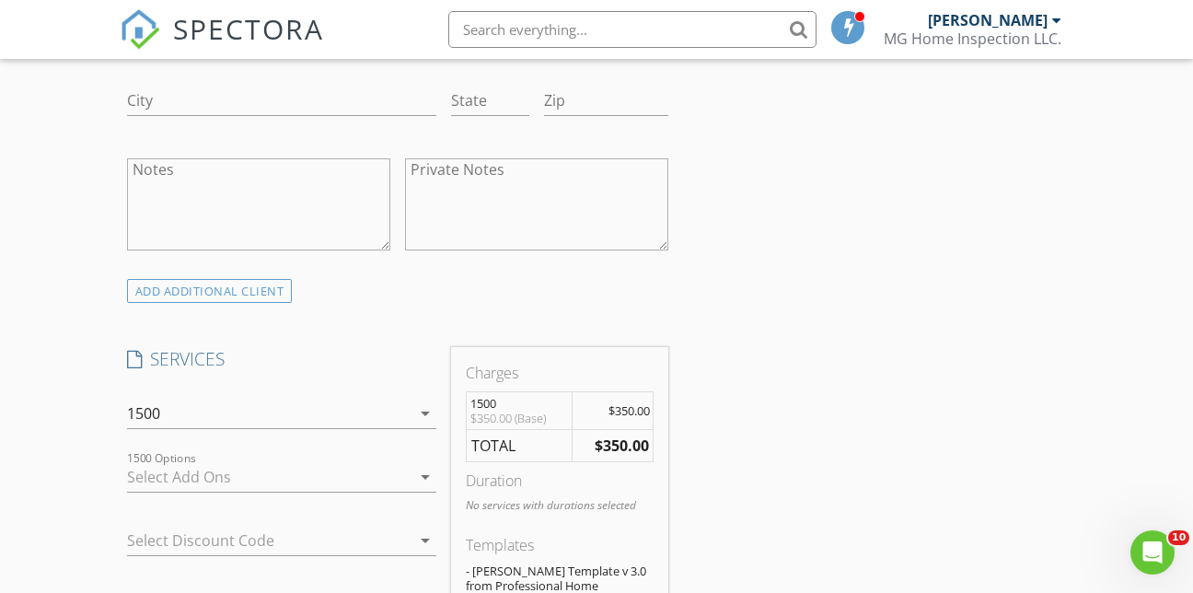
click at [321, 462] on div at bounding box center [269, 476] width 284 height 29
click at [313, 436] on div at bounding box center [282, 441] width 310 height 11
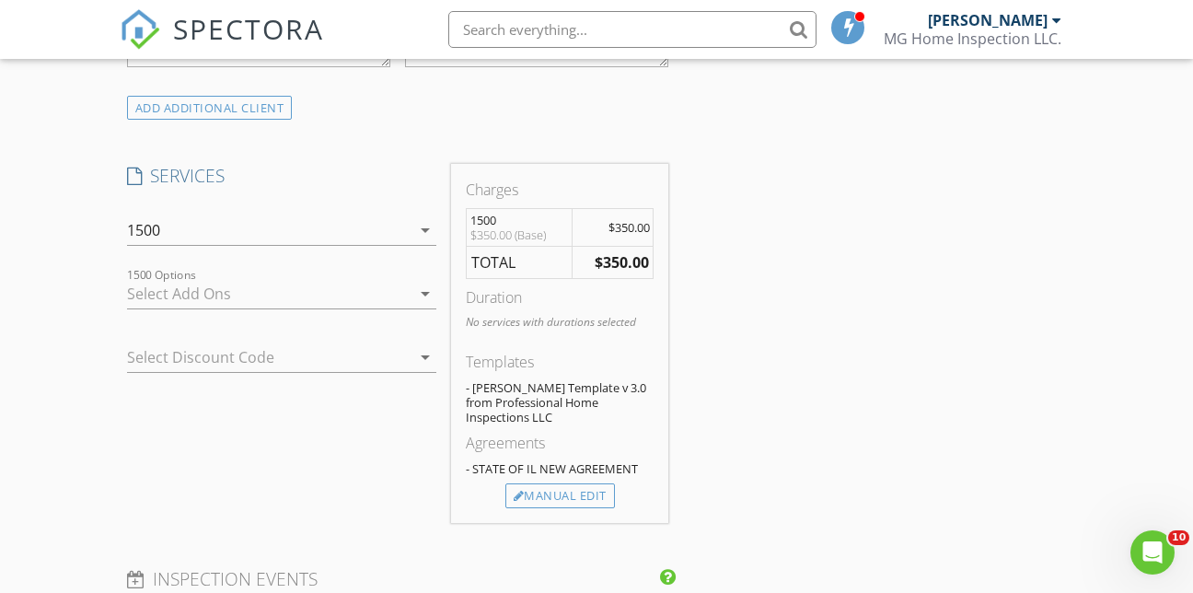
scroll to position [1473, 0]
click at [527, 482] on div "Manual Edit" at bounding box center [560, 495] width 110 height 26
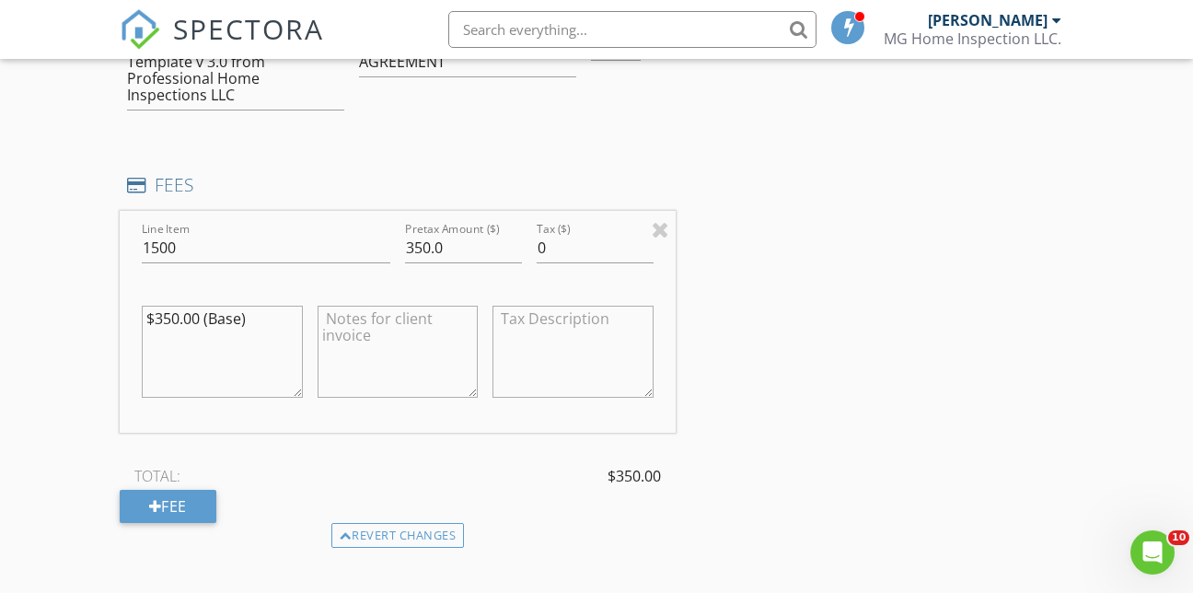
scroll to position [1841, 0]
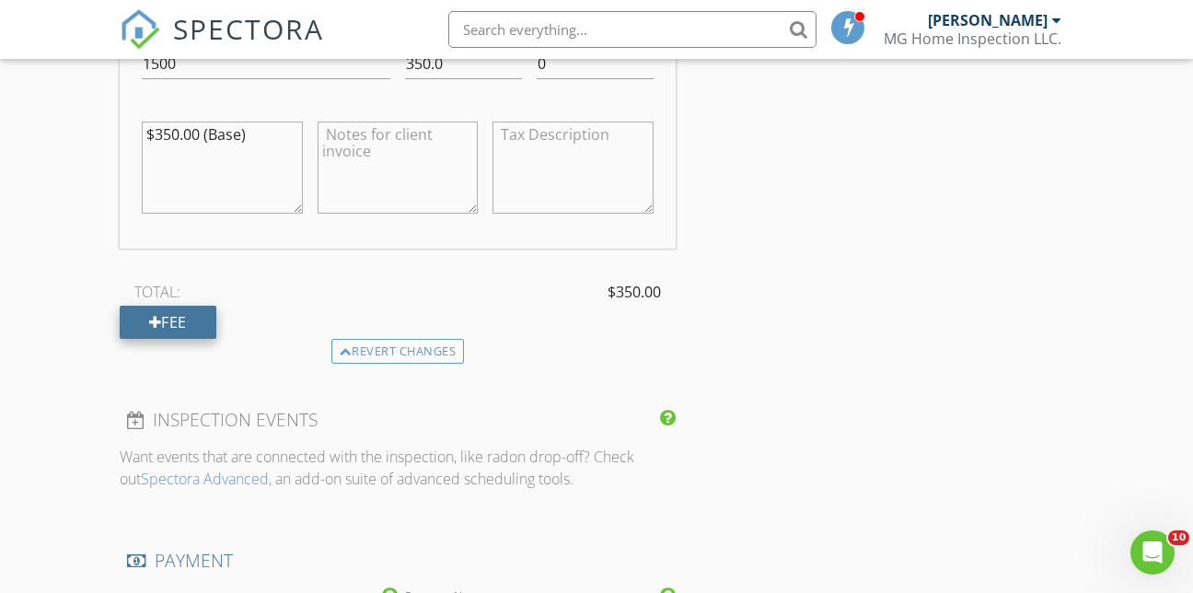
click at [186, 306] on div "Fee" at bounding box center [168, 322] width 97 height 33
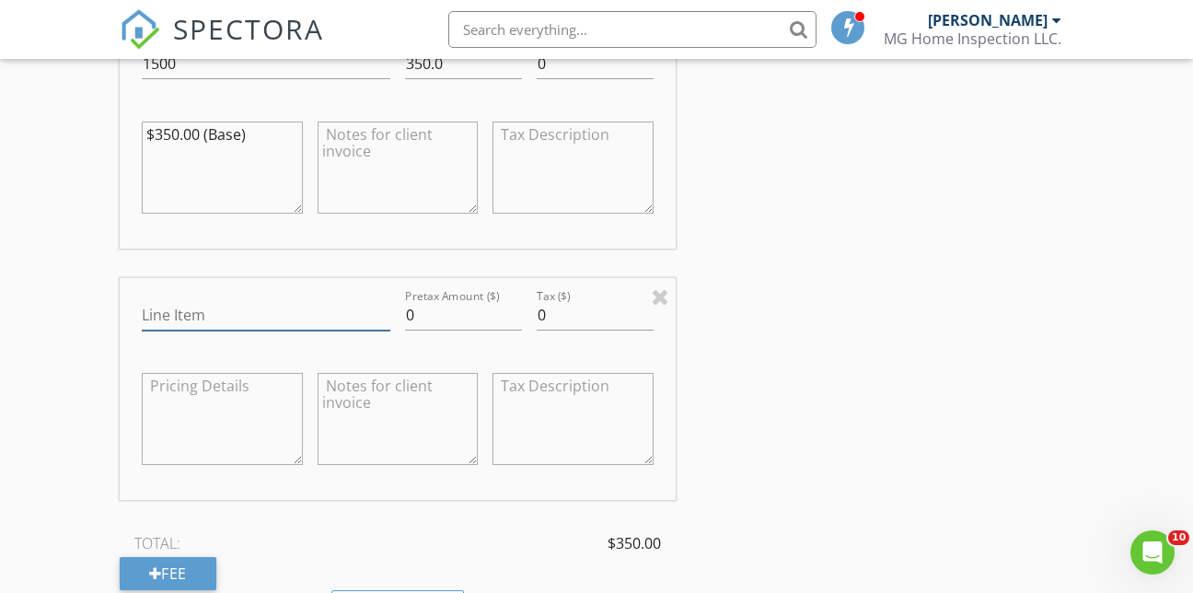
click at [186, 300] on input "Line Item" at bounding box center [266, 315] width 249 height 30
type input "t"
type input "TERMITE INSPECTION"
click at [474, 300] on input "0" at bounding box center [463, 315] width 117 height 30
type input "120"
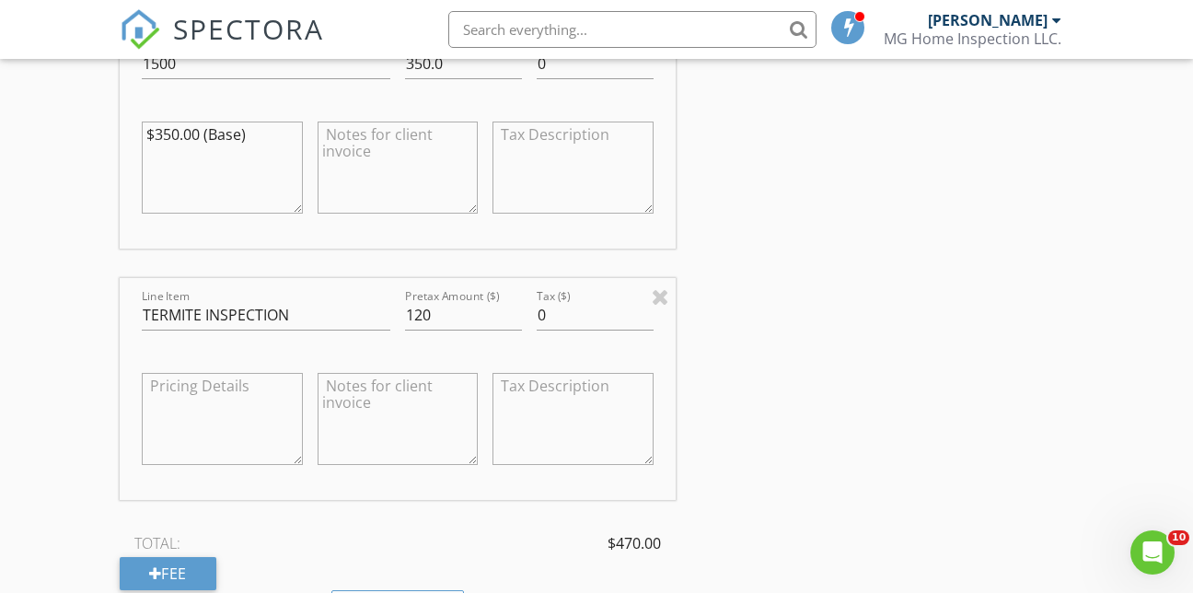
click at [311, 484] on div "Line Item 1500 Pretax Amount ($) 350.0 Tax ($) 0 $350.00 (Base) Line Item TERMI…" at bounding box center [398, 308] width 557 height 563
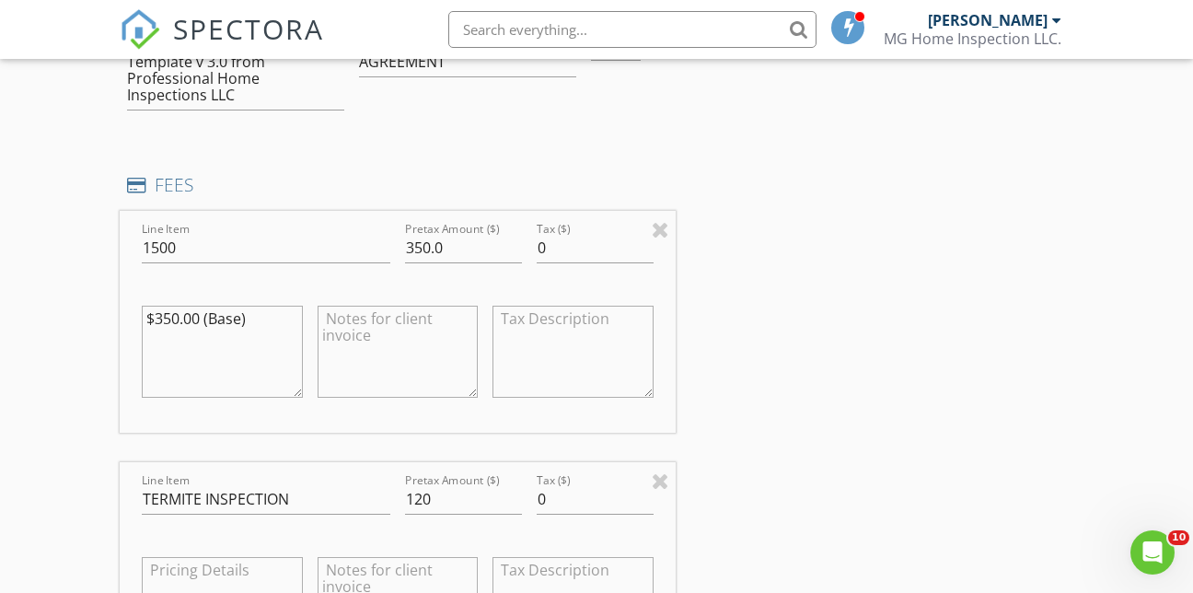
scroll to position [1565, 0]
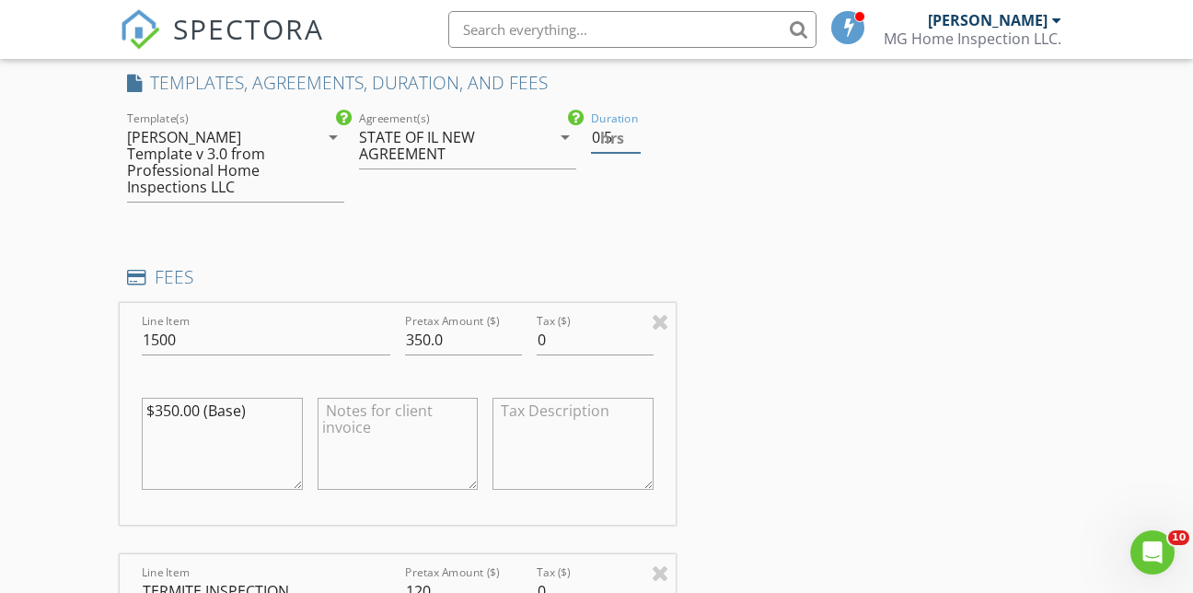
click at [636, 122] on input "0.5" at bounding box center [616, 137] width 51 height 30
click at [636, 122] on input "1" at bounding box center [616, 137] width 51 height 30
click at [636, 122] on input "1.5" at bounding box center [616, 137] width 51 height 30
click at [636, 122] on input "2" at bounding box center [616, 137] width 51 height 30
click at [636, 122] on input "2.5" at bounding box center [616, 137] width 51 height 30
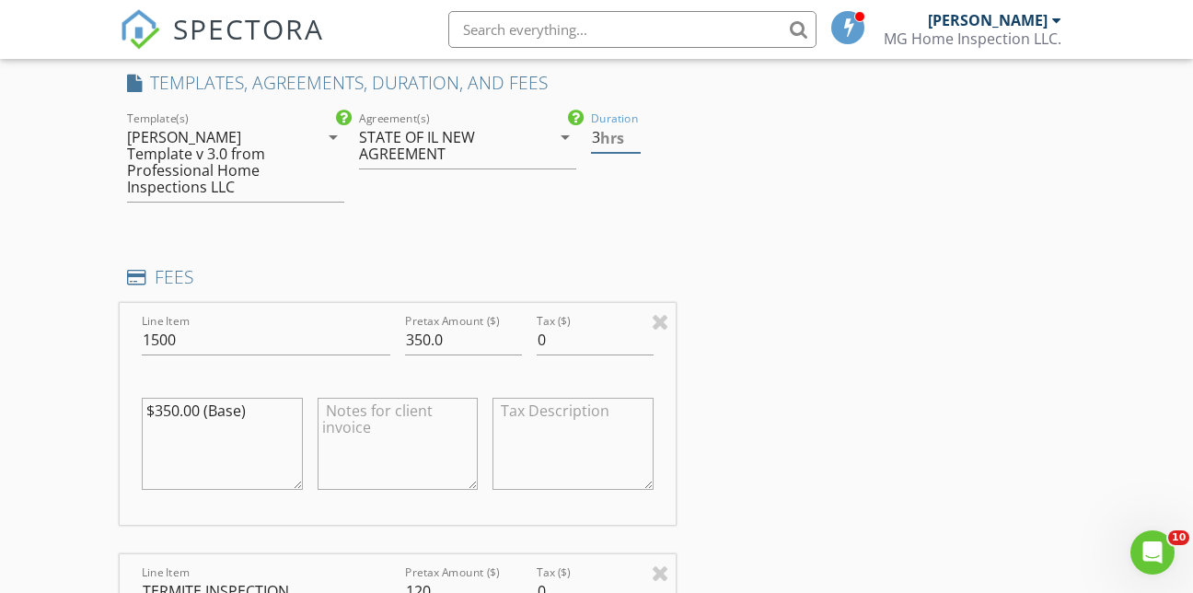
click at [636, 122] on input "3" at bounding box center [616, 137] width 51 height 30
click at [636, 122] on input "3.5" at bounding box center [616, 137] width 51 height 30
type input "4"
click at [636, 122] on input "4" at bounding box center [616, 137] width 51 height 30
click at [737, 247] on div "INSPECTOR(S) check_box Michael Gee PRIMARY Michael Gee arrow_drop_down check_bo…" at bounding box center [597, 451] width 955 height 3567
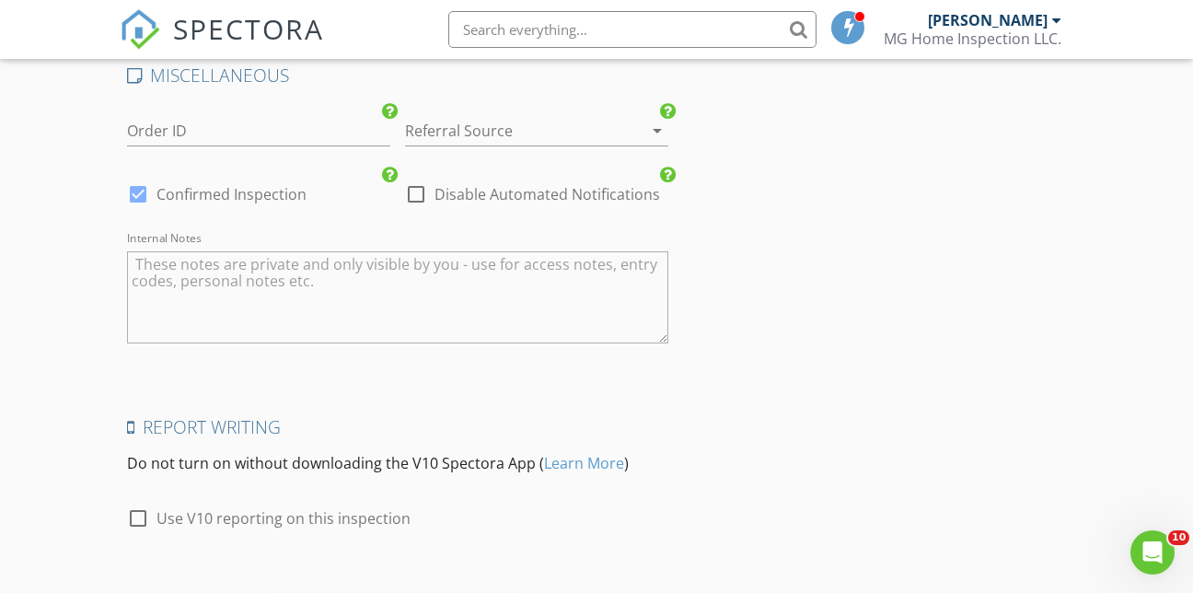
scroll to position [3216, 0]
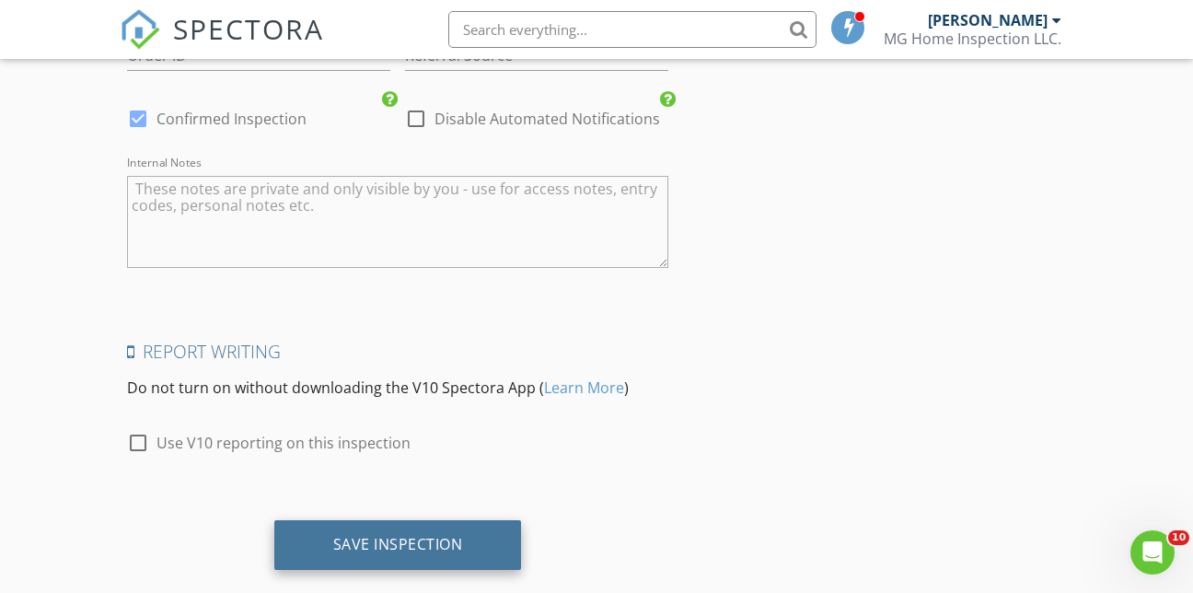
click at [469, 520] on div "Save Inspection" at bounding box center [398, 545] width 248 height 50
